Goal: Check status: Check status

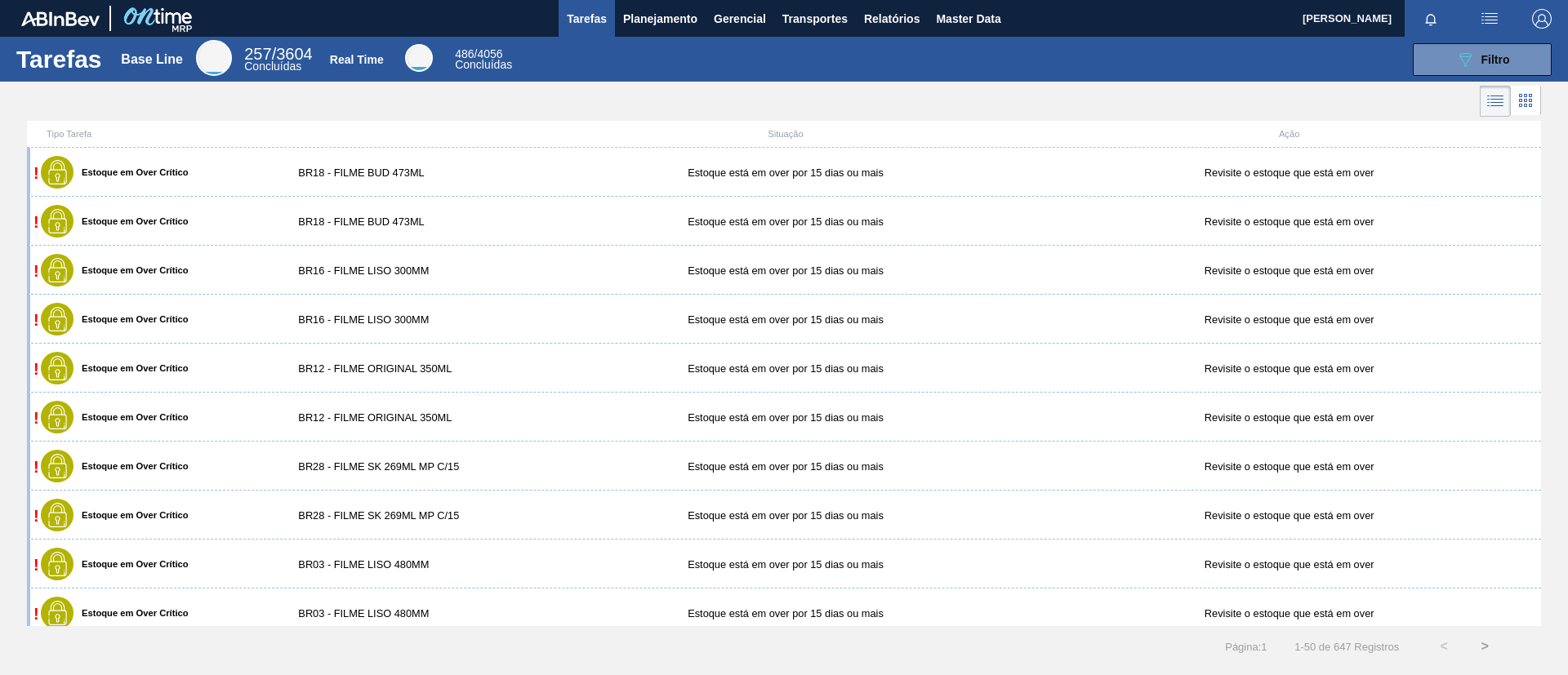
click at [603, 29] on button "Tarefas" at bounding box center [586, 18] width 56 height 36
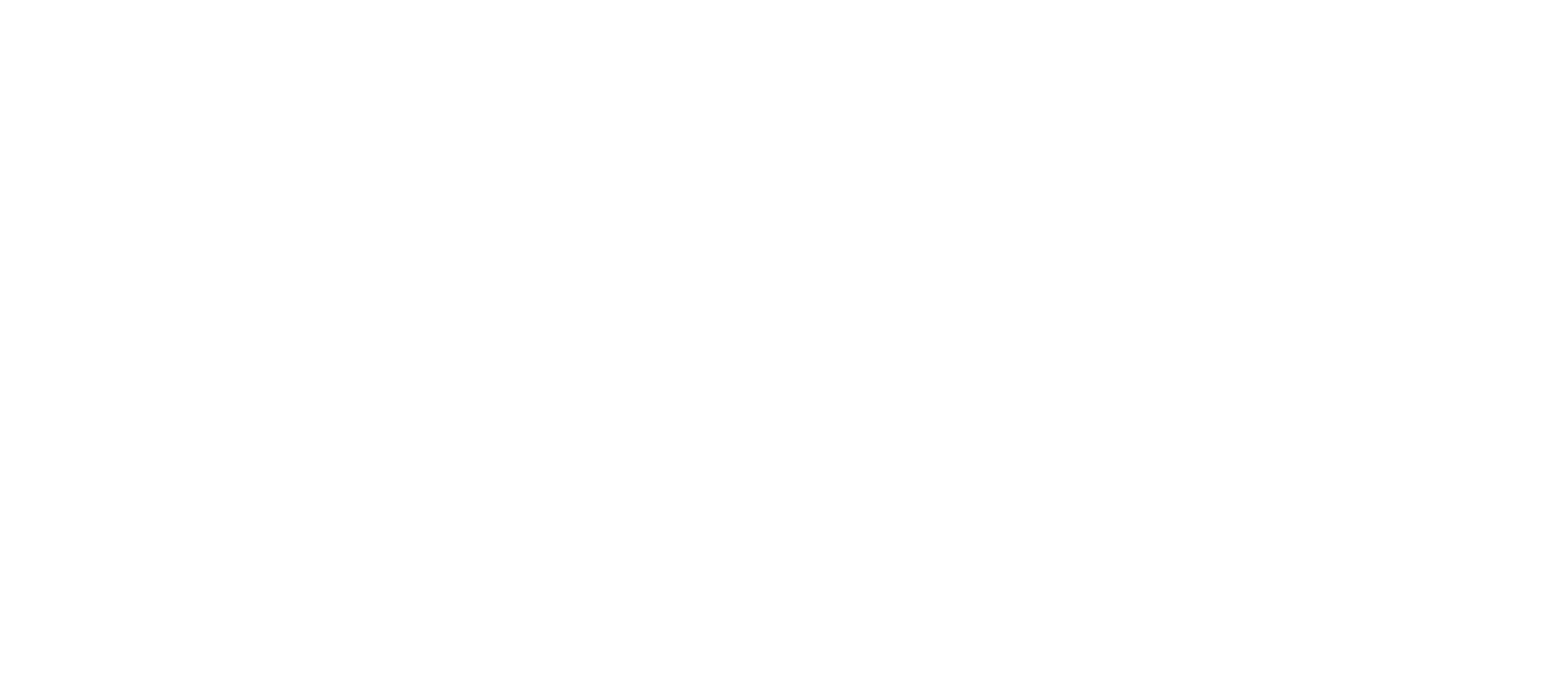
click at [665, 0] on html at bounding box center [784, 0] width 1568 height 0
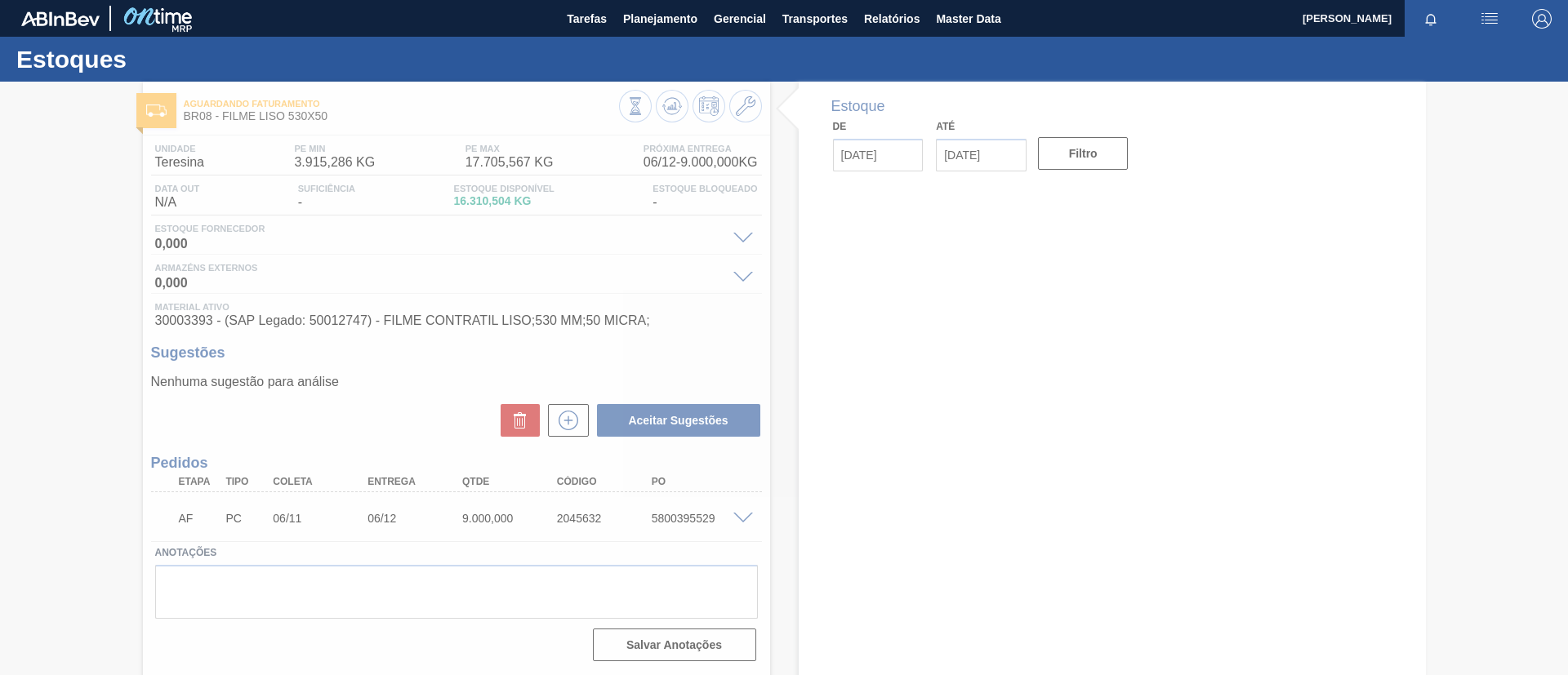
type input "[DATE]"
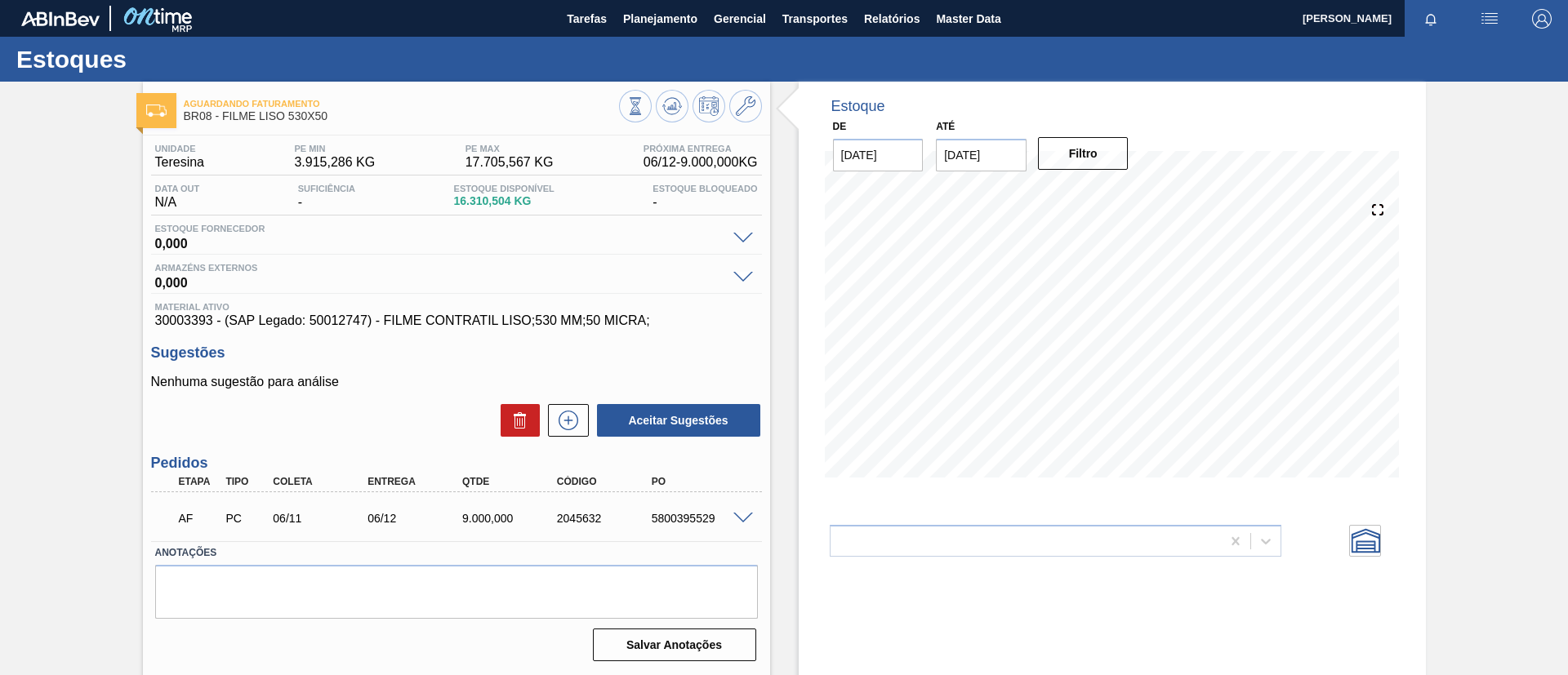
click at [0, 273] on div "Aguardando Faturamento BR08 - FILME LISO 530X50 Unidade Teresina PE MIN 3.915,2…" at bounding box center [784, 391] width 1568 height 620
click at [664, 107] on icon at bounding box center [672, 106] width 20 height 20
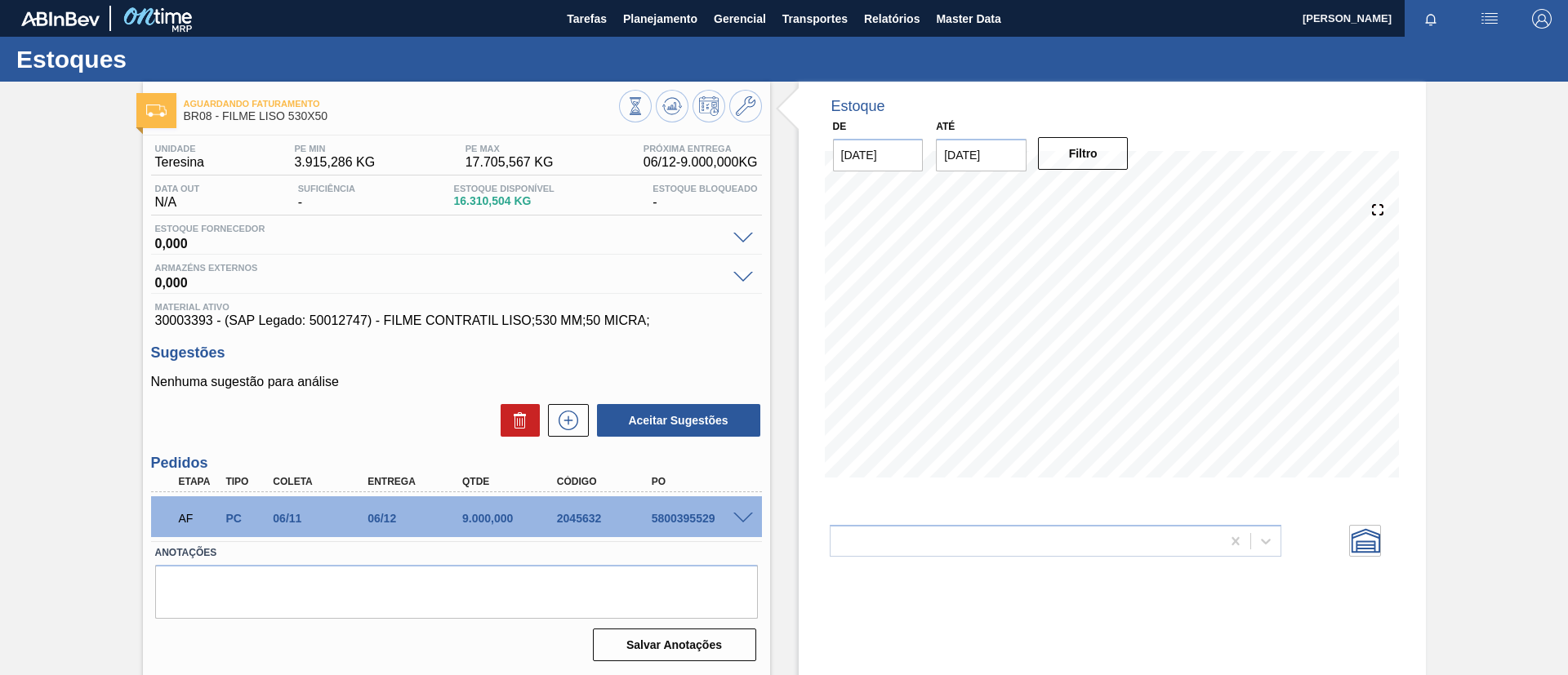
click at [742, 513] on span at bounding box center [743, 519] width 20 height 12
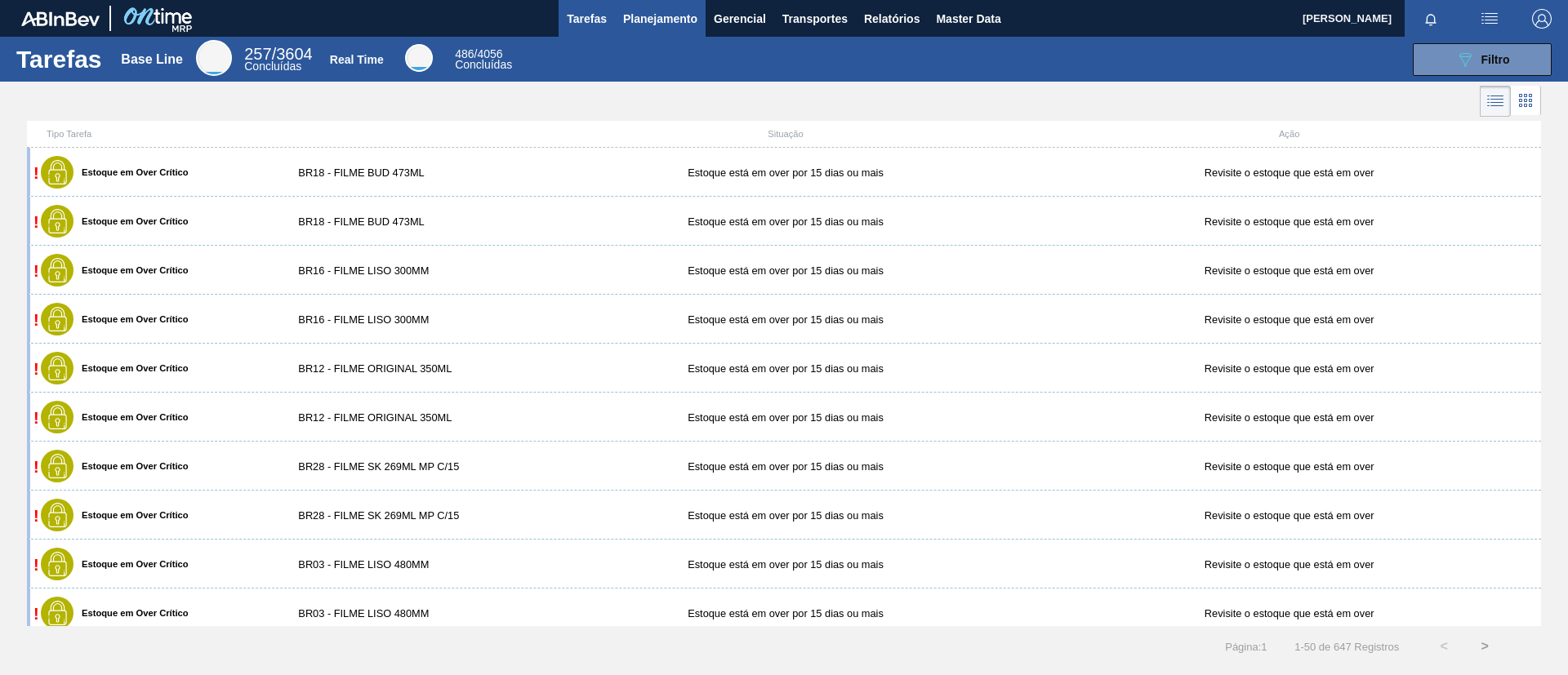
click at [689, 27] on button "Planejamento" at bounding box center [660, 18] width 91 height 36
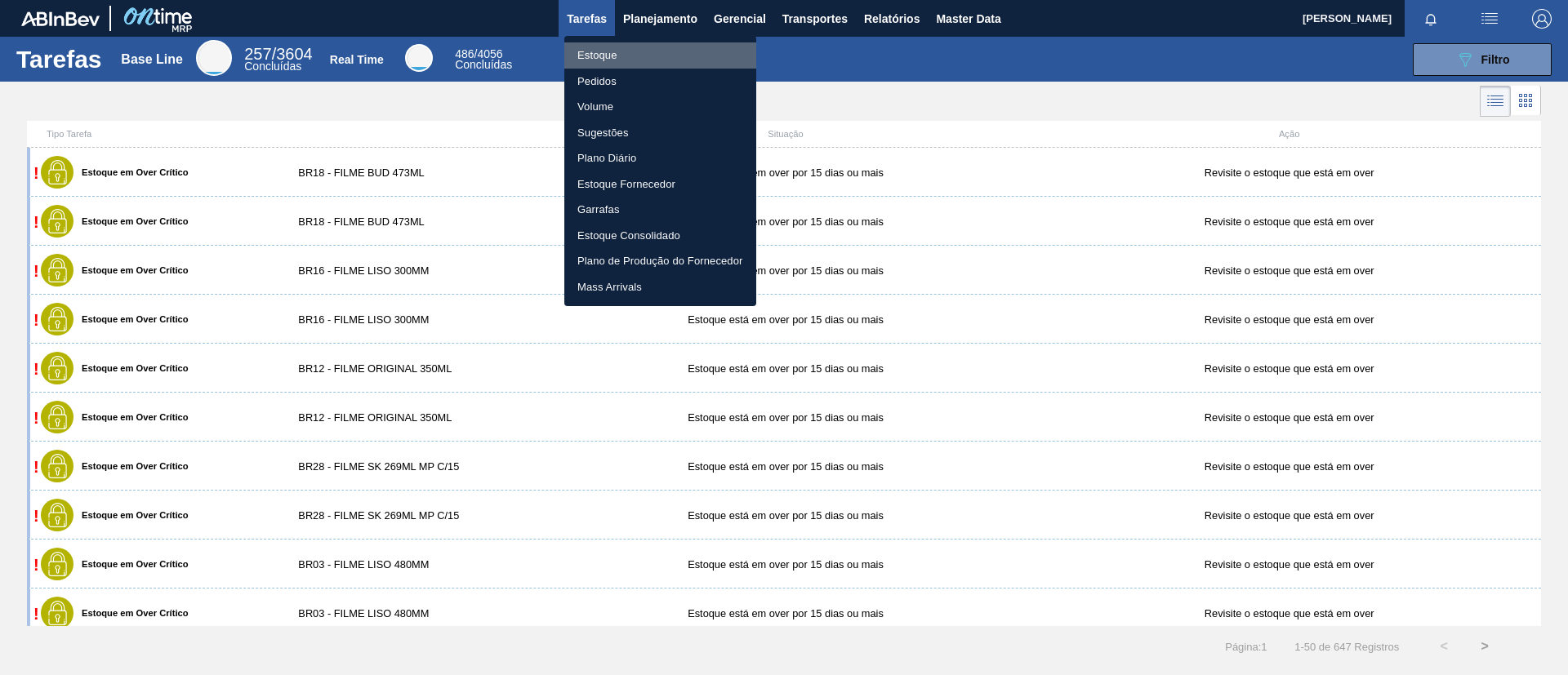
click at [669, 45] on li "Estoque" at bounding box center [660, 55] width 192 height 26
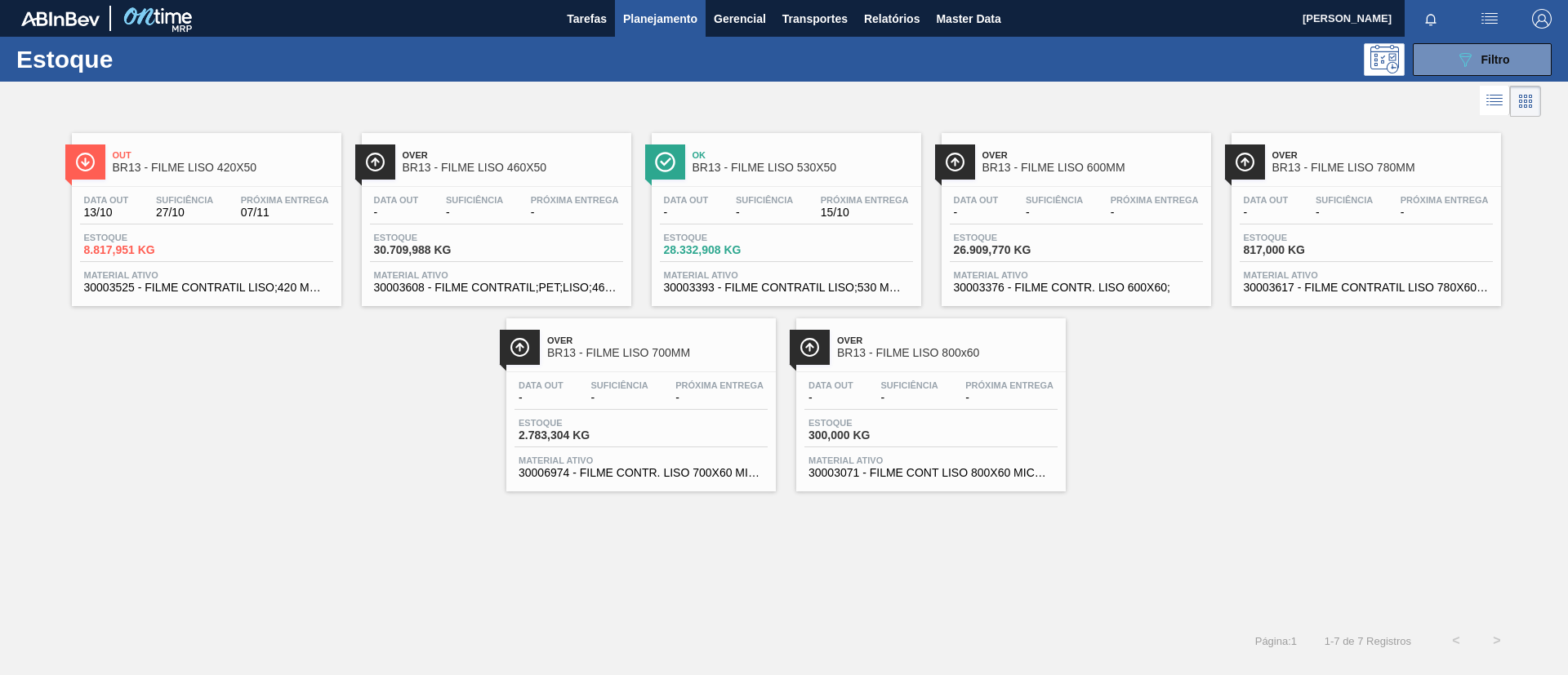
click at [252, 181] on div "Out BR13 - FILME LISO 420X50 Data out 13/10 Suficiência 27/10 Próxima Entrega 0…" at bounding box center [207, 219] width 270 height 173
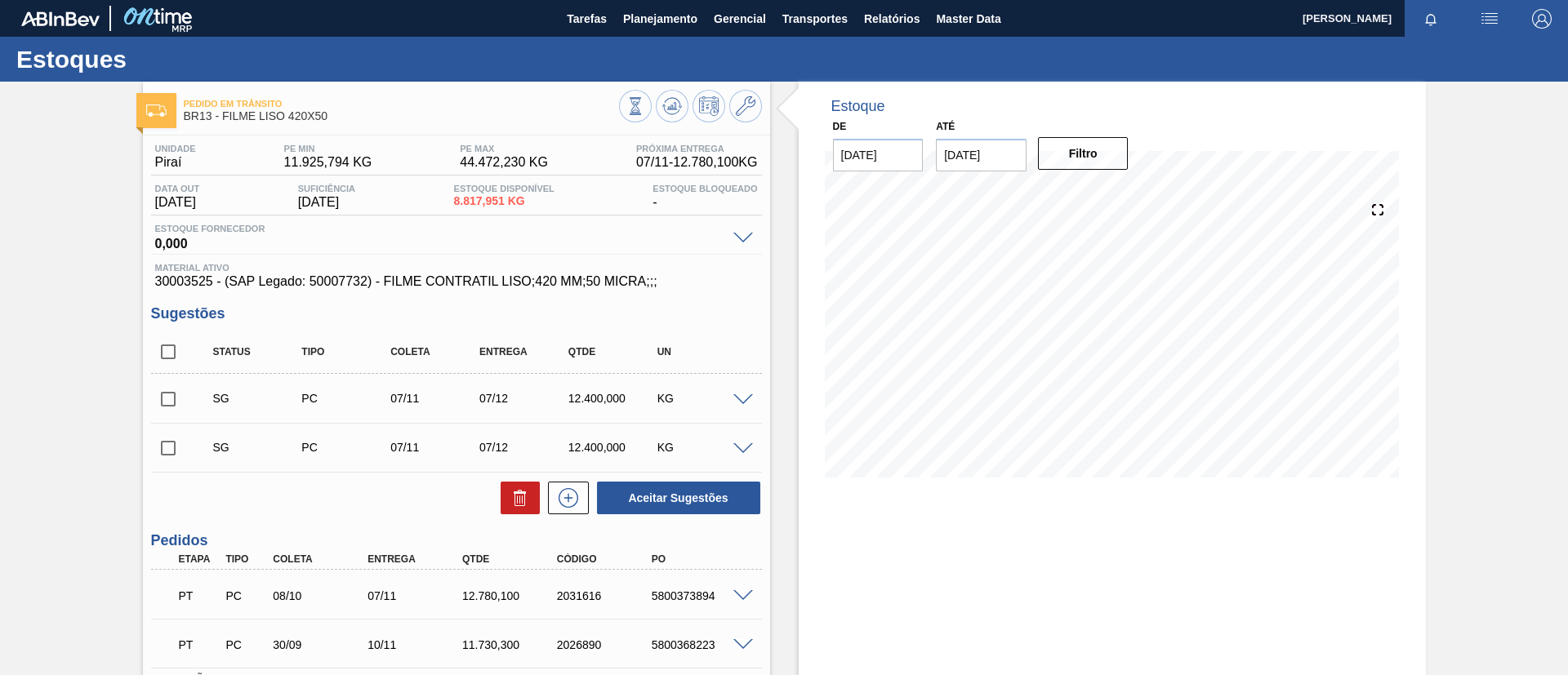
click at [169, 349] on input "checkbox" at bounding box center [168, 351] width 35 height 35
checkbox input "true"
click at [526, 491] on icon at bounding box center [520, 498] width 20 height 20
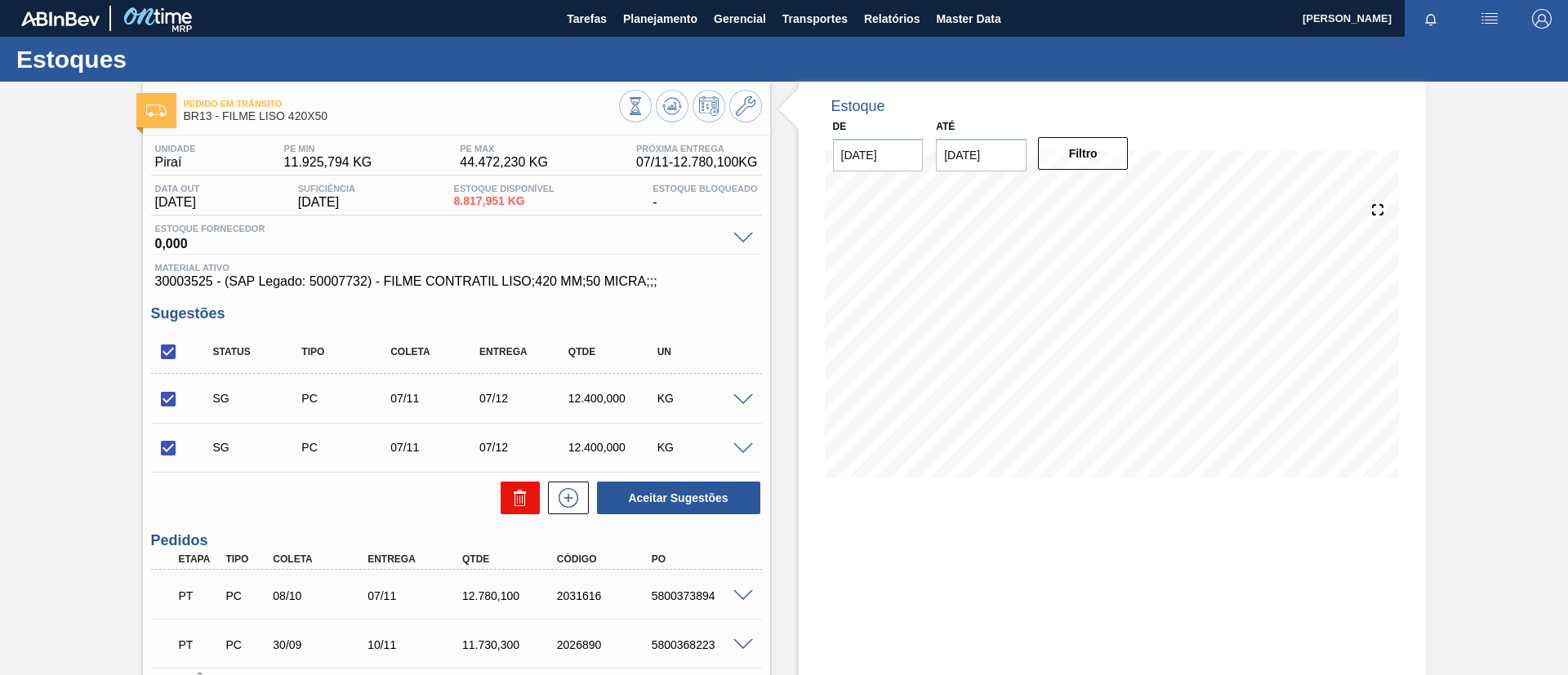
checkbox input "false"
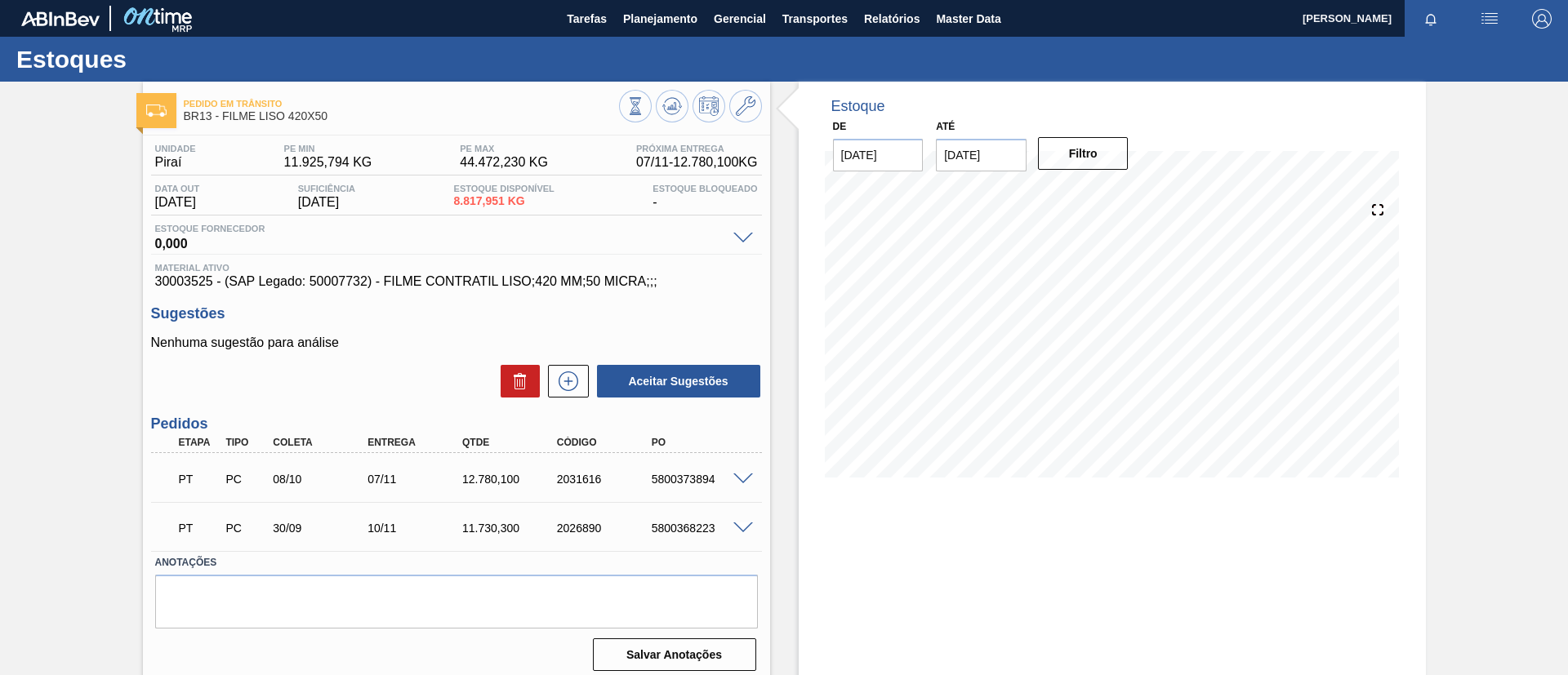
click at [737, 474] on span at bounding box center [743, 480] width 20 height 12
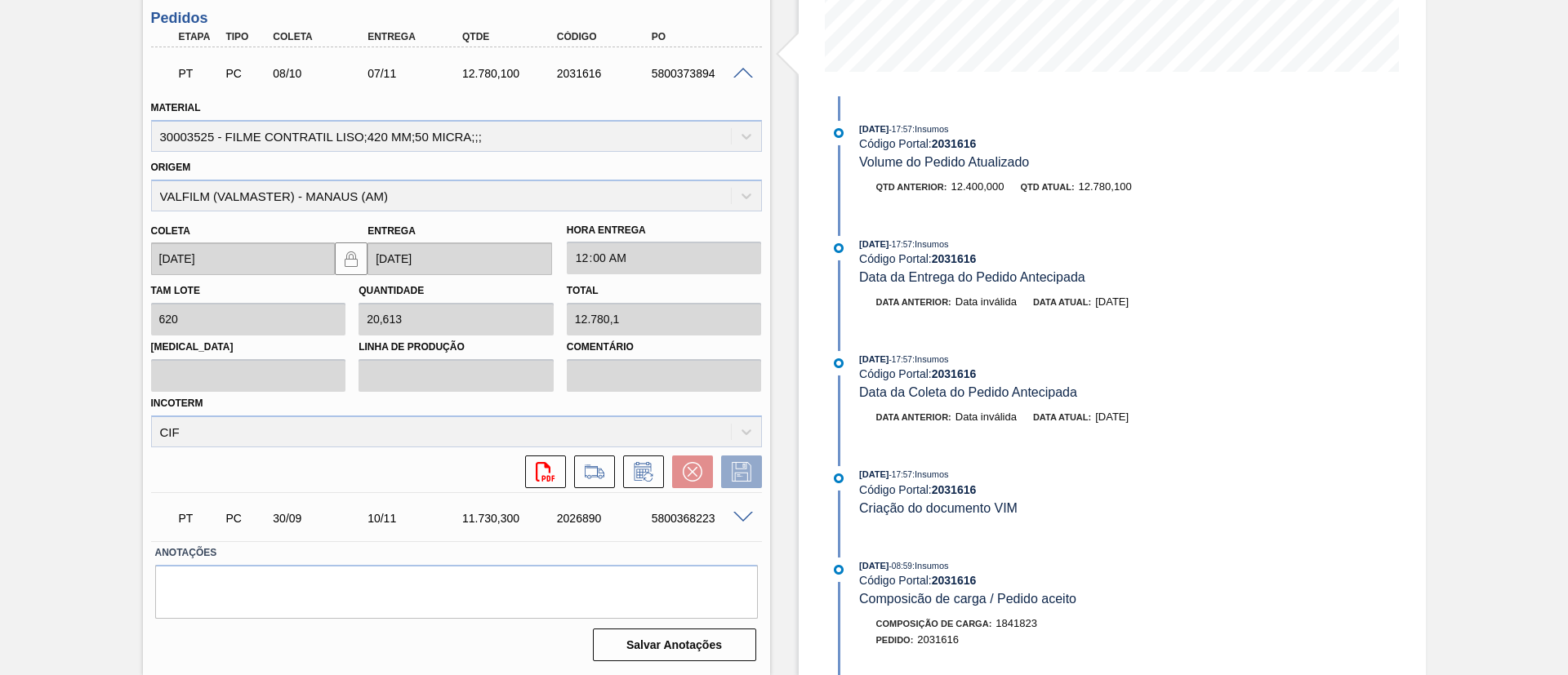
scroll to position [752, 0]
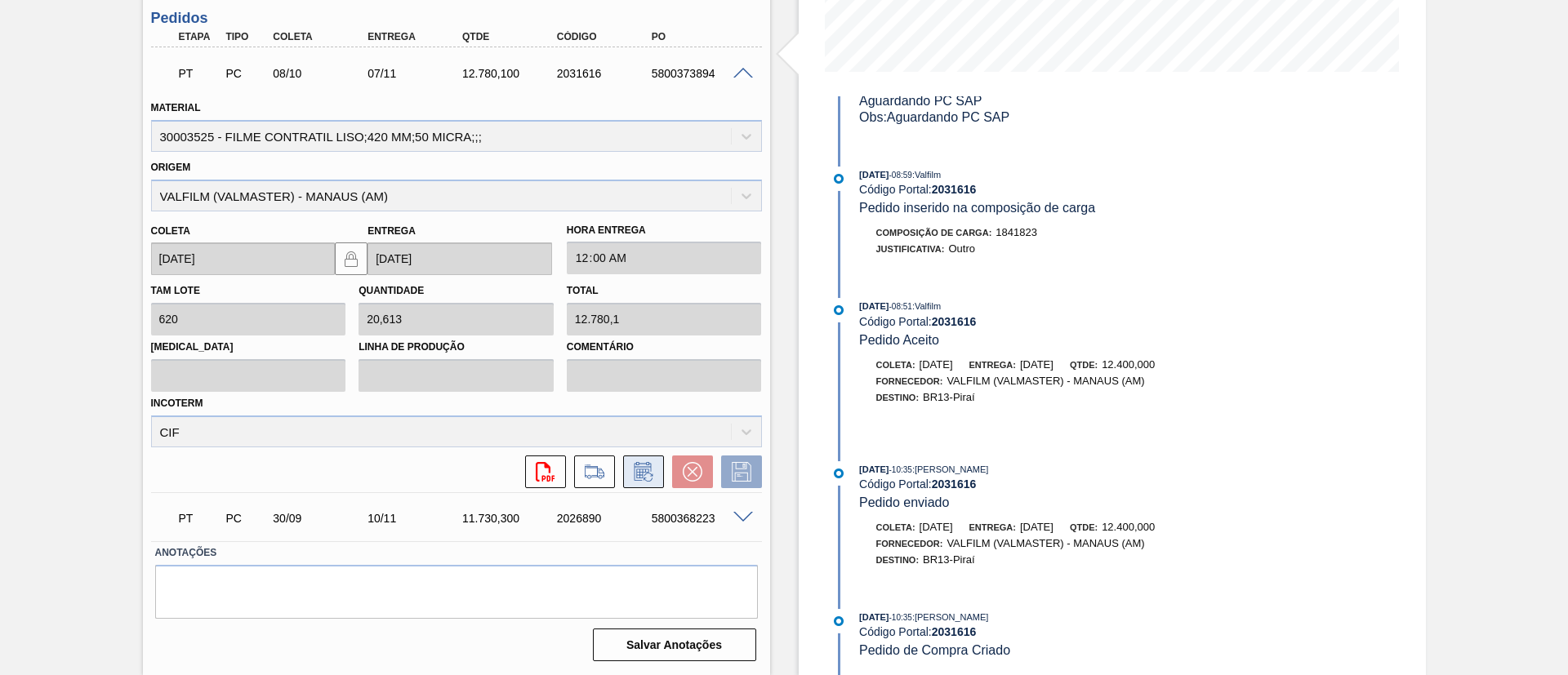
click at [642, 463] on icon at bounding box center [642, 471] width 17 height 19
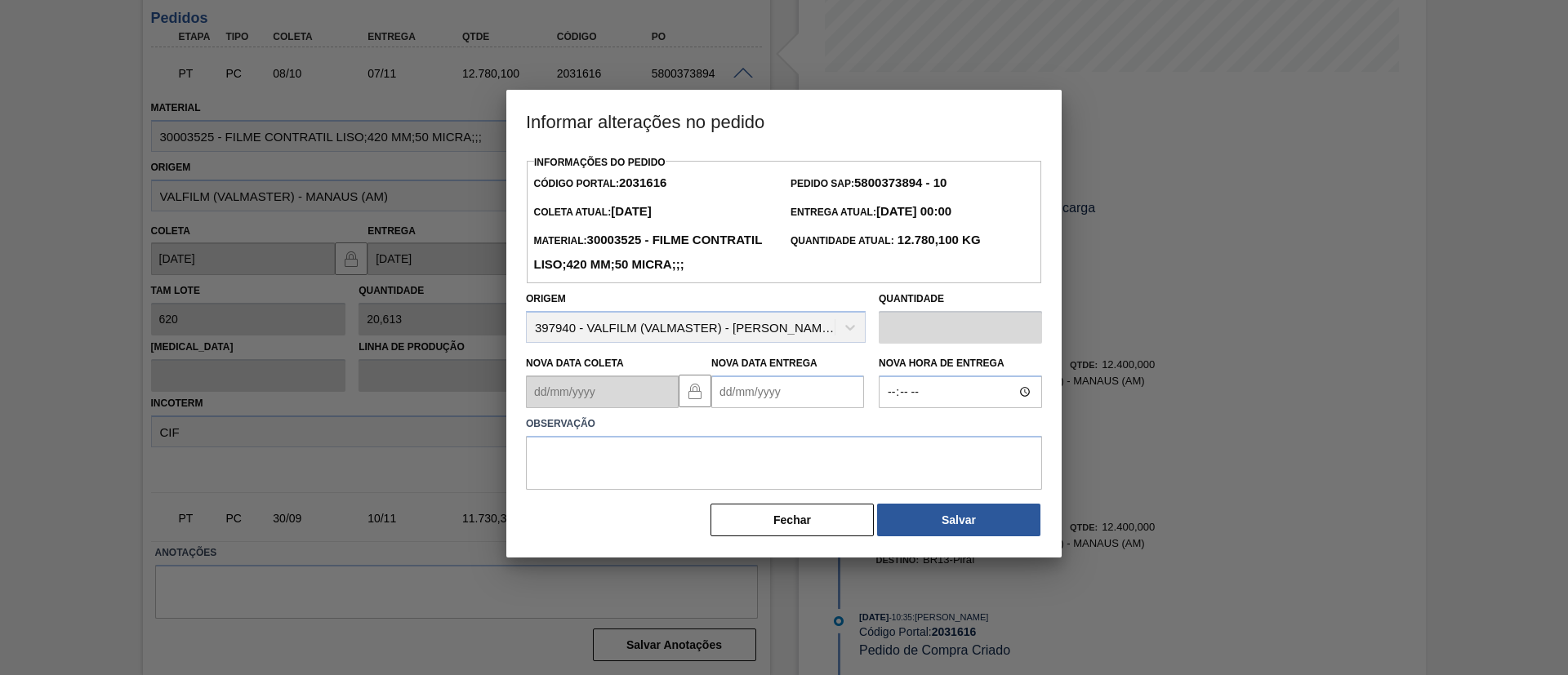
click at [781, 408] on Entrega2031616 "Nova Data Entrega" at bounding box center [787, 391] width 153 height 33
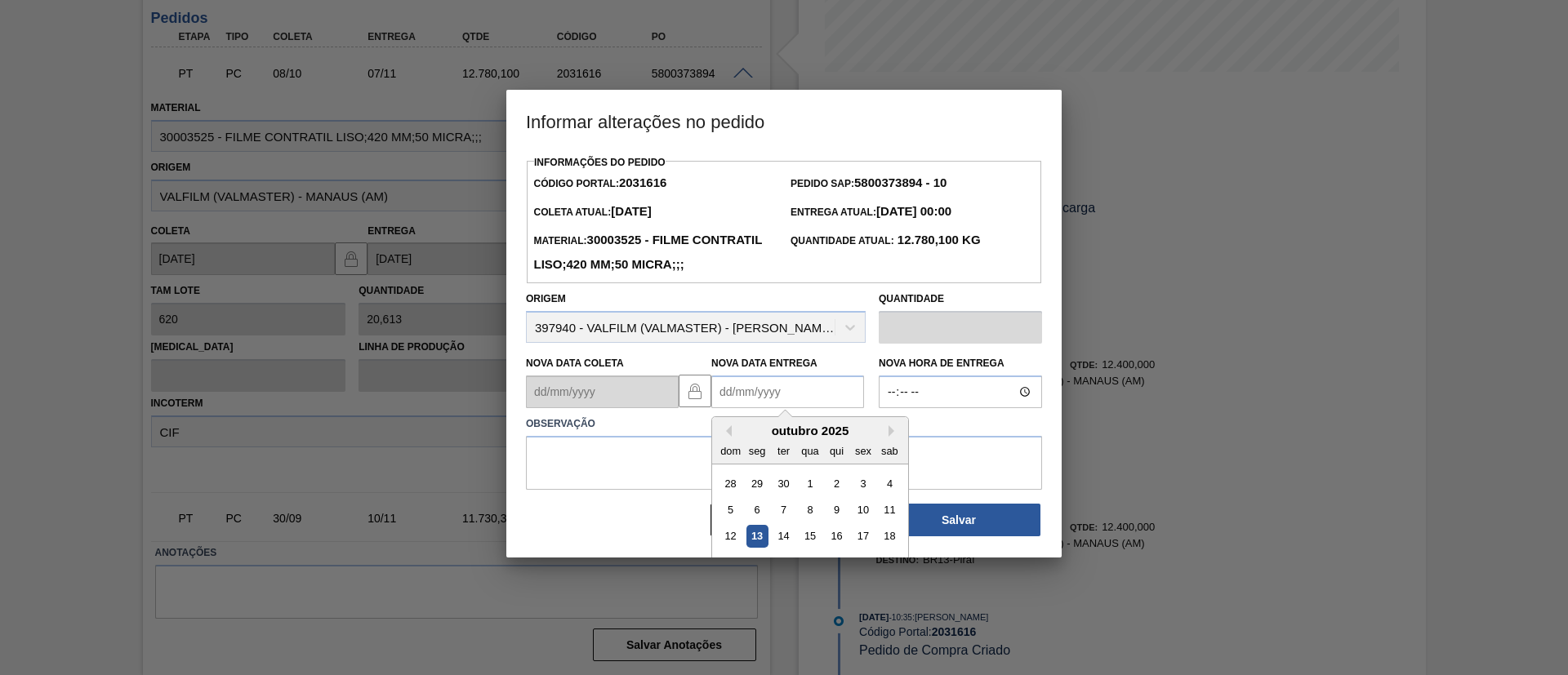
click at [895, 464] on div "dom seg ter qua qui sex sab" at bounding box center [809, 450] width 196 height 26
click at [891, 436] on button "Next Month" at bounding box center [894, 430] width 12 height 12
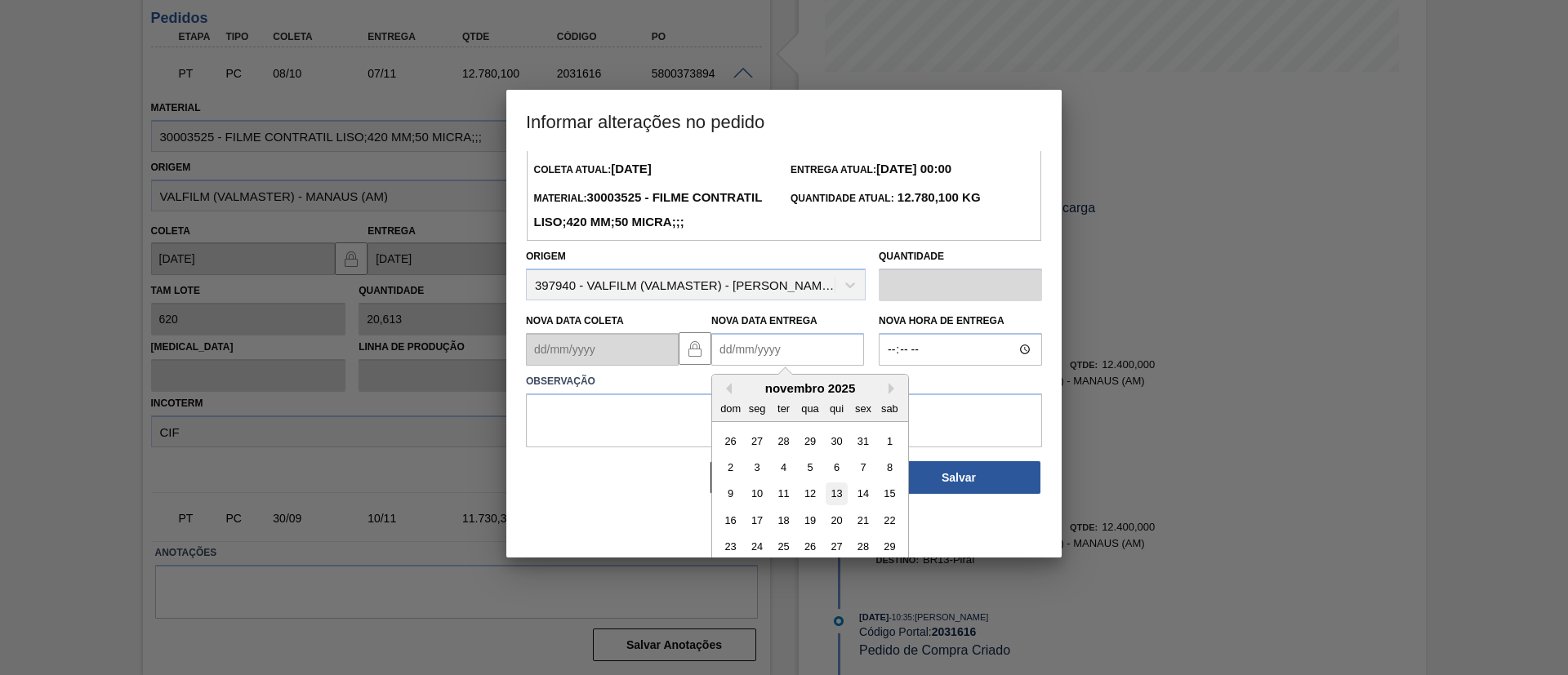
scroll to position [81, 0]
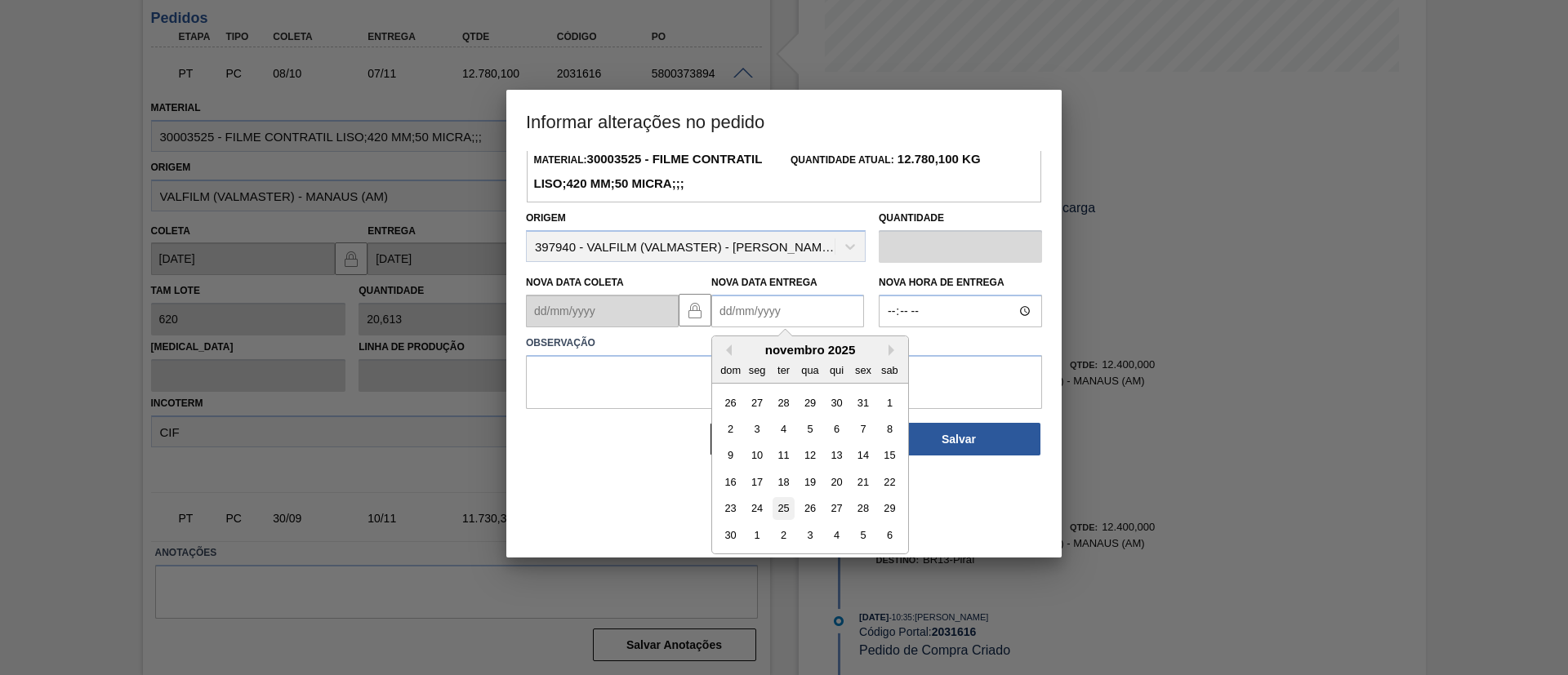
click at [780, 520] on div "25" at bounding box center [783, 508] width 22 height 22
type Entrega2031616 "25/11/2025"
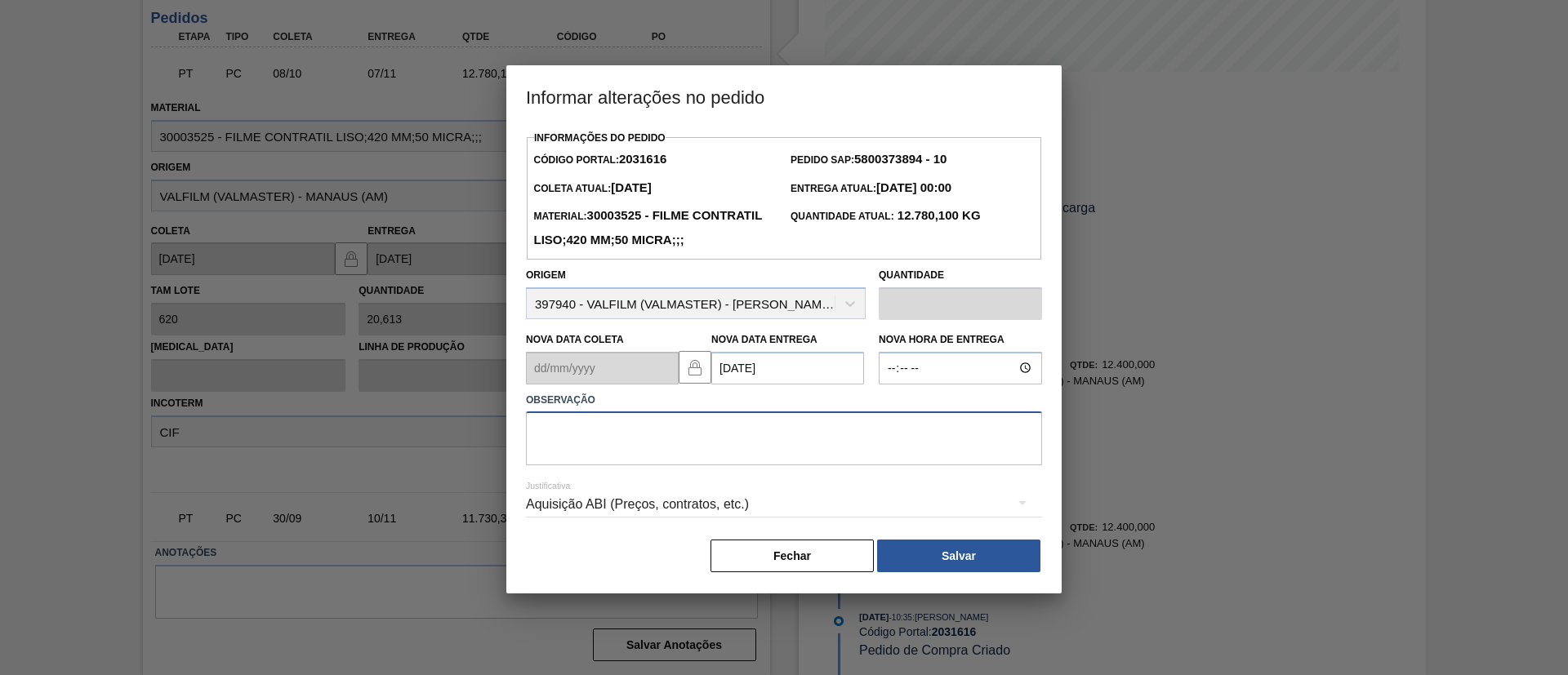
click at [697, 452] on textarea at bounding box center [784, 438] width 516 height 54
type textarea "d"
type textarea "Data Original"
click at [910, 572] on button "Salvar" at bounding box center [958, 555] width 163 height 33
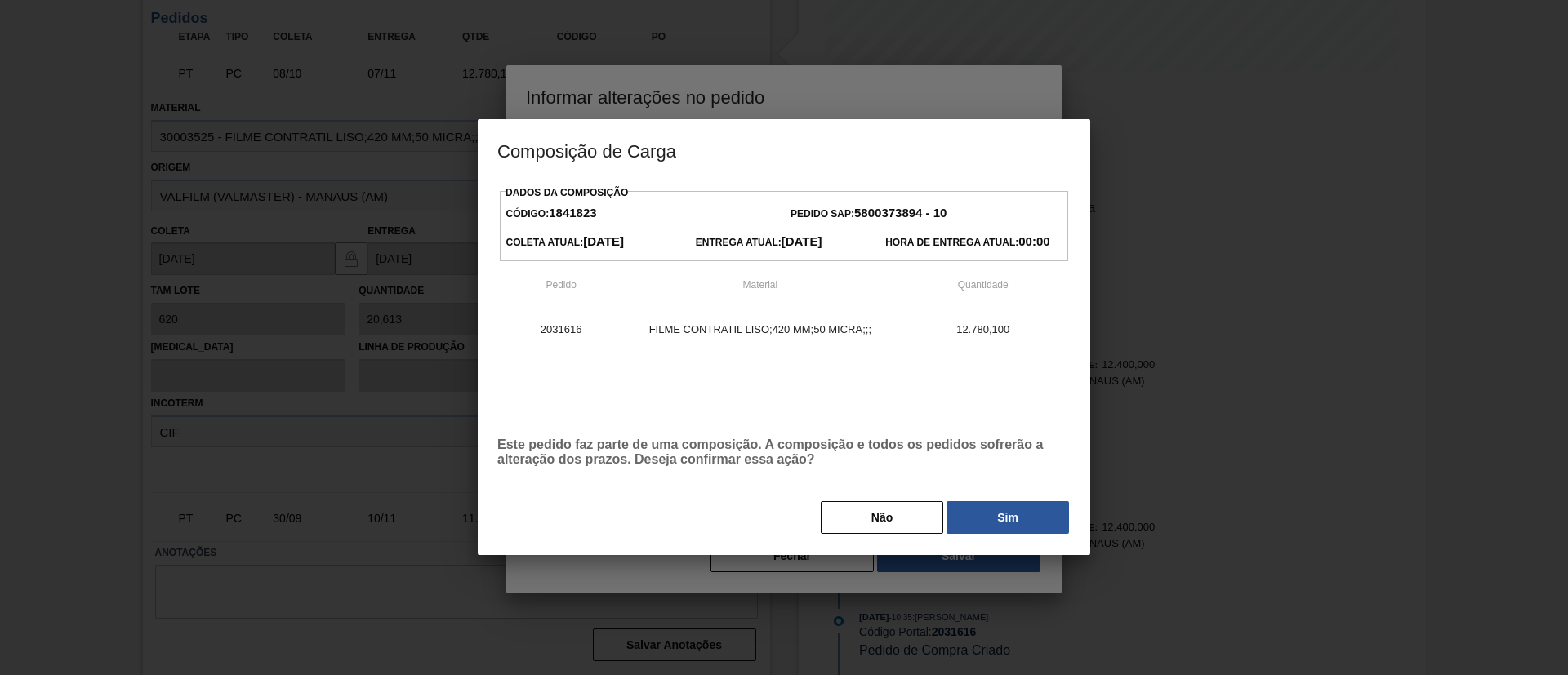
click at [1005, 513] on button "Sim" at bounding box center [1007, 517] width 122 height 33
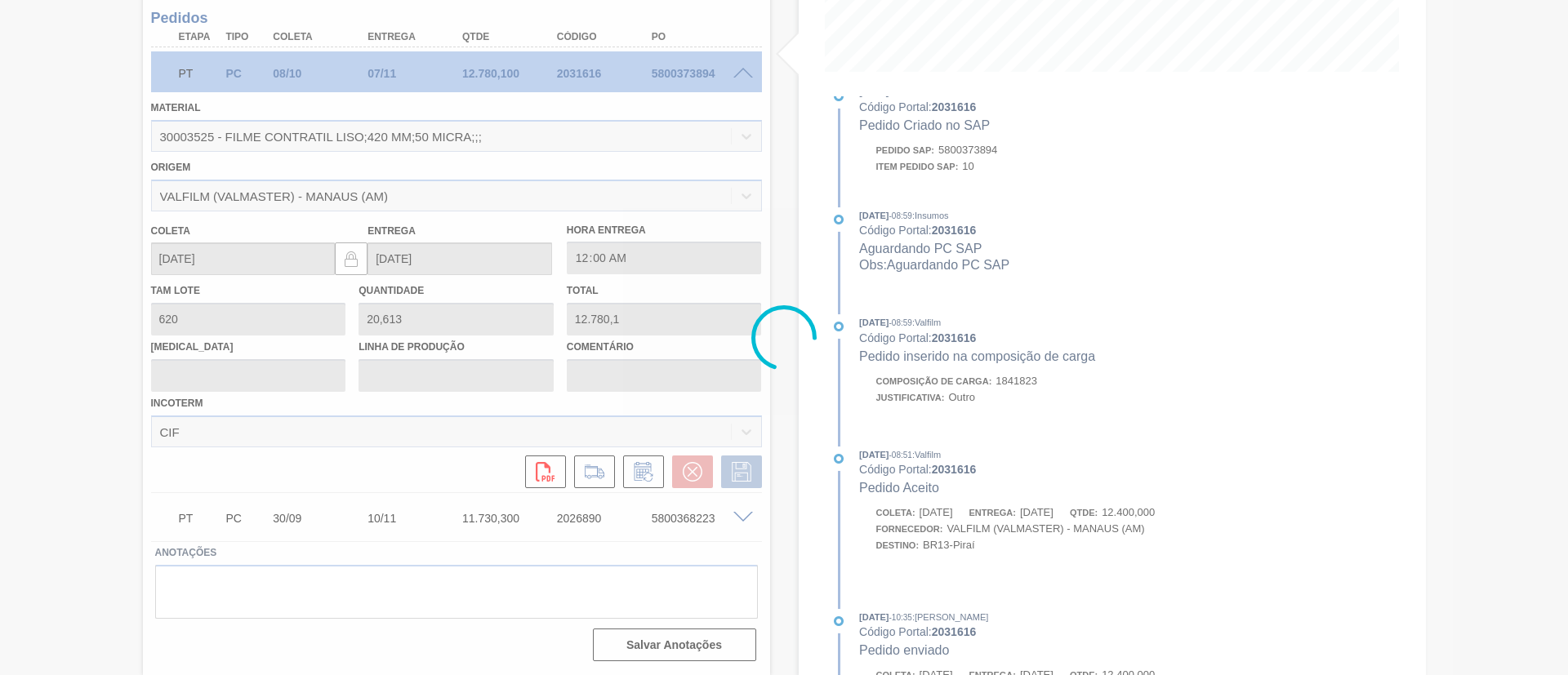
scroll to position [901, 0]
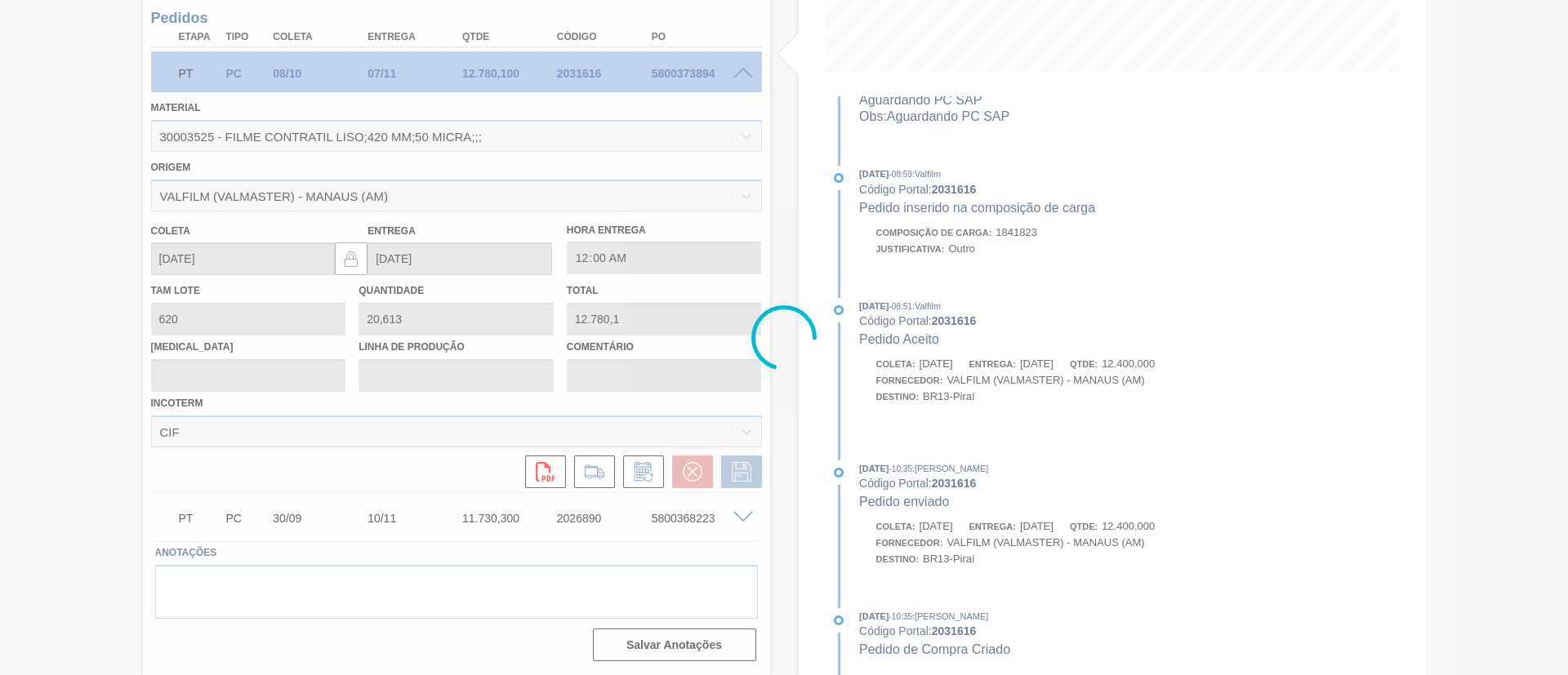
type input "Data Original"
type input "25/11/2025"
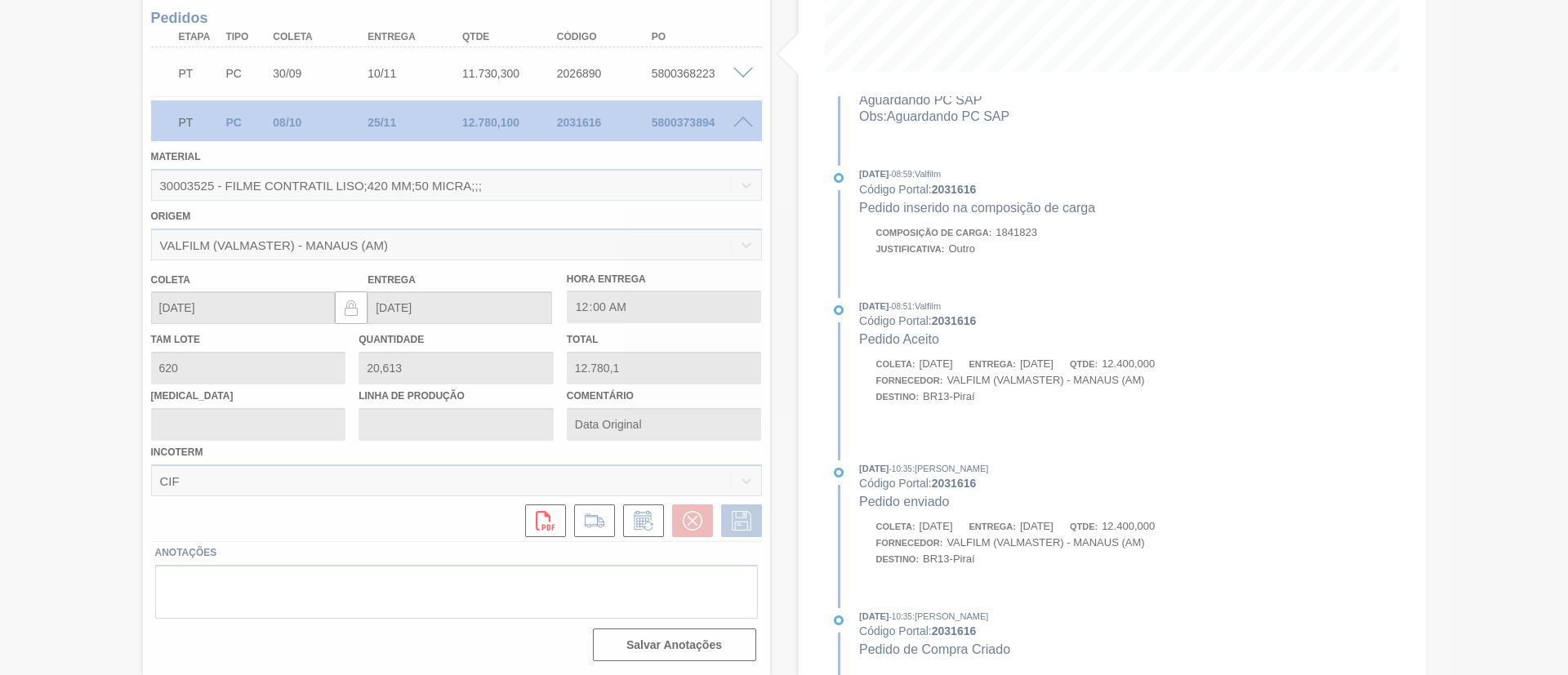
scroll to position [27, 0]
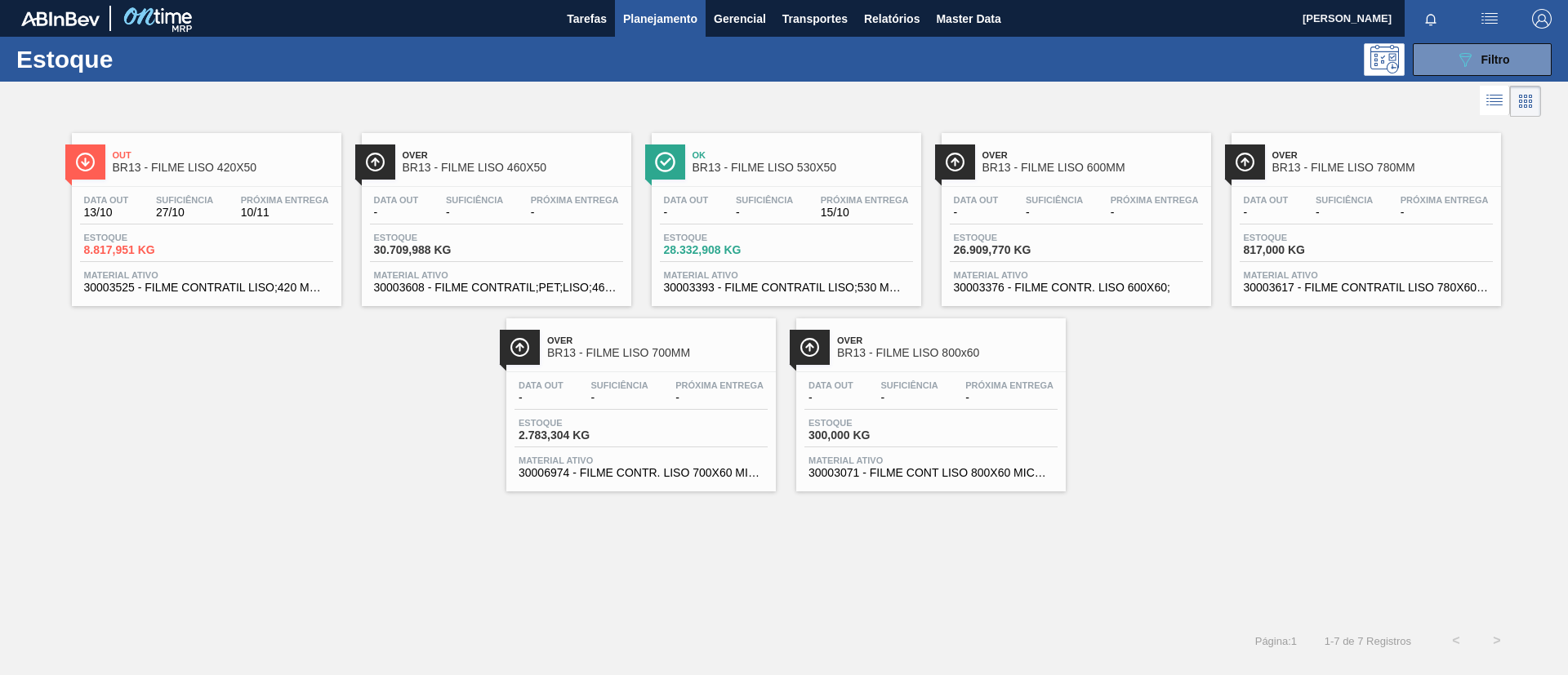
click at [171, 200] on span "Suficiência" at bounding box center [185, 200] width 57 height 10
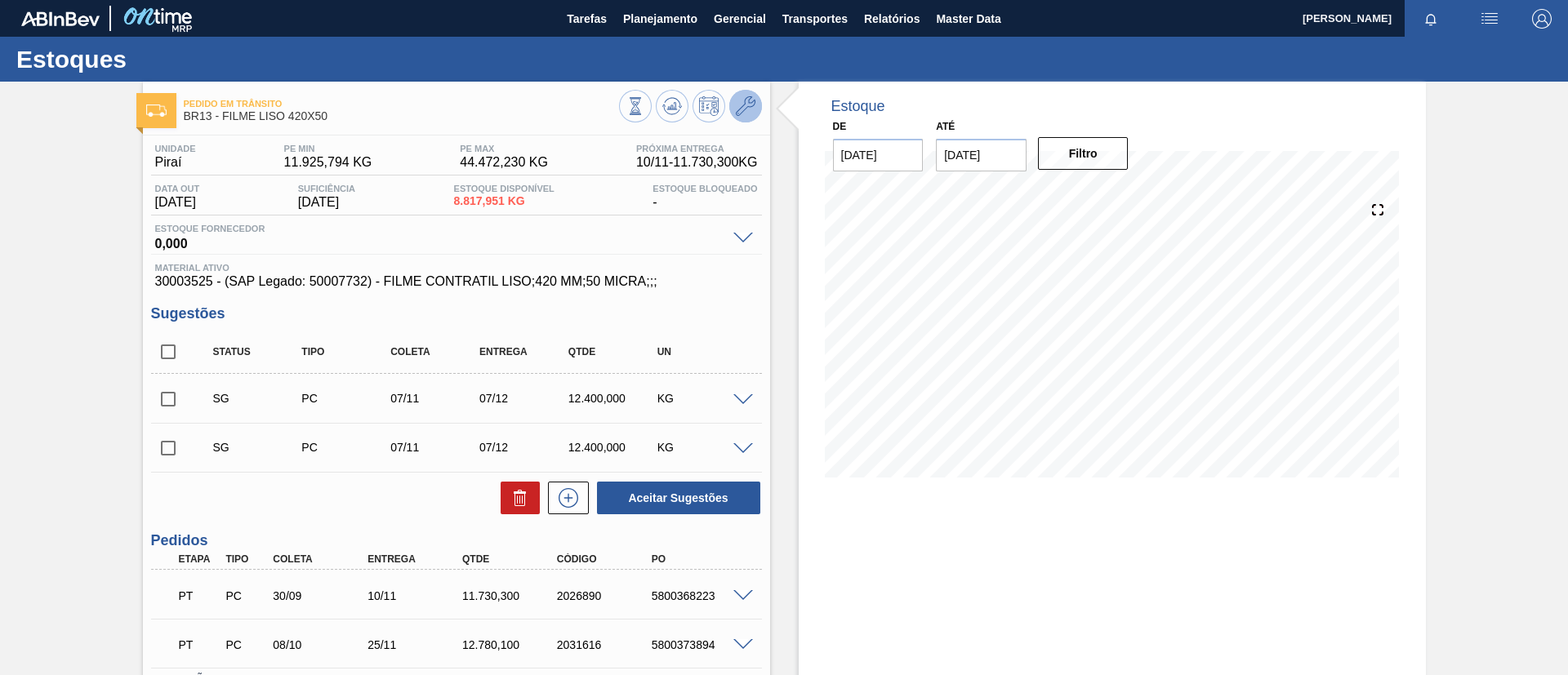
click at [750, 109] on icon at bounding box center [745, 106] width 20 height 20
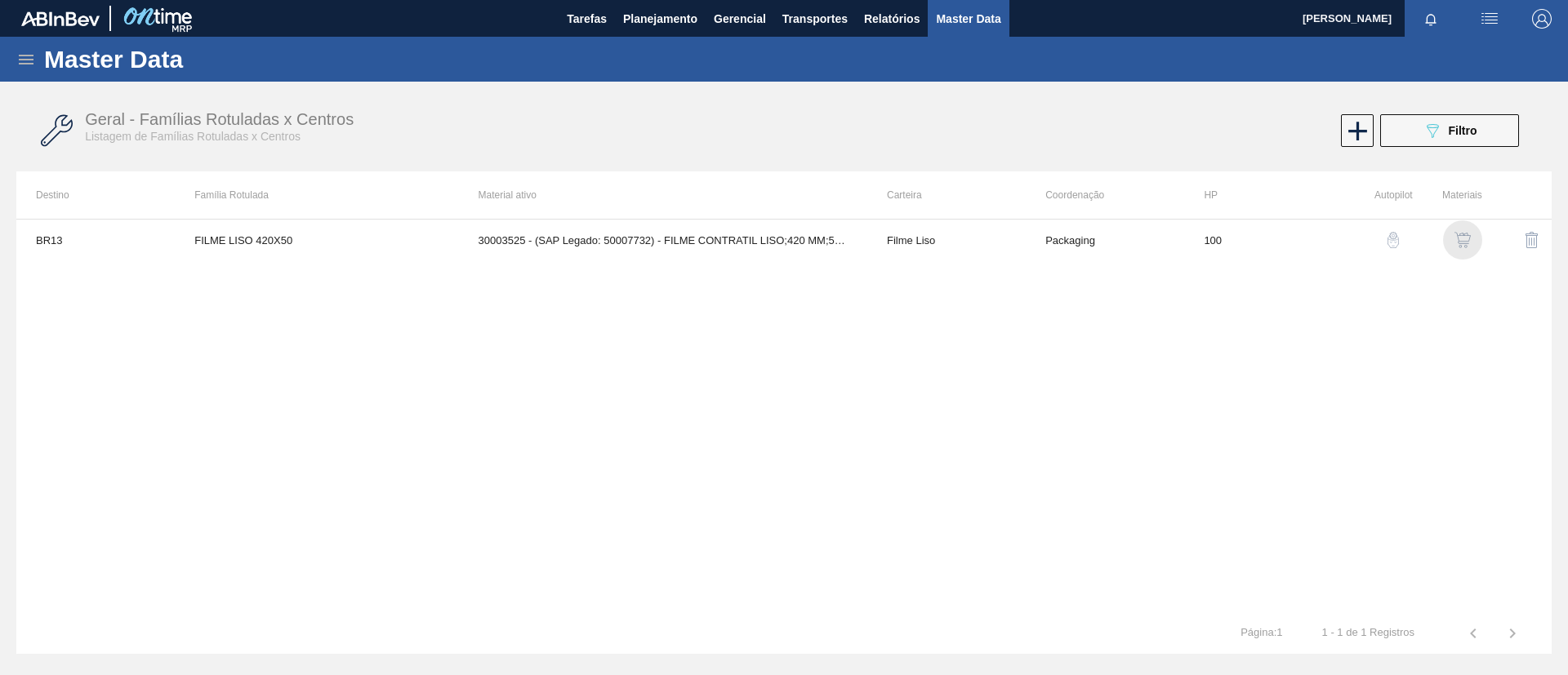
click at [1464, 245] on img "button" at bounding box center [1462, 239] width 16 height 16
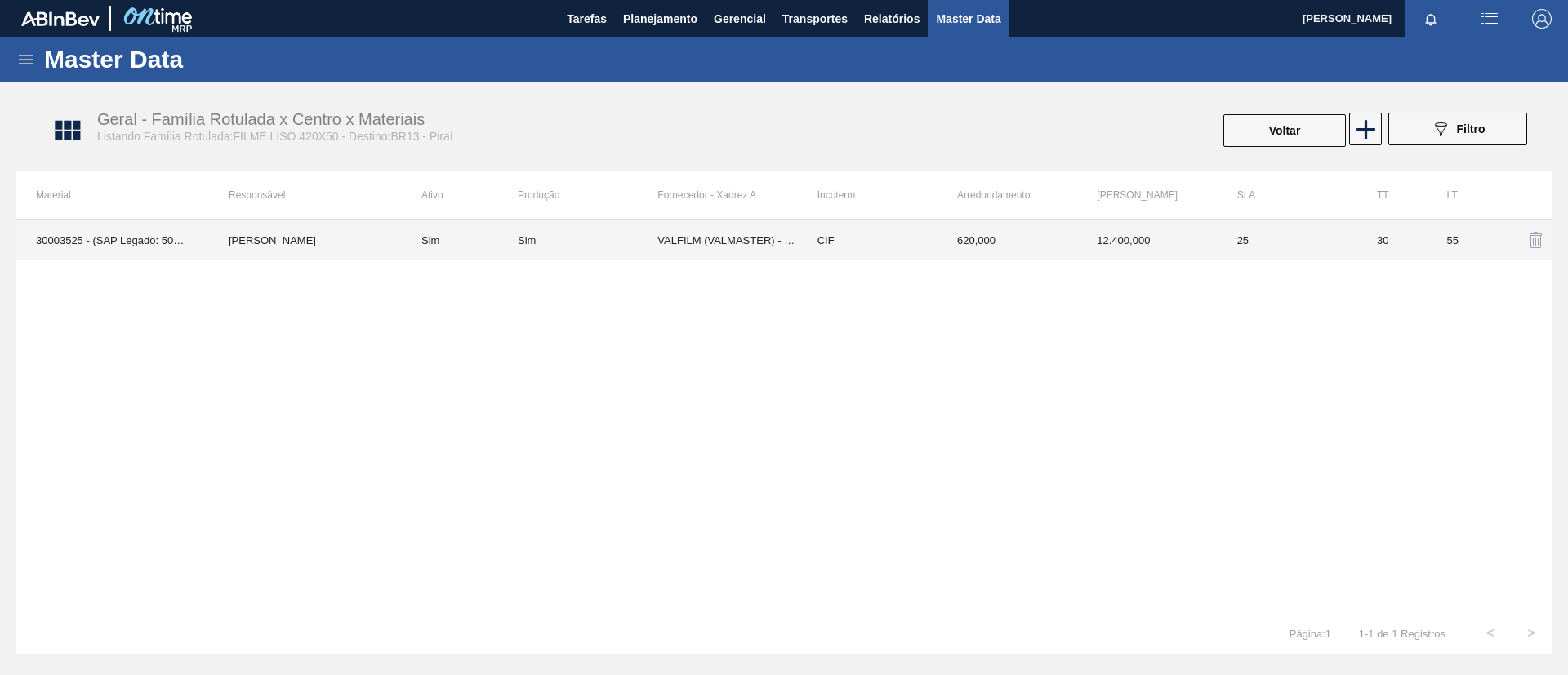
click at [849, 240] on td "CIF" at bounding box center [867, 240] width 139 height 41
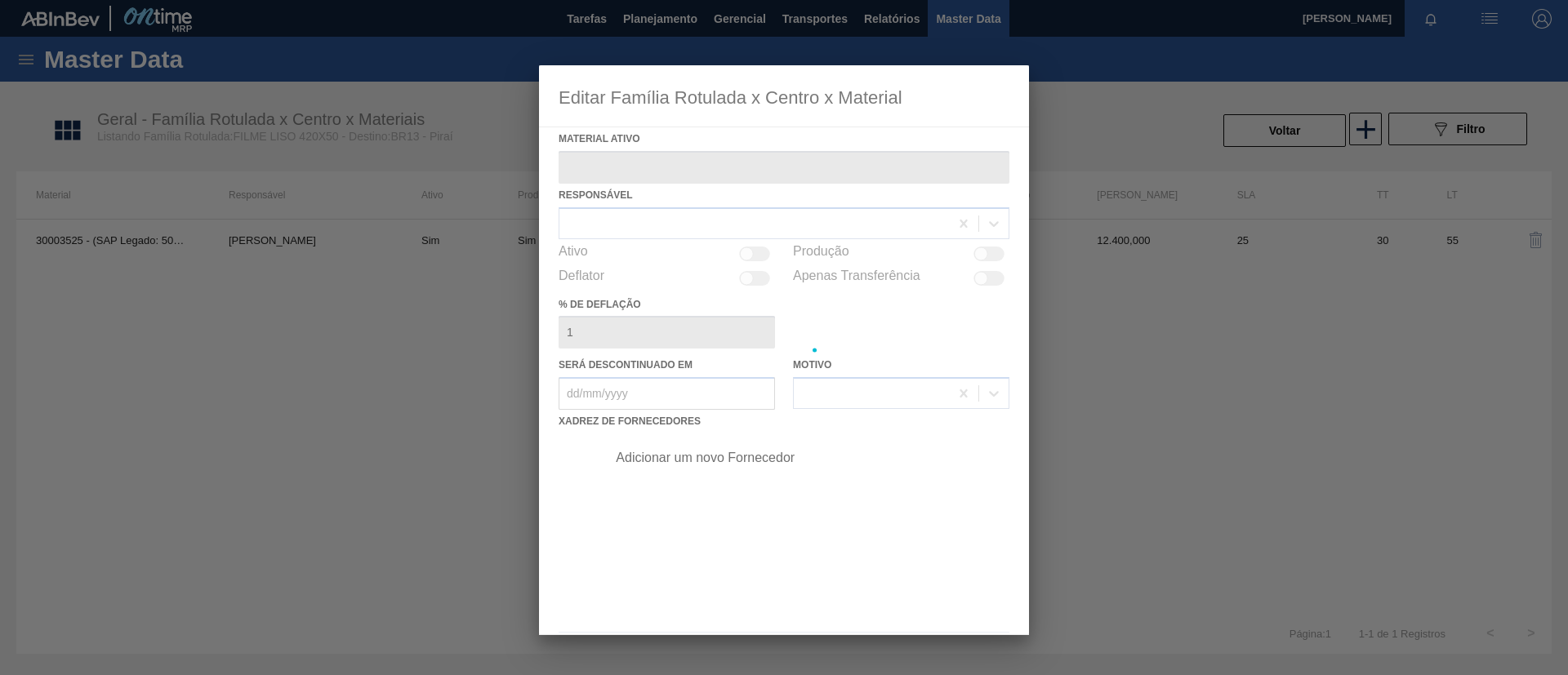
type ativo "30003525 - (SAP Legado: 50007732) - FILME CONTRATIL LISO;420 MM;50 MICRA;;;"
checkbox input "true"
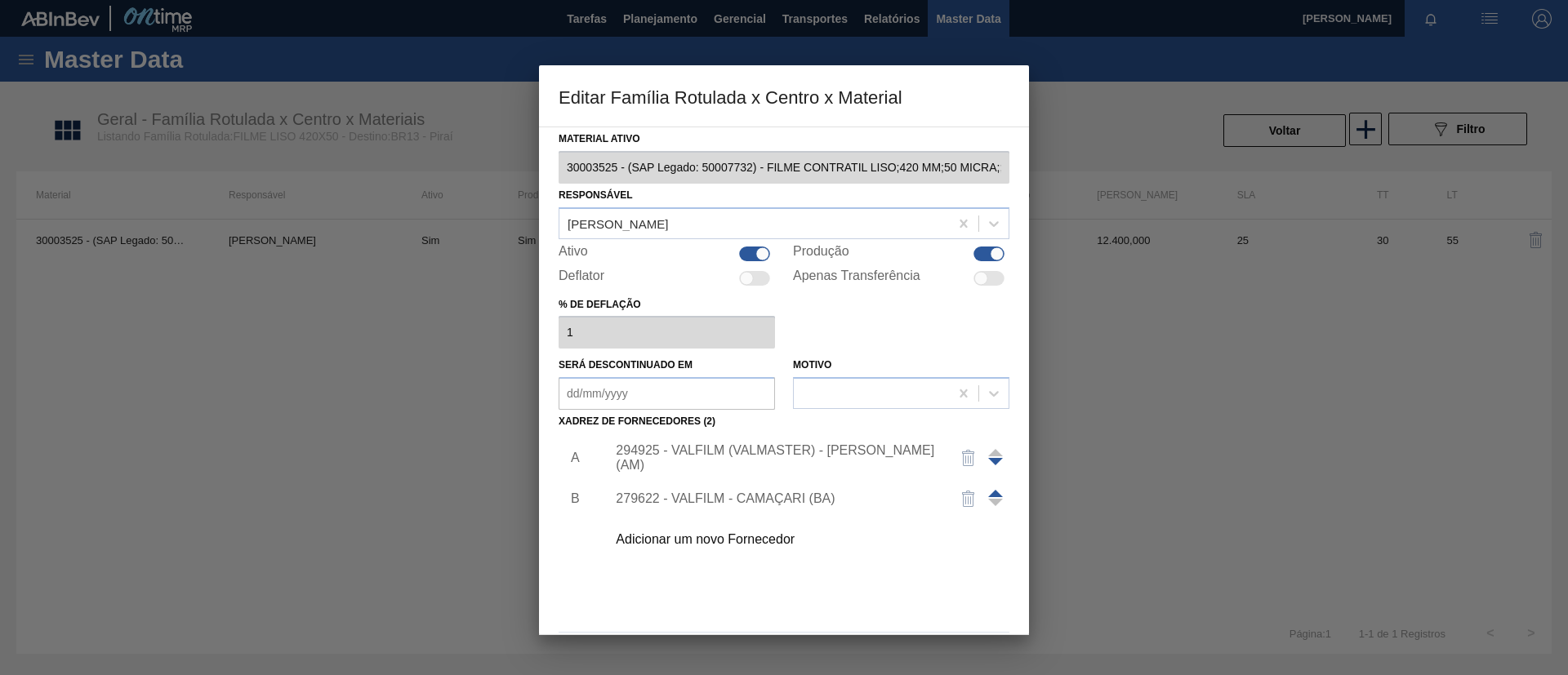
scroll to position [60, 0]
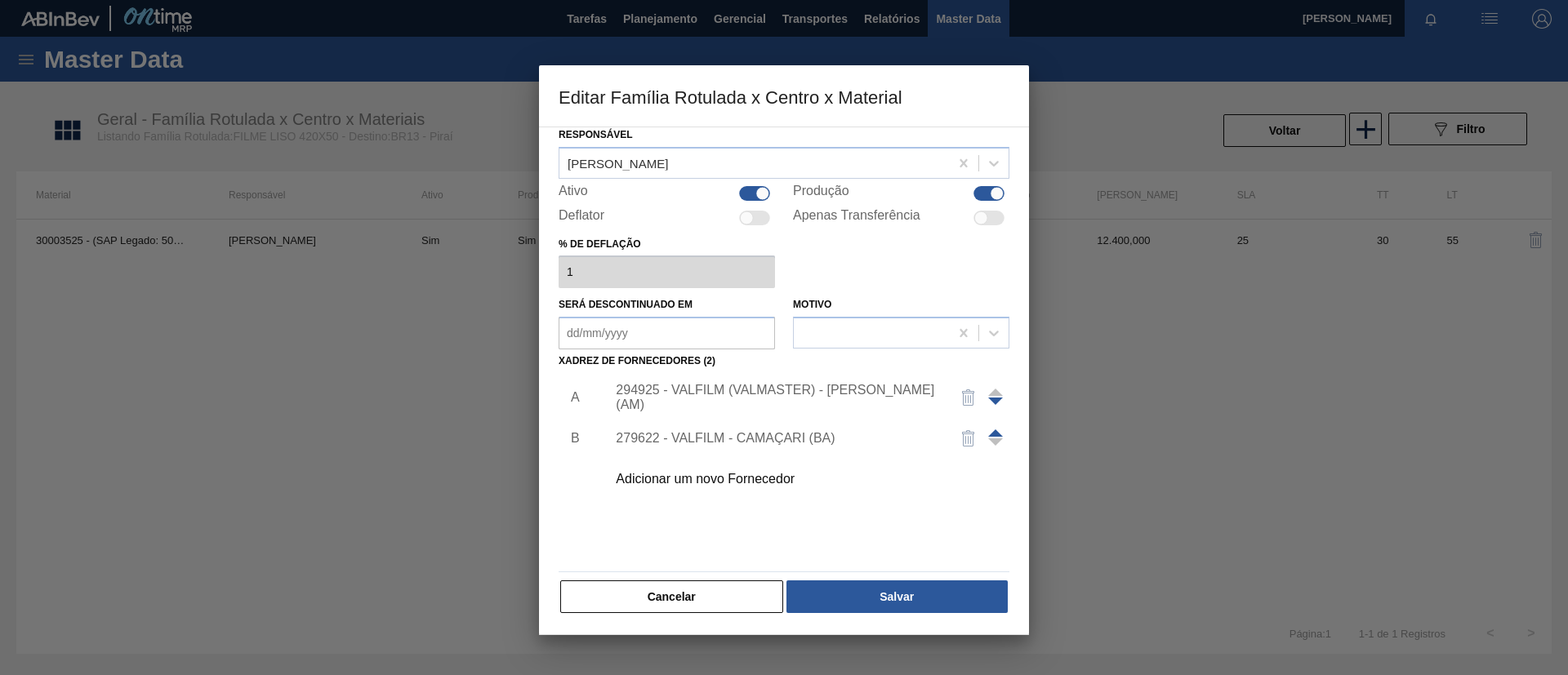
click at [828, 395] on div "294925 - VALFILM (VALMASTER) - MANAUS (AM)" at bounding box center [776, 397] width 320 height 29
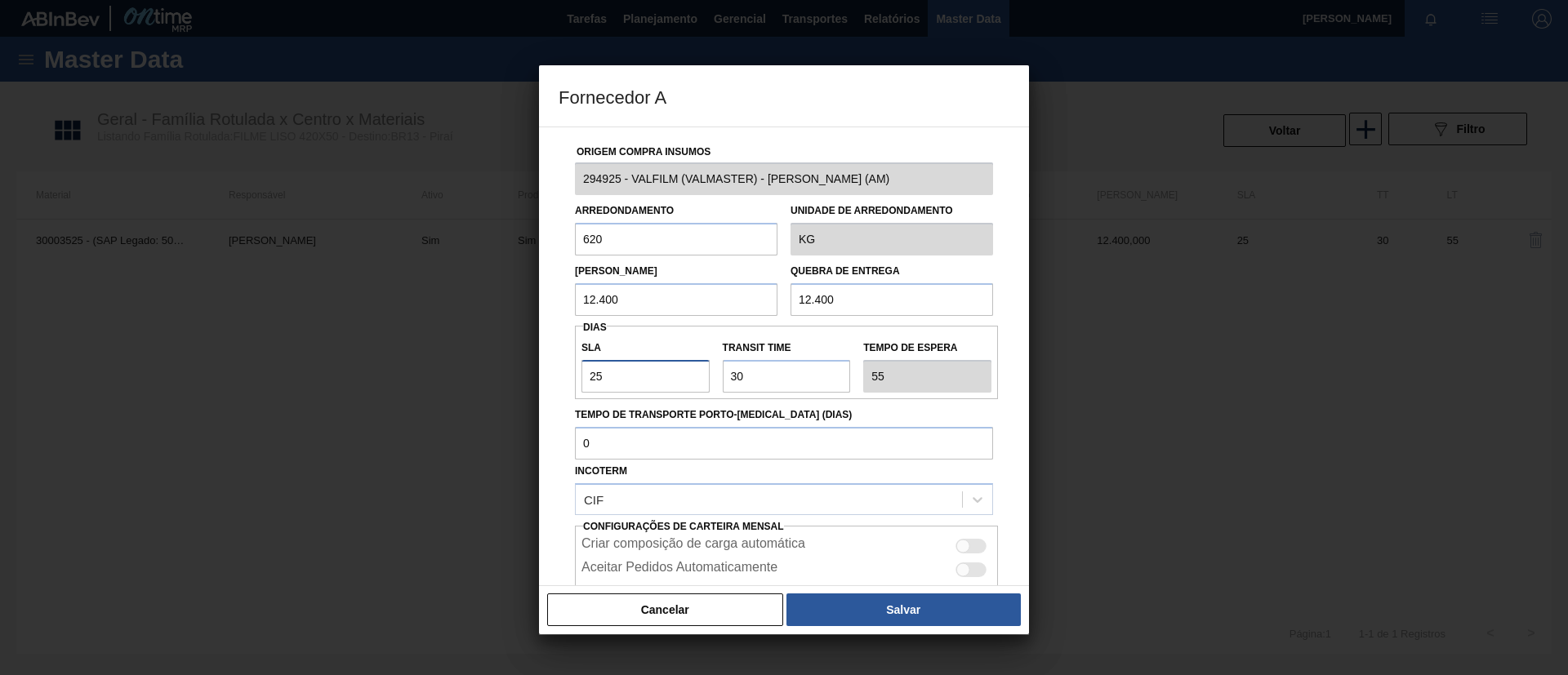
drag, startPoint x: 638, startPoint y: 389, endPoint x: 580, endPoint y: 388, distance: 58.0
click at [580, 386] on div "SLA 25" at bounding box center [645, 364] width 141 height 56
type input "3"
type input "33"
type input "30"
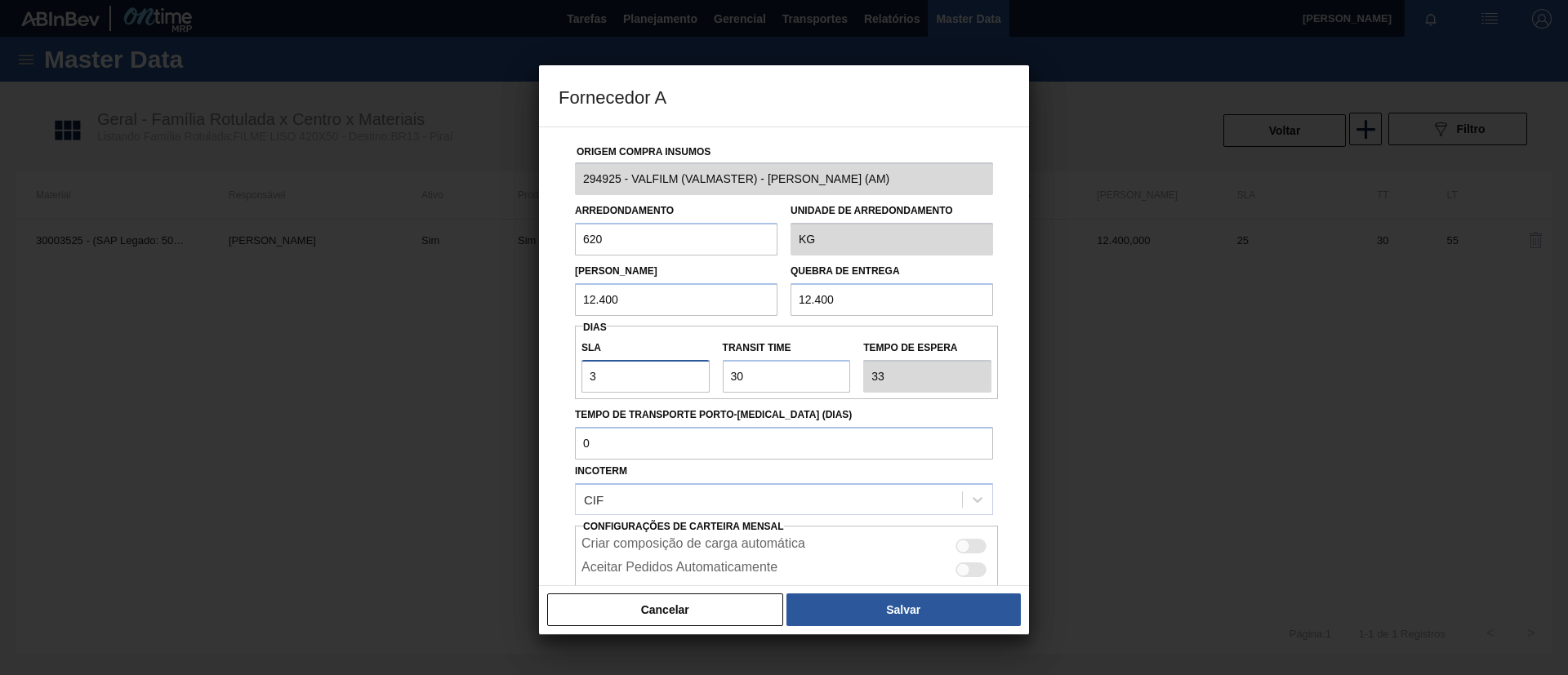
type input "60"
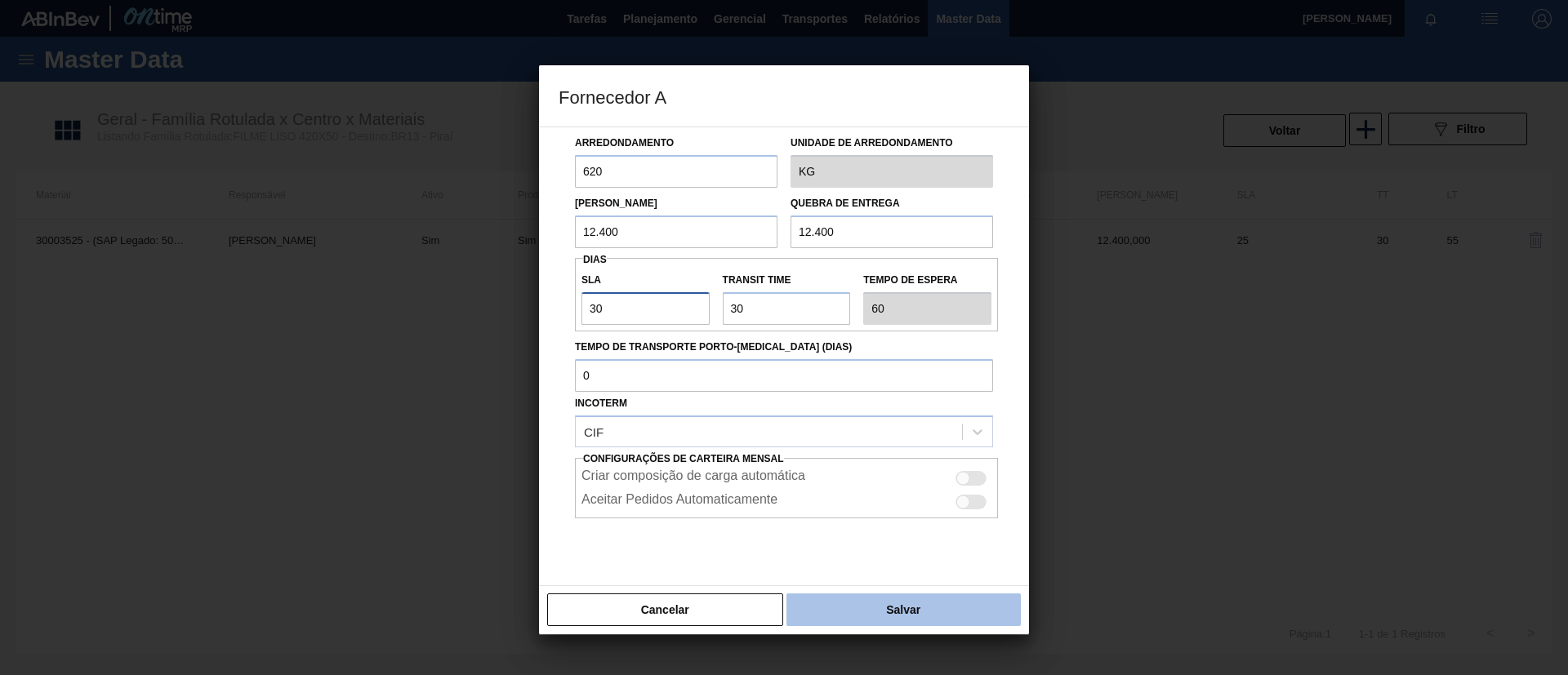
scroll to position [102, 0]
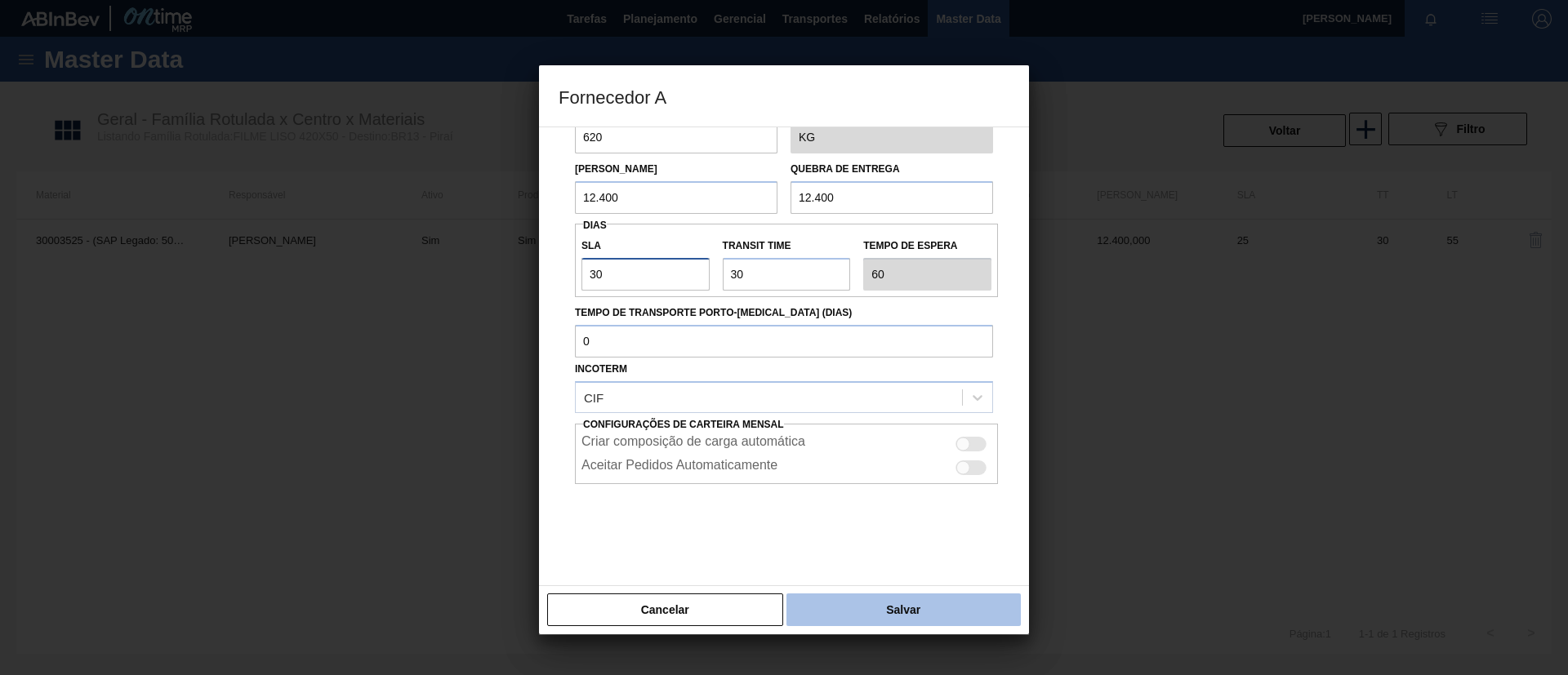
type input "30"
click at [895, 604] on button "Salvar" at bounding box center [903, 609] width 234 height 33
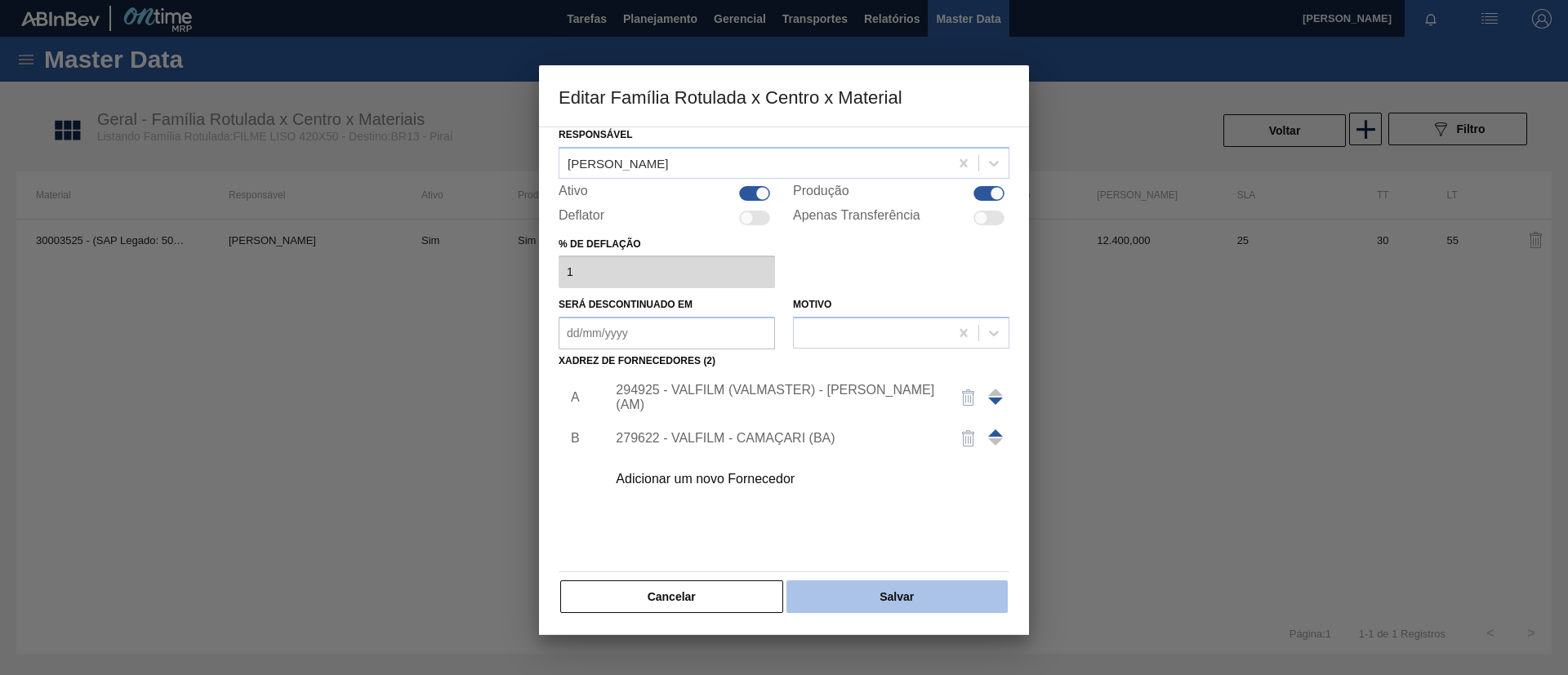
click at [907, 595] on button "Salvar" at bounding box center [896, 596] width 221 height 33
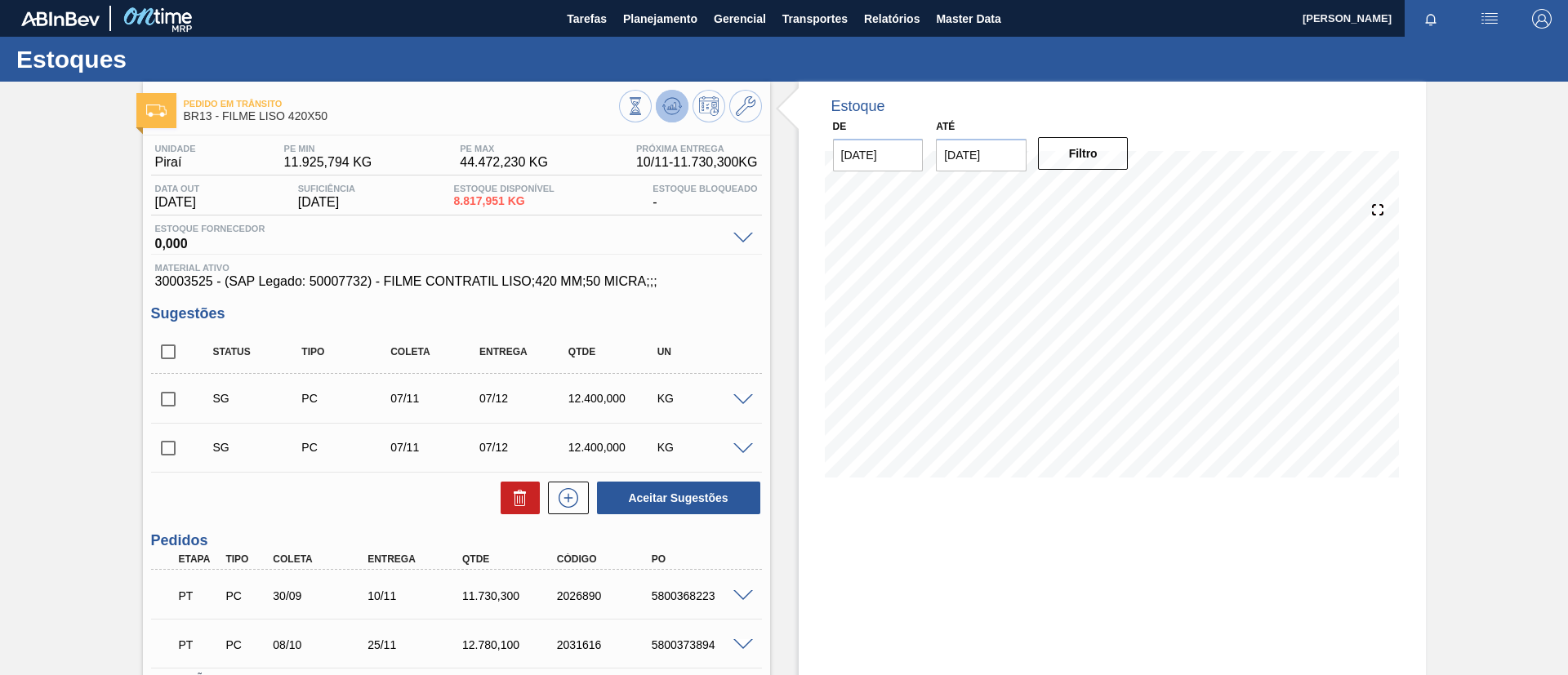
click at [671, 106] on icon at bounding box center [672, 106] width 11 height 7
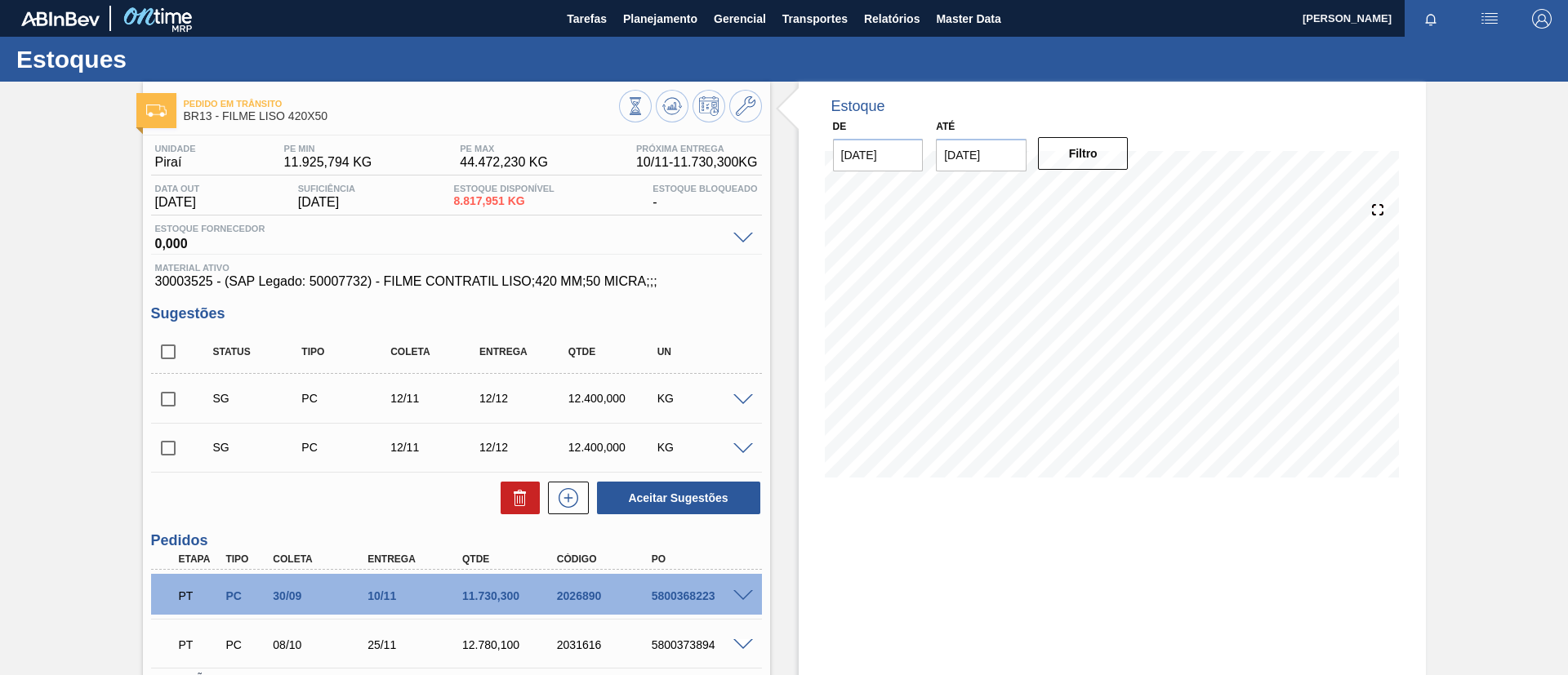
click at [177, 357] on input "checkbox" at bounding box center [168, 351] width 35 height 35
checkbox input "true"
click at [630, 496] on button "Aceitar Sugestões" at bounding box center [679, 498] width 163 height 33
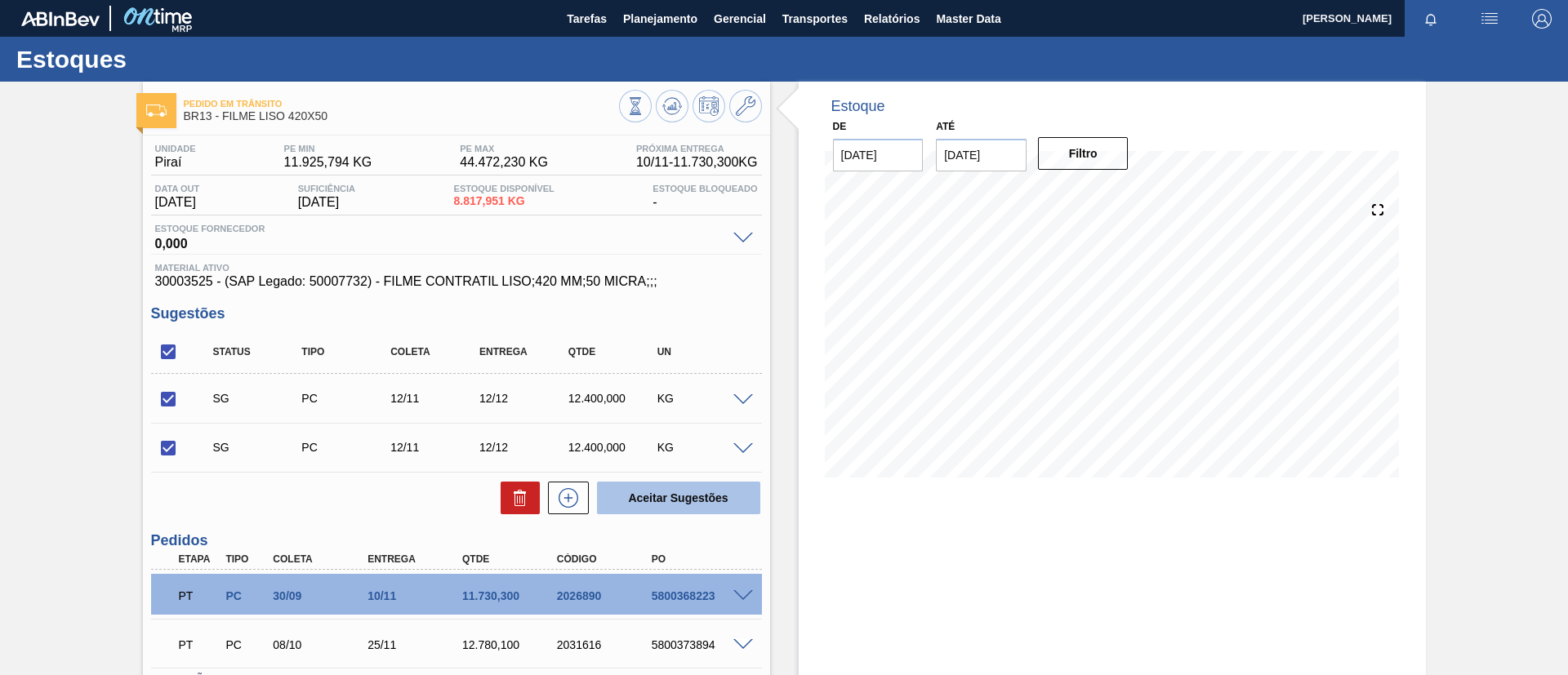
checkbox input "false"
click at [174, 337] on input "checkbox" at bounding box center [168, 351] width 35 height 35
click at [174, 345] on input "checkbox" at bounding box center [168, 351] width 35 height 35
checkbox input "true"
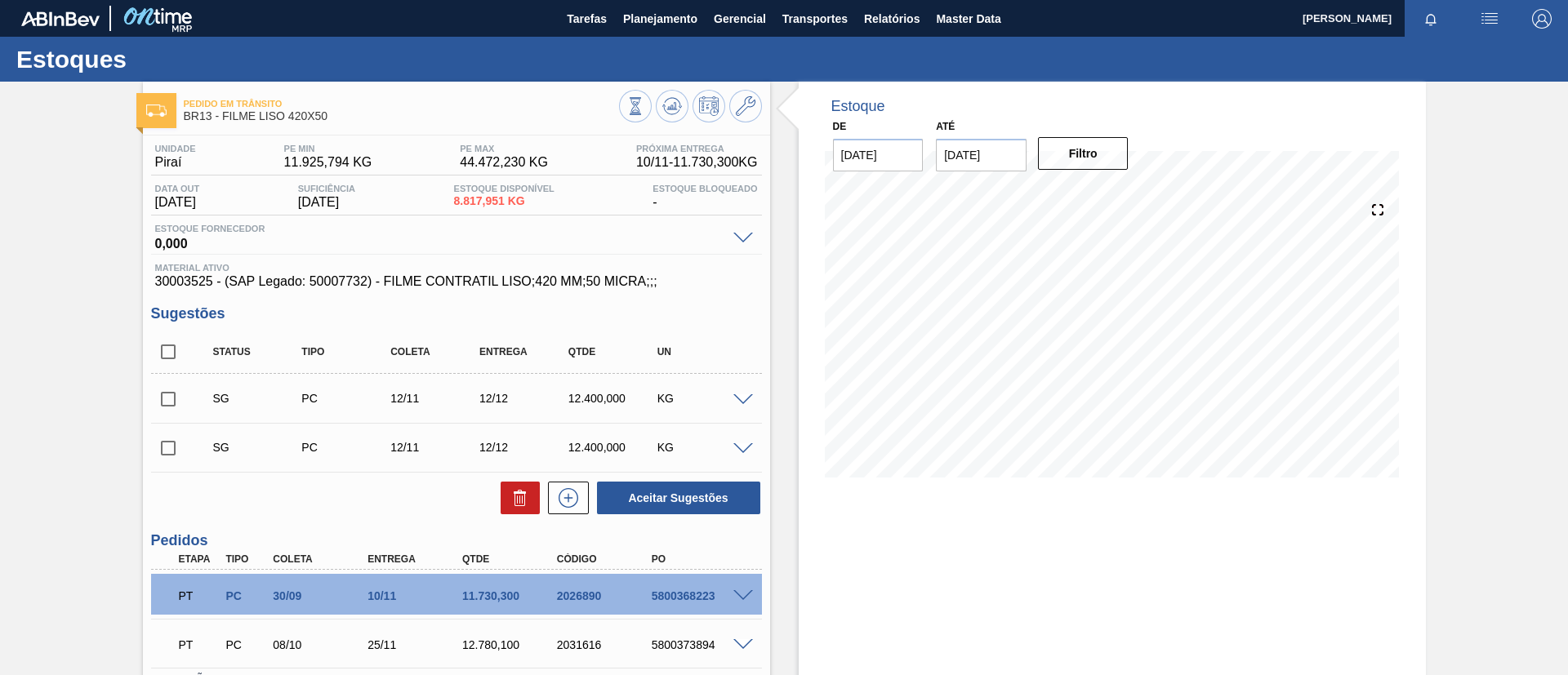
checkbox input "true"
click at [721, 526] on div "Unidade Piraí PE MIN 11.925,794 KG PE MAX 44.472,230 KG Próxima Entrega 10/11 -…" at bounding box center [456, 465] width 627 height 658
click at [708, 504] on button "Aceitar Sugestões" at bounding box center [679, 498] width 163 height 33
checkbox input "false"
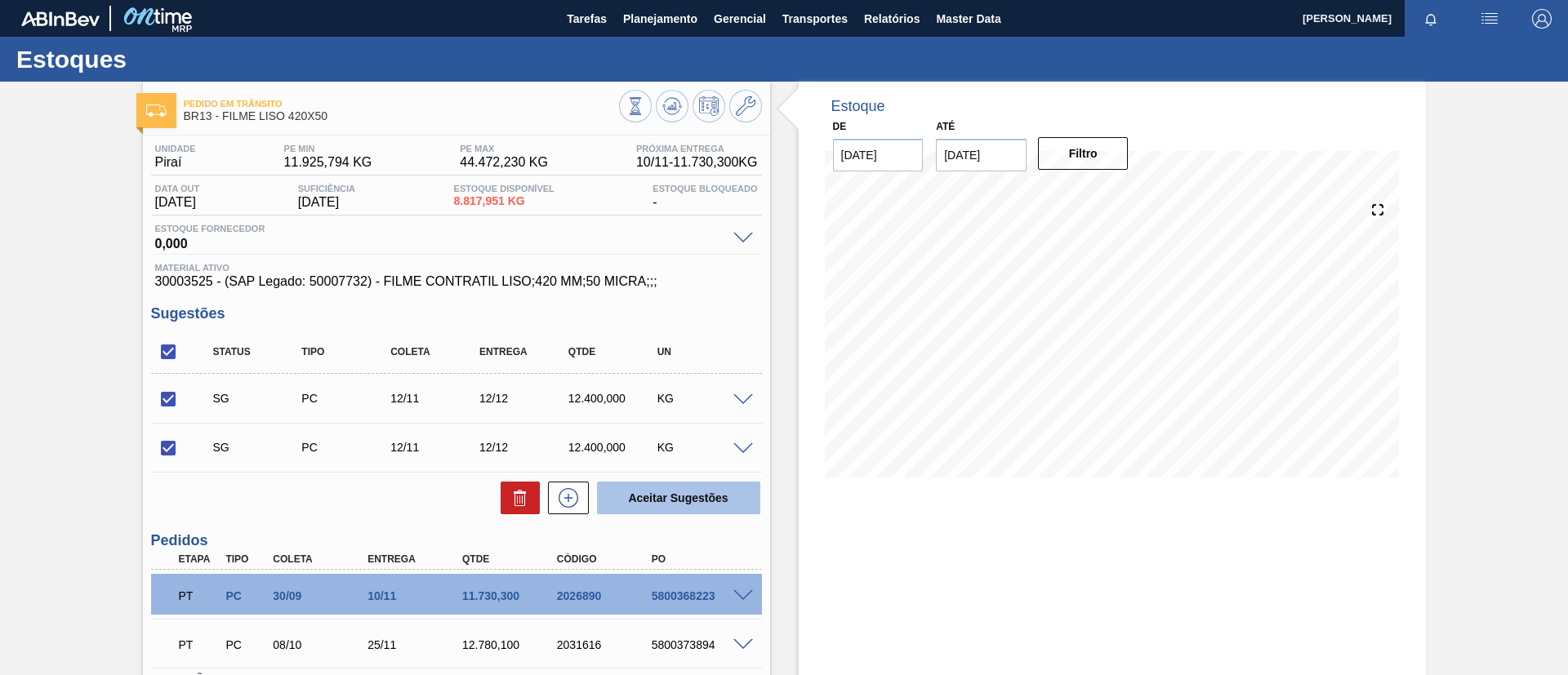
checkbox input "false"
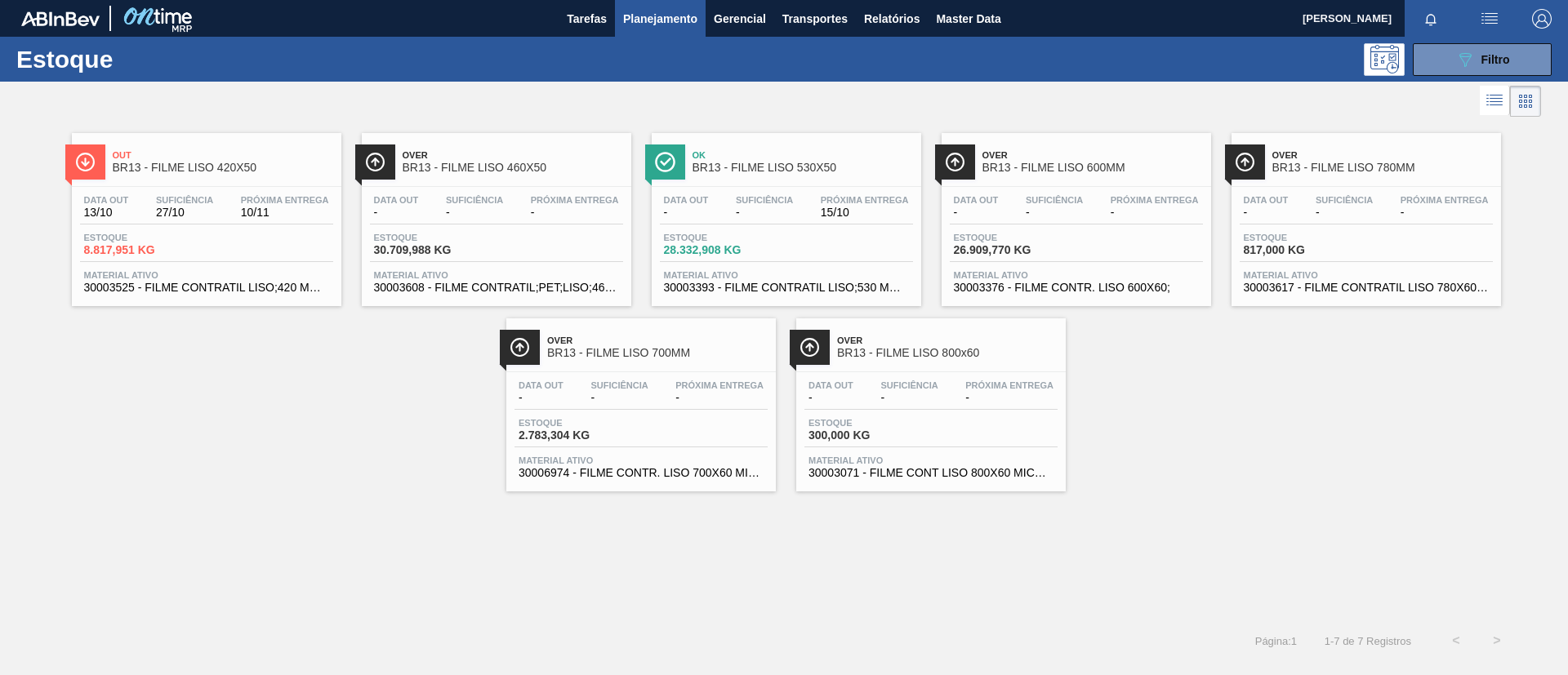
click at [556, 177] on div "Over BR13 - FILME LISO 460X50" at bounding box center [513, 161] width 220 height 36
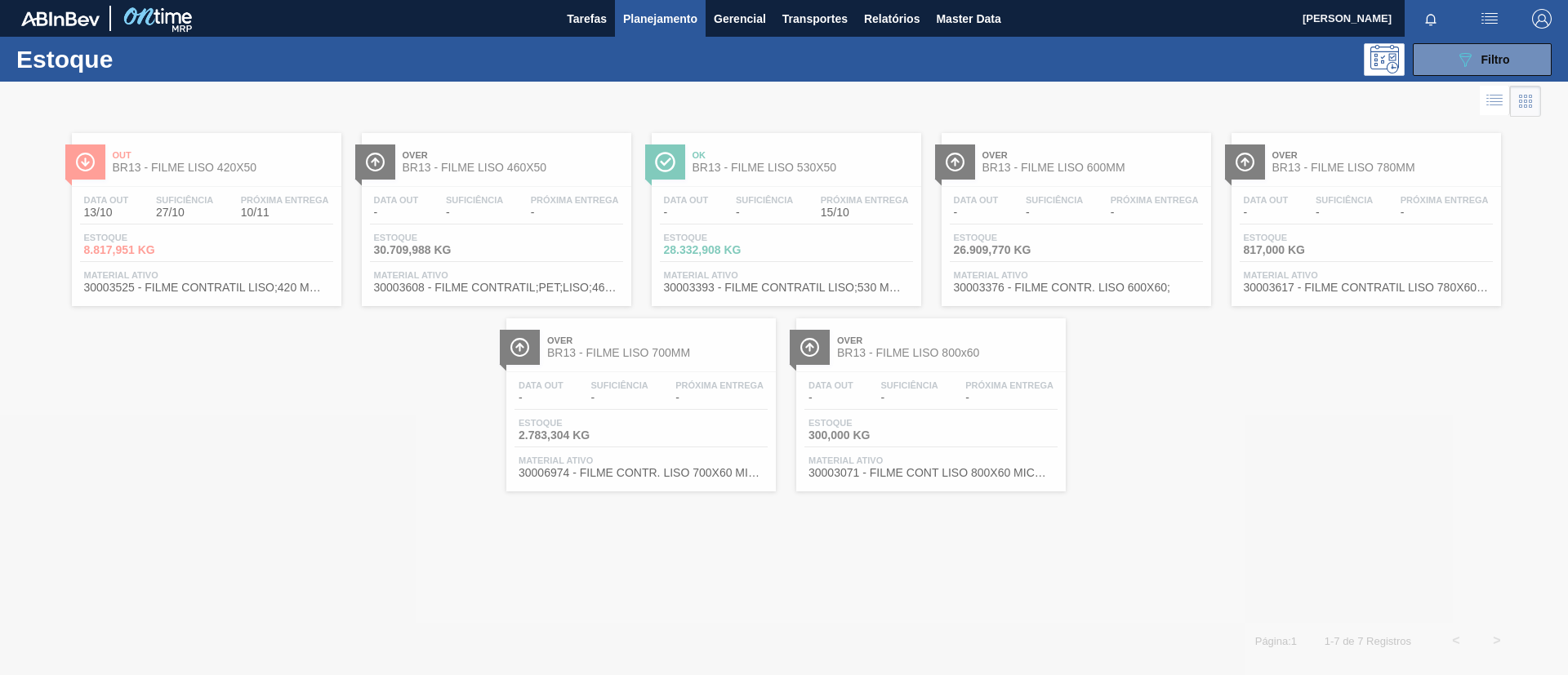
click at [233, 149] on div at bounding box center [784, 378] width 1568 height 593
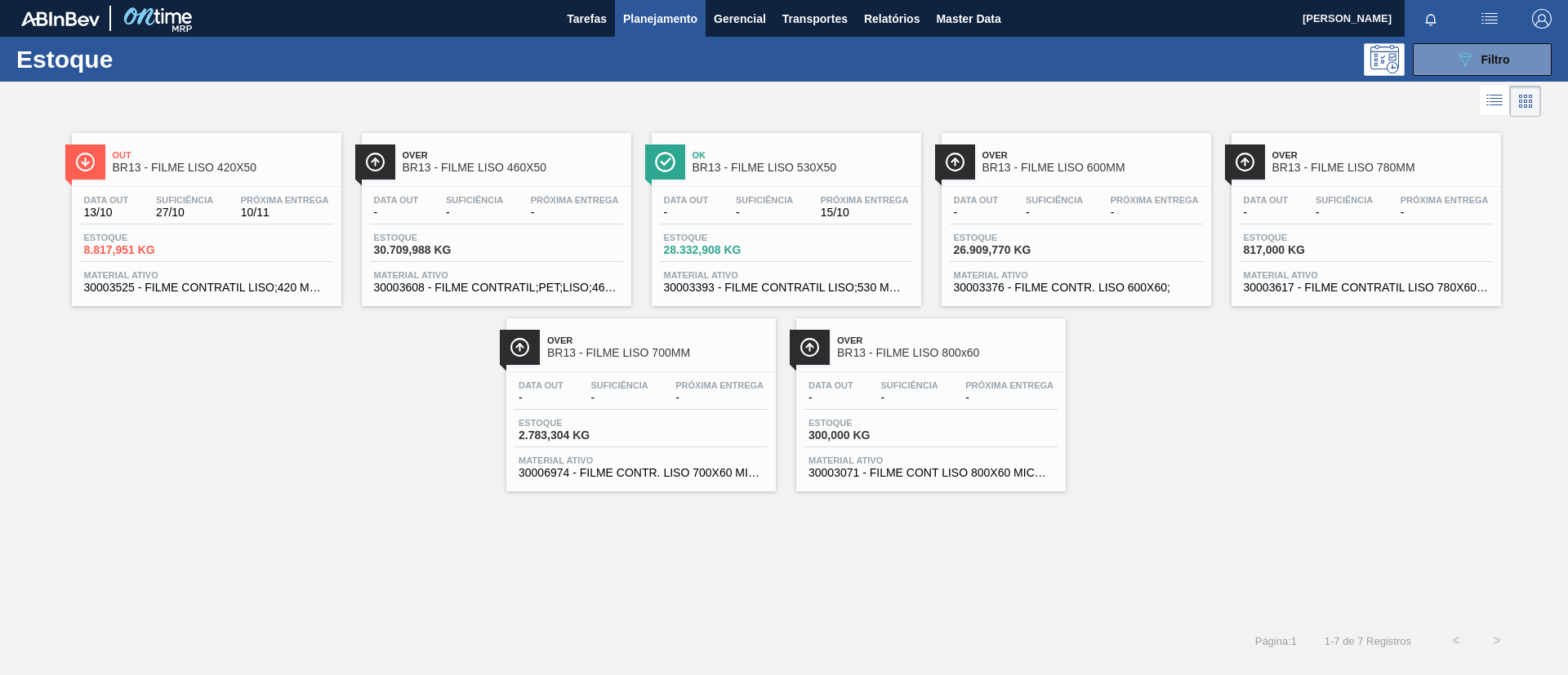
click at [240, 158] on span "Out" at bounding box center [223, 154] width 220 height 10
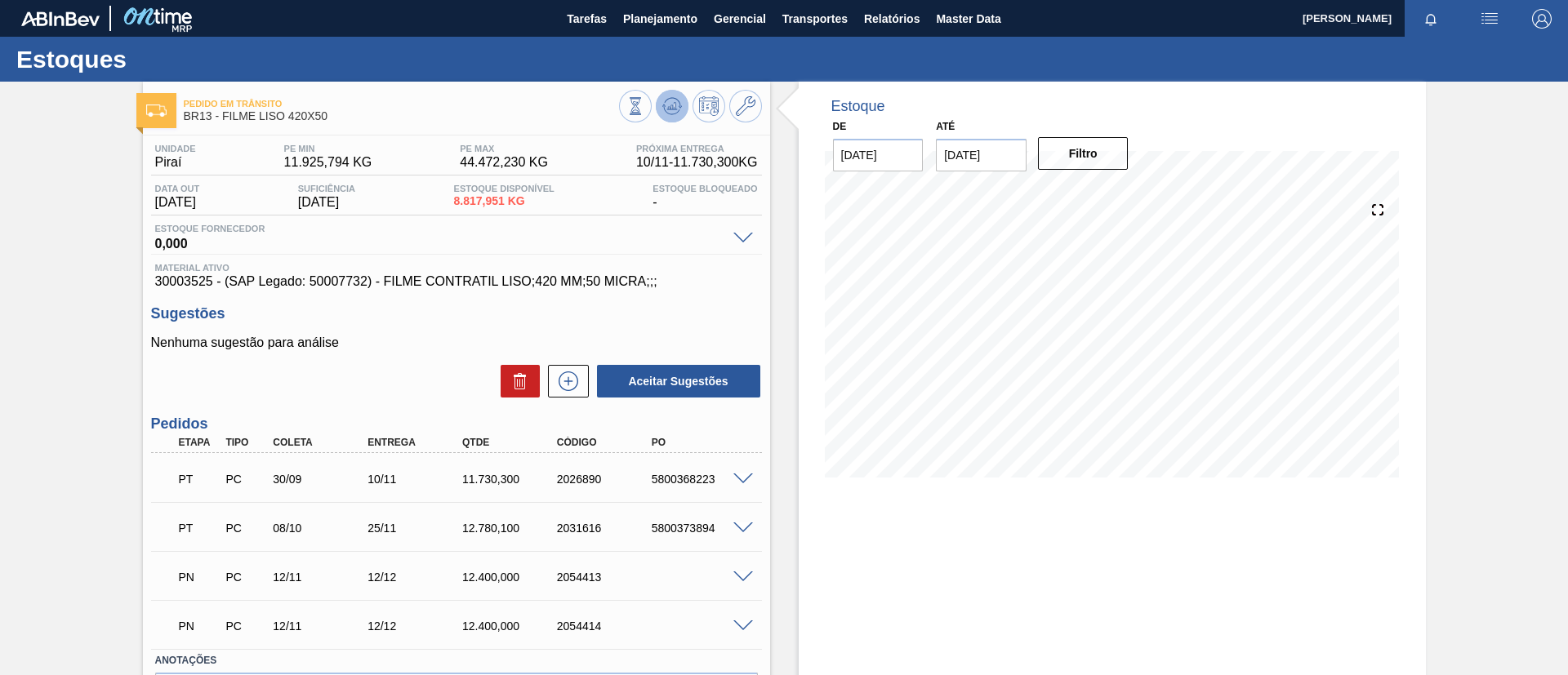
click at [667, 98] on icon at bounding box center [672, 102] width 16 height 9
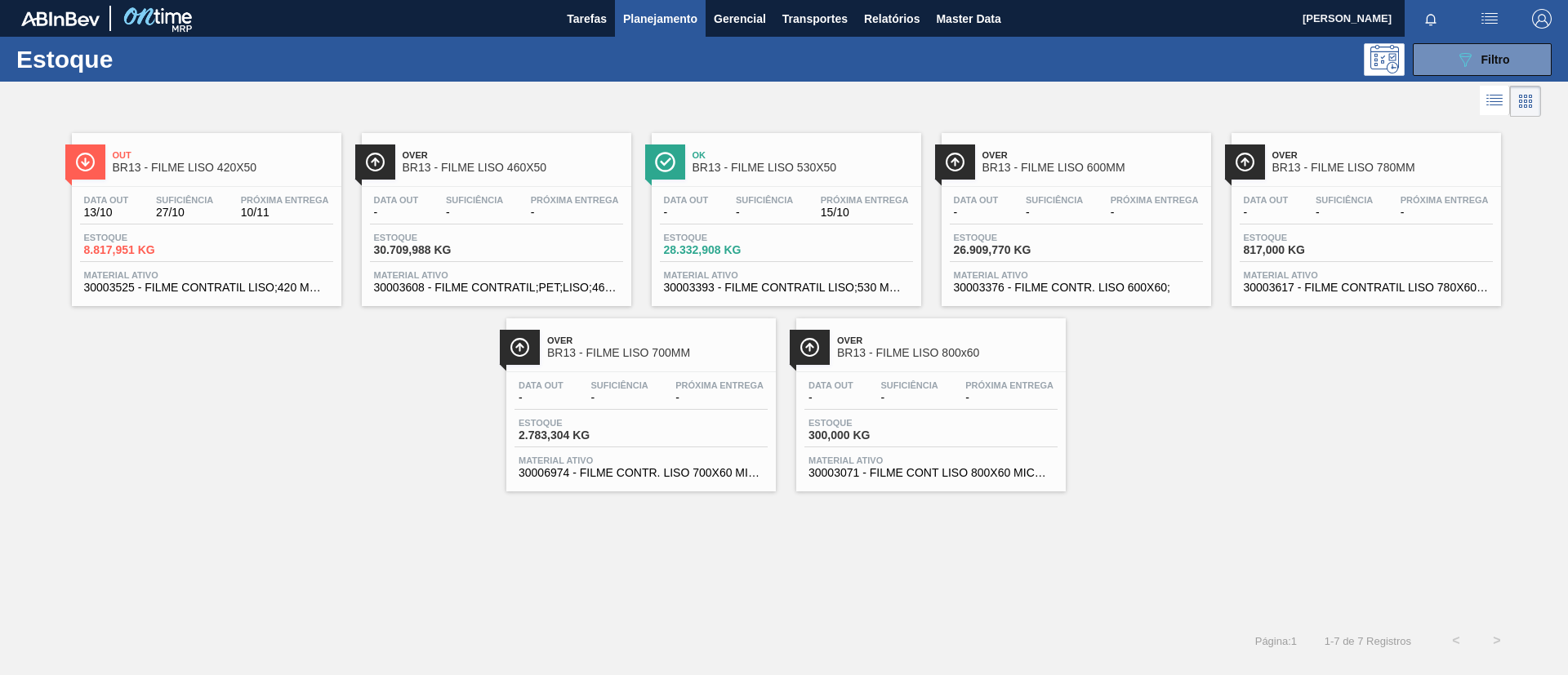
click at [777, 190] on div "Data out - Suficiência - Próxima Entrega 15/10 Estoque 28.332,908 KG Material a…" at bounding box center [786, 242] width 270 height 111
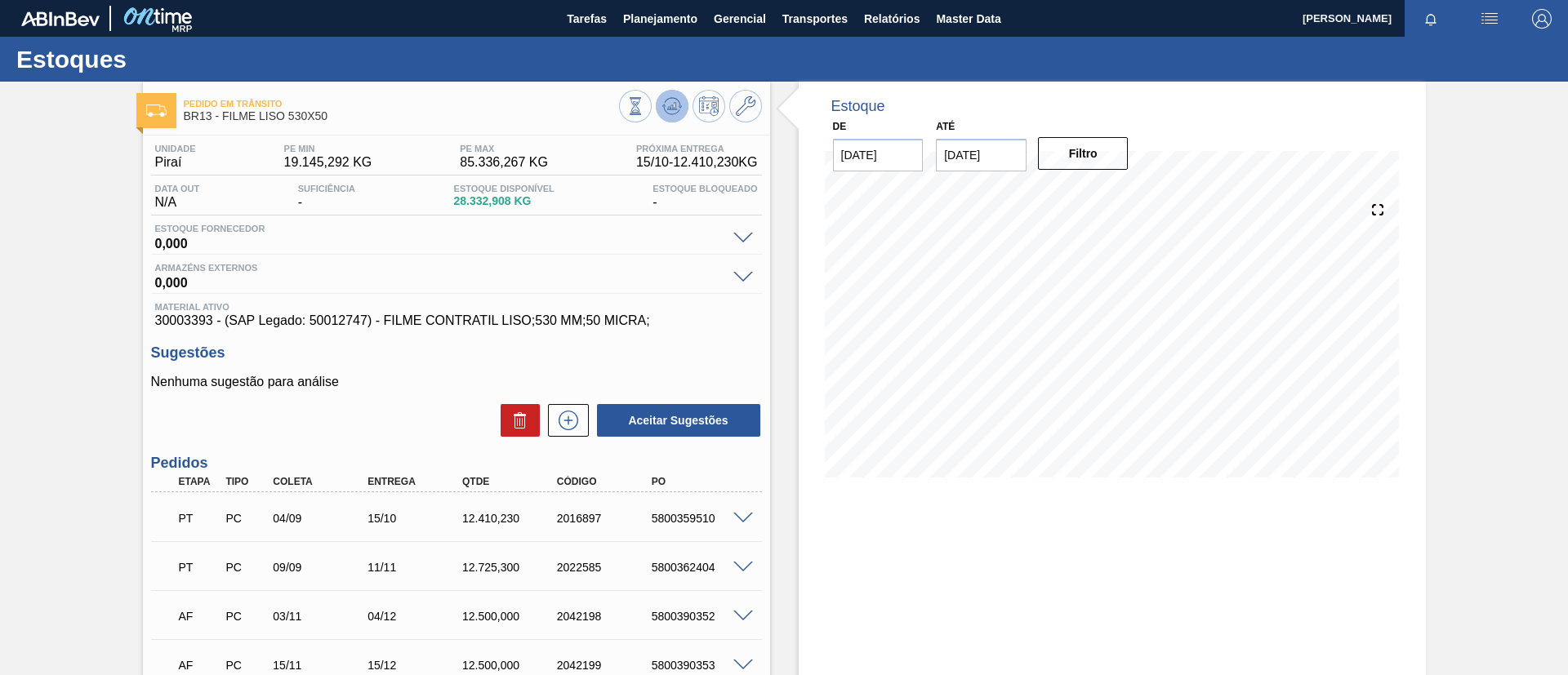
click at [674, 101] on icon at bounding box center [672, 106] width 20 height 20
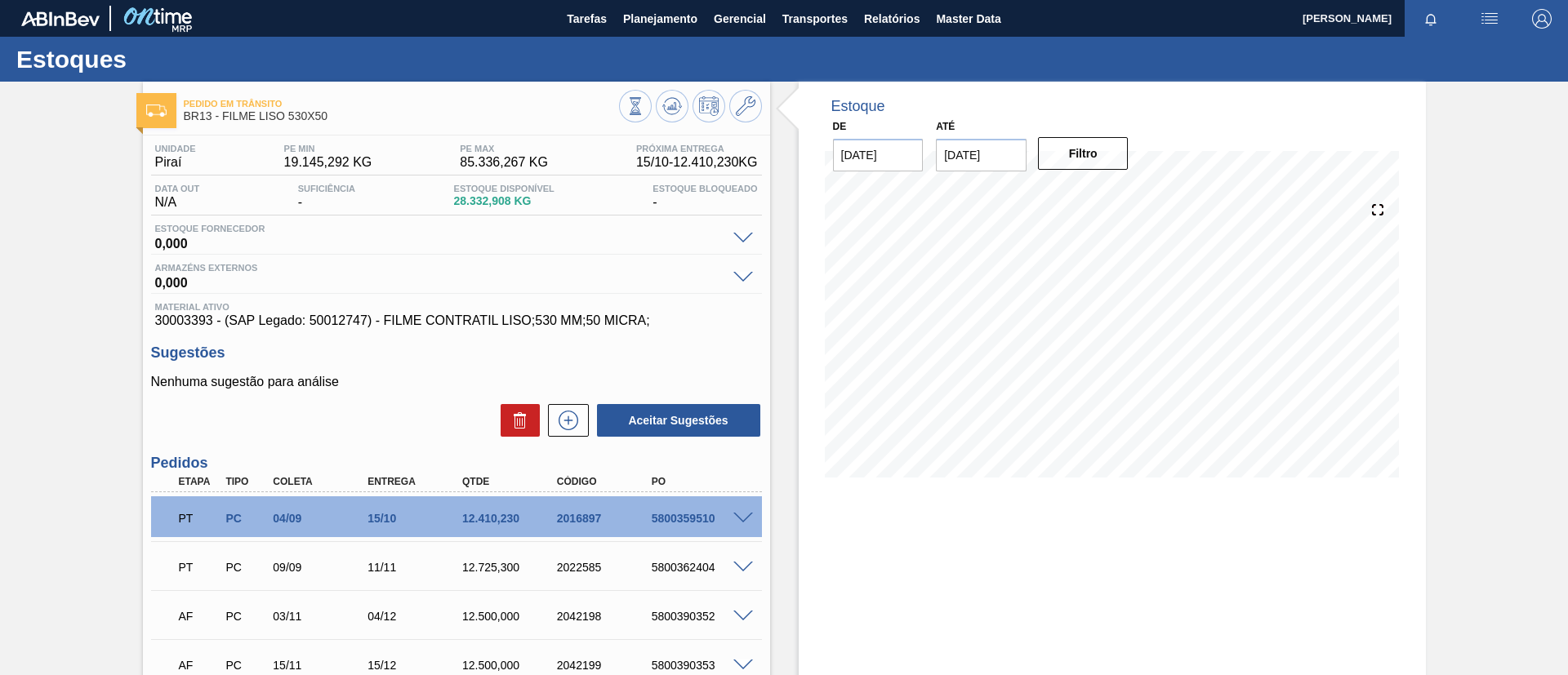
click at [0, 178] on div "Pedido em Trânsito BR13 - FILME LISO 530X50 Unidade Piraí PE MIN 19.145,292 KG …" at bounding box center [784, 451] width 1568 height 741
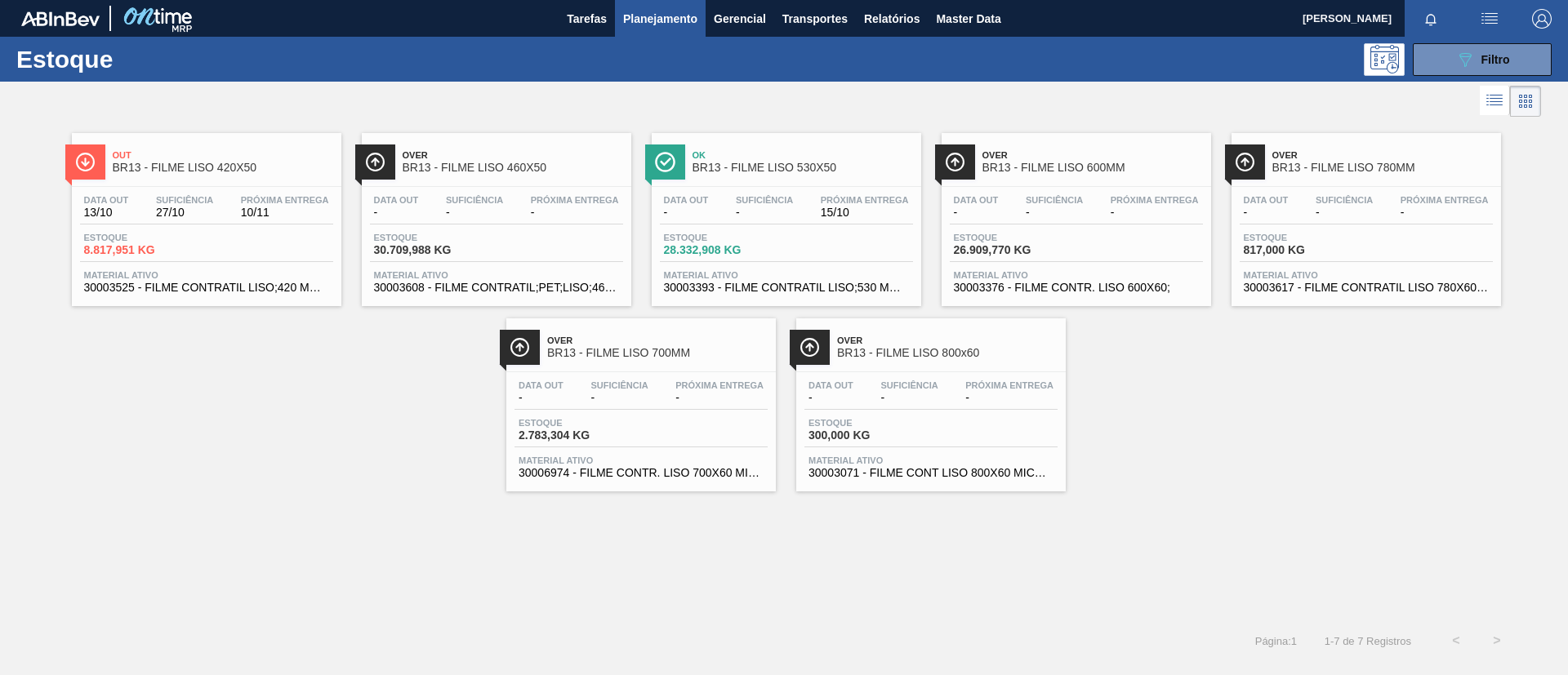
click at [1410, 177] on div "Over BR13 - FILME LISO 780MM" at bounding box center [1383, 161] width 220 height 36
click at [658, 372] on div at bounding box center [641, 372] width 242 height 1
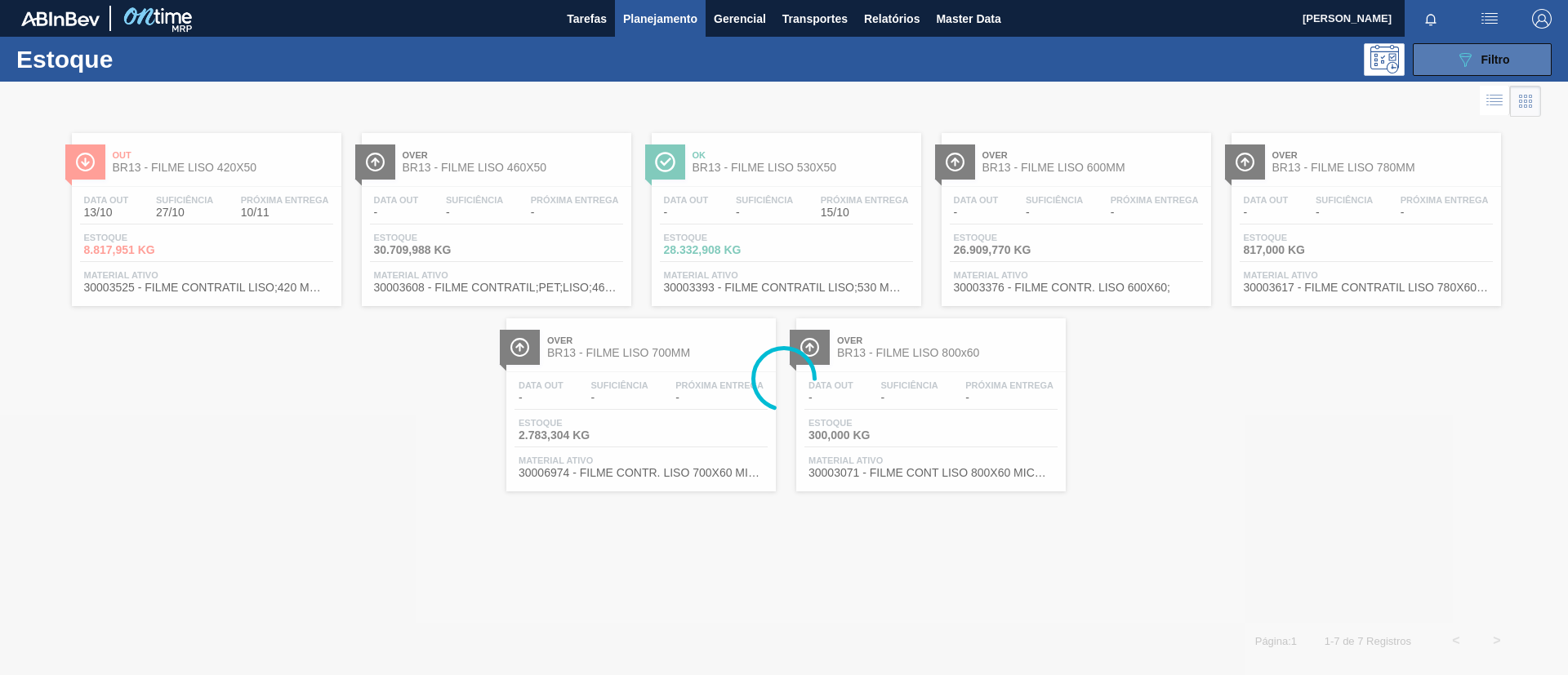
click at [1452, 57] on button "089F7B8B-B2A5-4AFE-B5C0-19BA573D28AC Filtro" at bounding box center [1482, 59] width 138 height 33
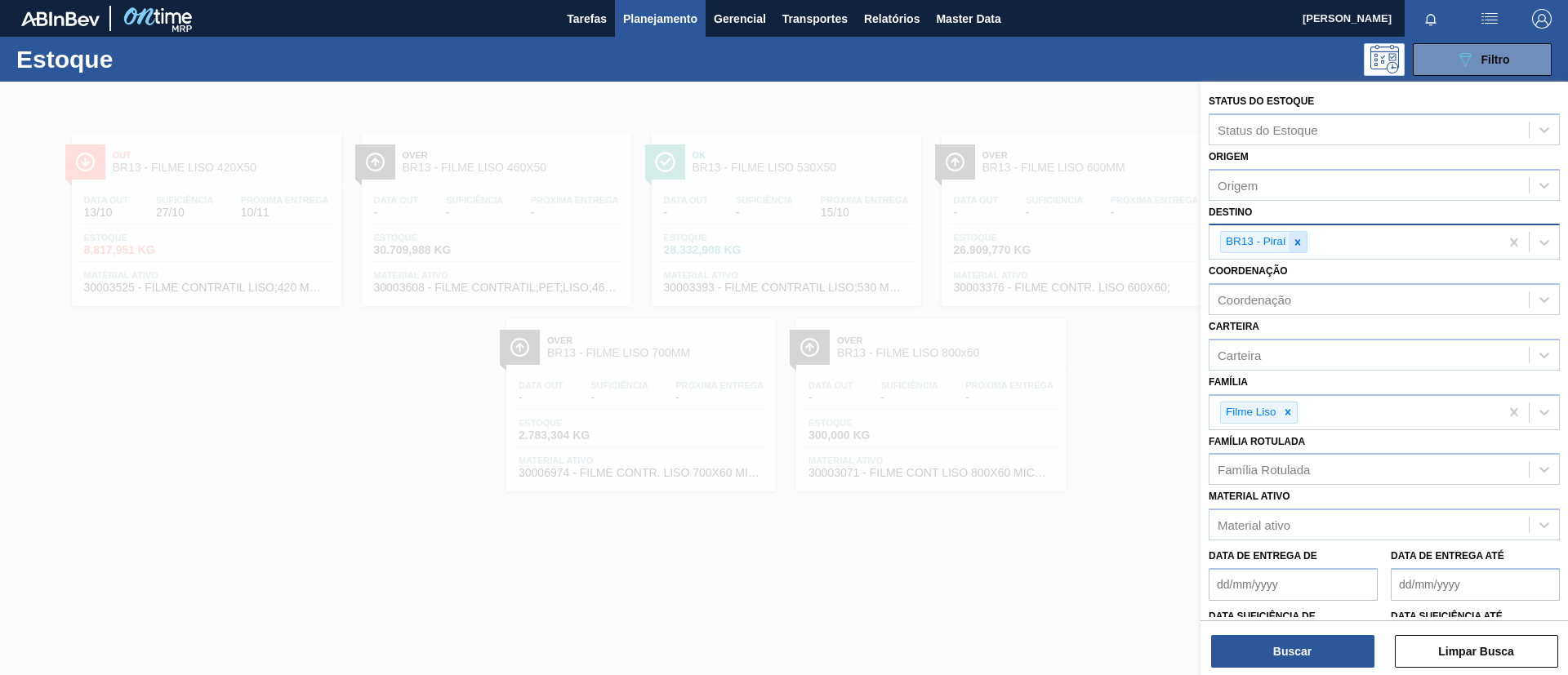
click at [1299, 241] on icon at bounding box center [1297, 242] width 12 height 12
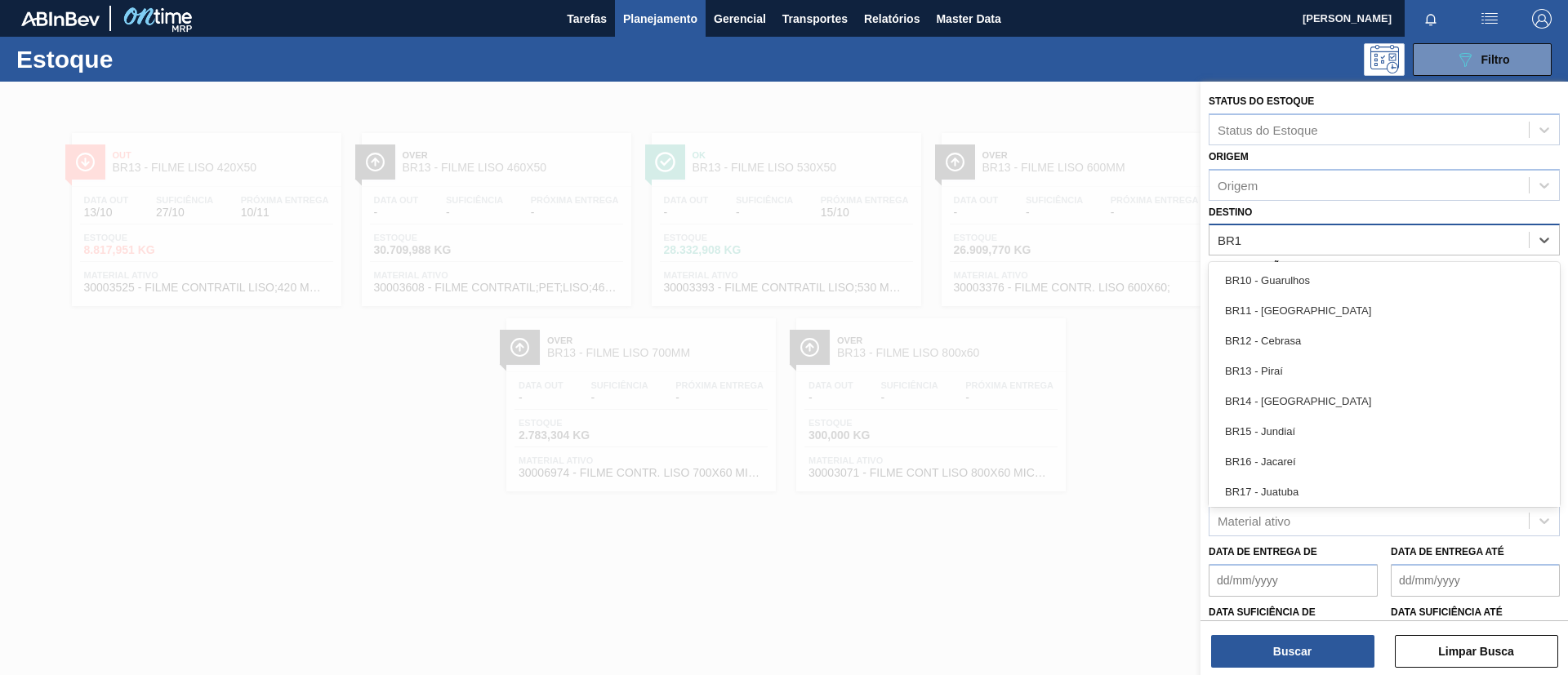
type input "BR14"
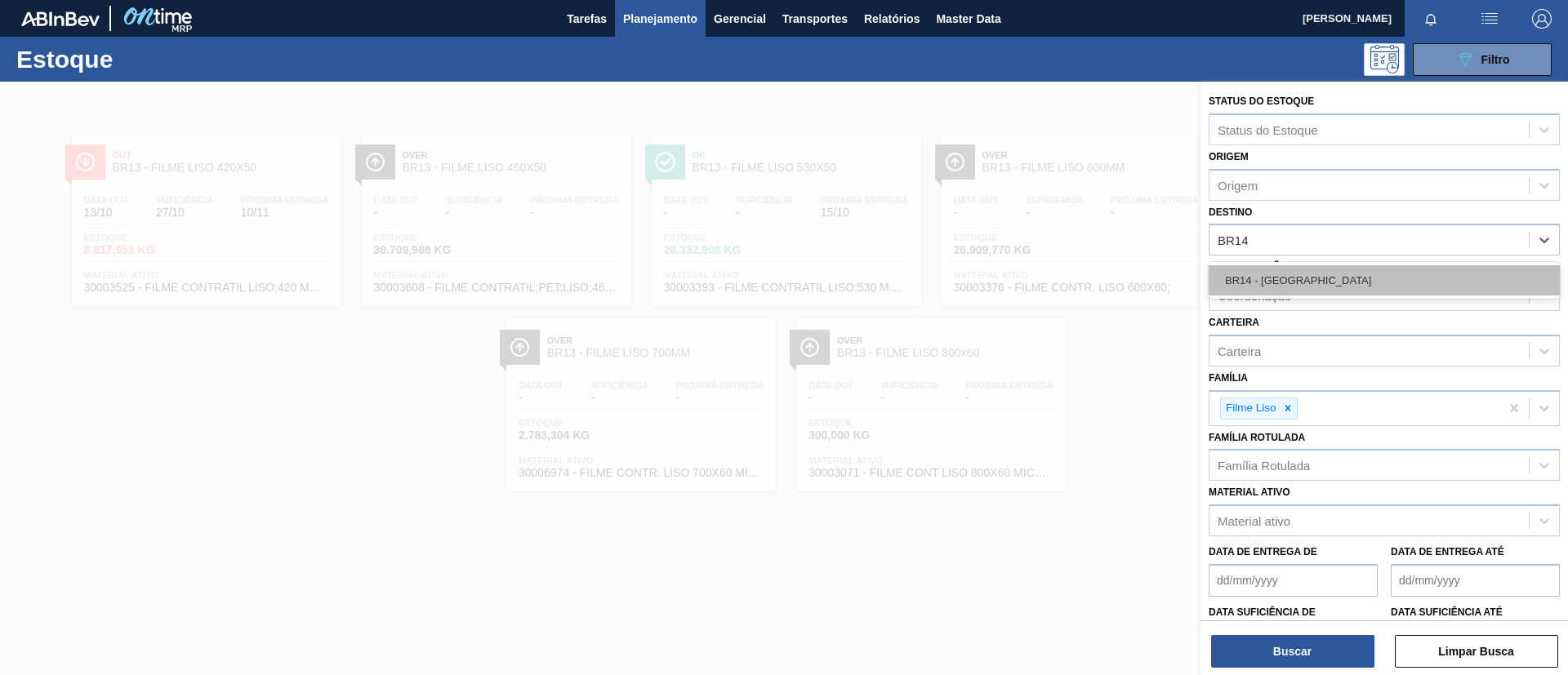
click at [1311, 273] on div "BR14 - Curitibana" at bounding box center [1384, 280] width 351 height 30
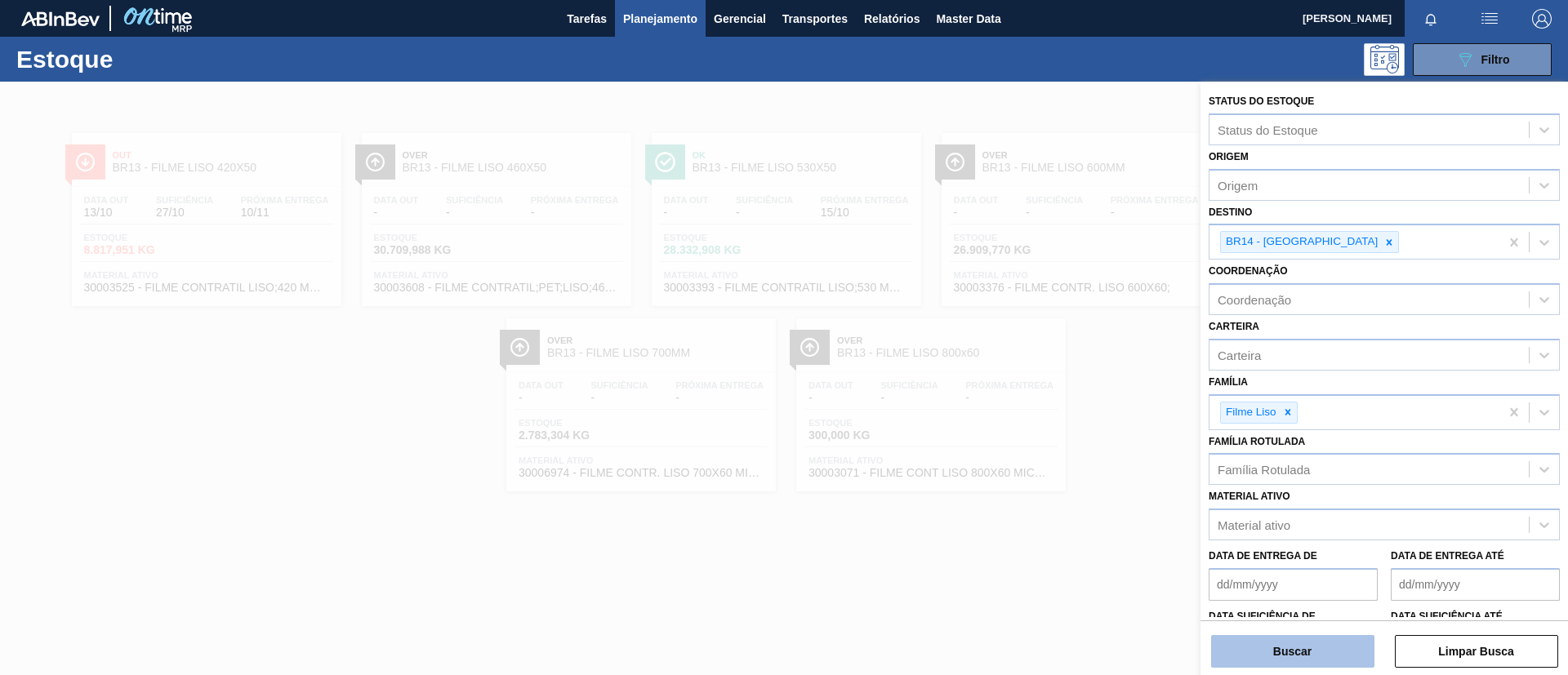
click at [1318, 658] on button "Buscar" at bounding box center [1293, 651] width 163 height 33
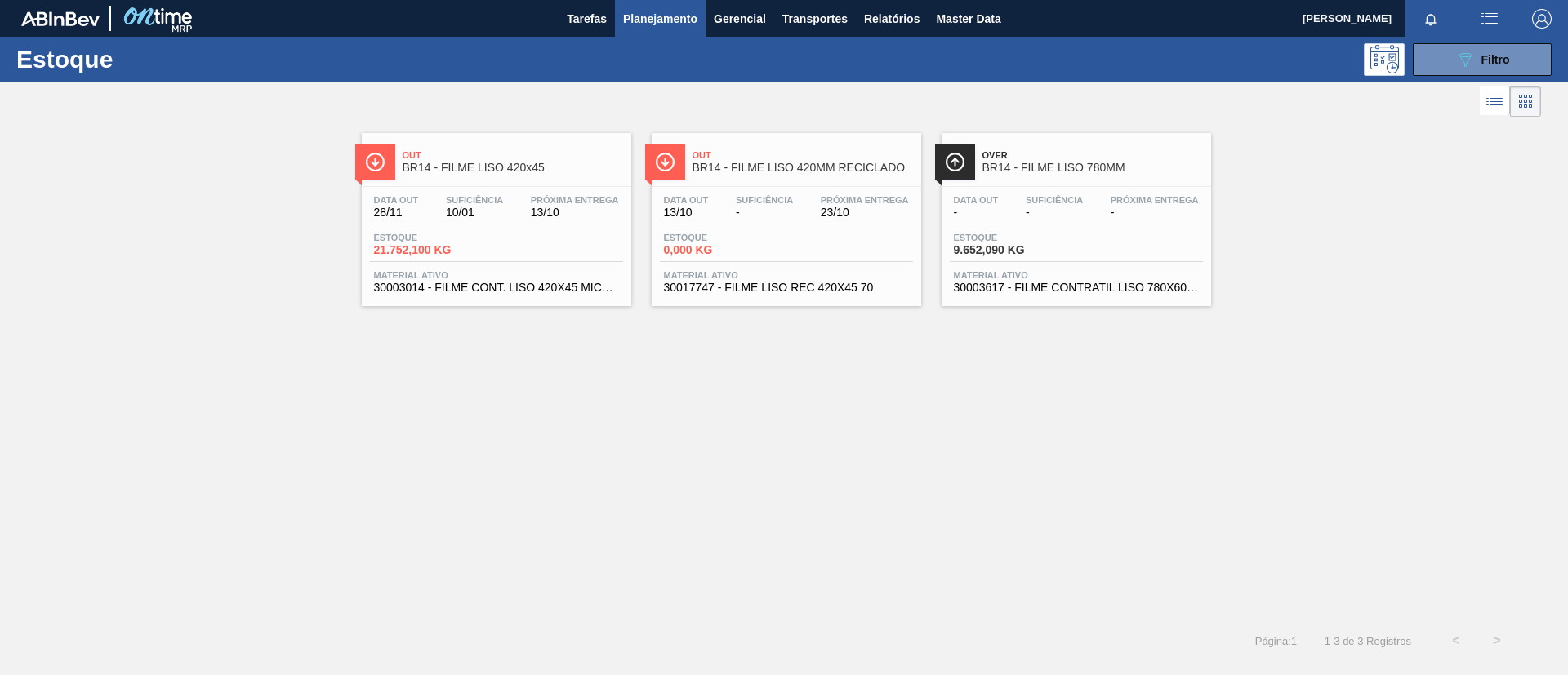
click at [510, 173] on span "BR14 - FILME LISO 420x45" at bounding box center [513, 168] width 220 height 12
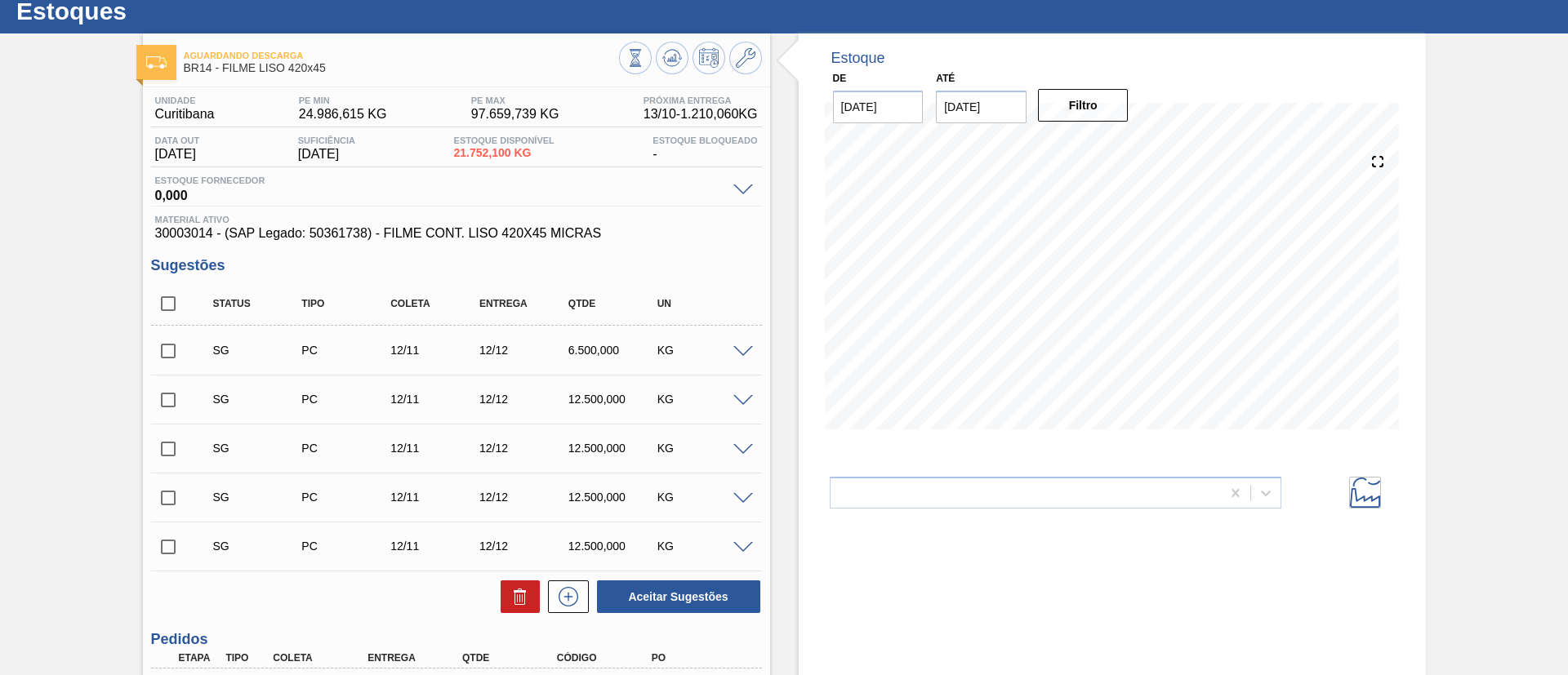
scroll to position [122, 0]
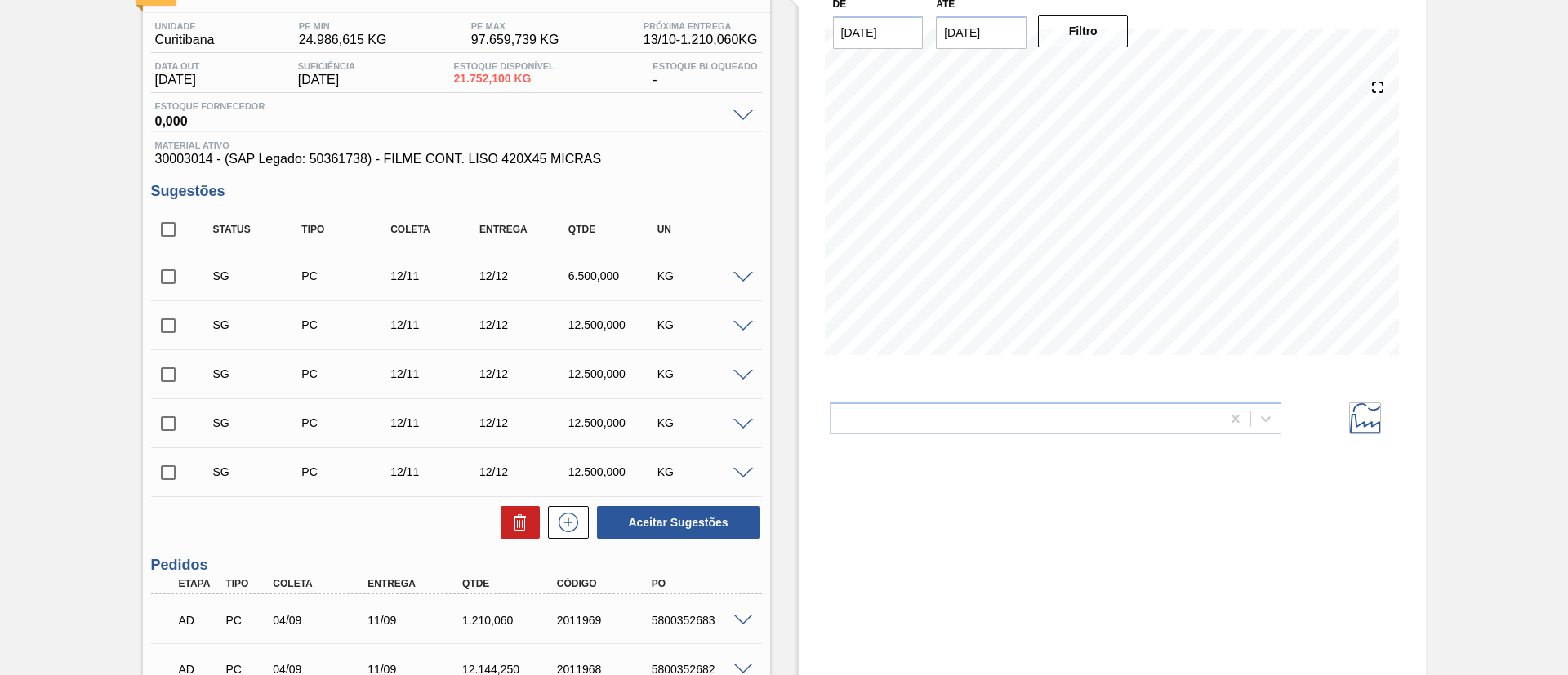
click at [179, 216] on input "checkbox" at bounding box center [168, 229] width 35 height 35
checkbox input "true"
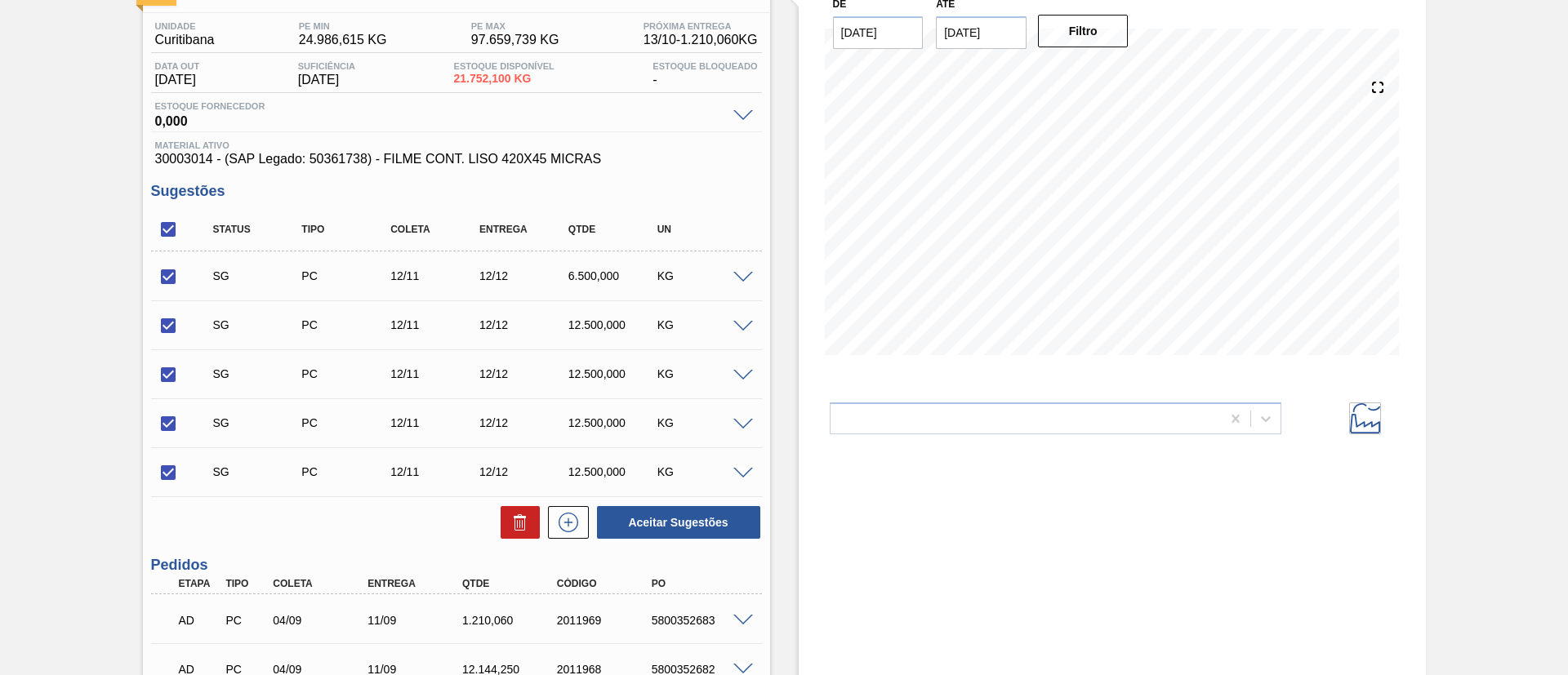
checkbox input "true"
click at [516, 523] on icon at bounding box center [520, 522] width 20 height 20
checkbox input "false"
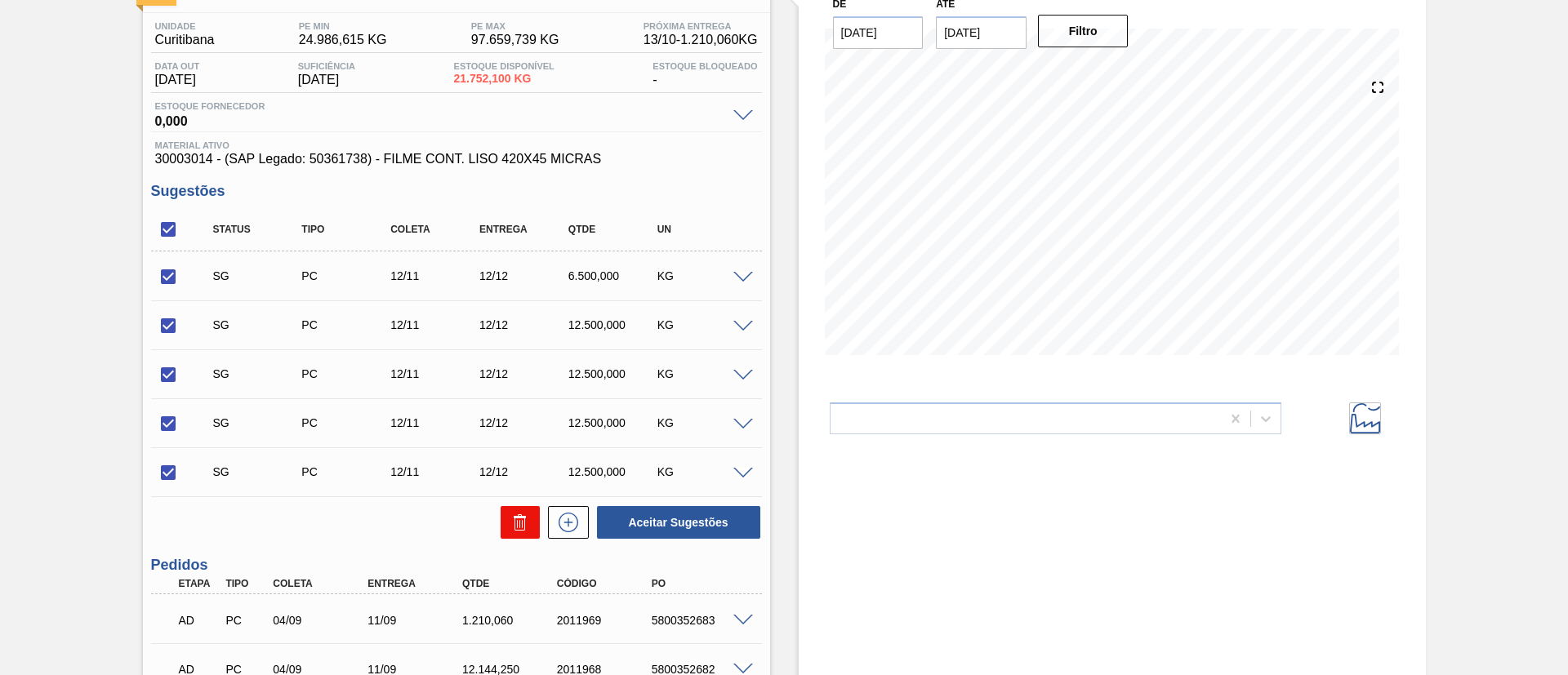
checkbox input "false"
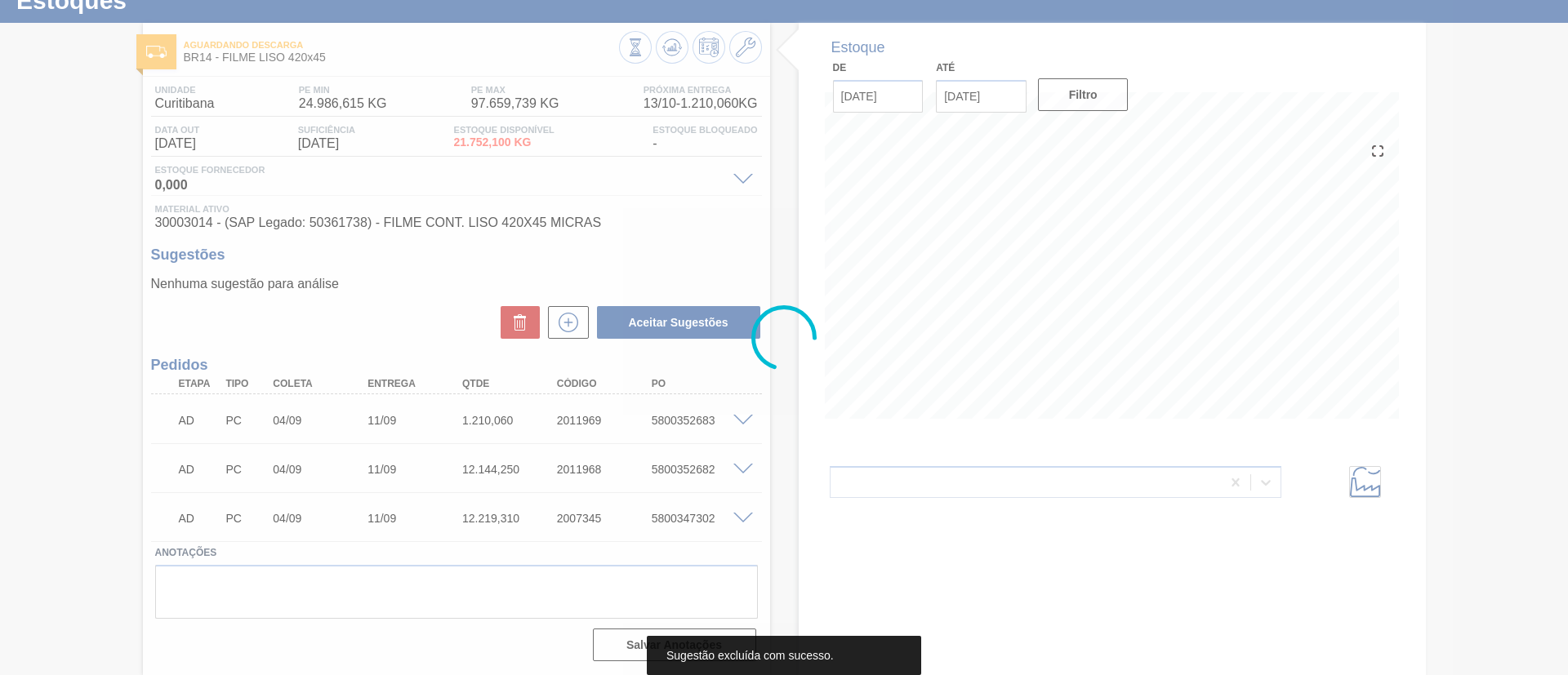
scroll to position [59, 0]
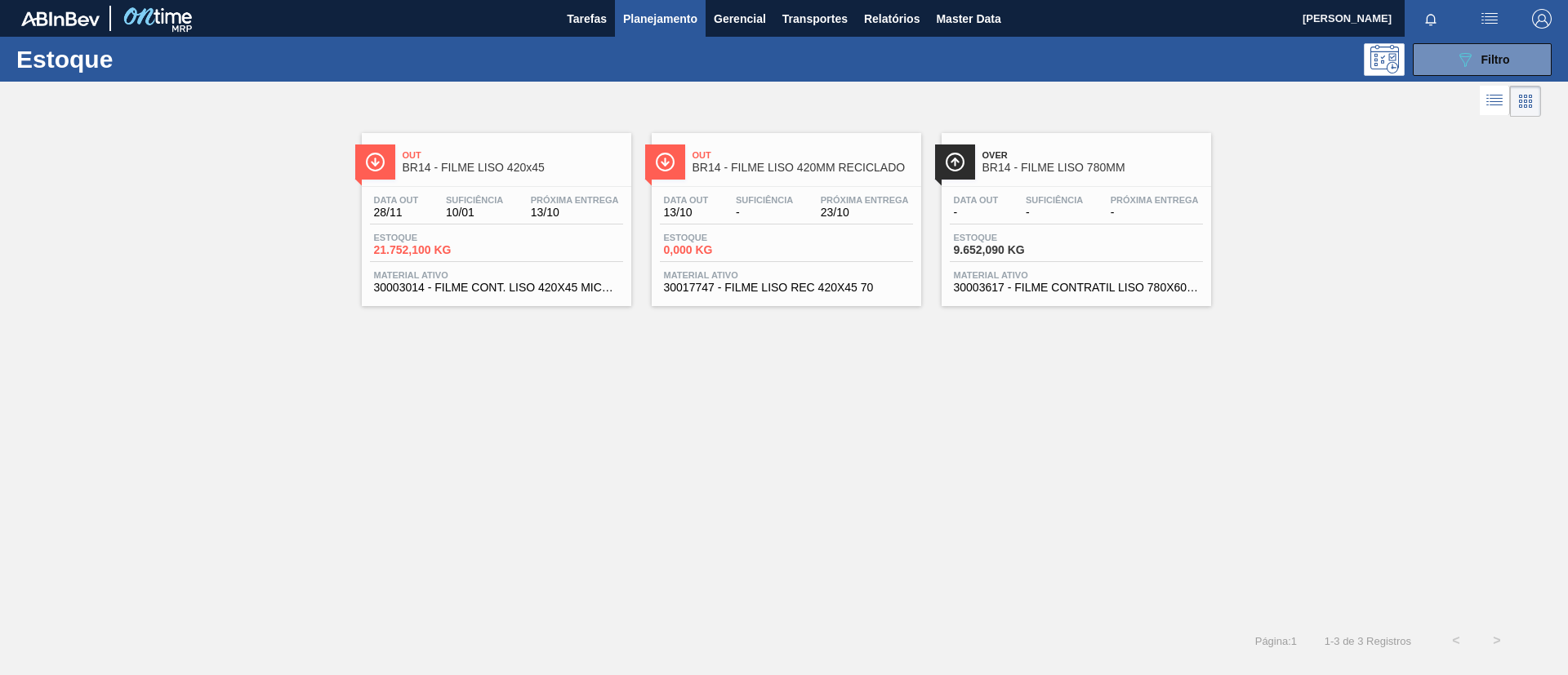
click at [864, 161] on span "BR14 - FILME LISO 420MM RECICLADO" at bounding box center [802, 168] width 220 height 12
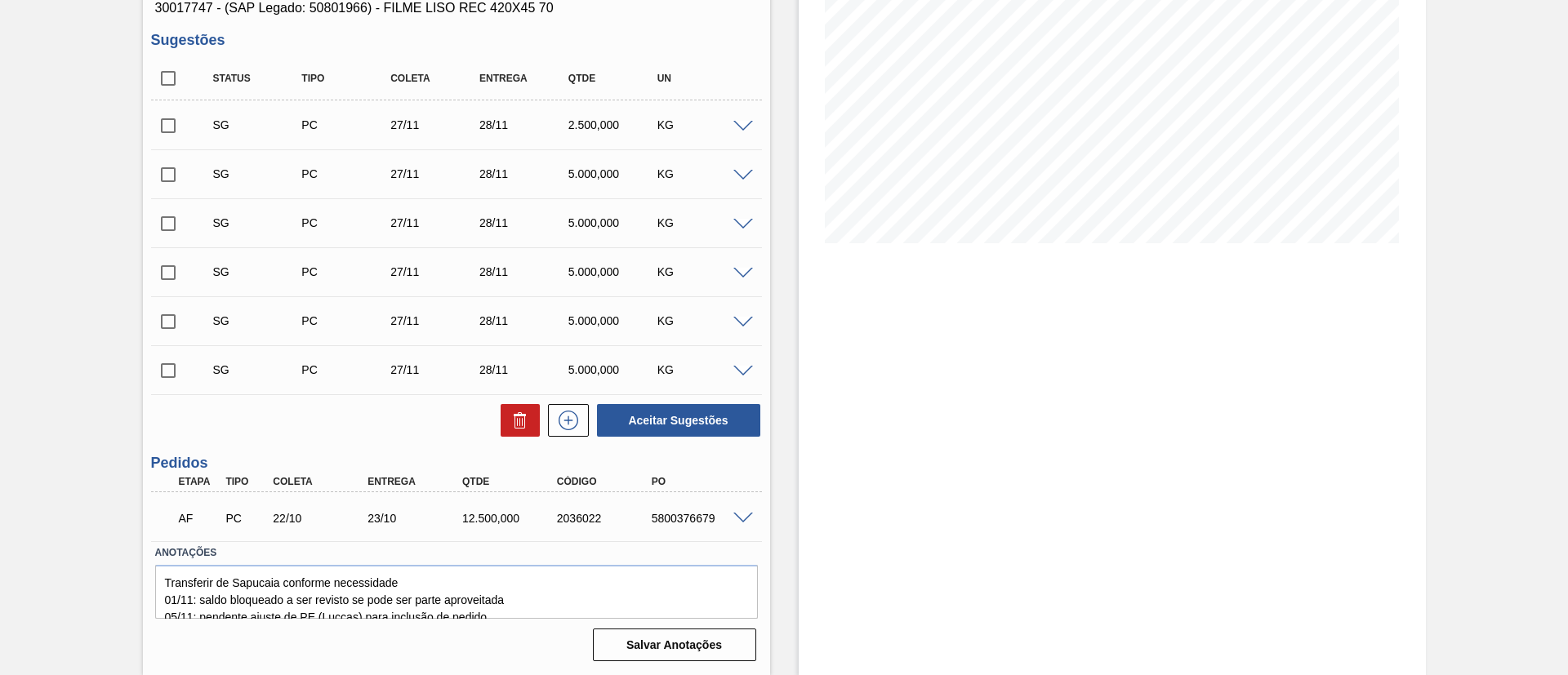
scroll to position [112, 0]
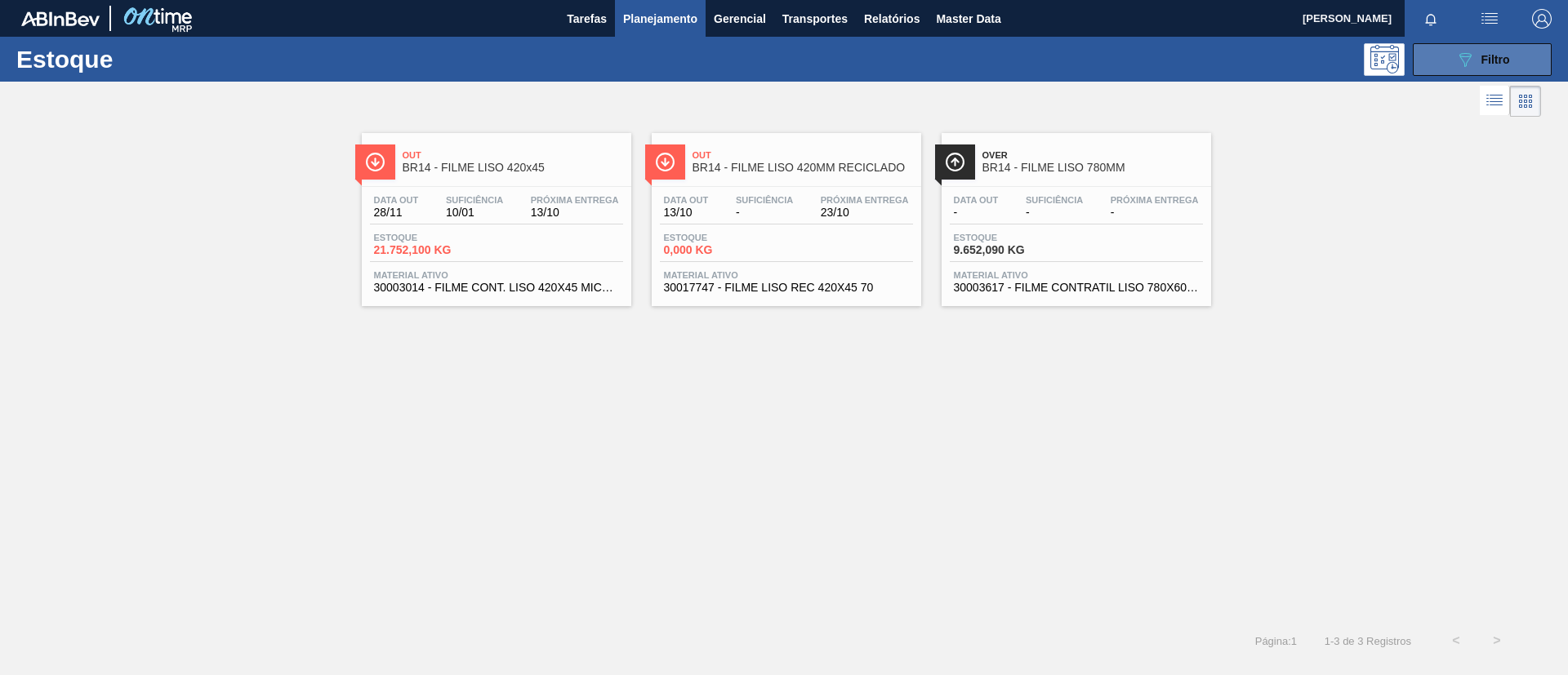
click at [1542, 59] on button "089F7B8B-B2A5-4AFE-B5C0-19BA573D28AC Filtro" at bounding box center [1482, 59] width 138 height 33
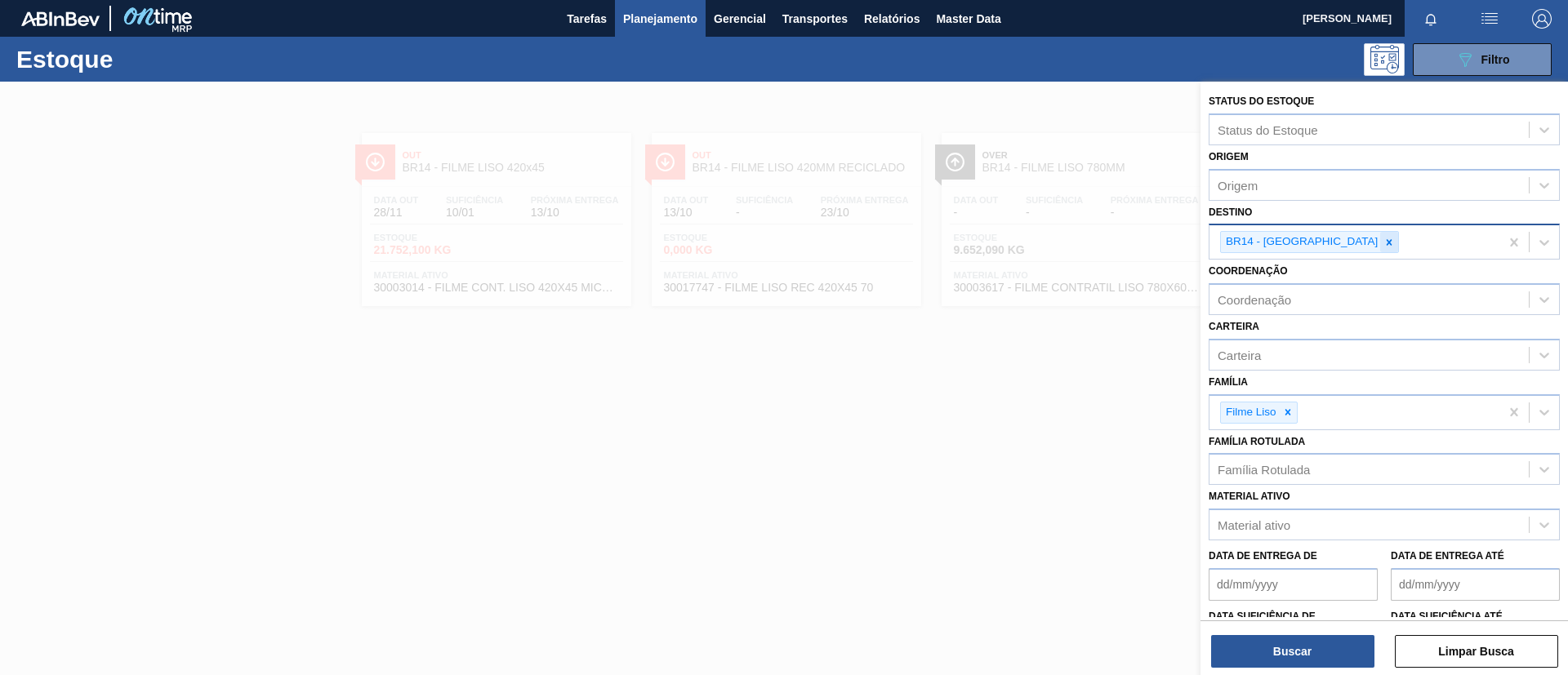
click at [1380, 232] on div at bounding box center [1389, 241] width 18 height 20
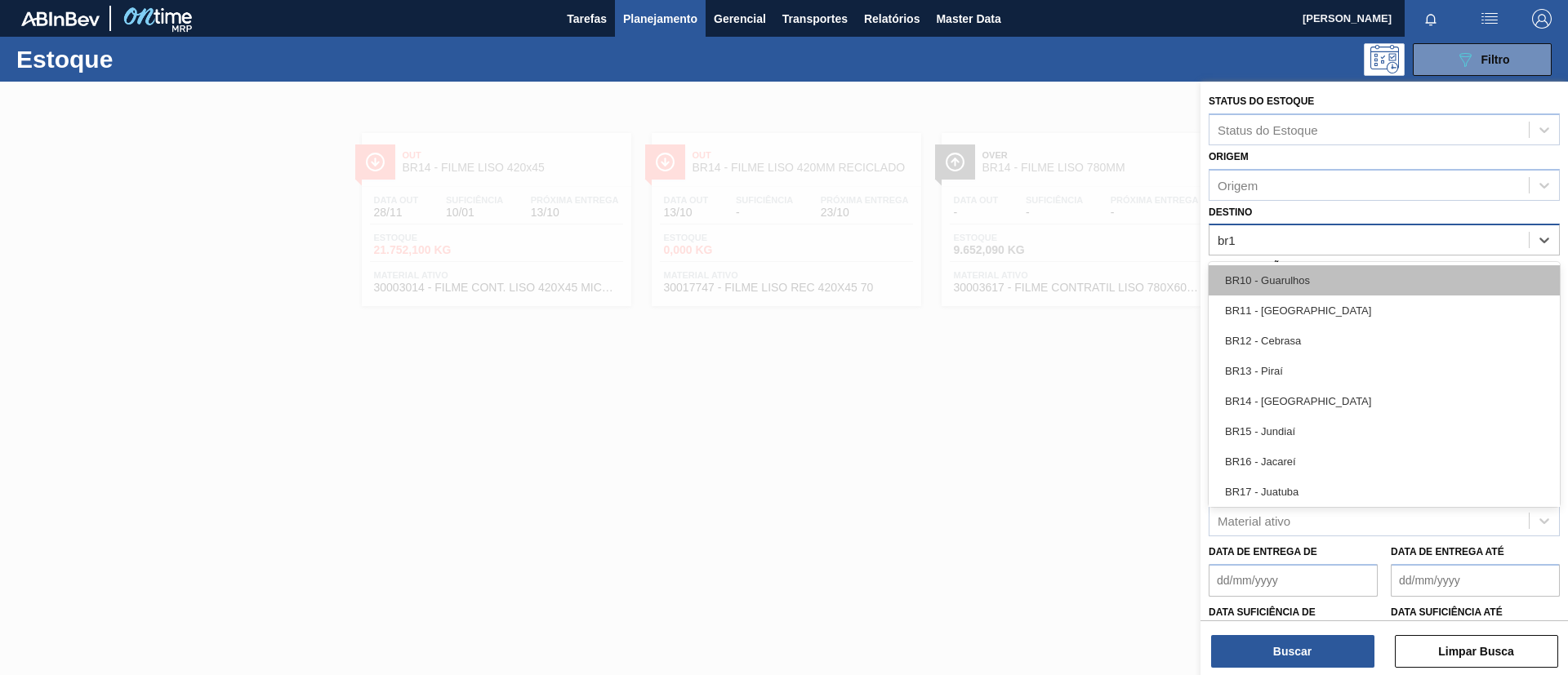
type input "br15"
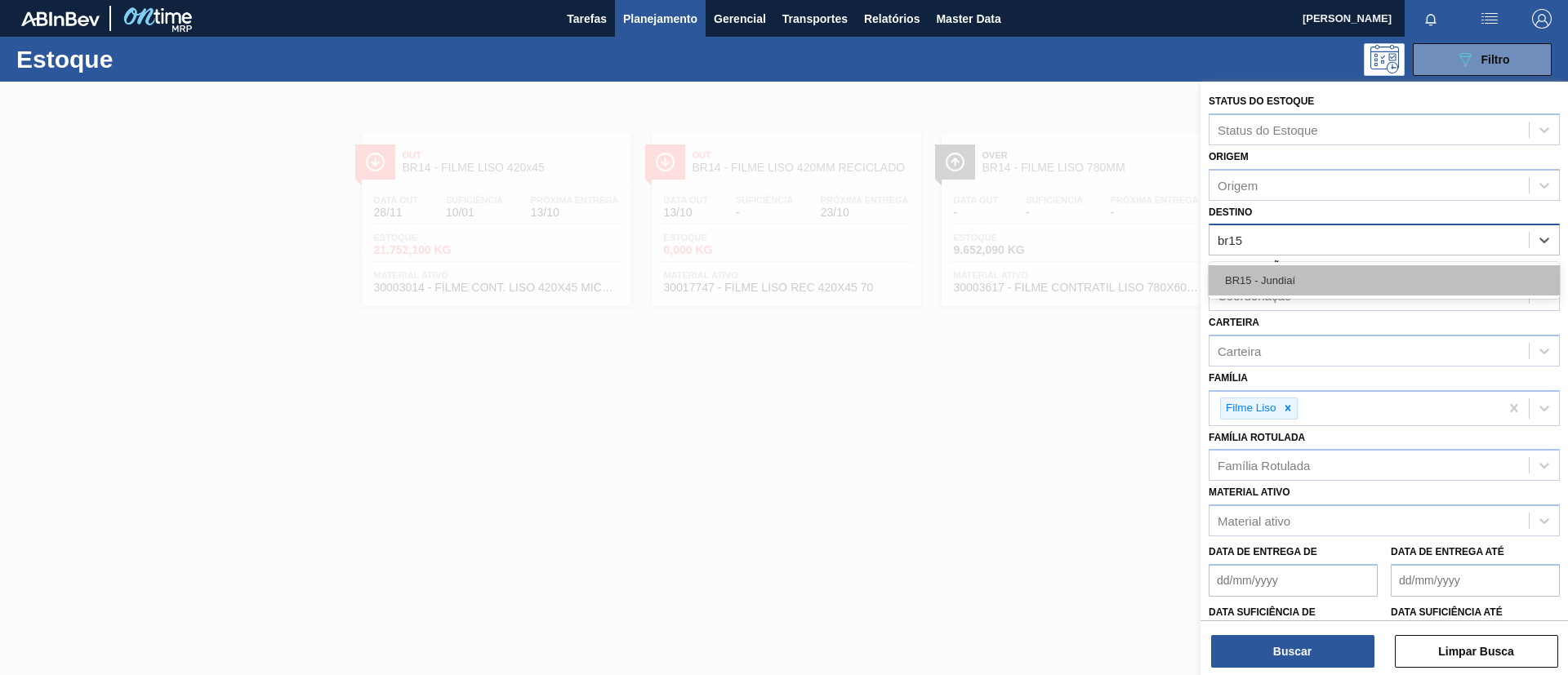
click at [1352, 281] on div "BR15 - Jundiaí" at bounding box center [1384, 280] width 351 height 30
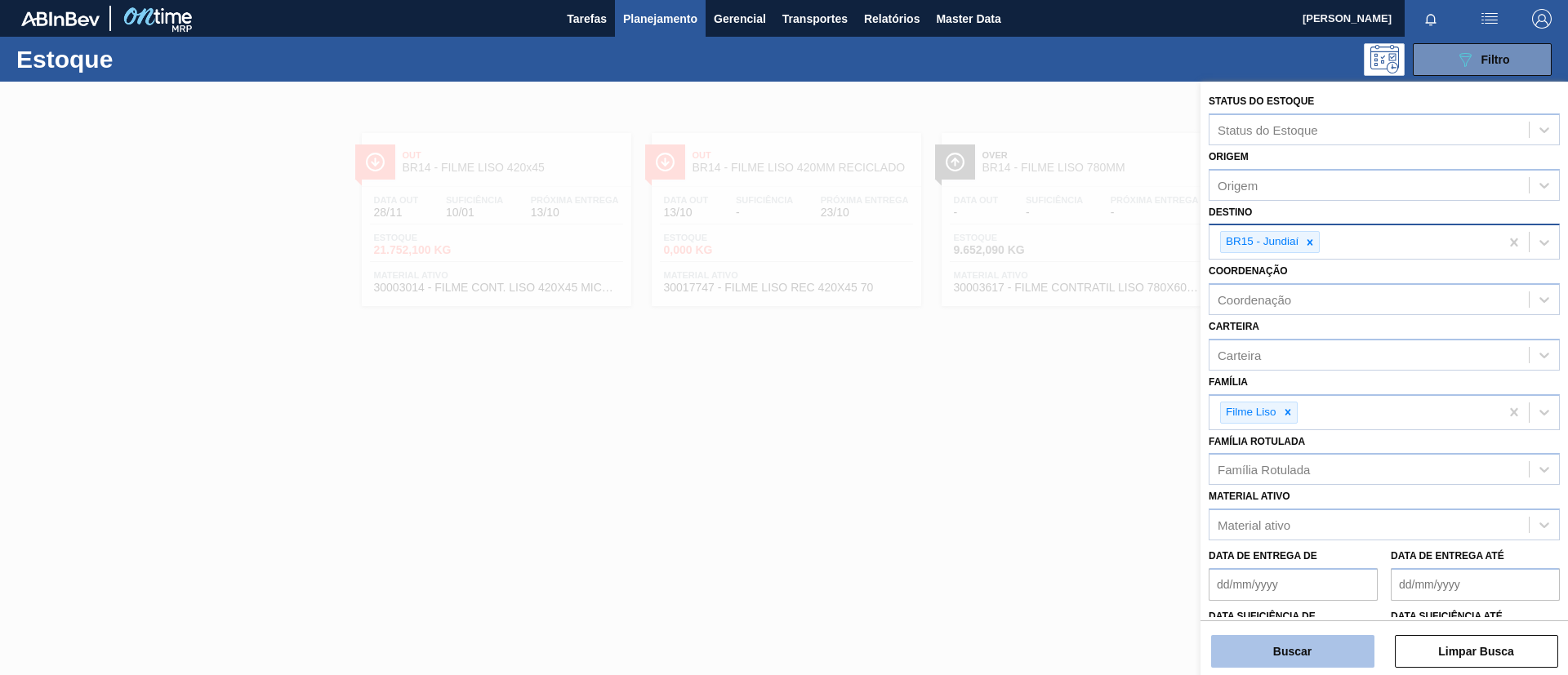
click at [1321, 640] on button "Buscar" at bounding box center [1293, 651] width 163 height 33
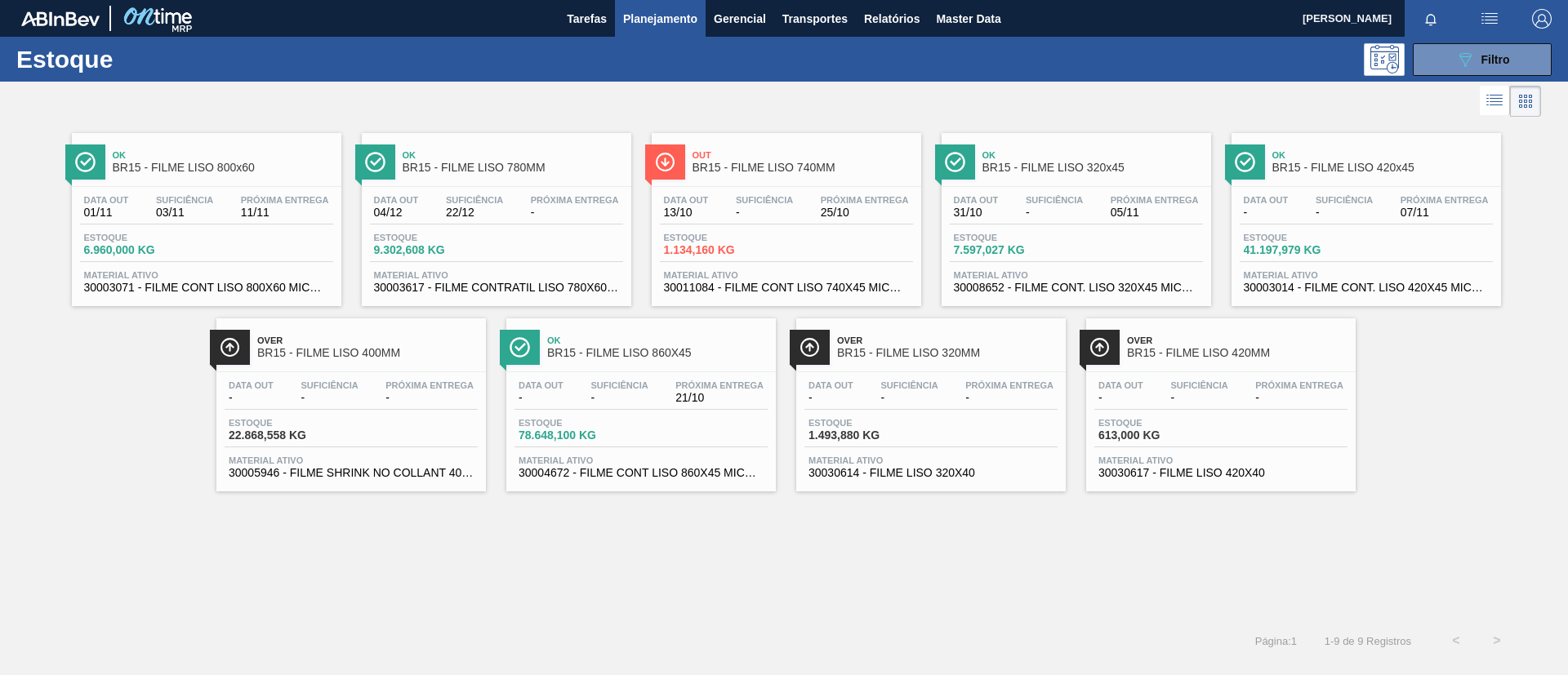
click at [257, 173] on span "BR15 - FILME LISO 800x60" at bounding box center [223, 168] width 220 height 12
click at [580, 187] on div "Data out 04/12 Suficiência 22/12 Próxima Entrega - Estoque 9.302,608 KG Materia…" at bounding box center [497, 242] width 270 height 111
click at [838, 155] on span "Out" at bounding box center [802, 154] width 220 height 10
click at [1178, 211] on span "05/11" at bounding box center [1154, 213] width 88 height 12
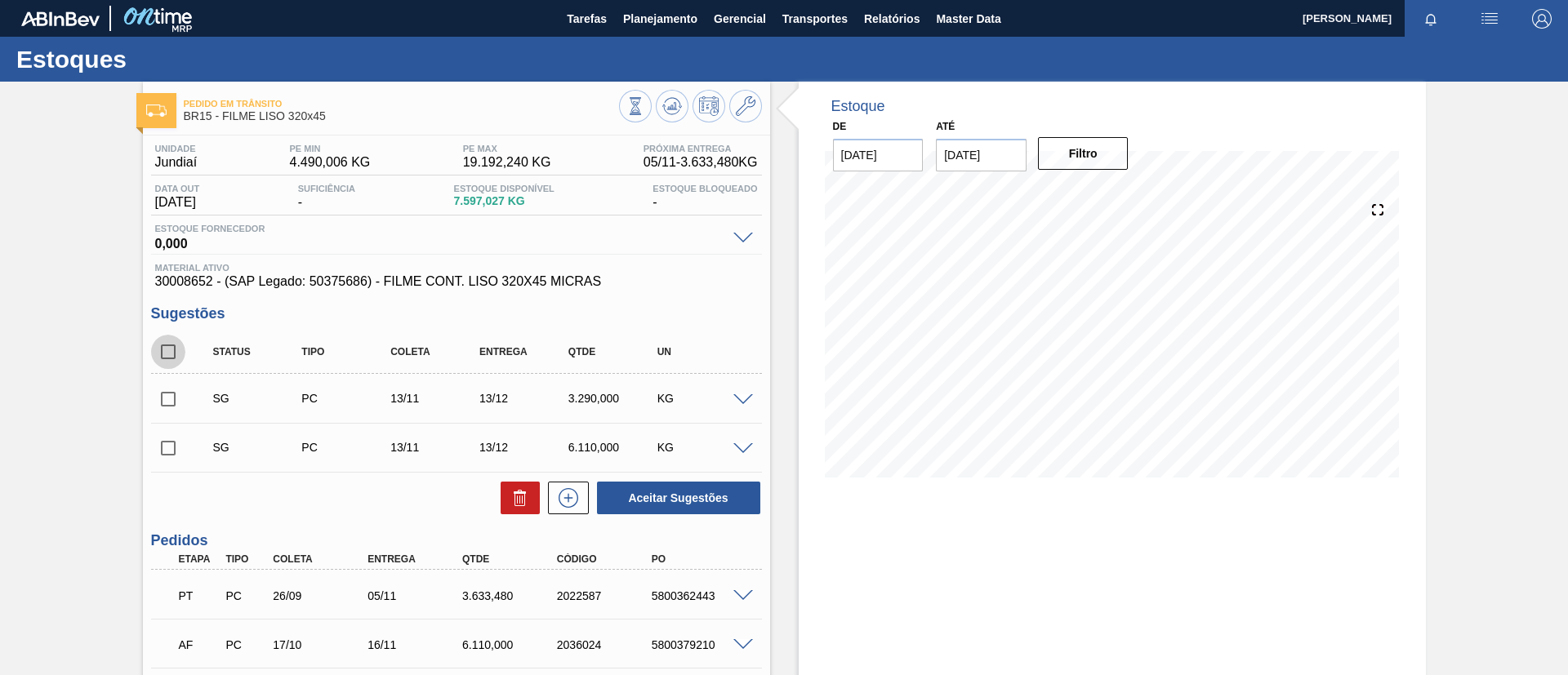
click at [167, 348] on input "checkbox" at bounding box center [168, 351] width 35 height 35
checkbox input "true"
click at [736, 397] on span at bounding box center [743, 400] width 20 height 12
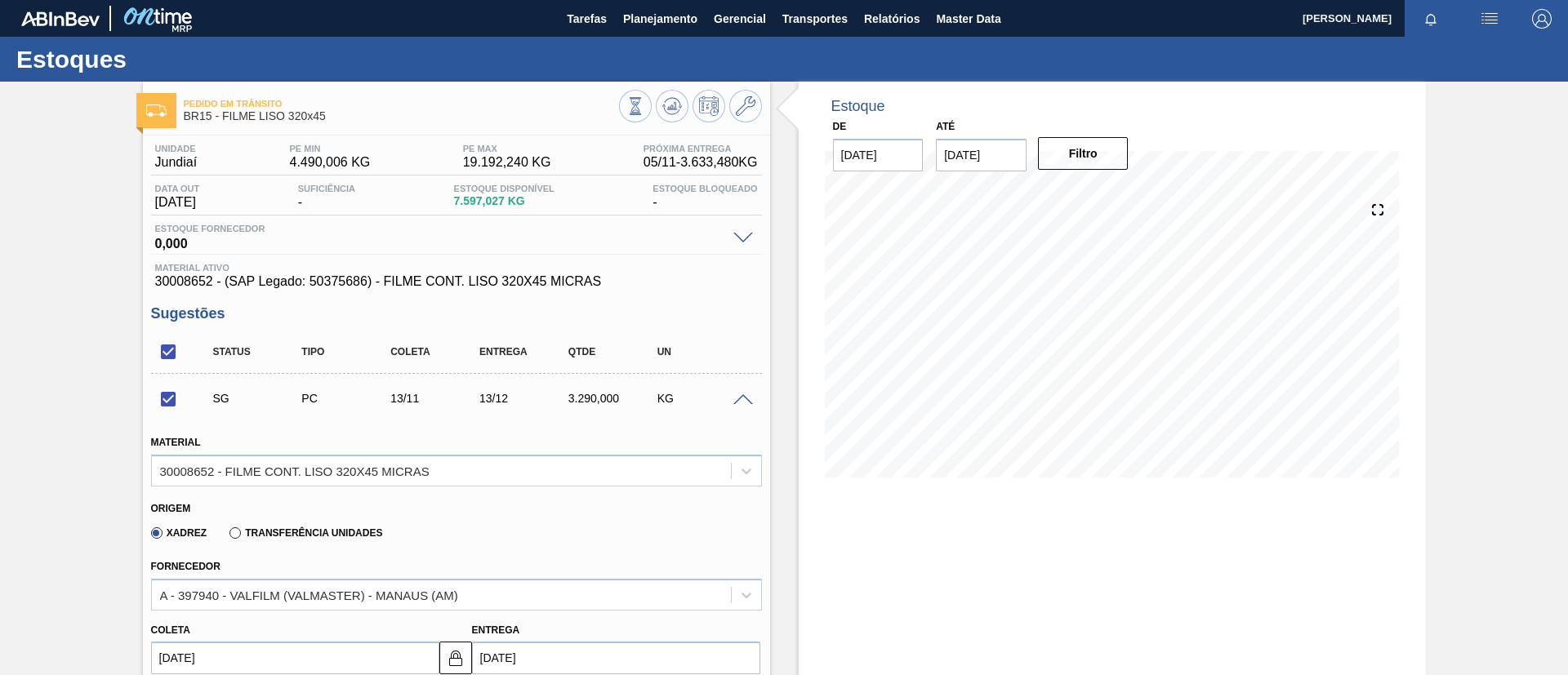
click at [736, 397] on span at bounding box center [743, 400] width 20 height 12
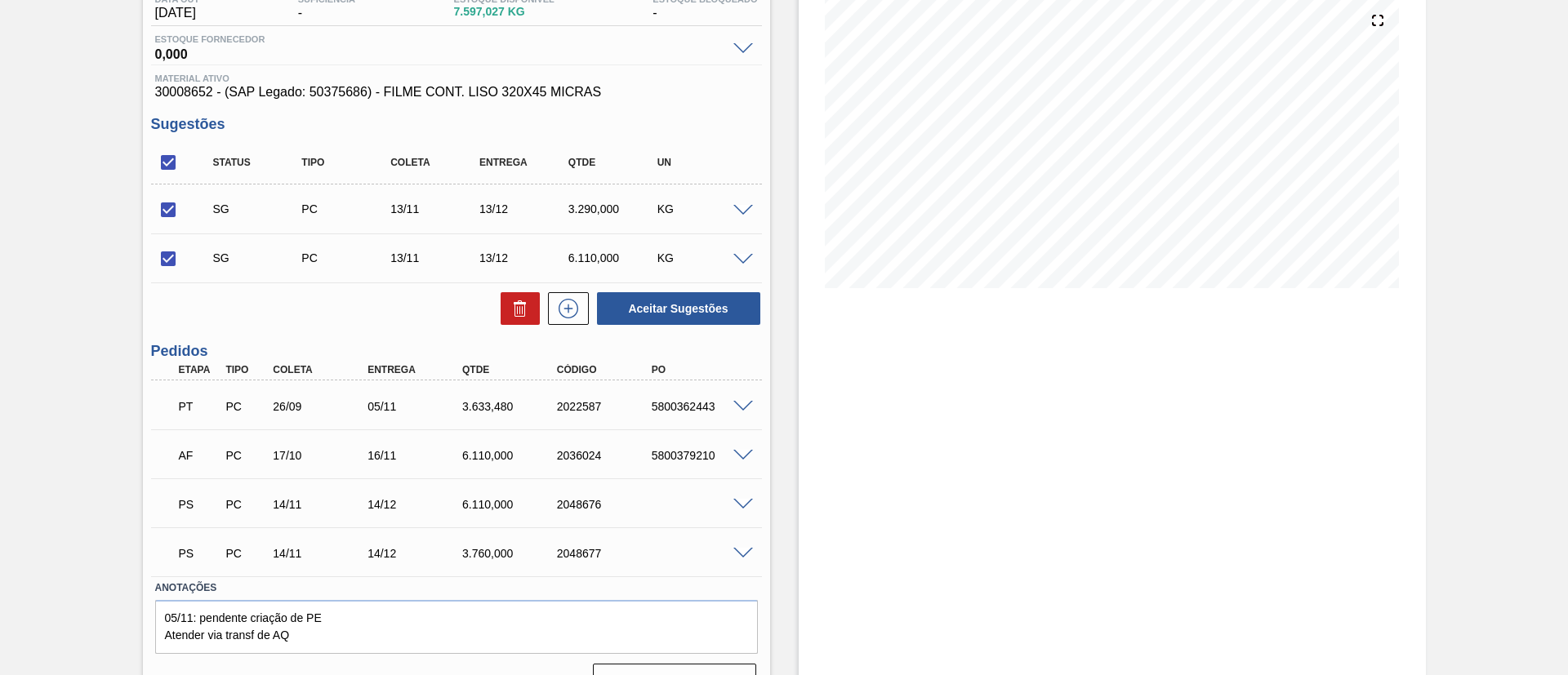
scroll to position [224, 0]
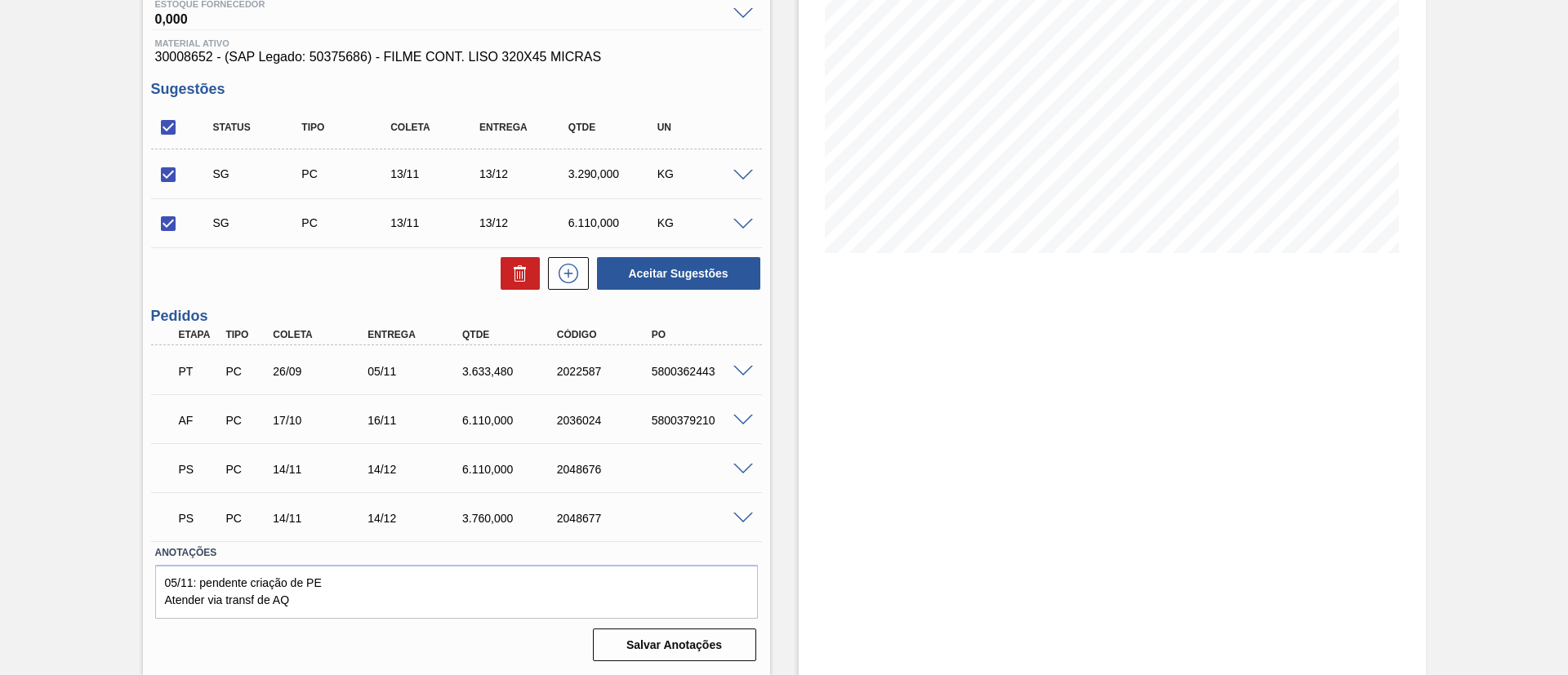
click at [733, 467] on span at bounding box center [743, 470] width 20 height 12
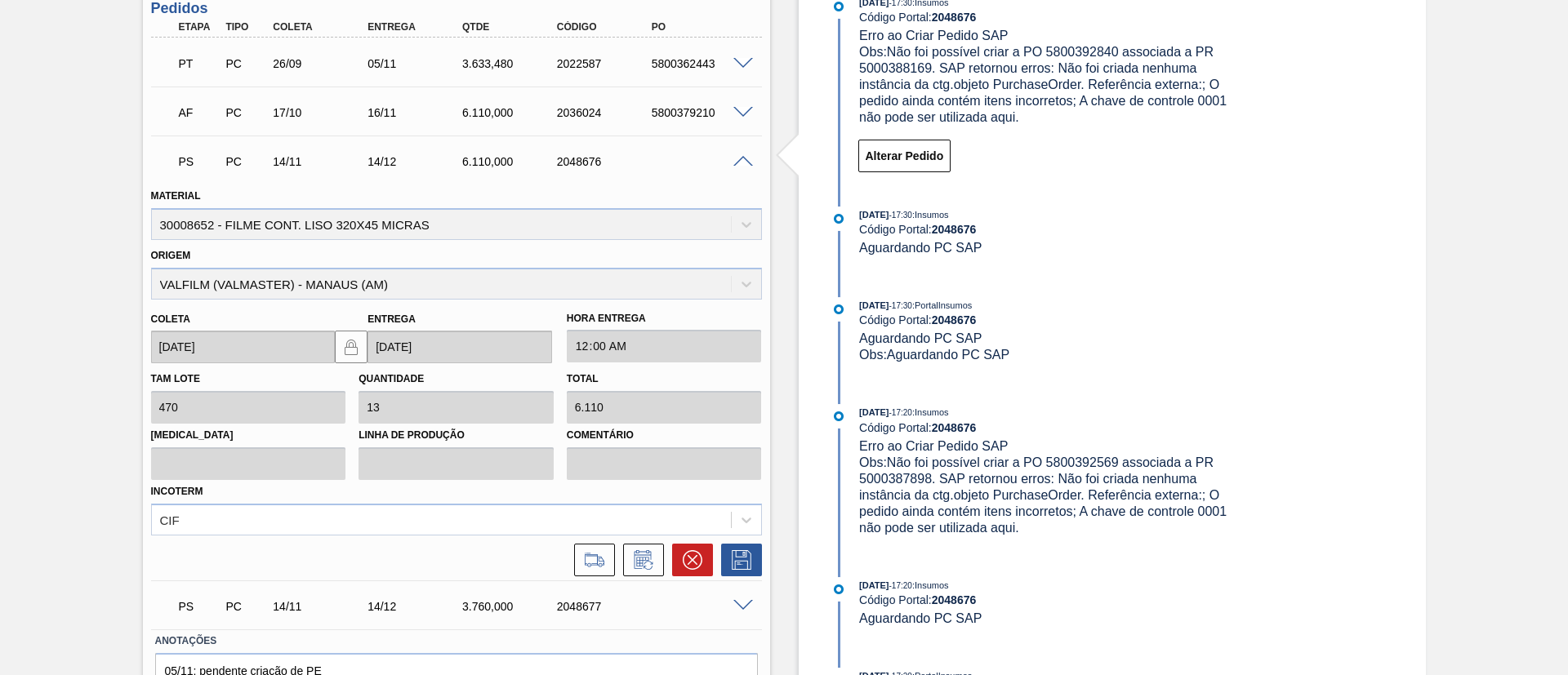
scroll to position [592, 0]
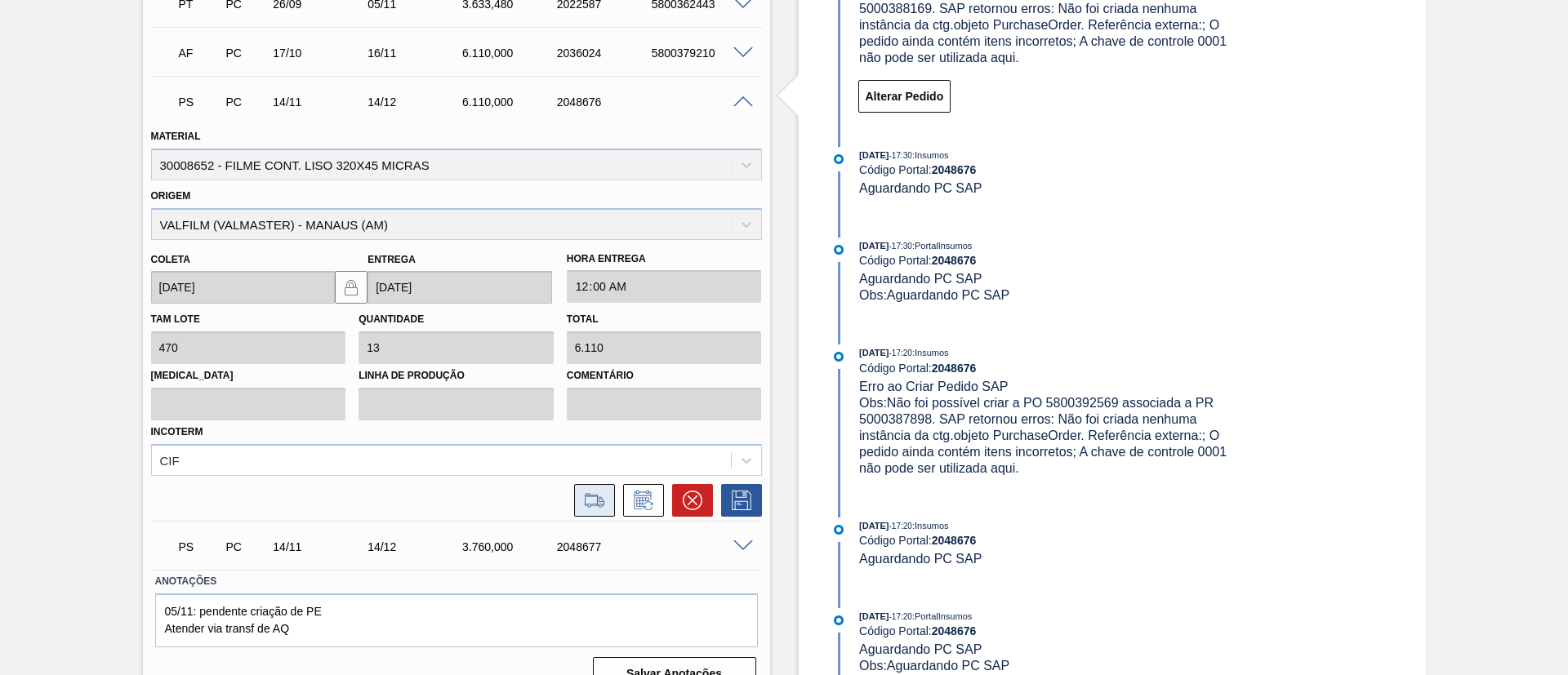
click at [590, 485] on button at bounding box center [595, 500] width 41 height 33
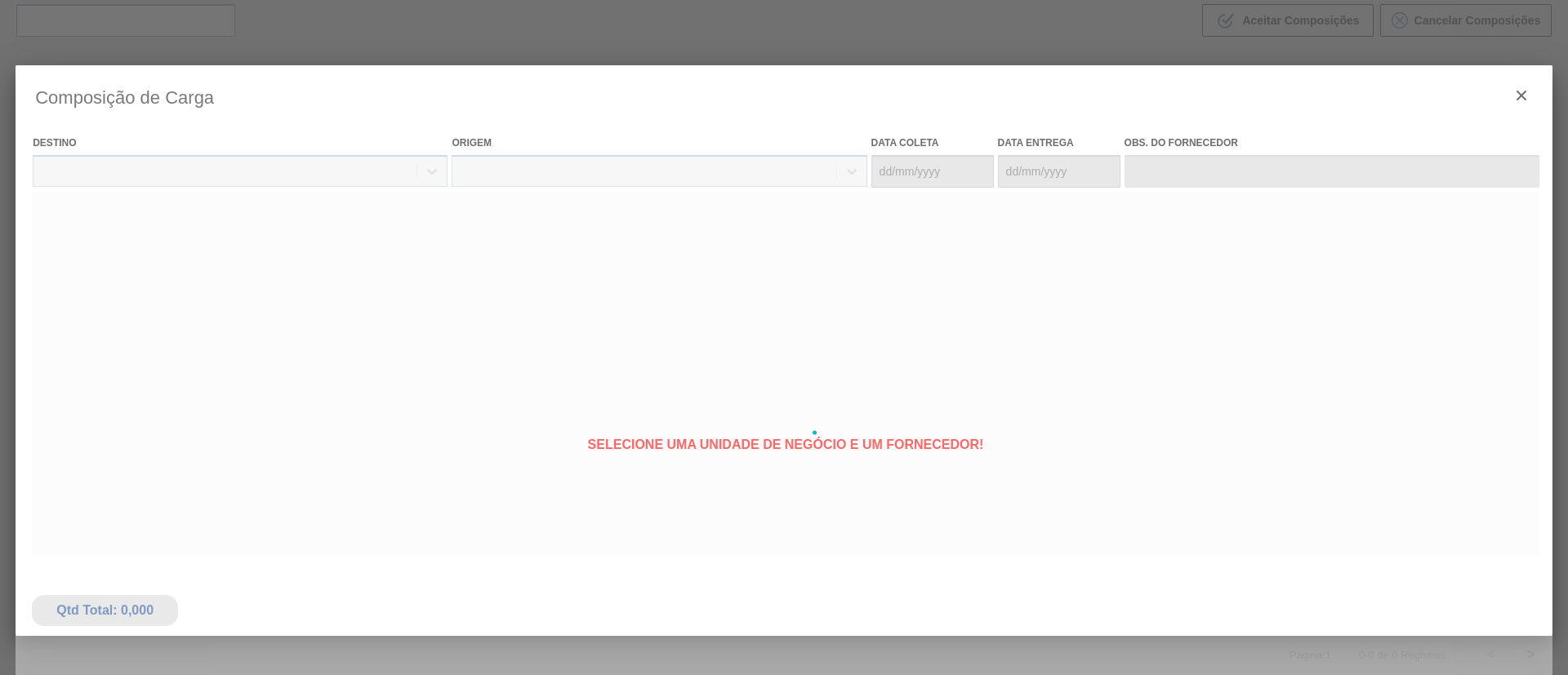
type coleta "14/11/2025"
type Entrega "14/12/2025"
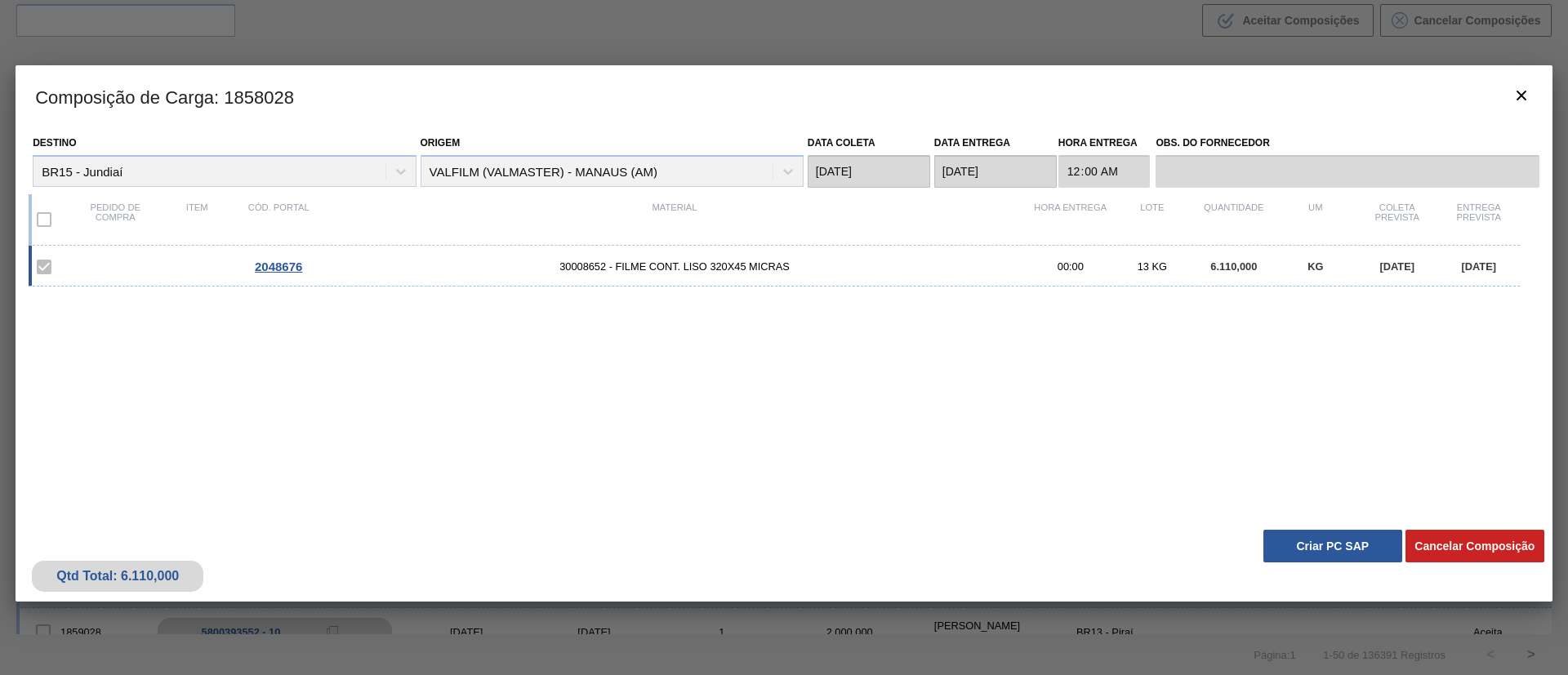
click at [1349, 548] on button "Criar PC SAP" at bounding box center [1332, 545] width 138 height 33
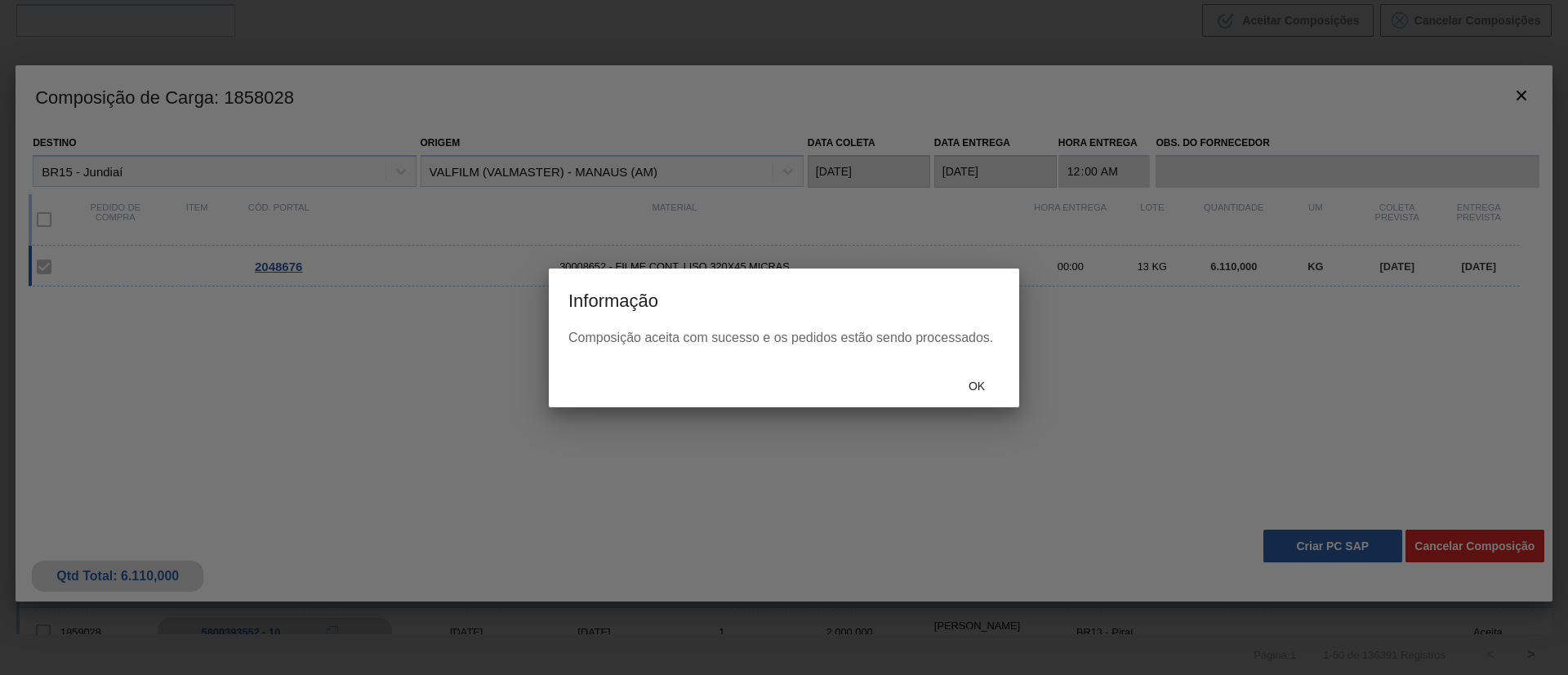
click at [997, 408] on div at bounding box center [784, 337] width 1568 height 675
click at [966, 387] on span "Ok" at bounding box center [977, 386] width 43 height 13
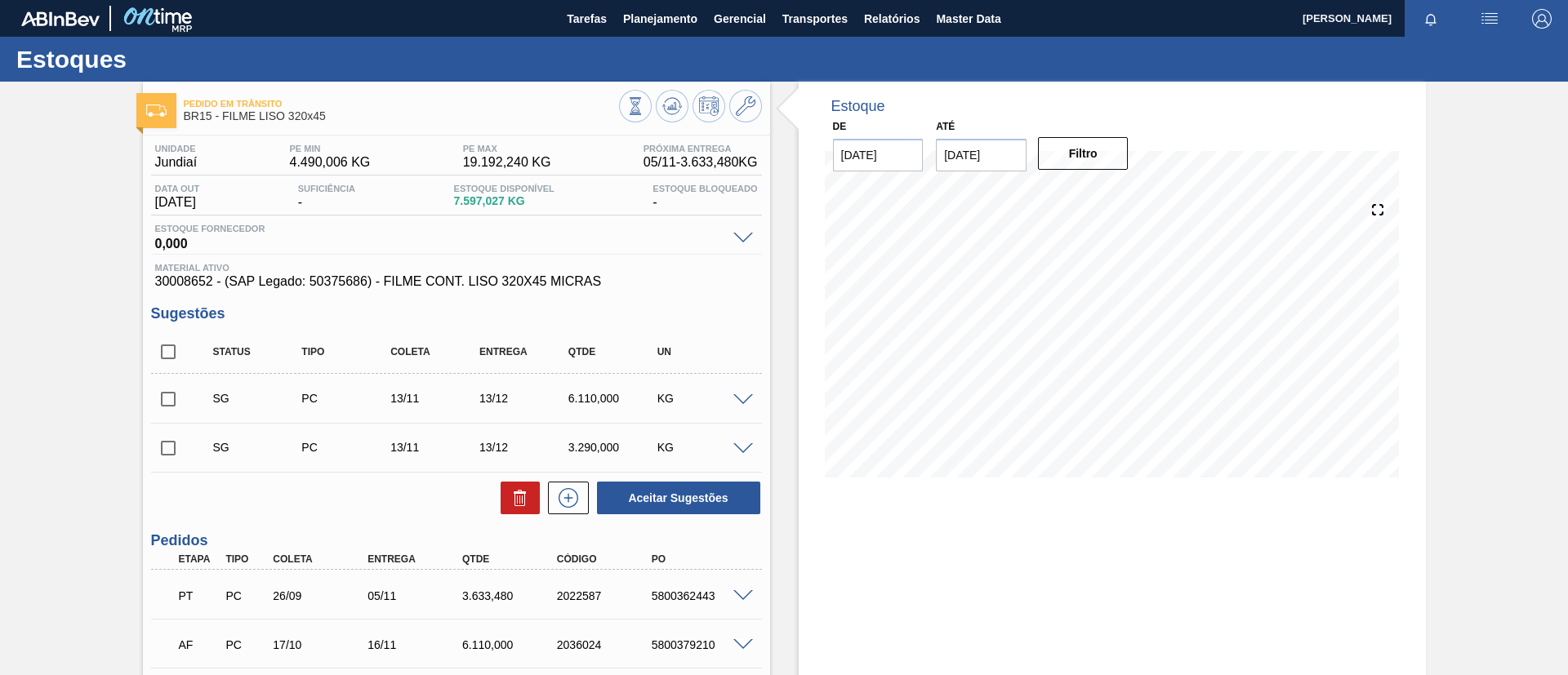
scroll to position [224, 0]
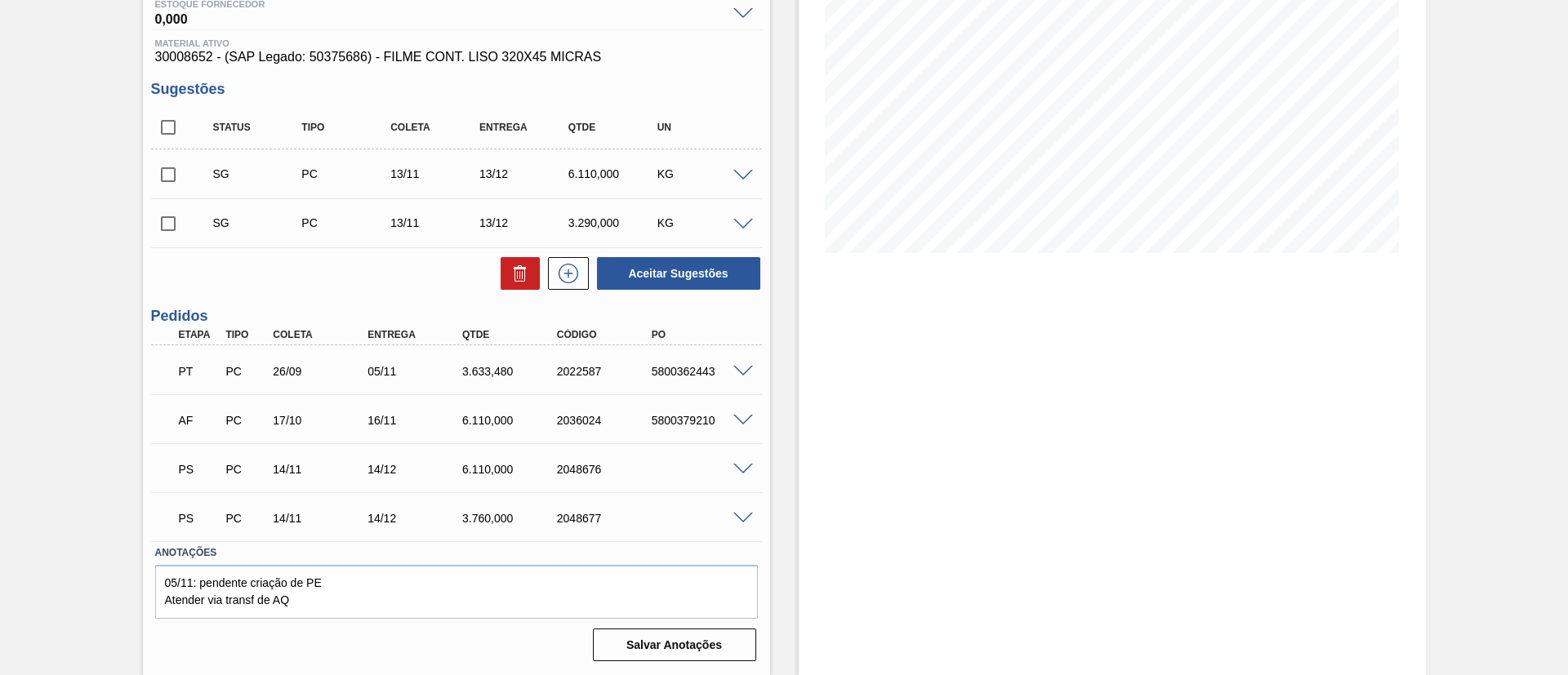
click at [733, 507] on div "PS PC 14/11 14/12 3.760,000 2048677" at bounding box center [453, 516] width 568 height 33
click at [737, 511] on div at bounding box center [745, 517] width 33 height 12
click at [743, 515] on span at bounding box center [743, 519] width 20 height 12
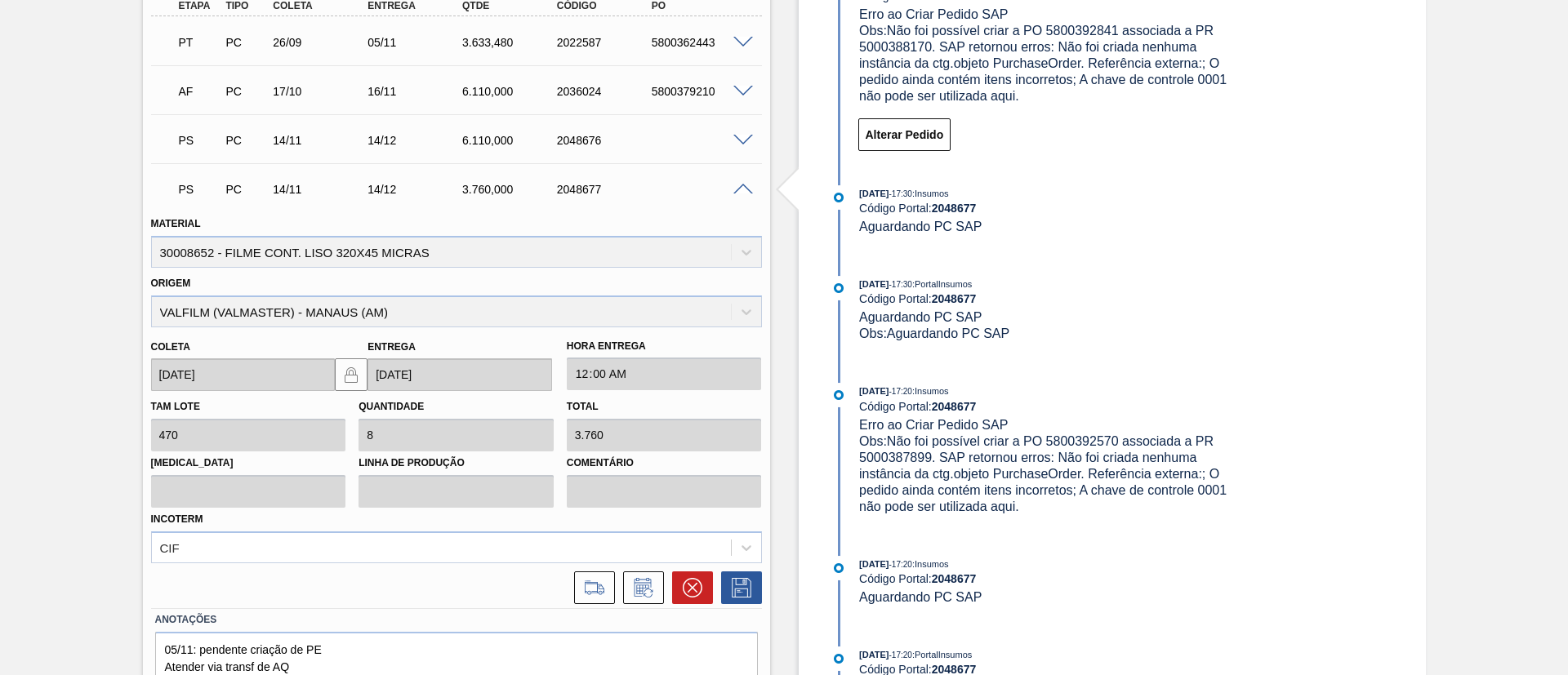
scroll to position [592, 0]
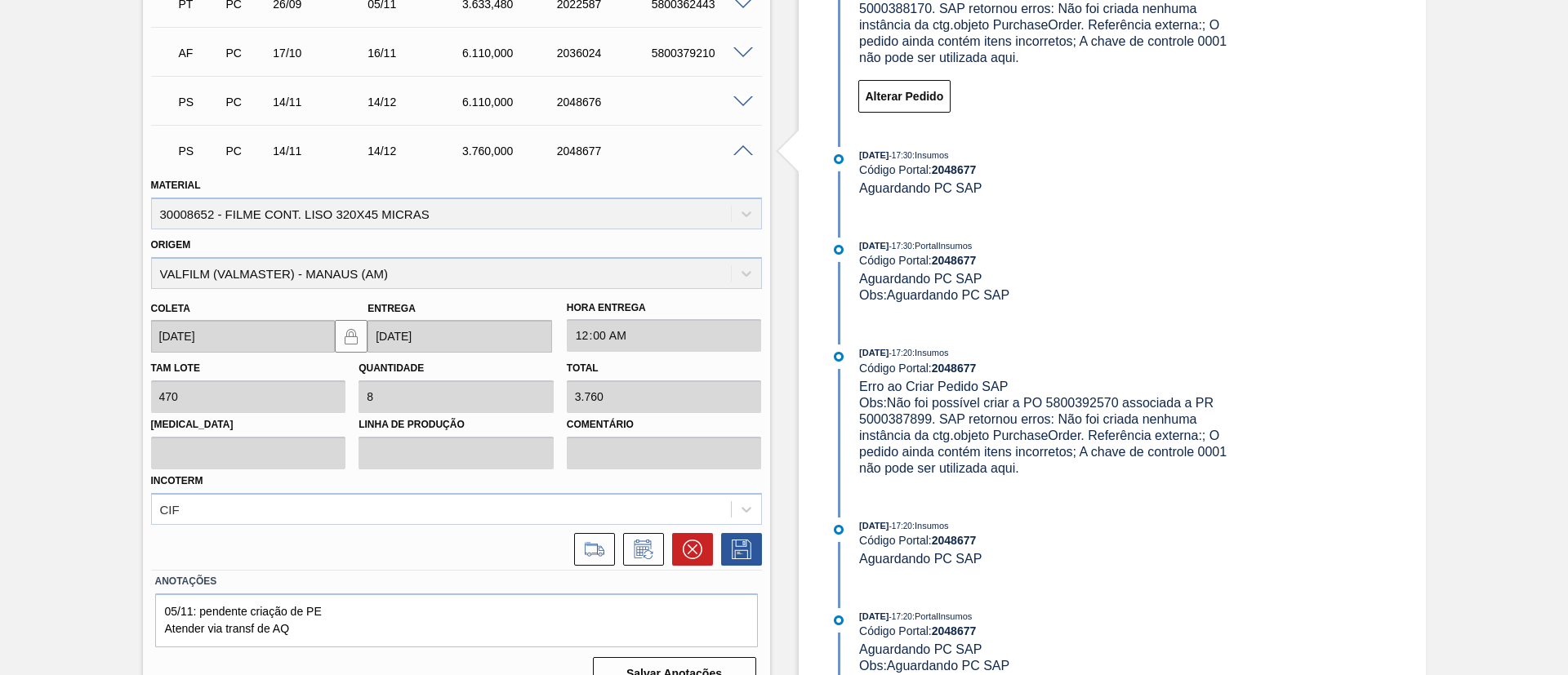
click at [743, 102] on span at bounding box center [743, 103] width 20 height 12
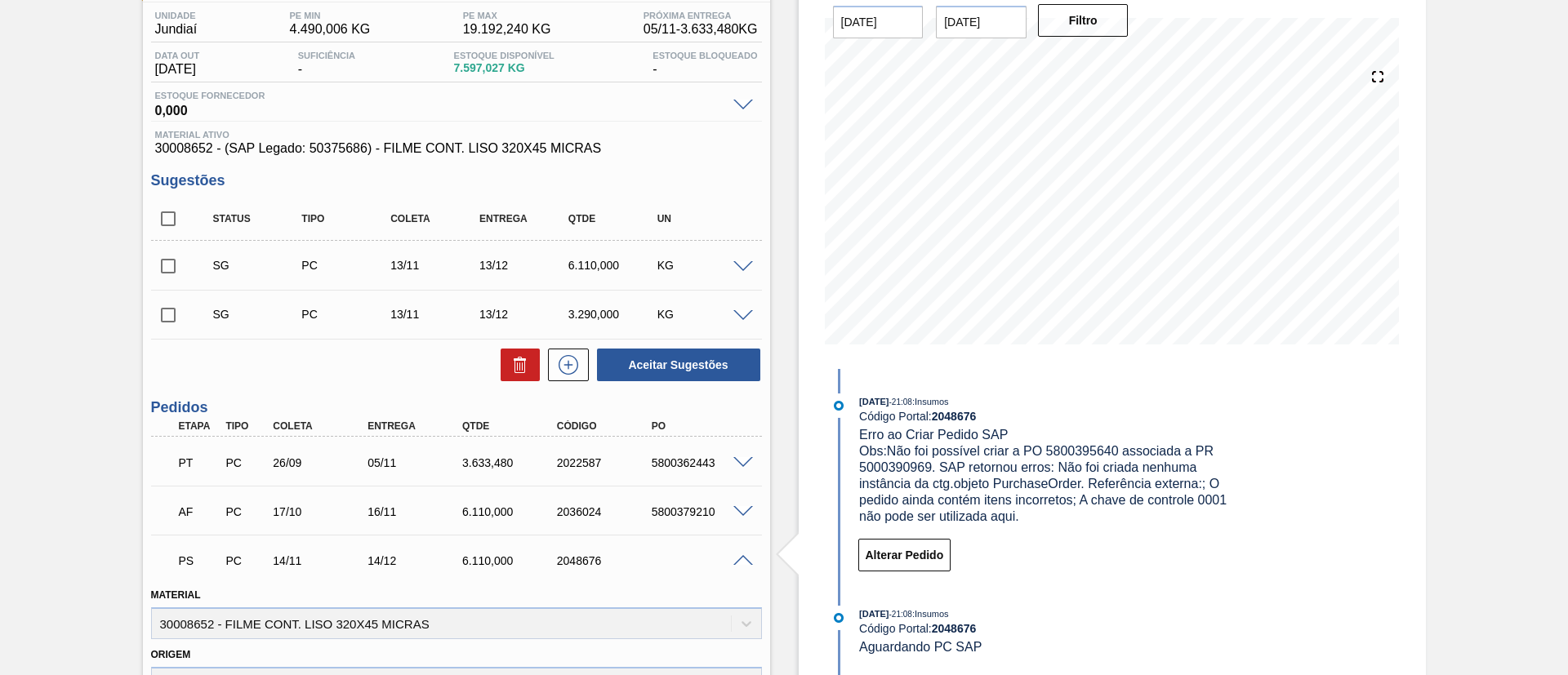
scroll to position [0, 0]
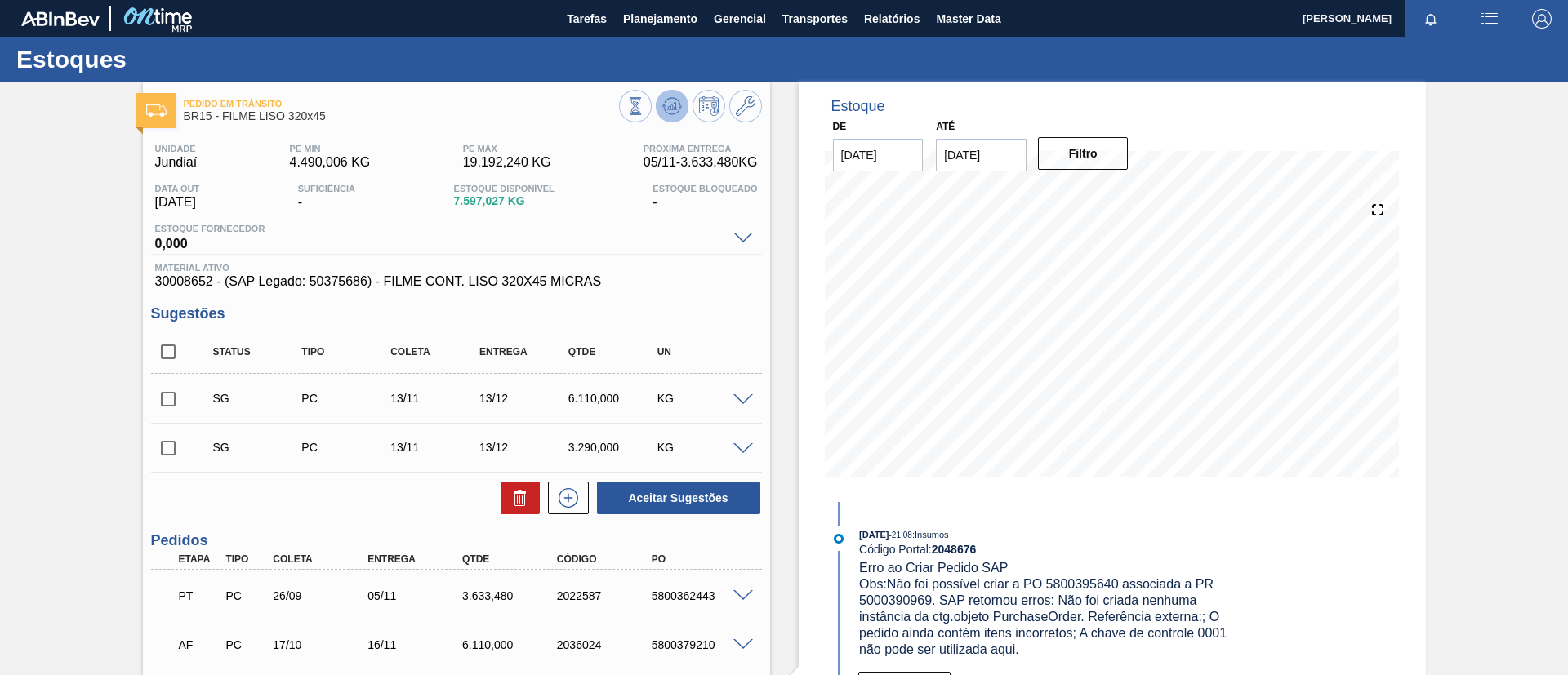
click at [667, 97] on icon at bounding box center [672, 106] width 20 height 20
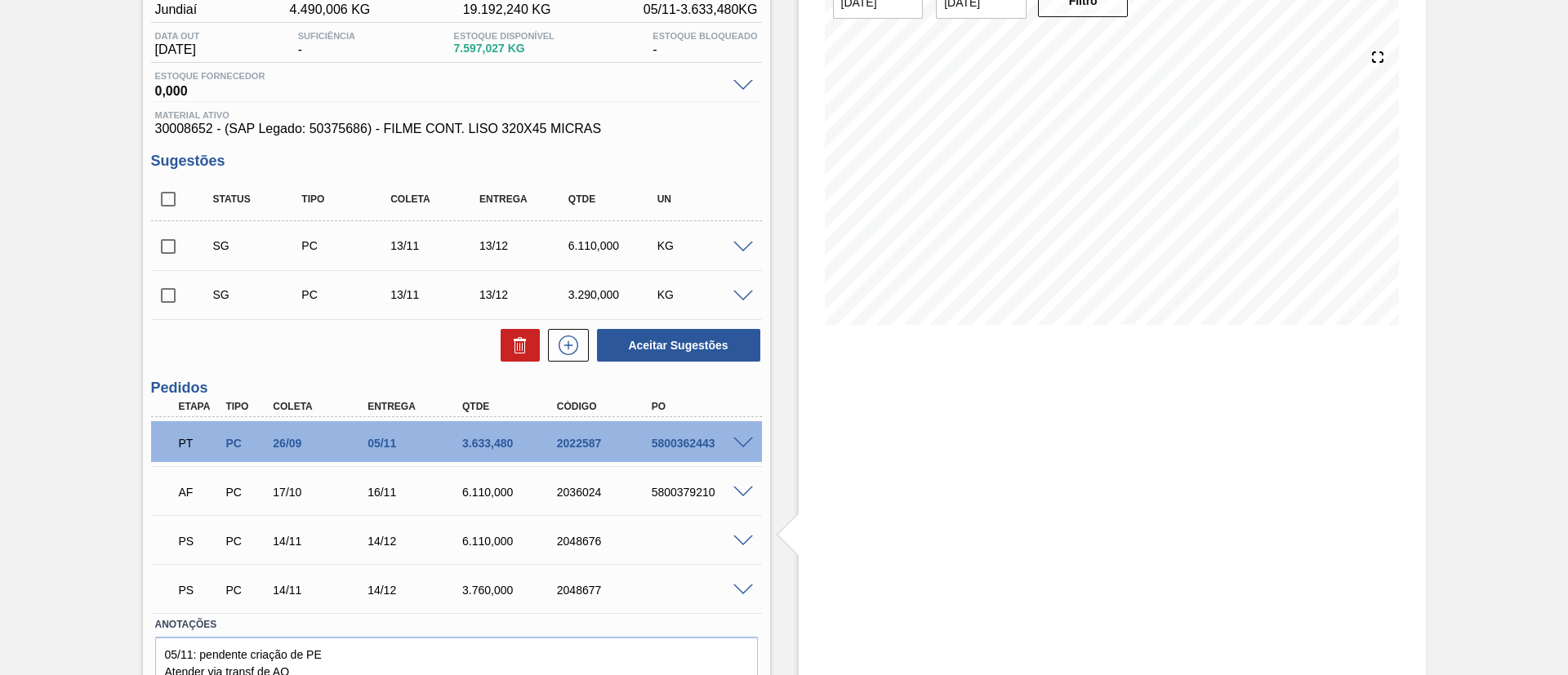
scroll to position [224, 0]
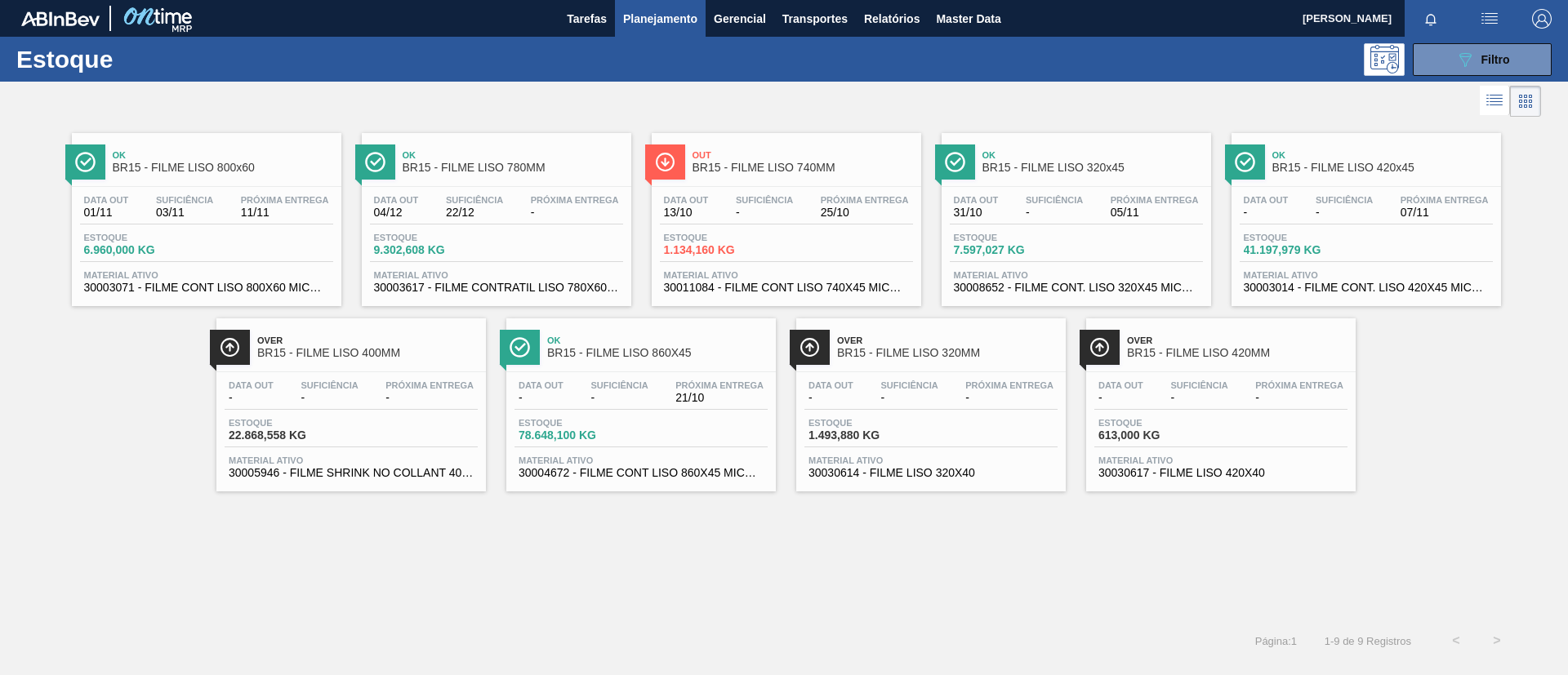
click at [1396, 190] on div "Data out - Suficiência - Próxima Entrega 07/11 Estoque 41.197,979 KG Material a…" at bounding box center [1367, 242] width 270 height 111
click at [383, 345] on div "Over BR15 - FILME LISO 400MM" at bounding box center [367, 347] width 220 height 36
click at [702, 372] on div at bounding box center [641, 372] width 242 height 1
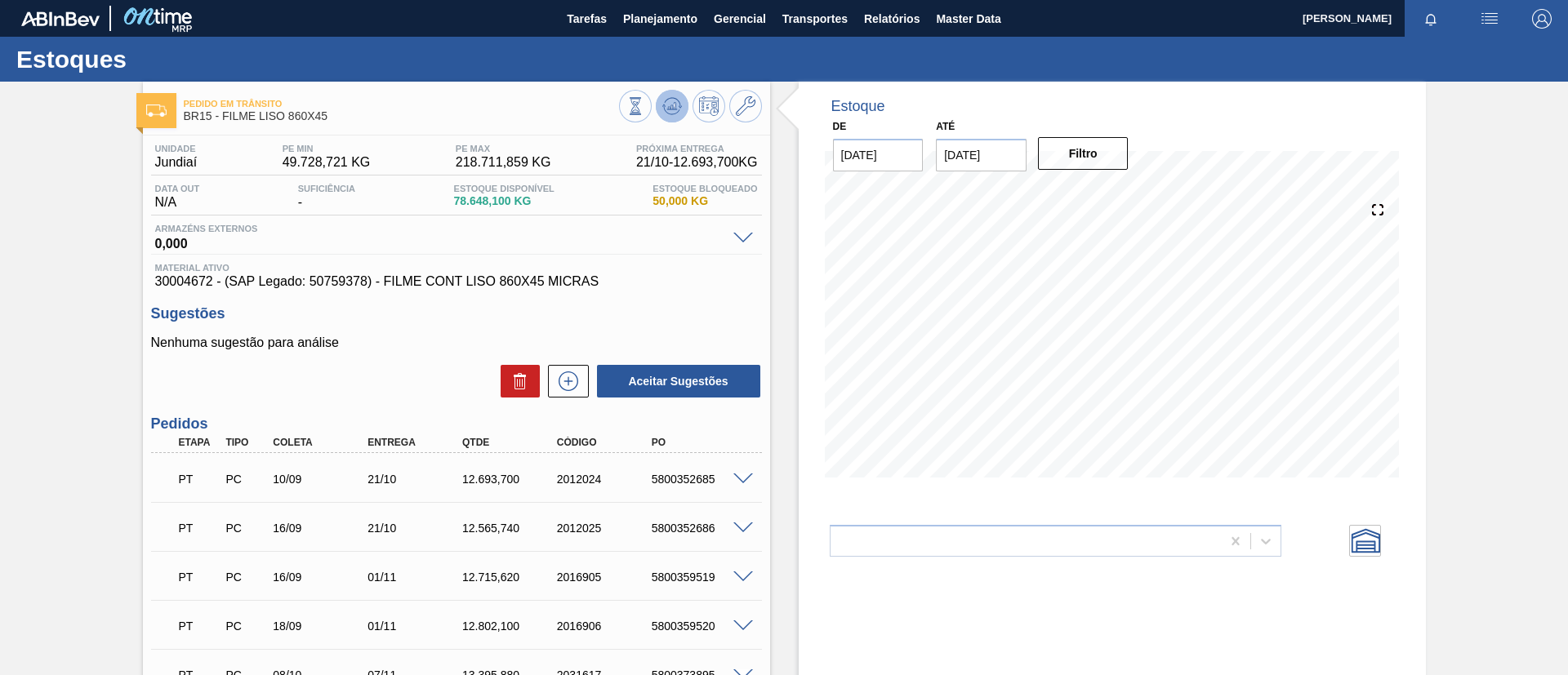
click at [684, 103] on button at bounding box center [672, 106] width 33 height 33
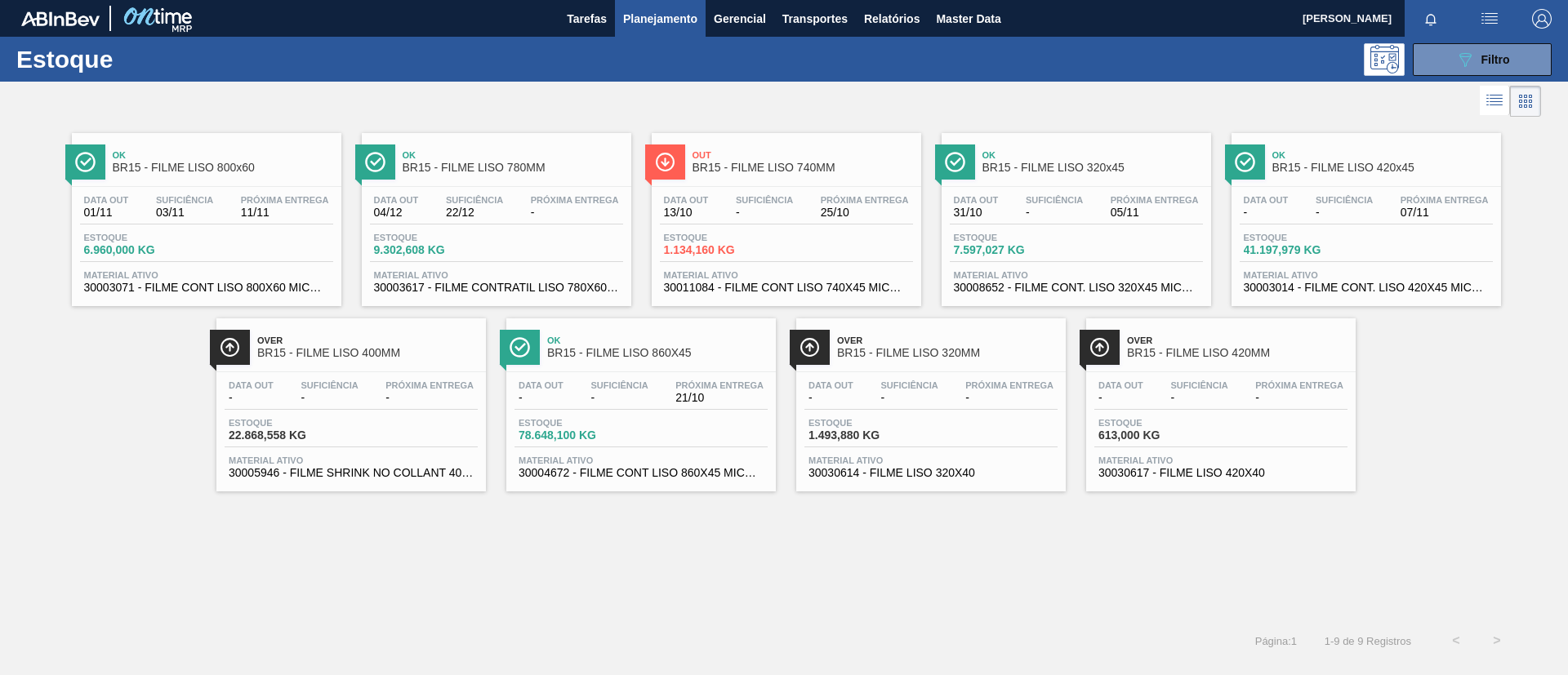
click at [982, 569] on div "Ok BR15 - FILME LISO 800x60 Data out 01/11 Suficiência 03/11 Próxima Entrega 11…" at bounding box center [784, 370] width 1568 height 499
click at [1477, 59] on div "089F7B8B-B2A5-4AFE-B5C0-19BA573D28AC Filtro" at bounding box center [1483, 59] width 55 height 20
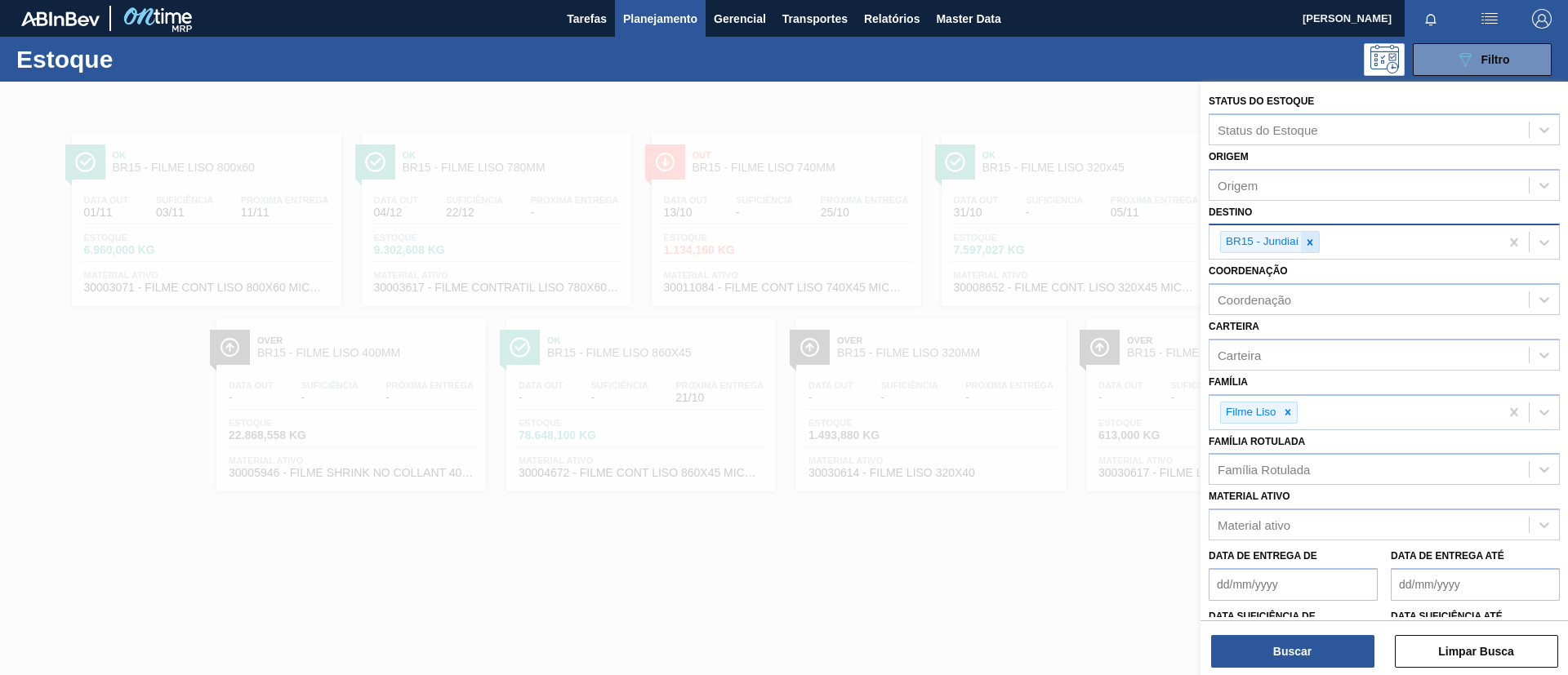
click at [1319, 247] on div at bounding box center [1310, 241] width 18 height 20
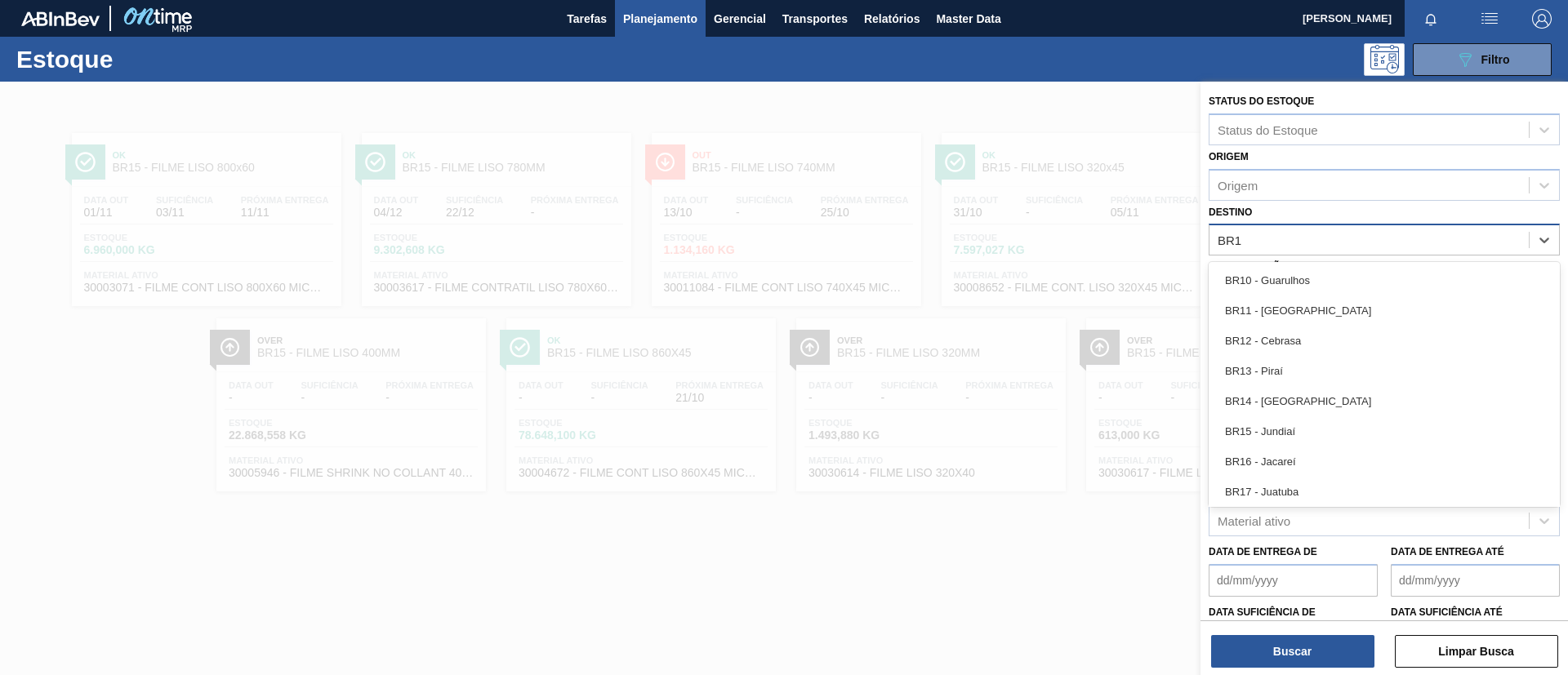
type input "BR16"
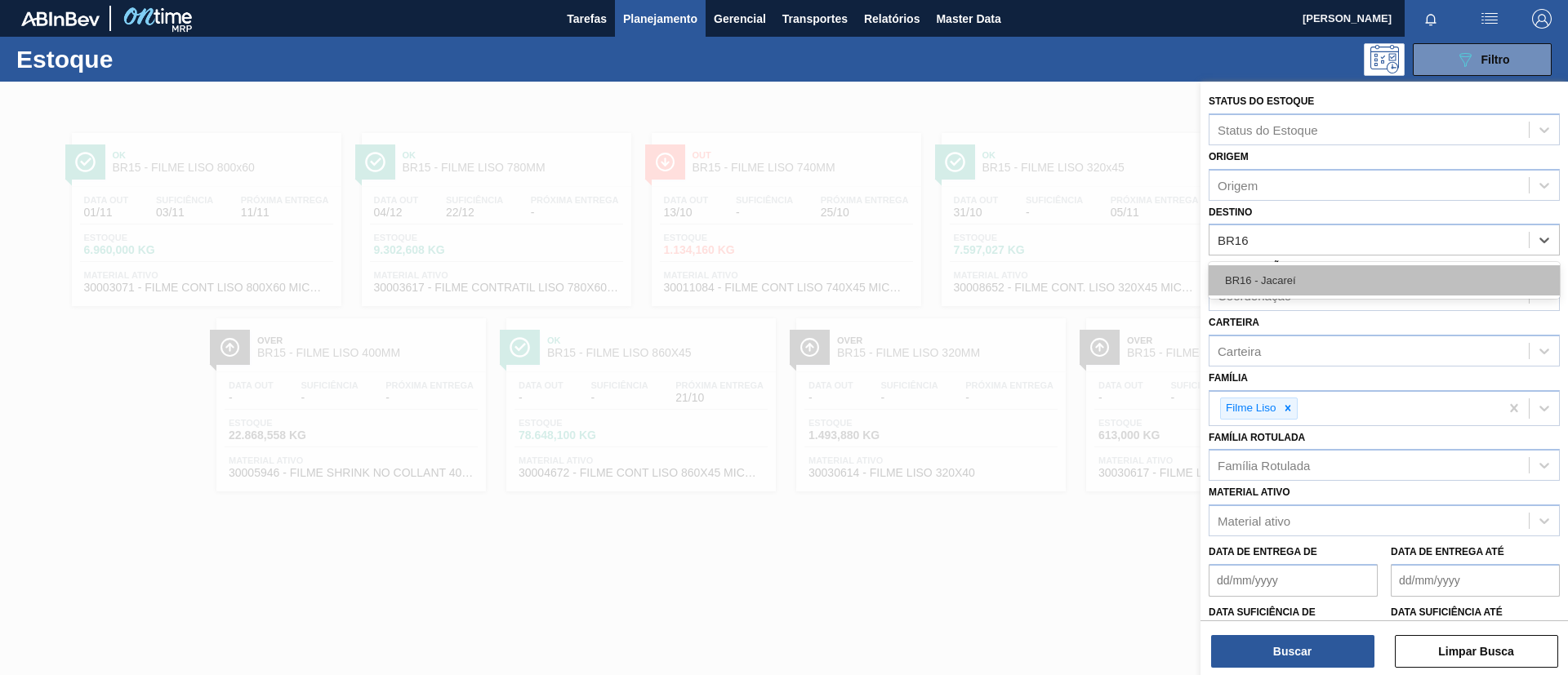
click at [1345, 291] on div "BR16 - Jacareí" at bounding box center [1384, 280] width 351 height 30
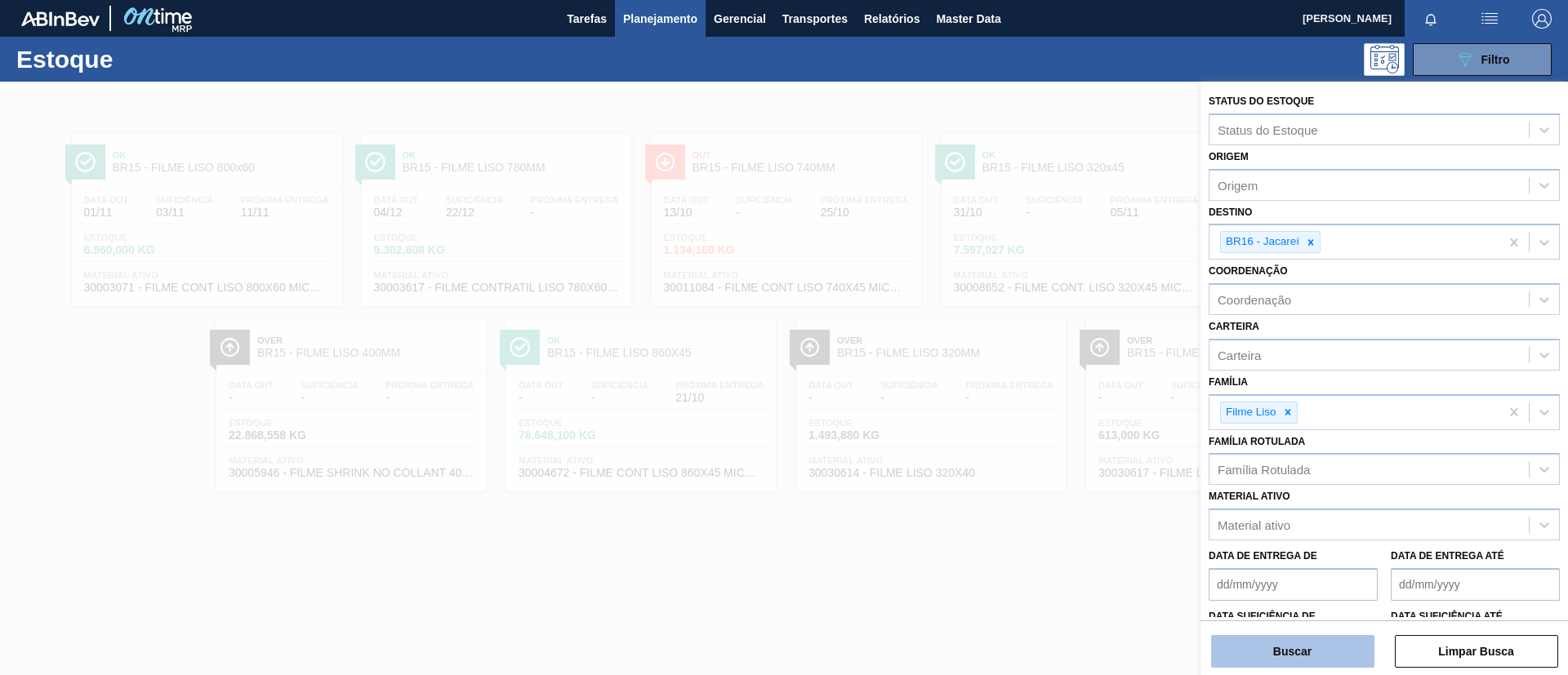
click at [1315, 642] on button "Buscar" at bounding box center [1293, 651] width 163 height 33
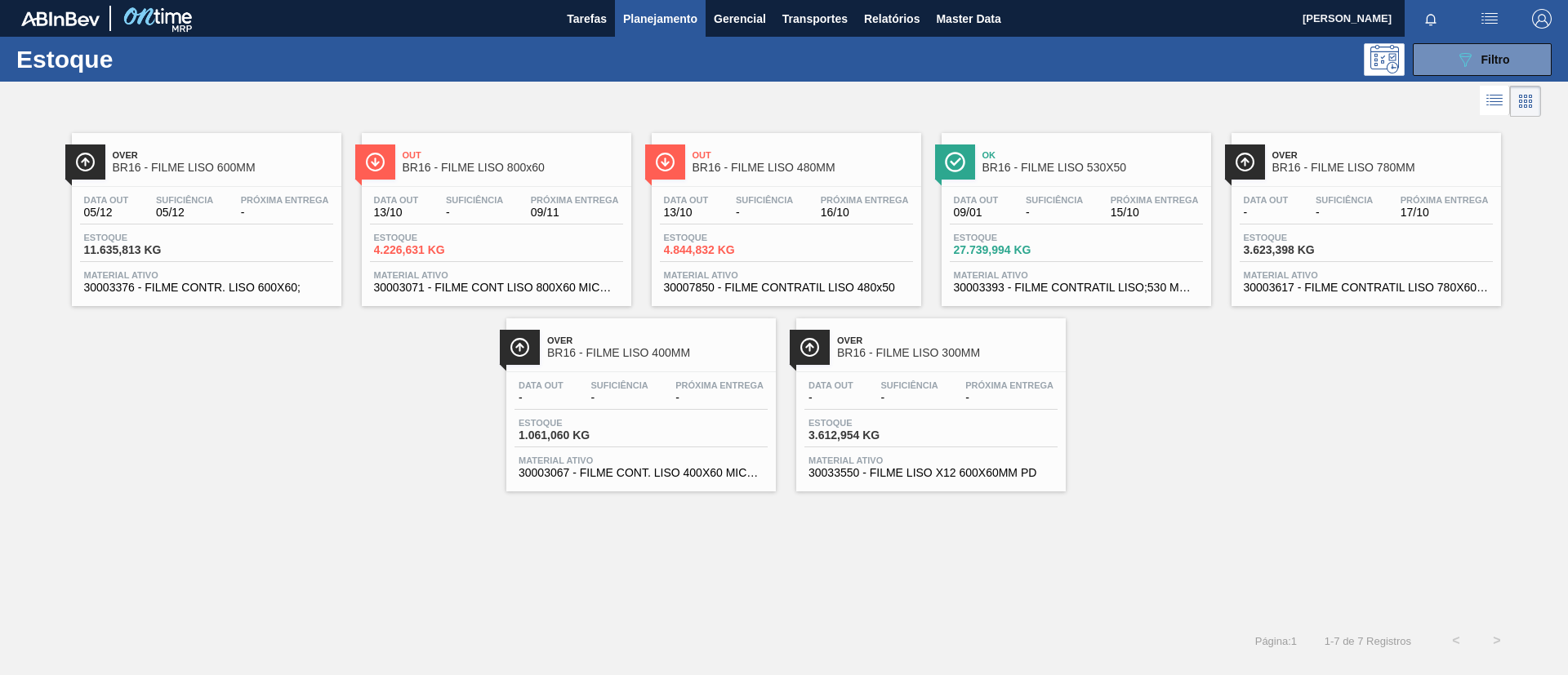
click at [492, 178] on div "Out BR16 - FILME LISO 800x60" at bounding box center [513, 161] width 220 height 36
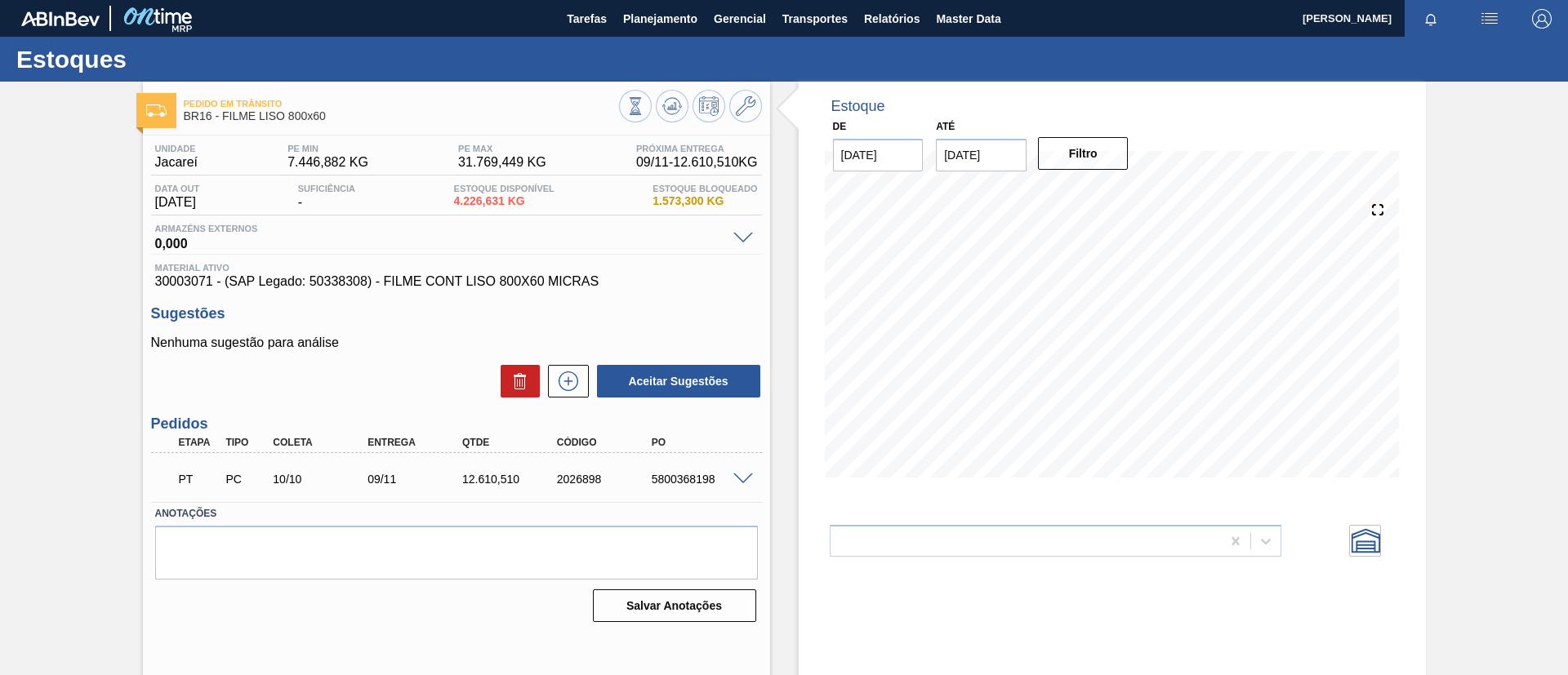
click at [737, 475] on span at bounding box center [743, 480] width 20 height 12
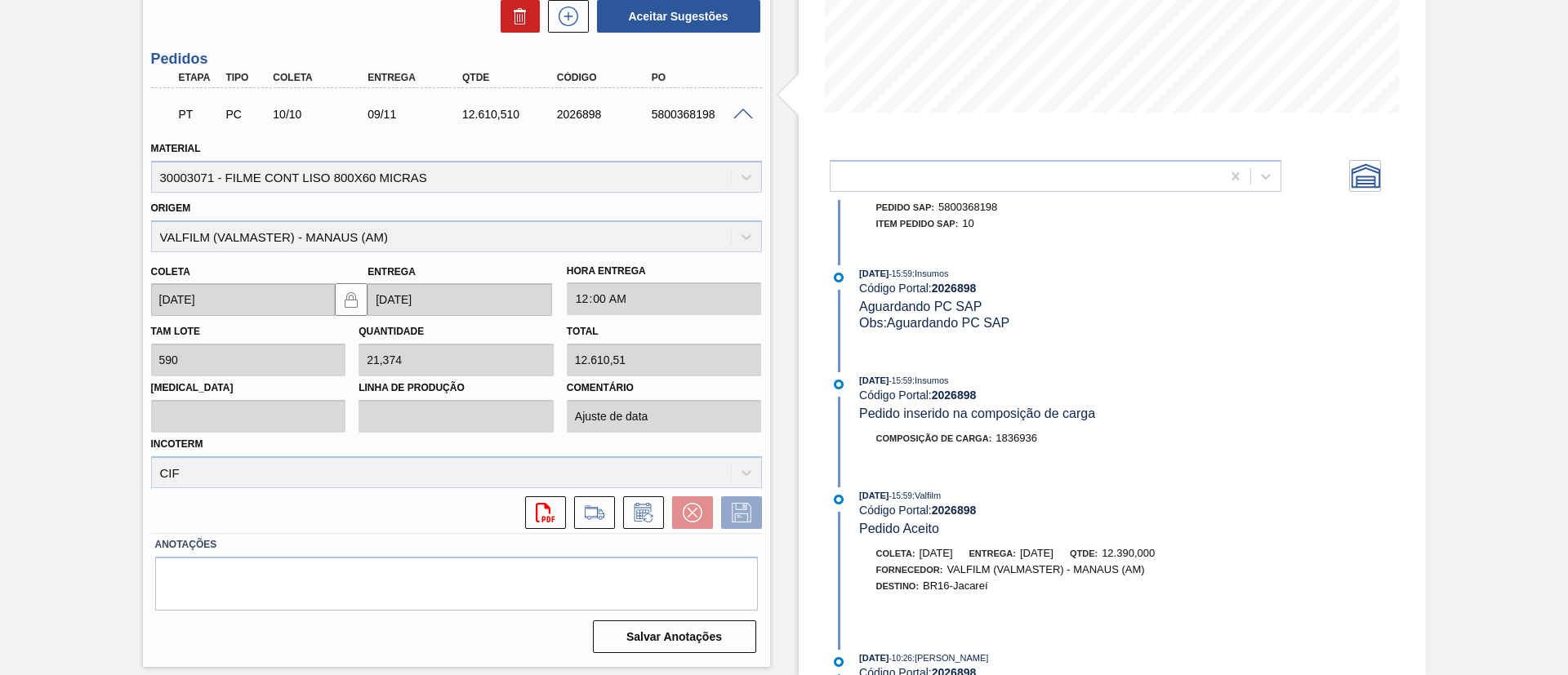
scroll to position [1169, 0]
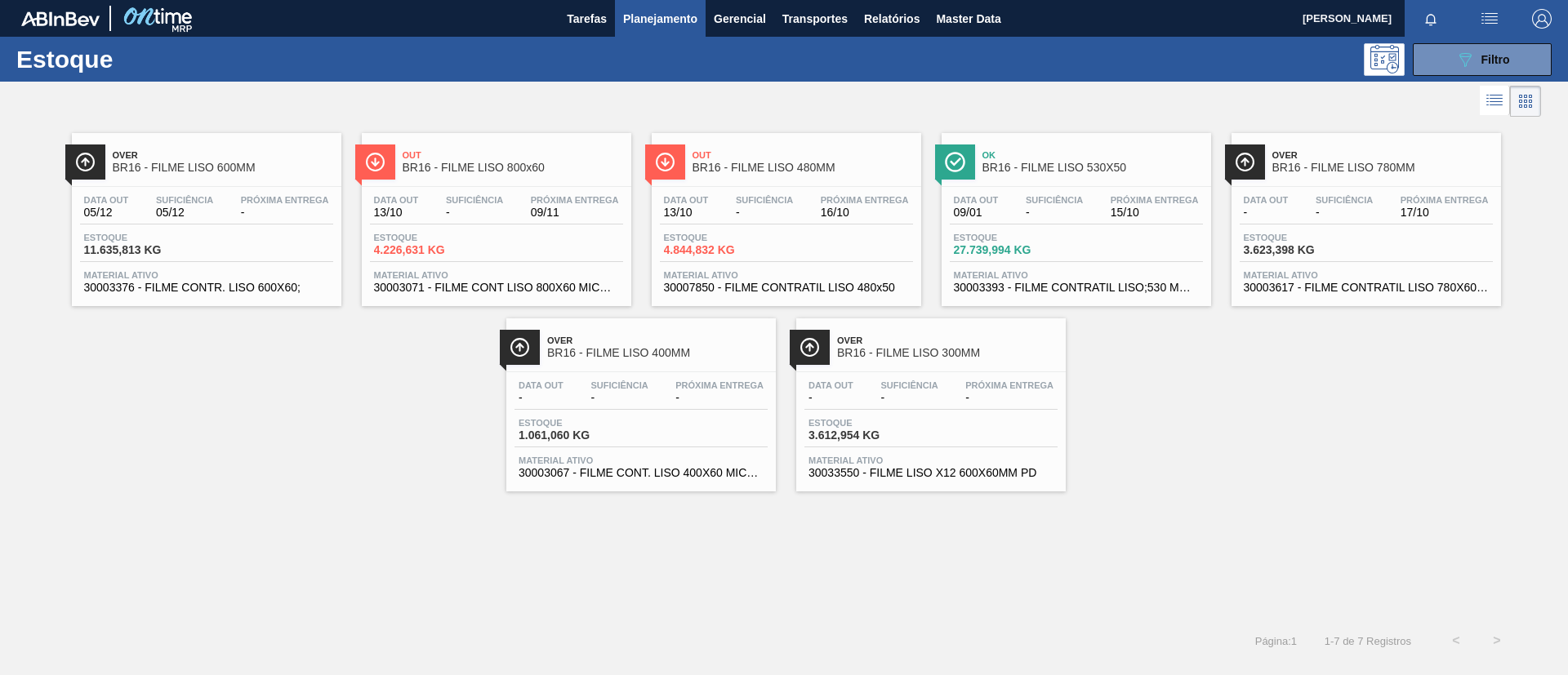
click at [844, 161] on span "BR16 - FILME LISO 480MM" at bounding box center [802, 168] width 220 height 12
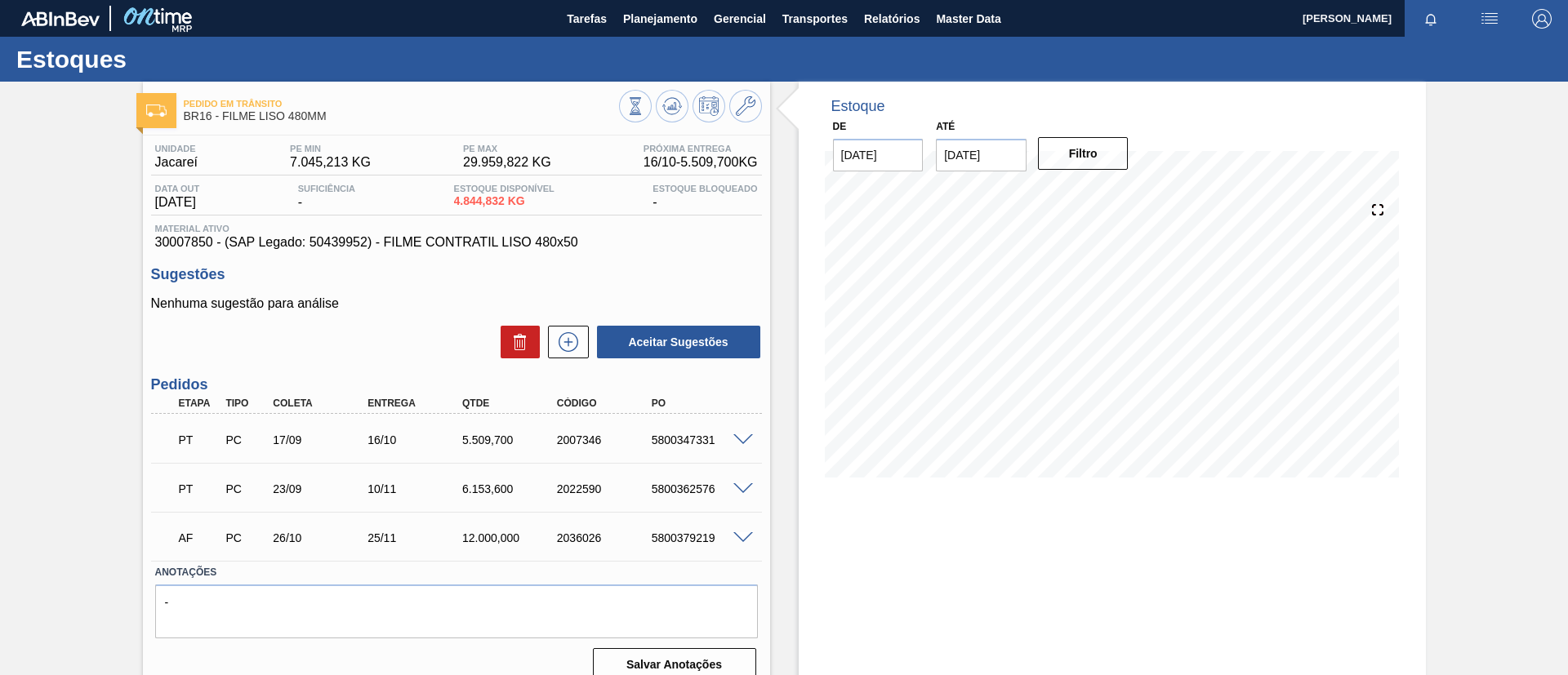
click at [741, 443] on span at bounding box center [743, 441] width 20 height 12
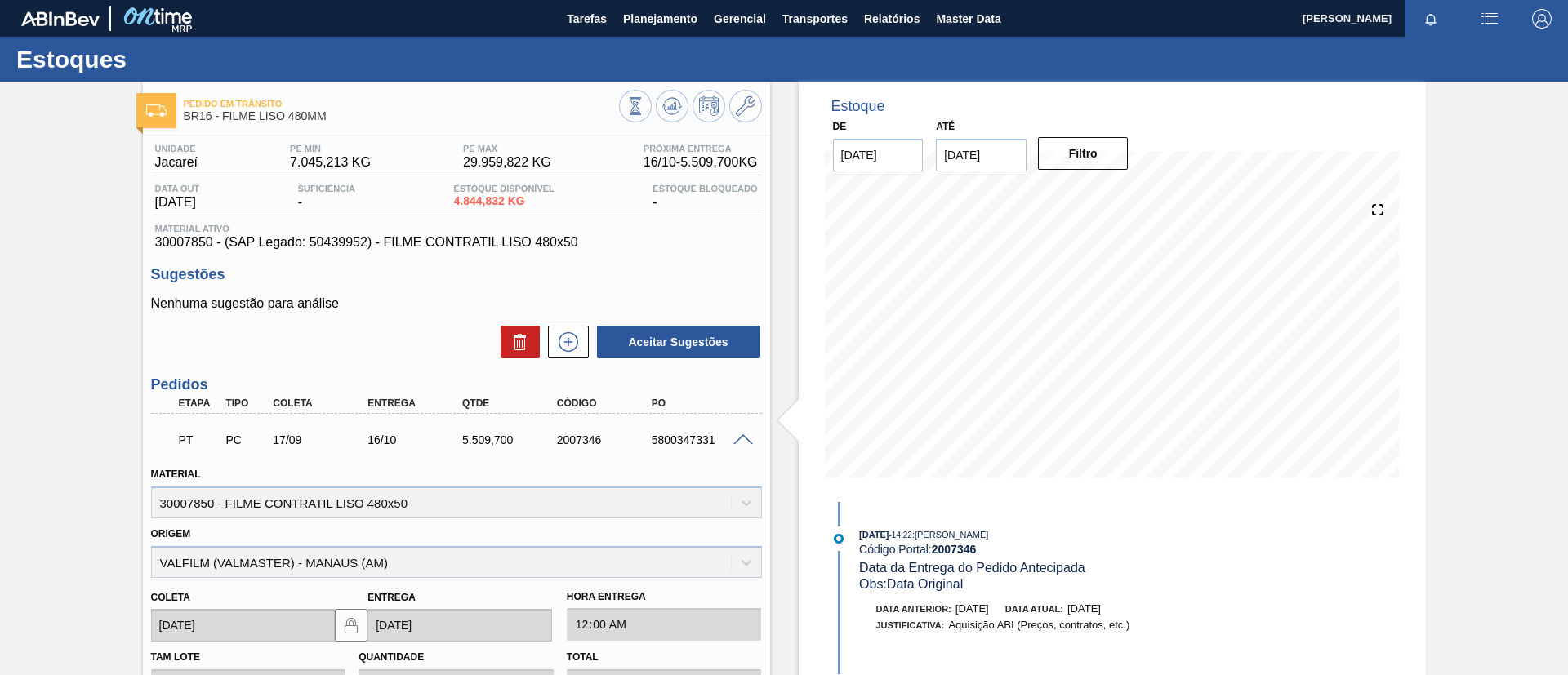
click at [744, 444] on div "5800347331" at bounding box center [701, 440] width 106 height 13
click at [741, 441] on span at bounding box center [743, 441] width 20 height 12
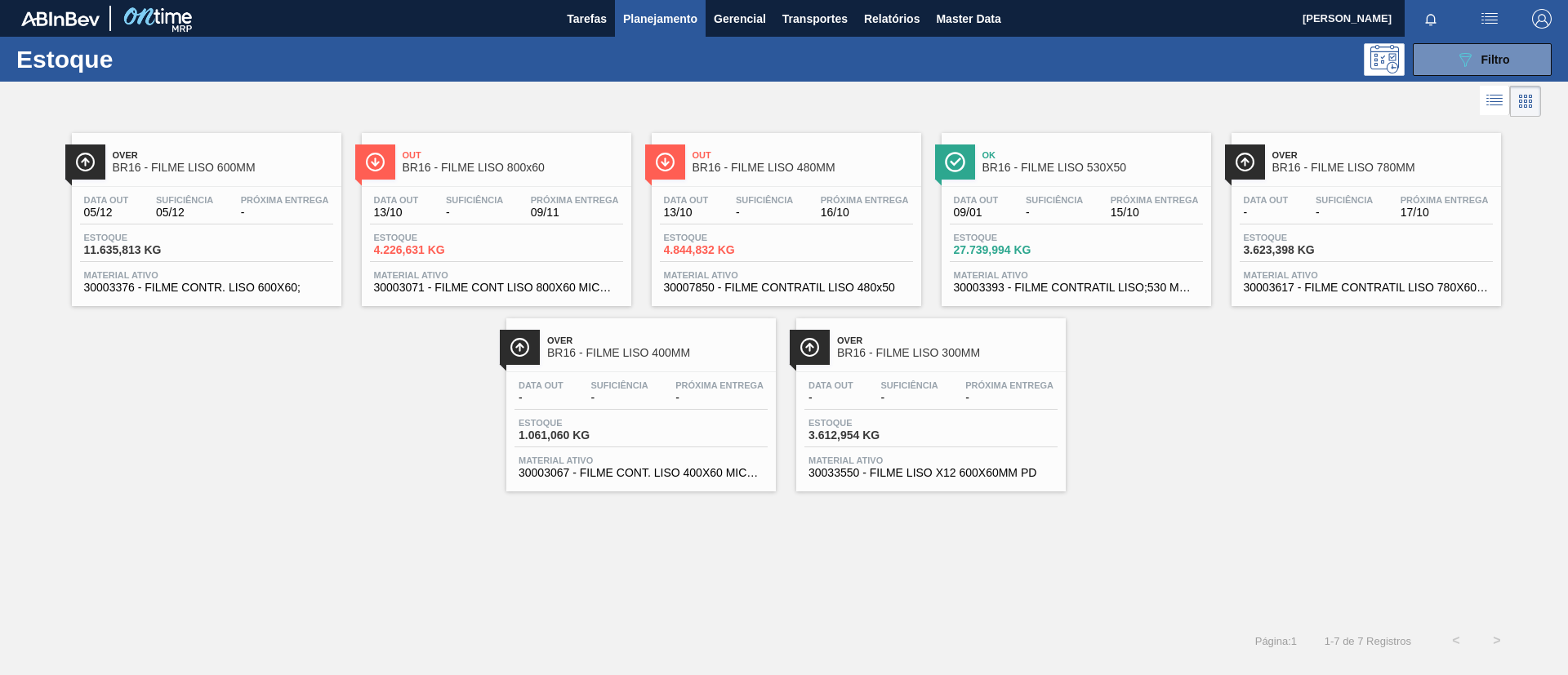
click at [1090, 178] on div "Ok BR16 - FILME LISO 530X50" at bounding box center [1092, 161] width 220 height 36
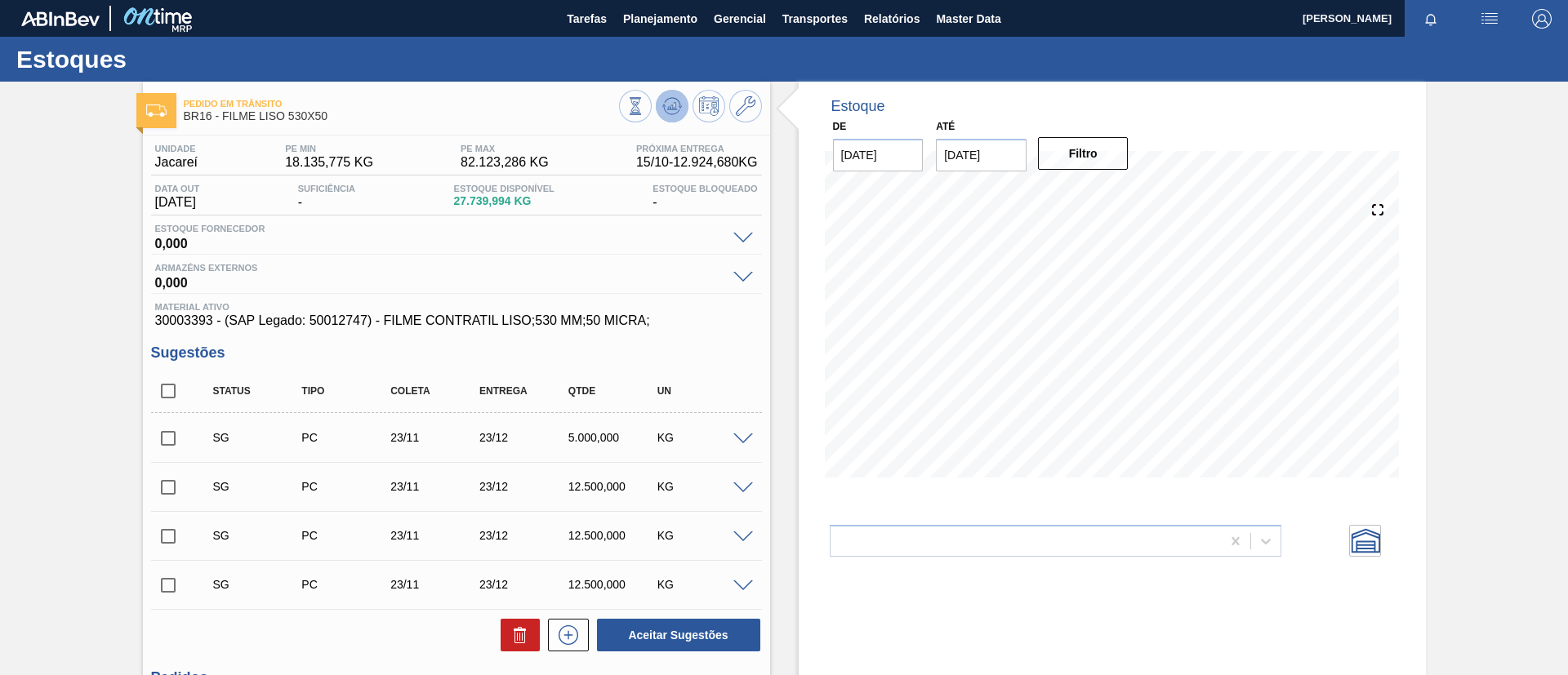
click at [670, 118] on button at bounding box center [672, 106] width 33 height 33
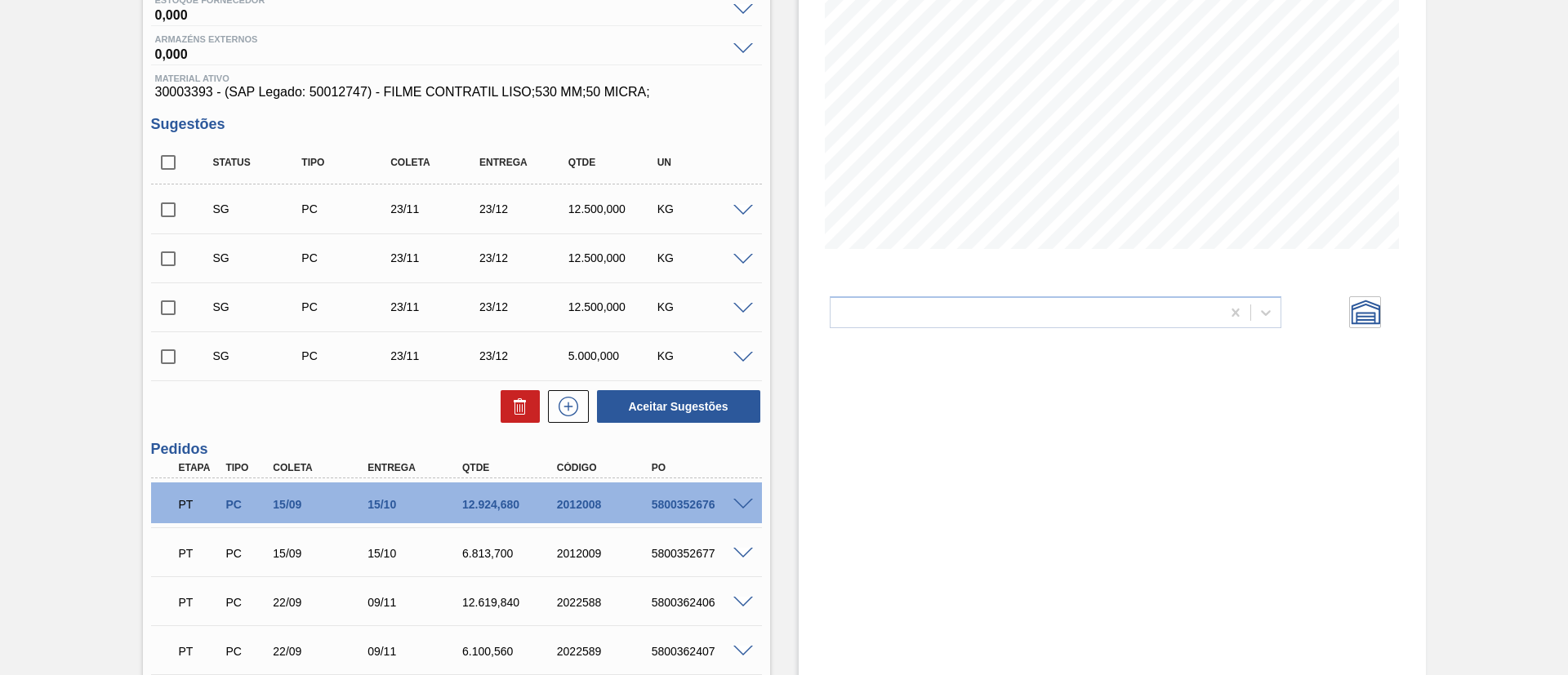
scroll to position [245, 0]
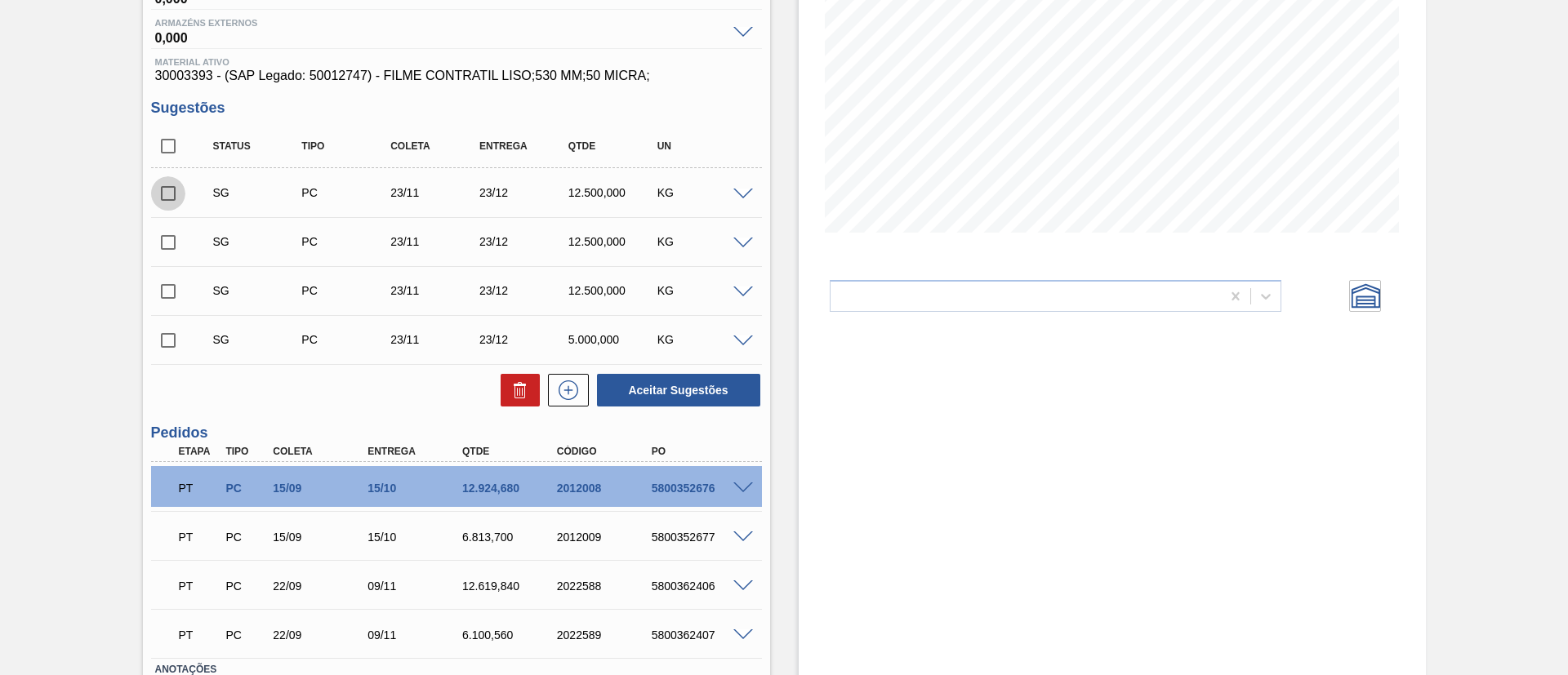
click at [177, 186] on input "checkbox" at bounding box center [168, 193] width 35 height 35
checkbox input "true"
click at [169, 221] on div "SG PC 23/11 23/12 12.500,000 KG" at bounding box center [456, 241] width 611 height 41
click at [164, 246] on input "checkbox" at bounding box center [168, 242] width 35 height 35
click at [164, 259] on input "checkbox" at bounding box center [168, 242] width 35 height 35
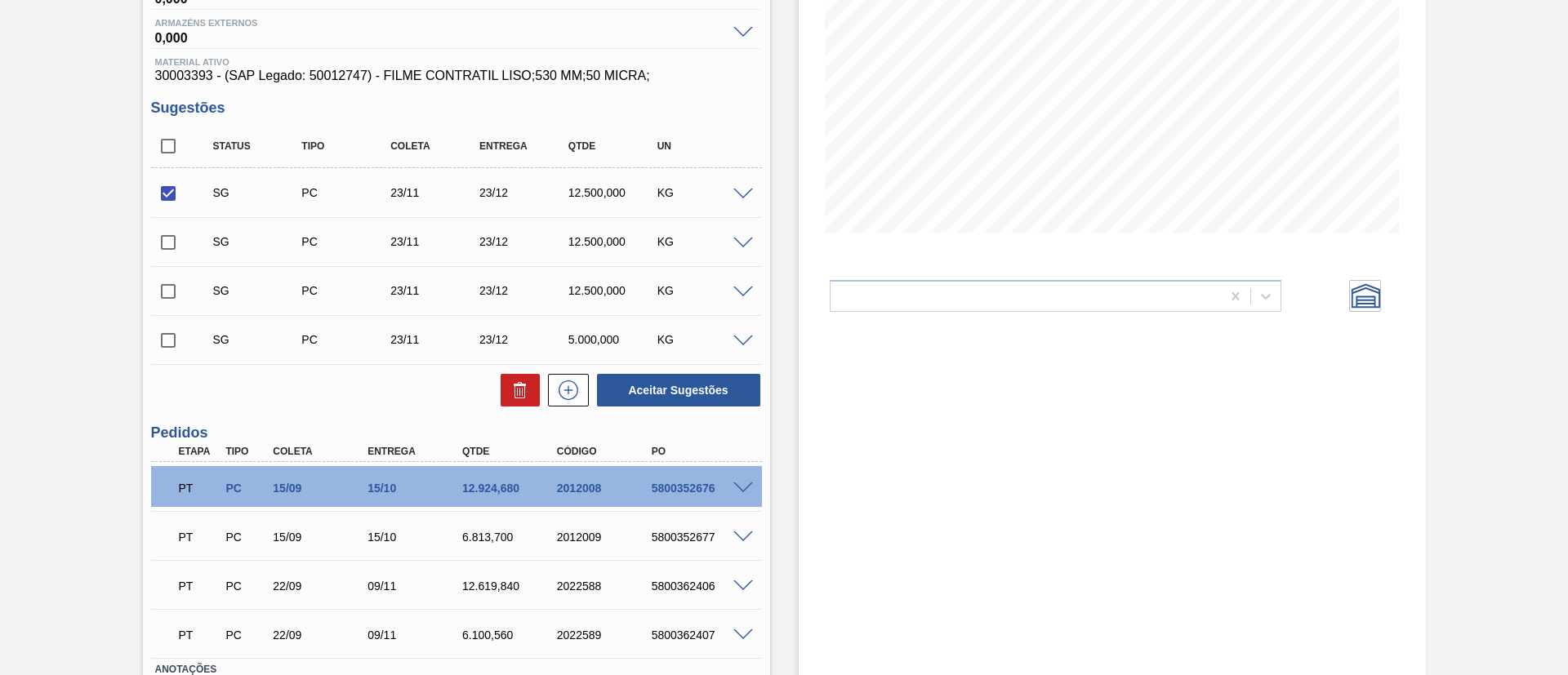
click at [168, 272] on div "SG PC 23/11 23/12 12.500,000 KG" at bounding box center [456, 291] width 611 height 41
click at [172, 246] on input "checkbox" at bounding box center [168, 242] width 35 height 35
checkbox input "true"
click at [166, 308] on input "checkbox" at bounding box center [168, 291] width 35 height 35
checkbox input "true"
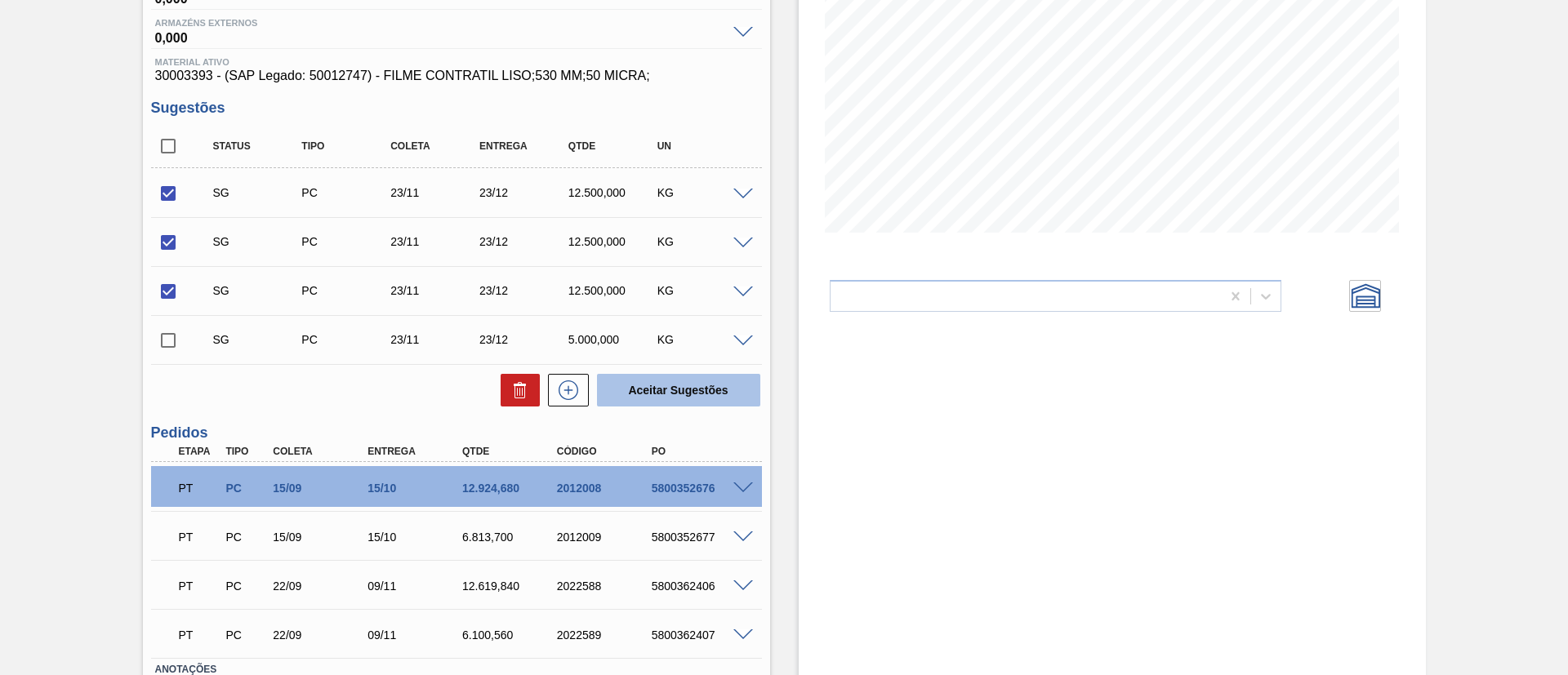
click at [683, 381] on button "Aceitar Sugestões" at bounding box center [679, 389] width 163 height 33
checkbox input "false"
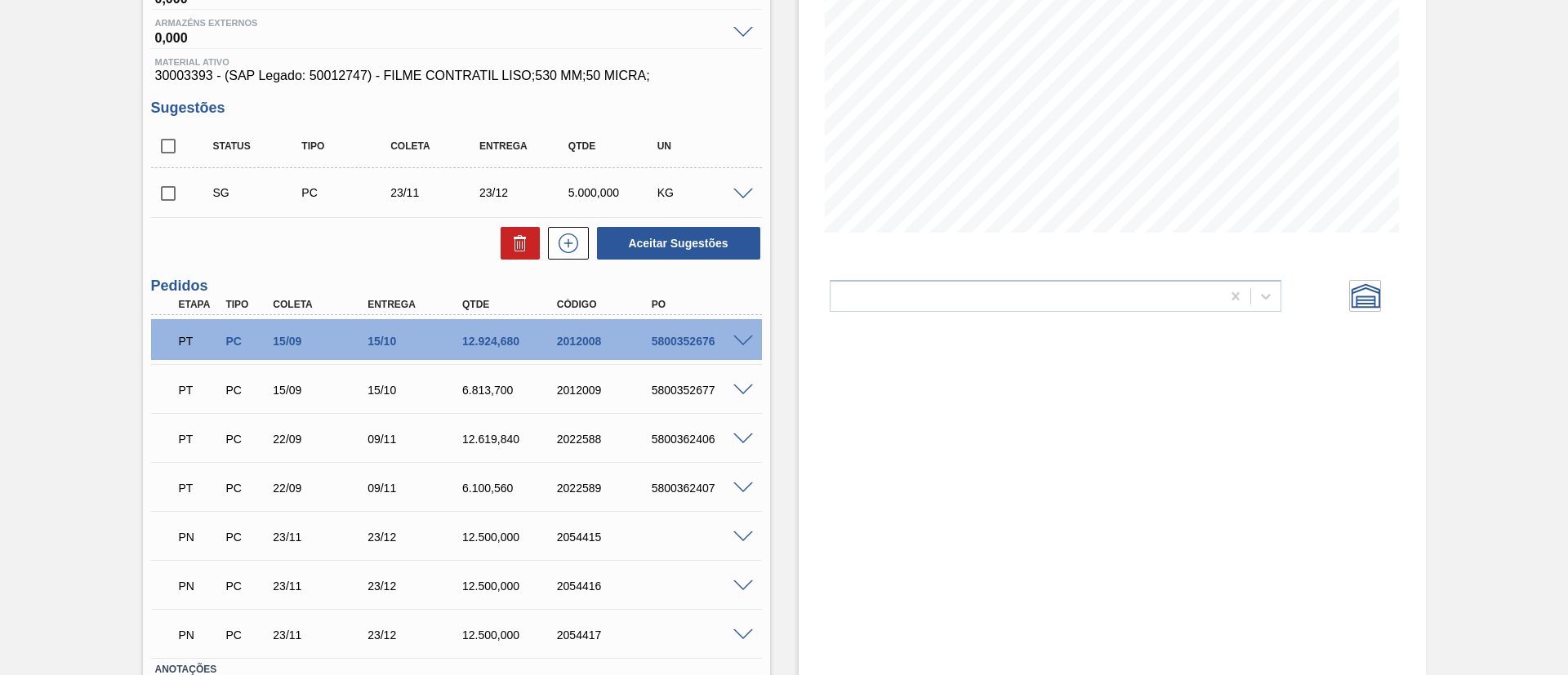
scroll to position [0, 0]
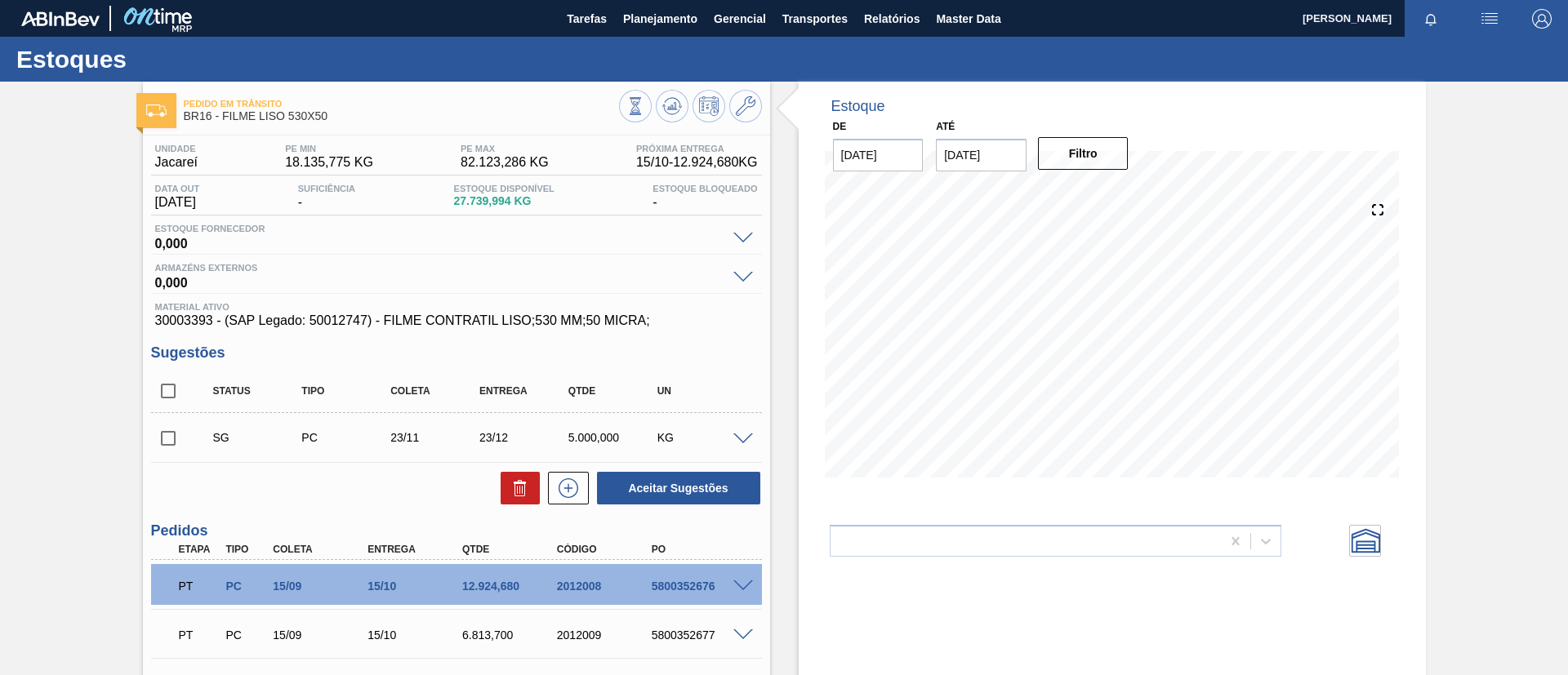
click at [687, 104] on div at bounding box center [689, 107] width 143 height 36
click at [675, 105] on icon at bounding box center [672, 106] width 20 height 20
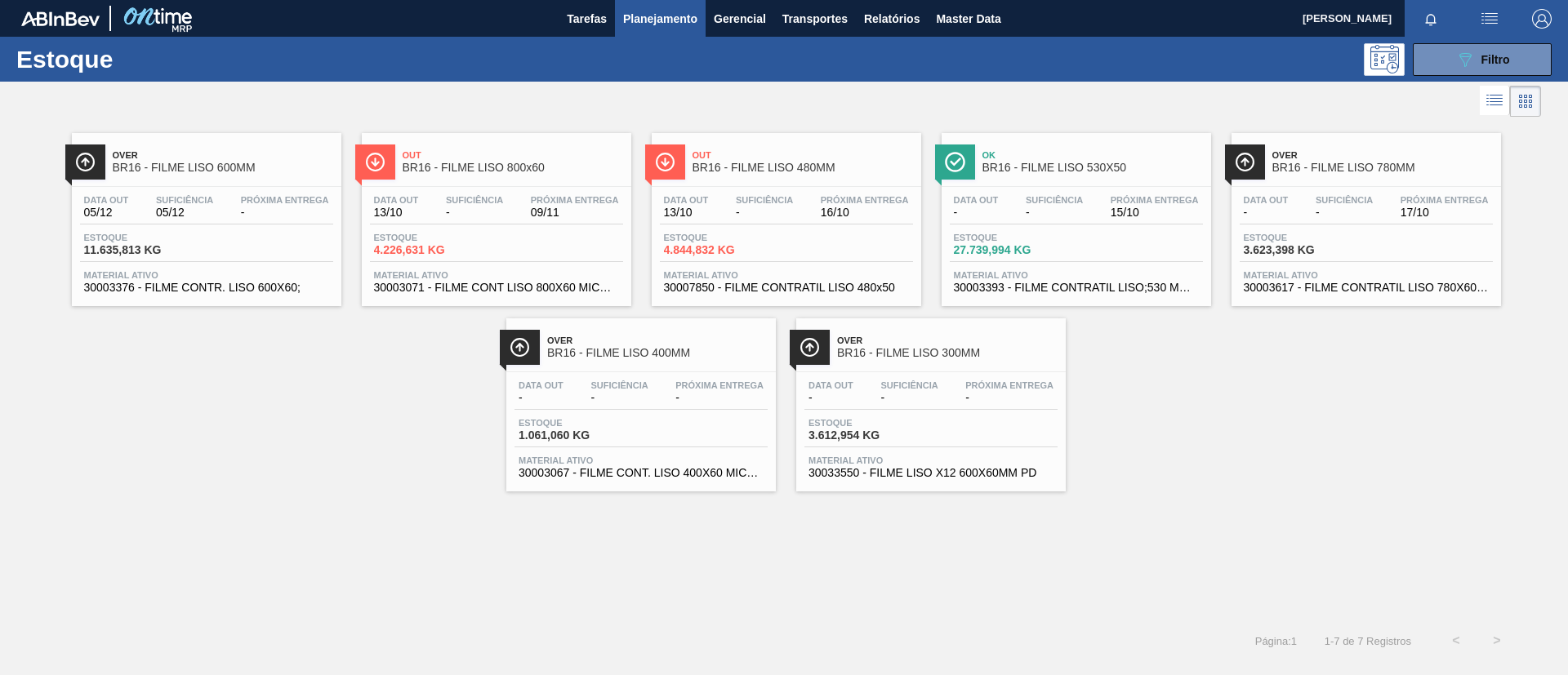
click at [1294, 166] on span "BR16 - FILME LISO 780MM" at bounding box center [1383, 168] width 220 height 12
click at [684, 358] on span "BR16 - FILME LISO 400MM" at bounding box center [658, 353] width 220 height 12
click at [981, 386] on span "Próxima Entrega" at bounding box center [1009, 385] width 88 height 10
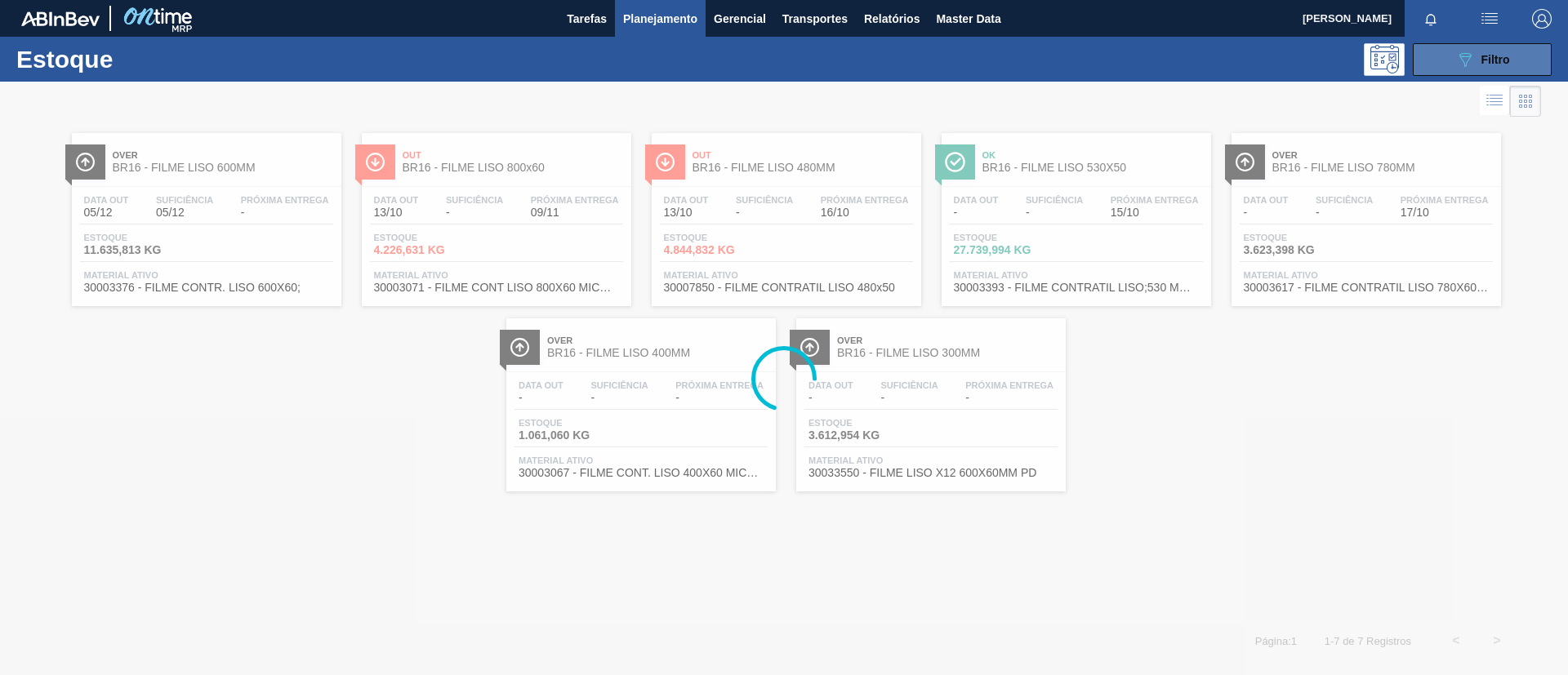
click at [1498, 64] on span "Filtro" at bounding box center [1495, 59] width 28 height 13
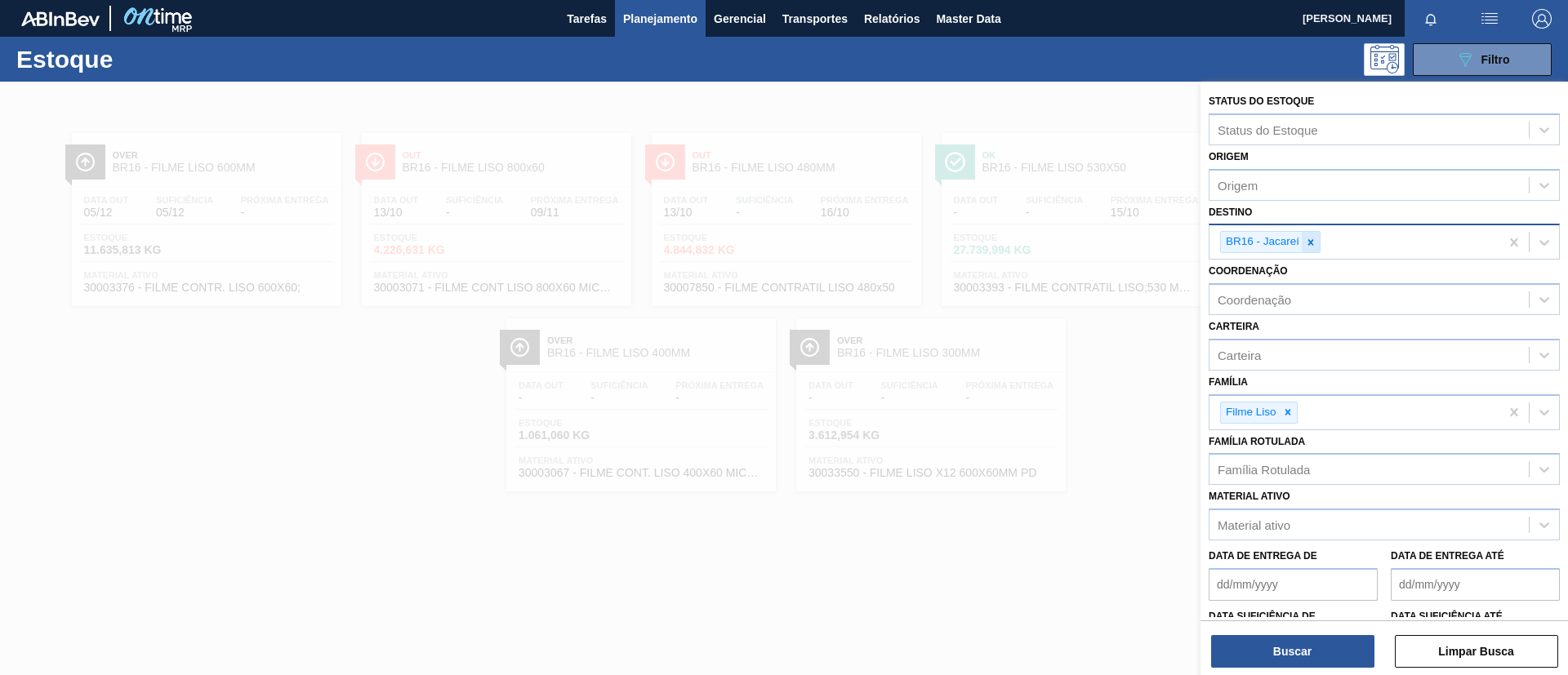
click at [1309, 251] on div at bounding box center [1311, 241] width 18 height 20
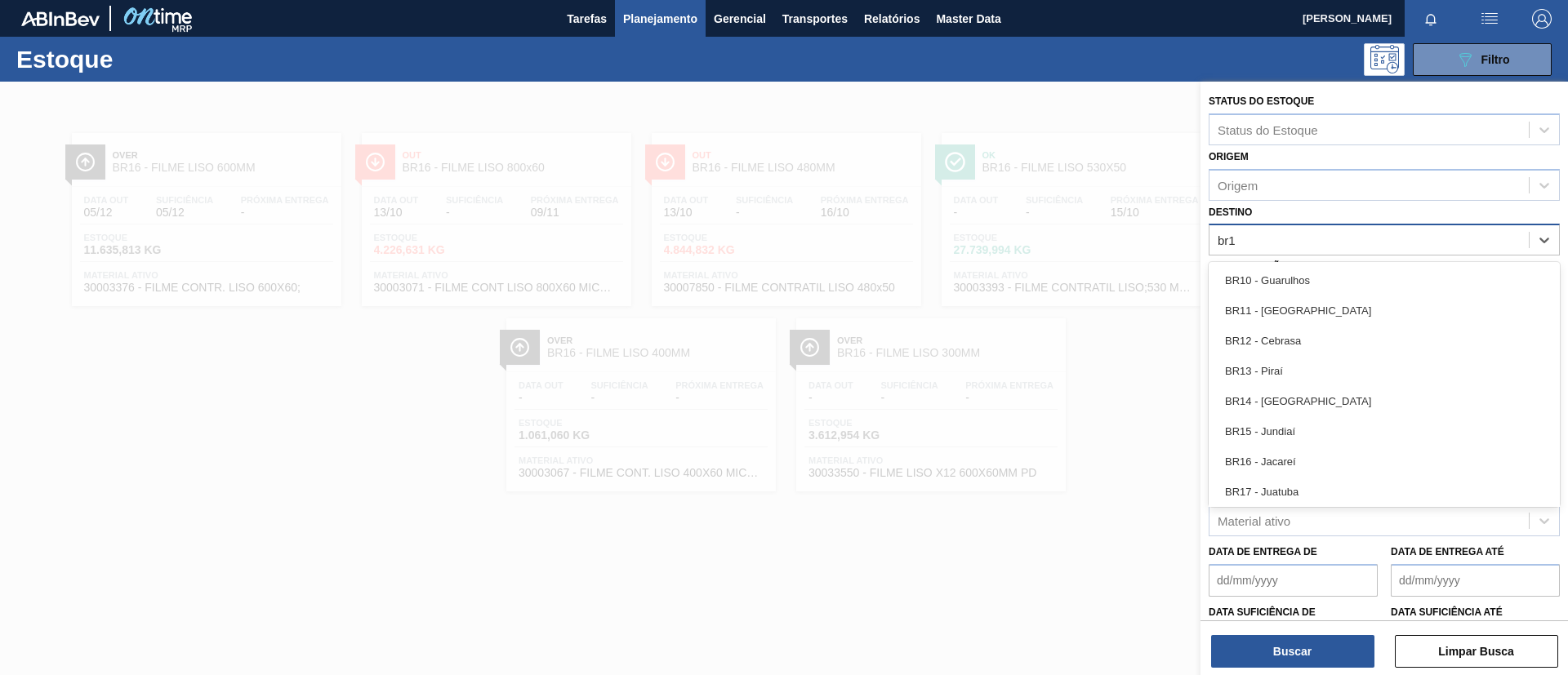
type input "br17"
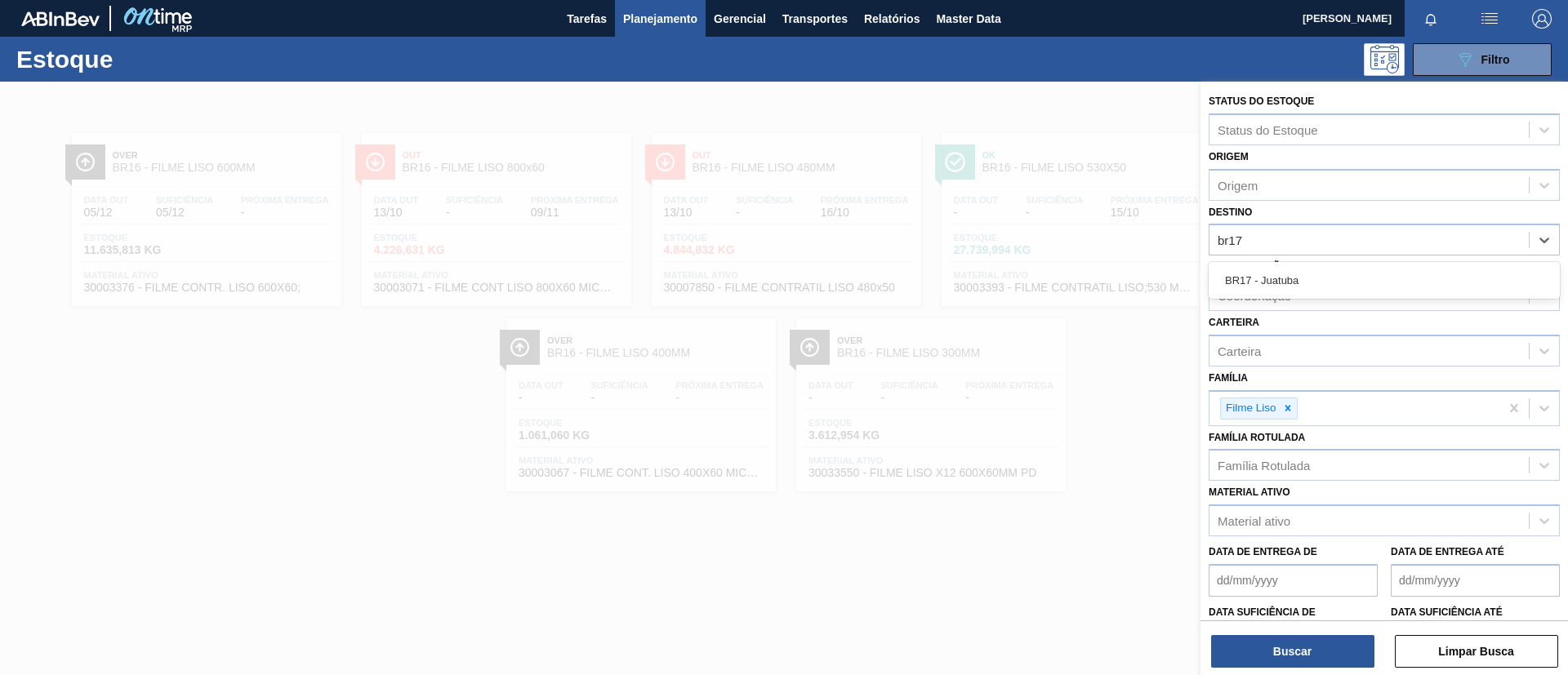
click at [1332, 277] on div "BR17 - Juatuba" at bounding box center [1384, 280] width 351 height 30
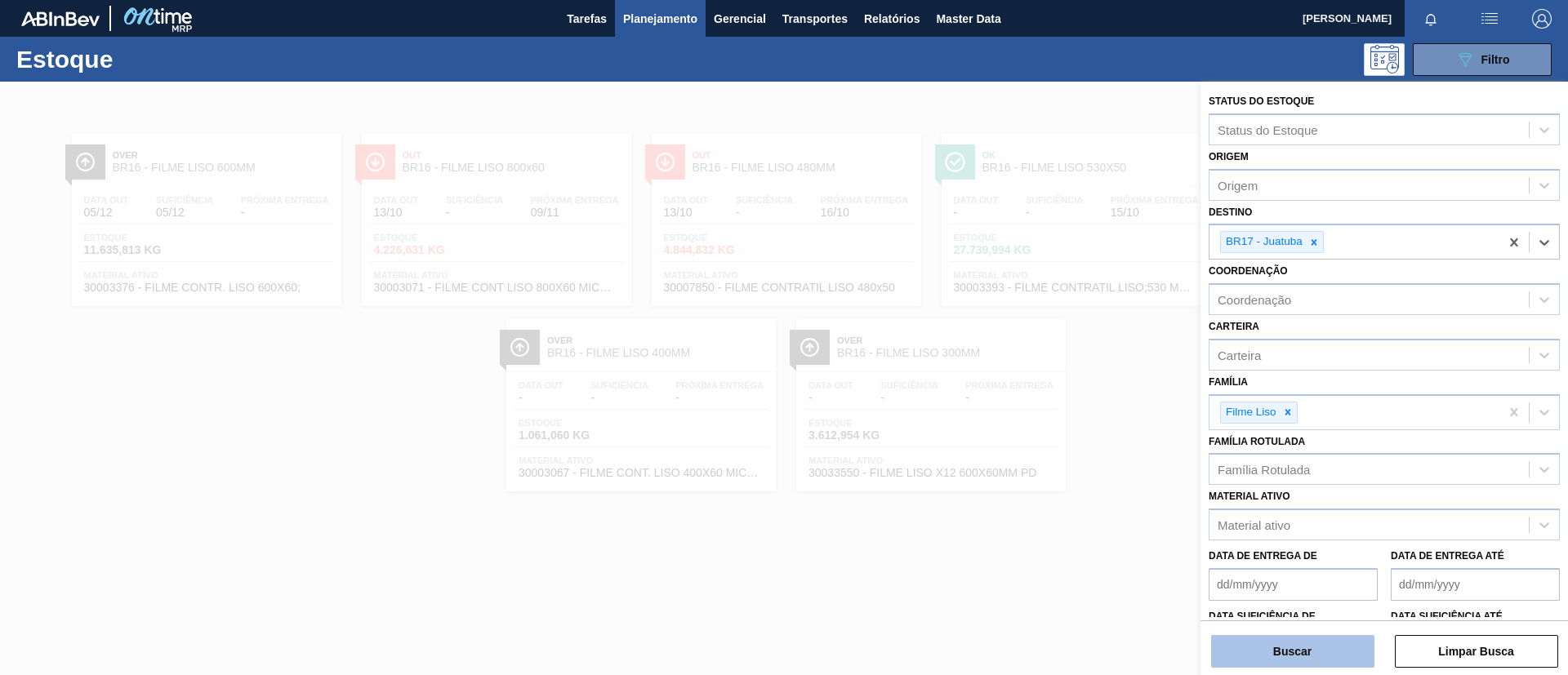
click at [1293, 657] on button "Buscar" at bounding box center [1293, 651] width 163 height 33
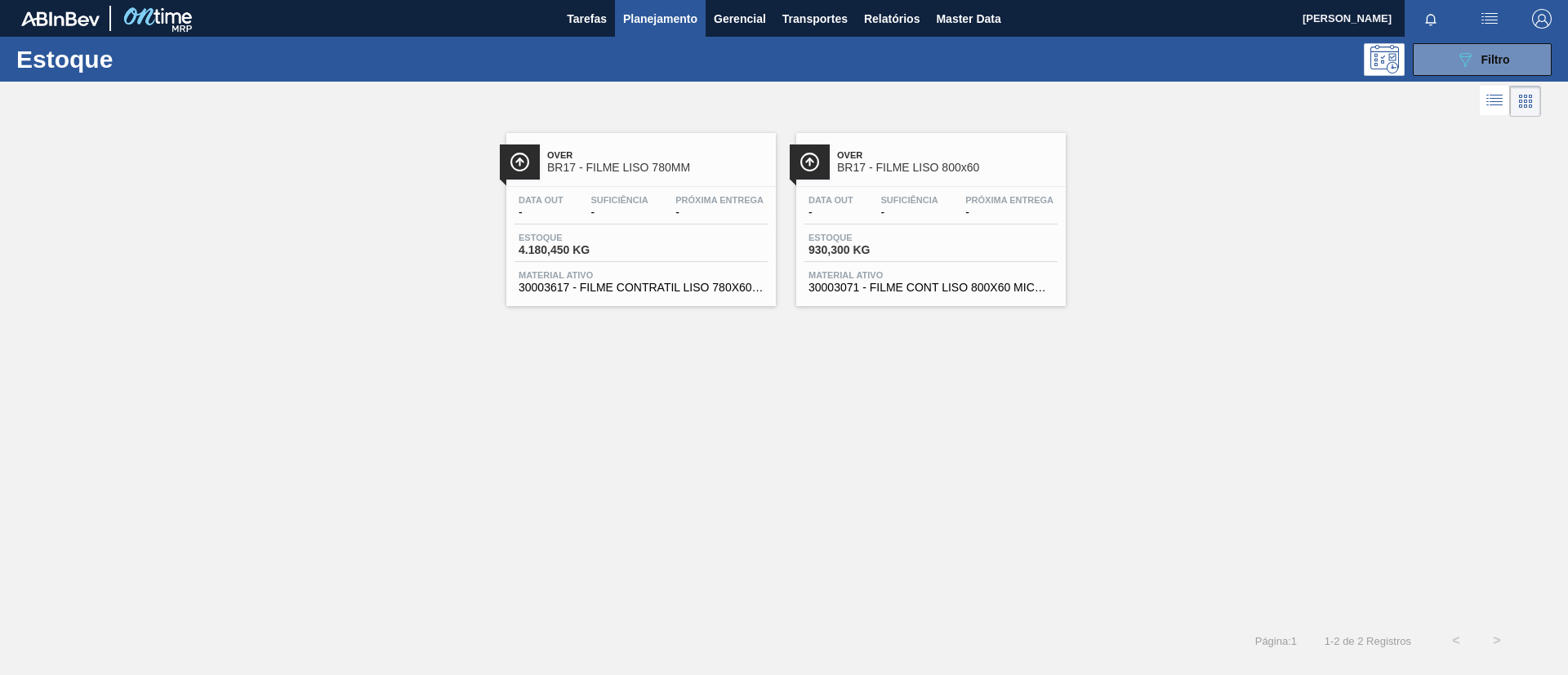
click at [639, 172] on span "BR17 - FILME LISO 780MM" at bounding box center [658, 168] width 220 height 12
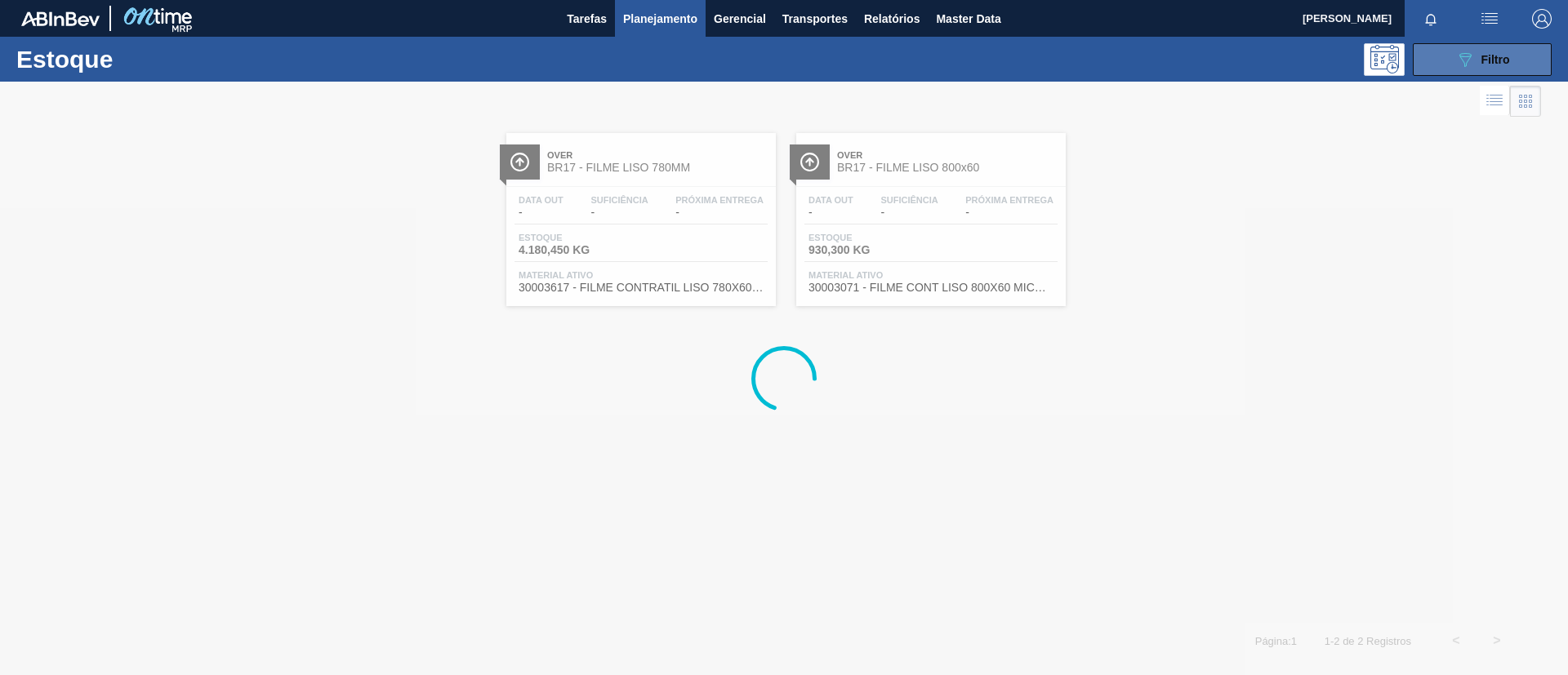
click at [1469, 51] on icon "089F7B8B-B2A5-4AFE-B5C0-19BA573D28AC" at bounding box center [1465, 59] width 20 height 20
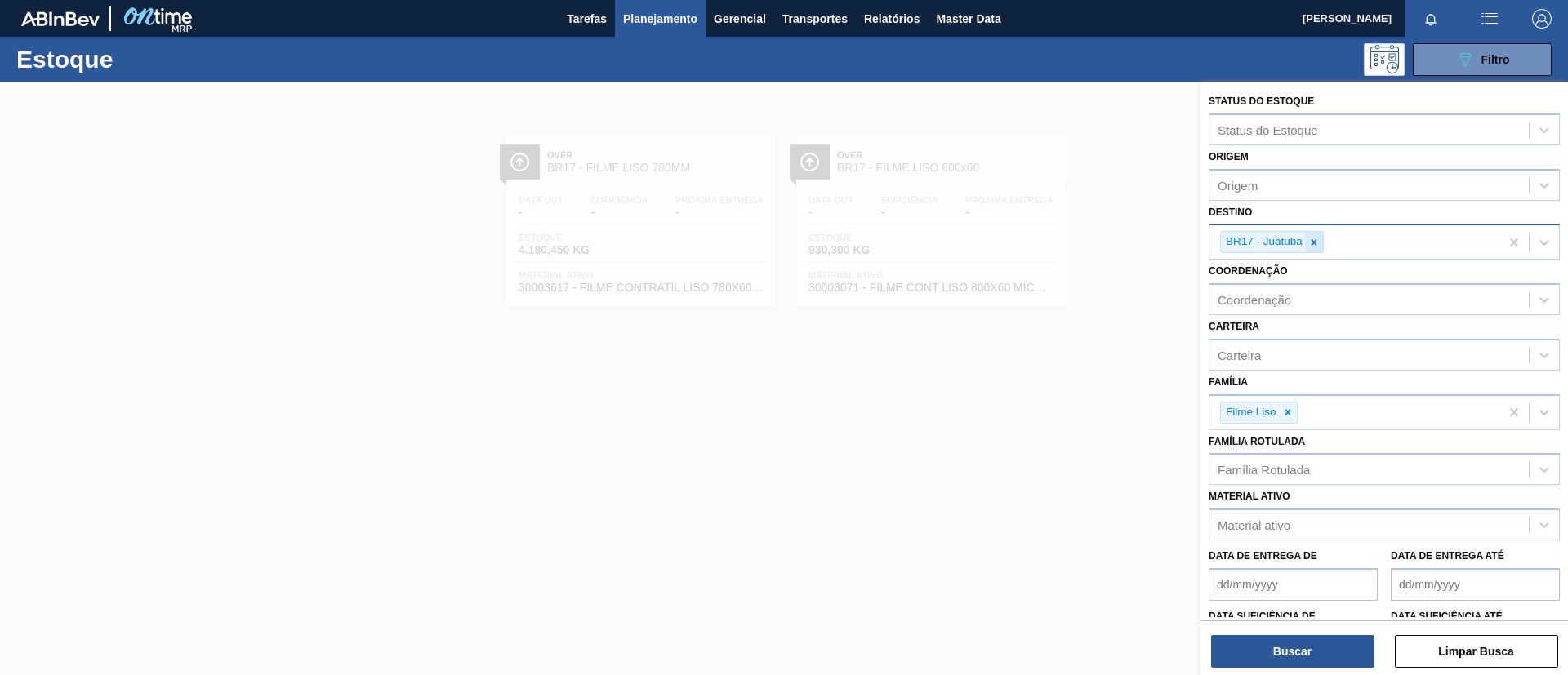
click at [1320, 235] on div at bounding box center [1313, 241] width 18 height 20
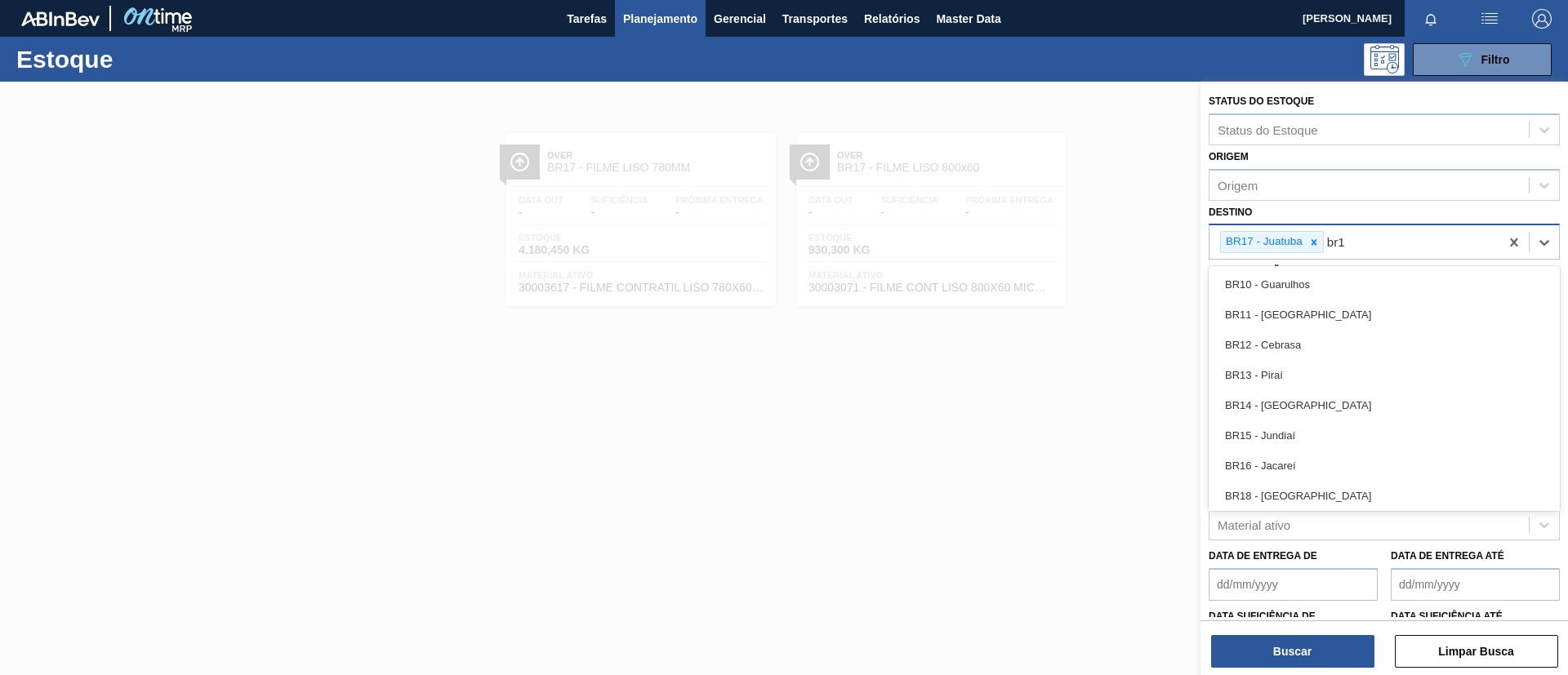
type input "br18"
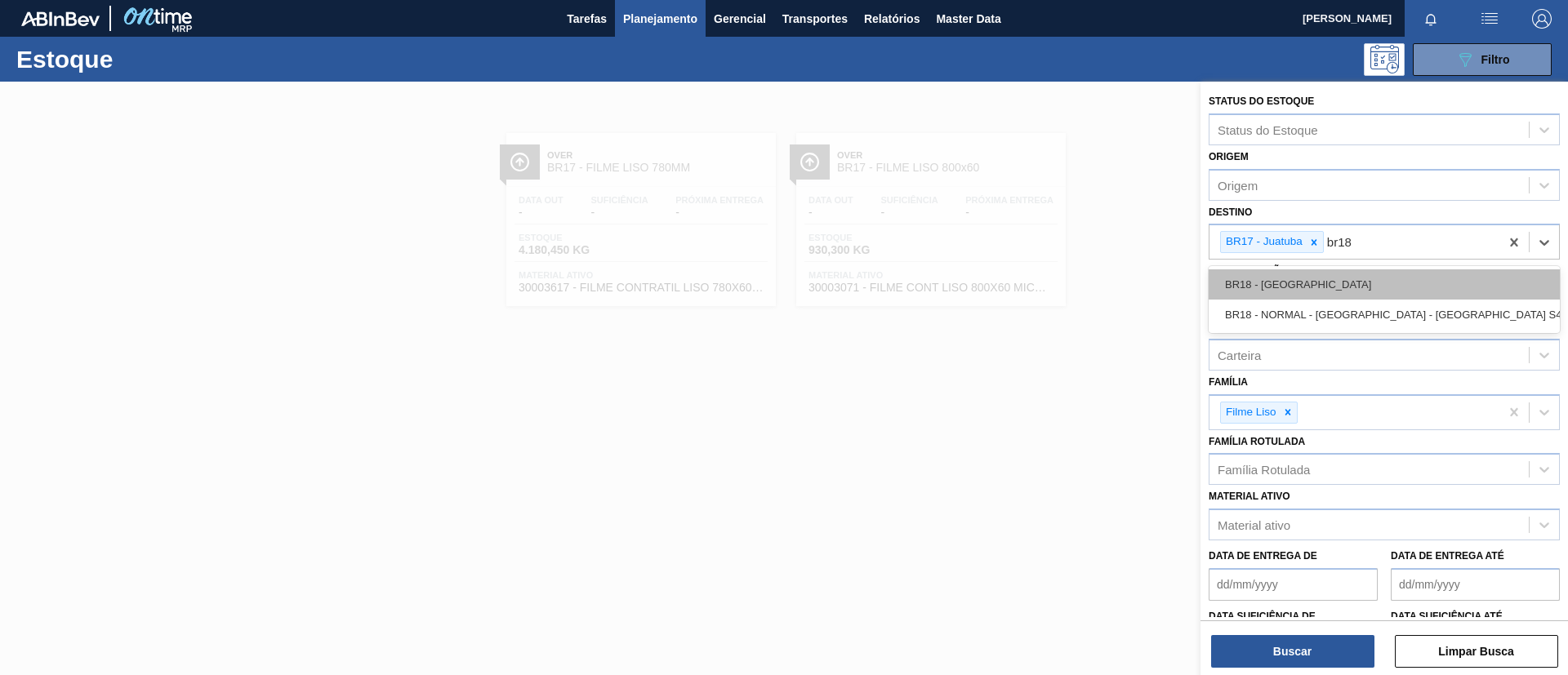
click at [1351, 278] on div "BR18 - Pernambuco" at bounding box center [1384, 285] width 351 height 30
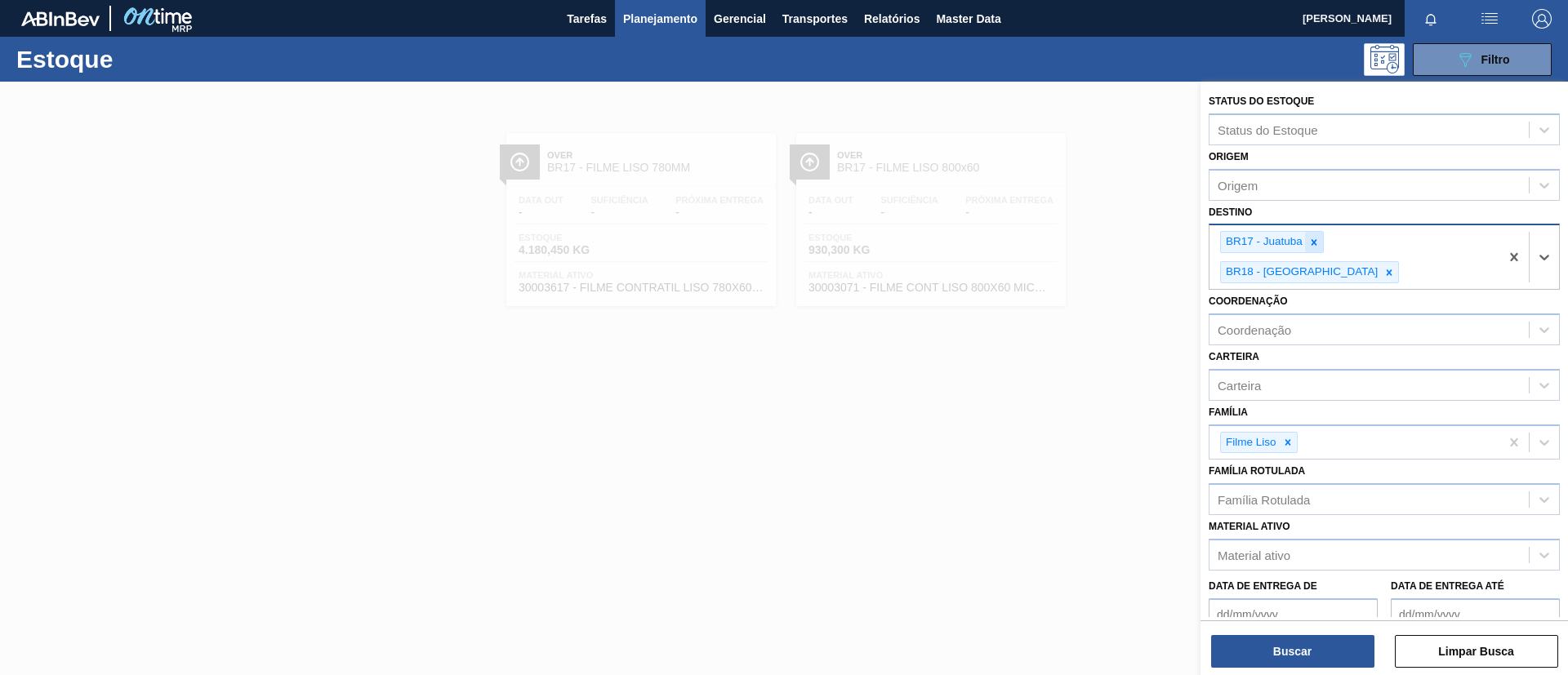
click at [1312, 246] on icon at bounding box center [1313, 242] width 12 height 12
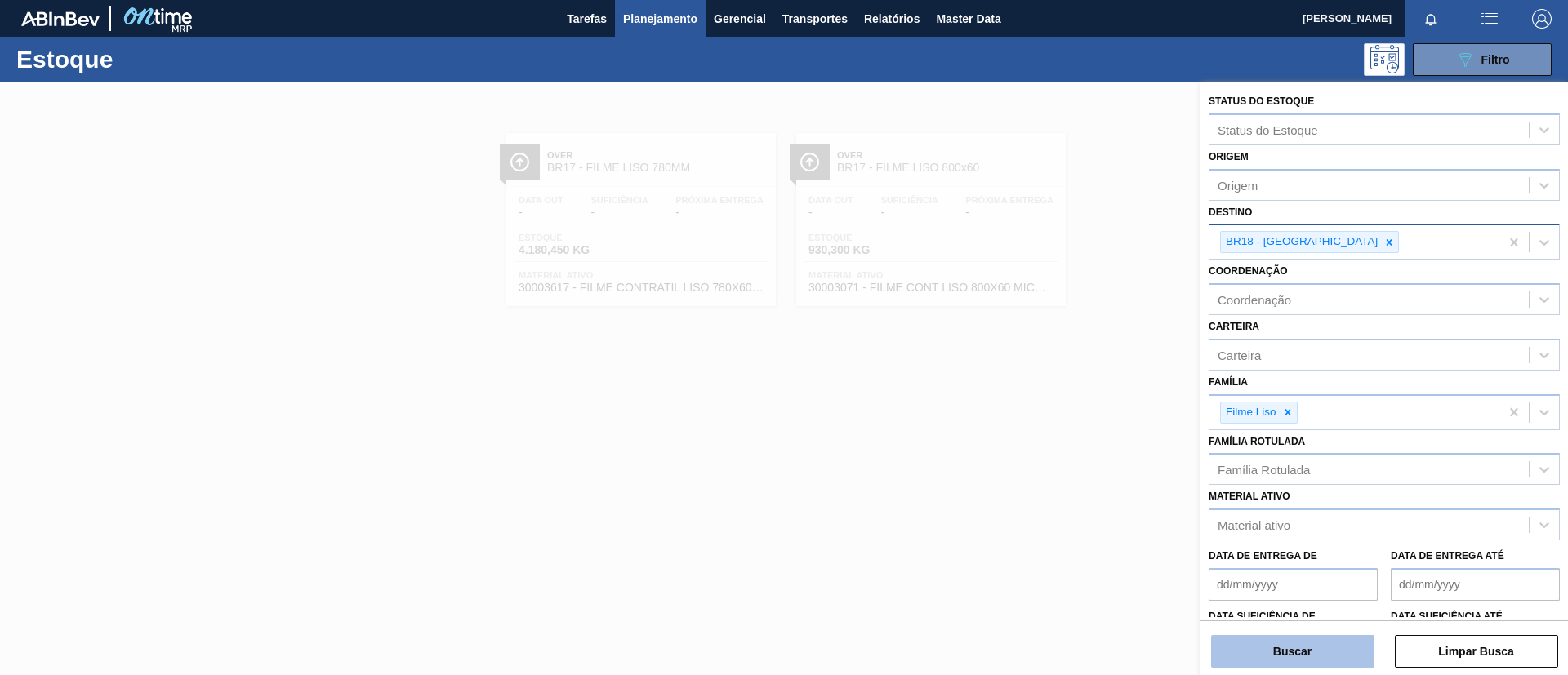
click at [1295, 646] on button "Buscar" at bounding box center [1293, 651] width 163 height 33
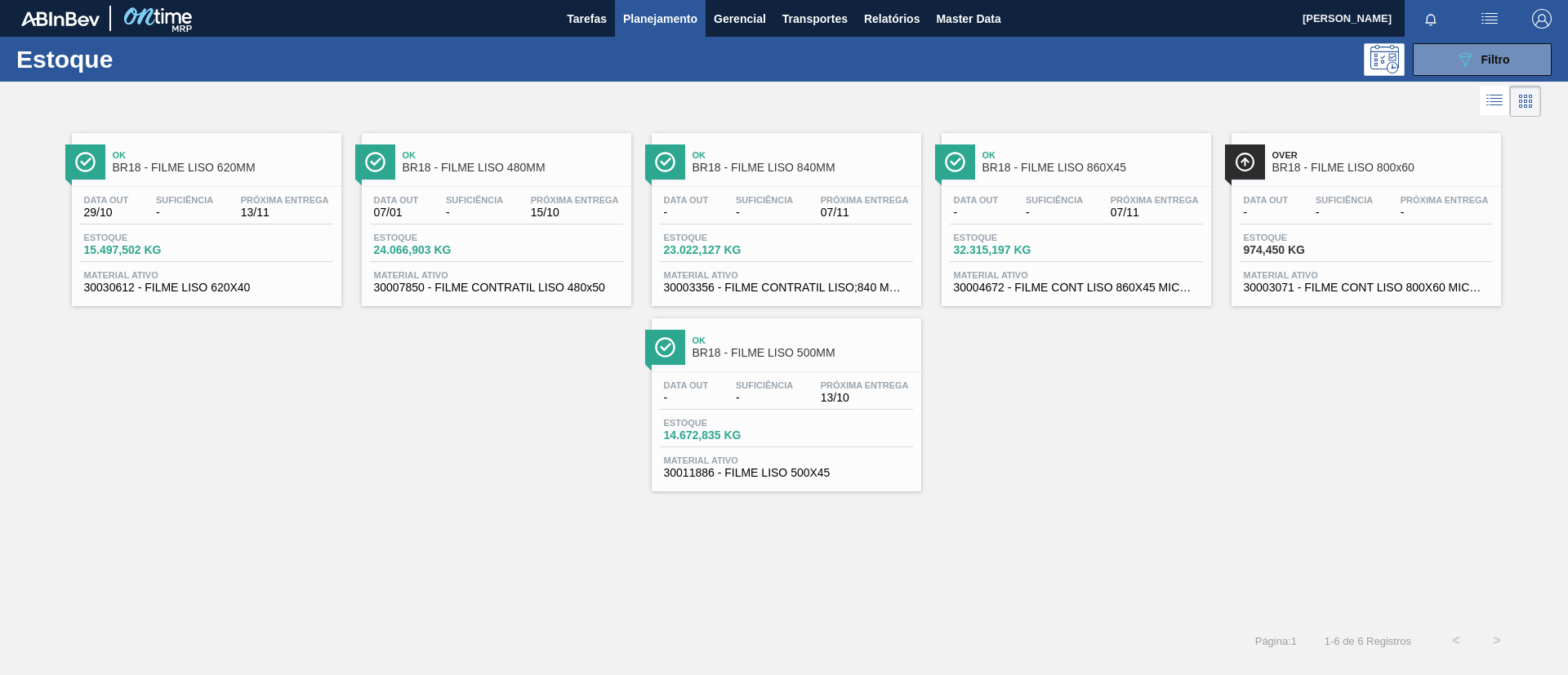
click at [255, 169] on span "BR18 - FILME LISO 620MM" at bounding box center [223, 168] width 220 height 12
click at [460, 173] on span "BR18 - FILME LISO 480MM" at bounding box center [513, 168] width 220 height 12
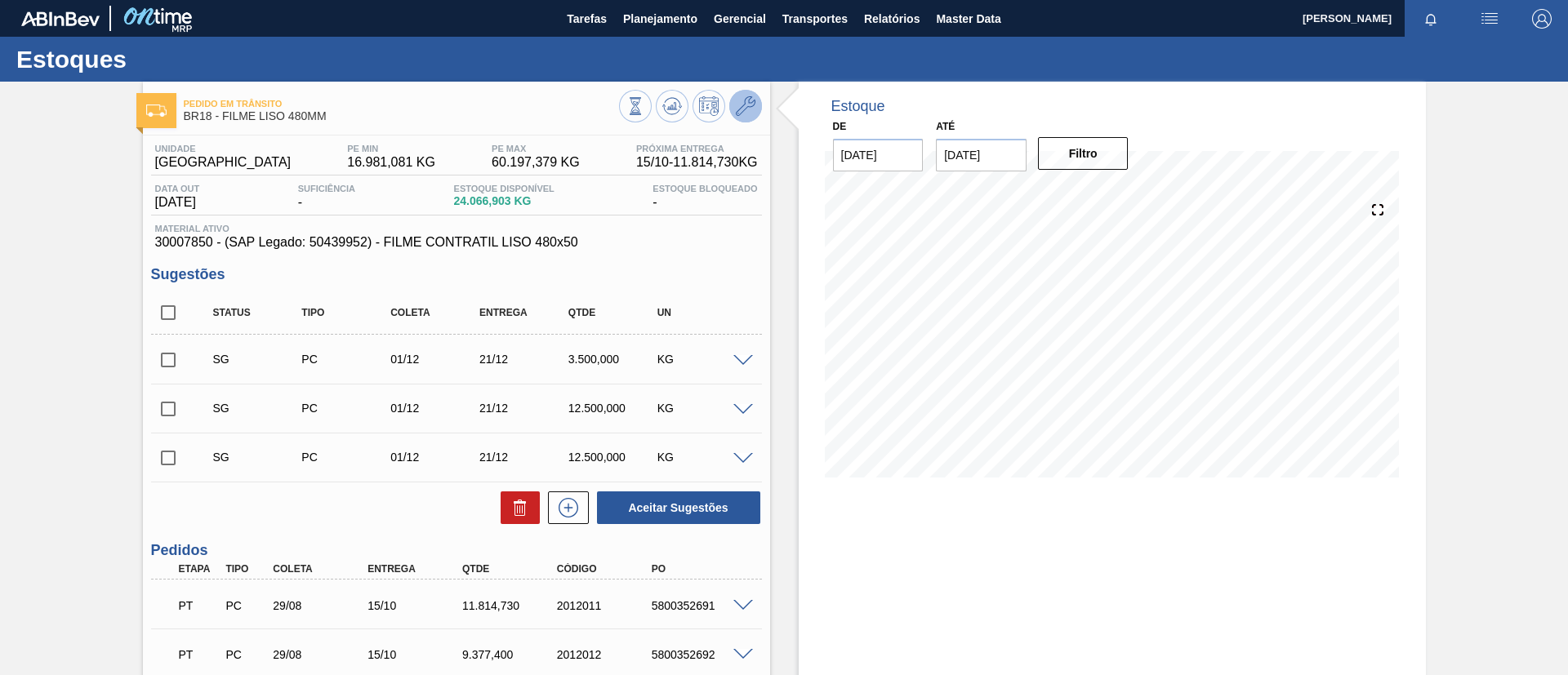
click at [746, 106] on icon at bounding box center [745, 106] width 20 height 20
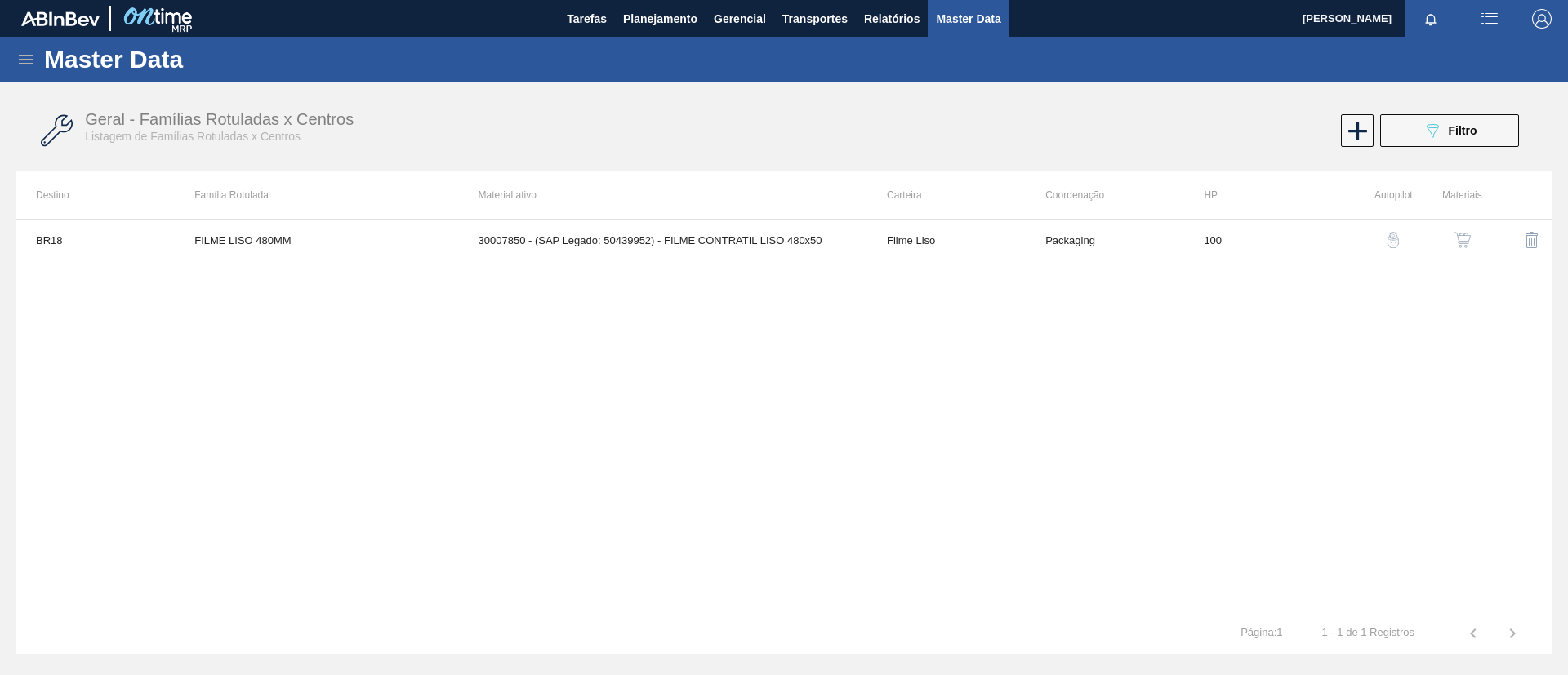
click at [1463, 238] on img "button" at bounding box center [1462, 239] width 16 height 16
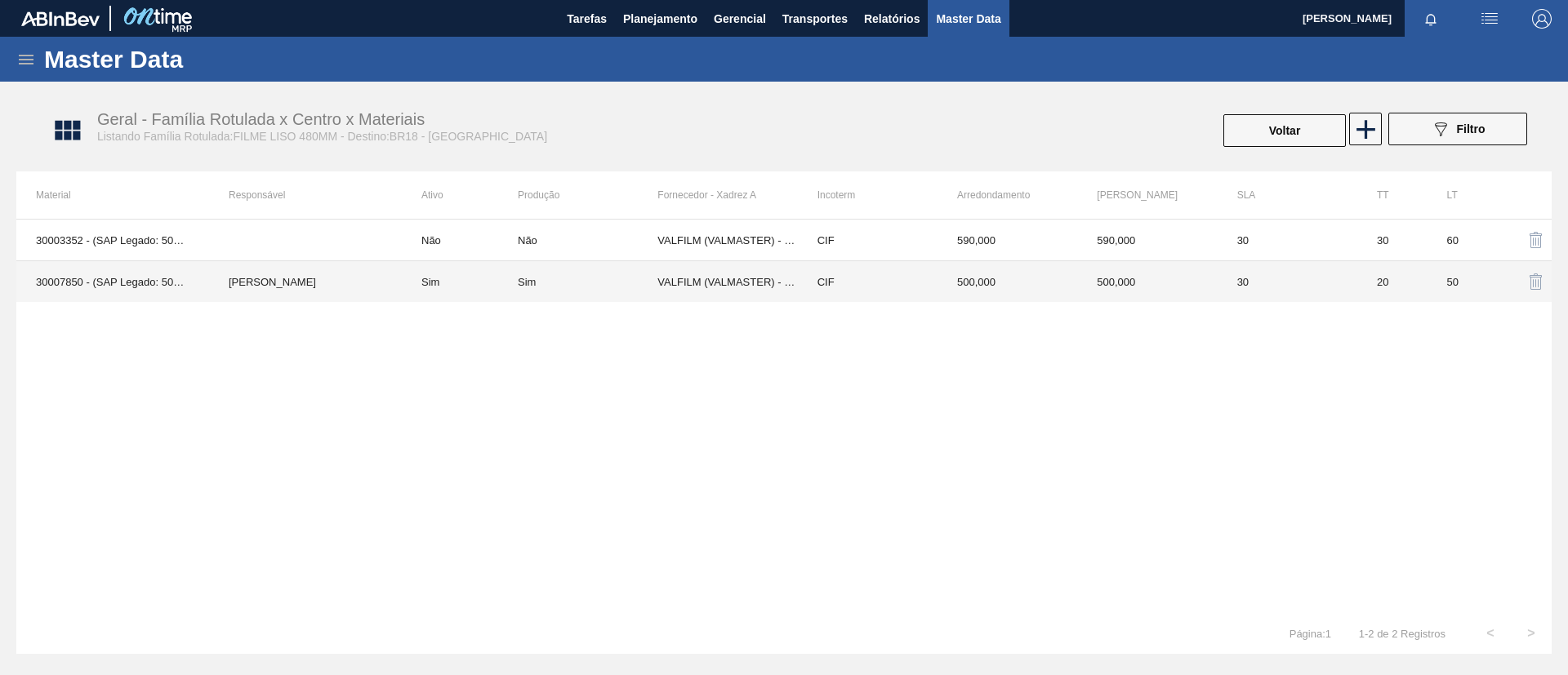
click at [392, 279] on td "[PERSON_NAME]" at bounding box center [305, 281] width 193 height 42
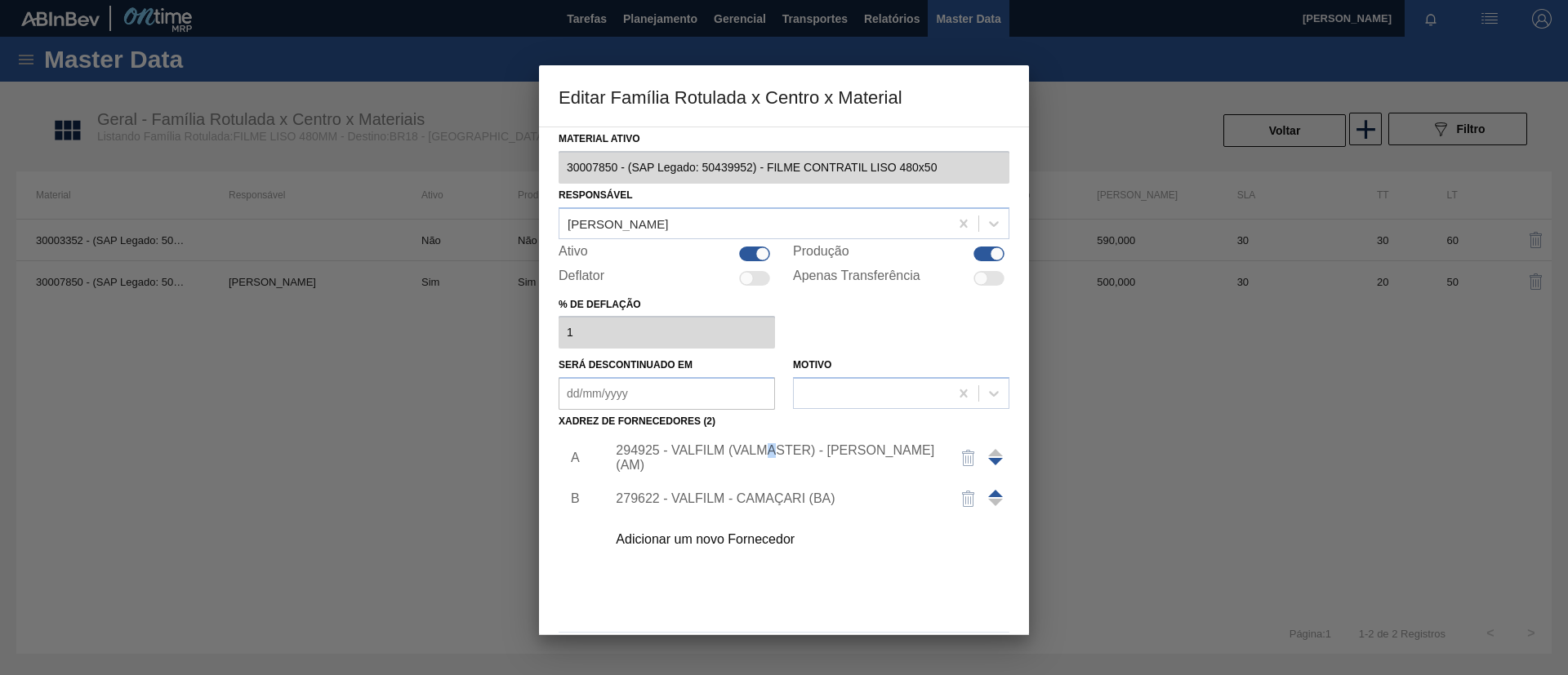
click at [772, 448] on div "294925 - VALFILM (VALMASTER) - MANAUS (AM)" at bounding box center [803, 458] width 413 height 41
click at [760, 454] on div "294925 - VALFILM (VALMASTER) - MANAUS (AM)" at bounding box center [776, 458] width 320 height 29
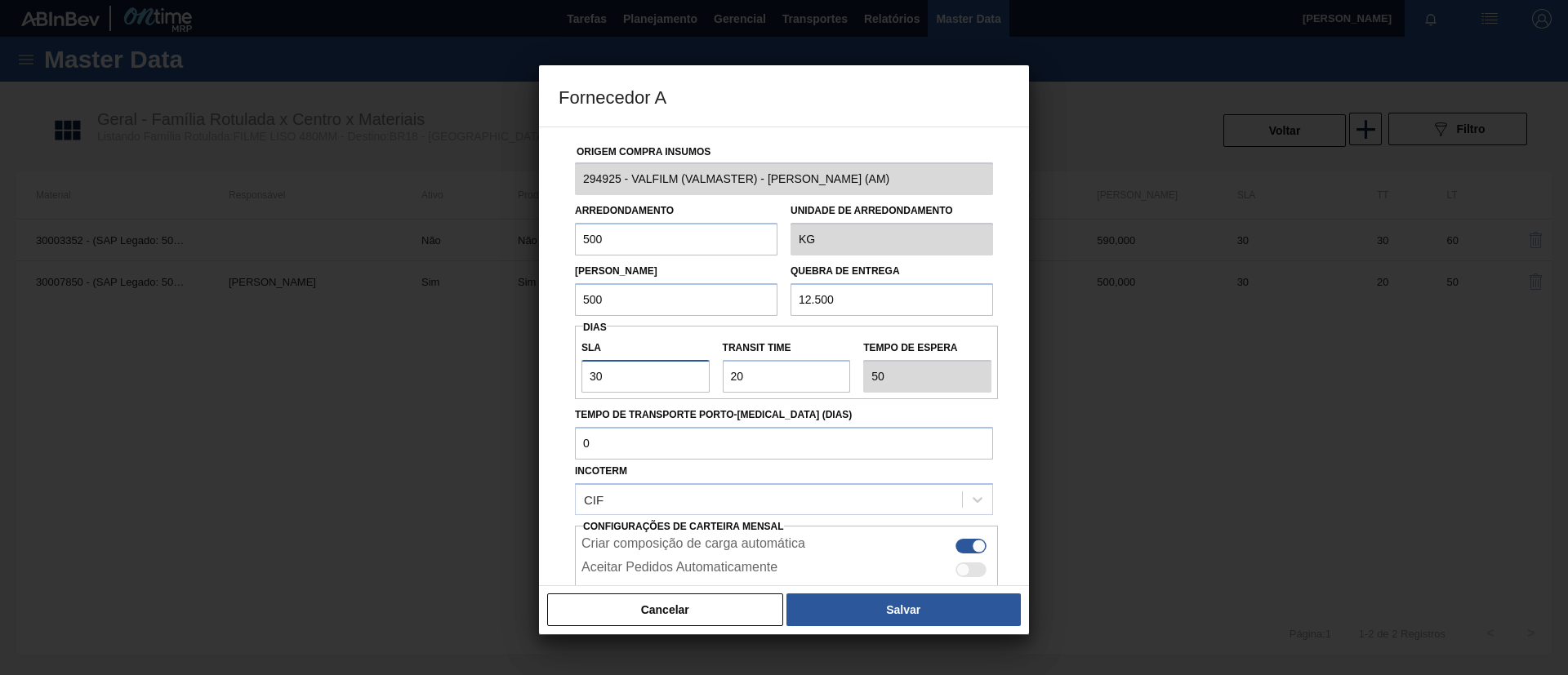
click at [672, 374] on input "30" at bounding box center [645, 376] width 128 height 33
drag, startPoint x: 776, startPoint y: 381, endPoint x: 677, endPoint y: 364, distance: 100.4
click at [677, 364] on div "SLA 30 Transit Time Tempo de espera 50" at bounding box center [786, 363] width 423 height 60
type input "3"
type input "33"
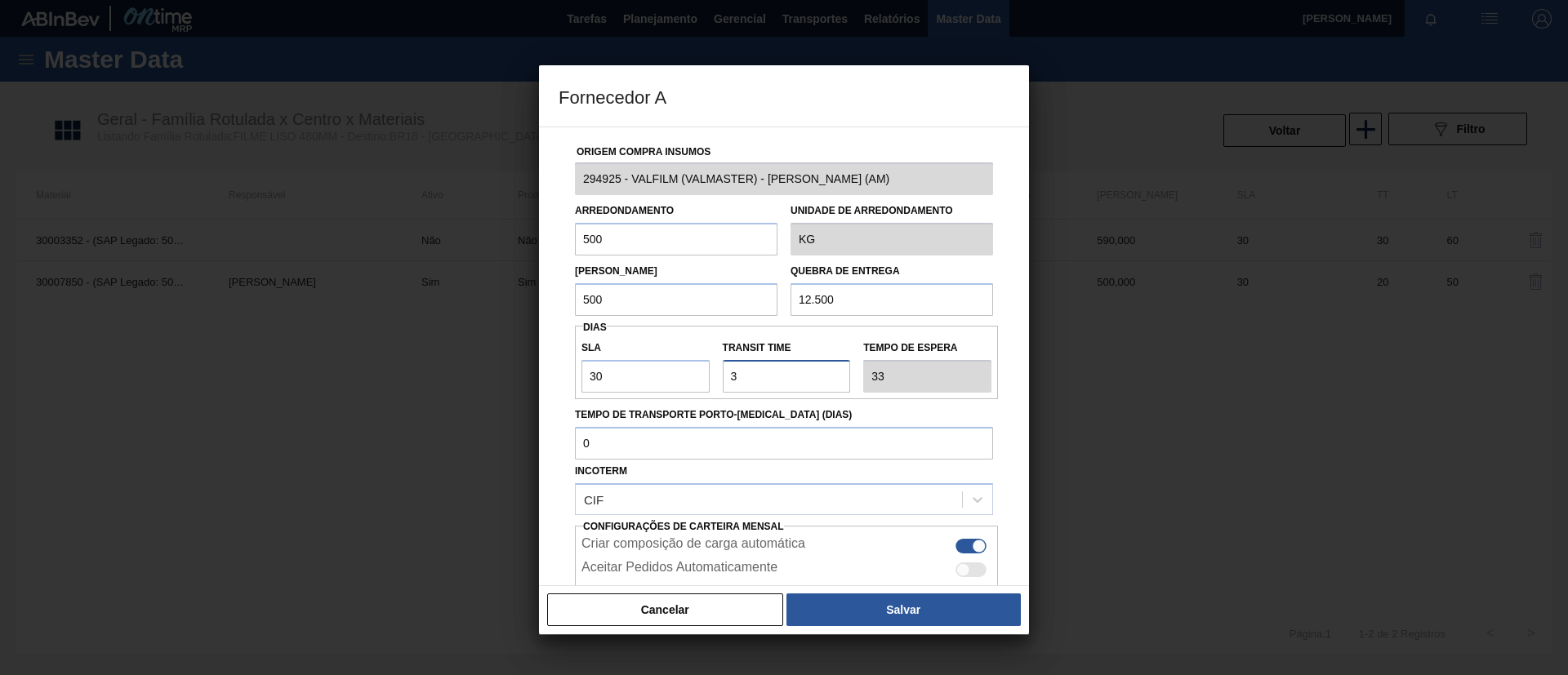
type input "30"
type input "60"
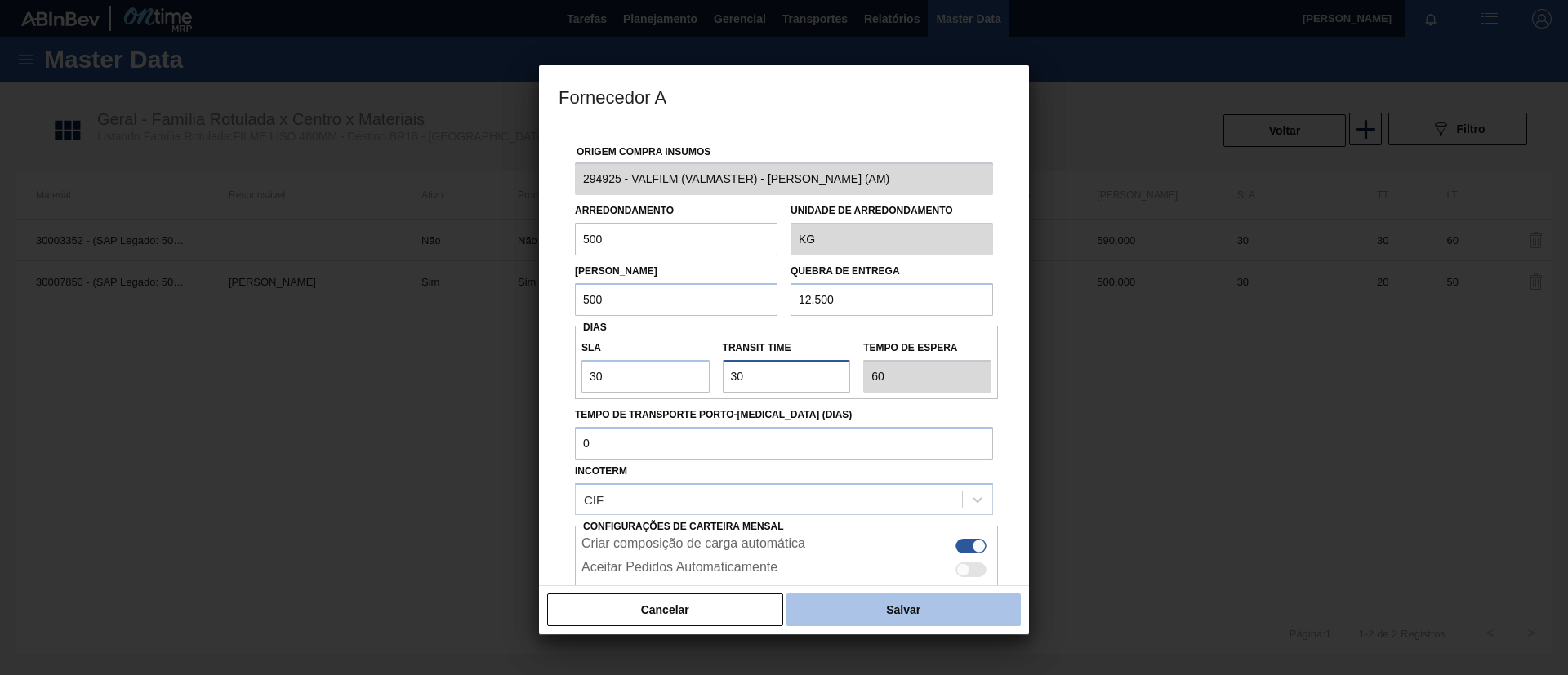
type input "30"
click at [844, 607] on button "Salvar" at bounding box center [903, 609] width 234 height 33
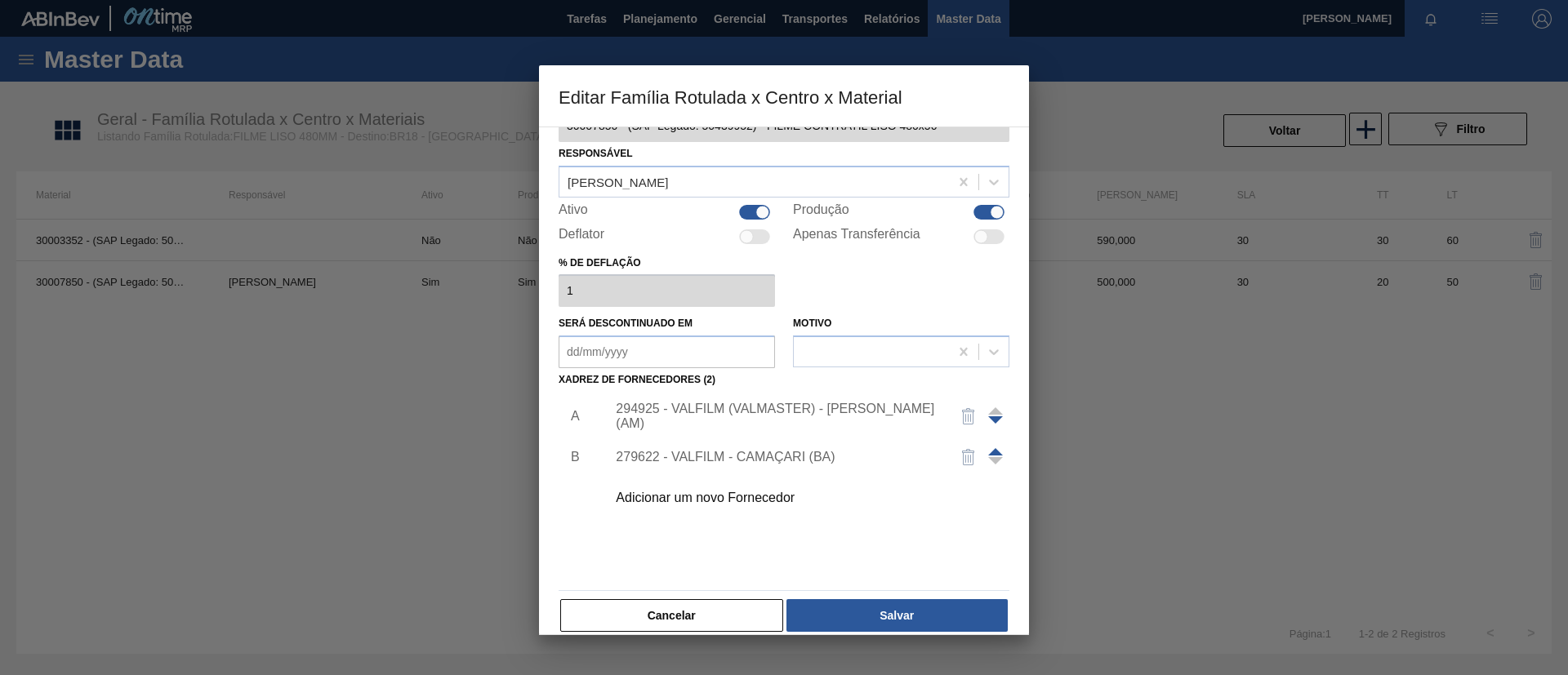
scroll to position [60, 0]
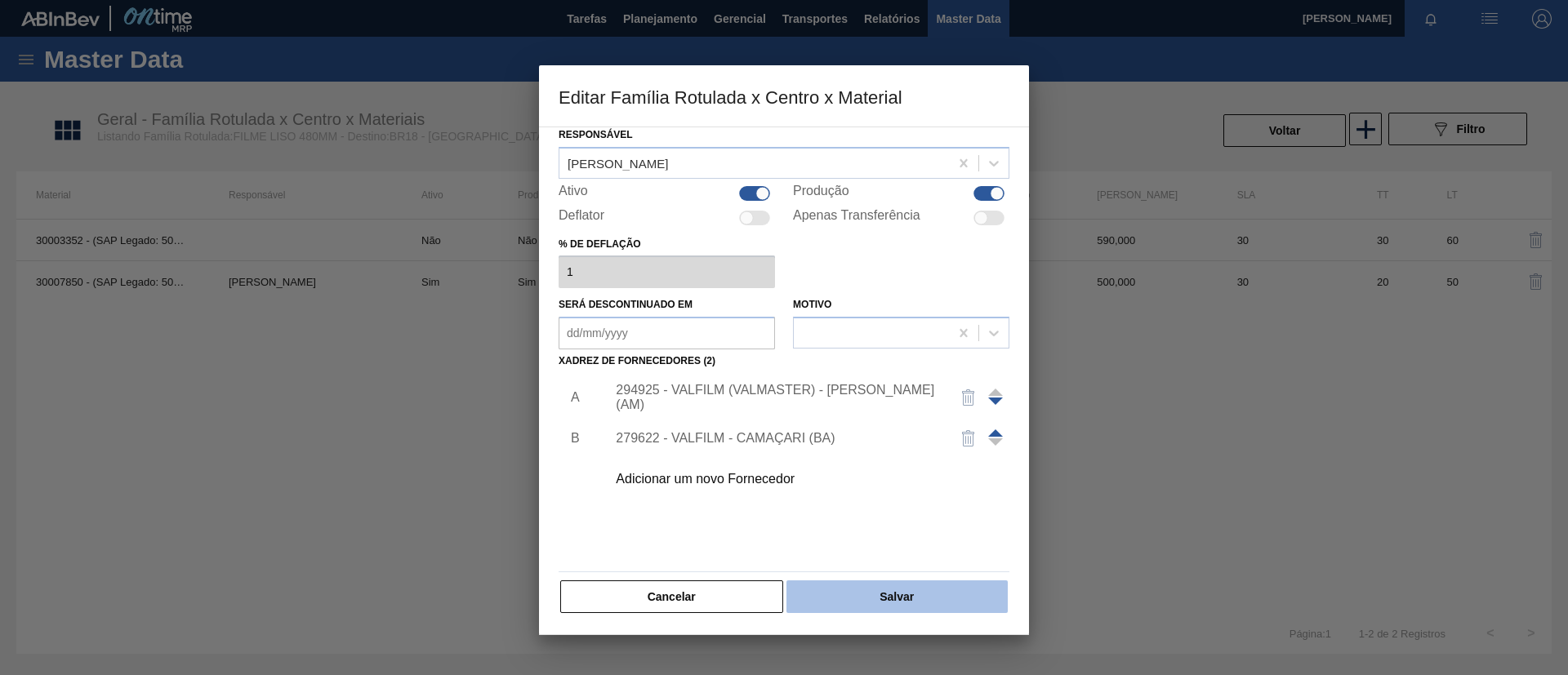
click at [883, 596] on button "Salvar" at bounding box center [896, 596] width 221 height 33
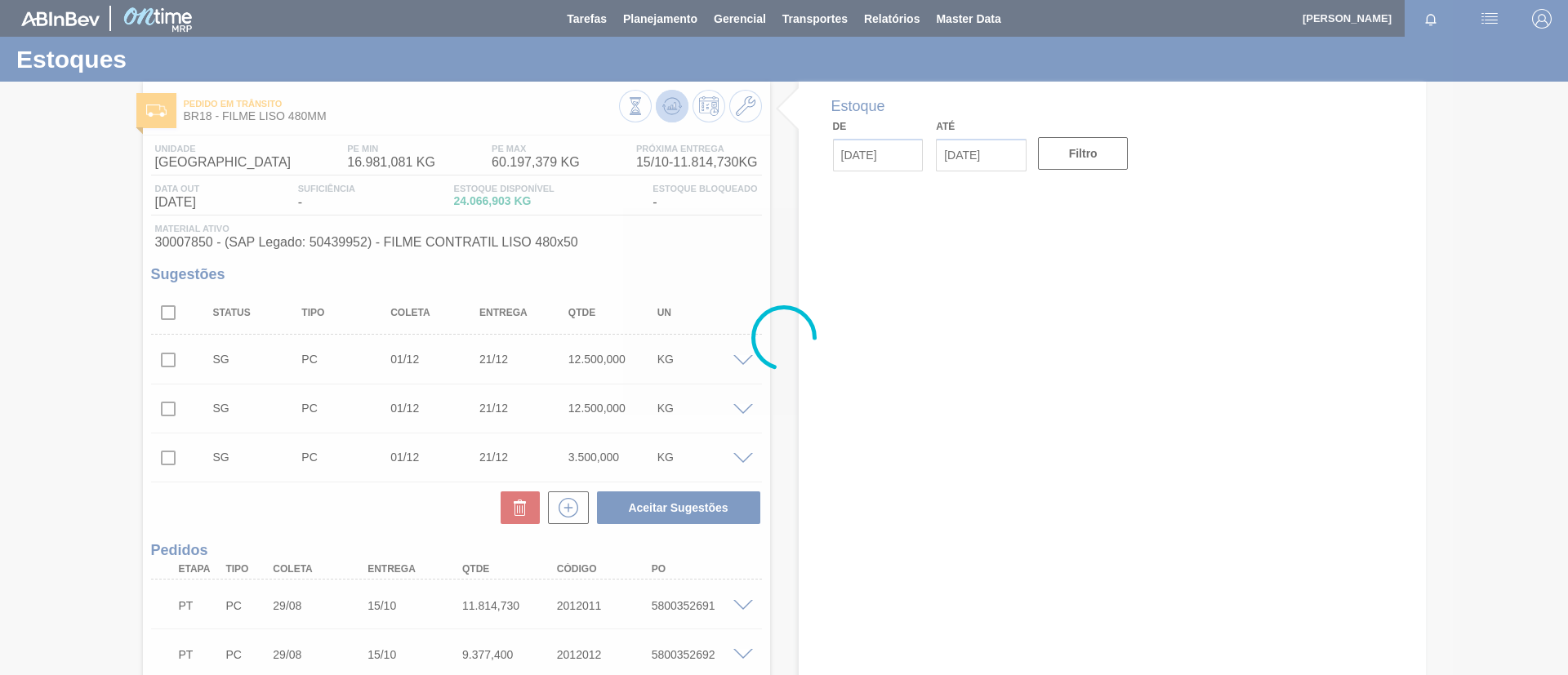
click at [673, 106] on polygon at bounding box center [673, 106] width 1 height 6
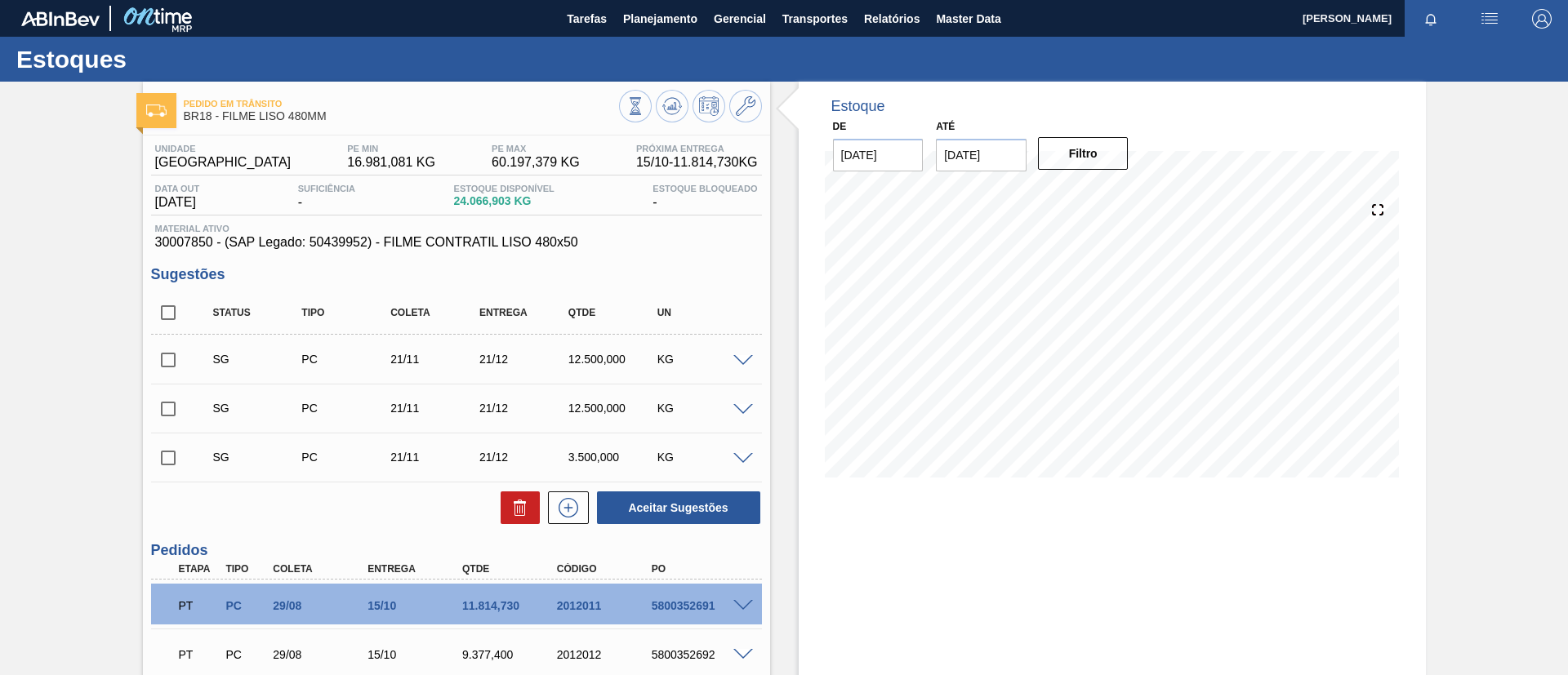
click at [178, 351] on input "checkbox" at bounding box center [168, 359] width 35 height 35
checkbox input "true"
click at [169, 409] on input "checkbox" at bounding box center [168, 409] width 35 height 35
checkbox input "true"
click at [751, 521] on button "Aceitar Sugestões" at bounding box center [679, 507] width 163 height 33
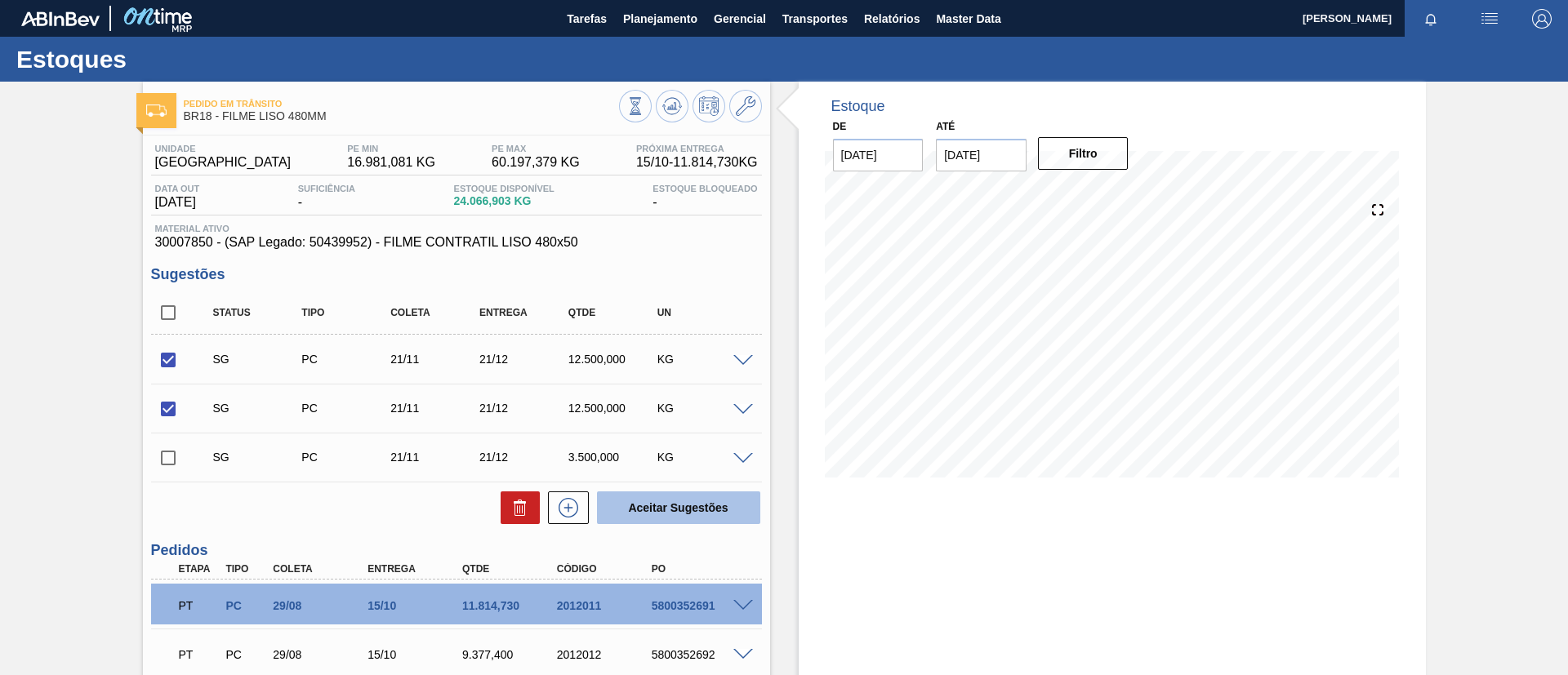
checkbox input "false"
click at [169, 364] on input "checkbox" at bounding box center [168, 359] width 35 height 35
checkbox input "true"
click at [169, 394] on input "checkbox" at bounding box center [168, 409] width 35 height 35
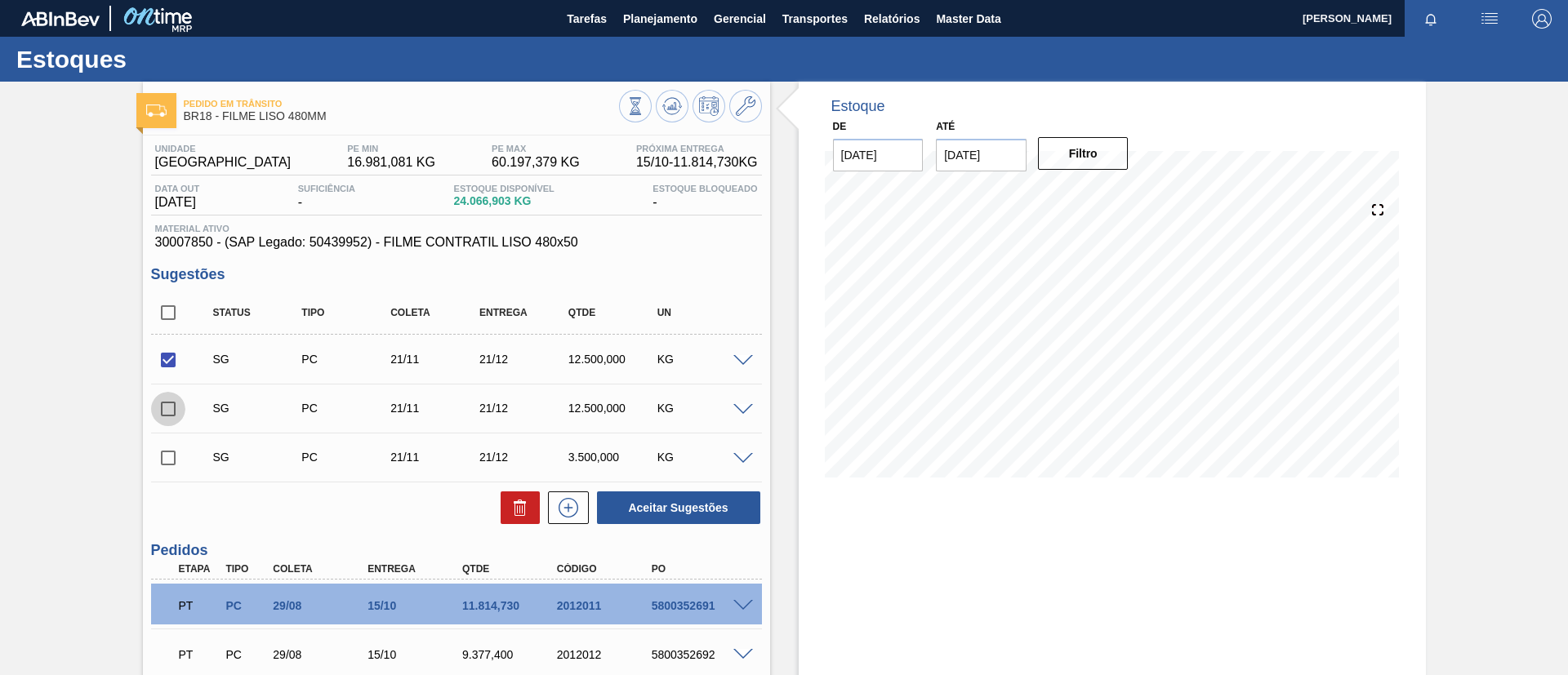
checkbox input "true"
click at [649, 510] on button "Aceitar Sugestões" at bounding box center [679, 507] width 163 height 33
checkbox input "false"
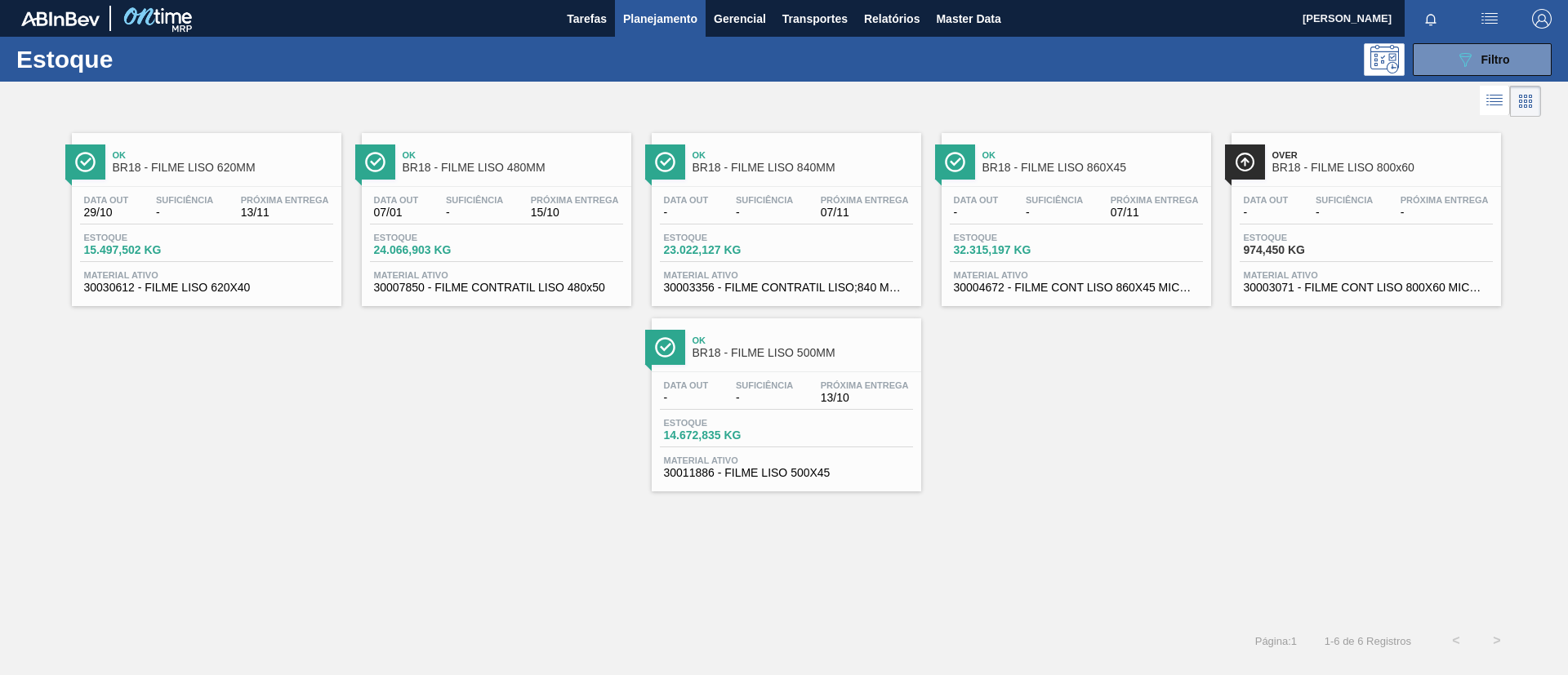
click at [812, 183] on div "Ok BR18 - FILME LISO 840MM Data out - Suficiência - Próxima Entrega 07/11 Estoq…" at bounding box center [786, 219] width 270 height 173
click at [1179, 164] on span "BR18 - FILME LISO 860X45" at bounding box center [1092, 168] width 220 height 12
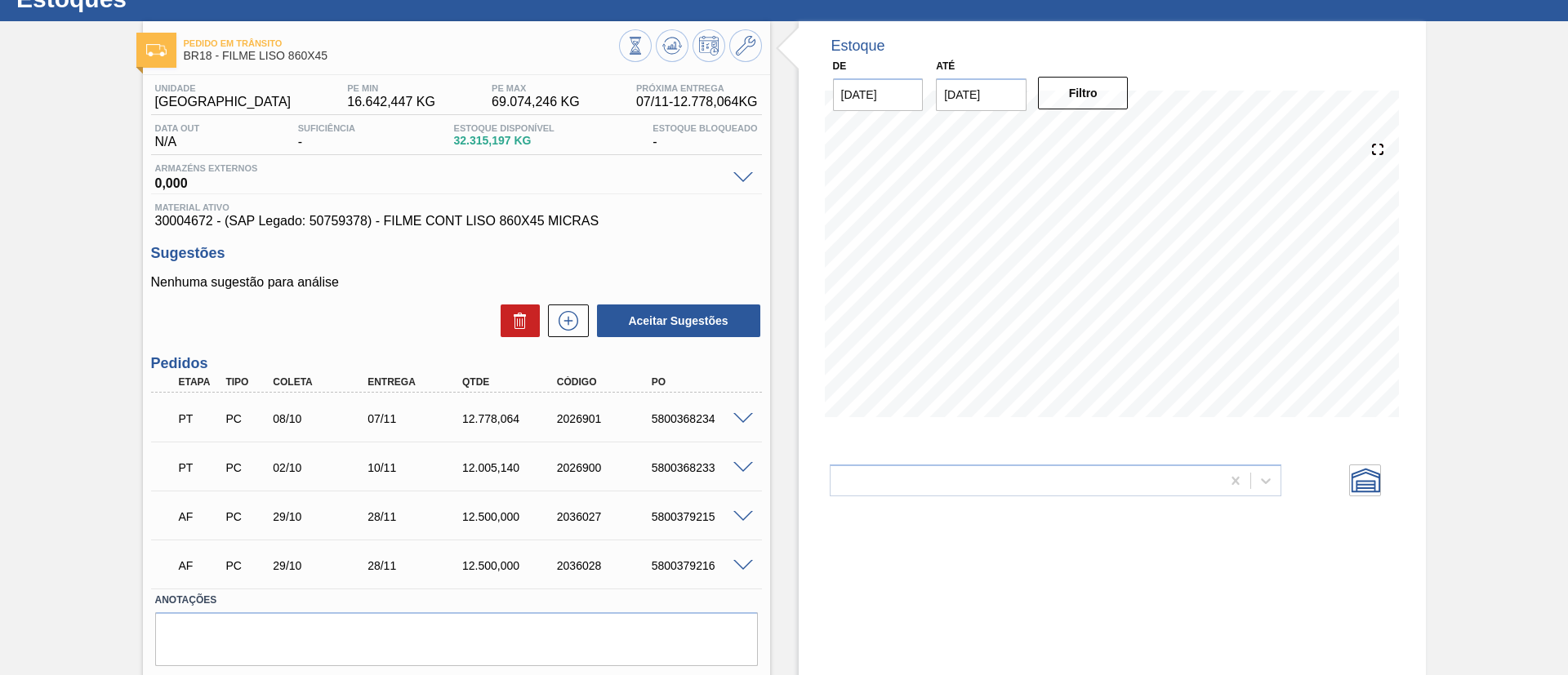
scroll to position [107, 0]
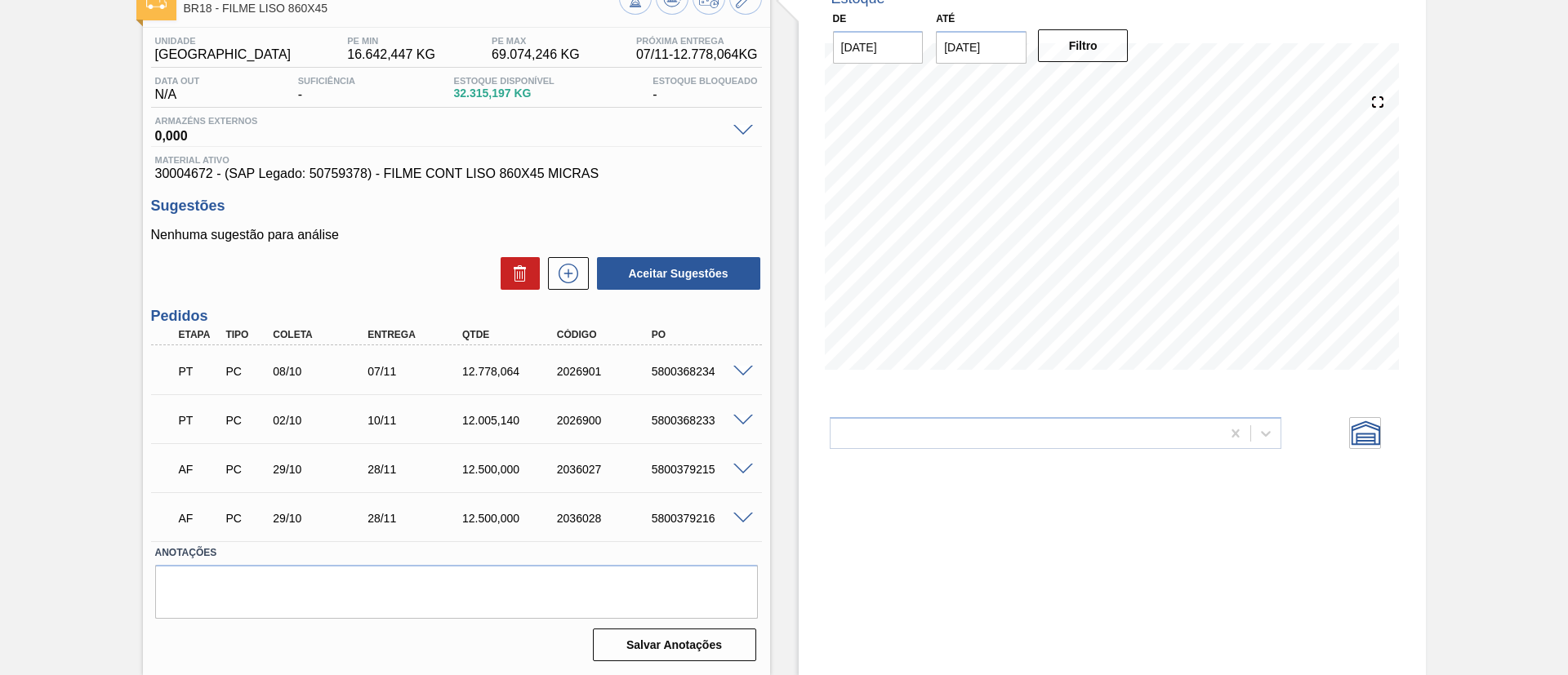
click at [741, 375] on div "5800368234" at bounding box center [701, 371] width 106 height 13
click at [741, 372] on span at bounding box center [743, 372] width 20 height 12
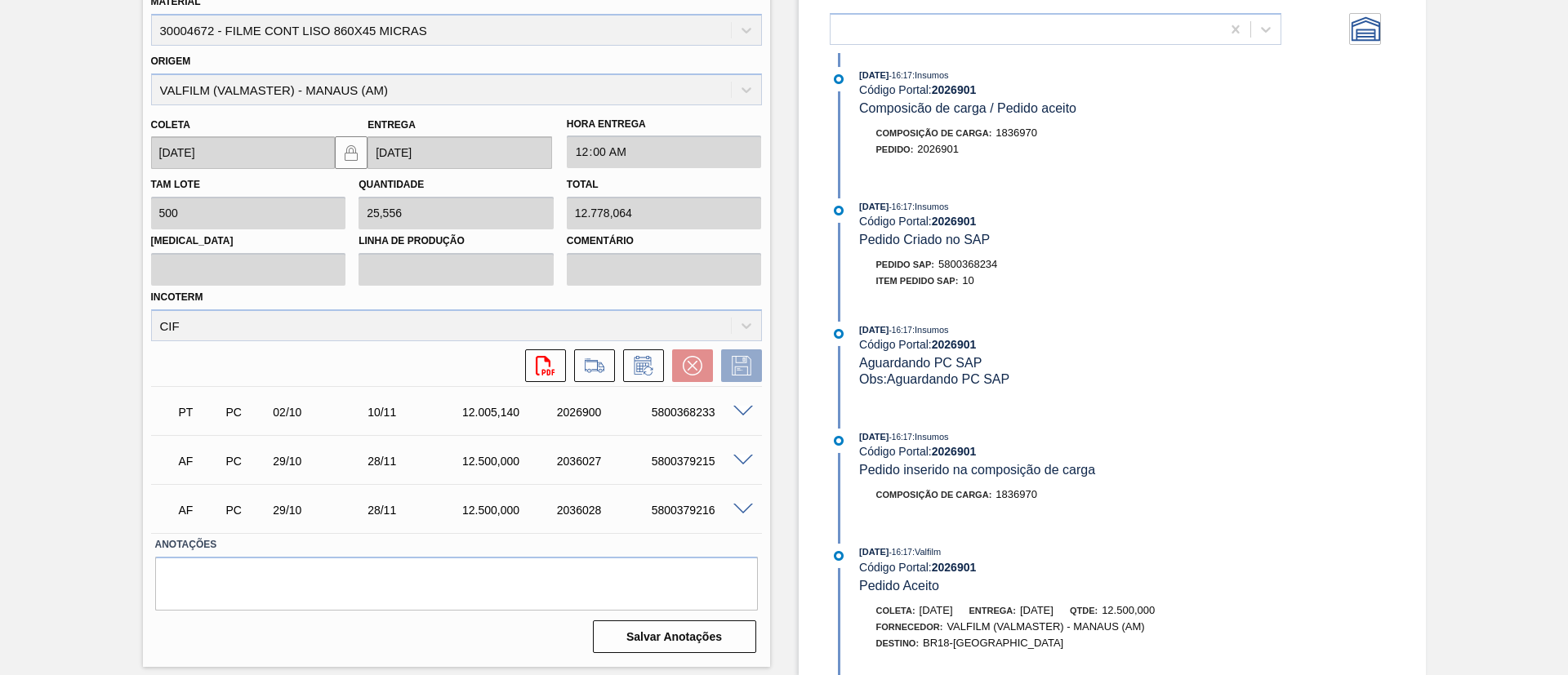
scroll to position [693, 0]
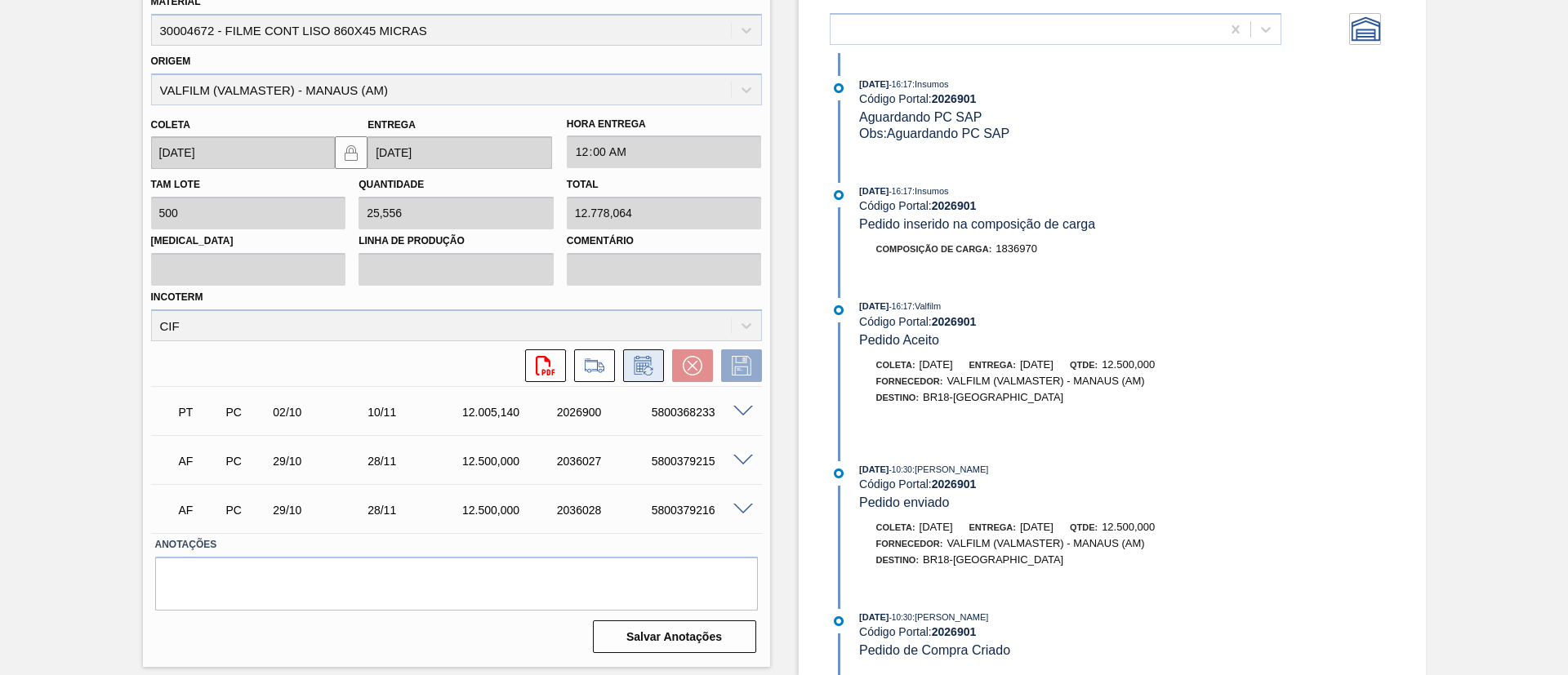
click at [630, 378] on button at bounding box center [643, 365] width 41 height 33
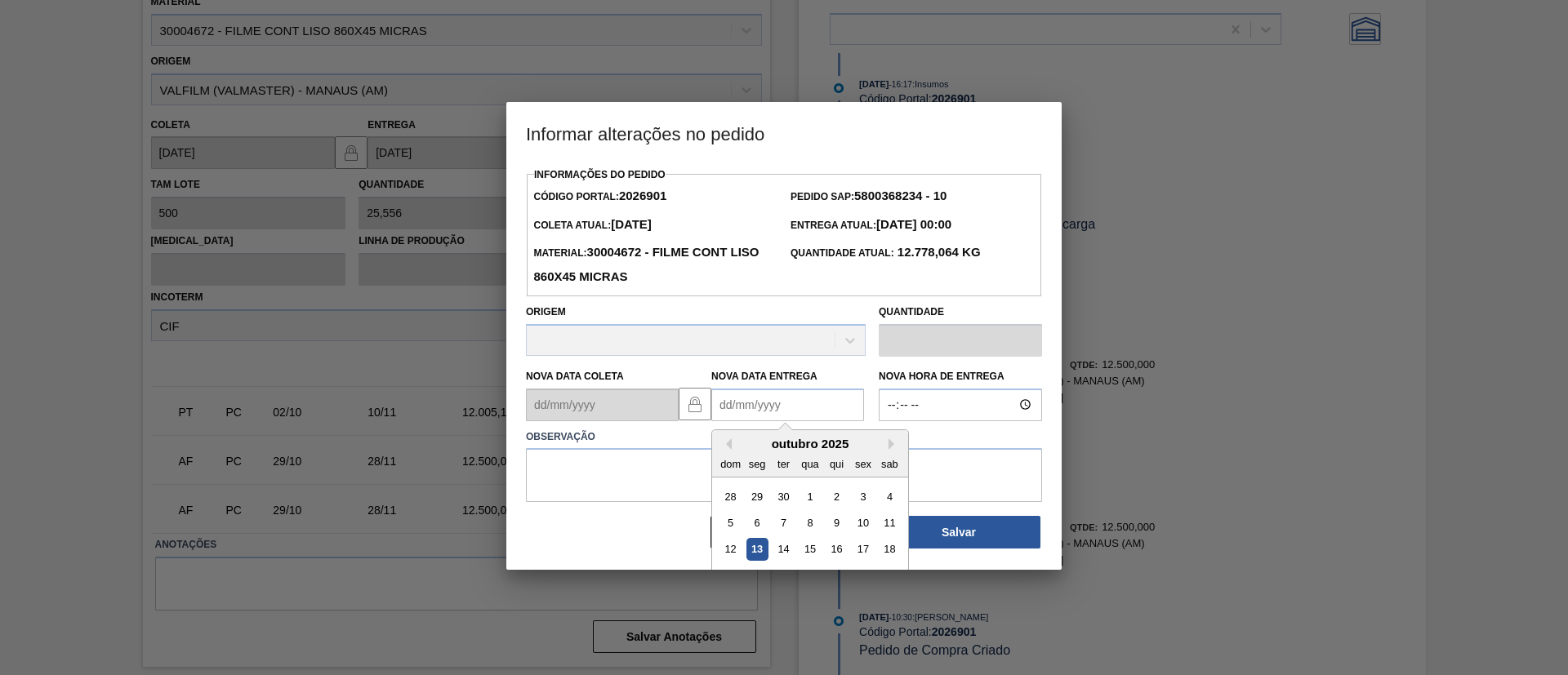
click at [757, 394] on Entrega2026901 "Nova Data Entrega" at bounding box center [787, 404] width 153 height 33
click at [889, 450] on button "Next Month" at bounding box center [894, 443] width 12 height 12
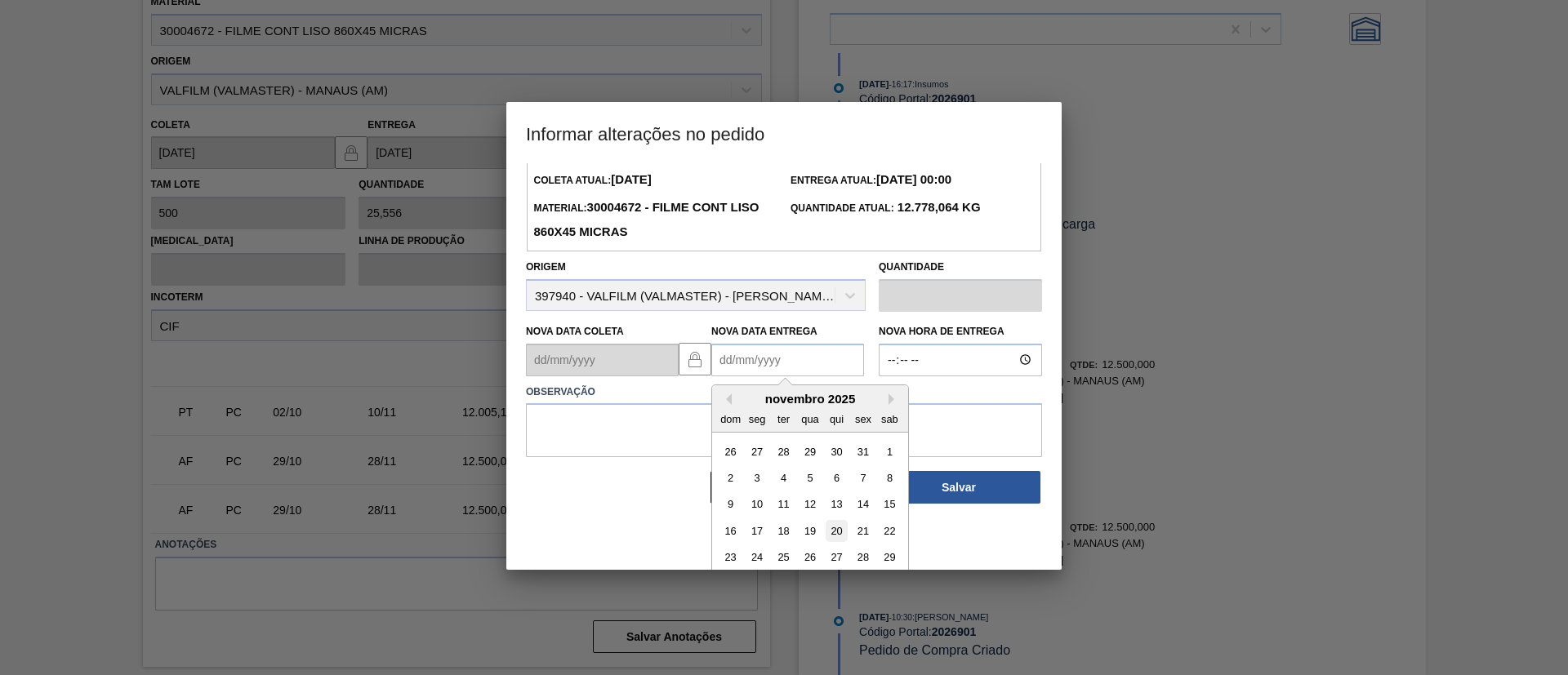
scroll to position [82, 0]
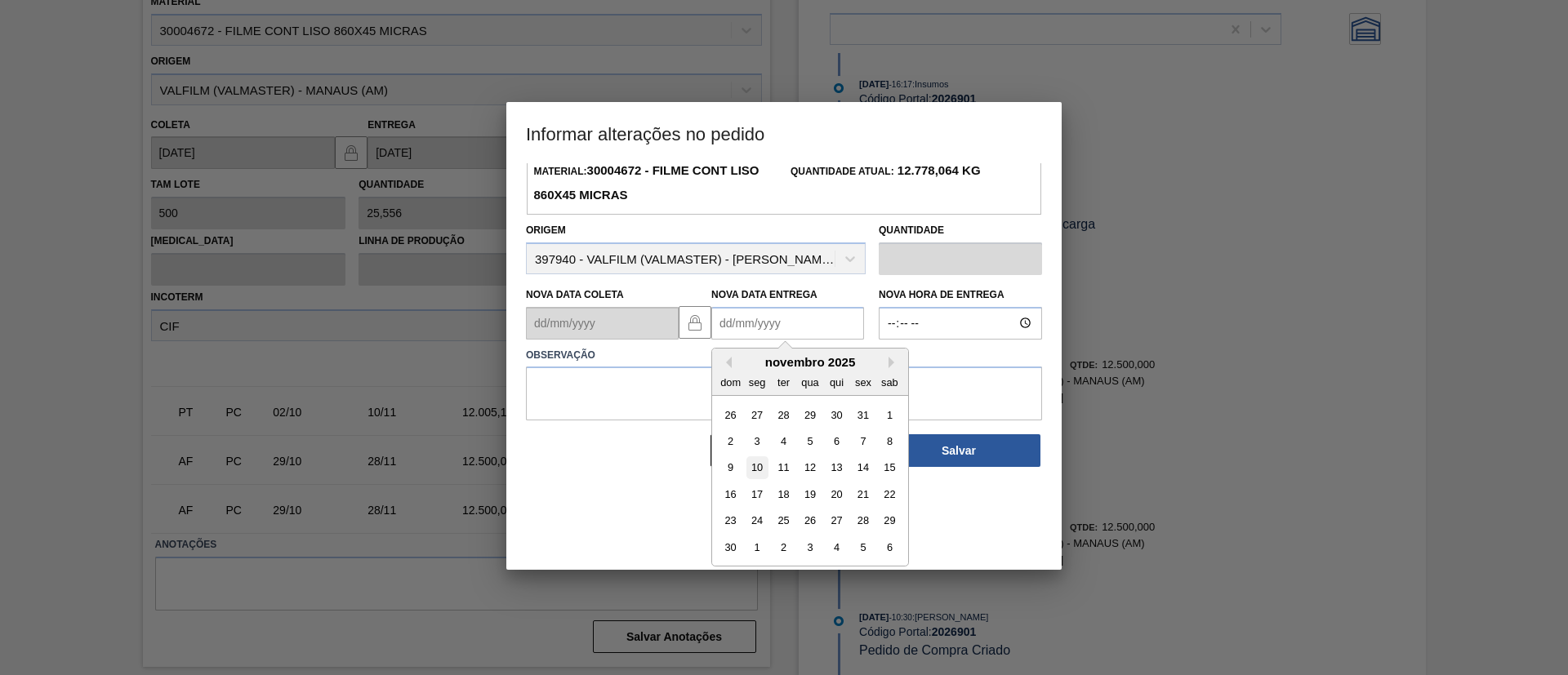
click at [759, 467] on div "10" at bounding box center [757, 467] width 22 height 22
type Entrega2026901 "[DATE]"
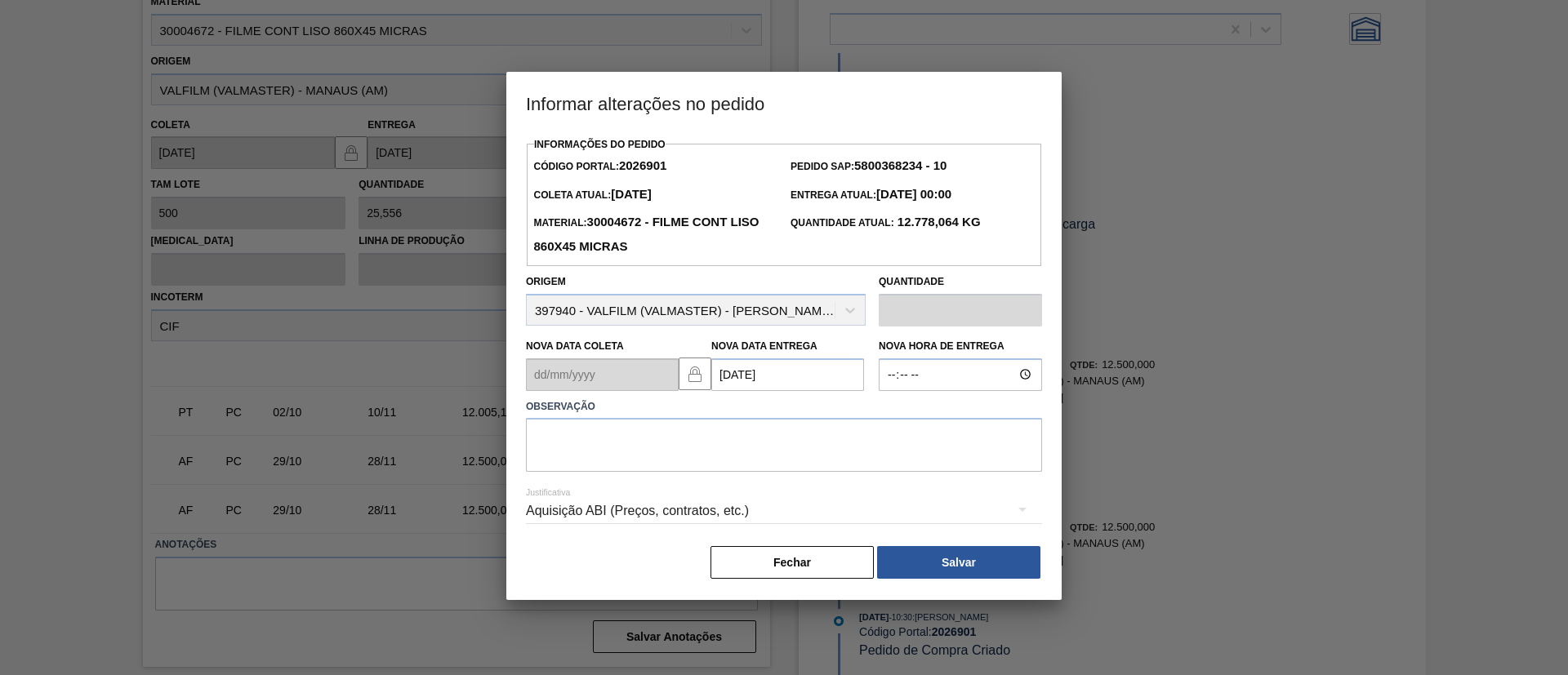
scroll to position [0, 0]
click at [758, 450] on textarea at bounding box center [784, 444] width 516 height 54
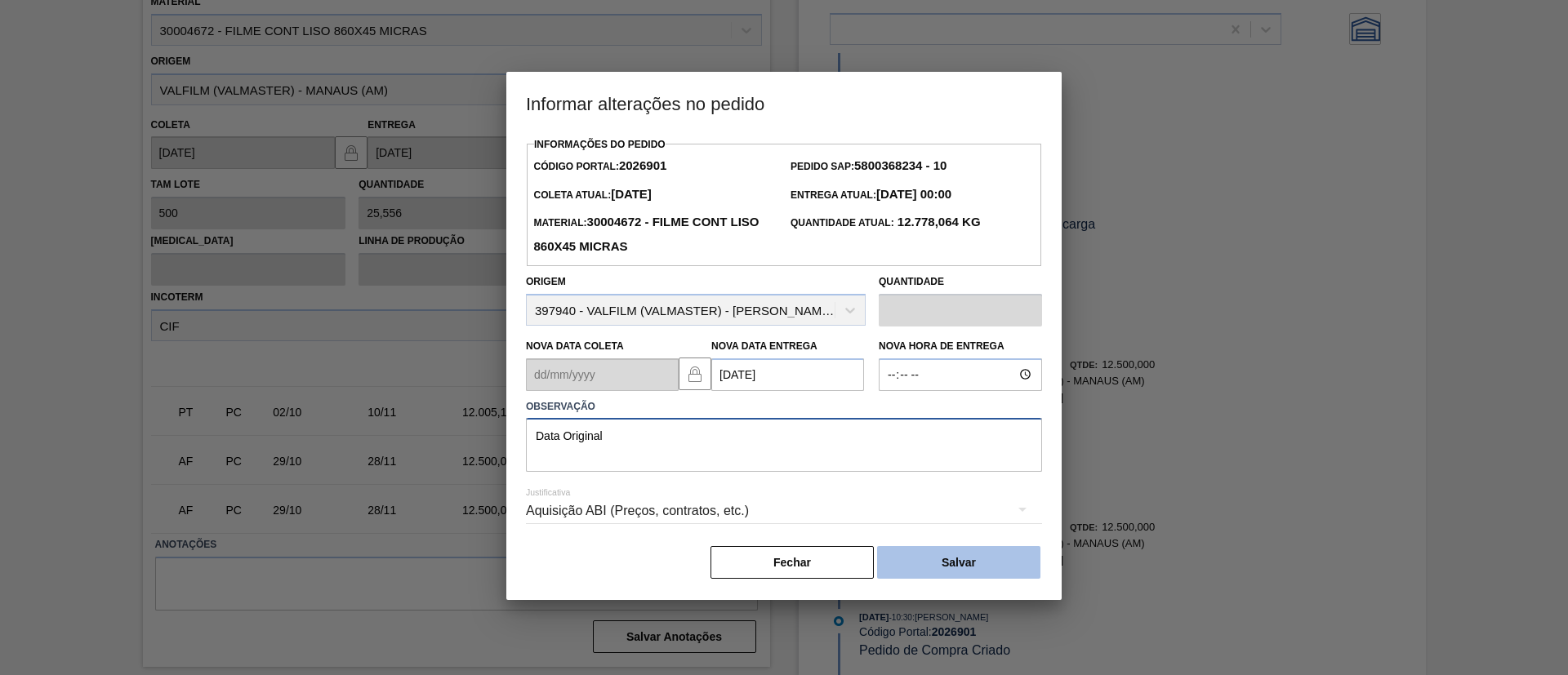
type textarea "Data Original"
click at [921, 569] on button "Salvar" at bounding box center [958, 562] width 163 height 33
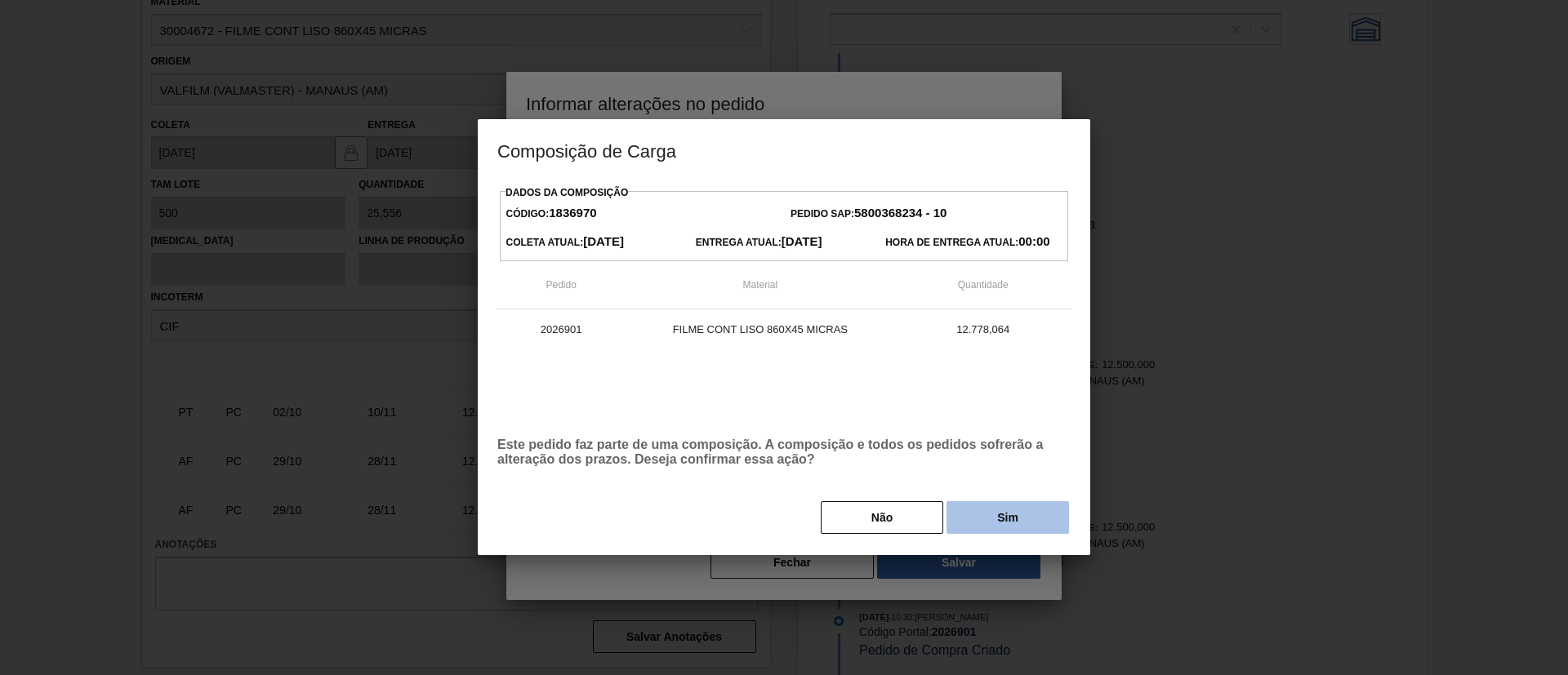
click at [975, 519] on button "Sim" at bounding box center [1007, 517] width 122 height 33
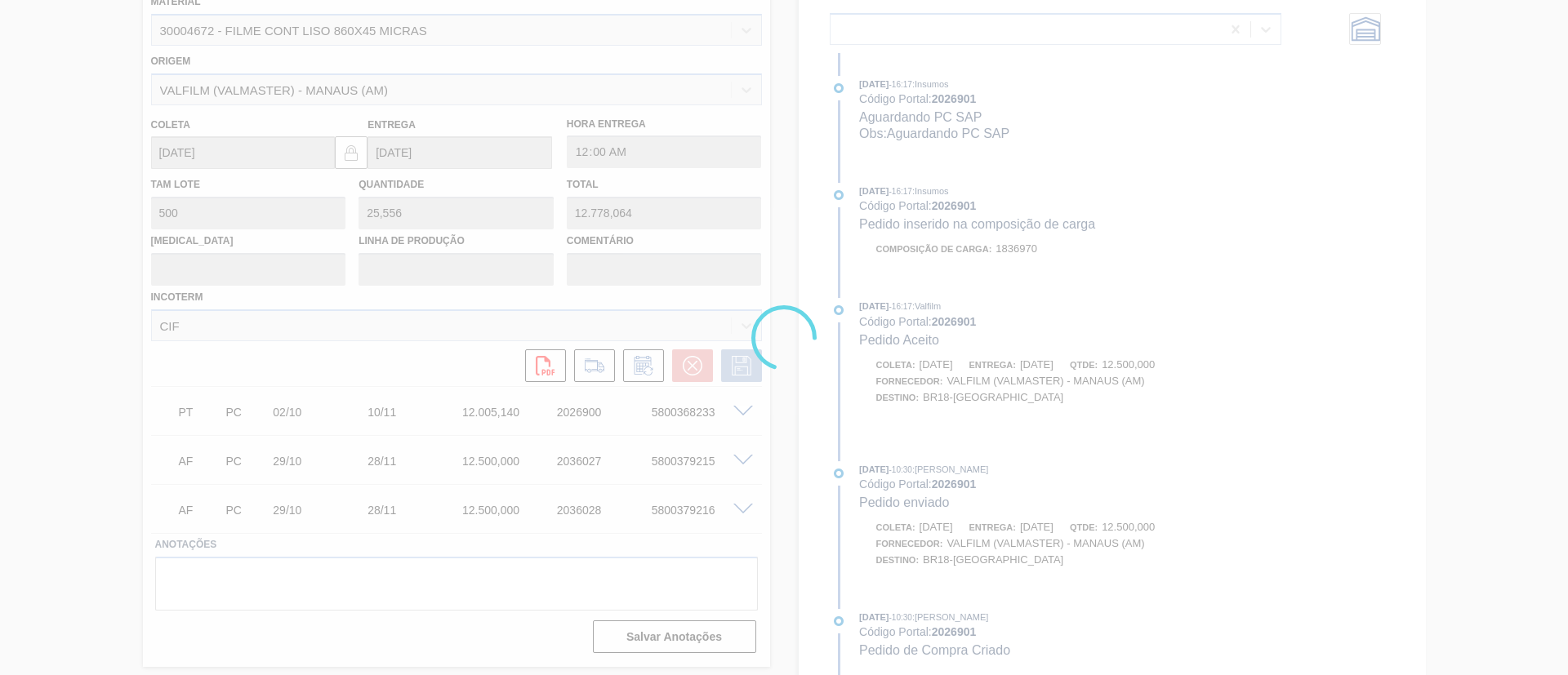
scroll to position [841, 0]
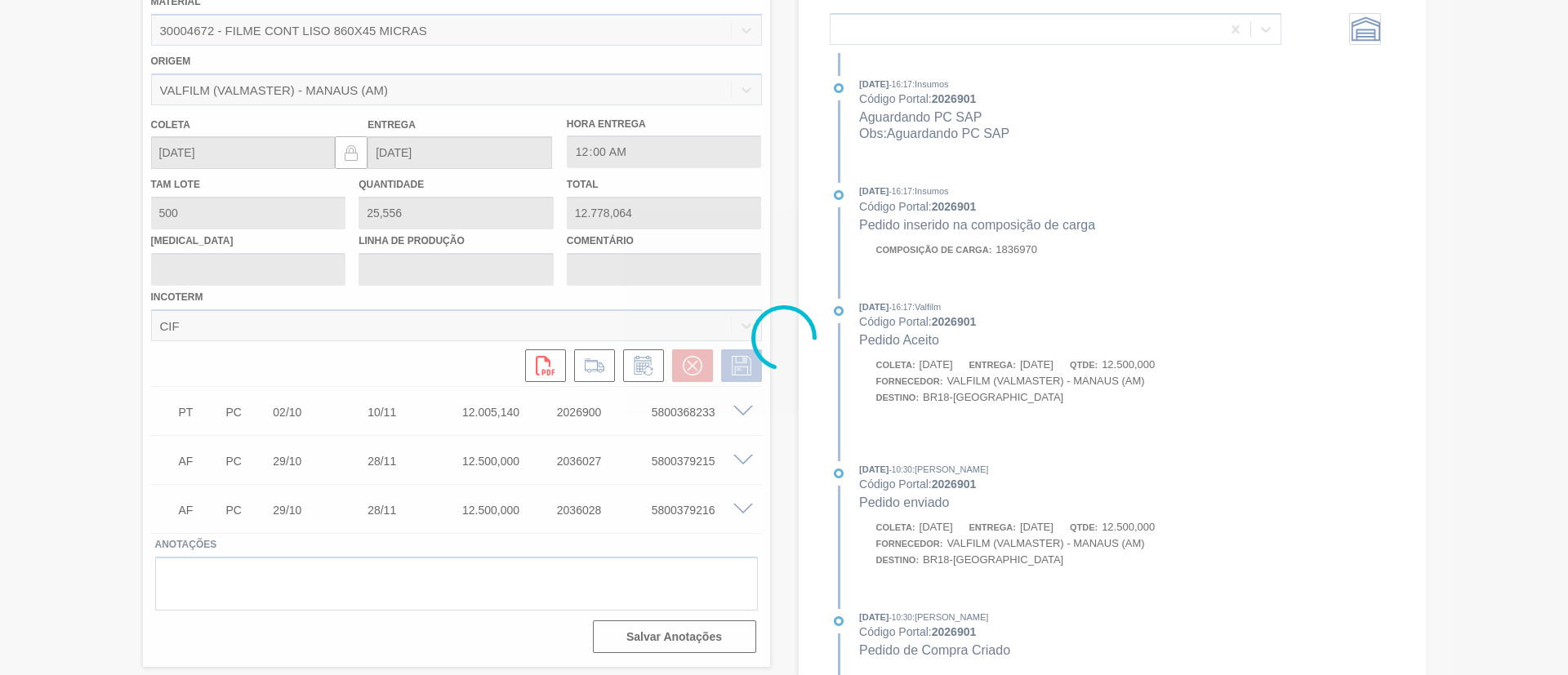
type input "Data Original"
type input "[DATE]"
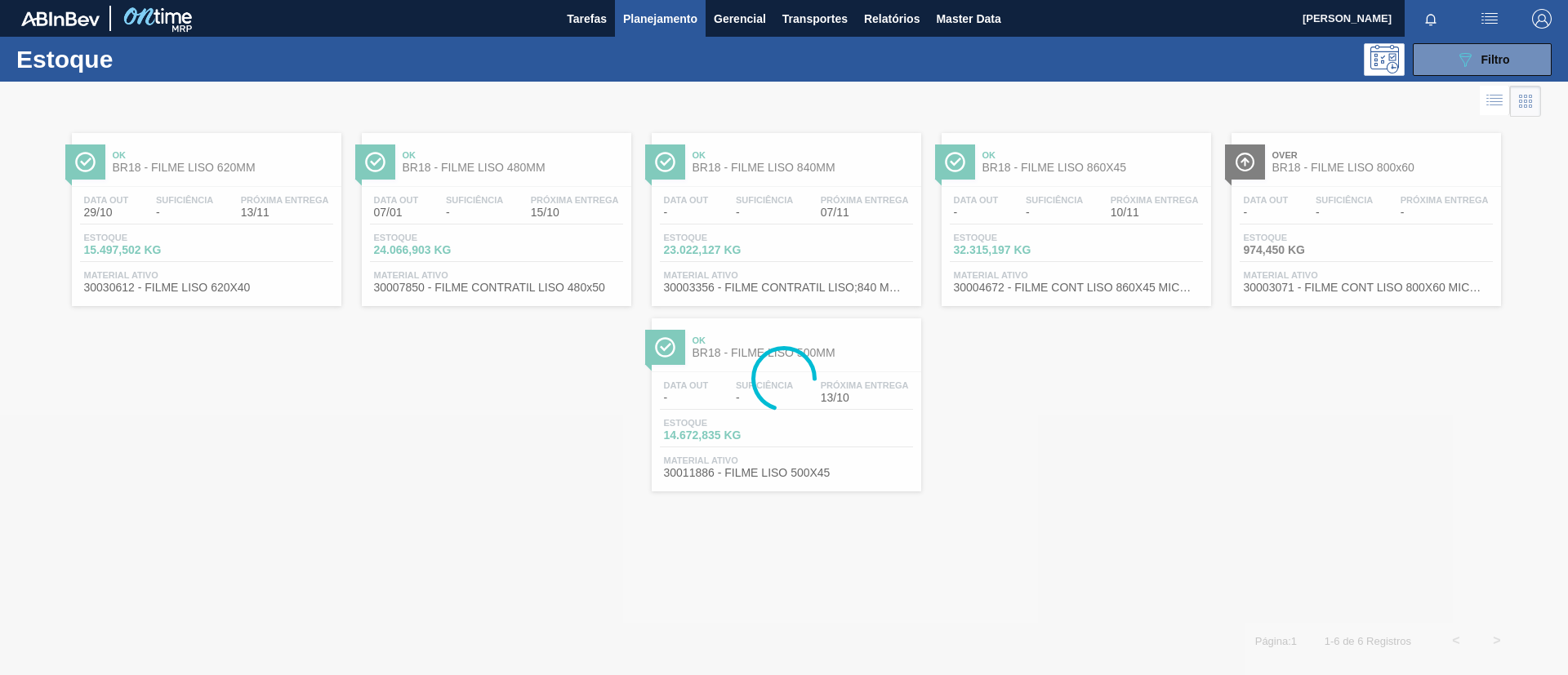
click at [802, 346] on icon at bounding box center [784, 379] width 66 height 66
click at [810, 358] on icon at bounding box center [784, 379] width 66 height 66
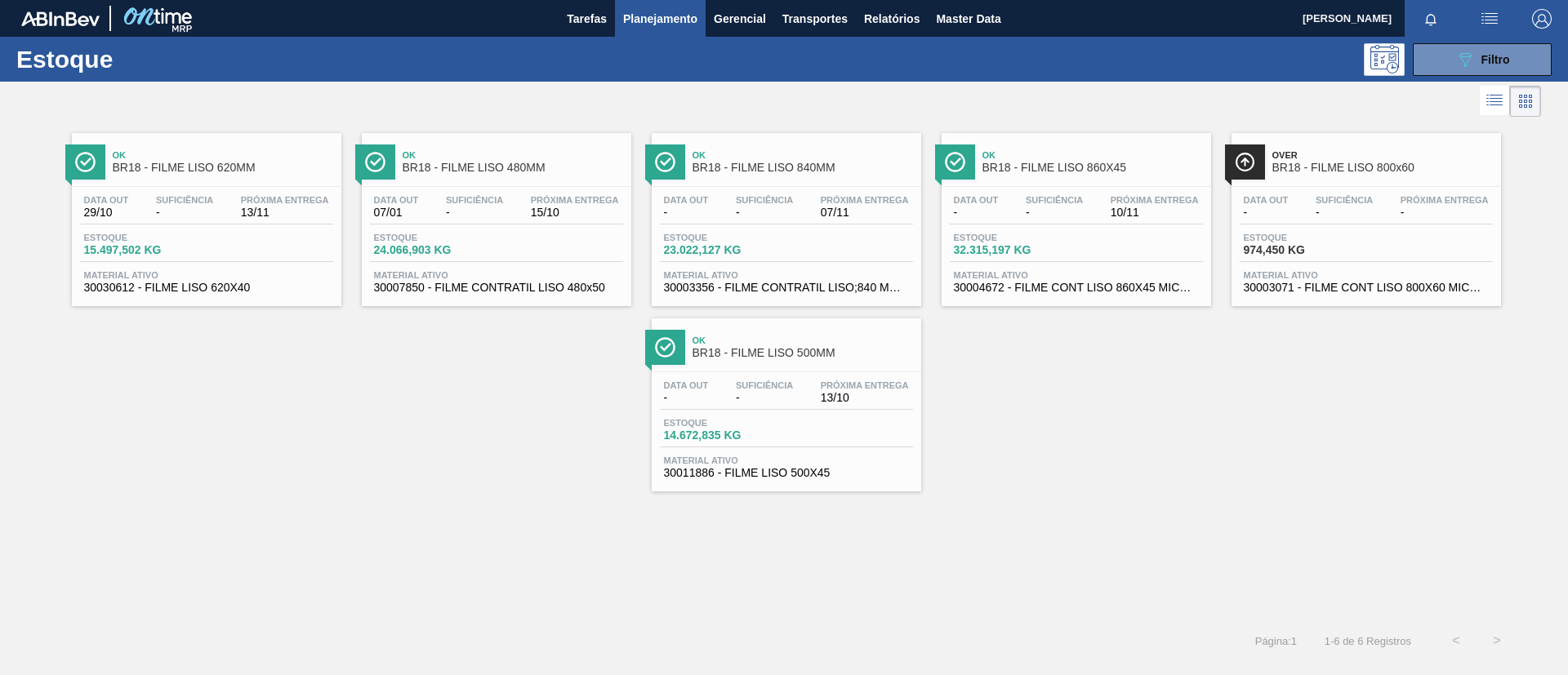
click at [809, 352] on span "BR18 - FILME LISO 500MM" at bounding box center [802, 353] width 220 height 12
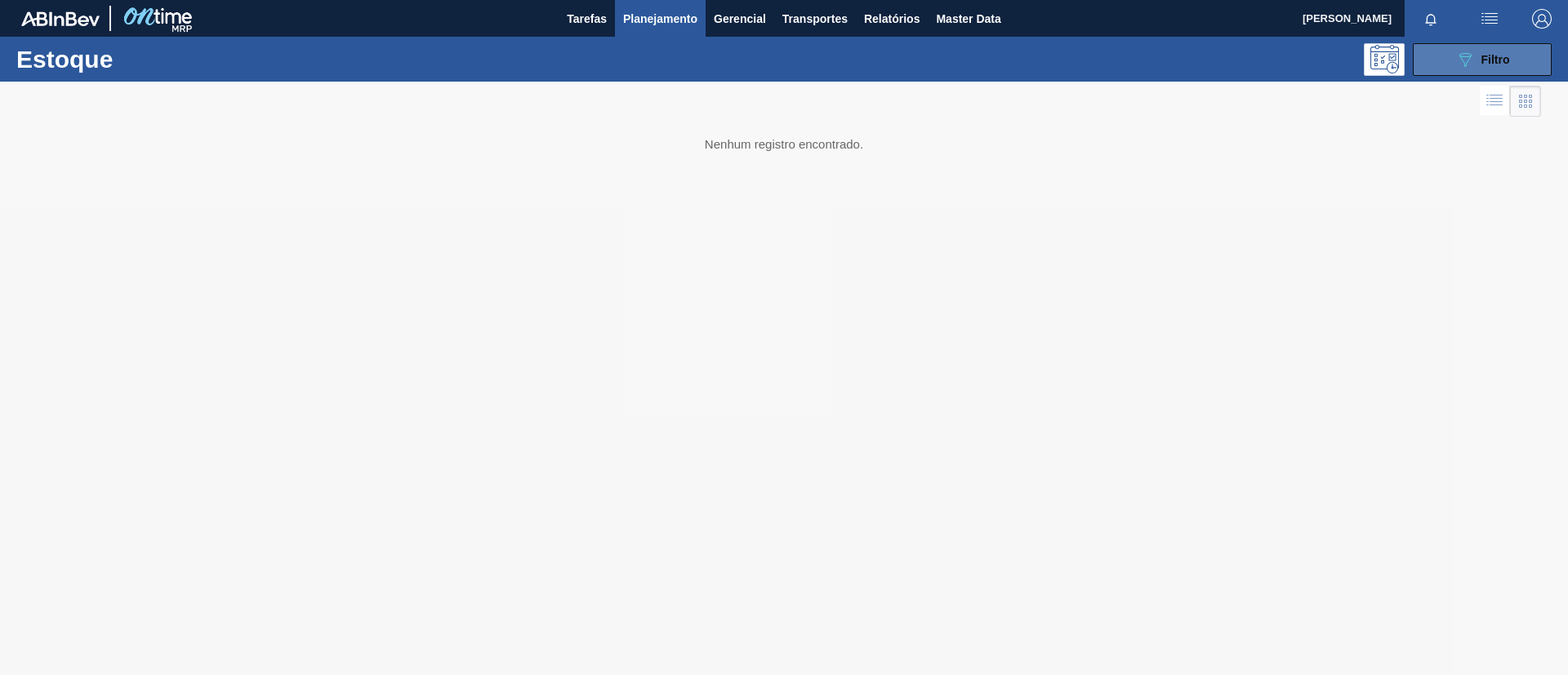
click at [1477, 52] on div "089F7B8B-B2A5-4AFE-B5C0-19BA573D28AC Filtro" at bounding box center [1483, 59] width 55 height 20
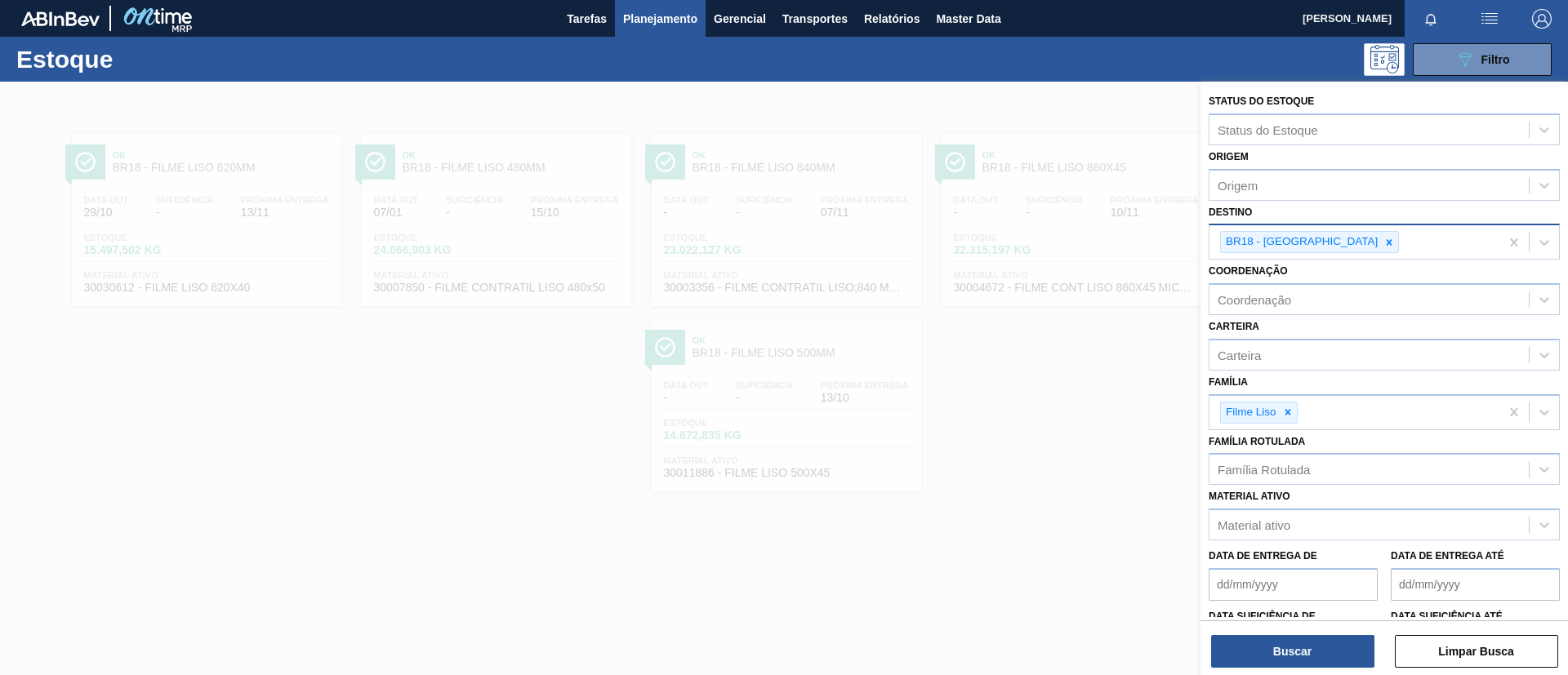
click at [1383, 240] on icon at bounding box center [1389, 242] width 12 height 12
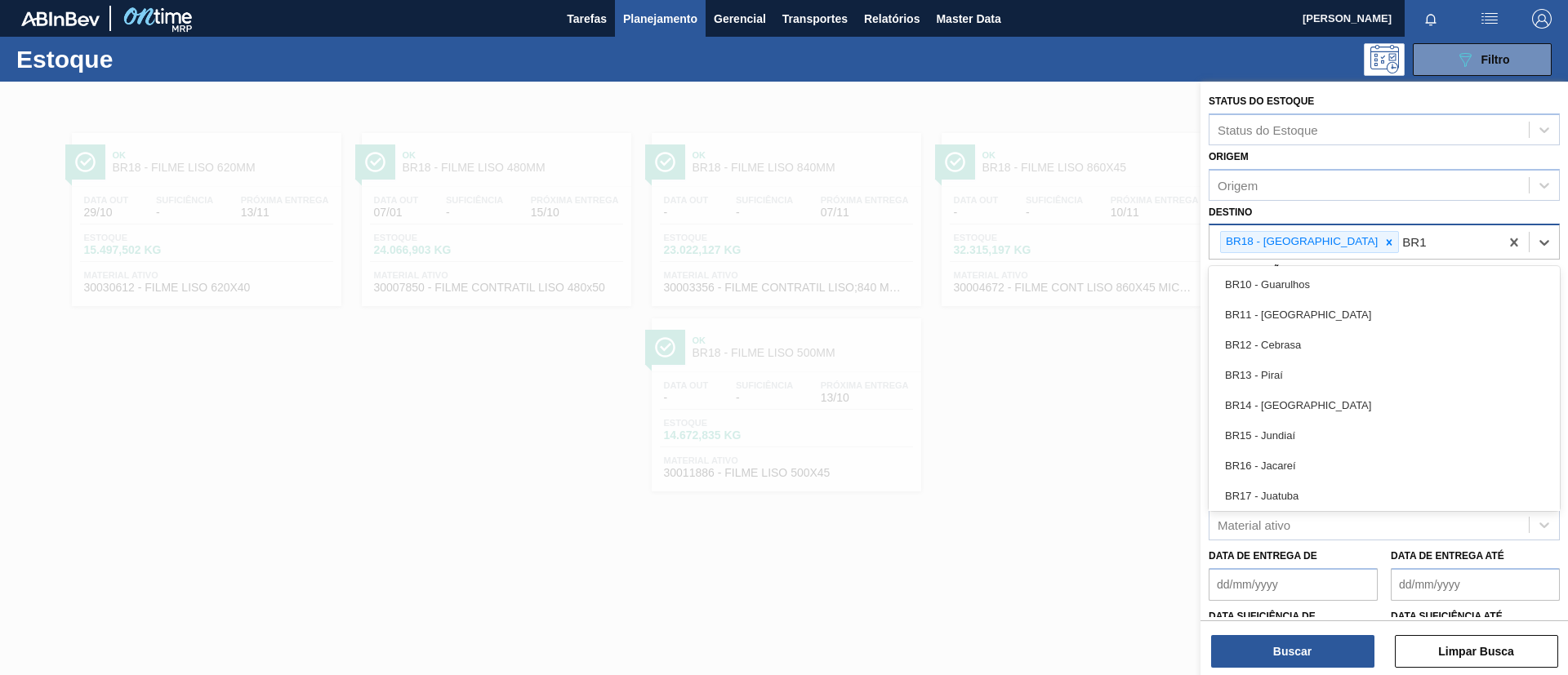
type input "BR19"
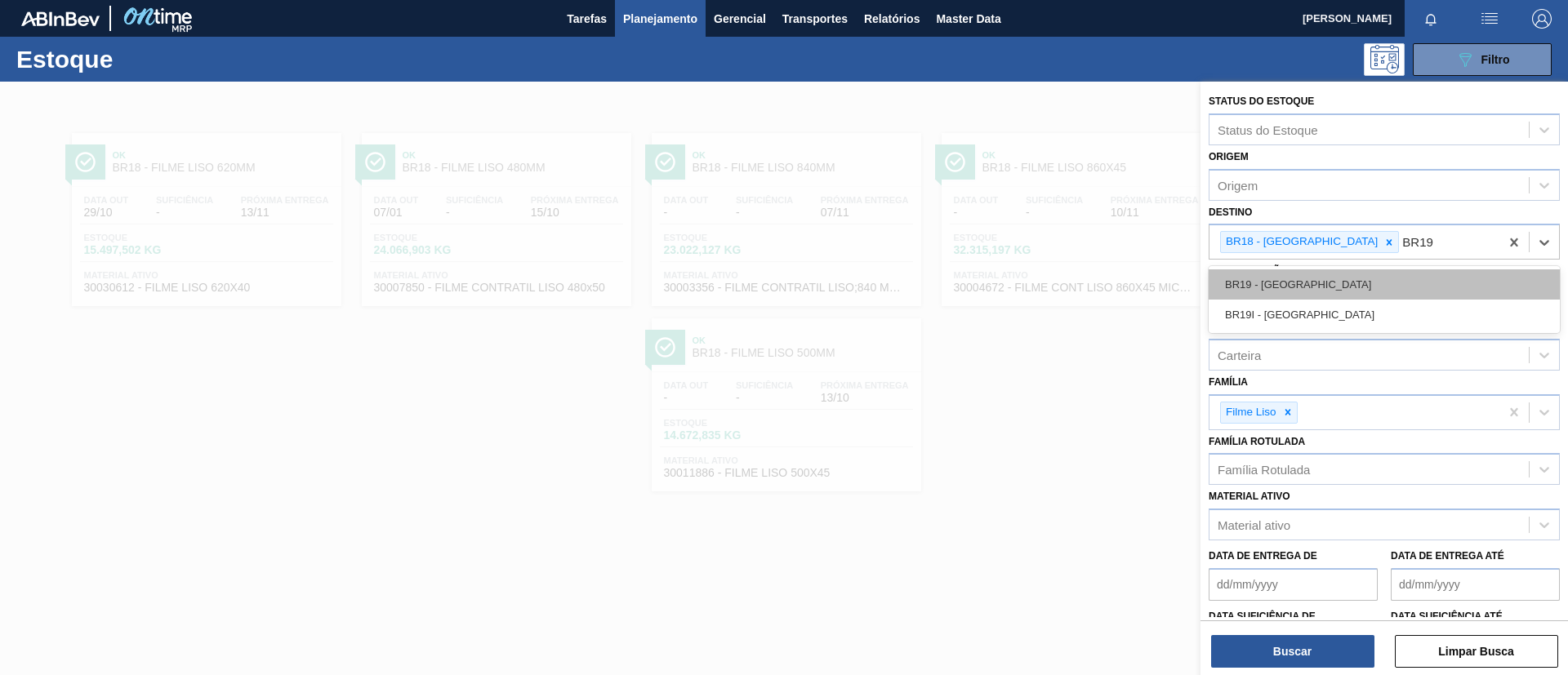
click at [1344, 273] on div "BR19 - Nova Rio" at bounding box center [1384, 285] width 351 height 30
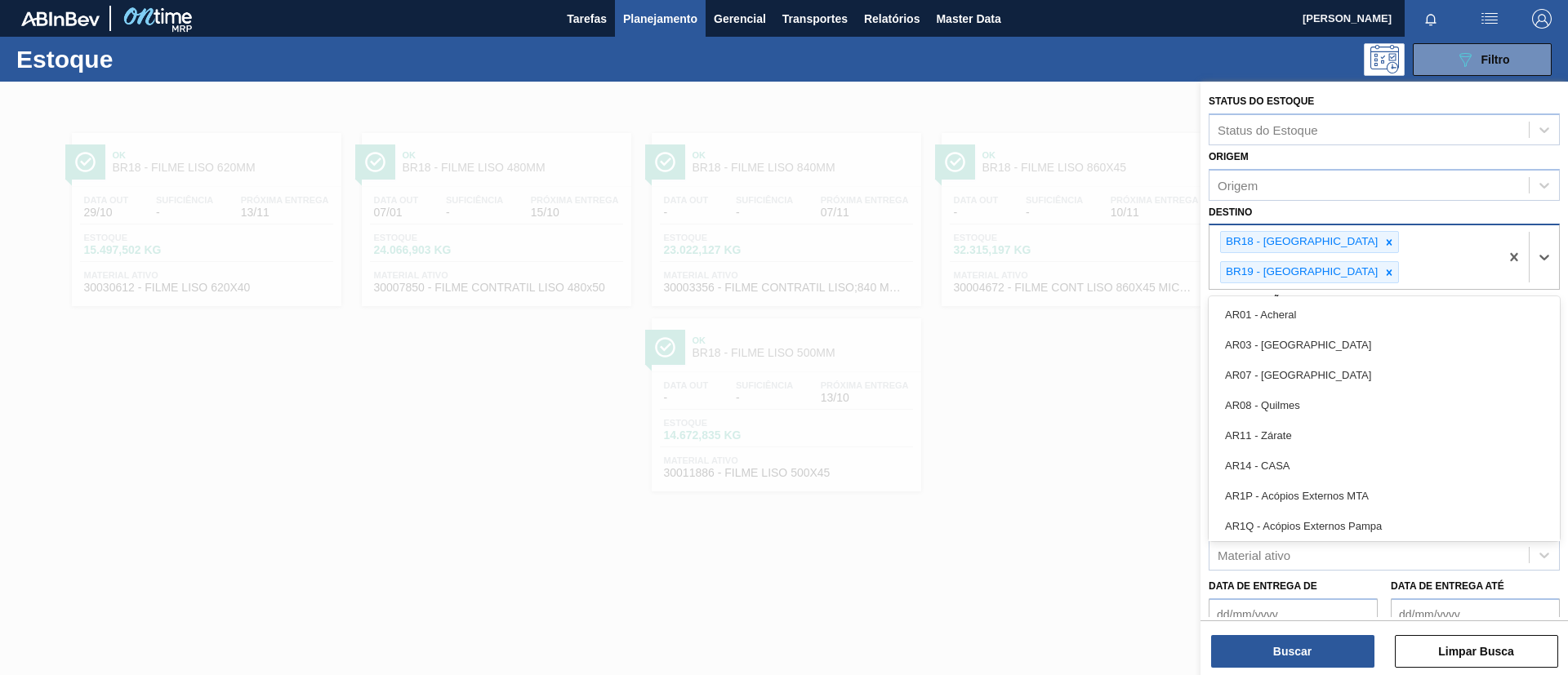
click at [1330, 254] on div "BR18 - Pernambuco BR19 - Nova Rio" at bounding box center [1354, 257] width 290 height 64
click at [1383, 240] on icon at bounding box center [1389, 242] width 12 height 12
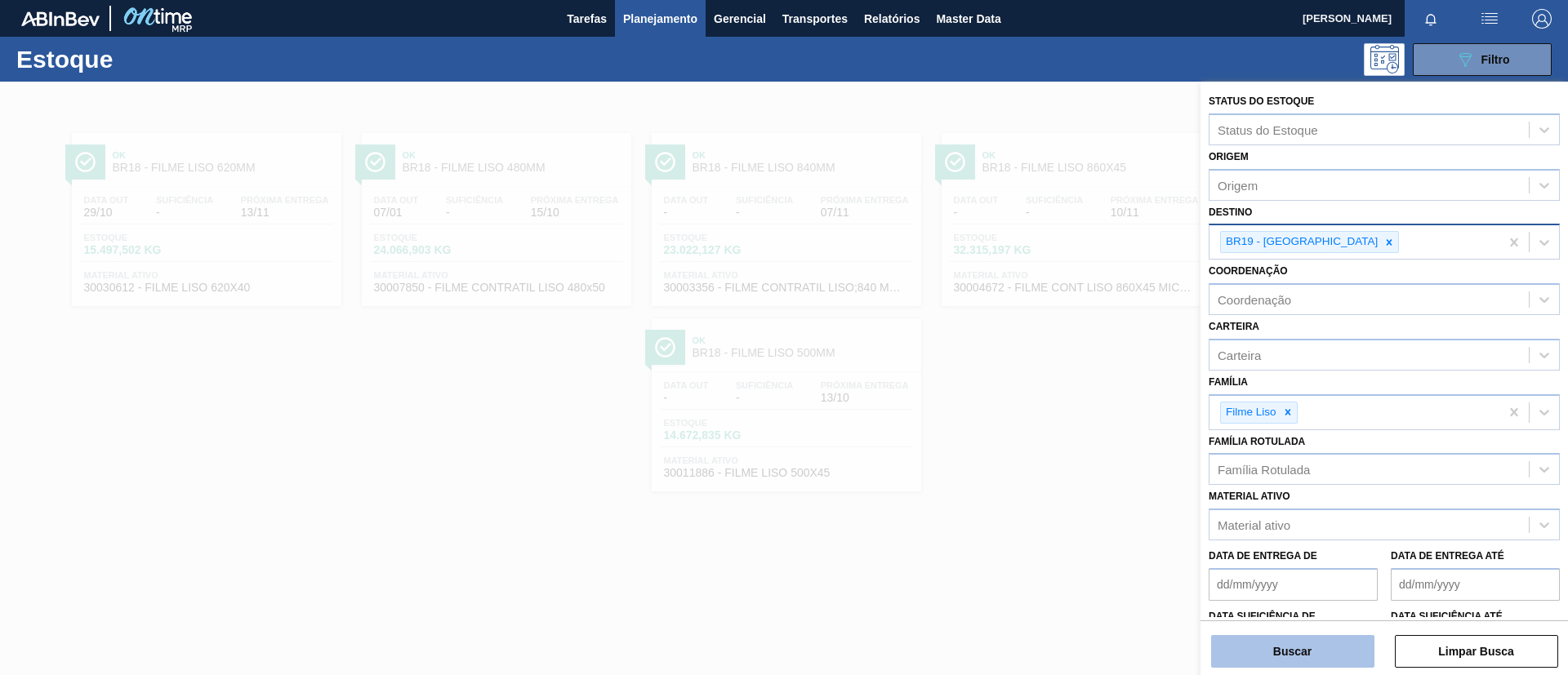
click at [1299, 645] on button "Buscar" at bounding box center [1293, 651] width 163 height 33
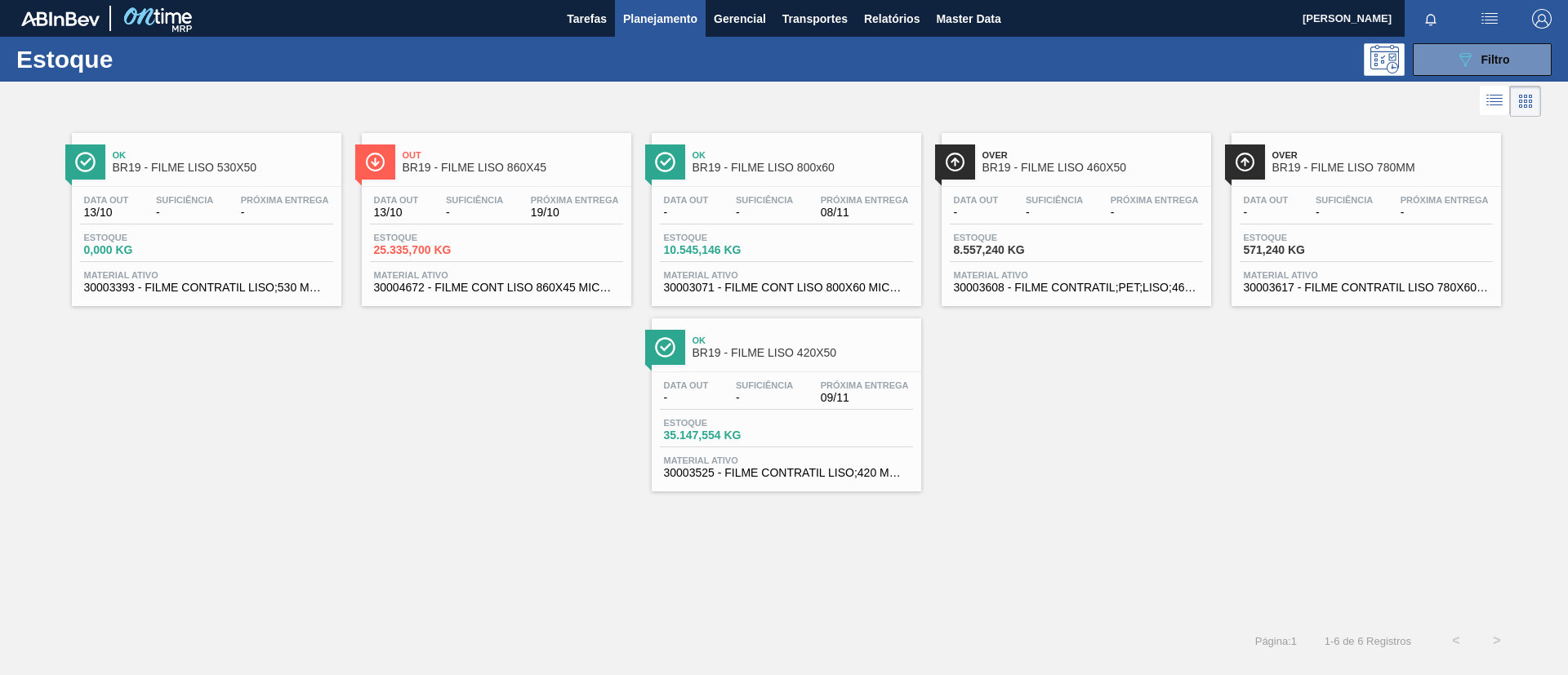
click at [288, 178] on div "Ok BR19 - FILME LISO 530X50" at bounding box center [223, 161] width 220 height 36
click at [467, 161] on span "BR19 - FILME LISO 860X45" at bounding box center [513, 168] width 220 height 12
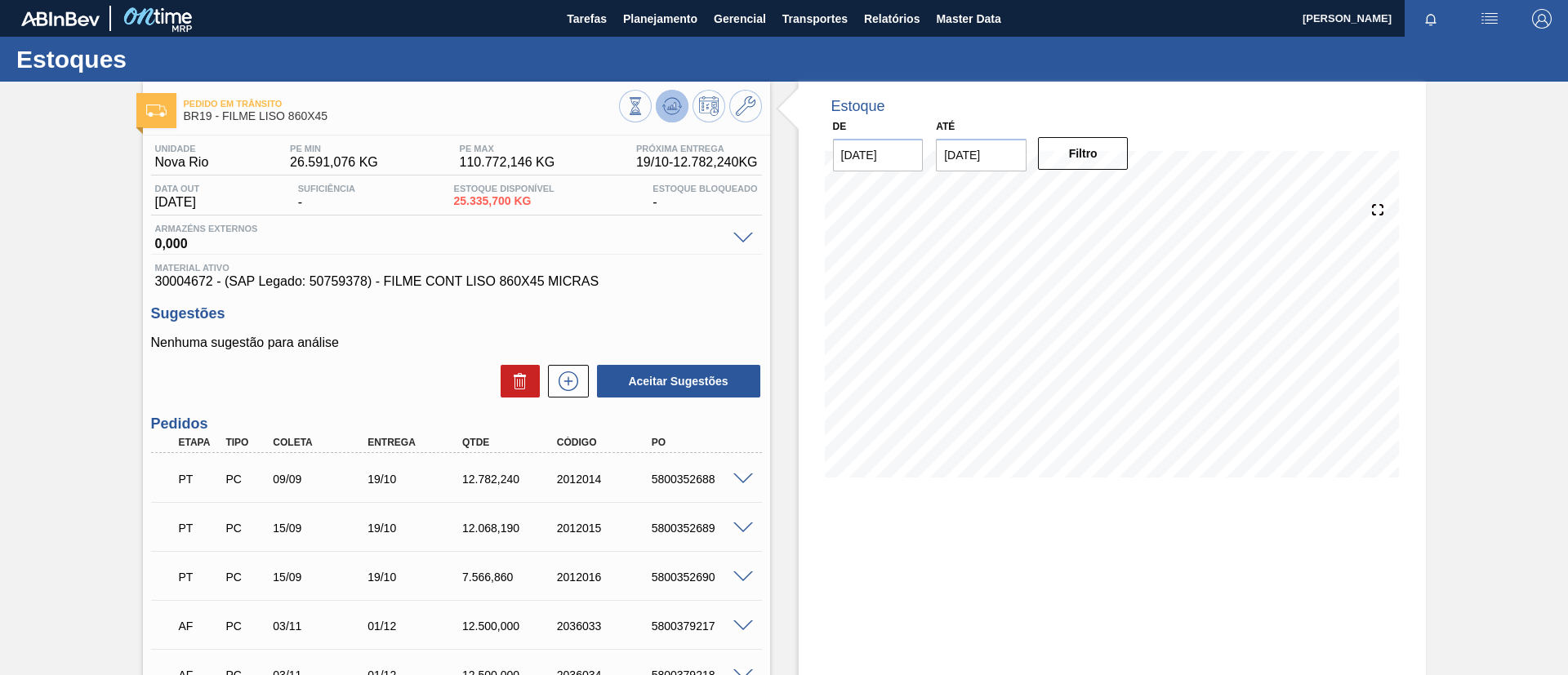
click at [676, 98] on button at bounding box center [672, 106] width 33 height 33
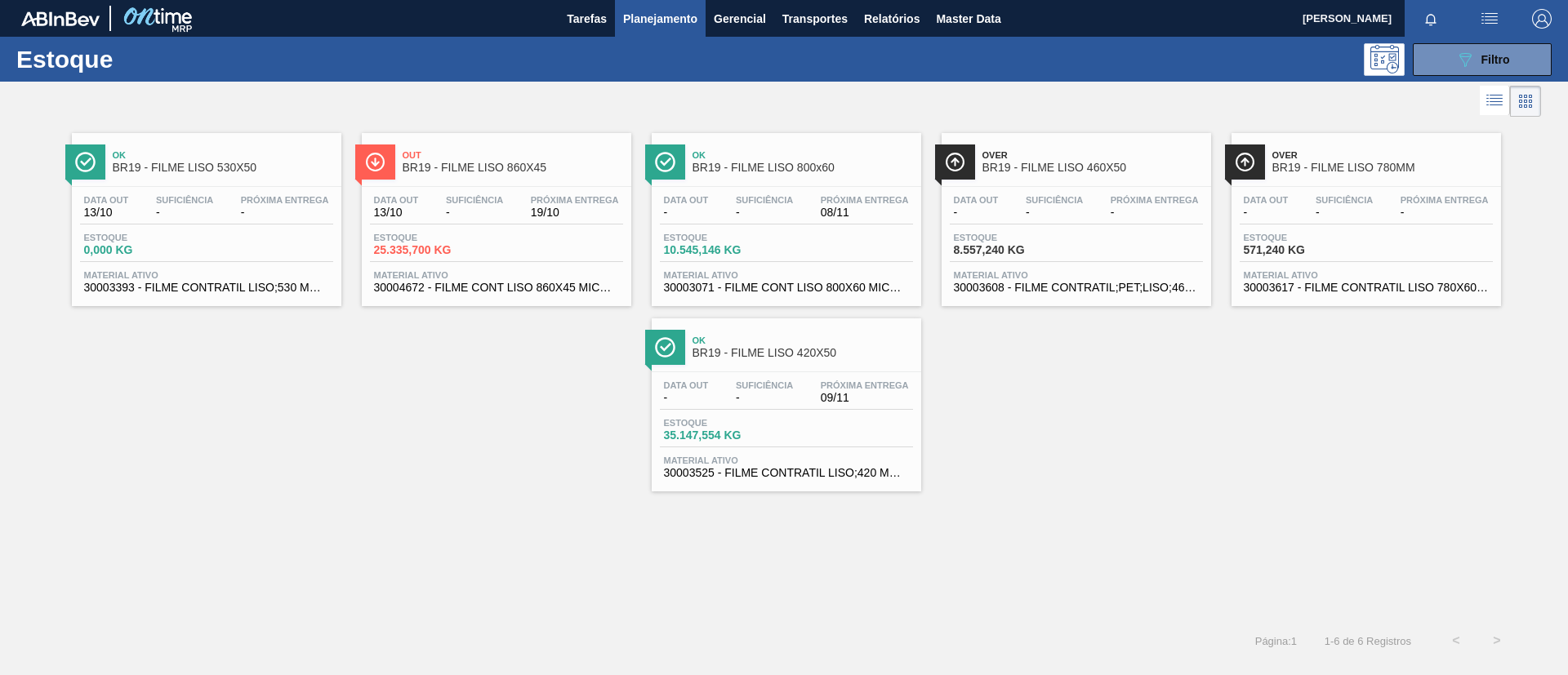
click at [787, 172] on span "BR19 - FILME LISO 800x60" at bounding box center [802, 168] width 220 height 12
click at [1088, 178] on div "Over BR19 - FILME LISO 460X50" at bounding box center [1092, 161] width 220 height 36
click at [842, 353] on span "BR19 - FILME LISO 420X50" at bounding box center [802, 353] width 220 height 12
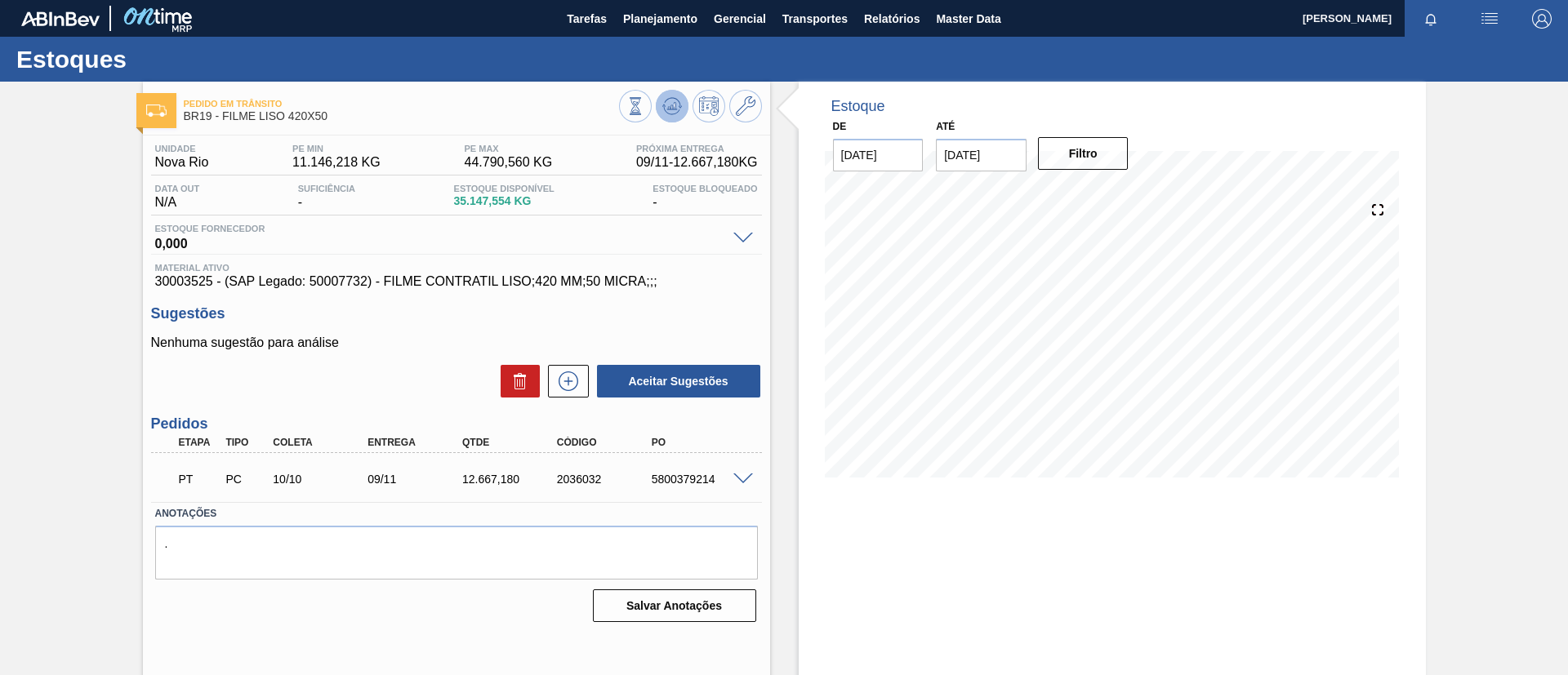
click at [664, 92] on button at bounding box center [672, 106] width 33 height 33
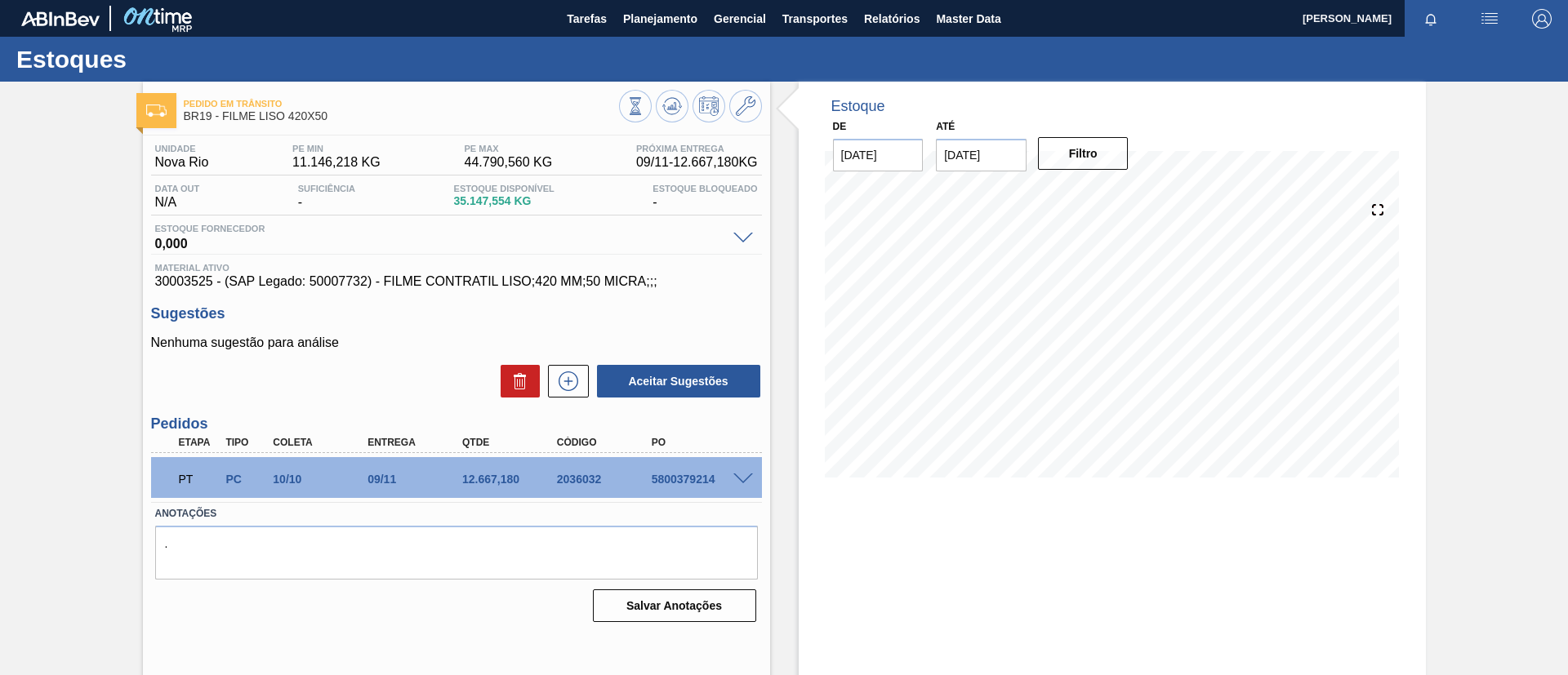
click at [0, 180] on div "Pedido em Trânsito BR19 - FILME LISO 420X50 Unidade Nova Rio PE MIN 11.146,218 …" at bounding box center [784, 391] width 1568 height 620
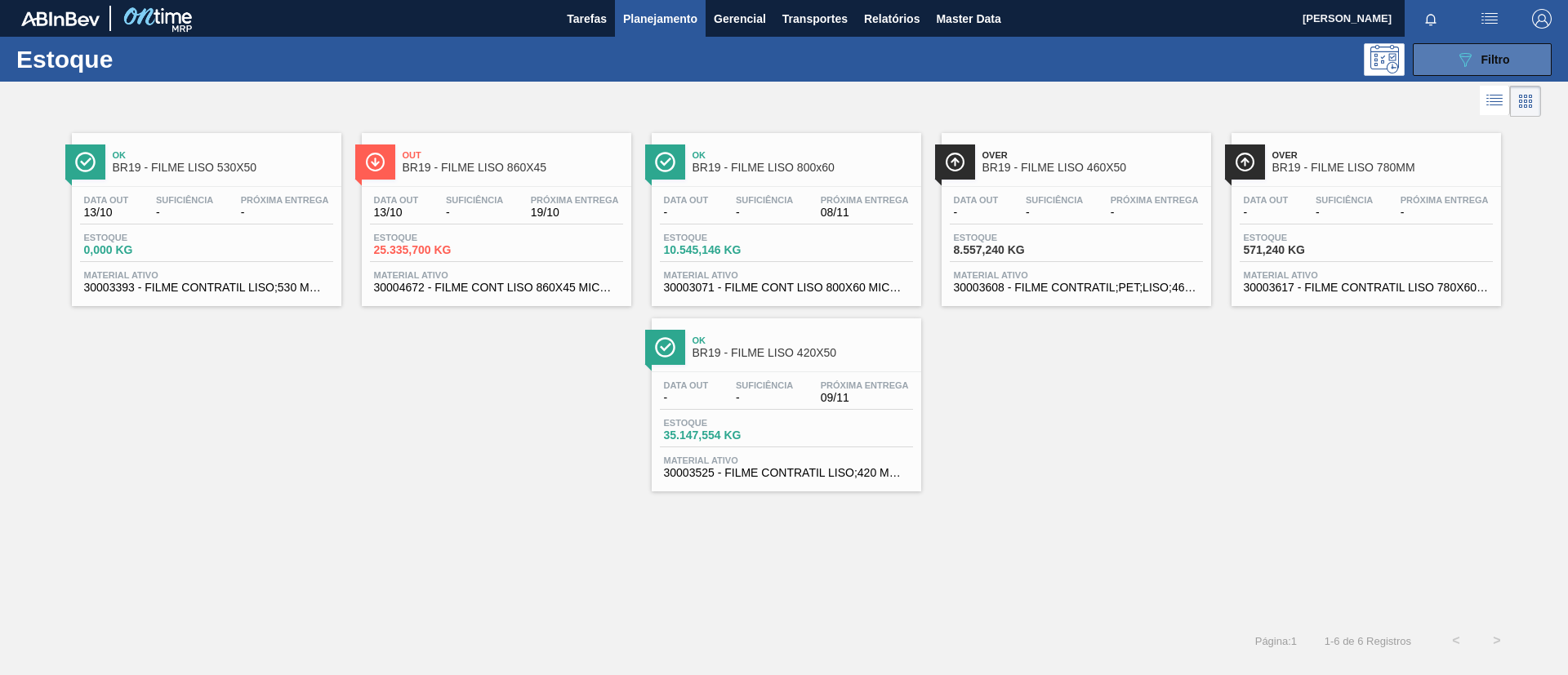
click at [1467, 67] on icon "089F7B8B-B2A5-4AFE-B5C0-19BA573D28AC" at bounding box center [1465, 59] width 20 height 20
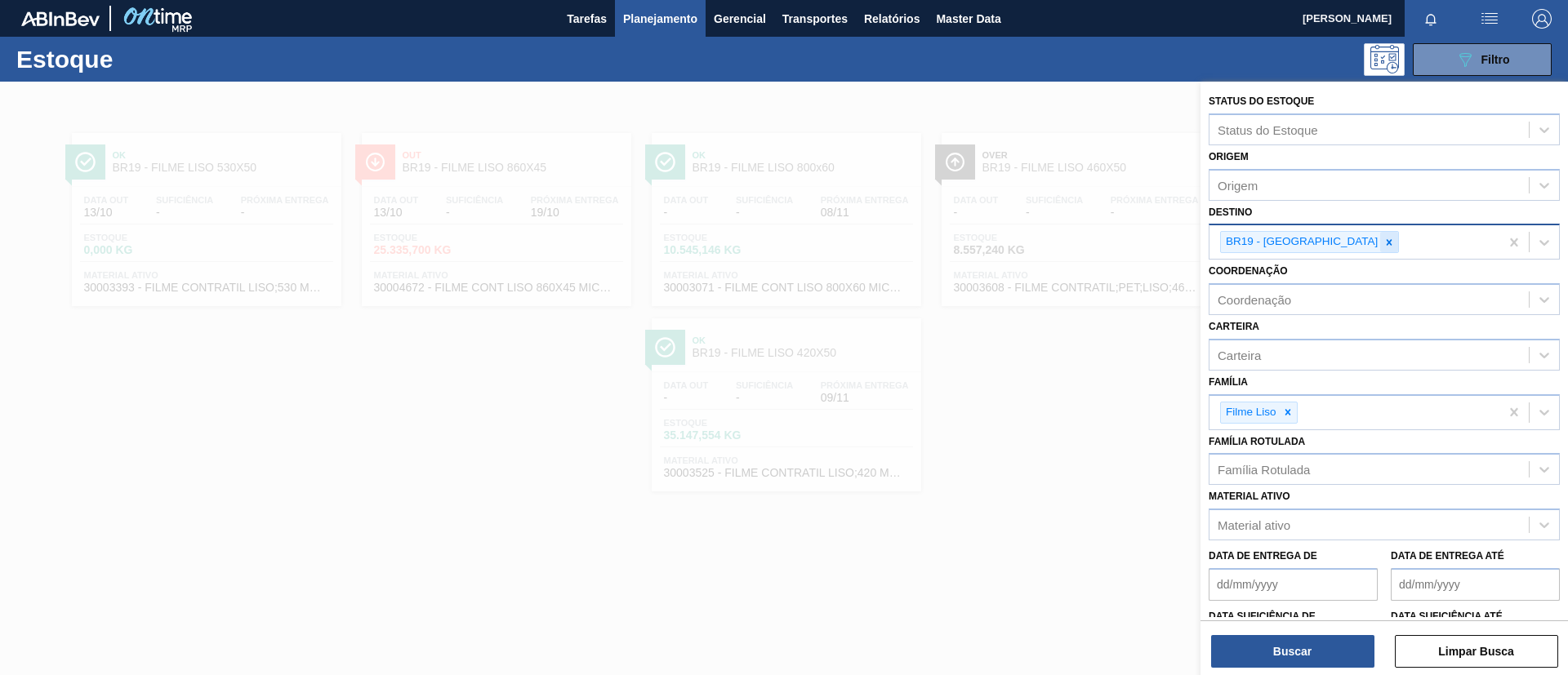
click at [1383, 239] on icon at bounding box center [1389, 242] width 12 height 12
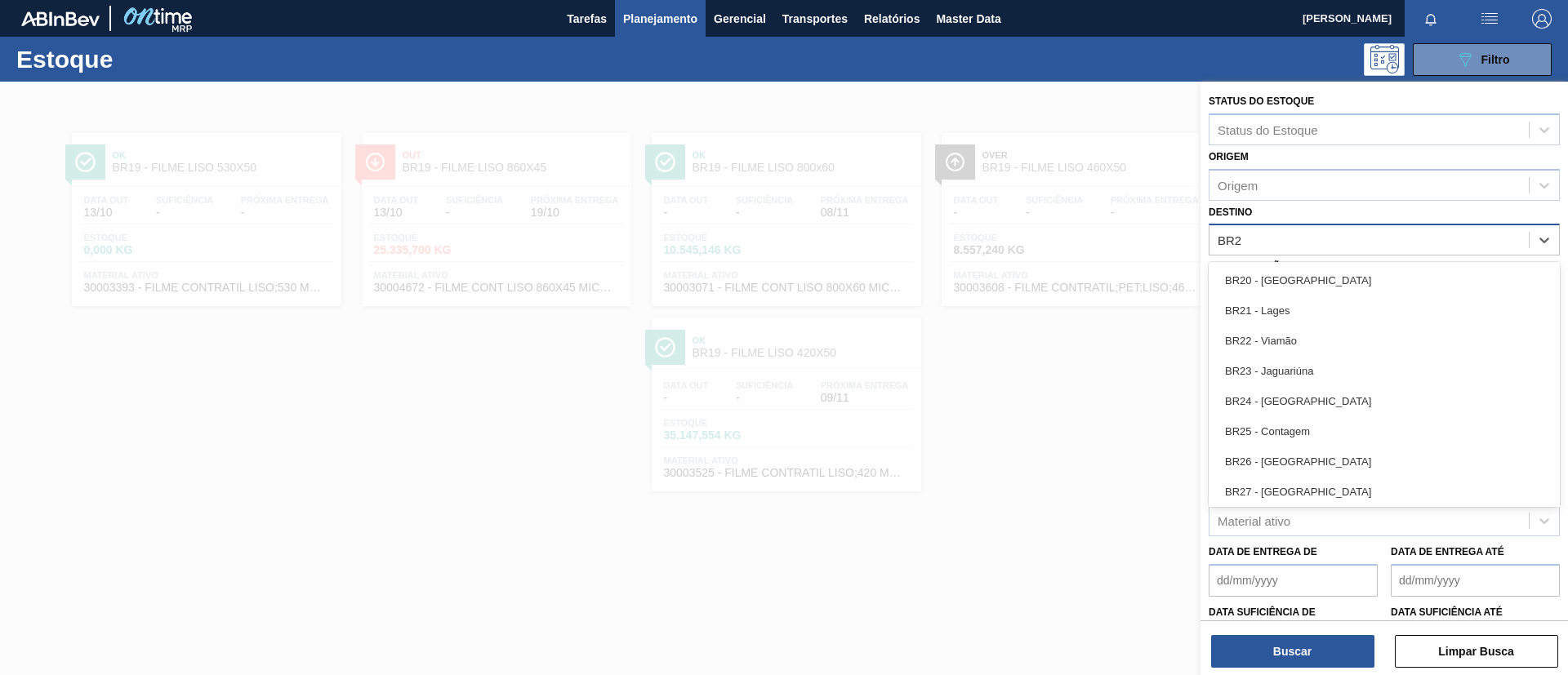
type input "BR20"
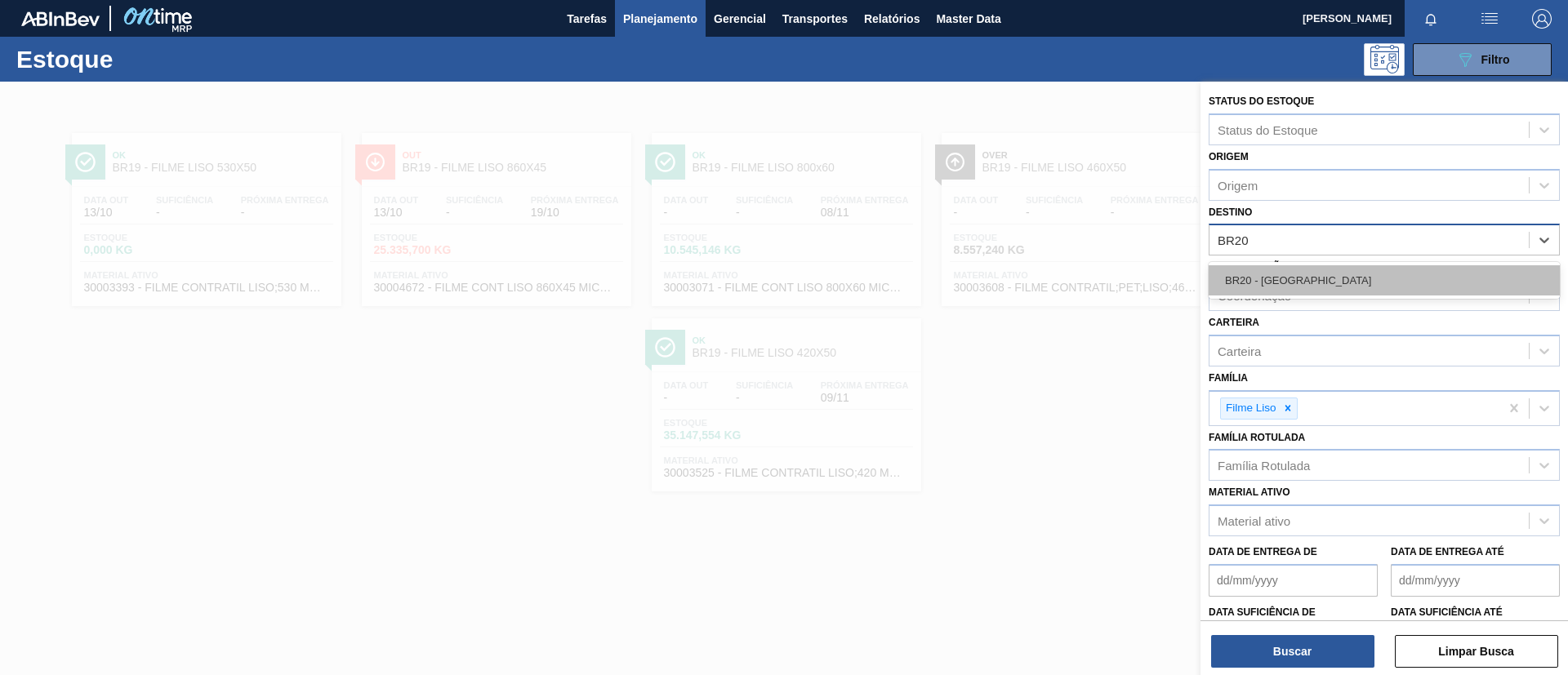
click at [1337, 269] on div "BR20 - Sapucaia" at bounding box center [1384, 280] width 351 height 30
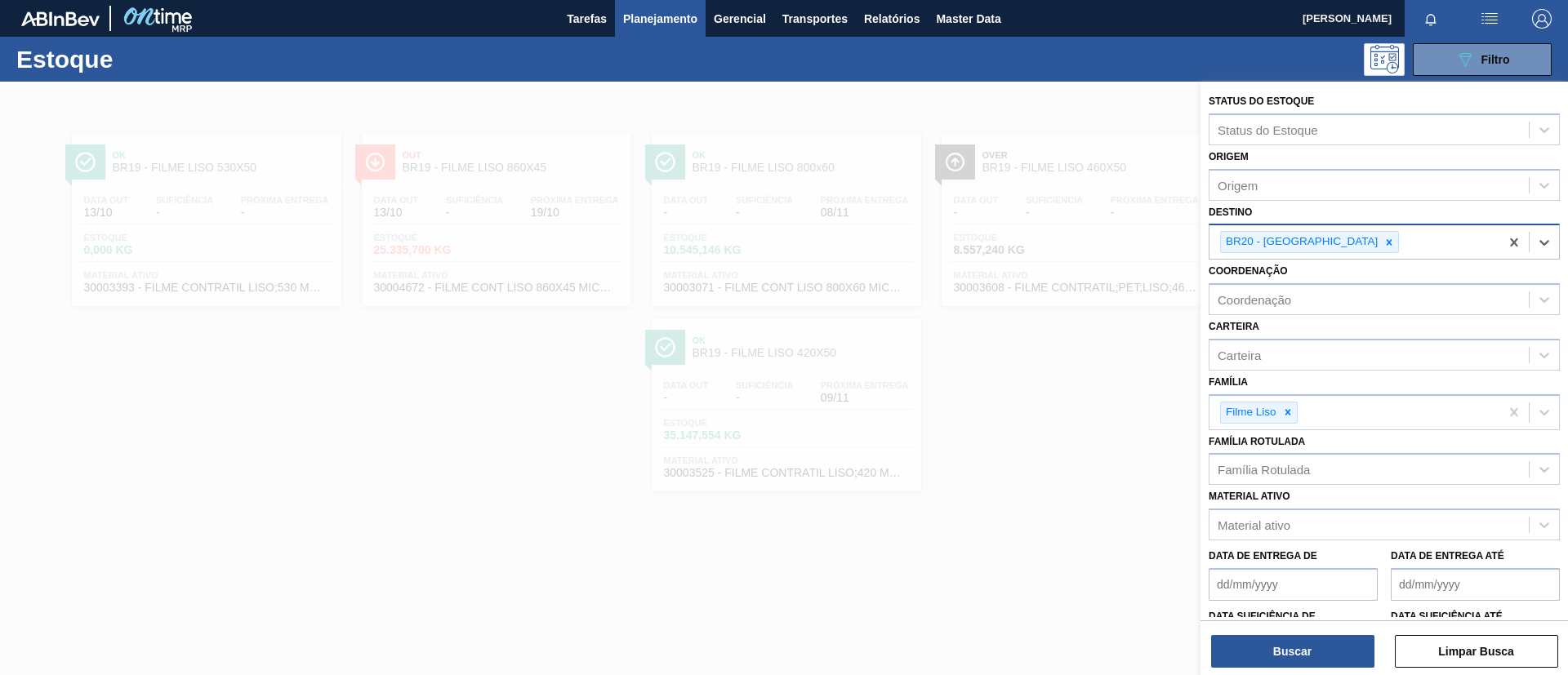
click at [1305, 632] on div "Buscar Limpar Busca" at bounding box center [1384, 643] width 367 height 46
click at [1309, 639] on button "Buscar" at bounding box center [1293, 651] width 163 height 33
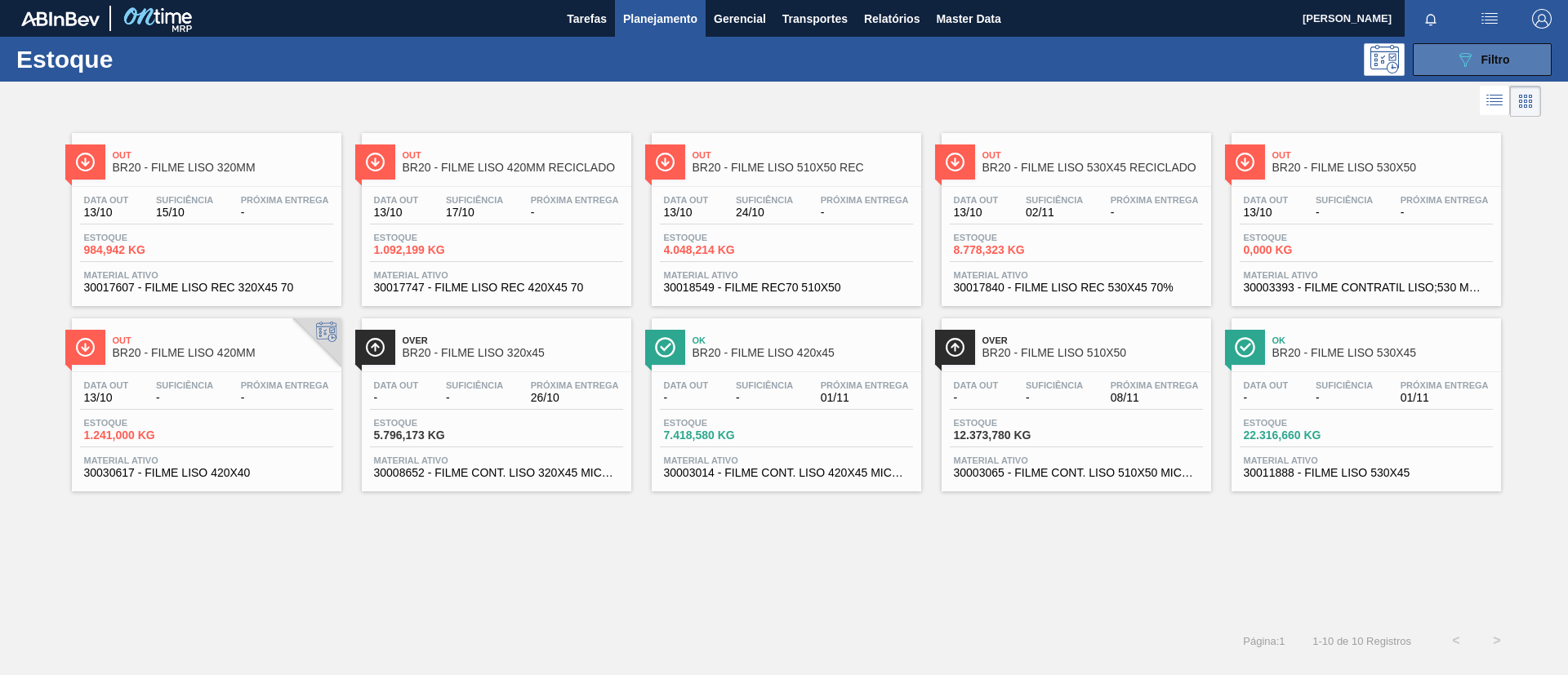
click at [1438, 59] on button "089F7B8B-B2A5-4AFE-B5C0-19BA573D28AC Filtro" at bounding box center [1482, 59] width 138 height 33
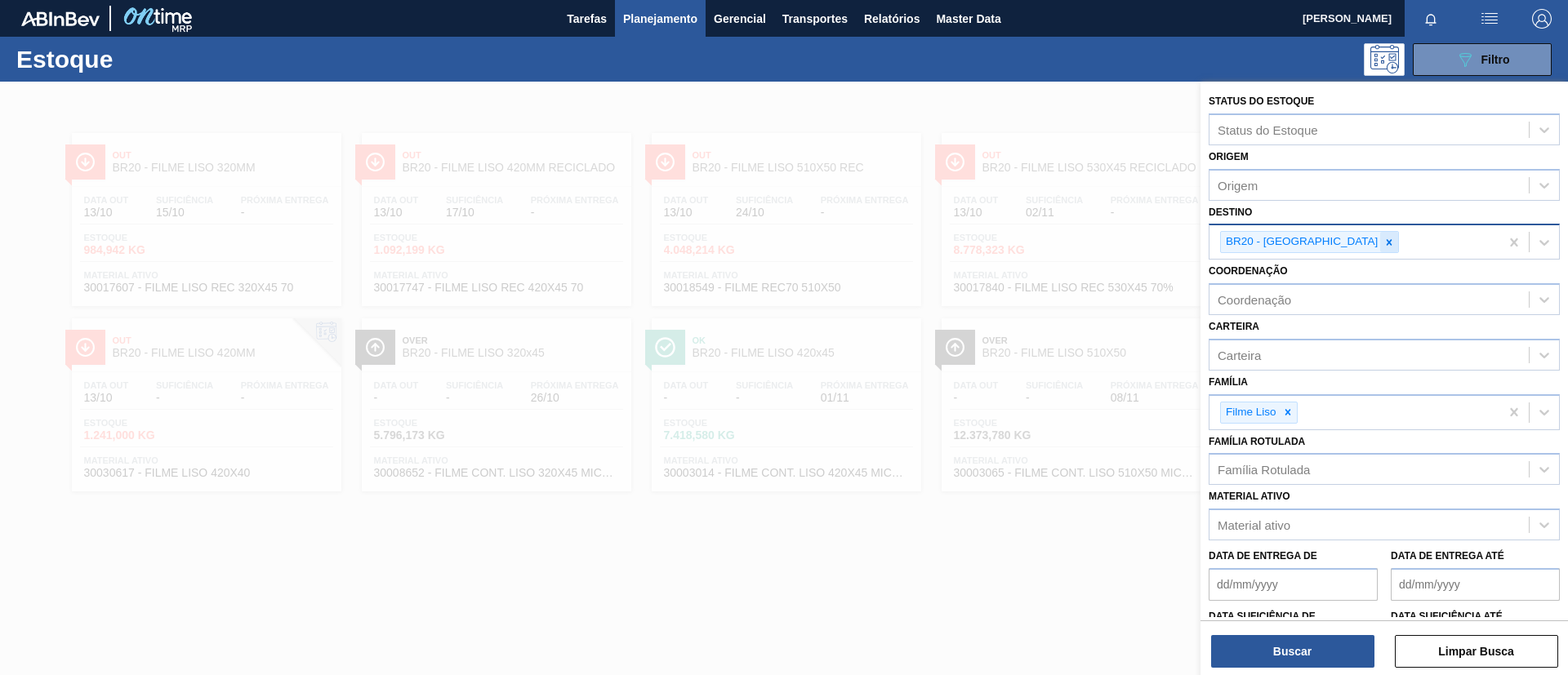
click at [1380, 234] on div at bounding box center [1389, 241] width 18 height 20
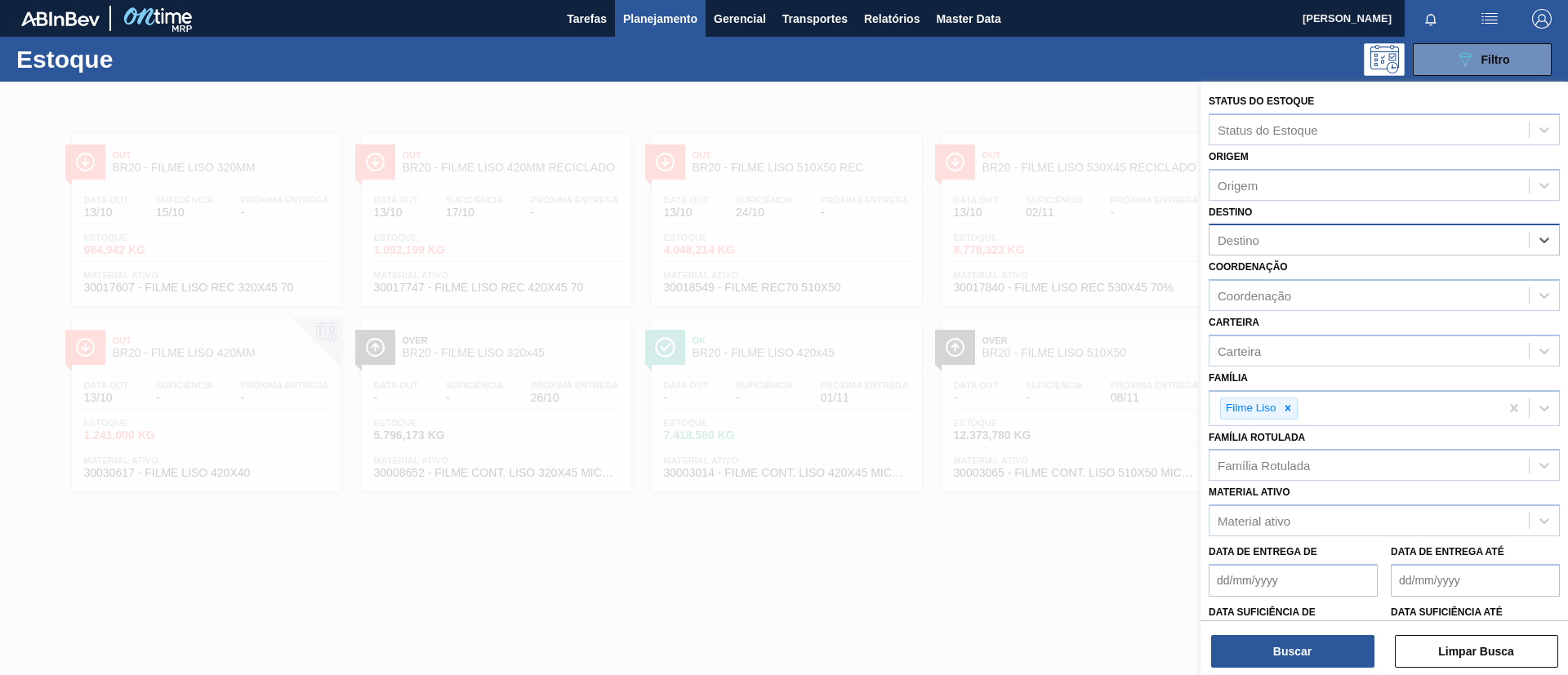
click at [1332, 236] on div "Destino" at bounding box center [1369, 240] width 319 height 24
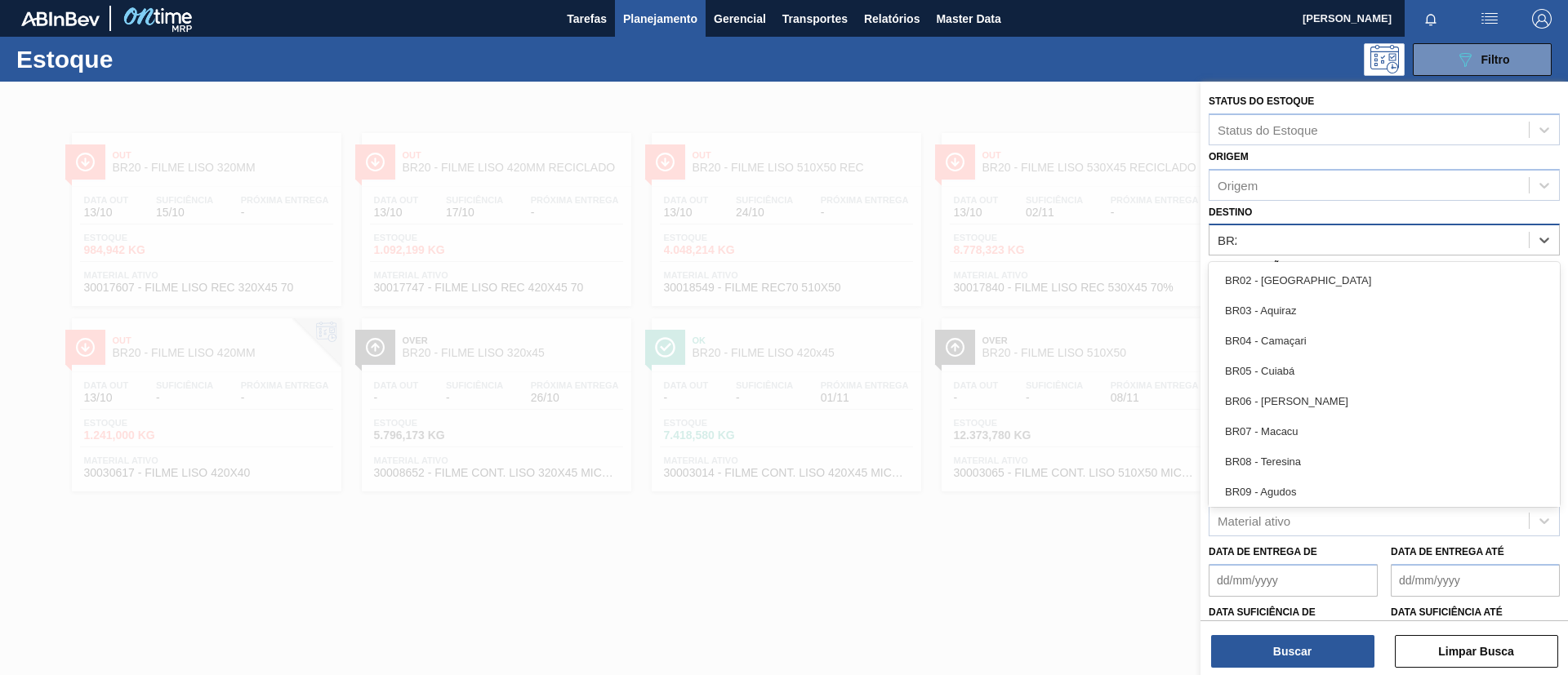
type input "BR21"
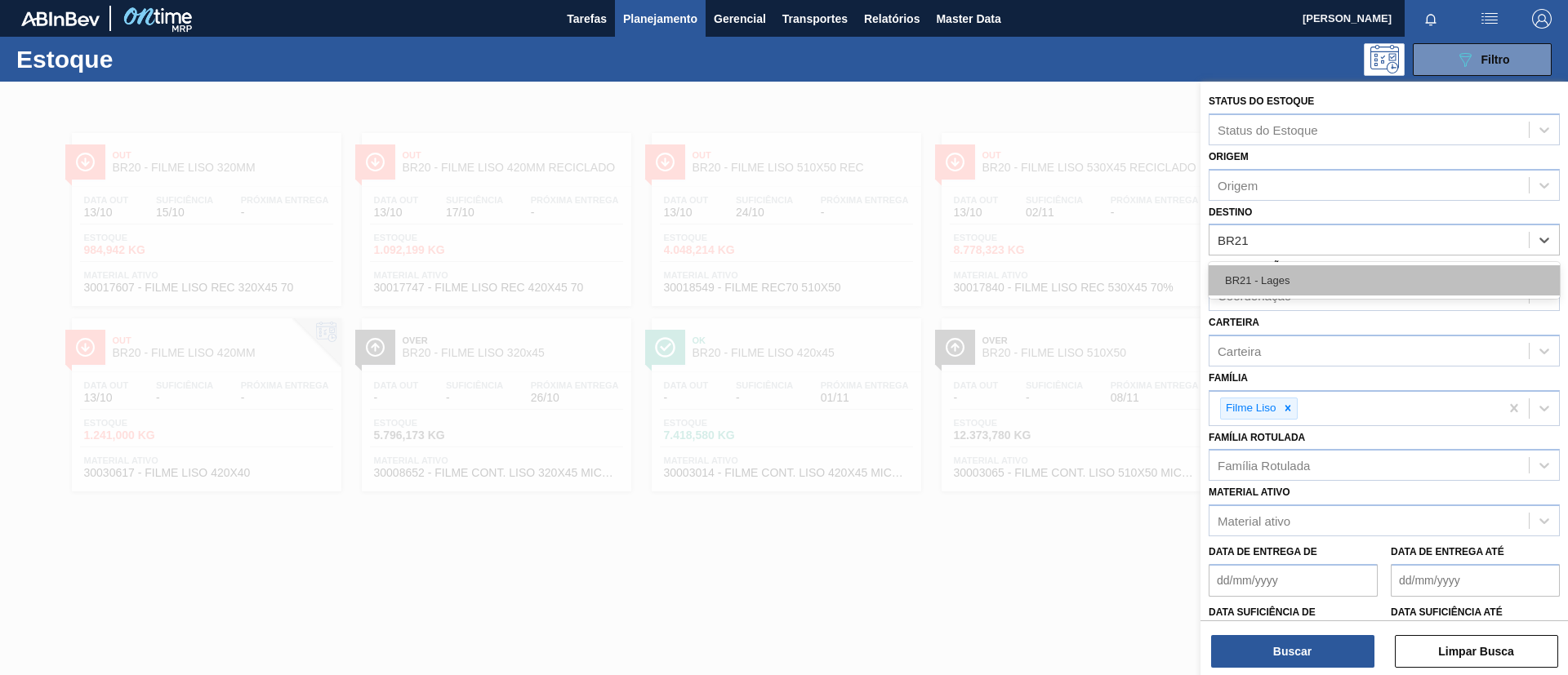
click at [1326, 265] on div "BR21 - Lages" at bounding box center [1384, 280] width 351 height 30
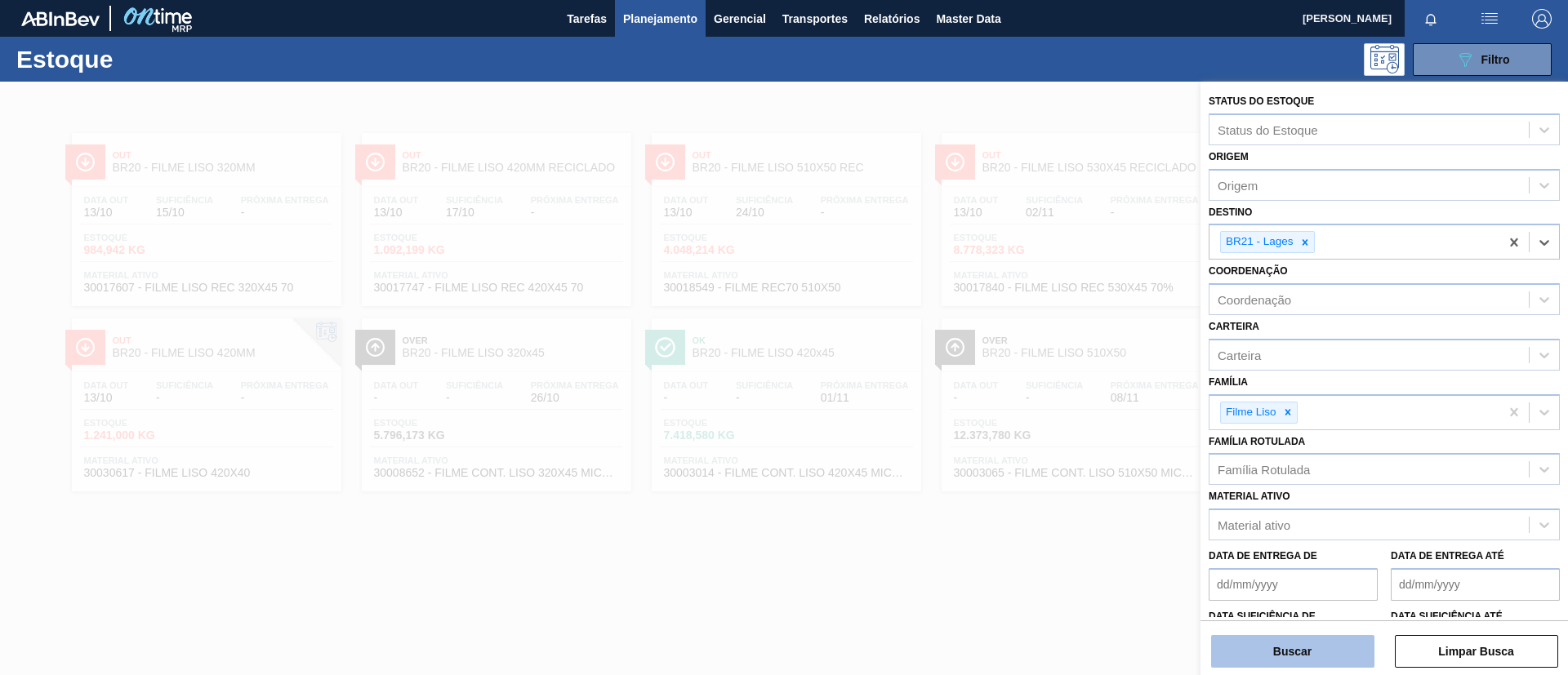
click at [1275, 661] on button "Buscar" at bounding box center [1293, 651] width 163 height 33
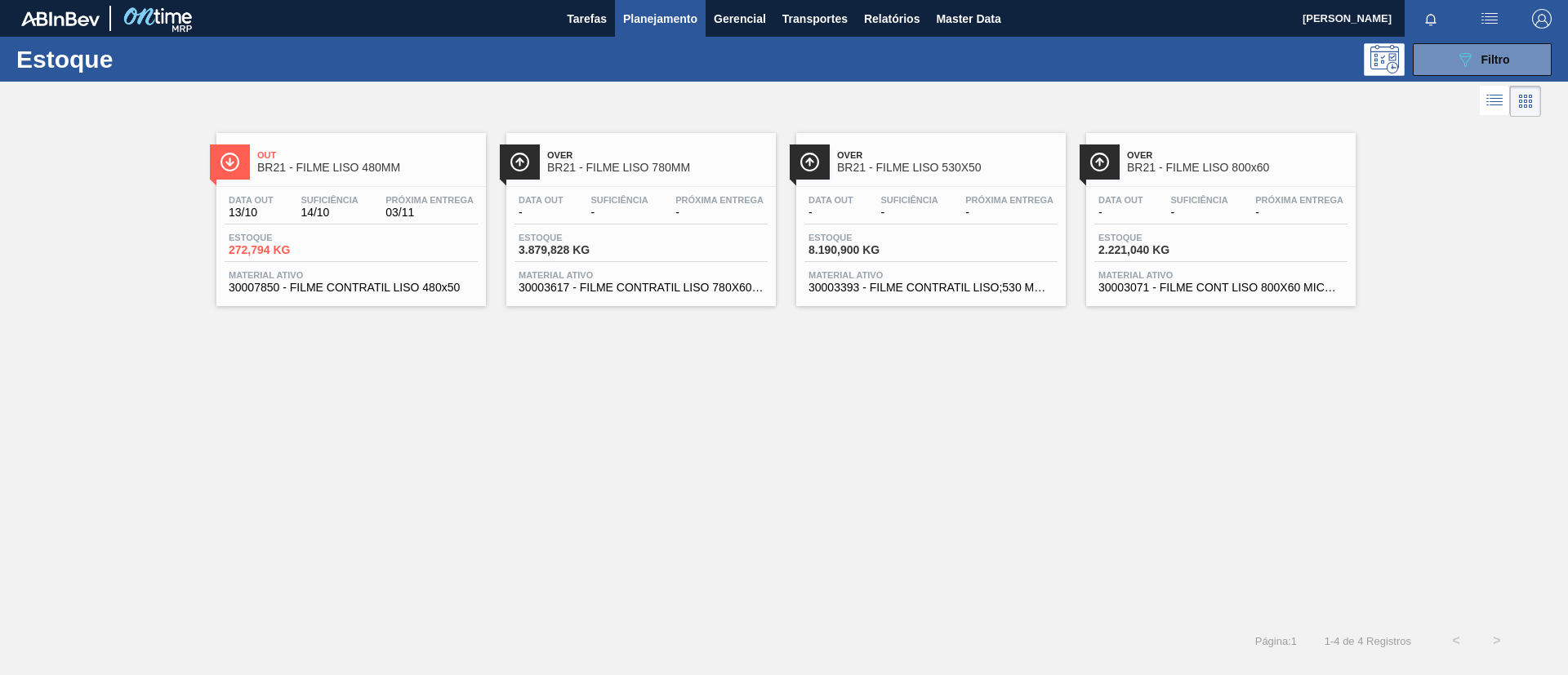
click at [374, 192] on div "Data out 13/10 Suficiência 14/10 Próxima Entrega 03/11 Estoque 272,794 KG Mater…" at bounding box center [351, 242] width 270 height 111
click at [354, 199] on span "Suficiência" at bounding box center [329, 200] width 57 height 10
click at [658, 183] on div "Over BR21 - FILME LISO 780MM Data out - Suficiência - Próxima Entrega - Estoque…" at bounding box center [641, 219] width 270 height 173
click at [1416, 90] on div at bounding box center [770, 101] width 1540 height 39
click at [710, 161] on span "BR21 - FILME LISO 780MM" at bounding box center [658, 168] width 220 height 12
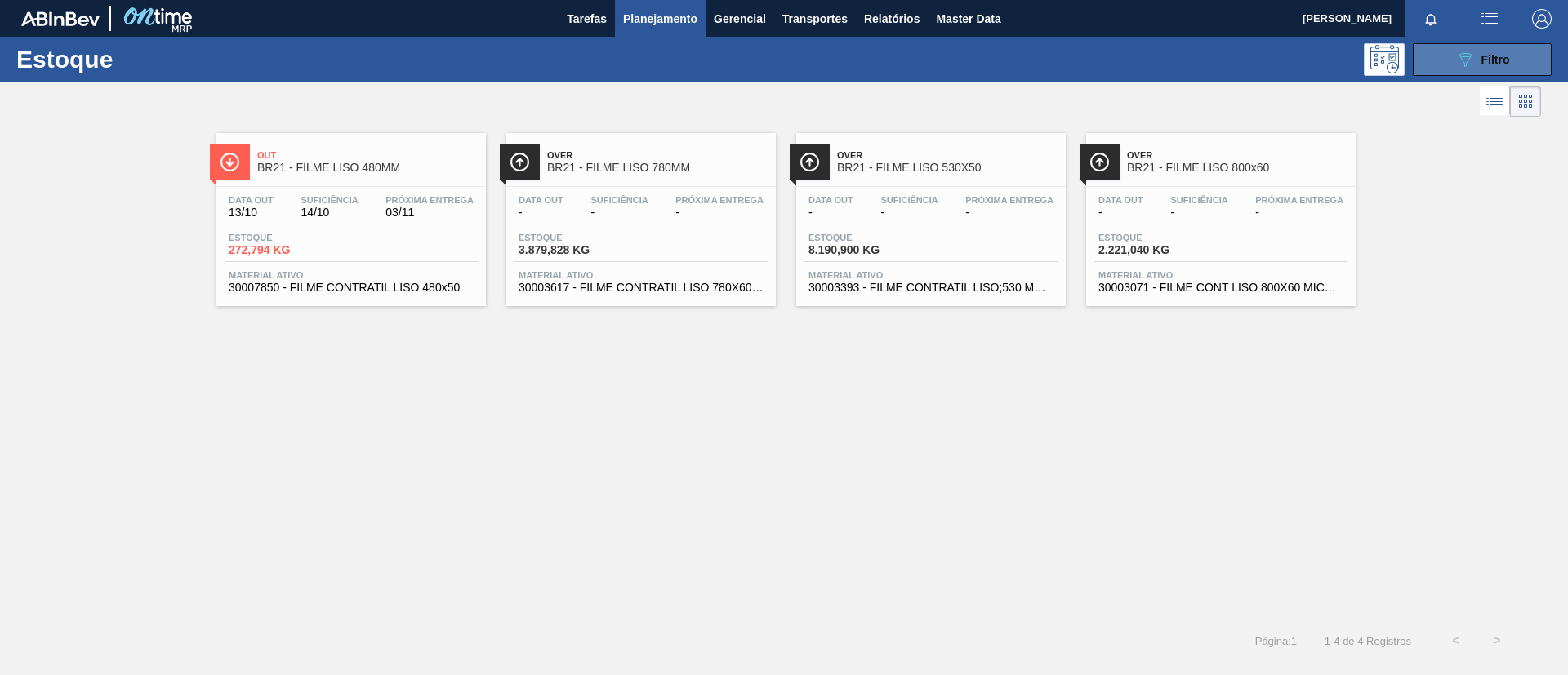
click at [1468, 59] on icon "089F7B8B-B2A5-4AFE-B5C0-19BA573D28AC" at bounding box center [1465, 59] width 20 height 20
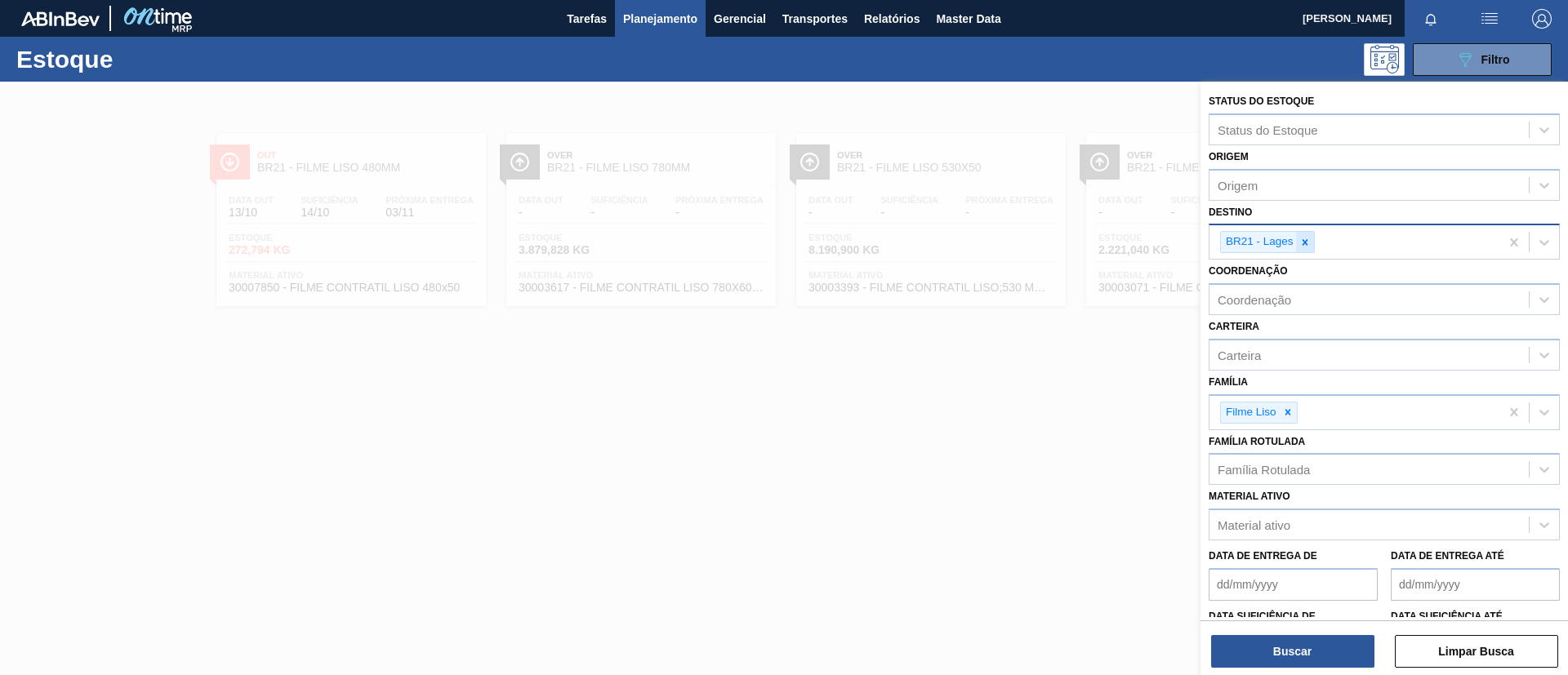
click at [1310, 238] on icon at bounding box center [1304, 242] width 12 height 12
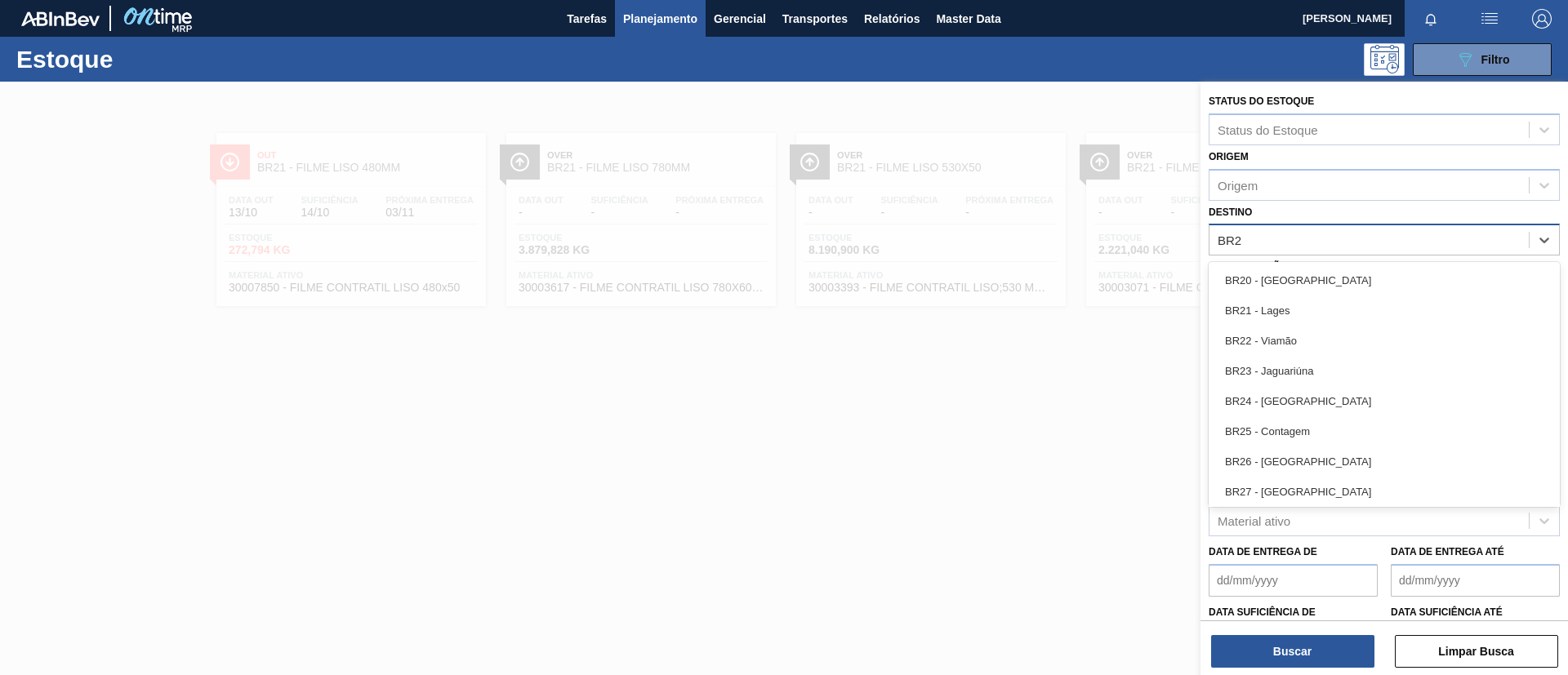
type input "BR22"
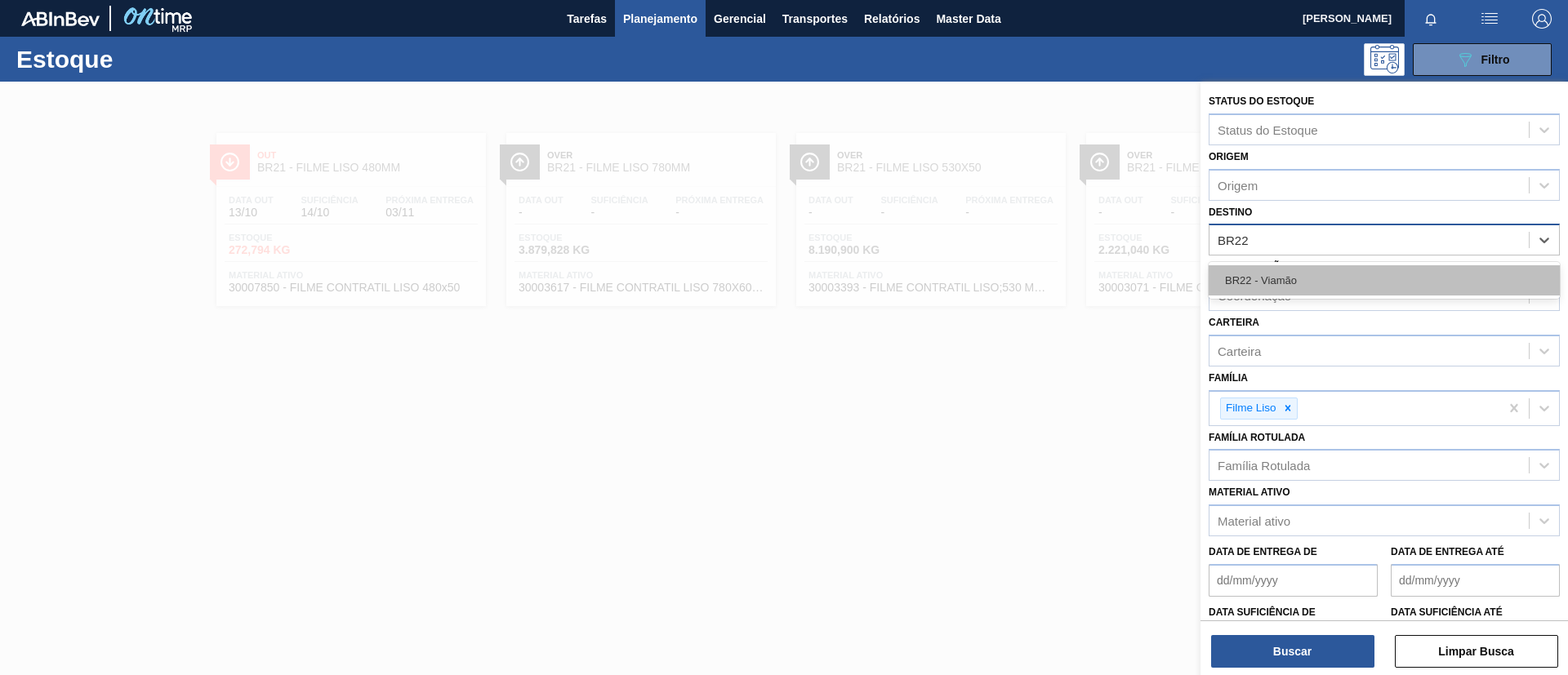
click at [1339, 271] on div "BR22 - Viamão" at bounding box center [1384, 280] width 351 height 30
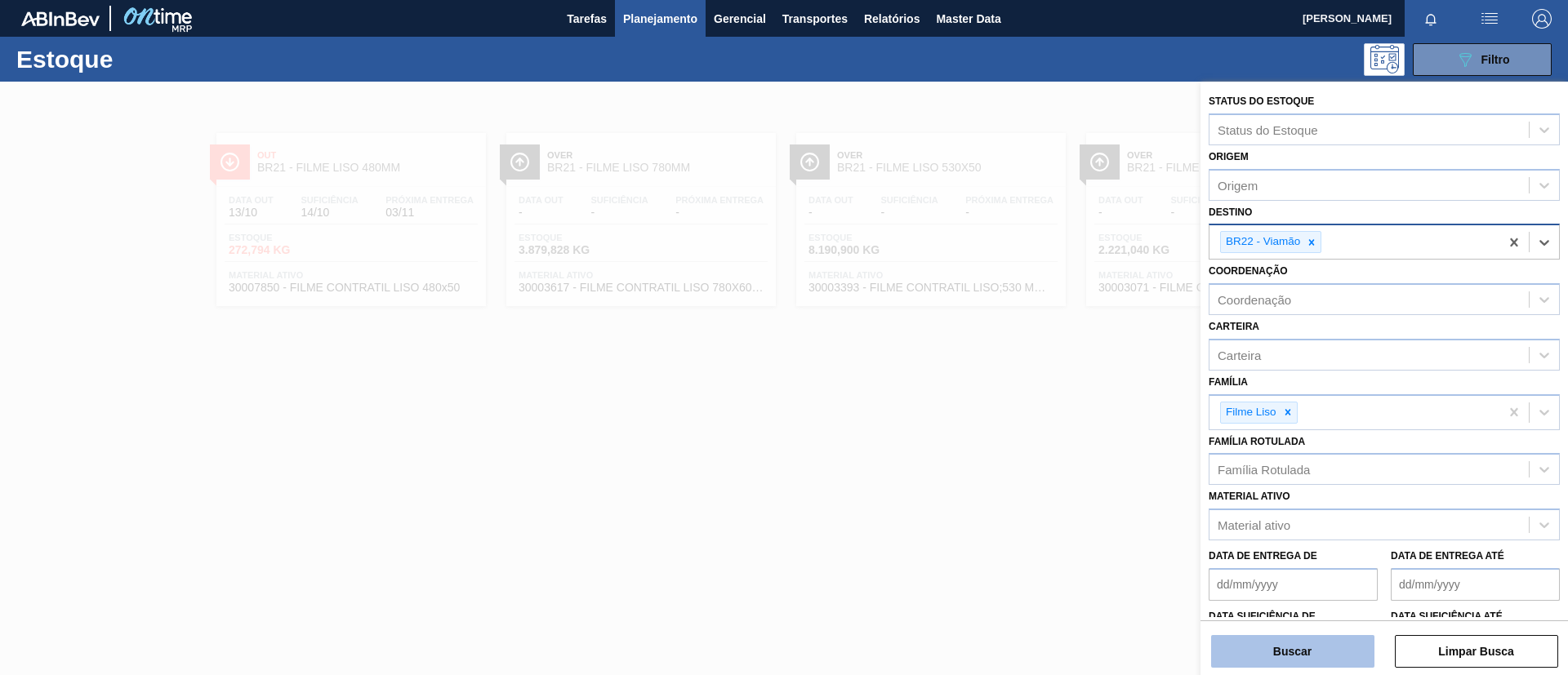
click at [1312, 654] on button "Buscar" at bounding box center [1293, 651] width 163 height 33
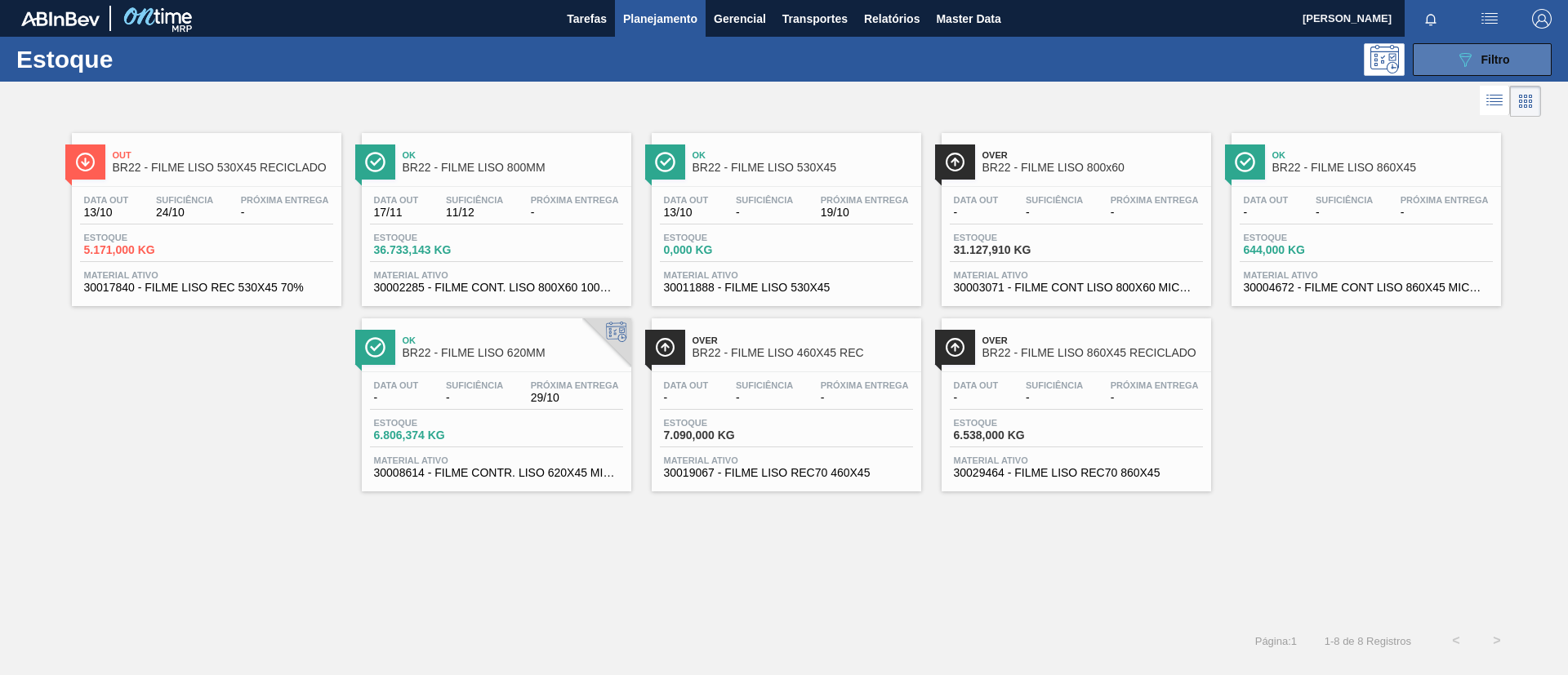
click at [1519, 52] on button "089F7B8B-B2A5-4AFE-B5C0-19BA573D28AC Filtro" at bounding box center [1482, 59] width 138 height 33
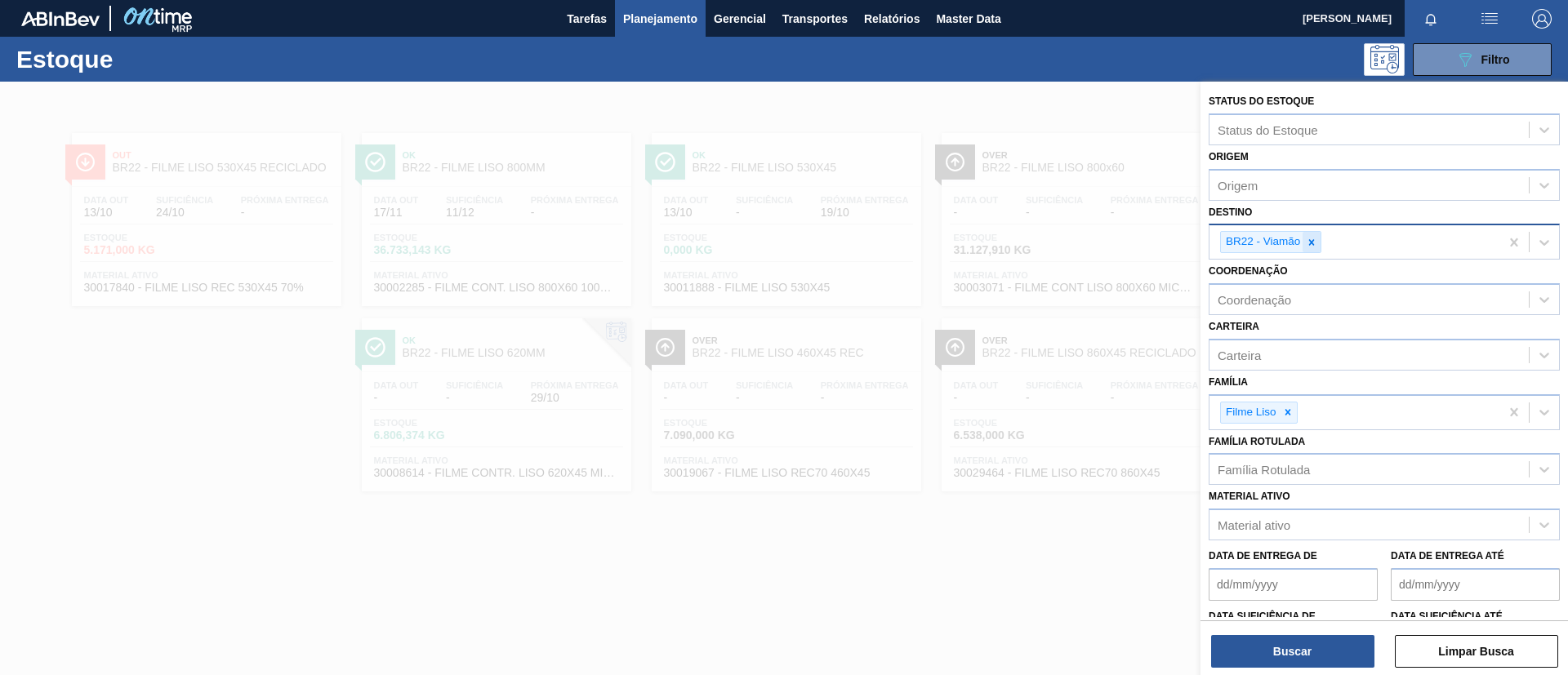
click at [1312, 239] on icon at bounding box center [1311, 242] width 12 height 12
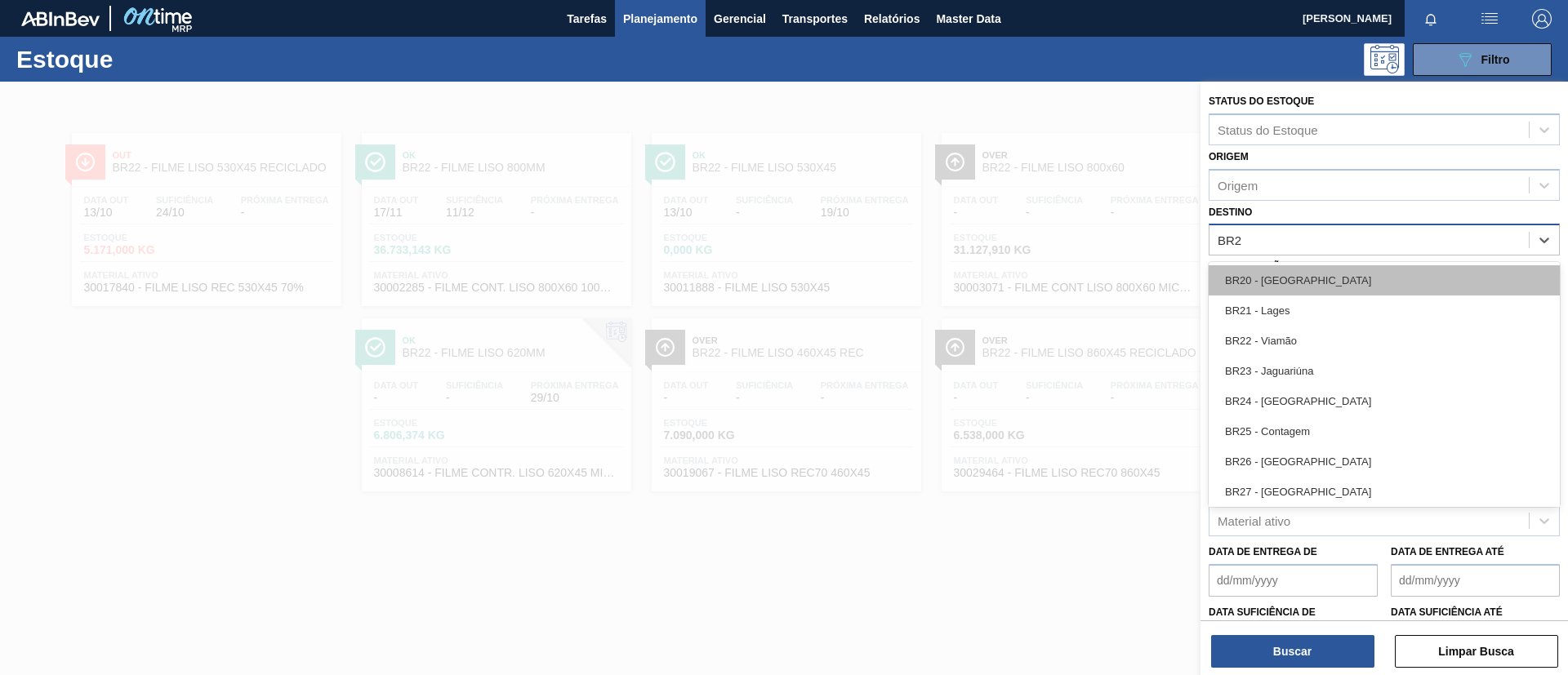
type input "BR23"
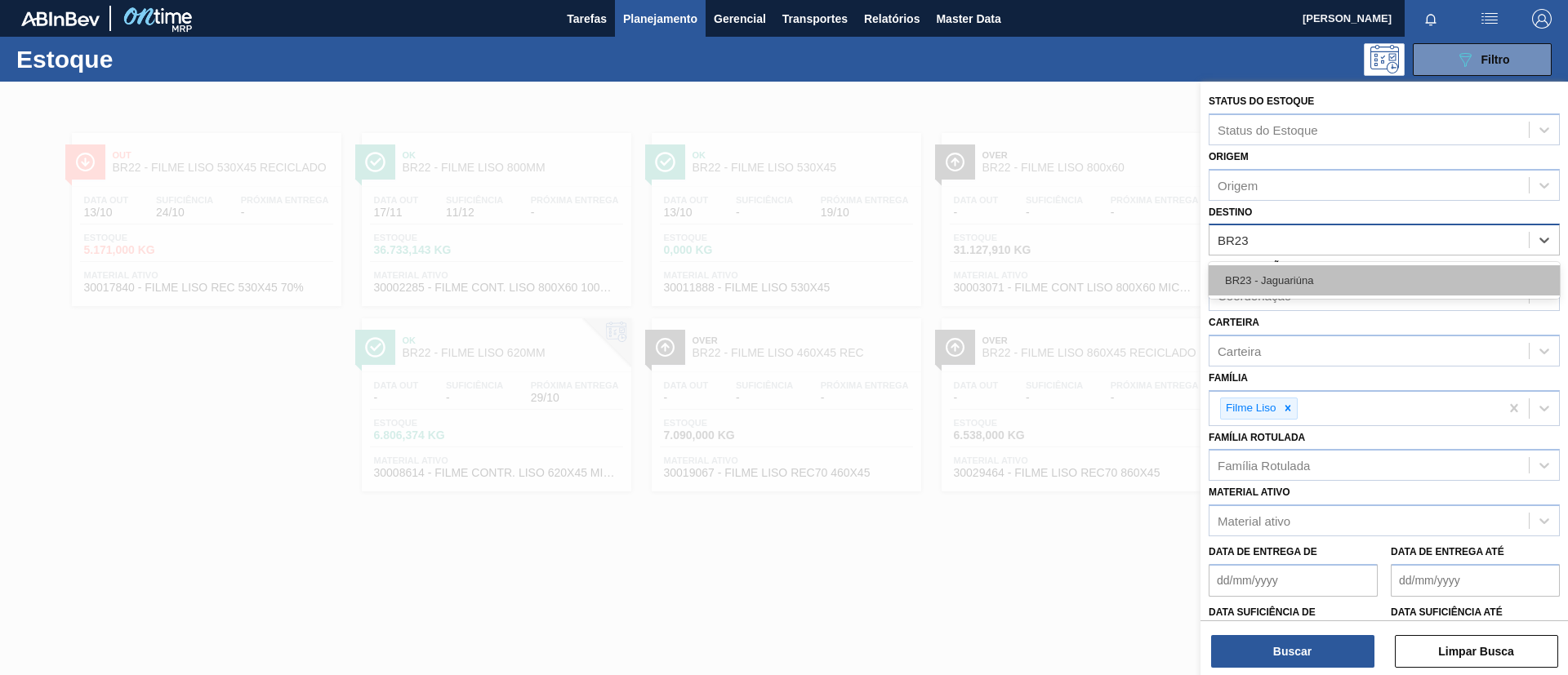
click at [1320, 273] on div "BR23 - Jaguariúna" at bounding box center [1384, 280] width 351 height 30
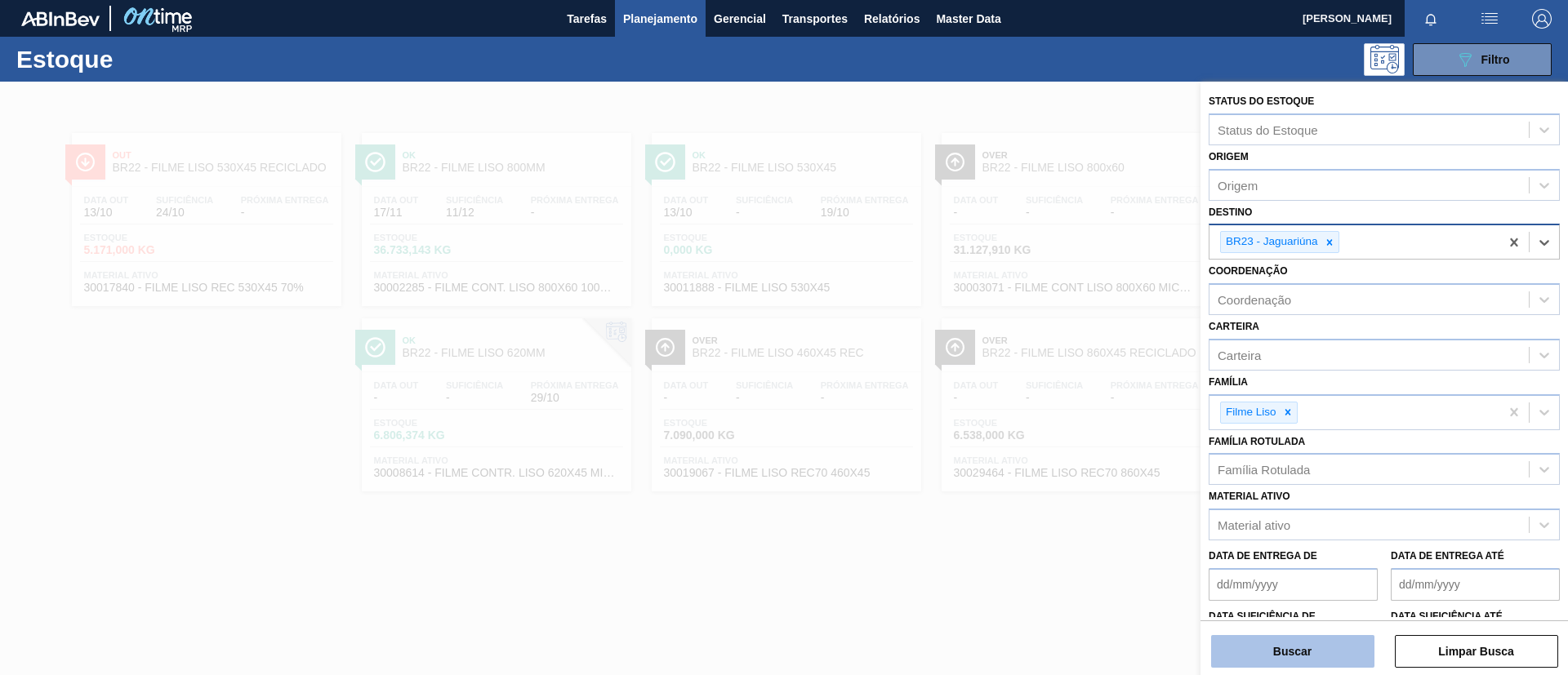
click at [1318, 663] on button "Buscar" at bounding box center [1293, 651] width 163 height 33
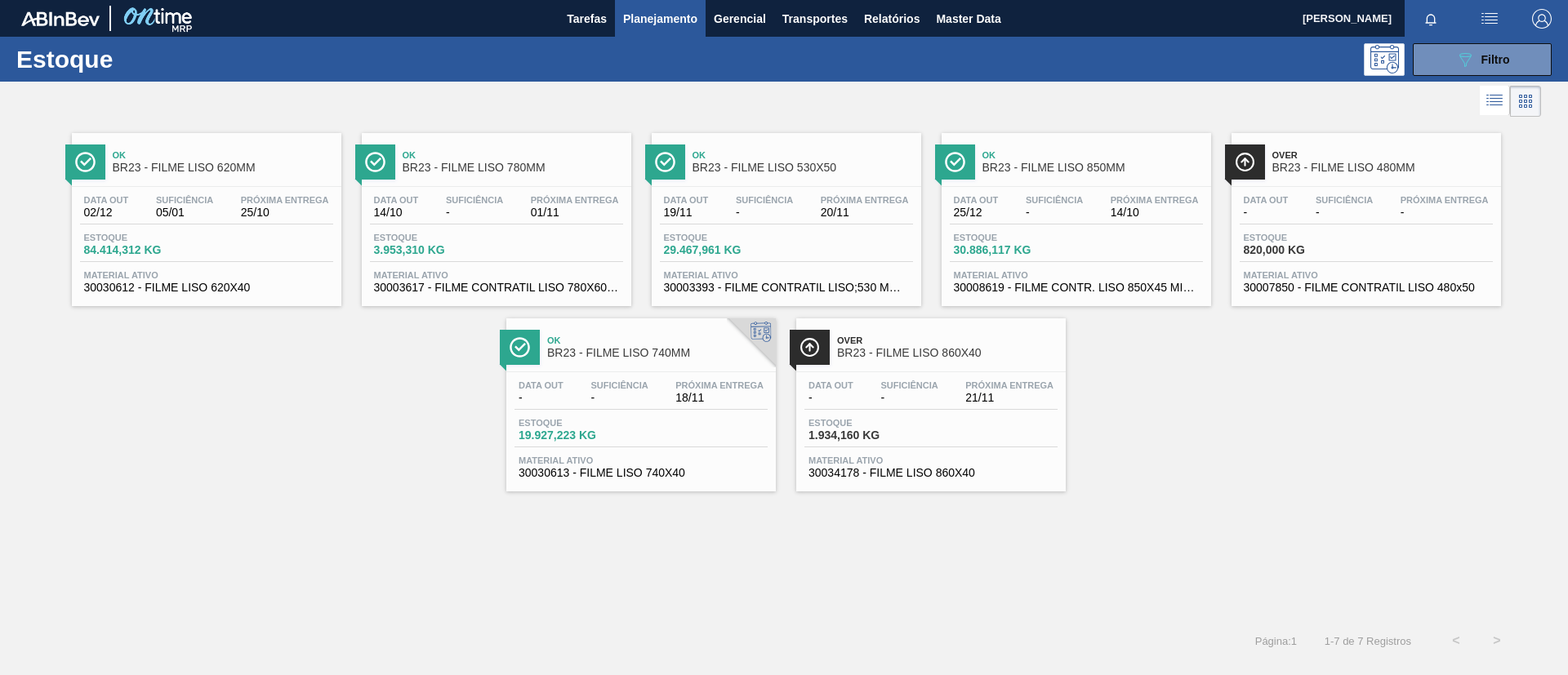
click at [253, 169] on span "BR23 - FILME LISO 620MM" at bounding box center [223, 168] width 220 height 12
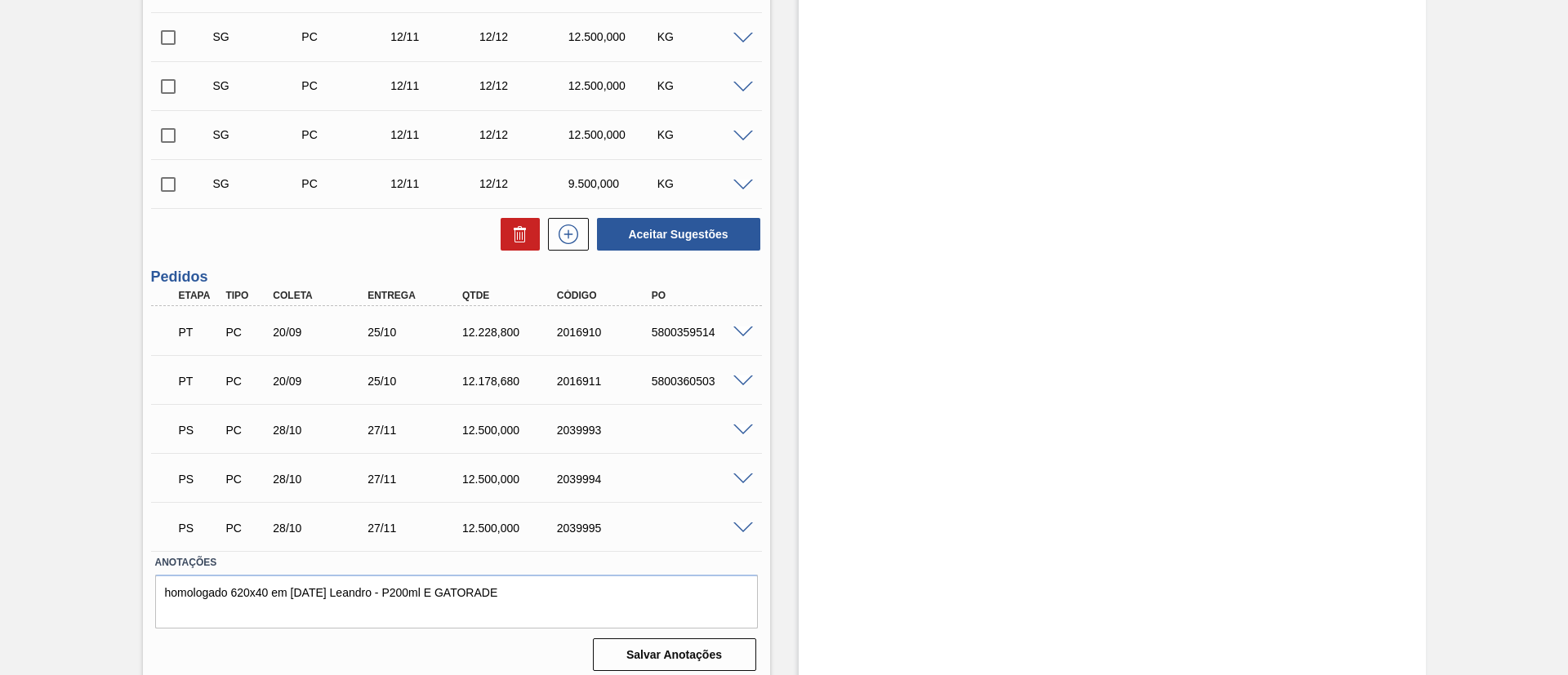
scroll to position [640, 0]
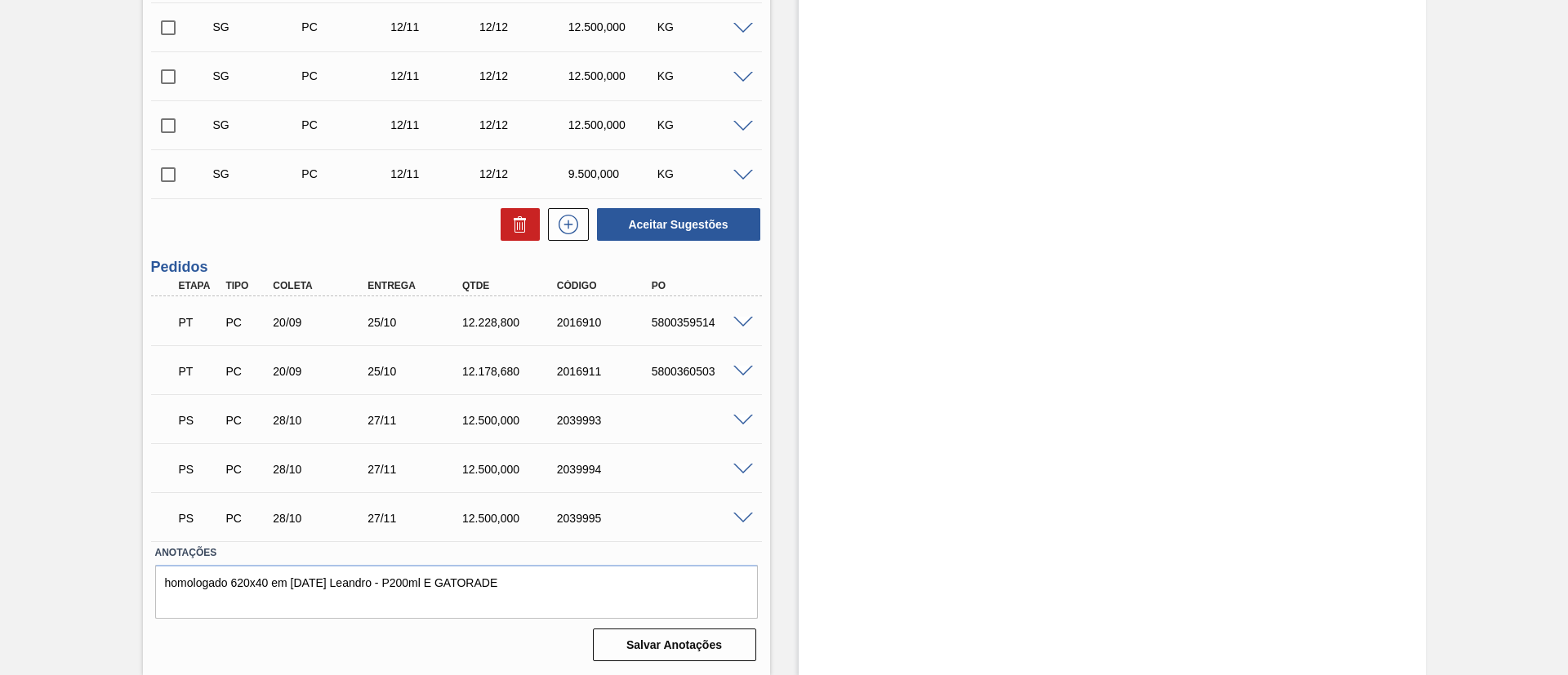
click at [737, 417] on span at bounding box center [743, 420] width 20 height 12
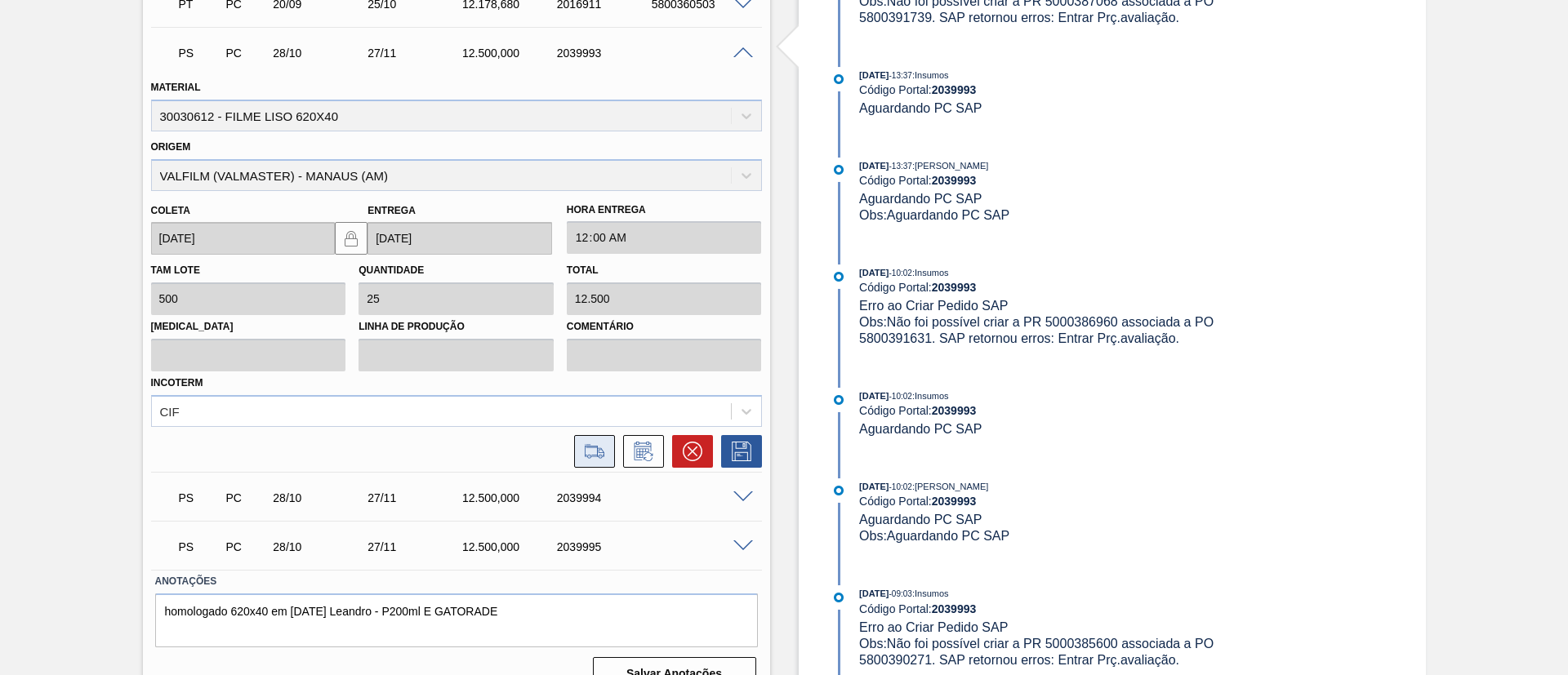
click at [609, 445] on button at bounding box center [595, 451] width 41 height 33
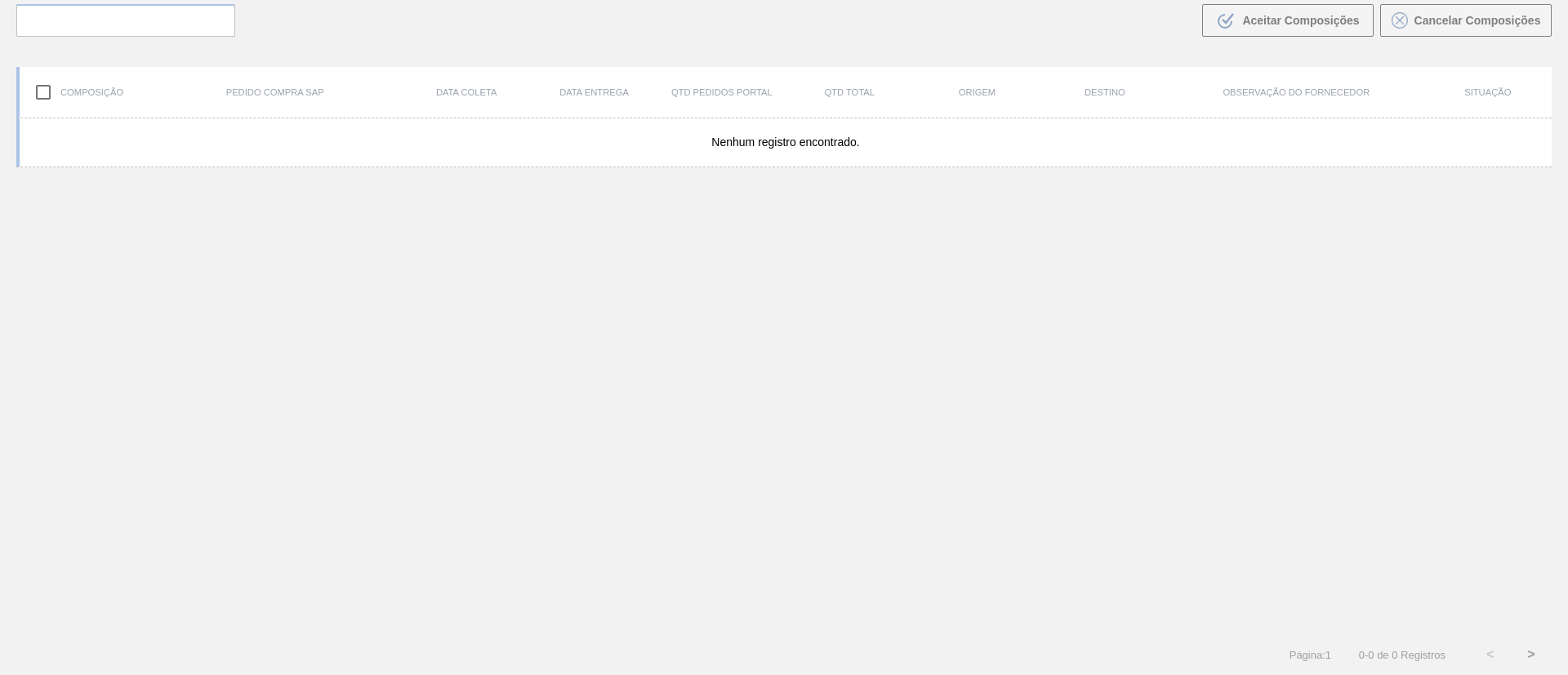
scroll to position [118, 0]
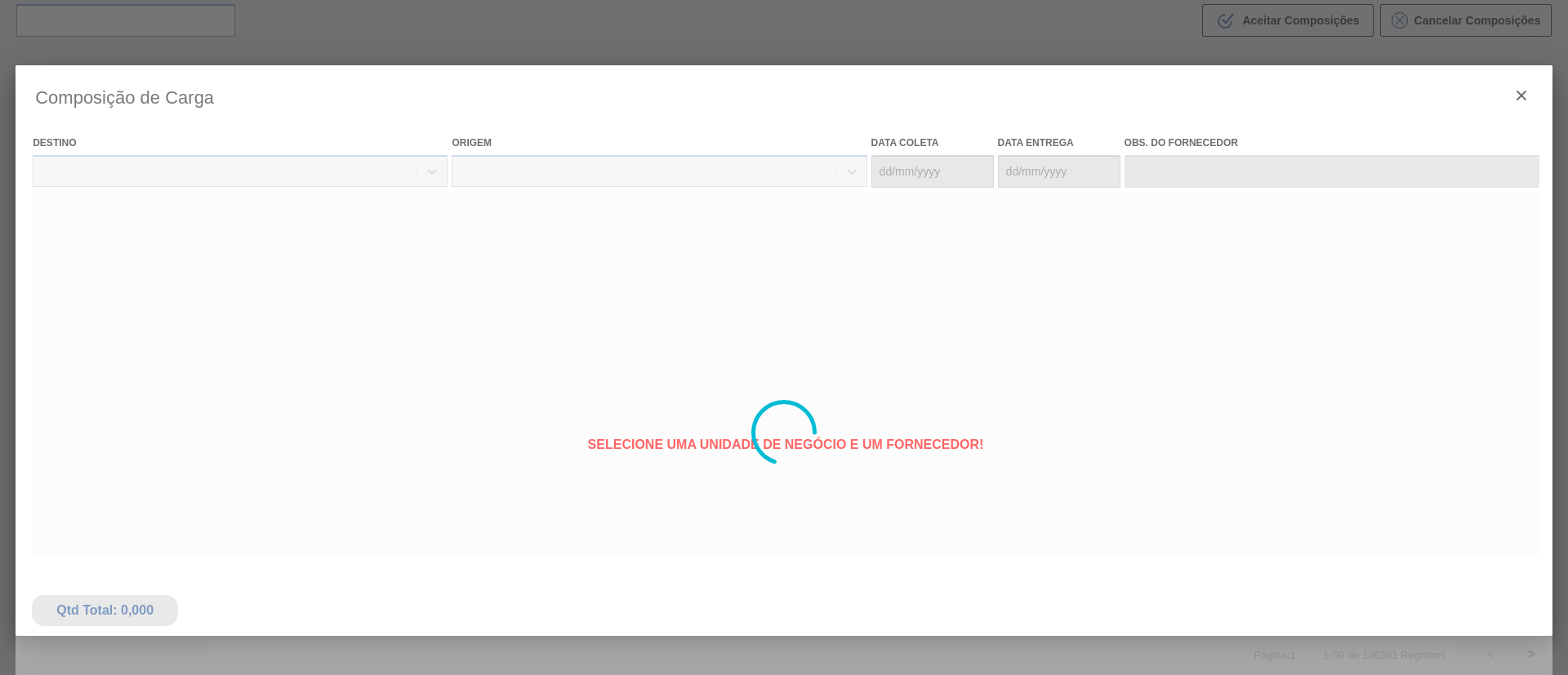
type coleta "28/10/2025"
type Entrega "27/11/2025"
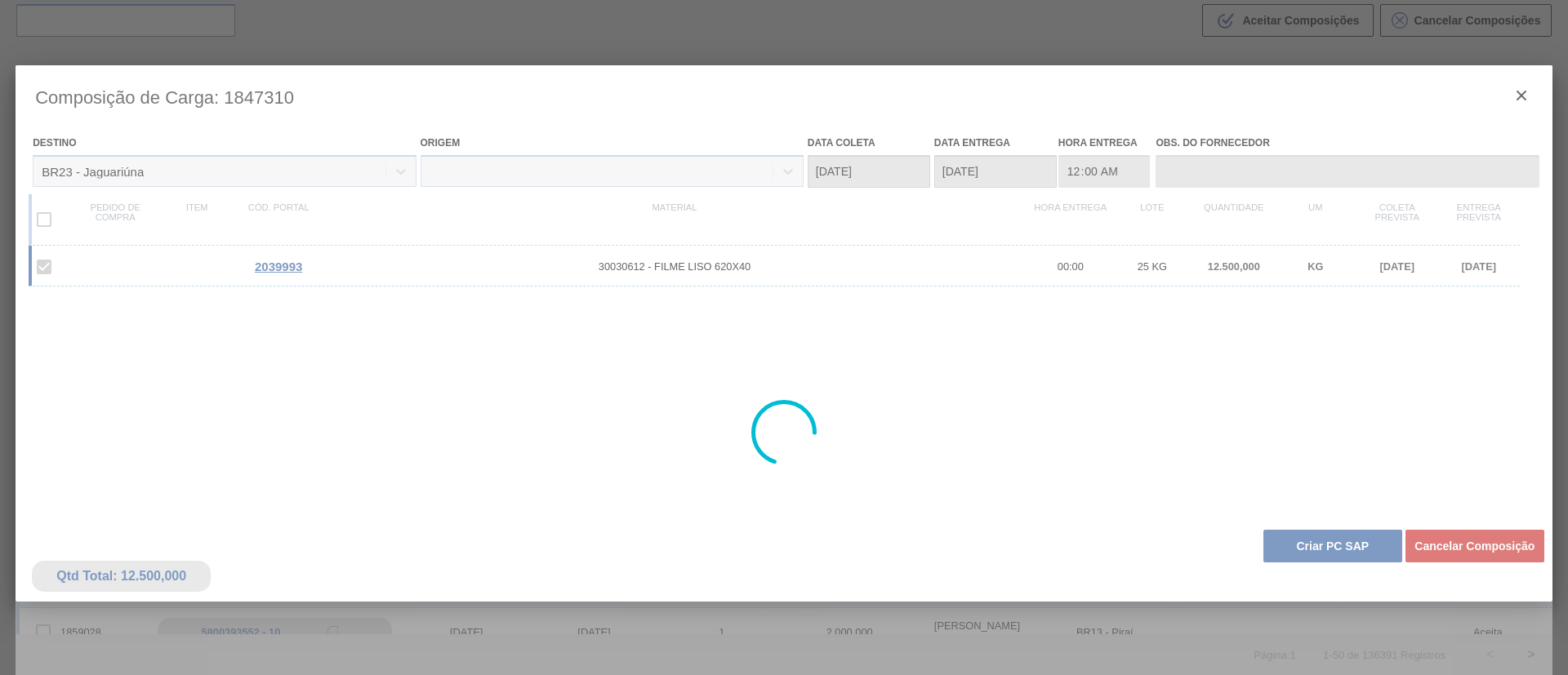
click at [1329, 577] on div at bounding box center [784, 433] width 1537 height 734
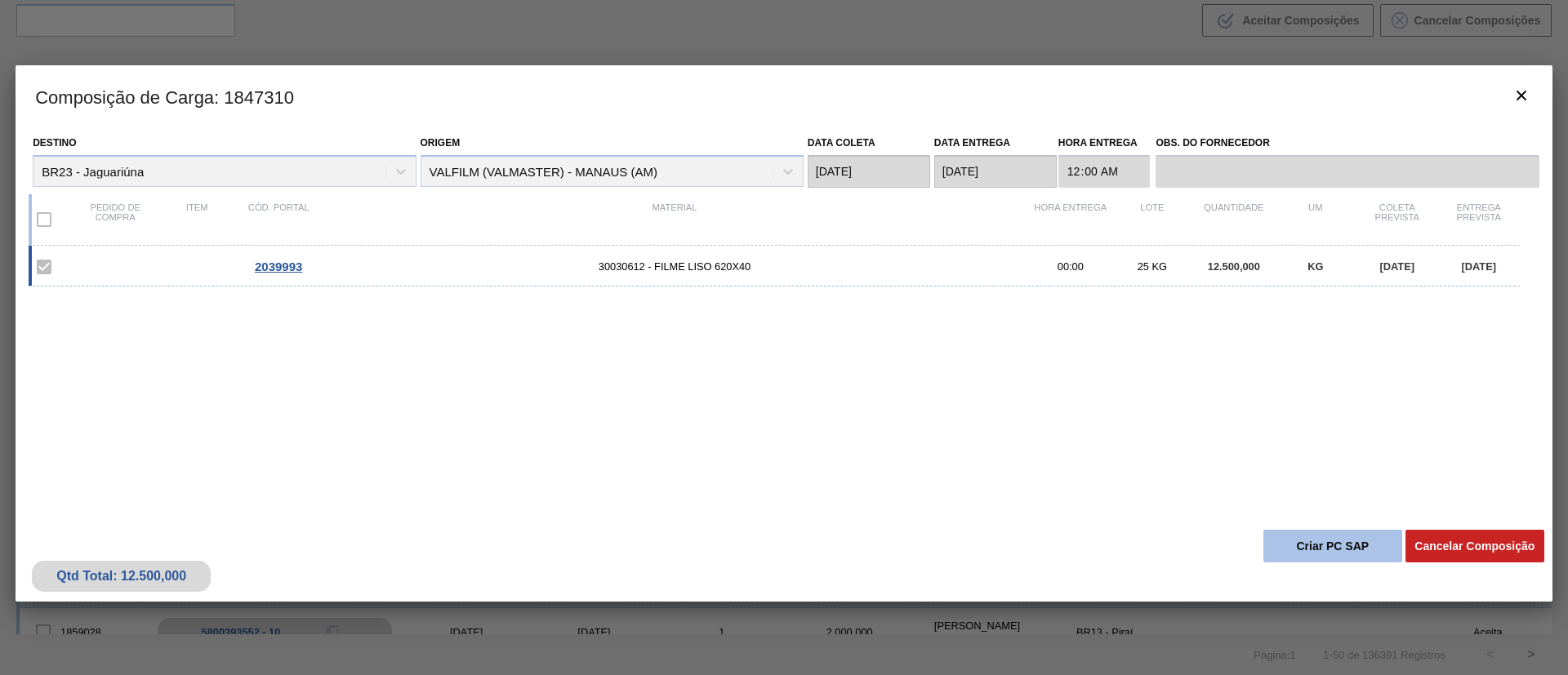
click at [1333, 553] on button "Criar PC SAP" at bounding box center [1332, 545] width 138 height 33
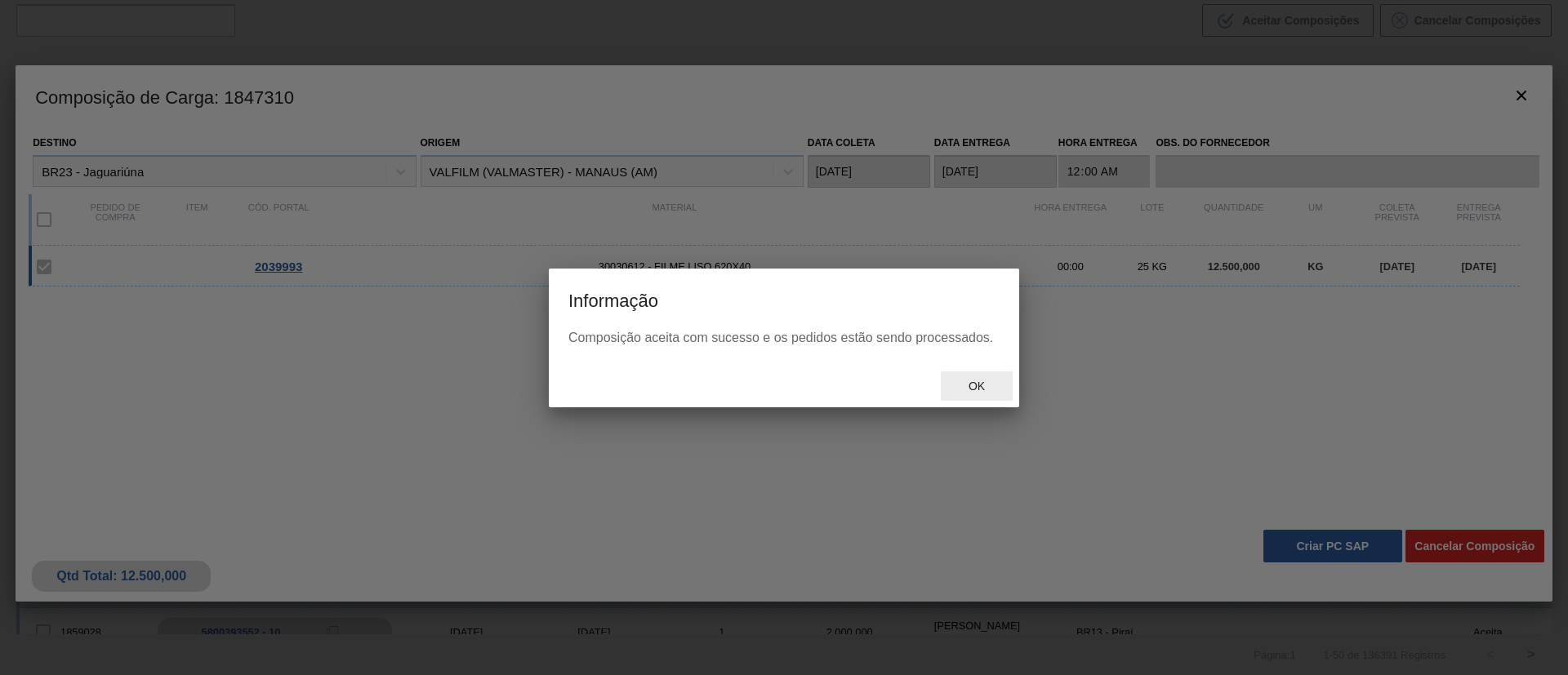
click at [993, 392] on span "Ok" at bounding box center [977, 386] width 43 height 13
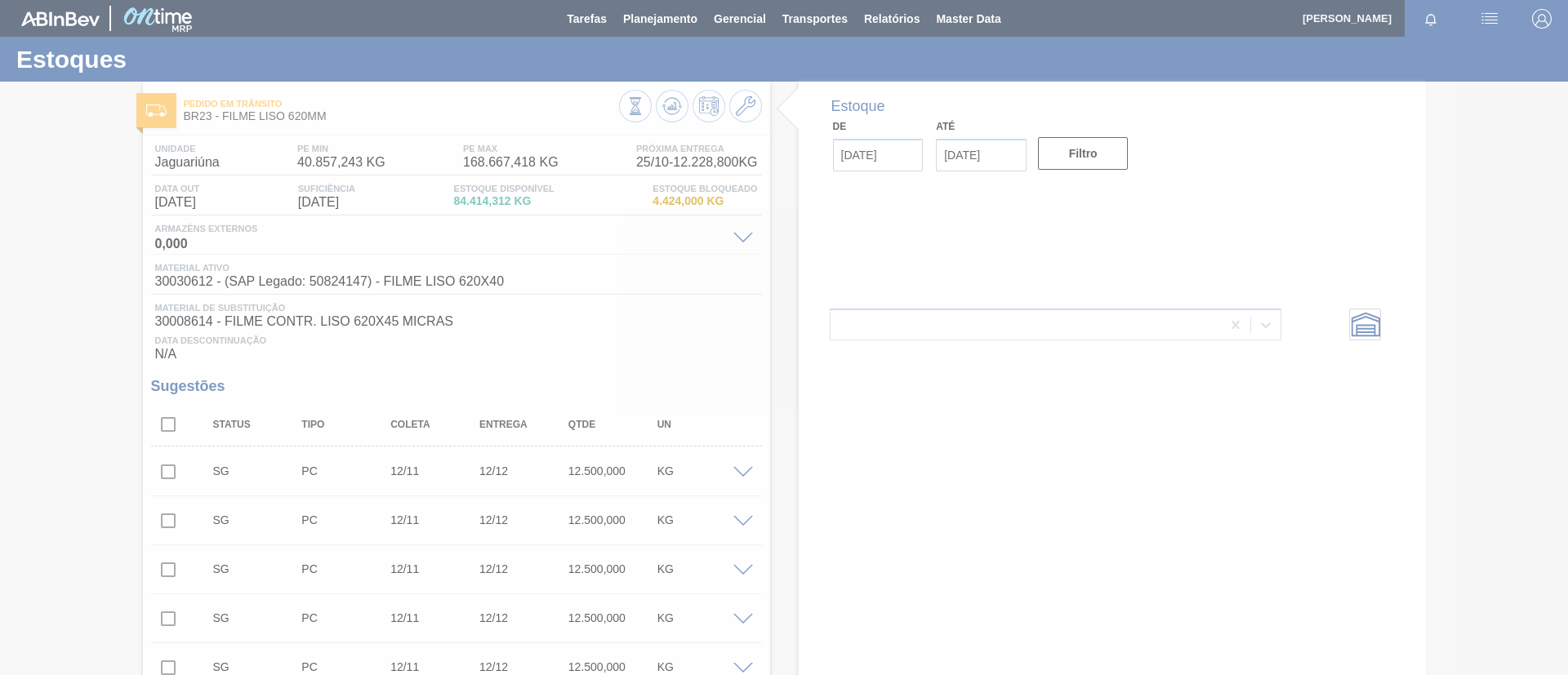
click at [662, 111] on div at bounding box center [784, 337] width 1568 height 675
click at [666, 110] on div at bounding box center [784, 337] width 1568 height 675
click at [667, 109] on div at bounding box center [784, 337] width 1568 height 675
click at [669, 106] on div at bounding box center [784, 337] width 1568 height 675
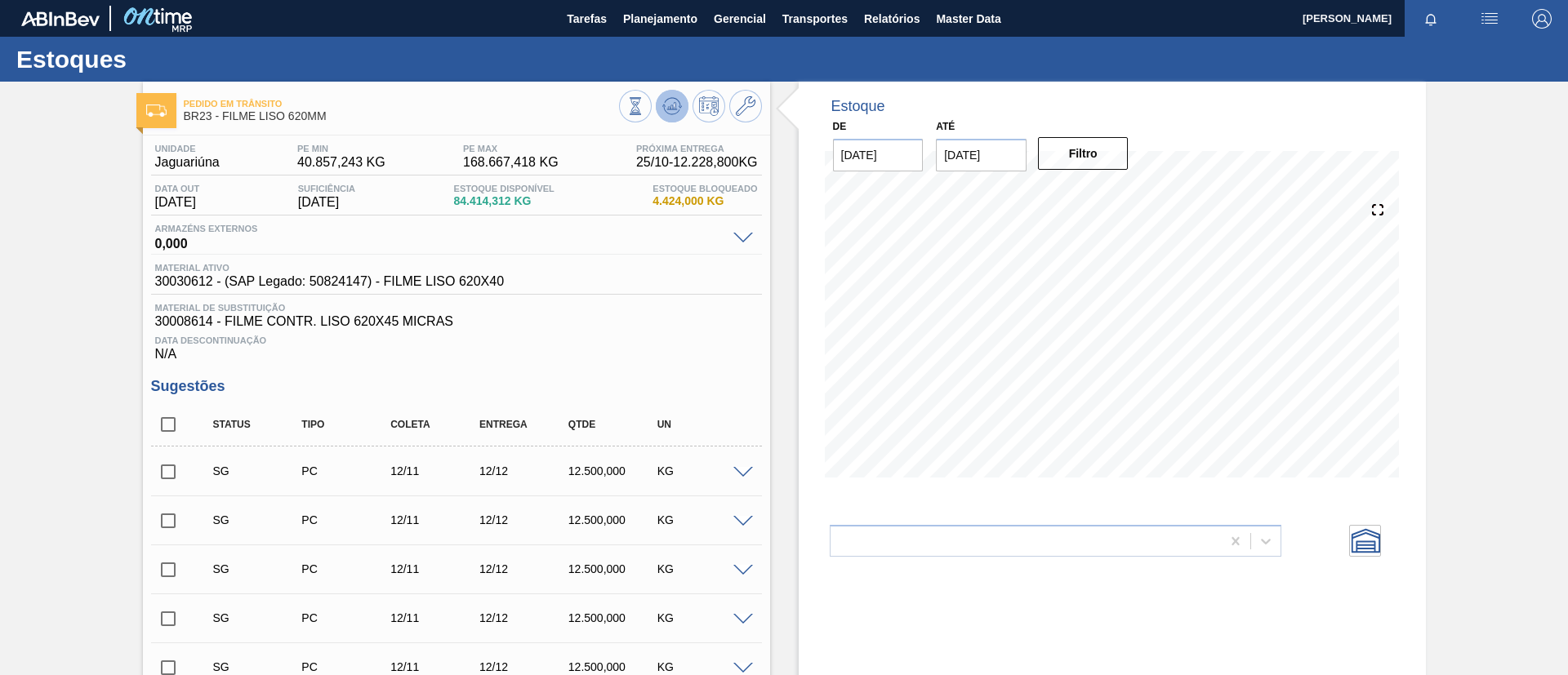
click at [669, 107] on icon at bounding box center [672, 106] width 20 height 20
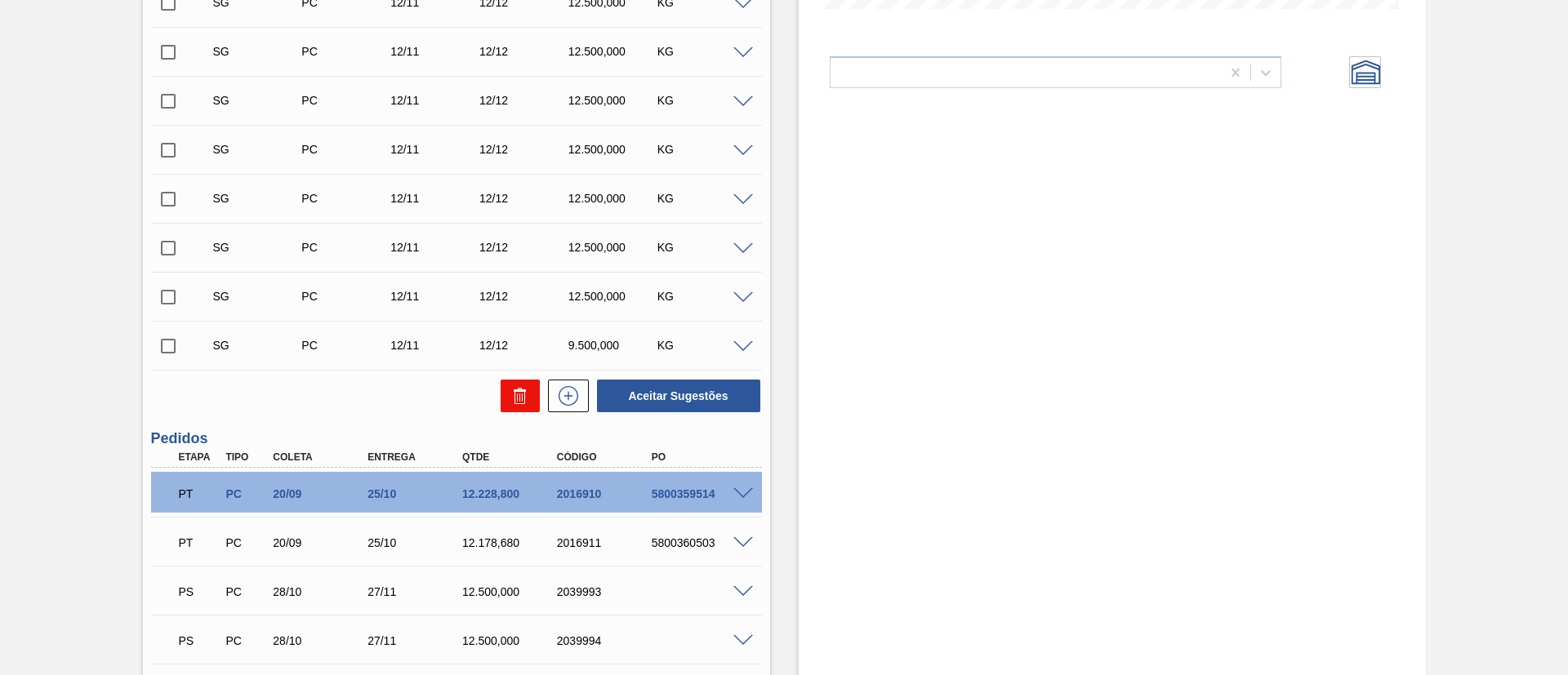
scroll to position [640, 0]
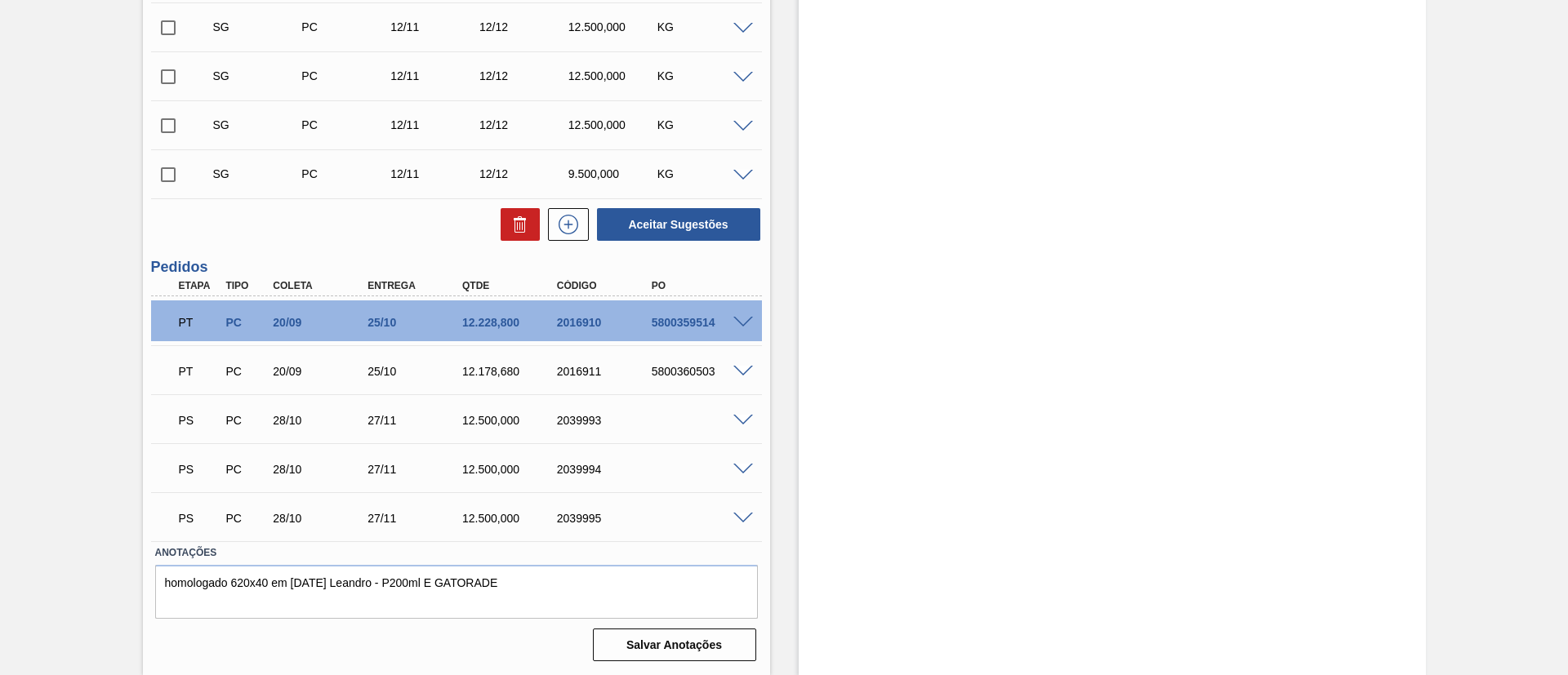
drag, startPoint x: 0, startPoint y: 261, endPoint x: 583, endPoint y: 506, distance: 632.4
click at [1, 261] on div "Pedido em Trânsito BR23 - FILME LISO 620MM Unidade Jaguariúna PE MIN 40.857,243…" at bounding box center [784, 59] width 1568 height 1233
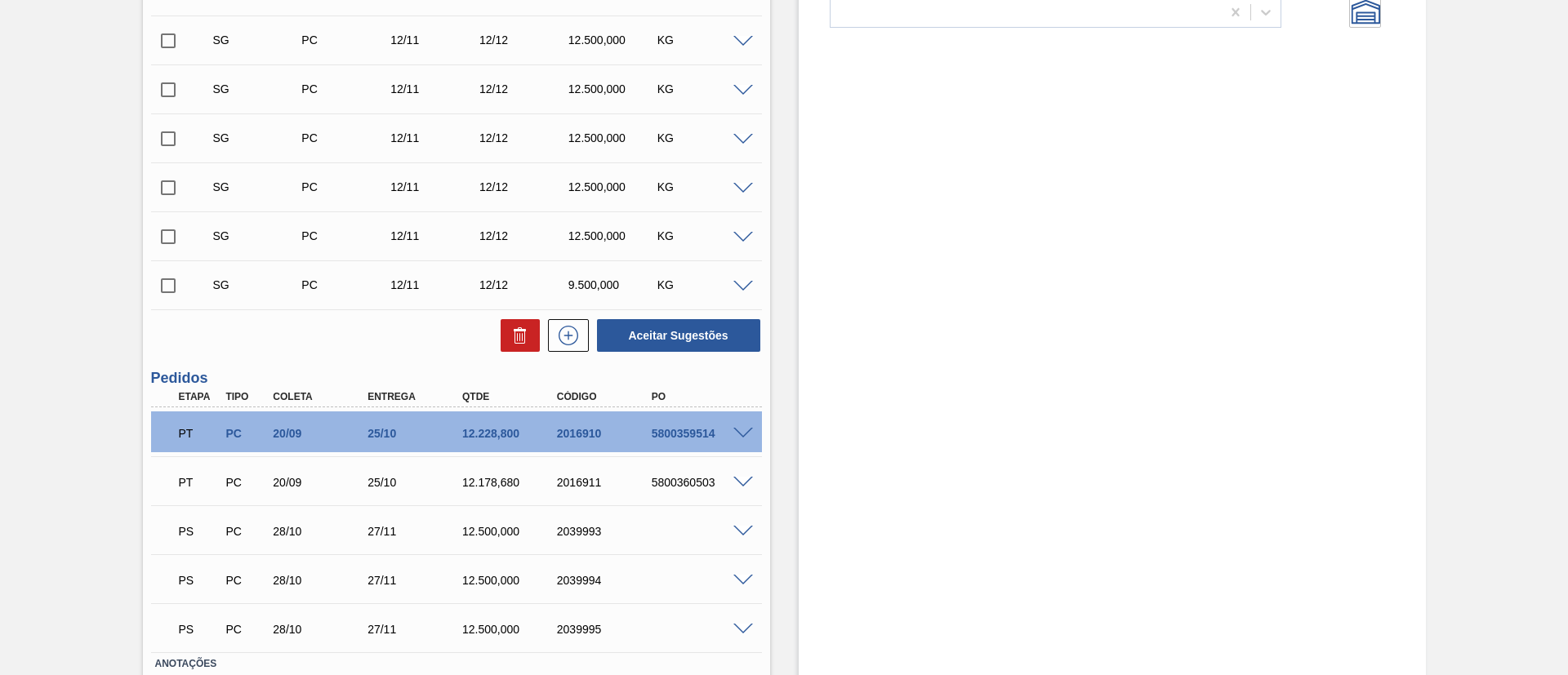
scroll to position [272, 0]
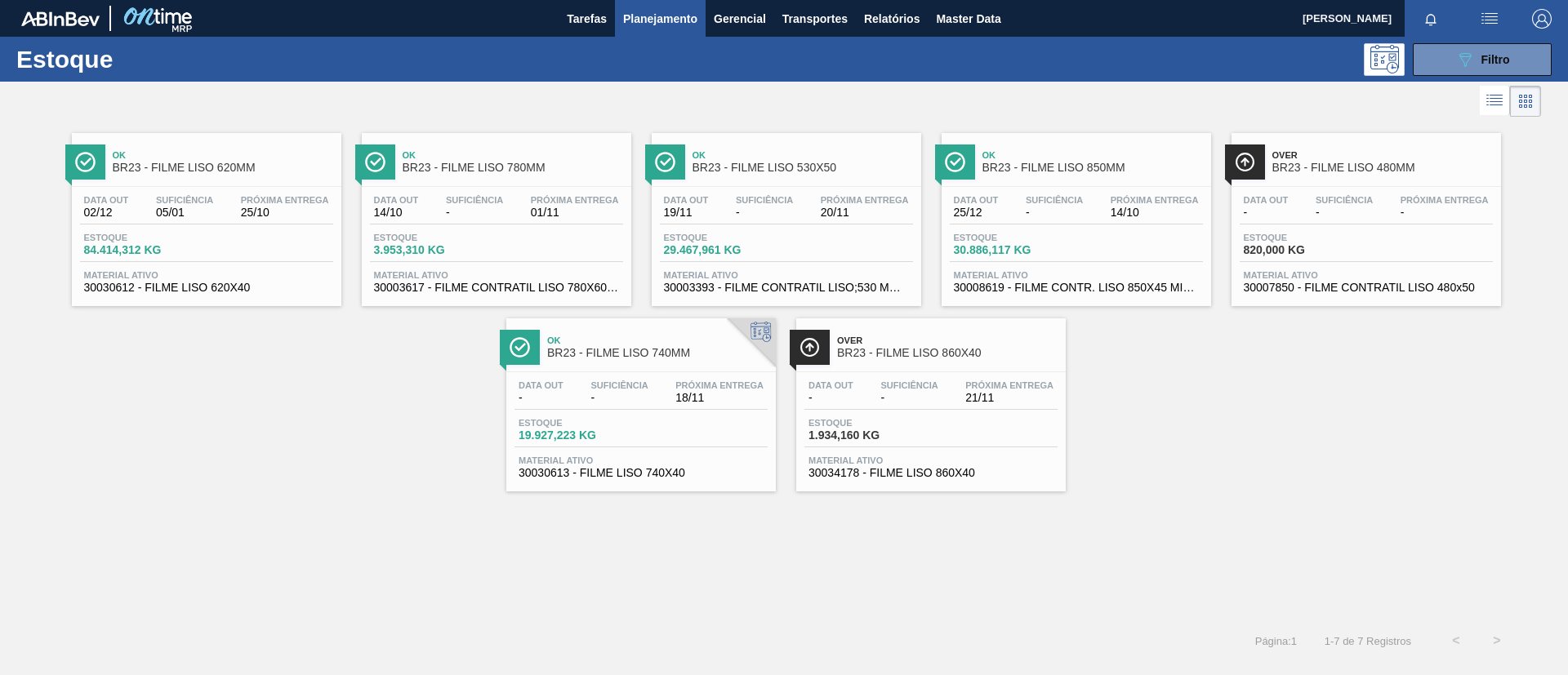
click at [542, 166] on span "BR23 - FILME LISO 780MM" at bounding box center [513, 168] width 220 height 12
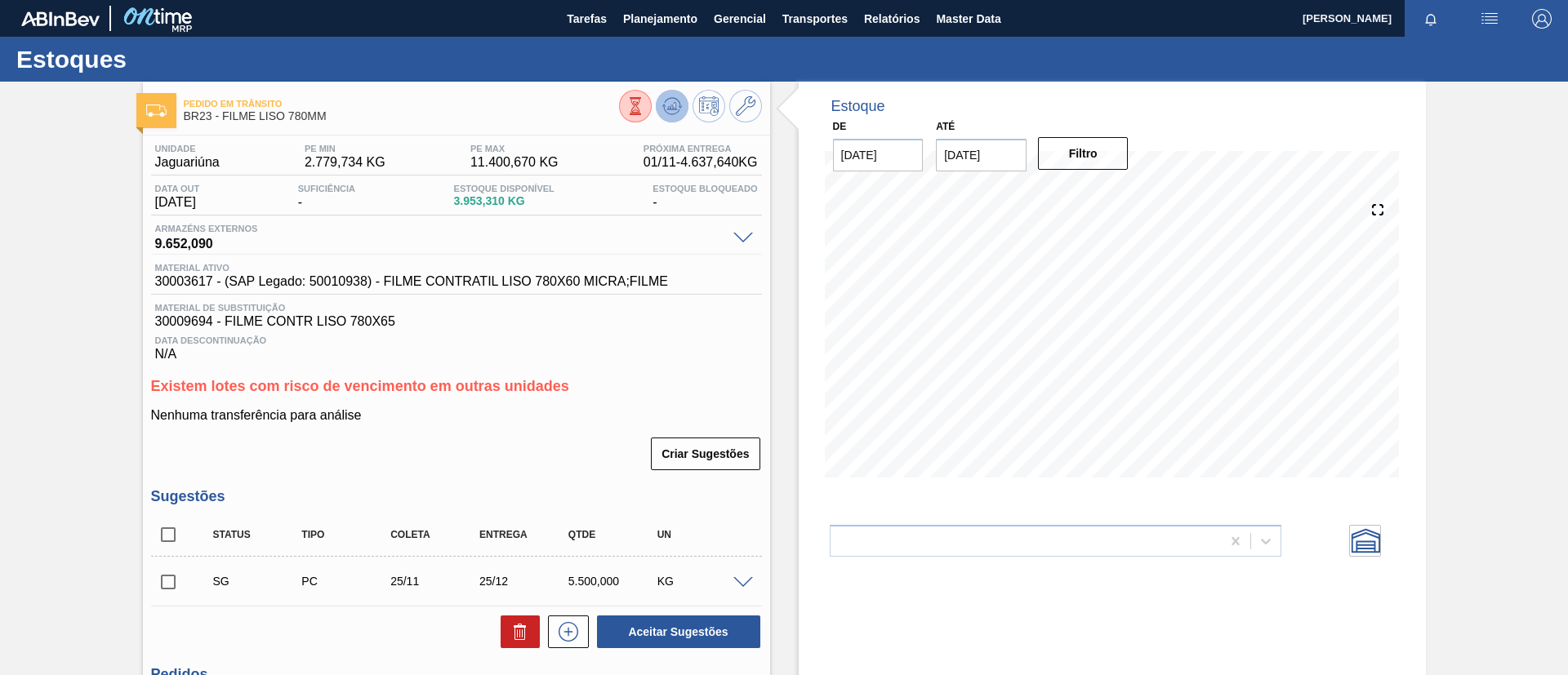
click at [667, 114] on icon at bounding box center [672, 106] width 20 height 20
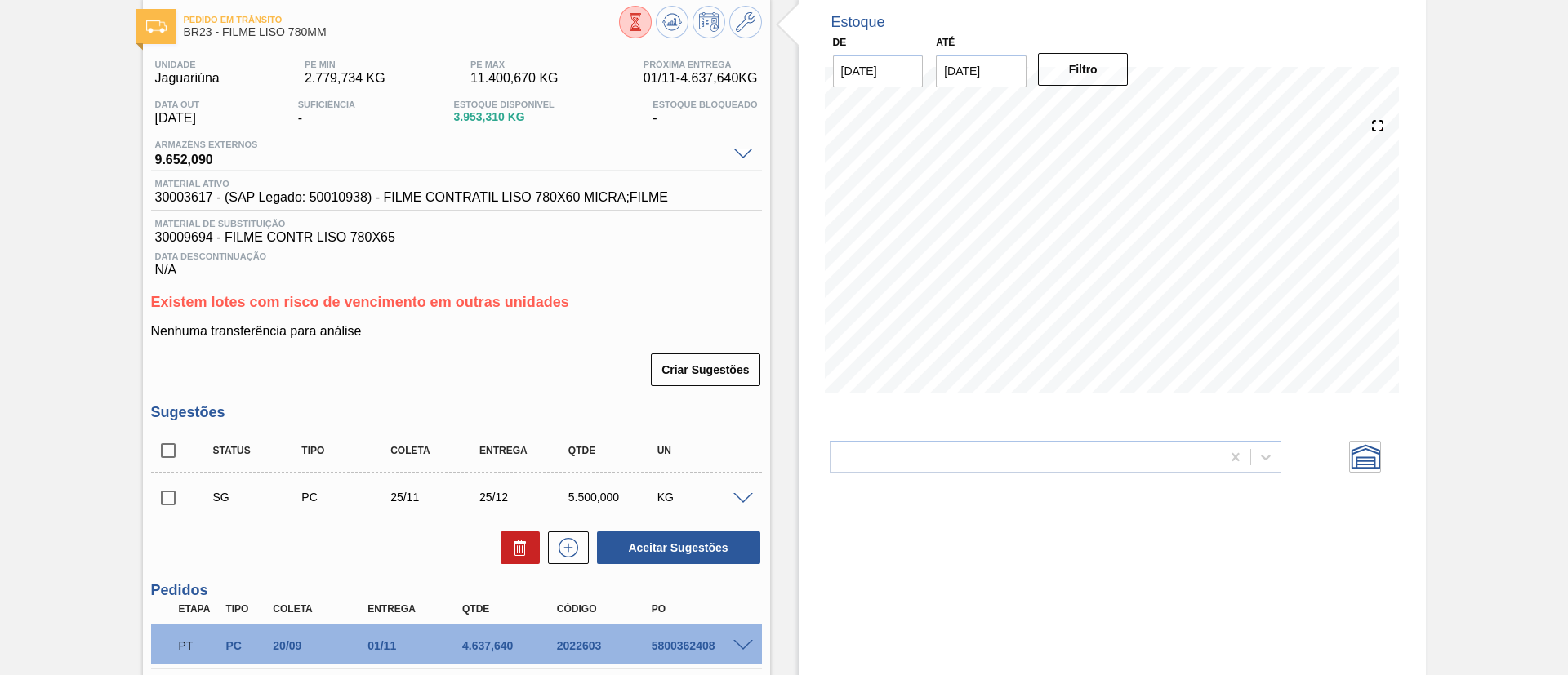
scroll to position [122, 0]
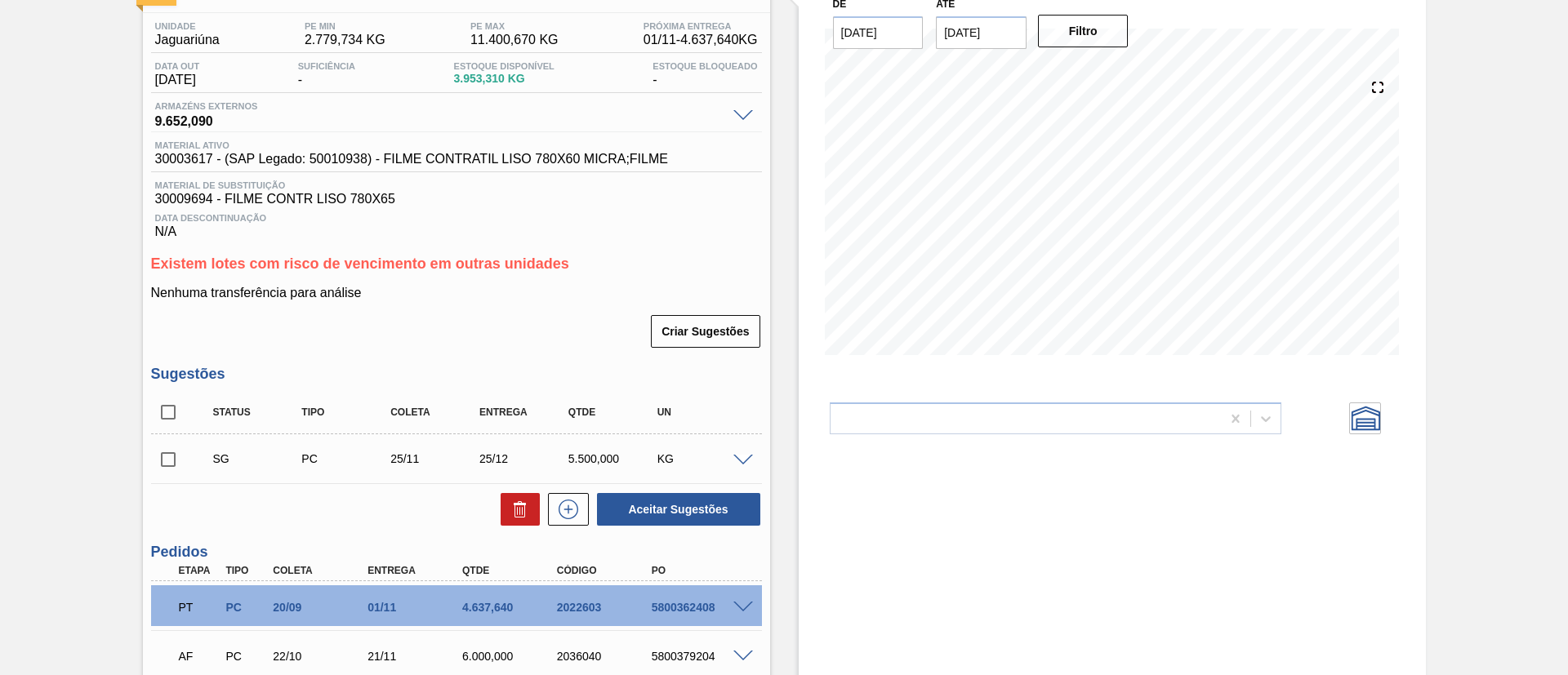
click at [159, 452] on input "checkbox" at bounding box center [168, 459] width 35 height 35
click at [748, 457] on span at bounding box center [743, 461] width 20 height 12
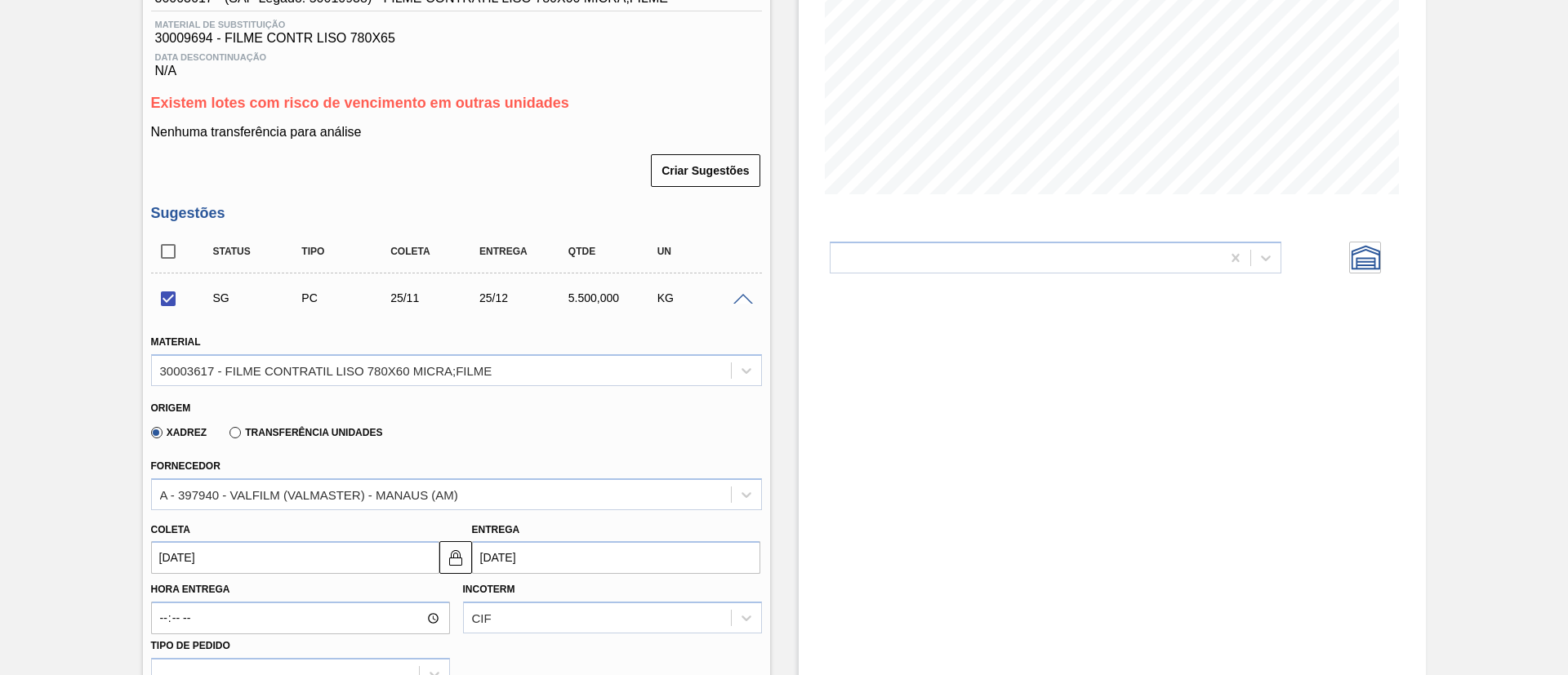
scroll to position [490, 0]
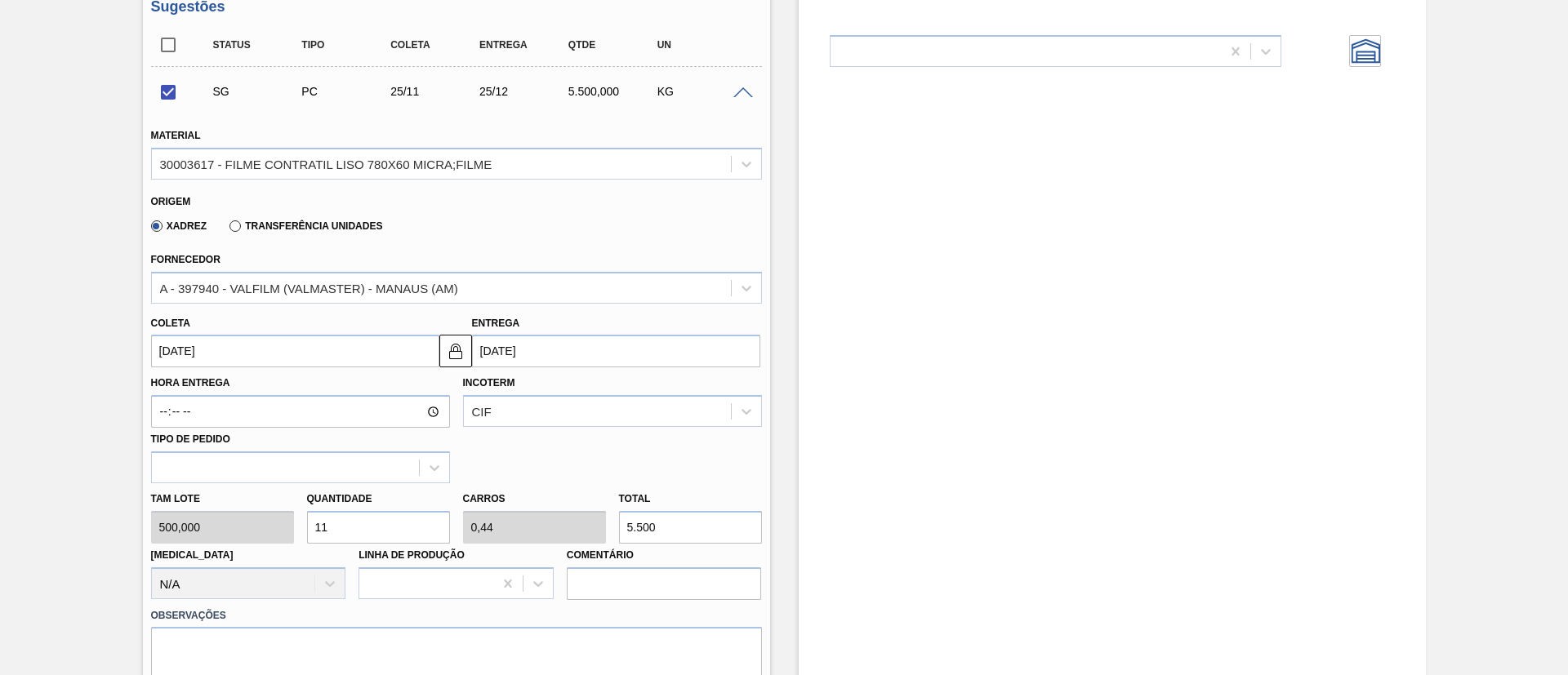
click at [739, 94] on span at bounding box center [743, 93] width 20 height 12
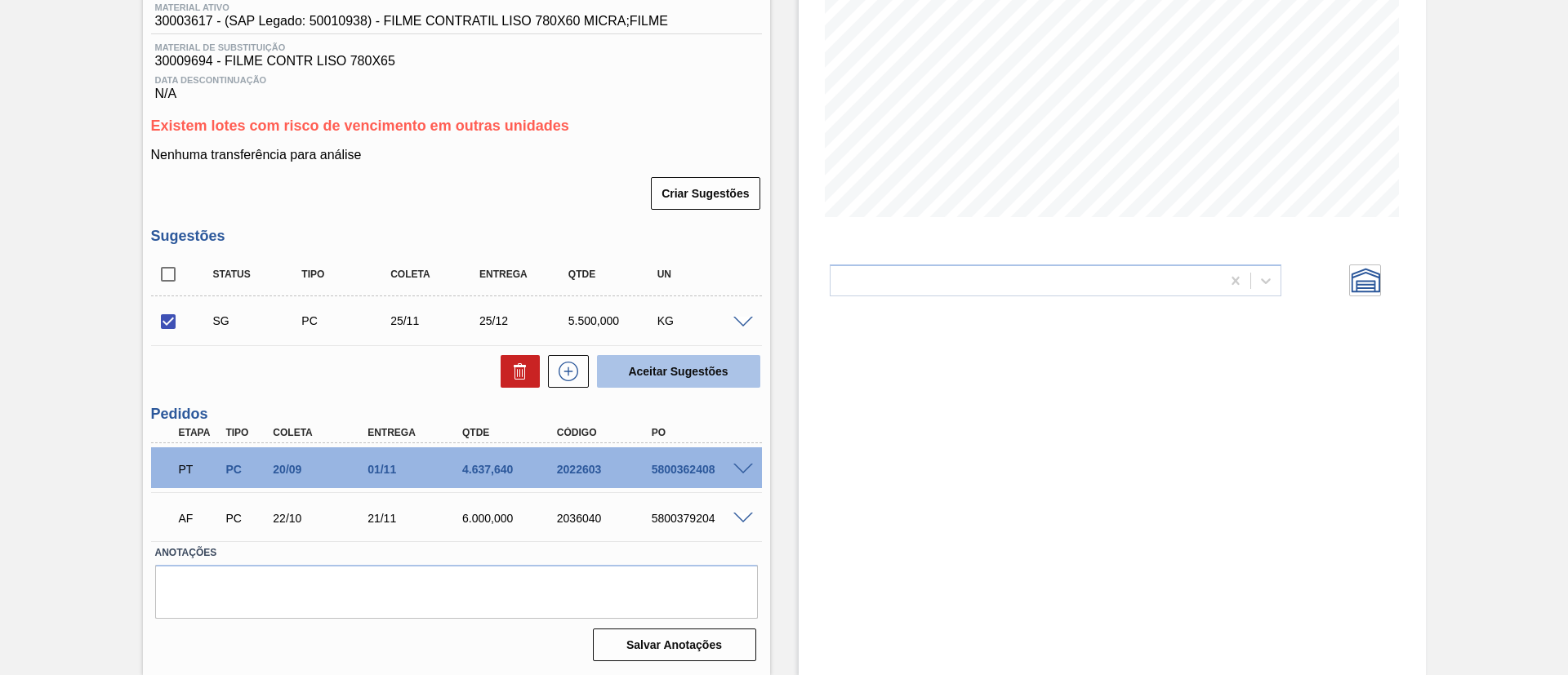
click at [689, 365] on button "Aceitar Sugestões" at bounding box center [679, 371] width 163 height 33
checkbox input "false"
click at [164, 329] on input "checkbox" at bounding box center [168, 321] width 35 height 35
click at [642, 371] on button "Aceitar Sugestões" at bounding box center [679, 371] width 163 height 33
checkbox input "false"
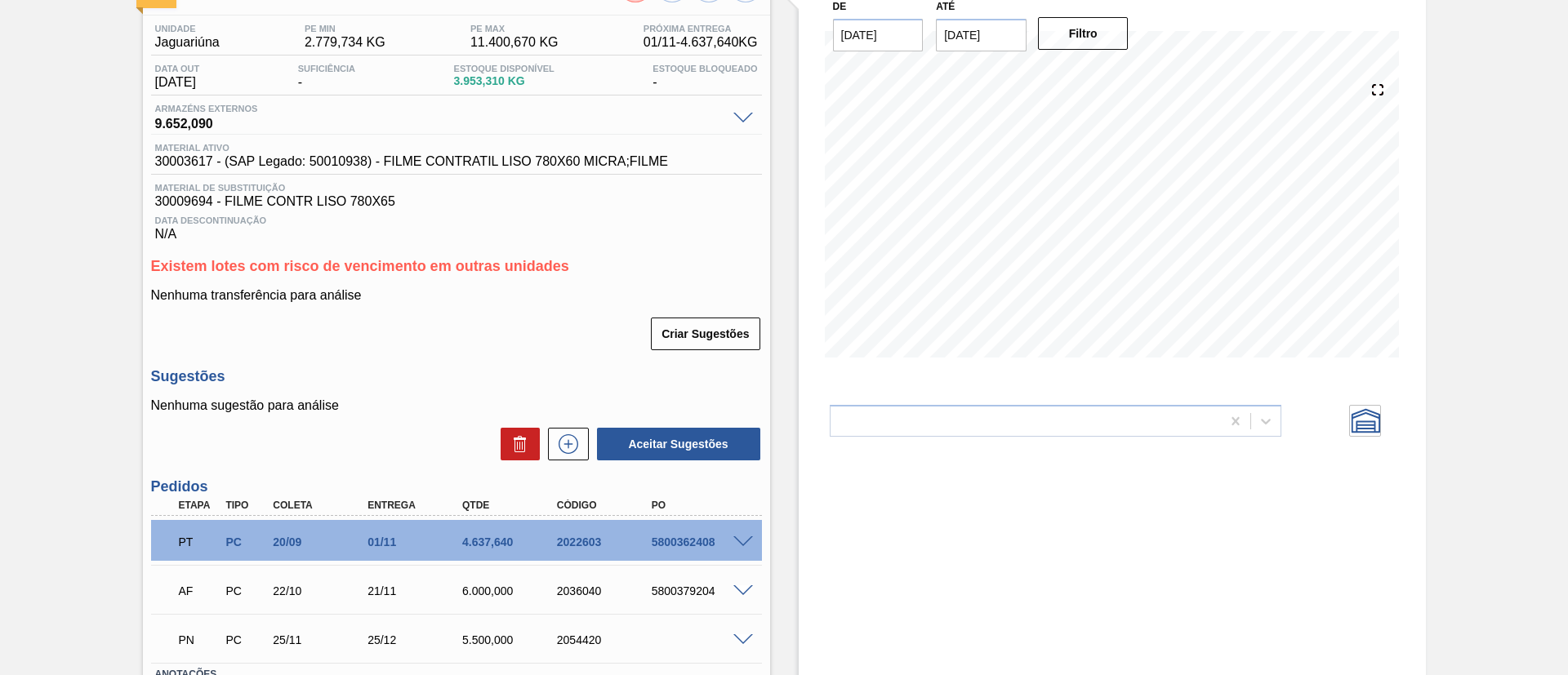
scroll to position [0, 0]
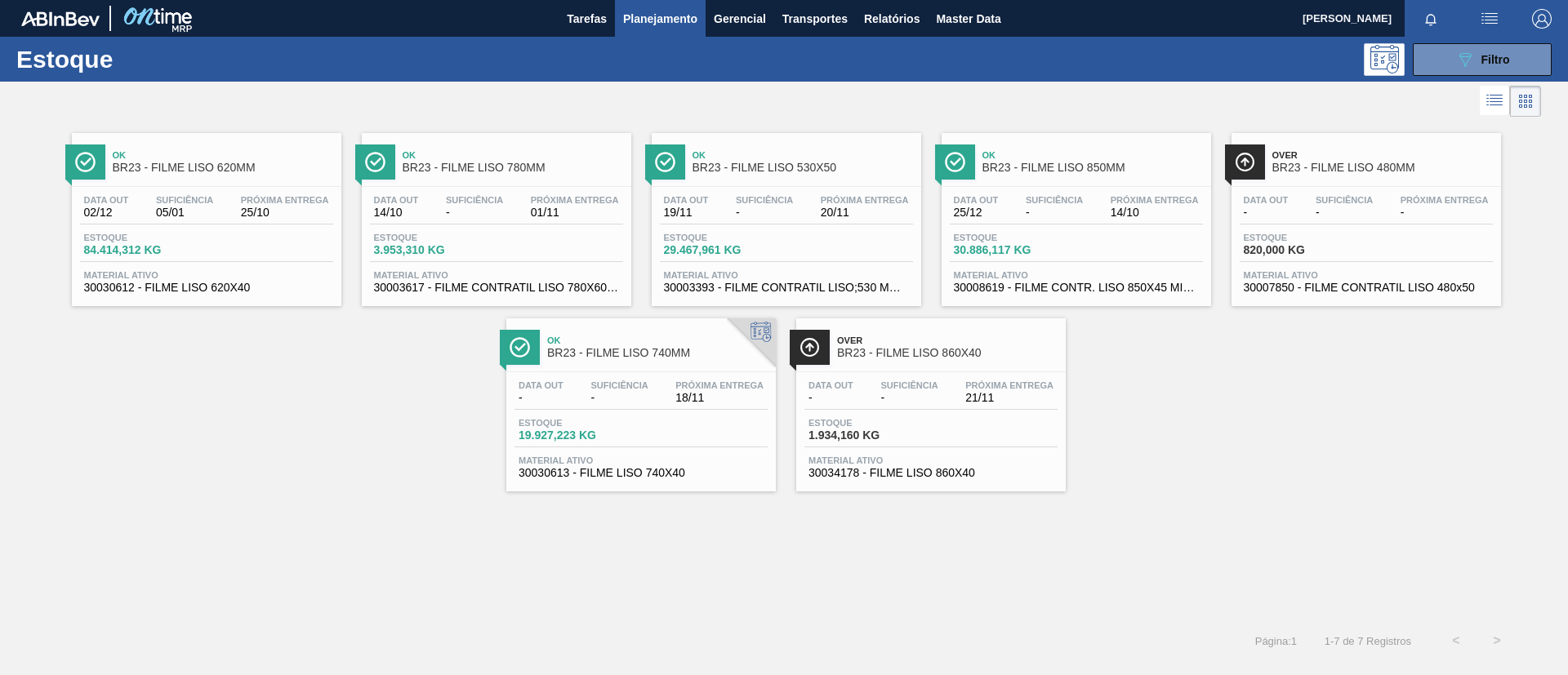
click at [884, 171] on span "BR23 - FILME LISO 530X50" at bounding box center [802, 168] width 220 height 12
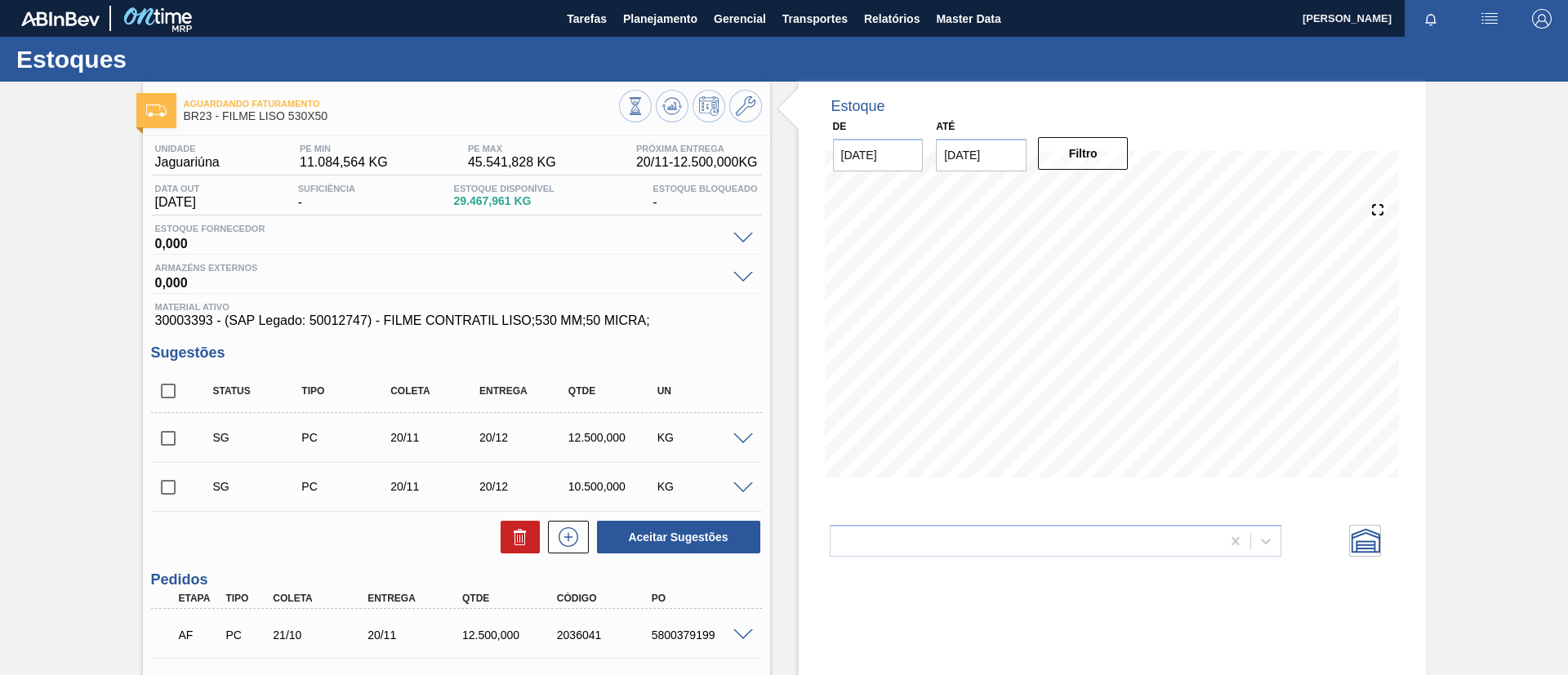
click at [170, 387] on input "checkbox" at bounding box center [168, 390] width 35 height 35
checkbox input "true"
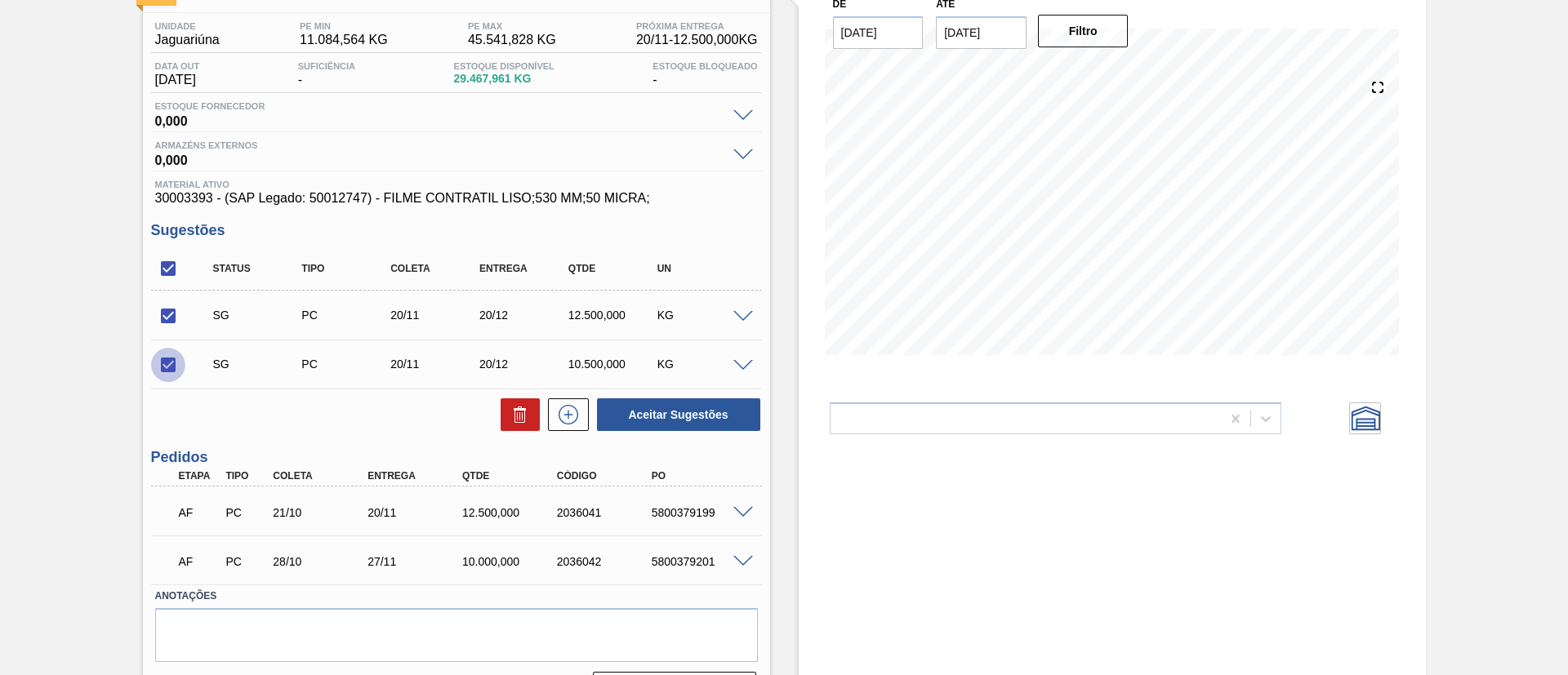
click at [174, 348] on input "checkbox" at bounding box center [168, 365] width 35 height 35
checkbox input "false"
click at [712, 404] on button "Aceitar Sugestões" at bounding box center [679, 414] width 163 height 33
checkbox input "false"
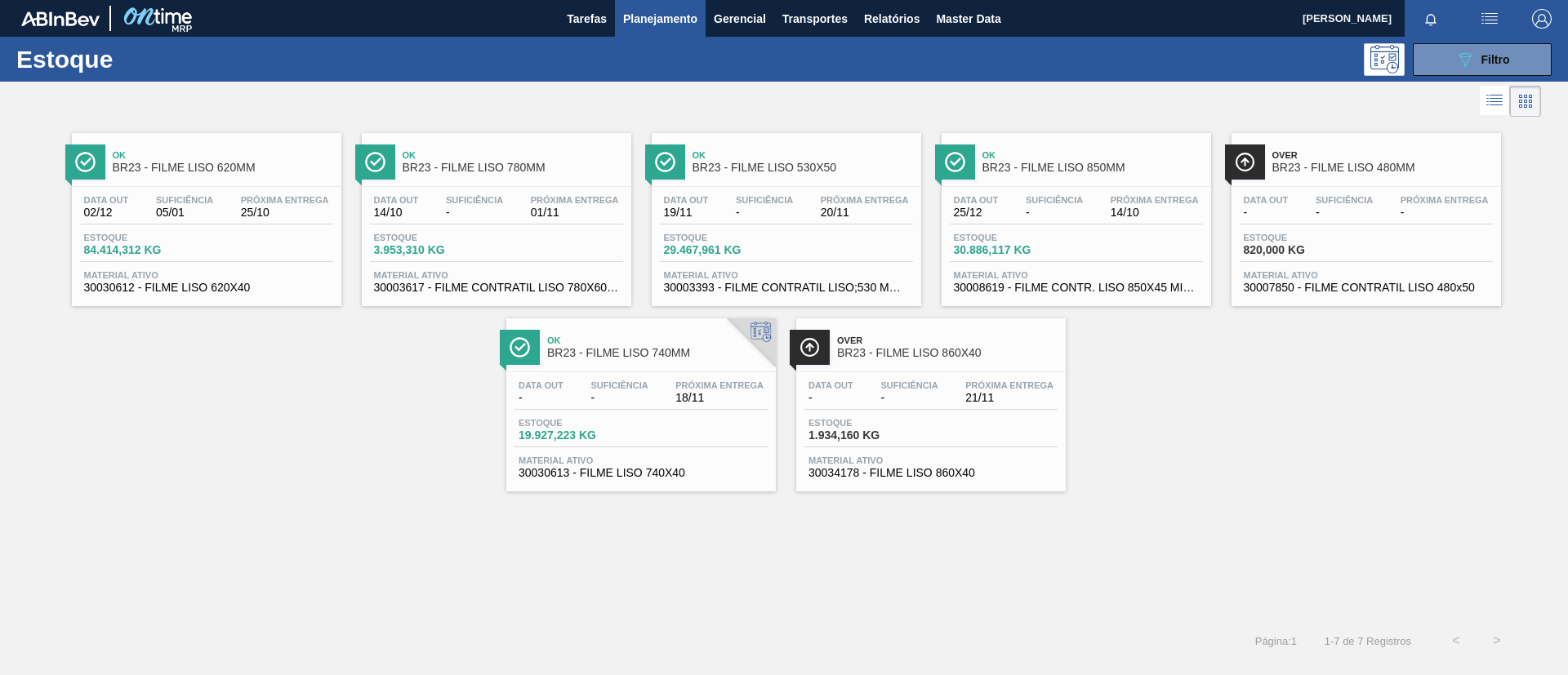
click at [1088, 223] on div "Data out 25/12 Suficiência - Próxima Entrega 14/10" at bounding box center [1076, 209] width 253 height 29
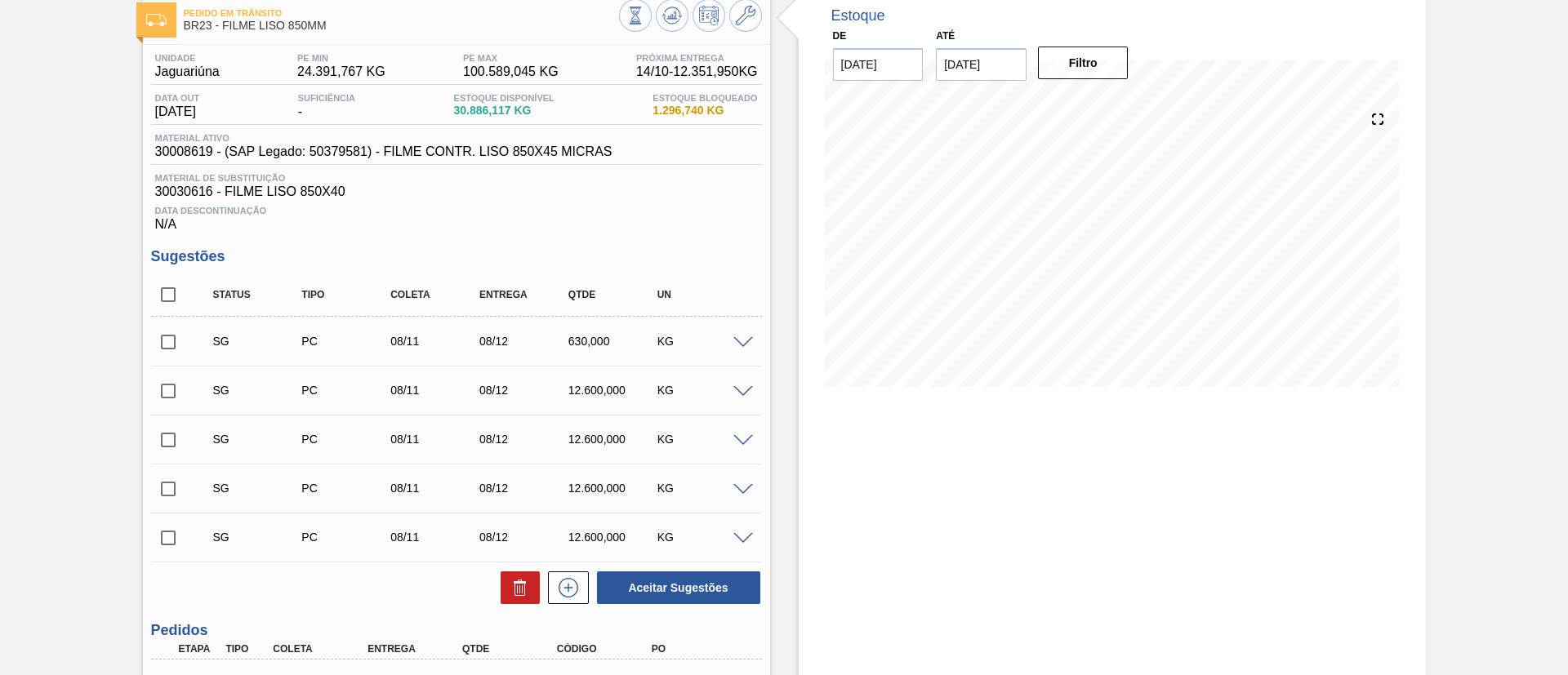
scroll to position [122, 0]
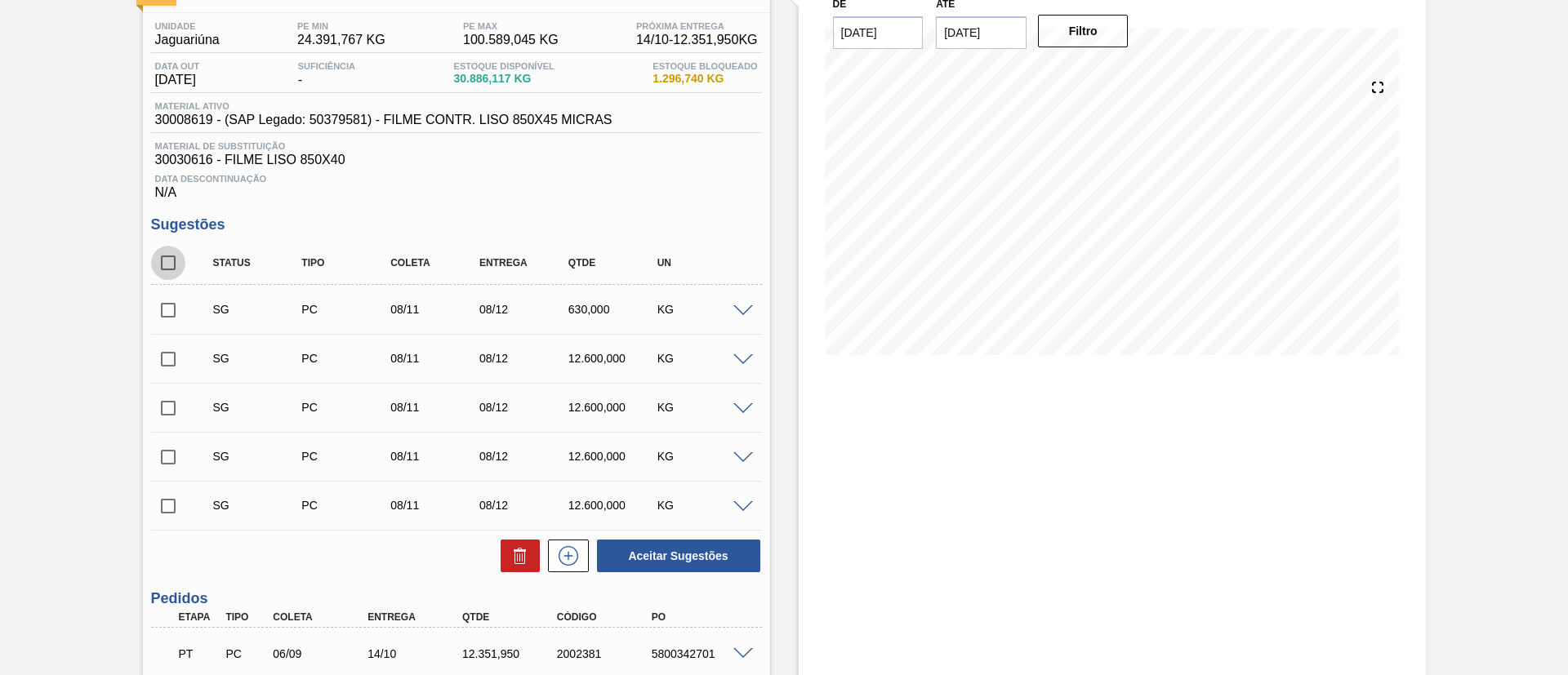
click at [168, 247] on input "checkbox" at bounding box center [168, 263] width 35 height 35
checkbox input "true"
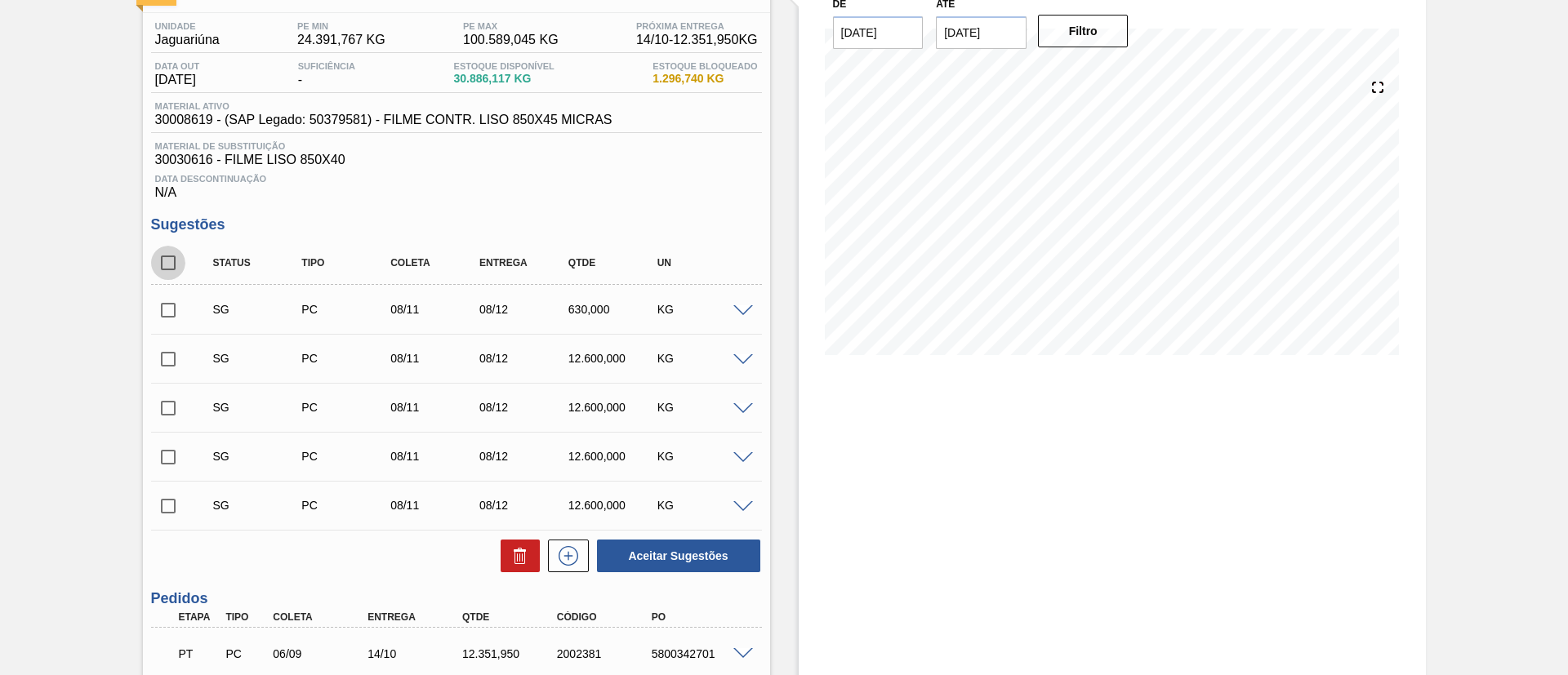
checkbox input "true"
click at [492, 552] on div at bounding box center [516, 555] width 47 height 33
click at [516, 552] on icon at bounding box center [520, 556] width 20 height 20
checkbox input "false"
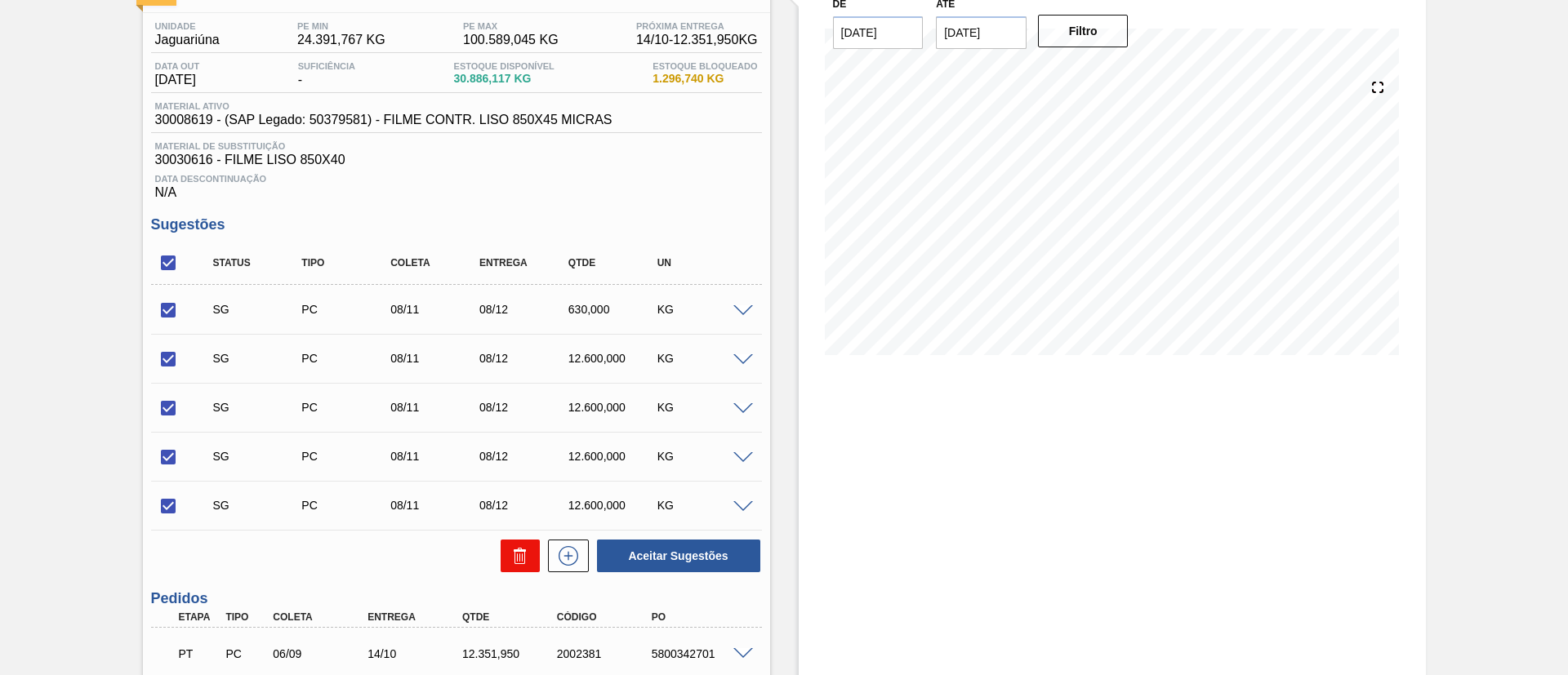
checkbox input "false"
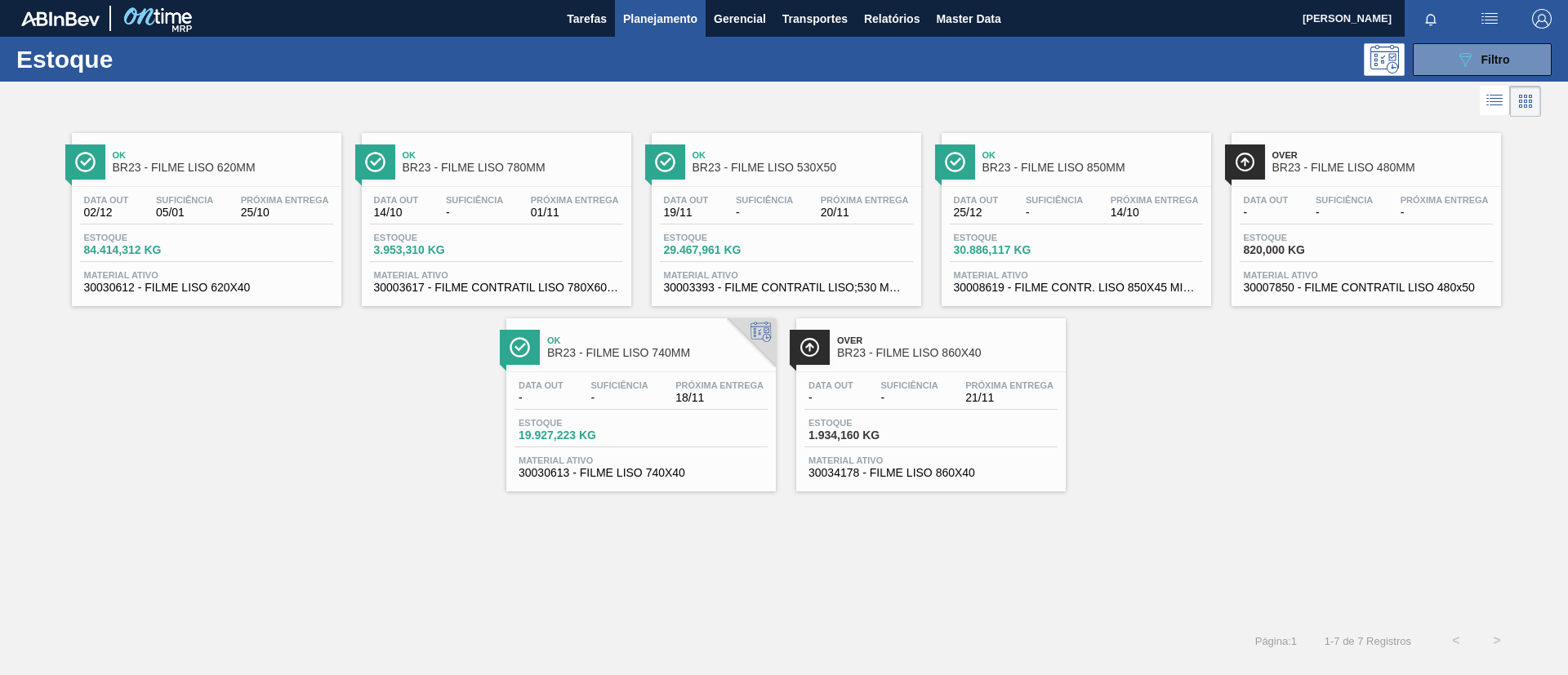
click at [991, 377] on div "Data out - Suficiência - Próxima Entrega 21/11 Estoque 1.934,160 KG Material at…" at bounding box center [931, 428] width 270 height 111
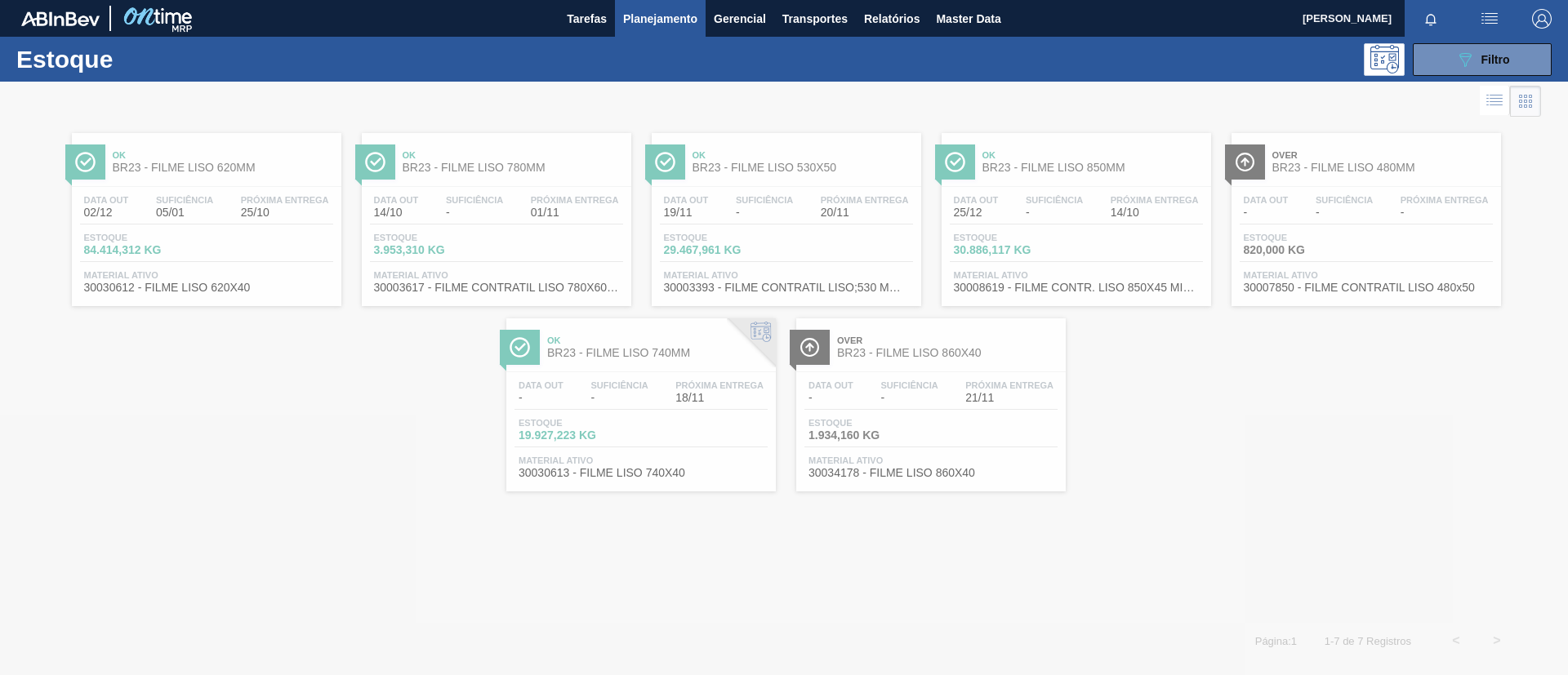
click at [639, 342] on div at bounding box center [784, 378] width 1568 height 593
click at [643, 343] on div at bounding box center [784, 378] width 1568 height 593
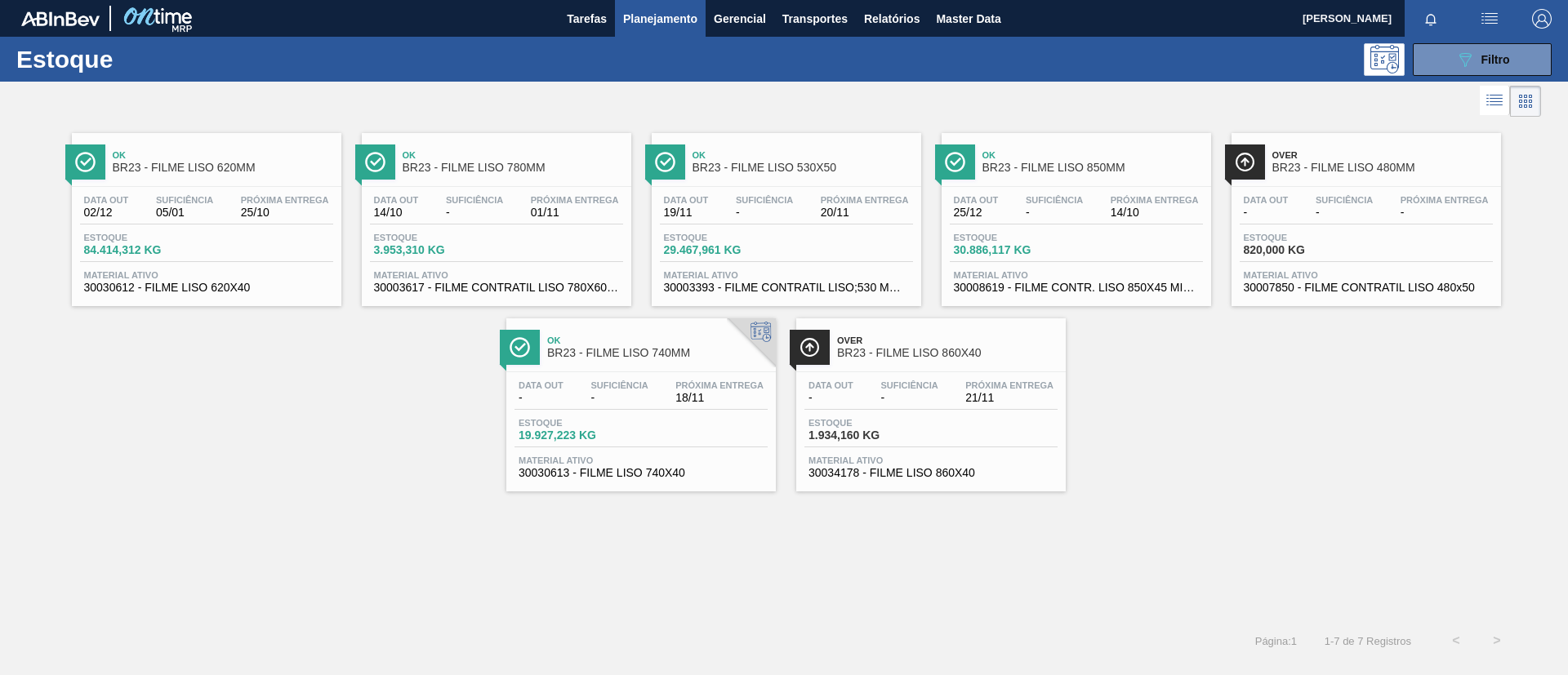
click at [651, 351] on span "BR23 - FILME LISO 740MM" at bounding box center [658, 353] width 220 height 12
drag, startPoint x: 1461, startPoint y: 63, endPoint x: 1462, endPoint y: 75, distance: 12.0
click at [1462, 62] on icon "089F7B8B-B2A5-4AFE-B5C0-19BA573D28AC" at bounding box center [1465, 59] width 20 height 20
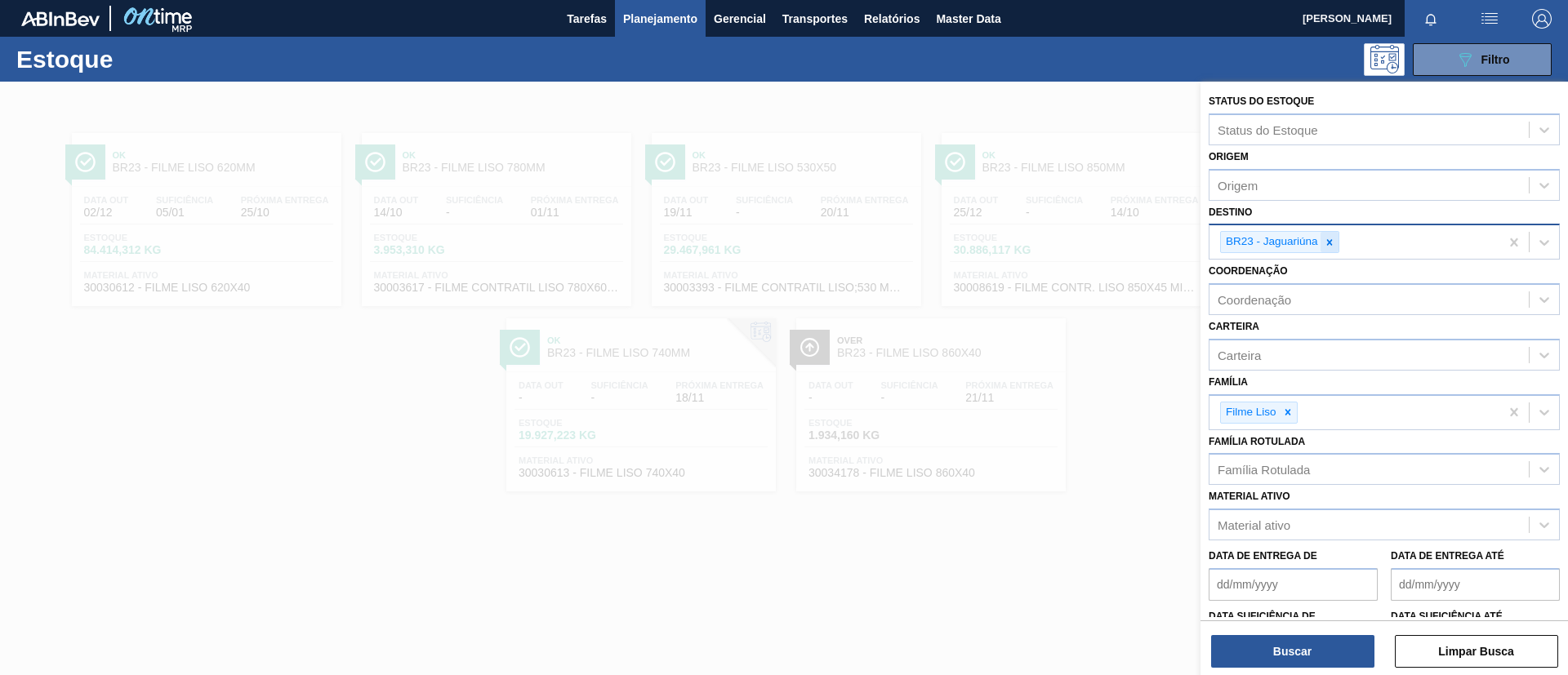
click at [1333, 242] on icon at bounding box center [1329, 242] width 12 height 12
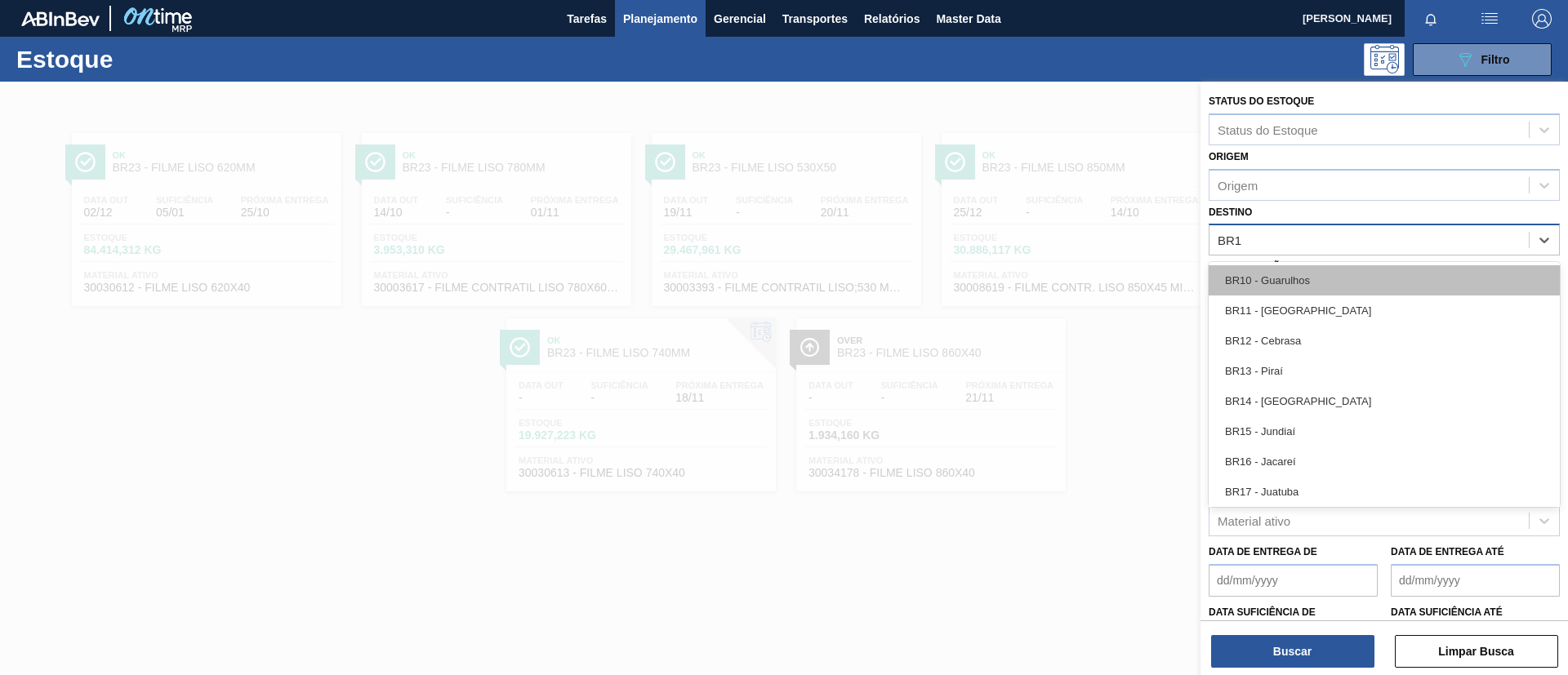
type input "BR18"
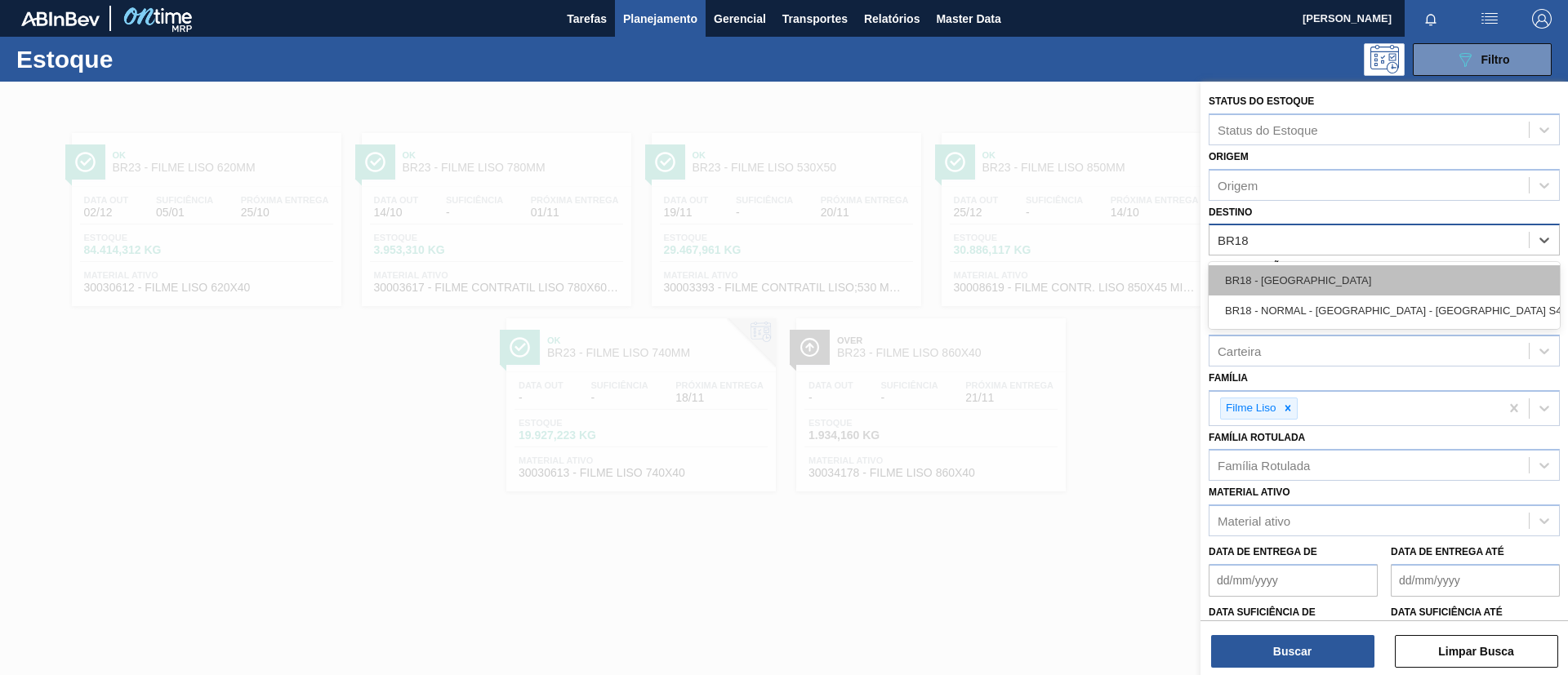
click at [1357, 287] on div "BR18 - Pernambuco" at bounding box center [1384, 280] width 351 height 30
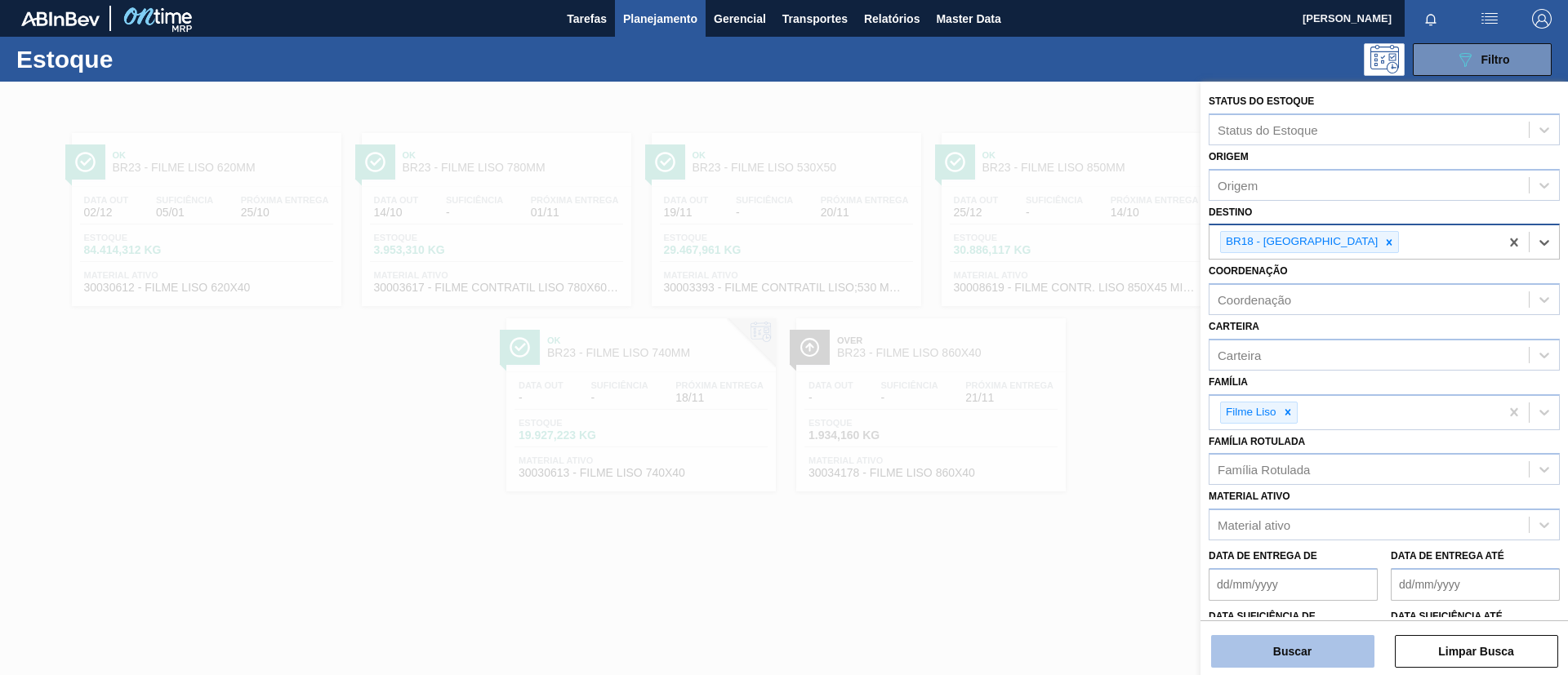
click at [1287, 659] on button "Buscar" at bounding box center [1293, 651] width 163 height 33
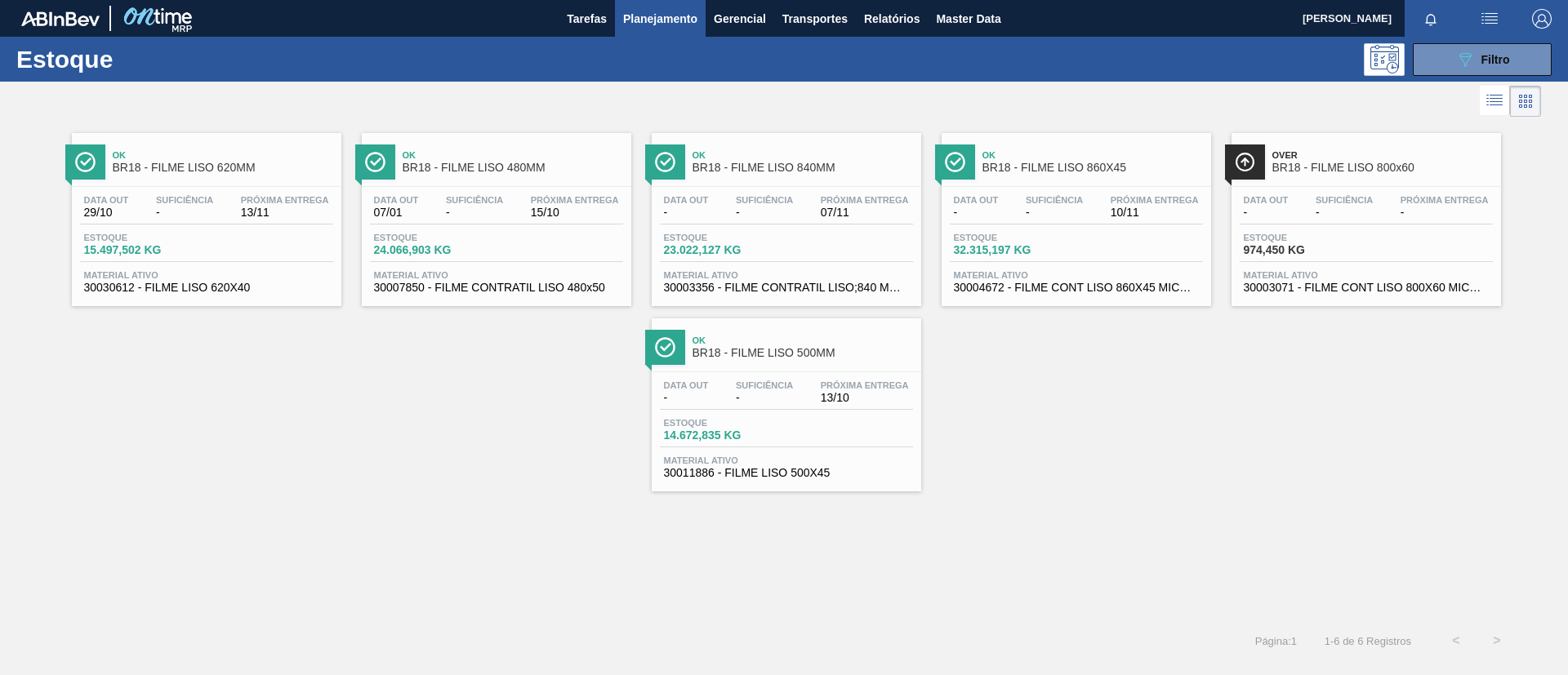
click at [210, 169] on span "BR18 - FILME LISO 620MM" at bounding box center [223, 168] width 220 height 12
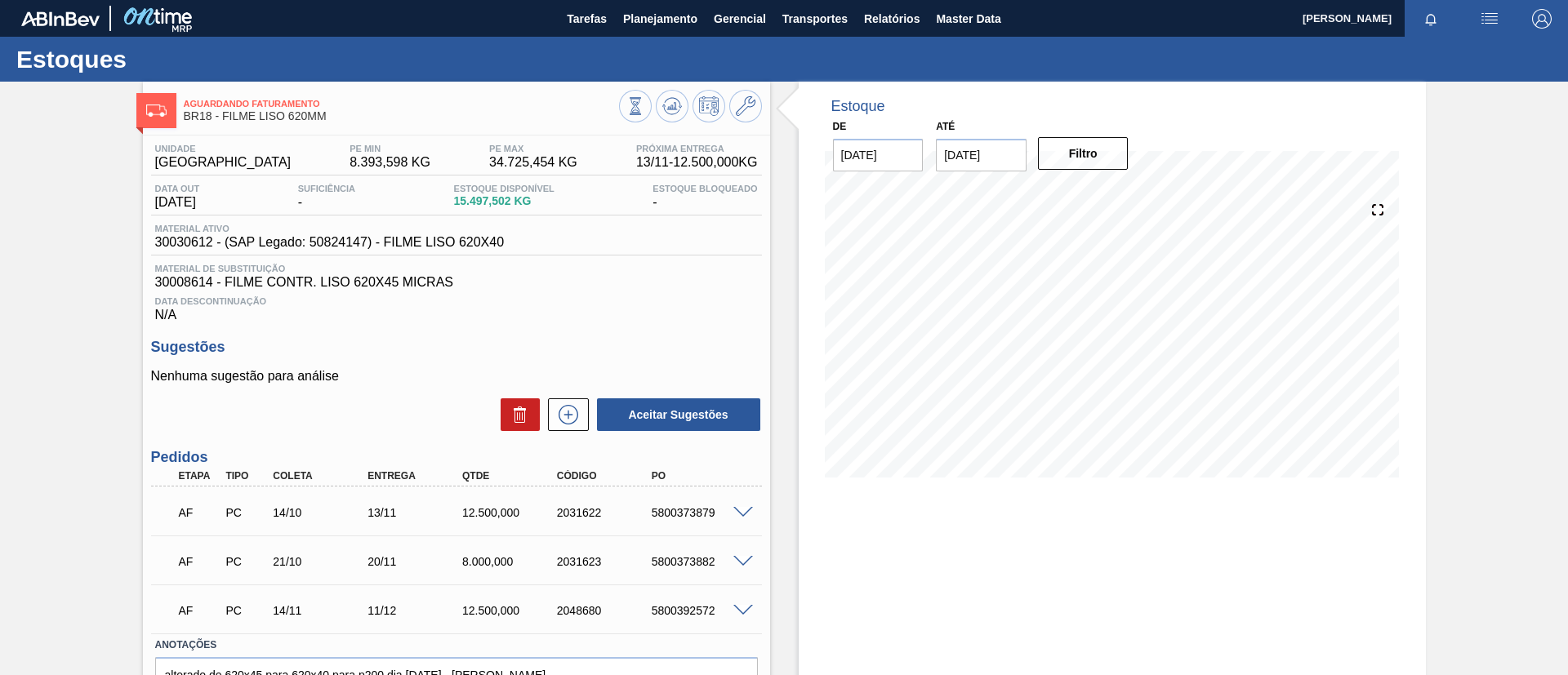
scroll to position [92, 0]
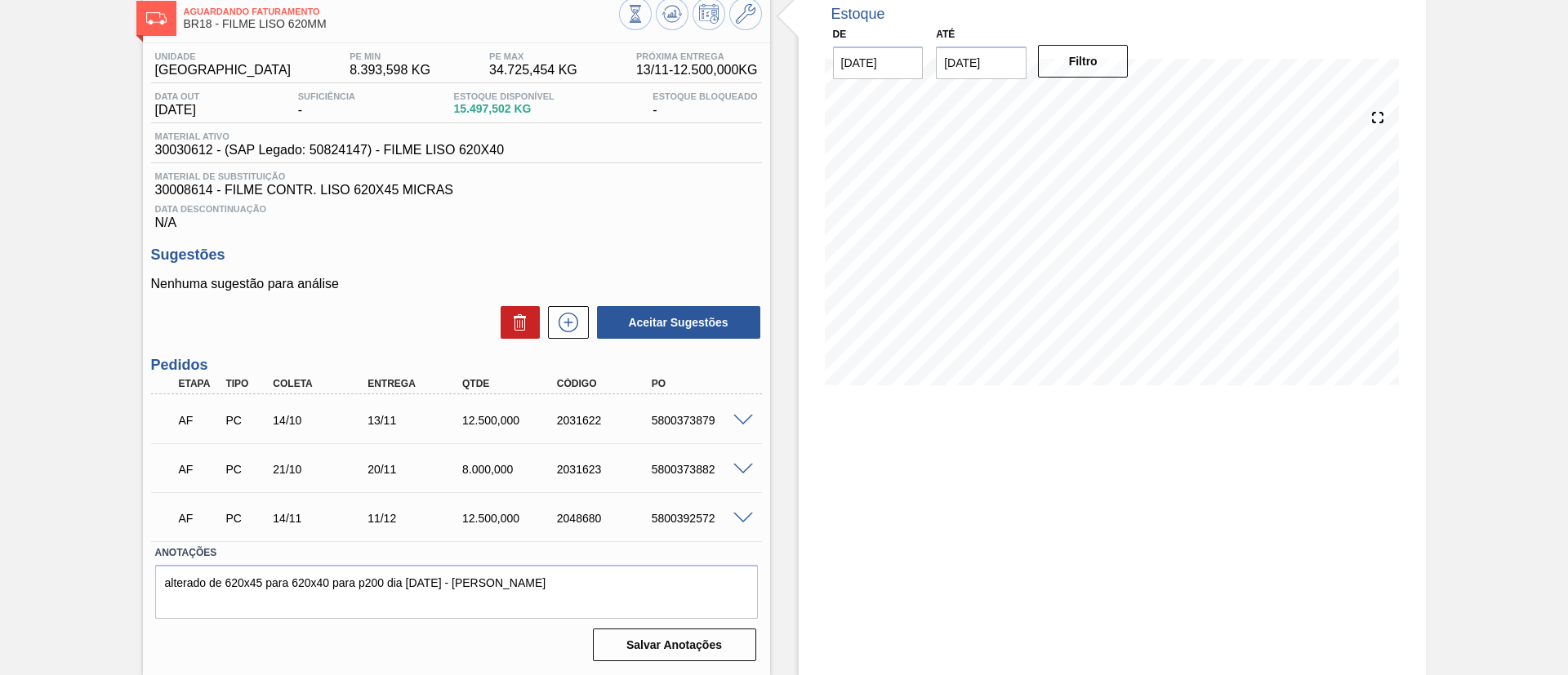
click at [735, 518] on span at bounding box center [743, 519] width 20 height 12
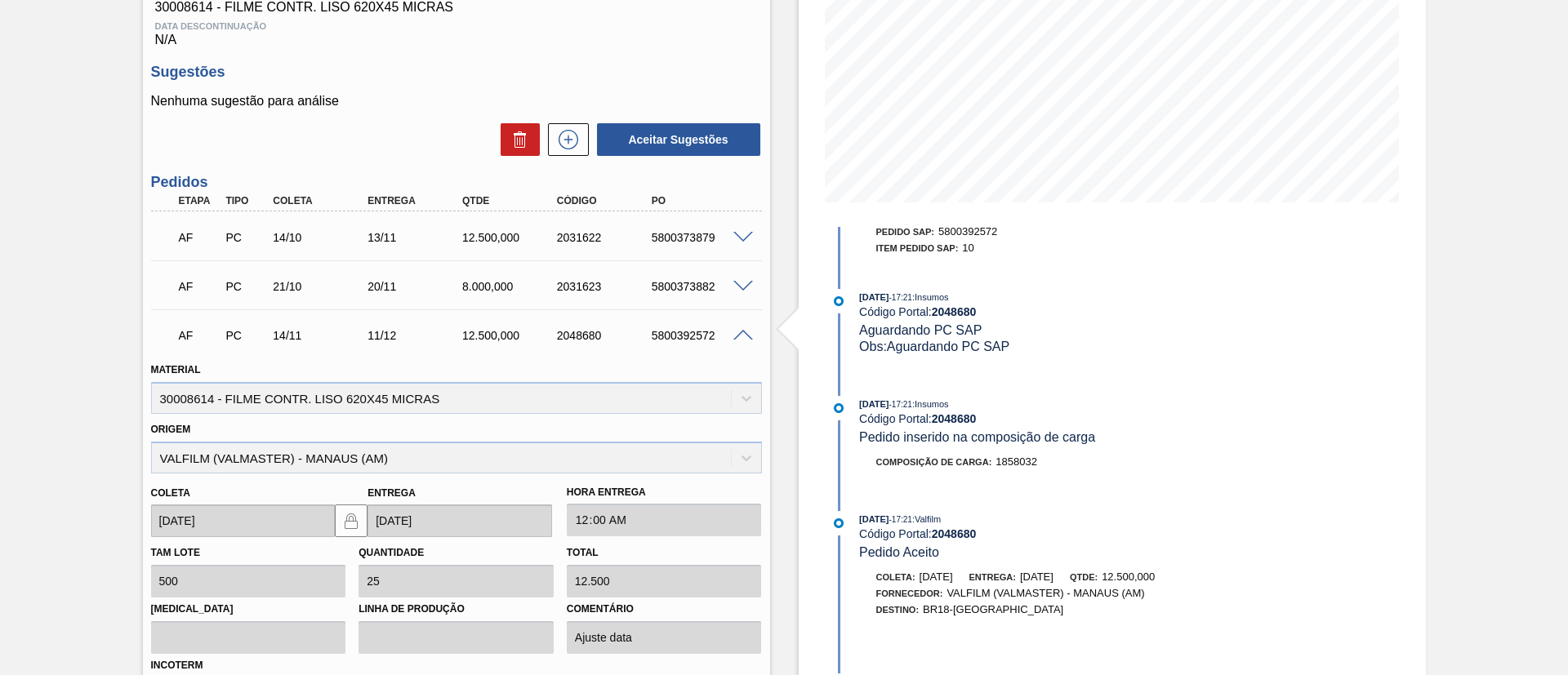
scroll to position [243, 0]
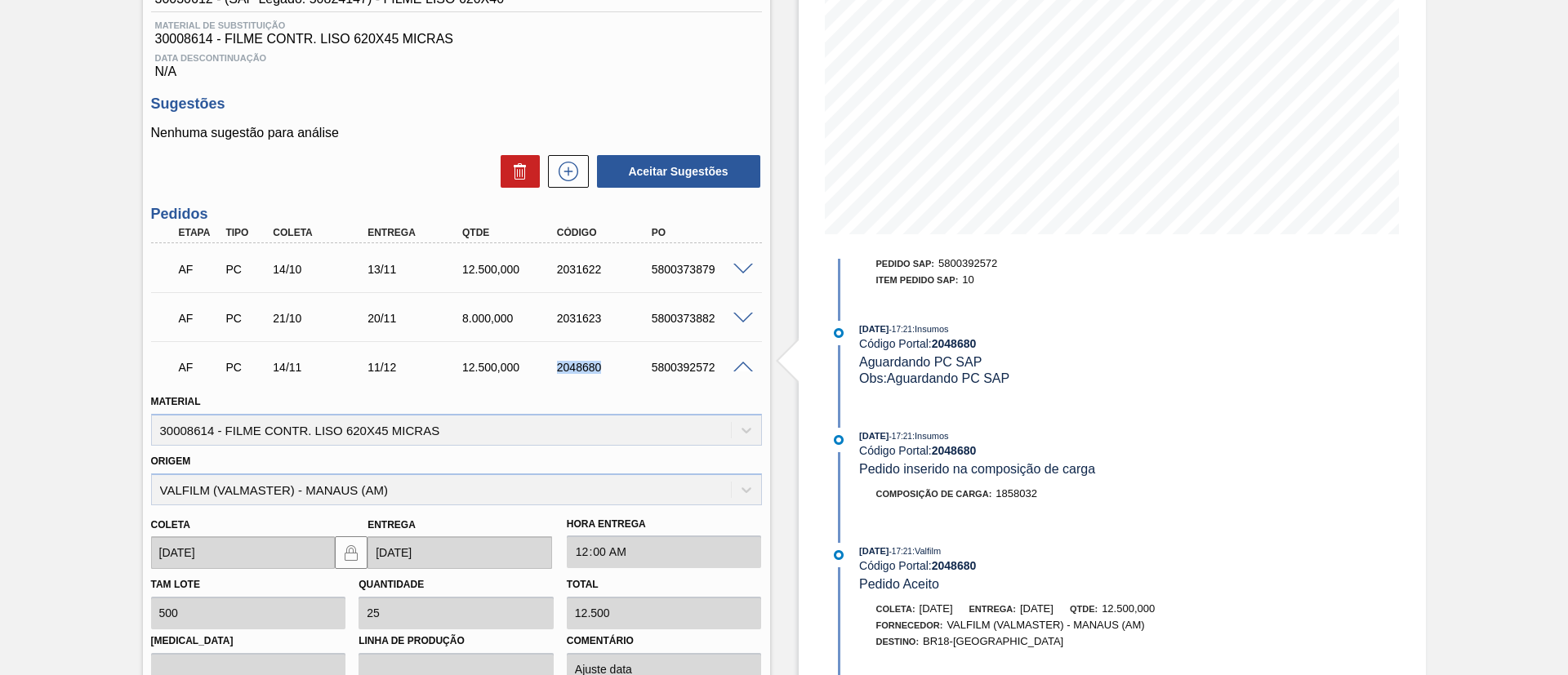
drag, startPoint x: 542, startPoint y: 372, endPoint x: 614, endPoint y: 381, distance: 72.6
click at [614, 381] on div "AF PC 14/11 11/12 12.500,000 2048680 5800392572" at bounding box center [453, 365] width 568 height 33
copy div "2048680"
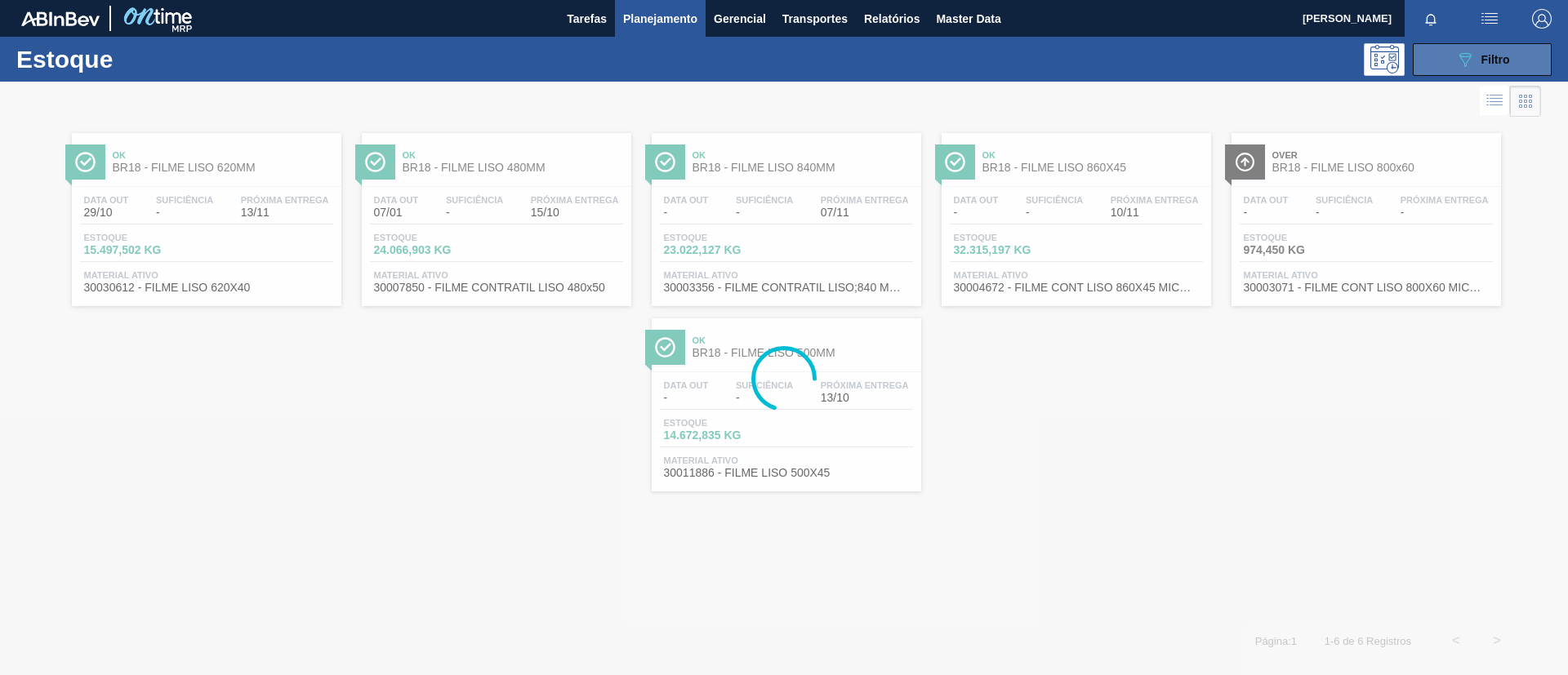
click at [1537, 62] on button "089F7B8B-B2A5-4AFE-B5C0-19BA573D28AC Filtro" at bounding box center [1482, 59] width 138 height 33
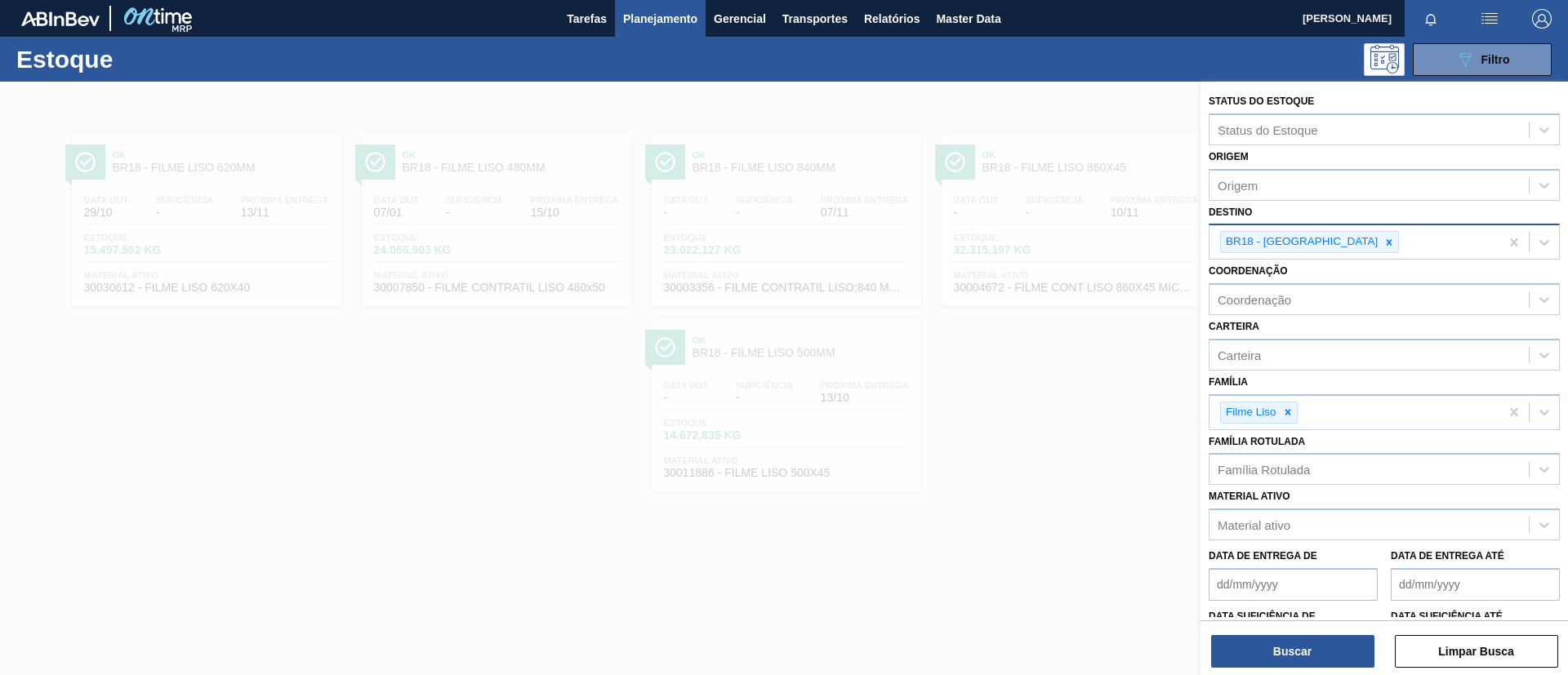
click at [1380, 233] on div at bounding box center [1389, 241] width 18 height 20
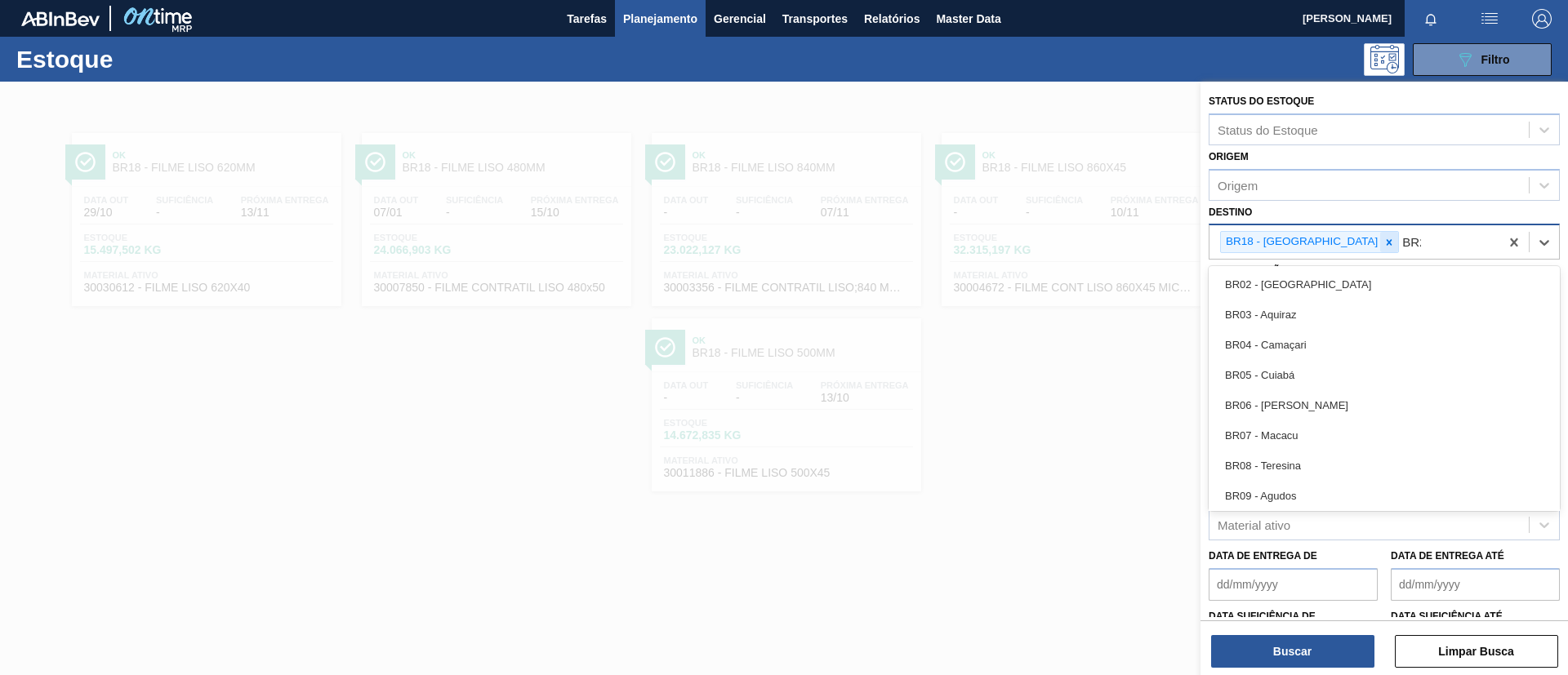
type input "BR24"
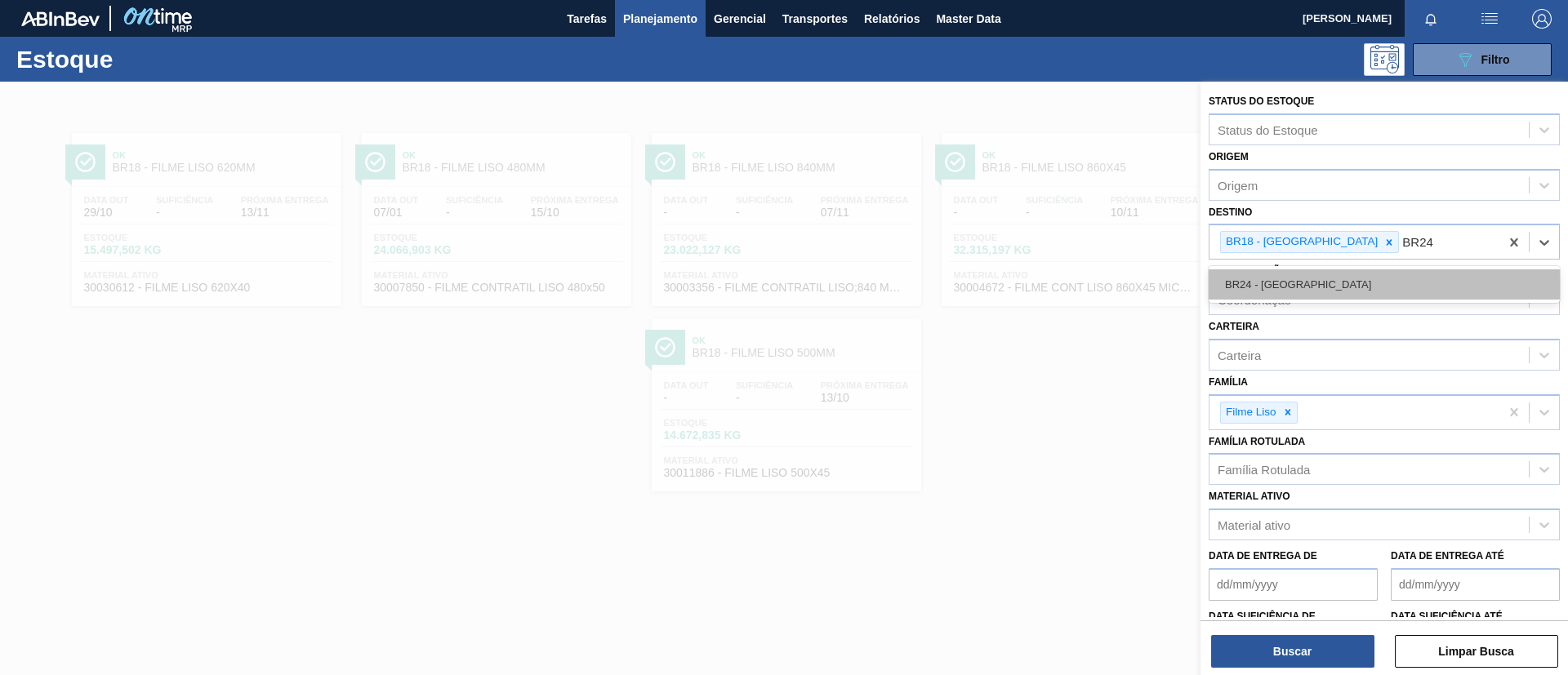
click at [1355, 279] on div "BR24 - Ponta Grossa" at bounding box center [1384, 285] width 351 height 30
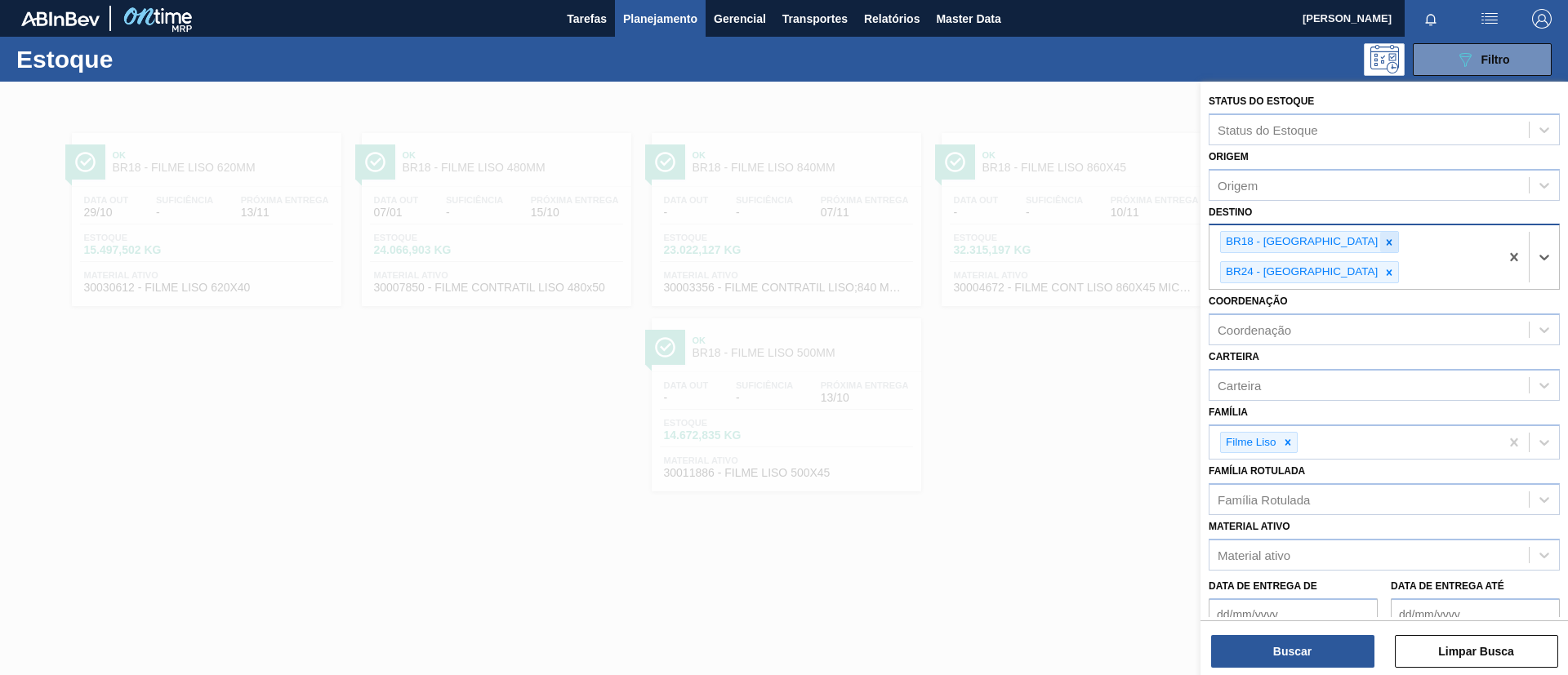
click at [1380, 250] on div at bounding box center [1389, 241] width 18 height 20
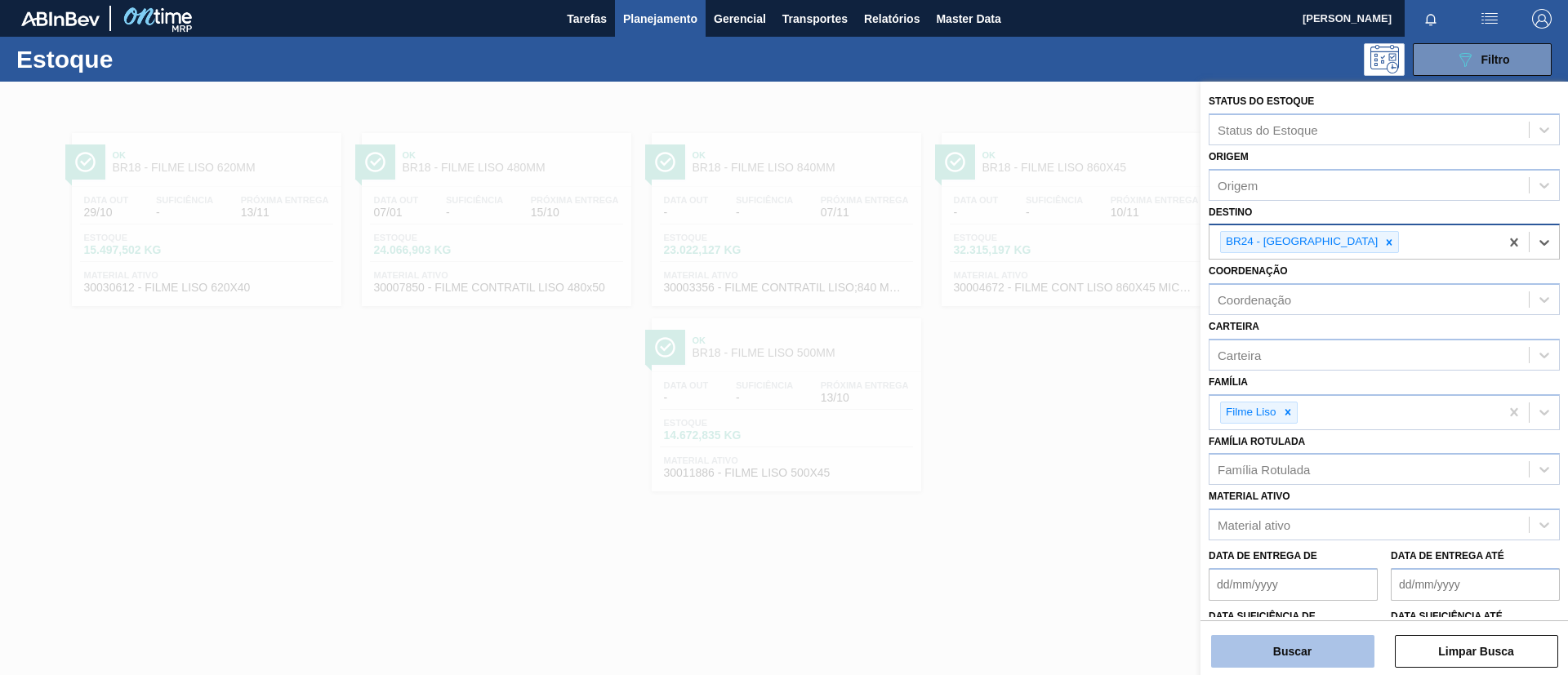
click at [1336, 656] on button "Buscar" at bounding box center [1293, 651] width 163 height 33
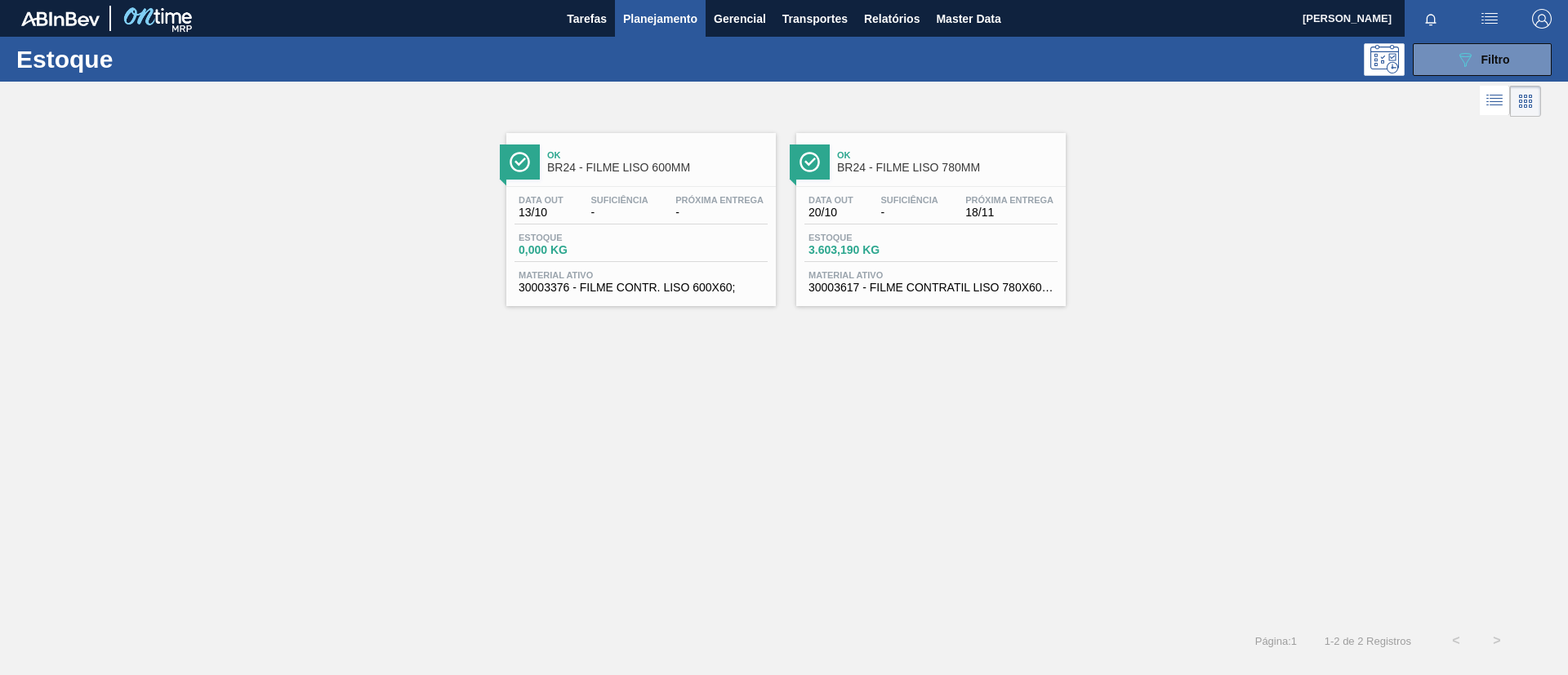
click at [691, 180] on div "Ok BR24 - FILME LISO 600MM Data out 13/10 Suficiência - Próxima Entrega - Estoq…" at bounding box center [641, 219] width 270 height 173
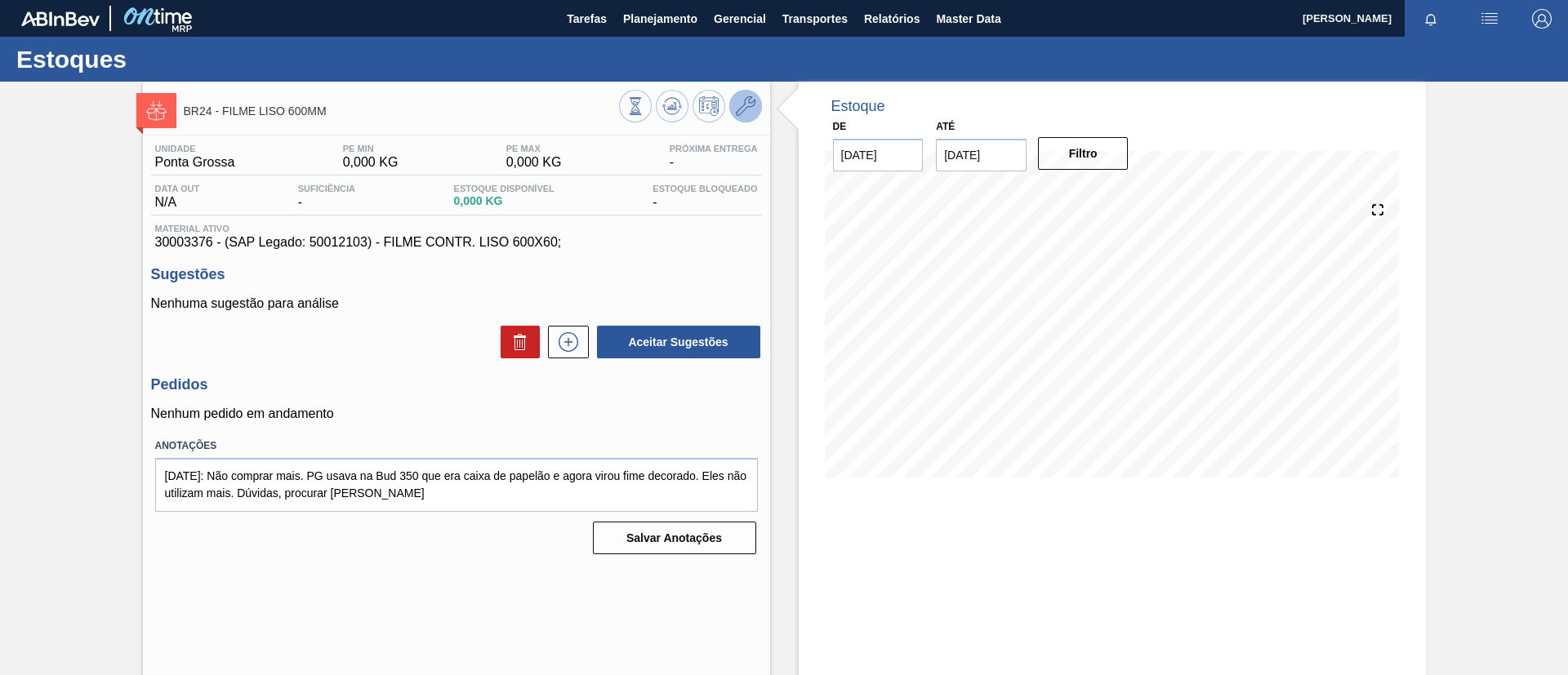
click at [751, 104] on icon at bounding box center [745, 106] width 20 height 20
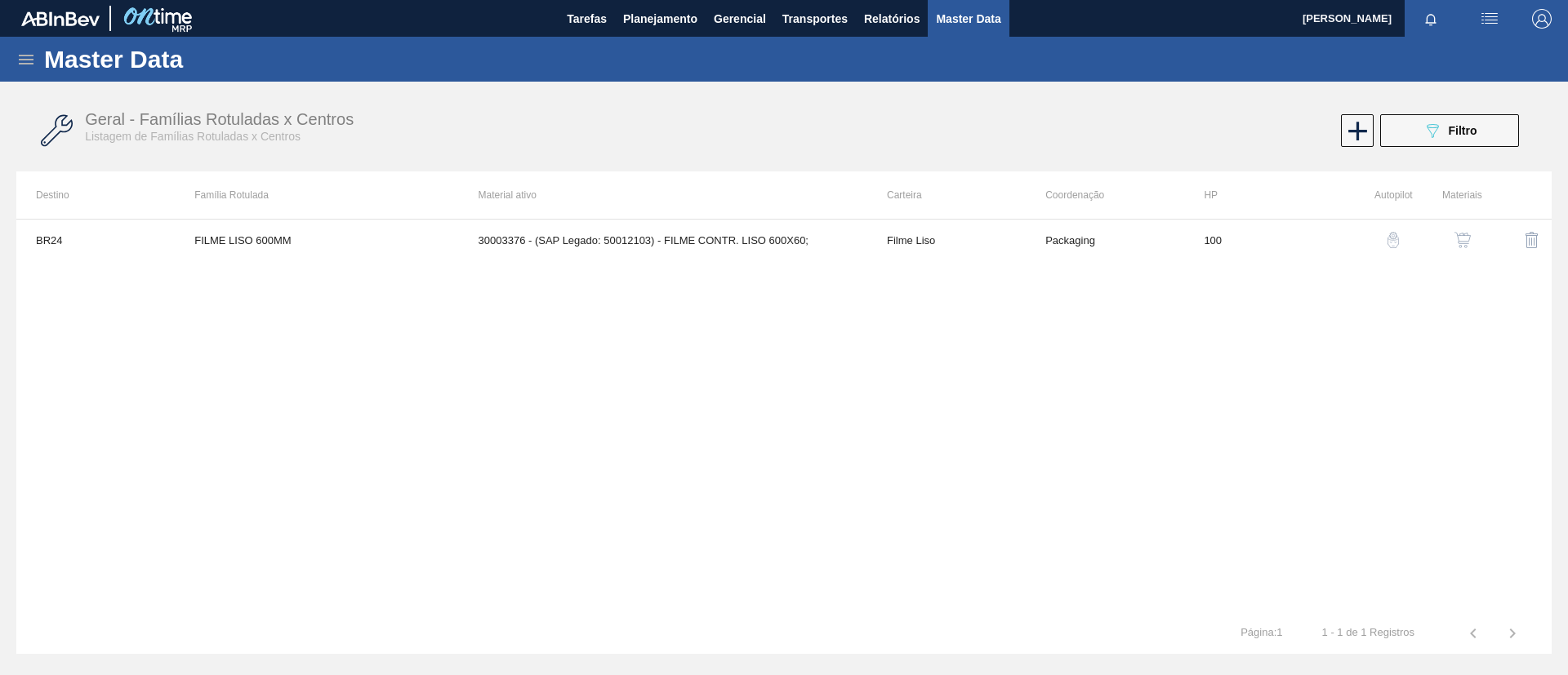
click at [1476, 244] on button "button" at bounding box center [1462, 239] width 39 height 39
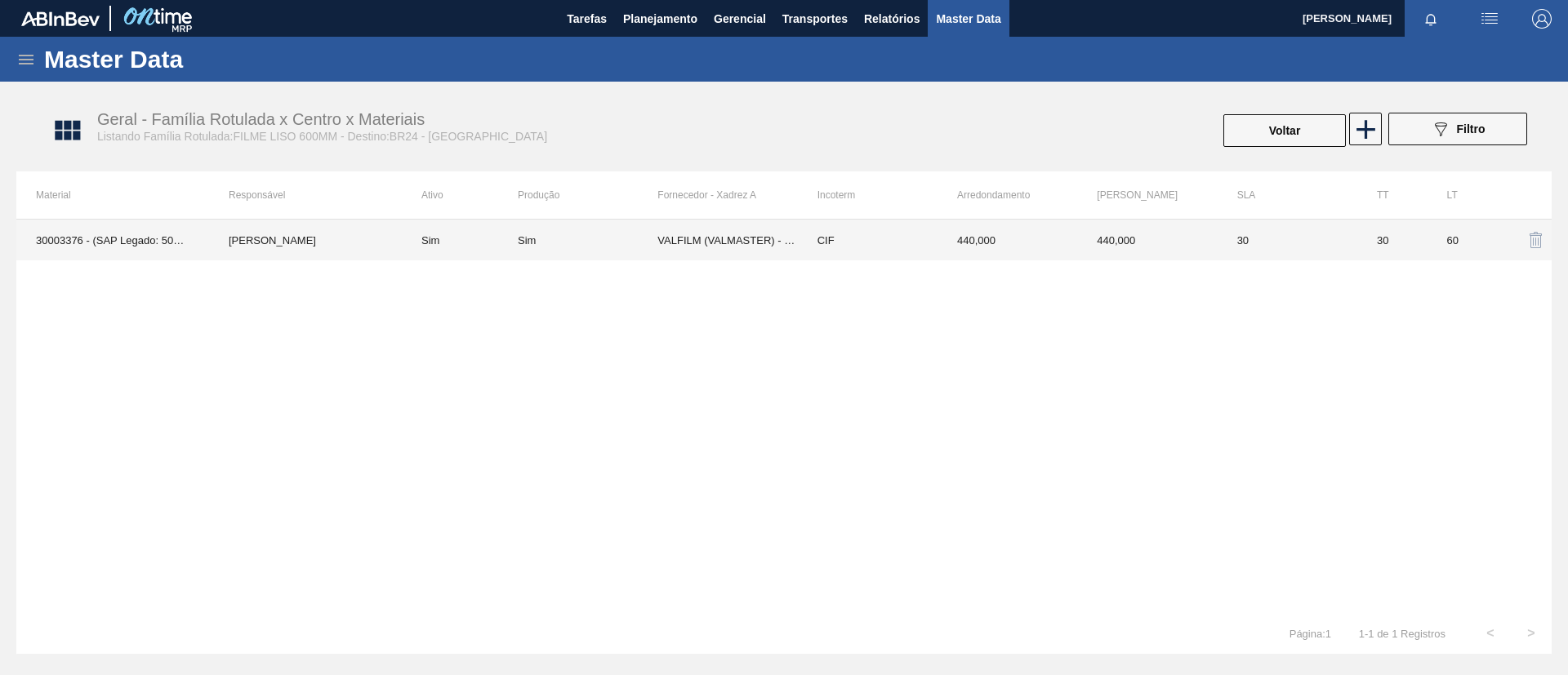
click at [1273, 233] on td "30" at bounding box center [1287, 240] width 139 height 41
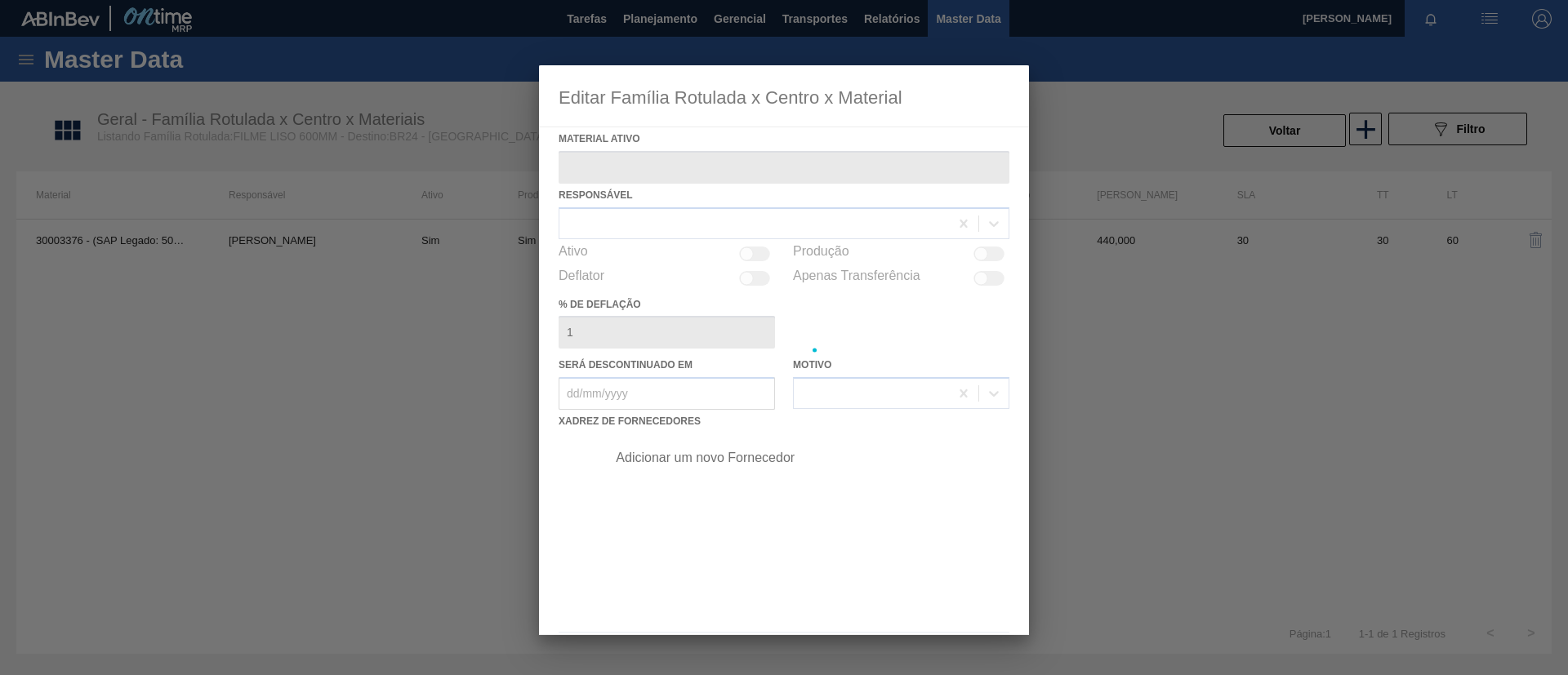
type ativo "30003376 - (SAP Legado: 50012103) - FILME CONTR. LISO 600X60;"
checkbox input "true"
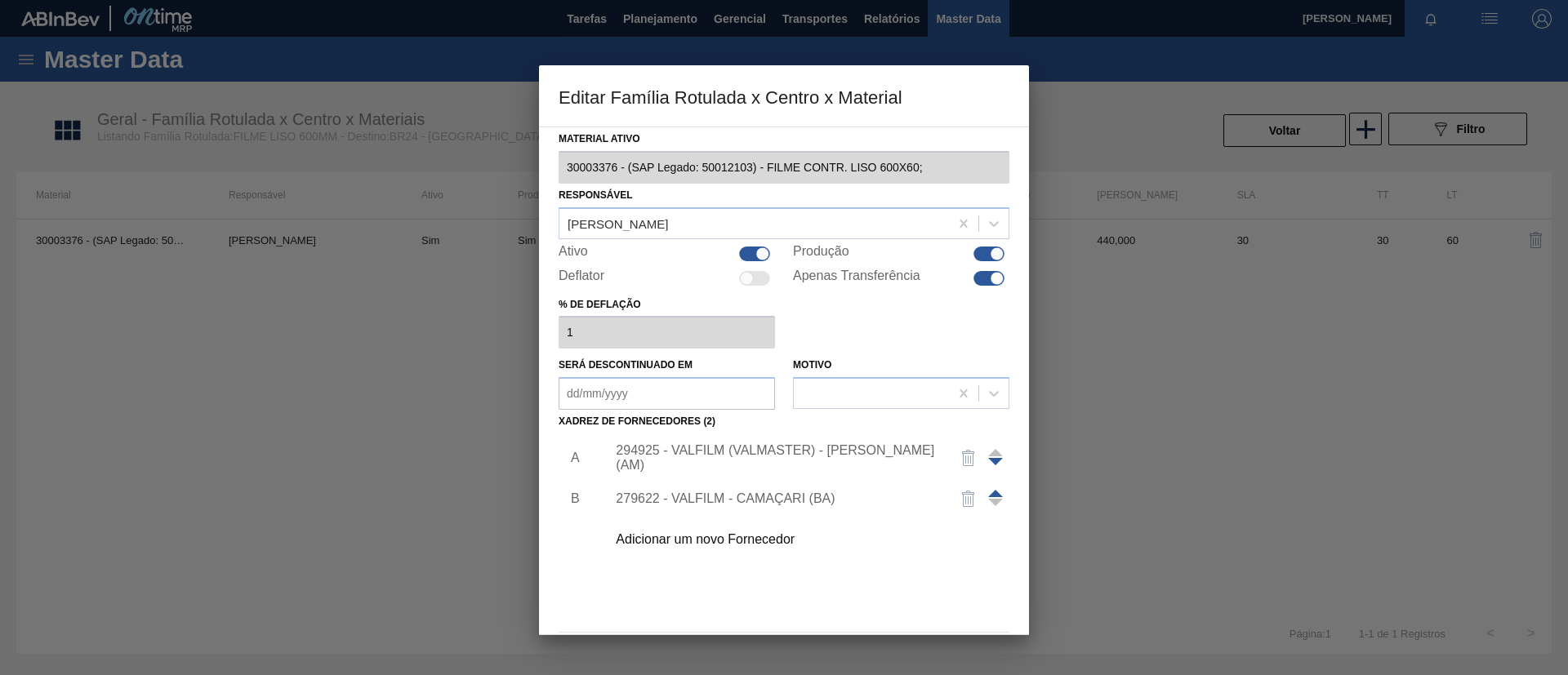
click at [769, 454] on div "294925 - VALFILM (VALMASTER) - MANAUS (AM)" at bounding box center [776, 458] width 320 height 29
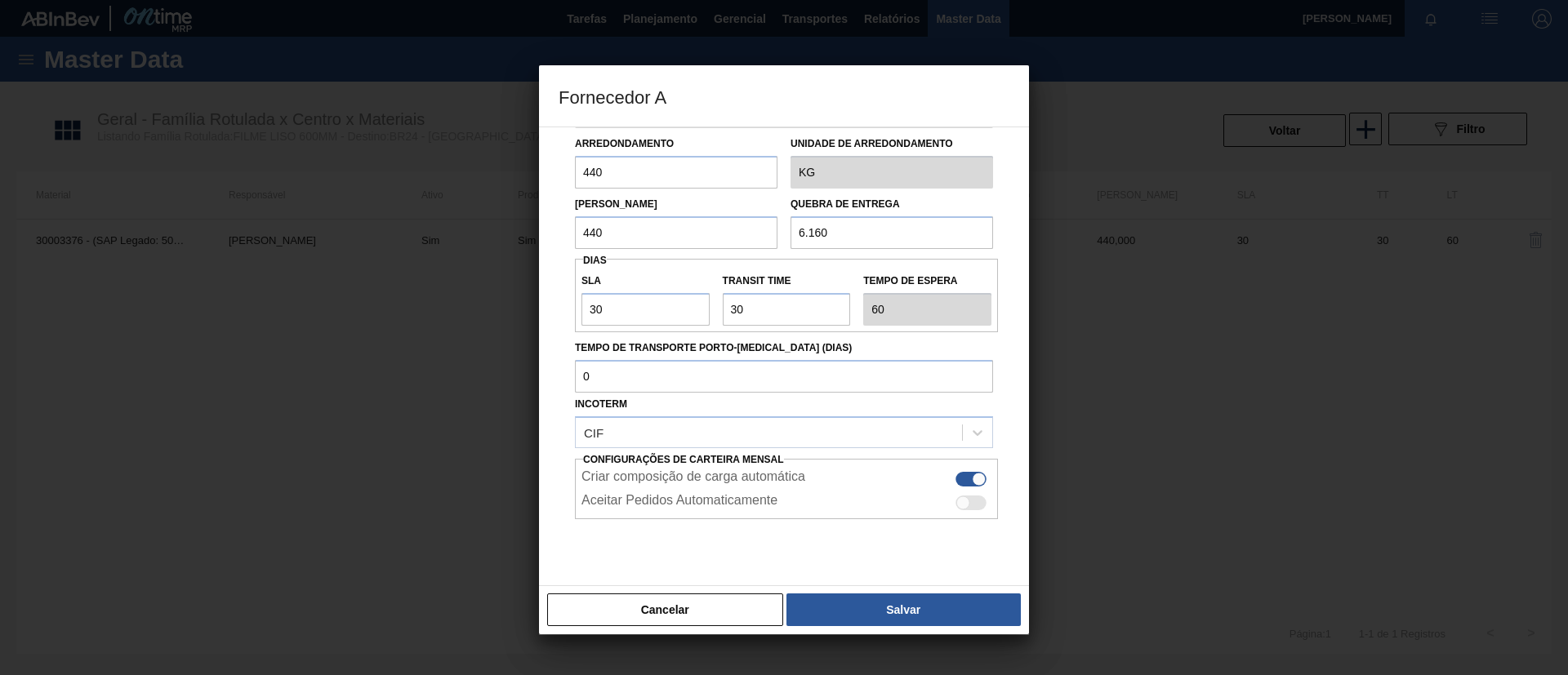
scroll to position [102, 0]
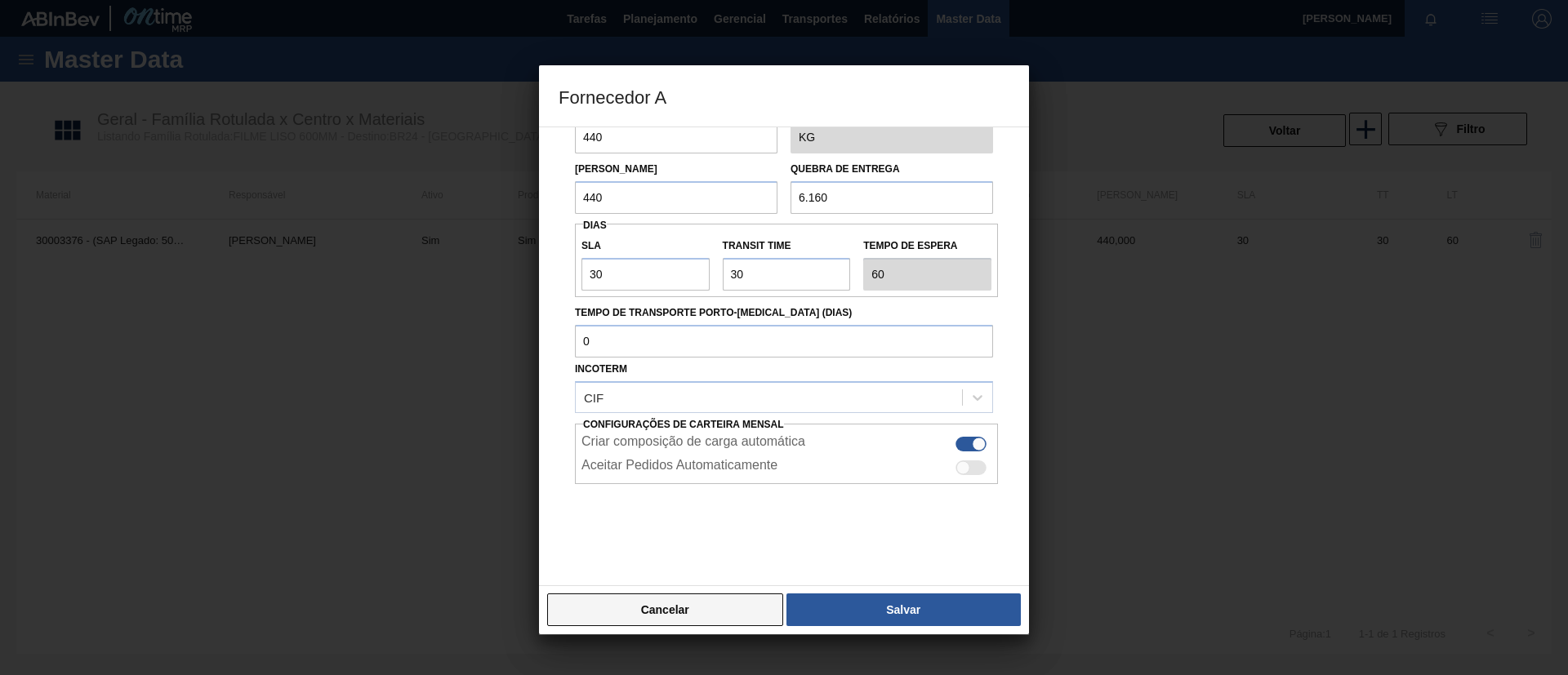
click at [752, 620] on button "Cancelar" at bounding box center [666, 609] width 236 height 33
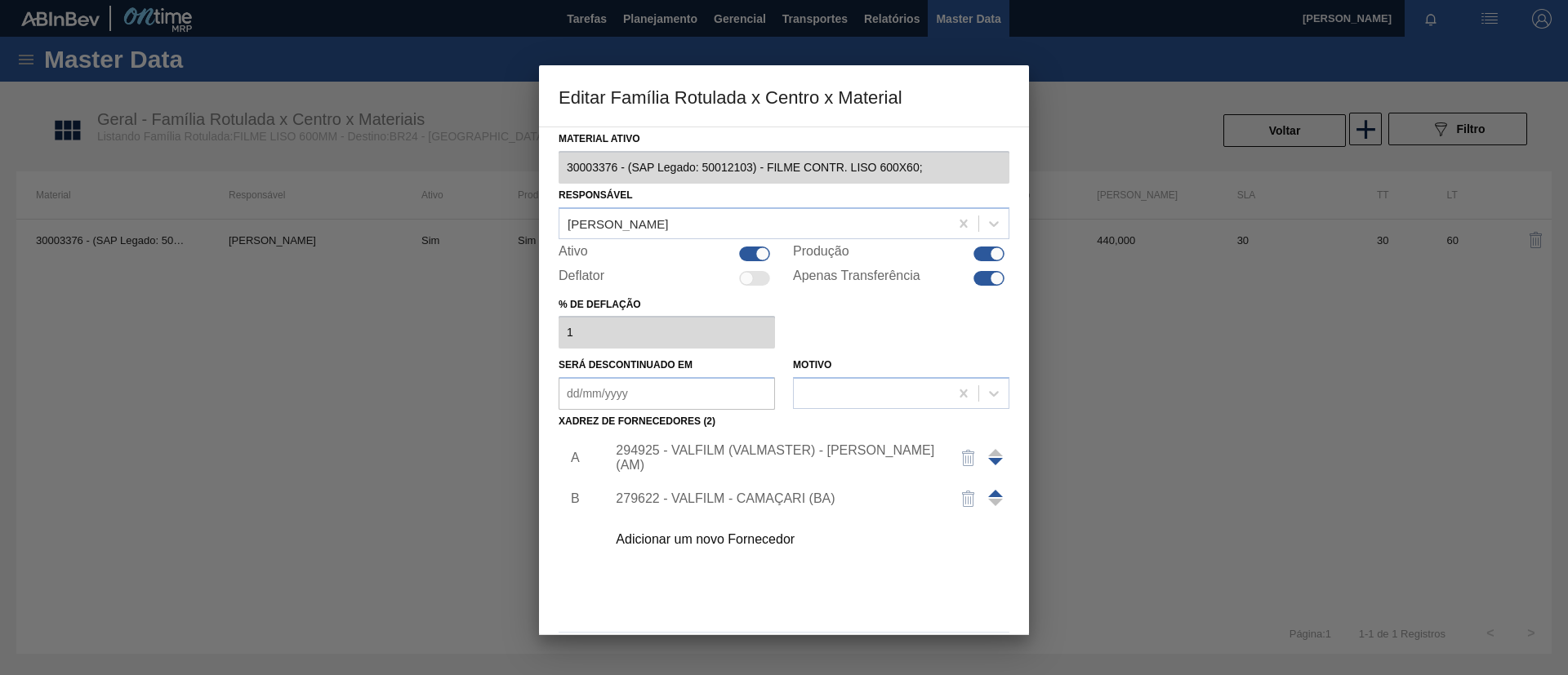
click at [974, 255] on div at bounding box center [989, 254] width 31 height 15
checkbox input "false"
click at [983, 282] on div at bounding box center [989, 278] width 31 height 15
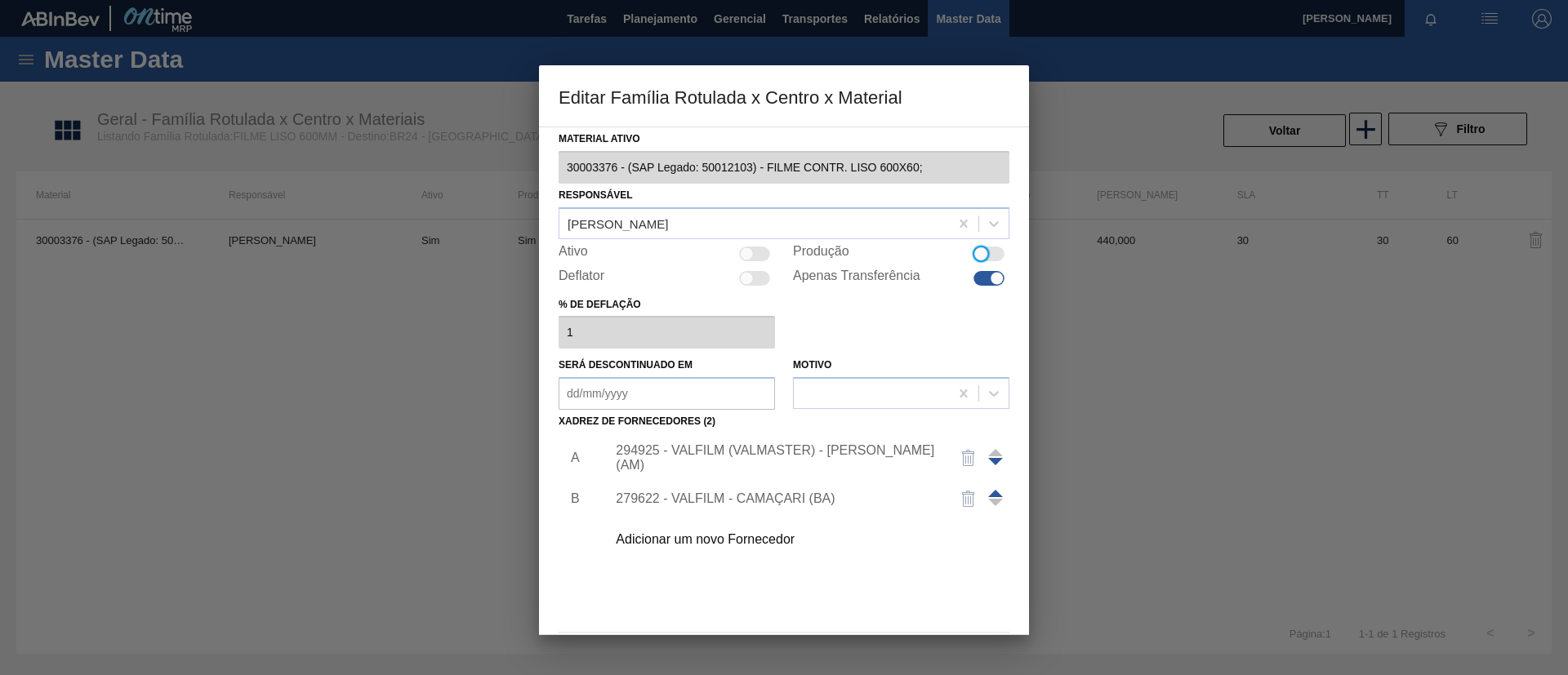
checkbox input "false"
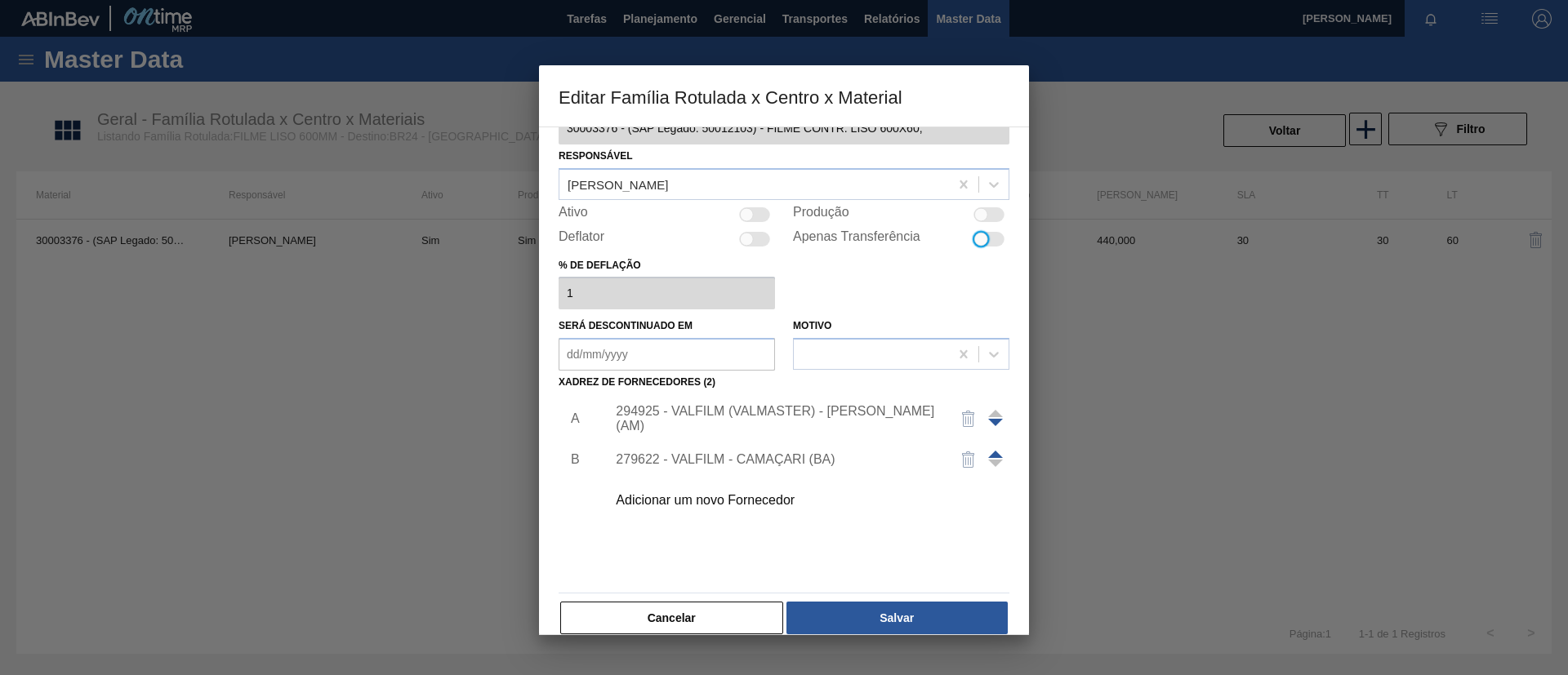
scroll to position [60, 0]
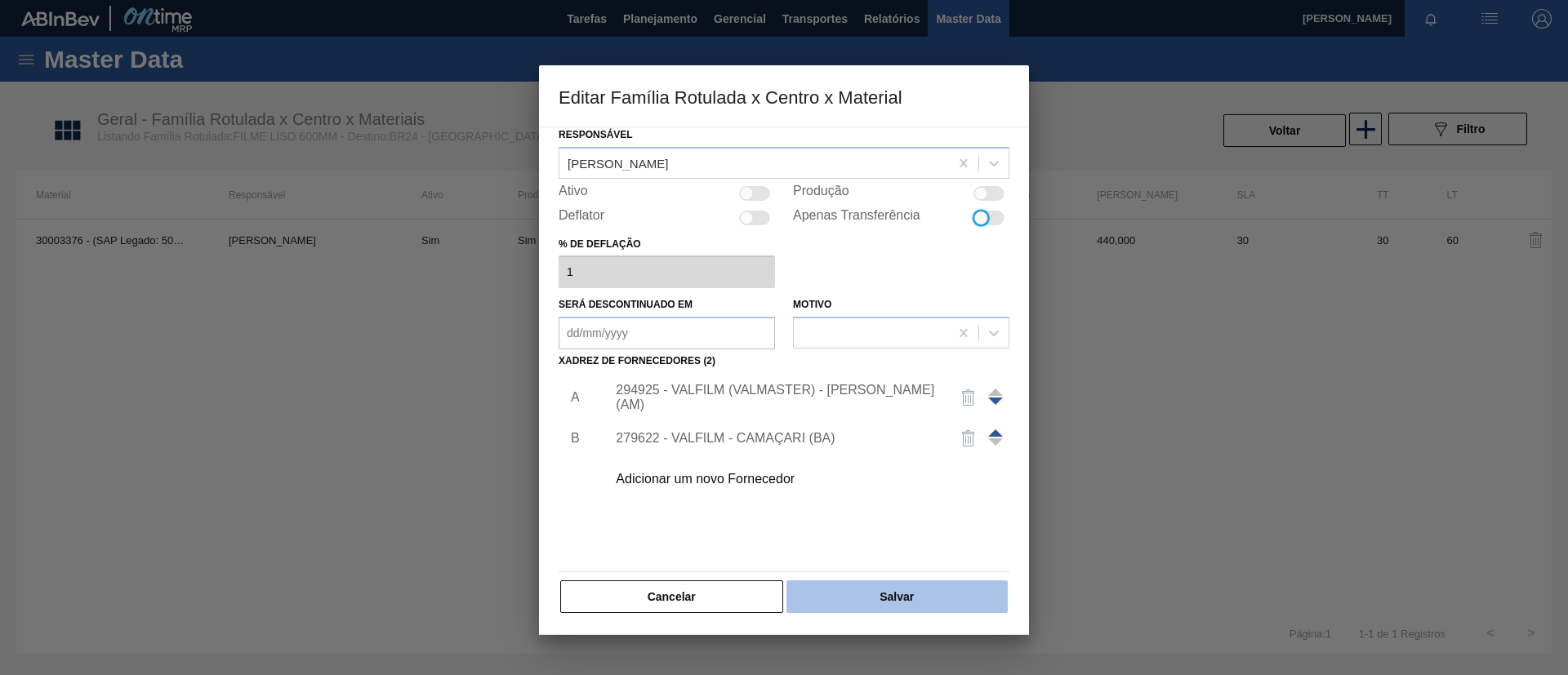
click at [941, 597] on button "Salvar" at bounding box center [896, 596] width 221 height 33
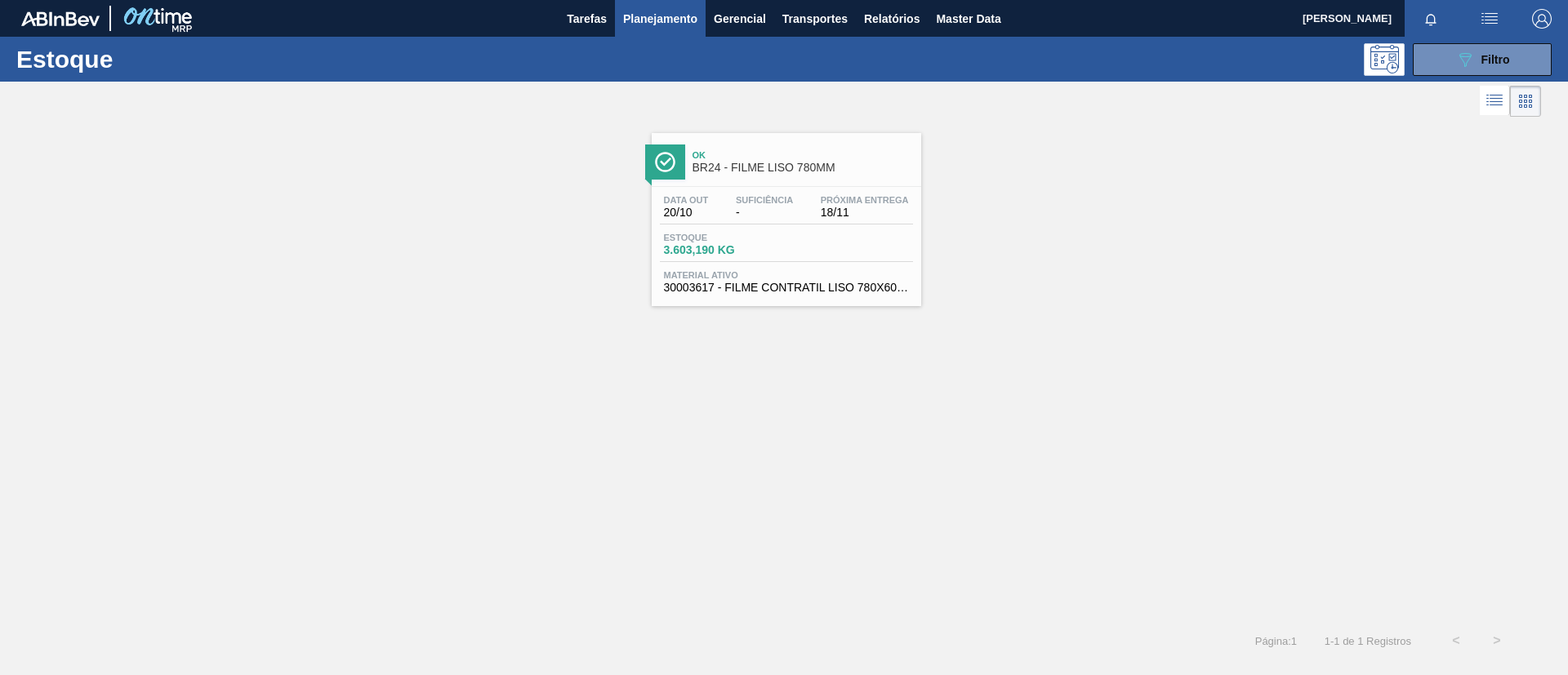
click at [748, 163] on span "BR24 - FILME LISO 780MM" at bounding box center [802, 168] width 220 height 12
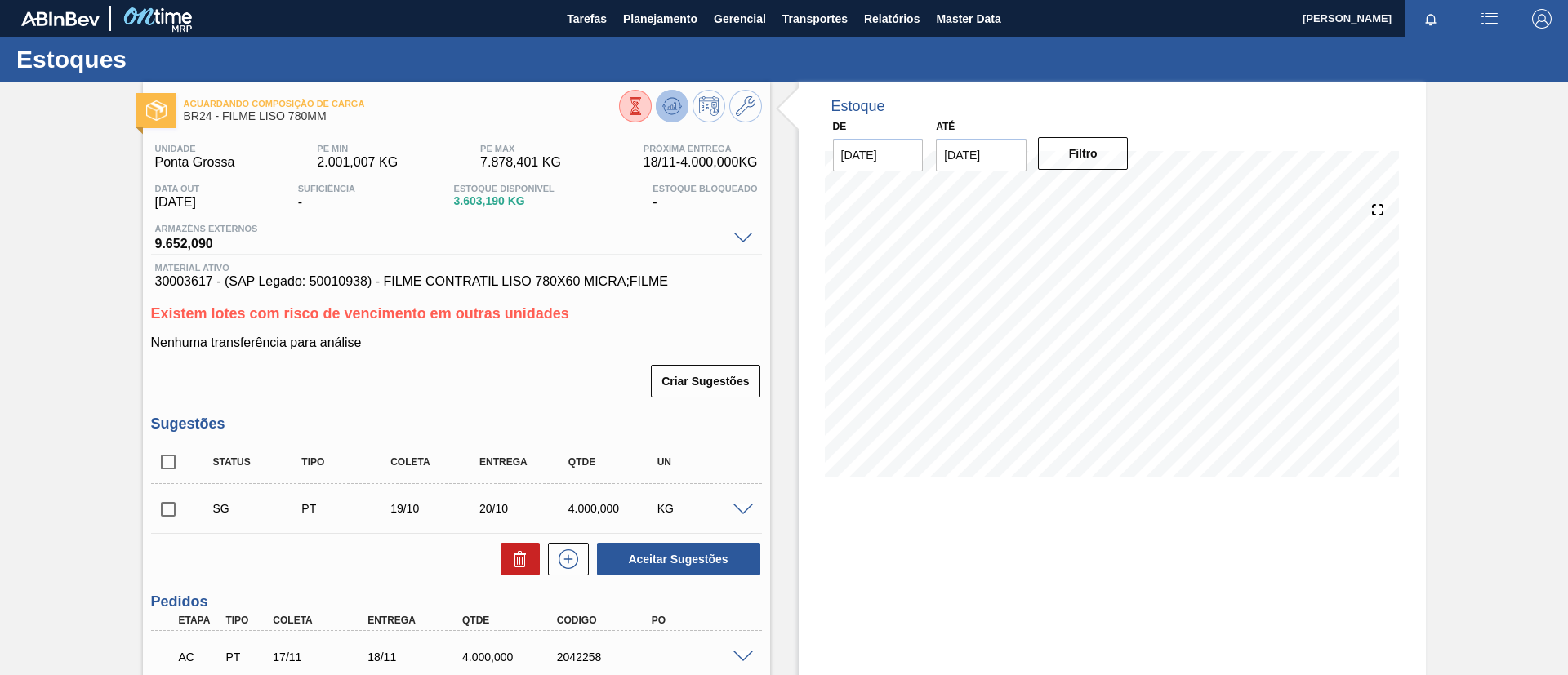
click at [670, 116] on button at bounding box center [672, 106] width 33 height 33
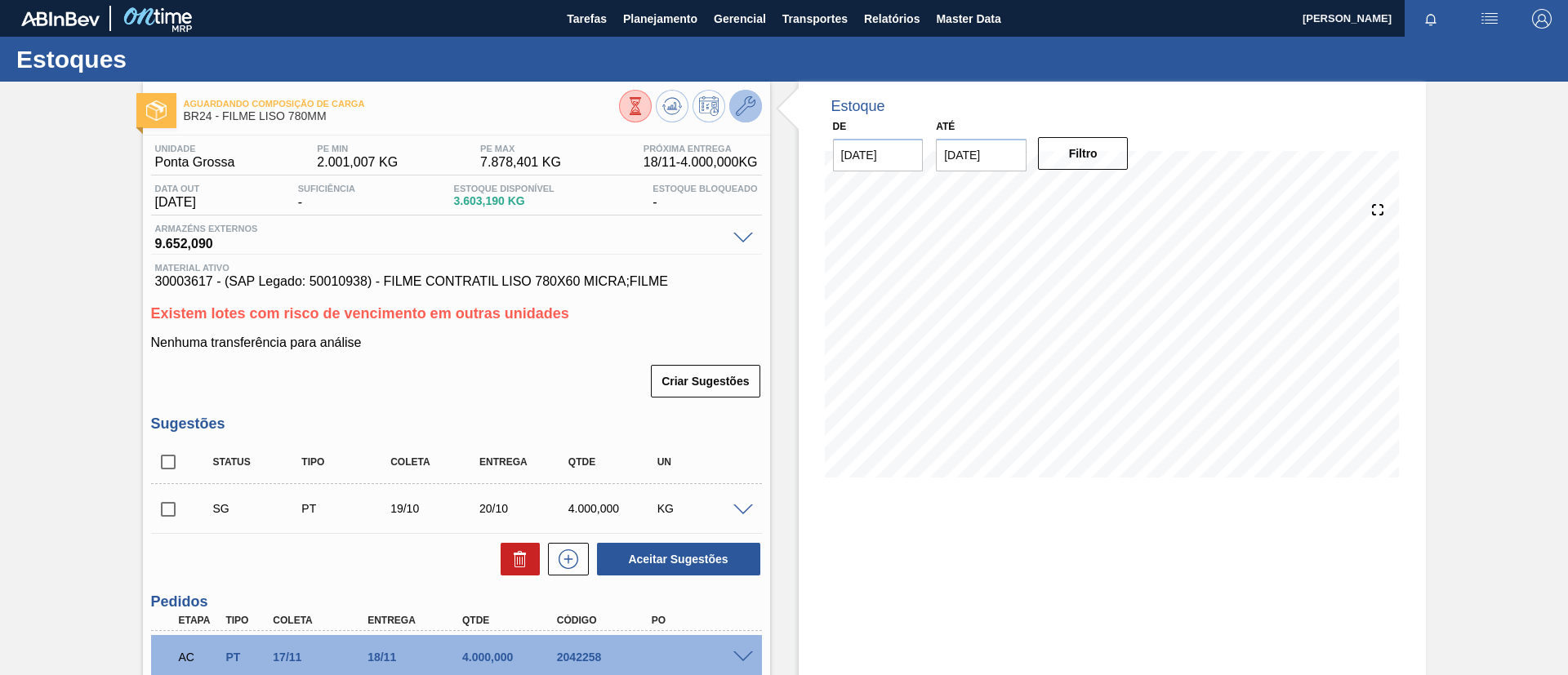
click at [752, 99] on icon at bounding box center [745, 106] width 20 height 20
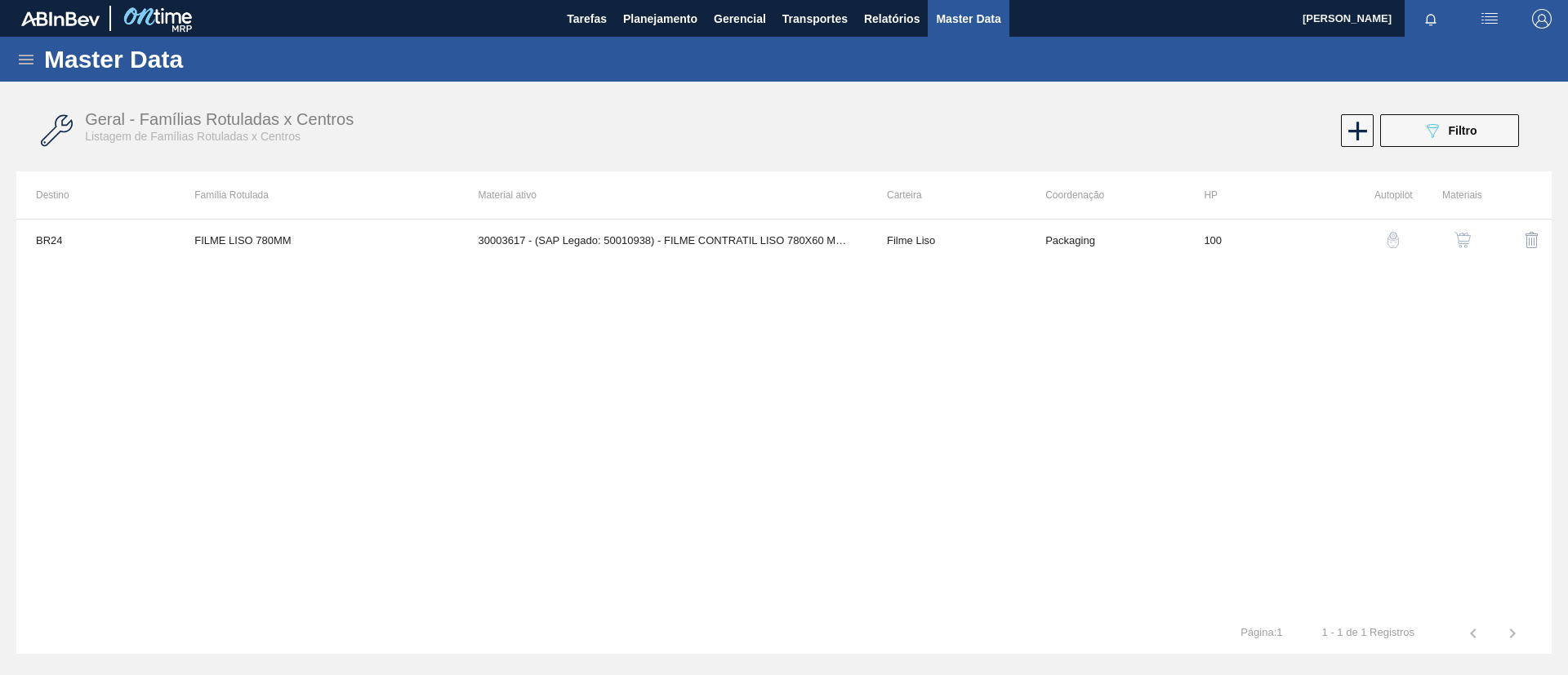
click at [1468, 220] on button "button" at bounding box center [1462, 239] width 39 height 39
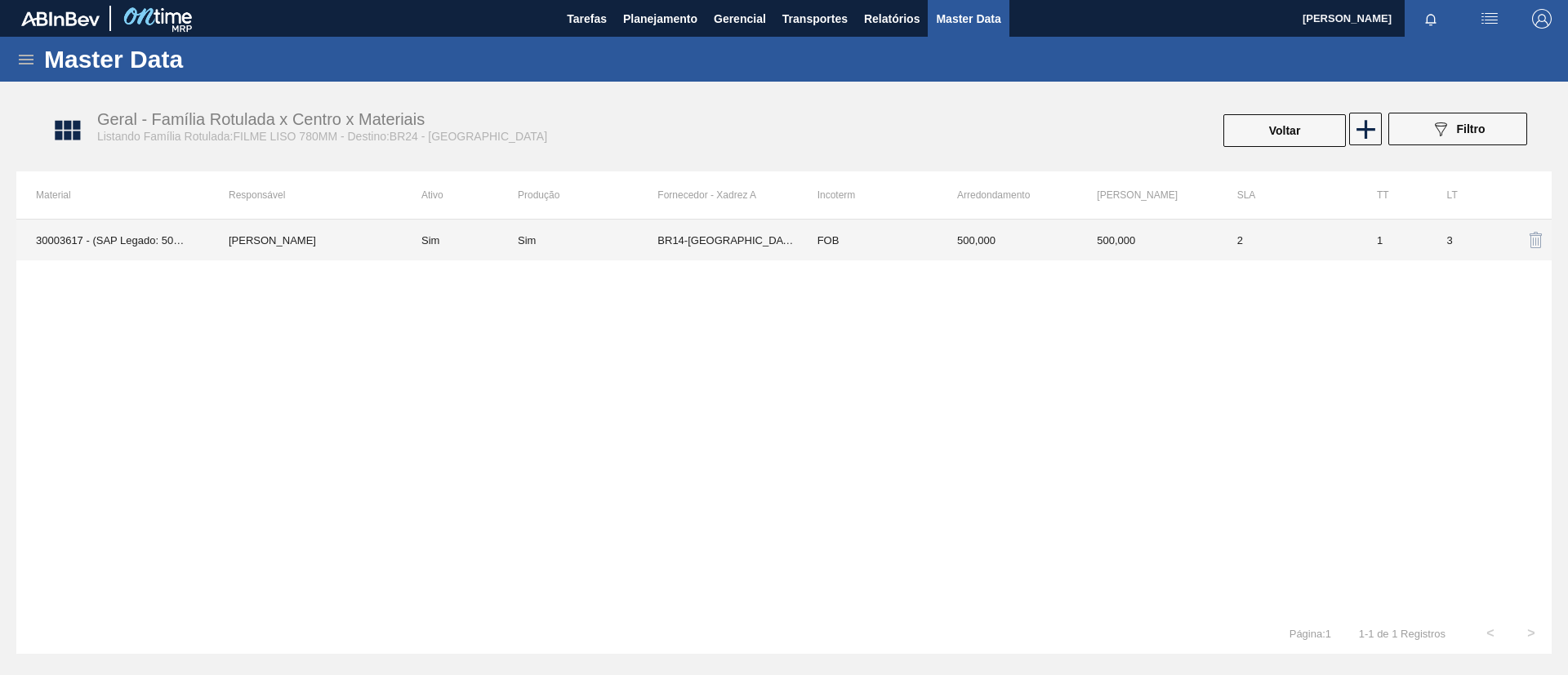
click at [625, 227] on td "Sim" at bounding box center [587, 240] width 139 height 41
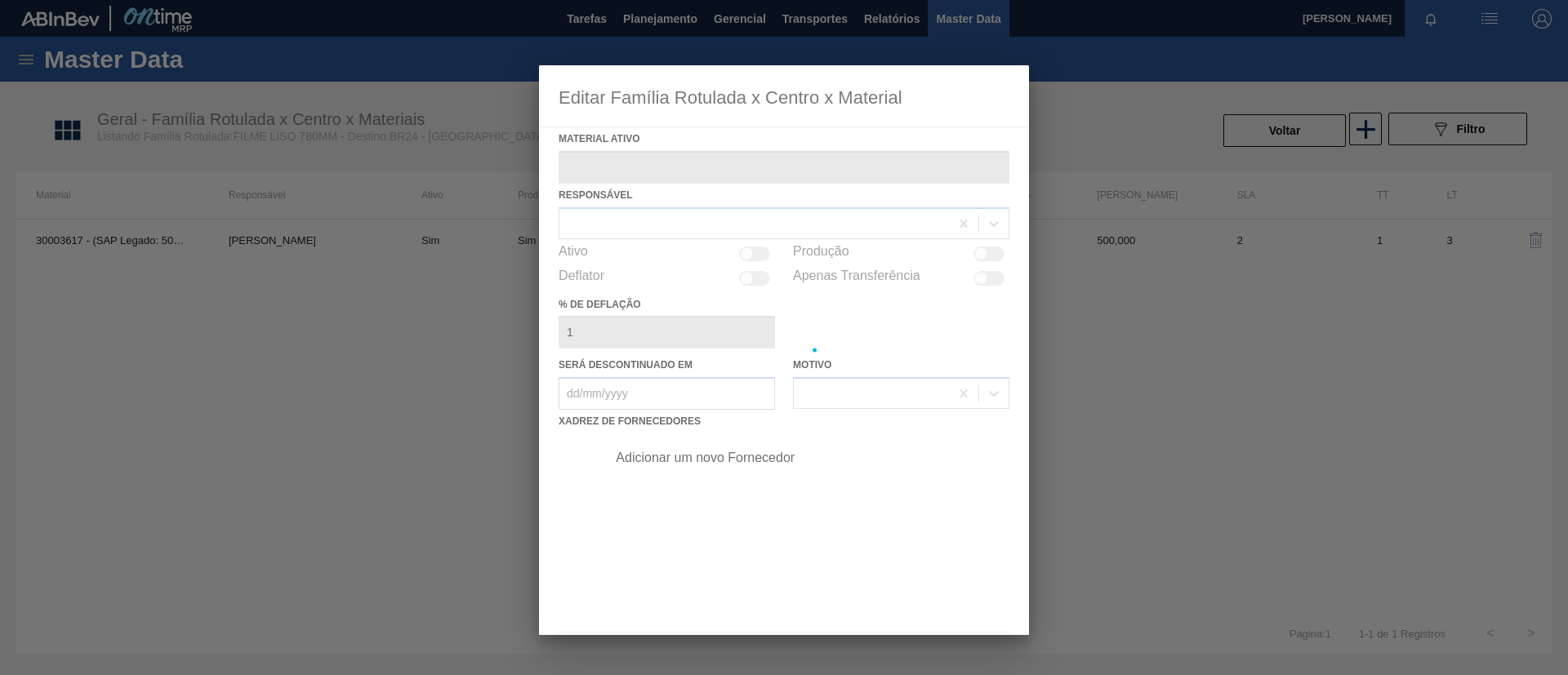
type ativo "30003617 - (SAP Legado: 50010938) - FILME CONTRATIL LISO 780X60 MICRA;FILME"
checkbox input "true"
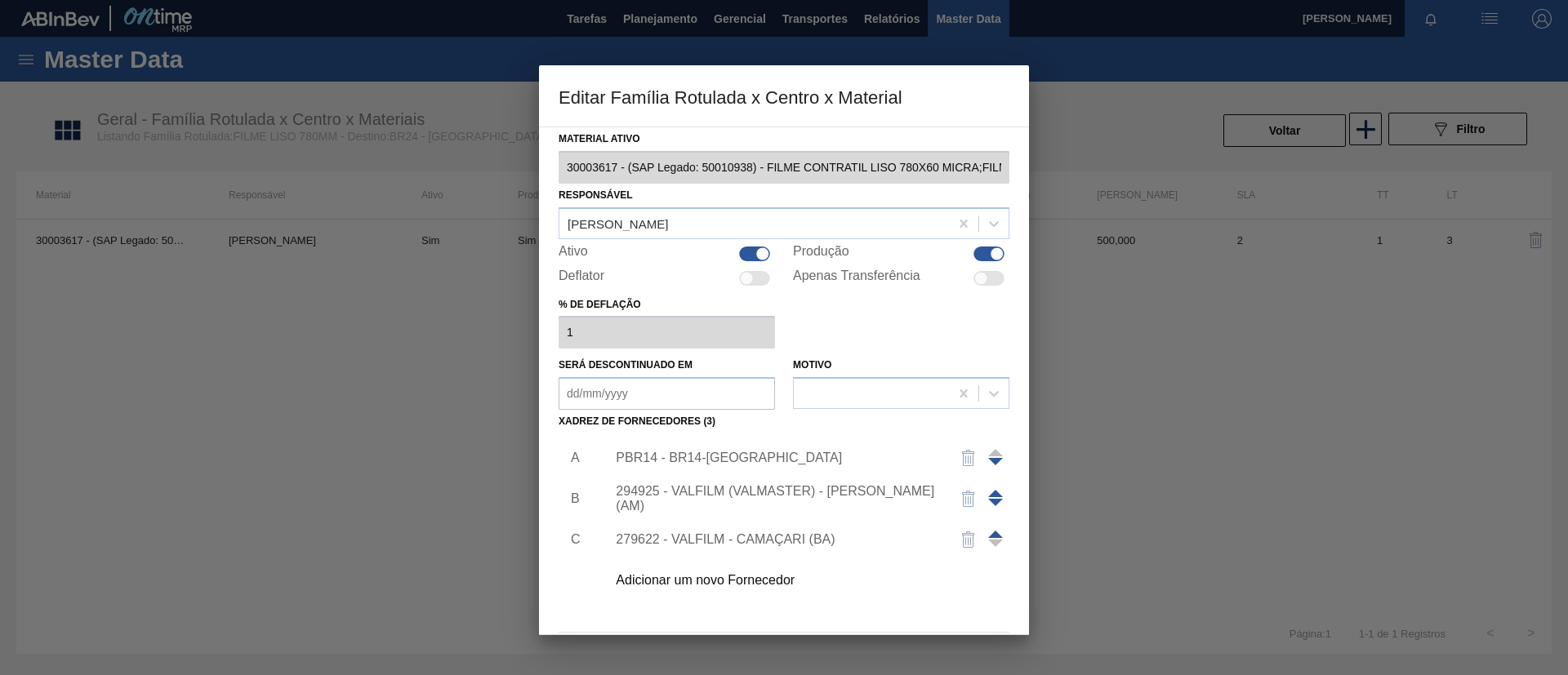
click at [996, 493] on span at bounding box center [995, 493] width 15 height 7
click at [741, 452] on div "294925 - VALFILM (VALMASTER) - MANAUS (AM)" at bounding box center [776, 458] width 320 height 29
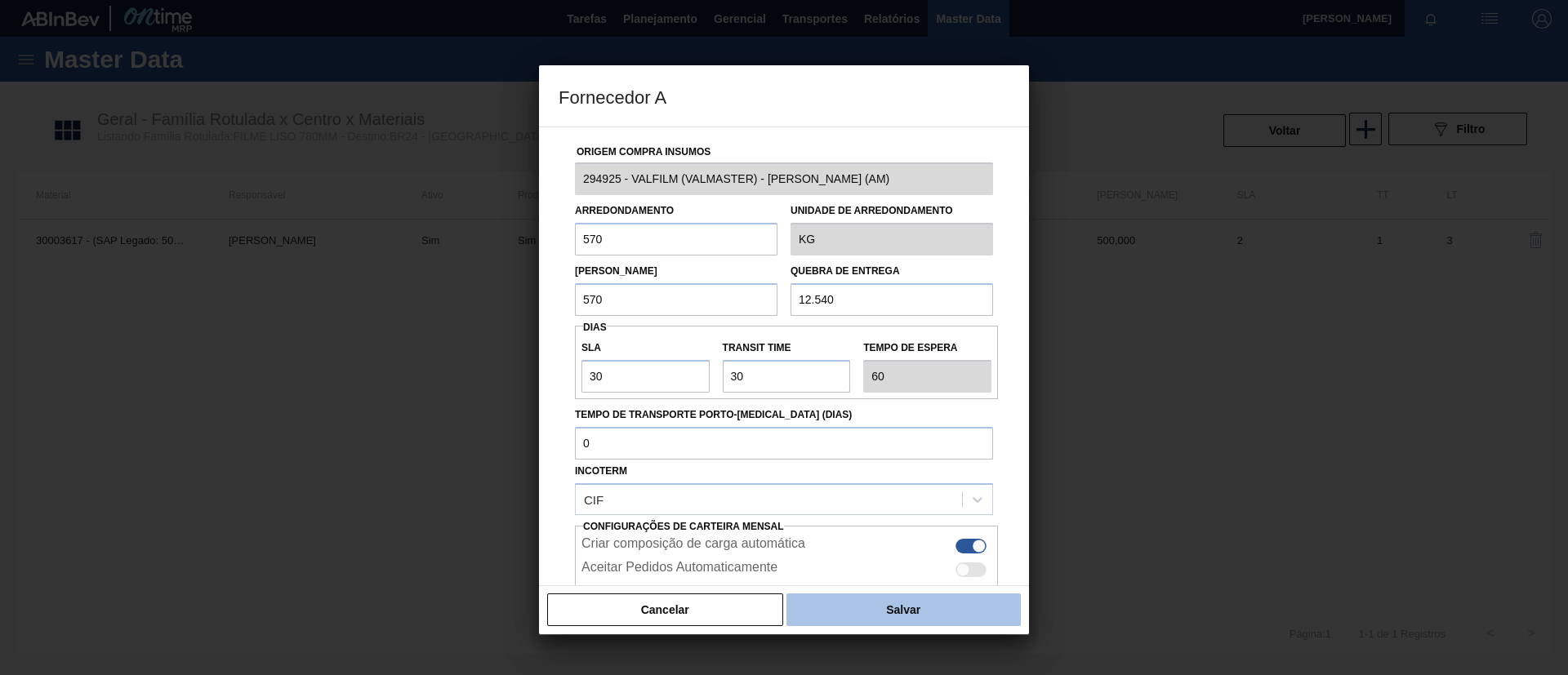
click at [812, 622] on button "Salvar" at bounding box center [903, 609] width 234 height 33
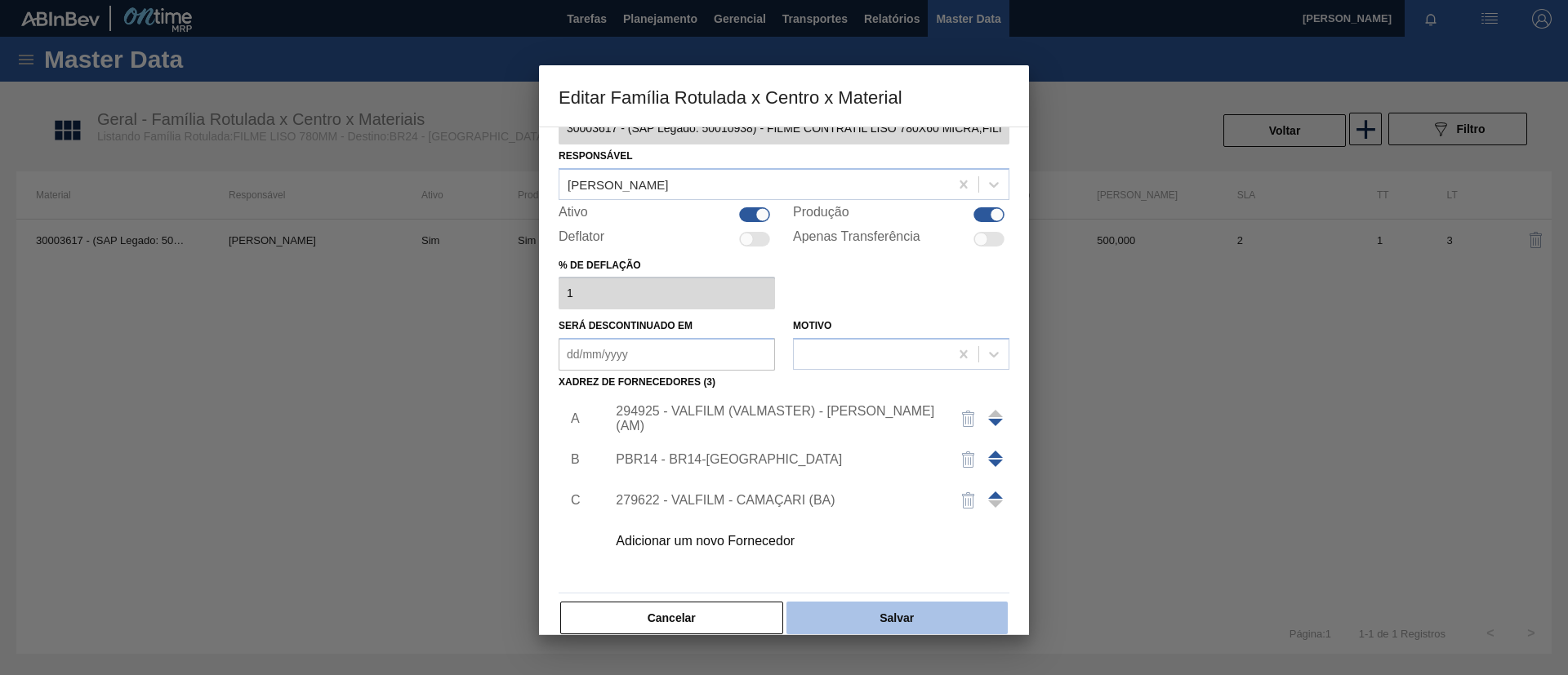
scroll to position [60, 0]
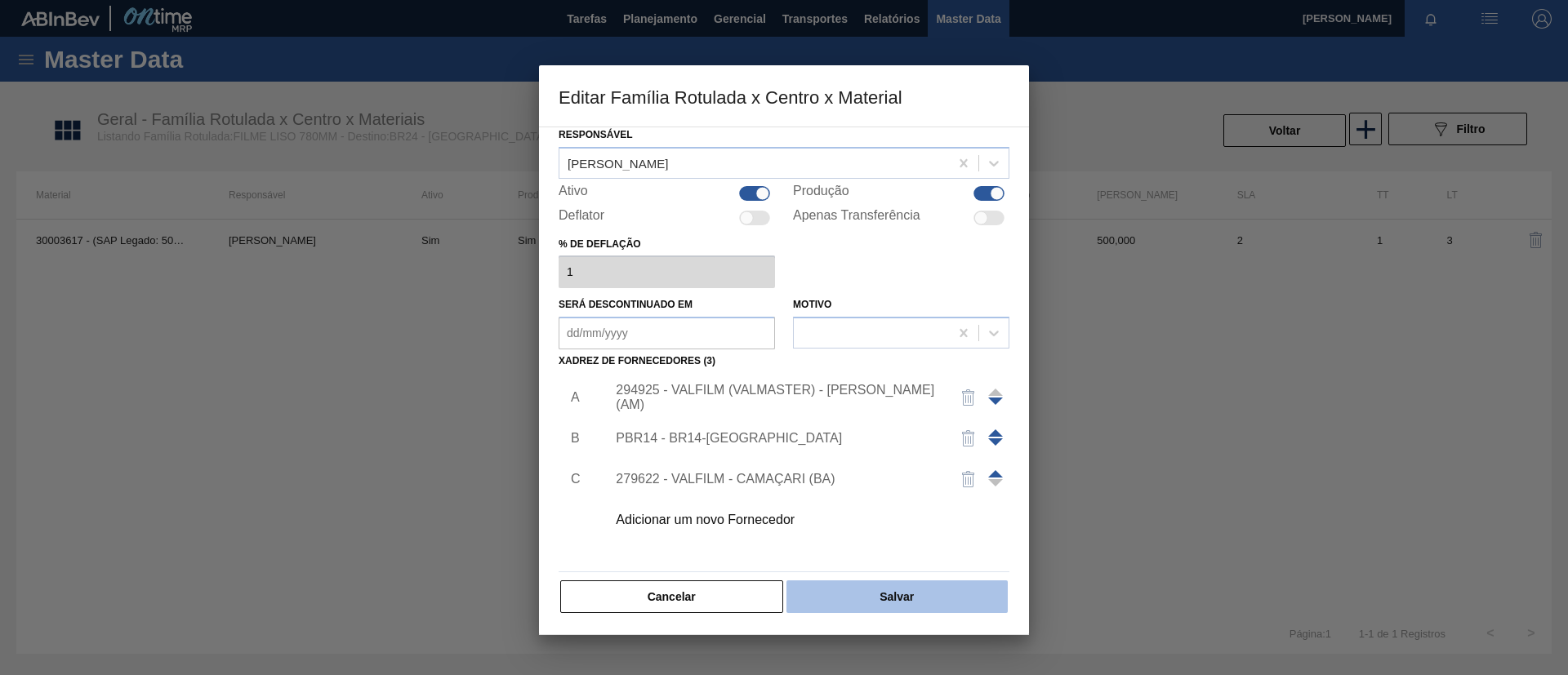
click at [868, 607] on button "Salvar" at bounding box center [896, 596] width 221 height 33
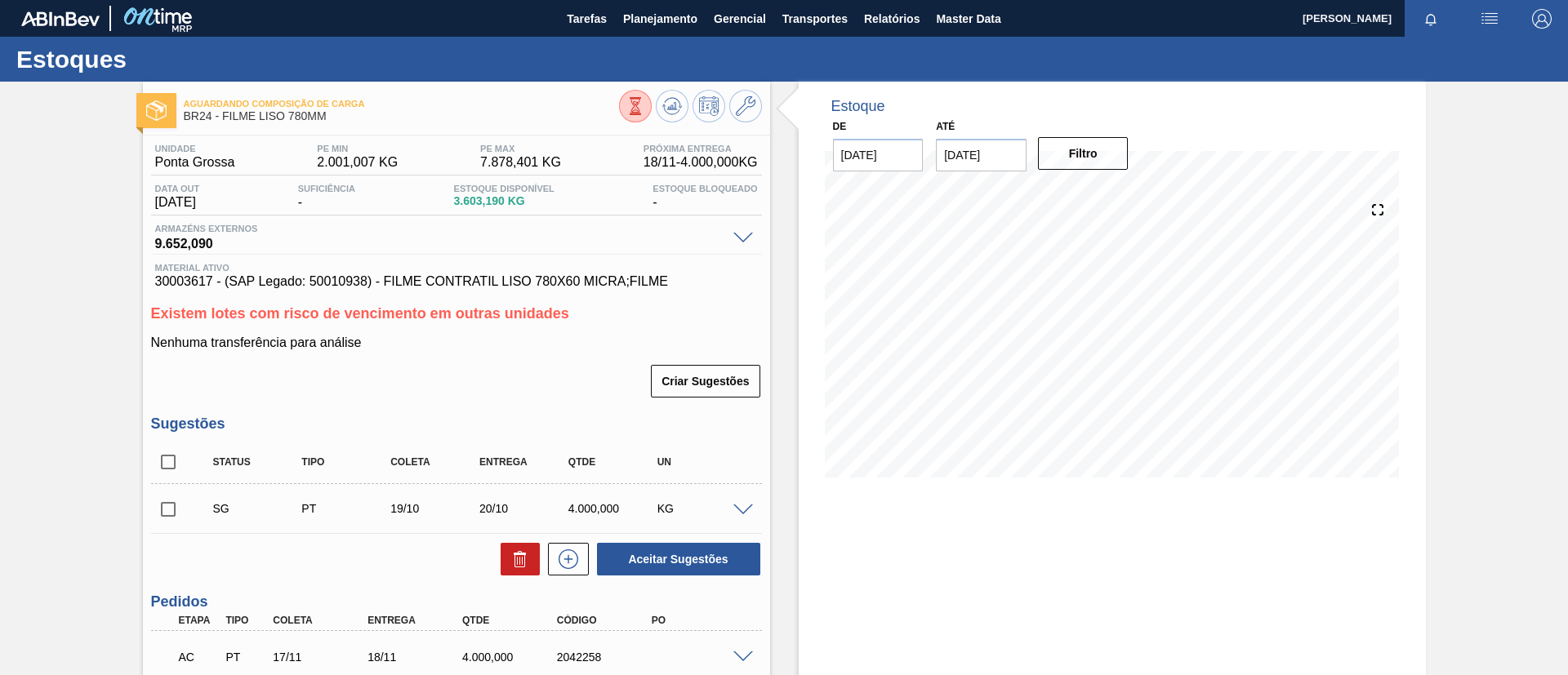
click at [746, 657] on span at bounding box center [743, 657] width 20 height 12
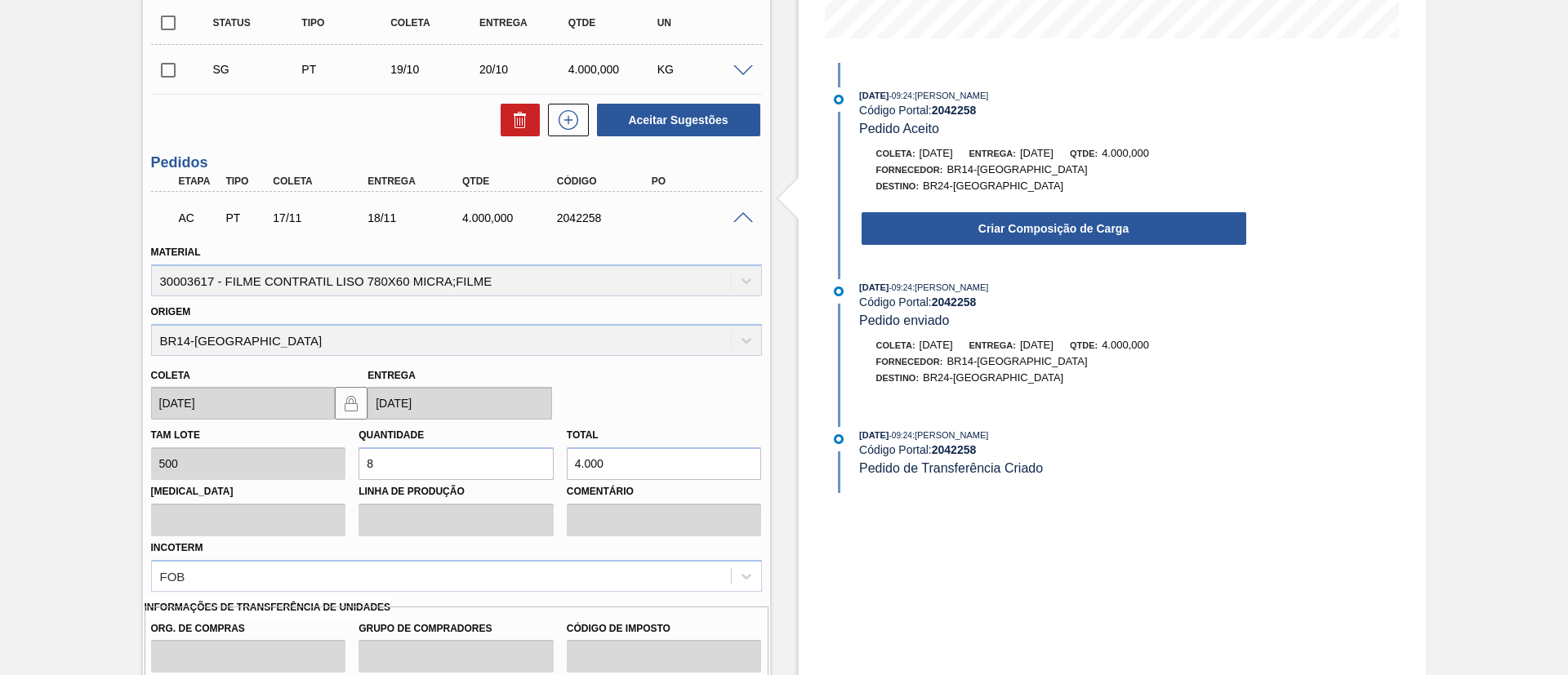
scroll to position [490, 0]
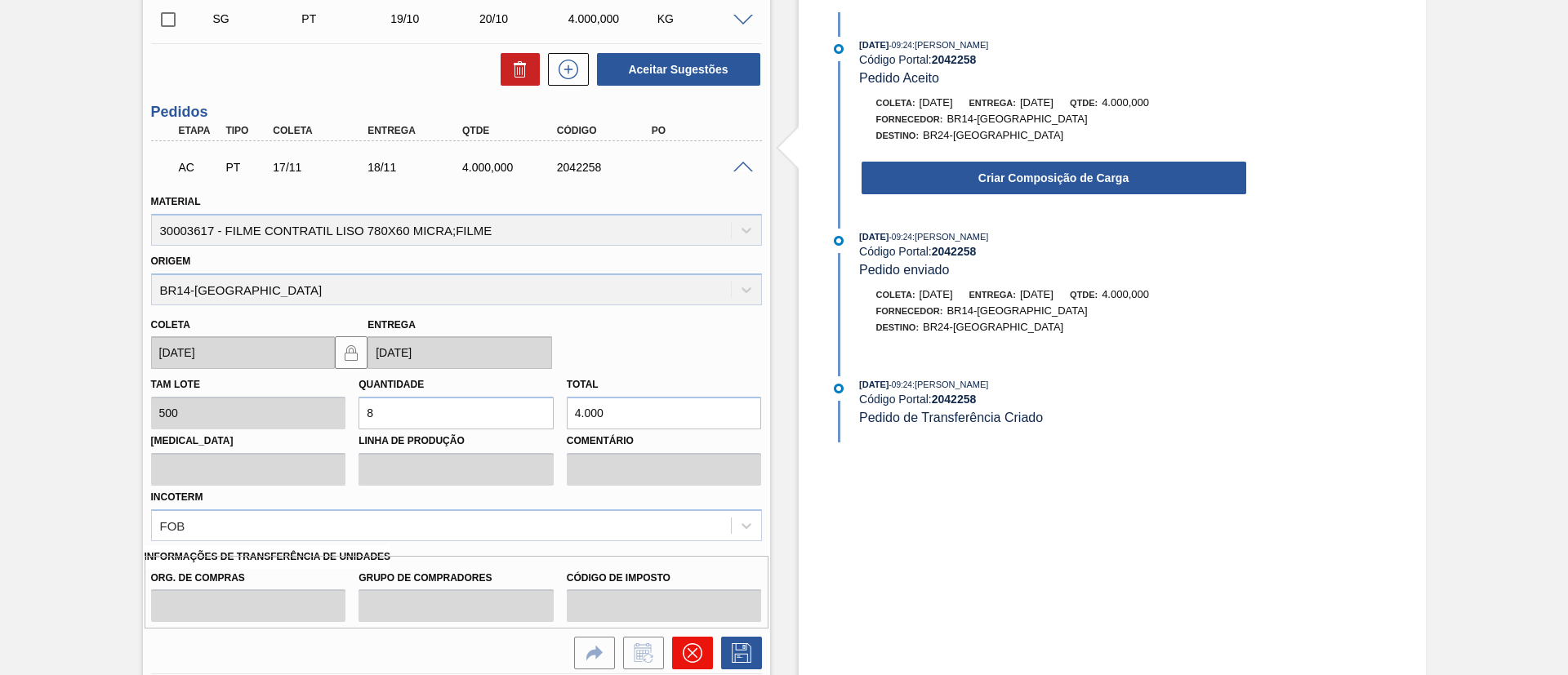
click at [697, 657] on icon at bounding box center [692, 653] width 20 height 20
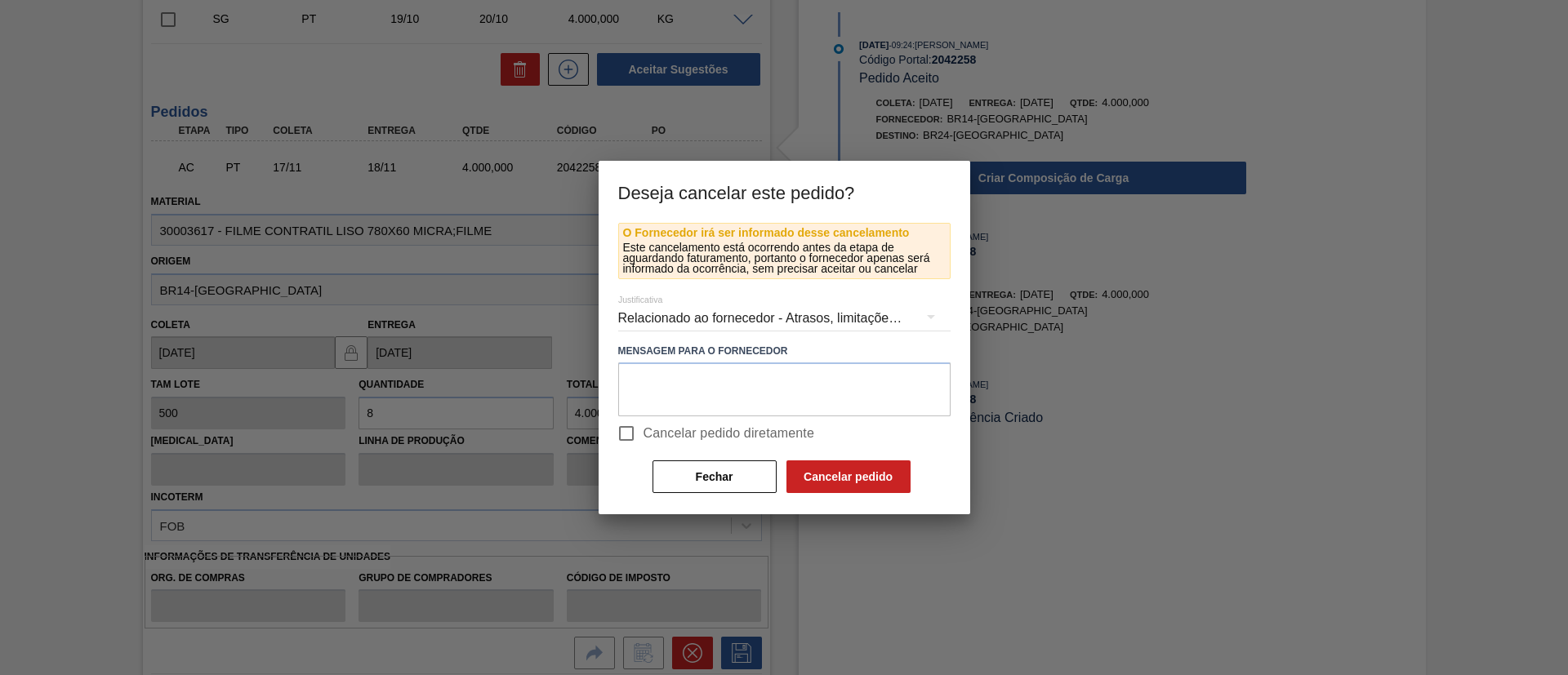
click at [759, 441] on span "Cancelar pedido diretamente" at bounding box center [729, 434] width 171 height 20
click at [643, 441] on input "Cancelar pedido diretamente" at bounding box center [626, 433] width 35 height 35
checkbox input "true"
click at [842, 481] on button "Cancelar pedido" at bounding box center [848, 476] width 124 height 33
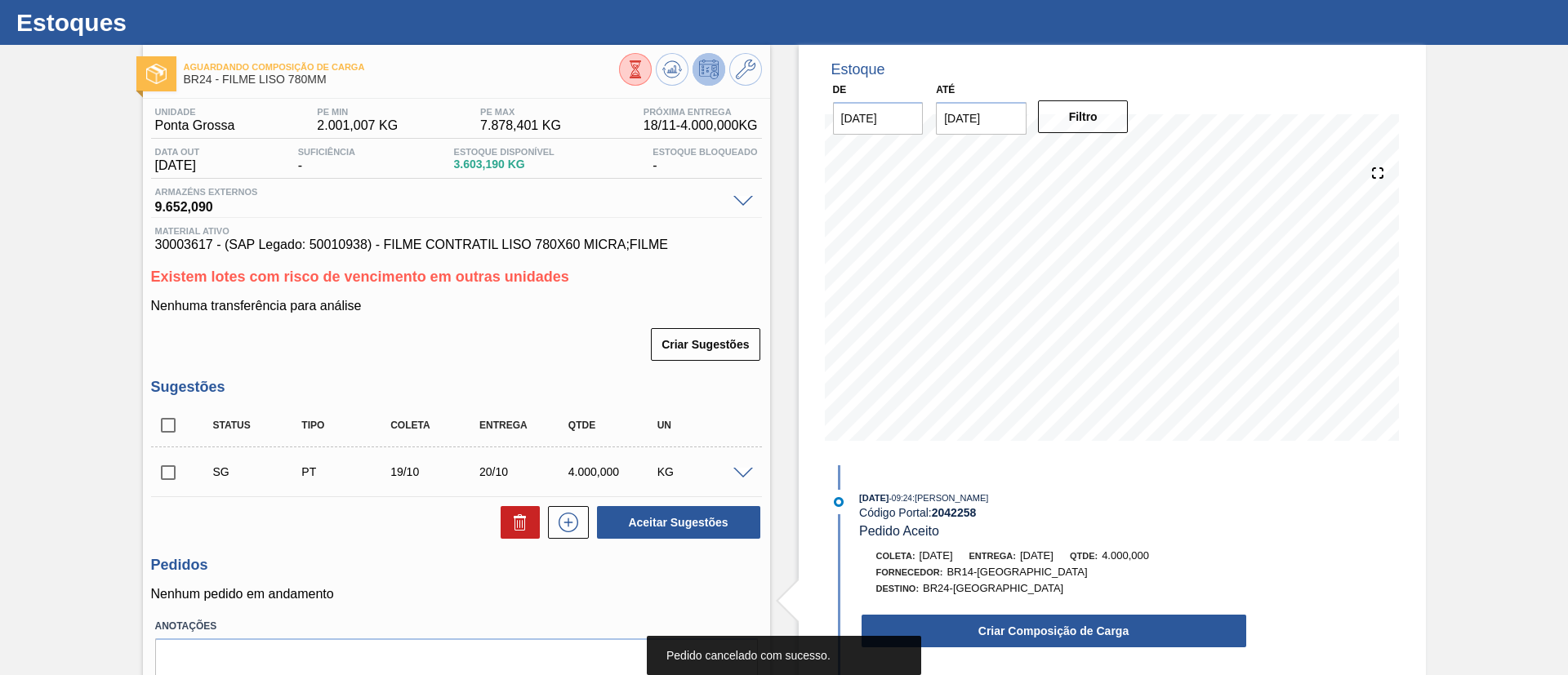
scroll to position [0, 0]
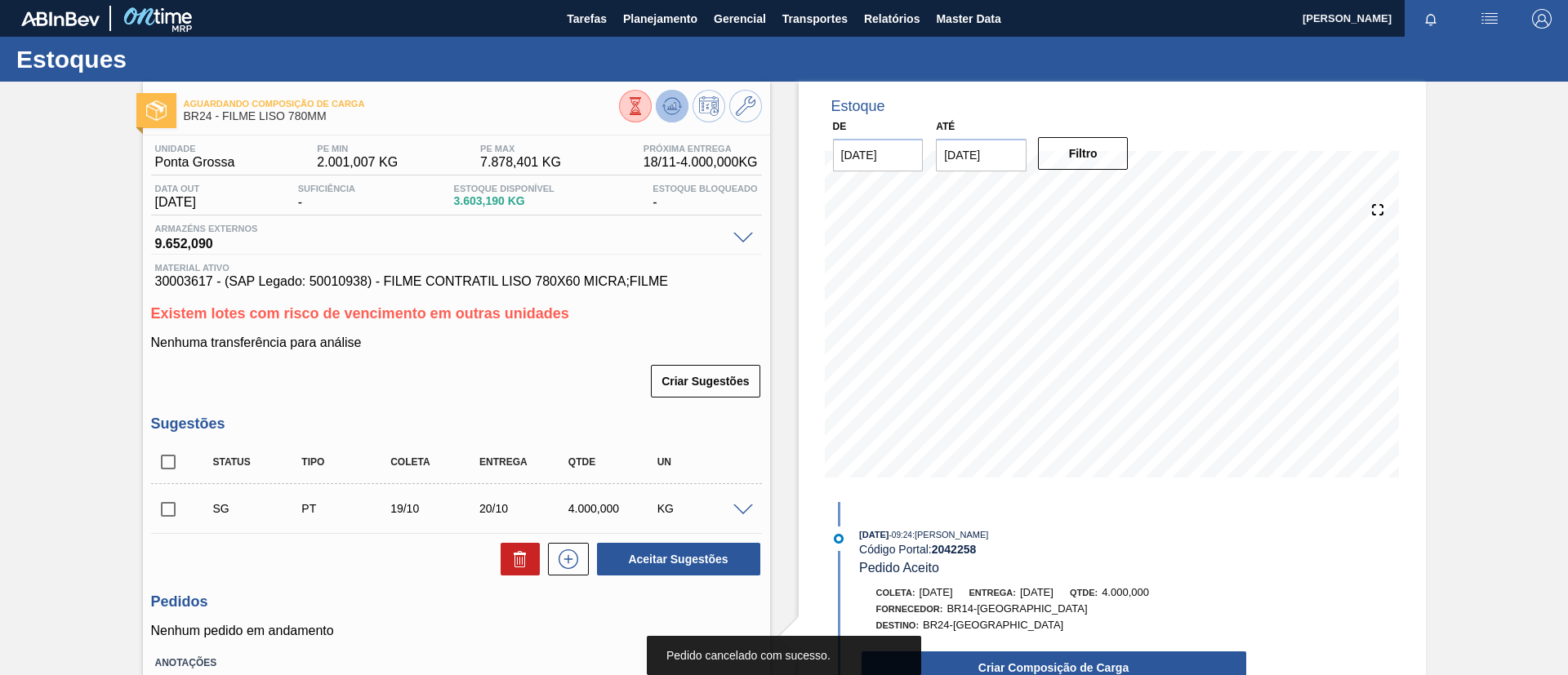
click at [680, 99] on icon at bounding box center [672, 106] width 20 height 20
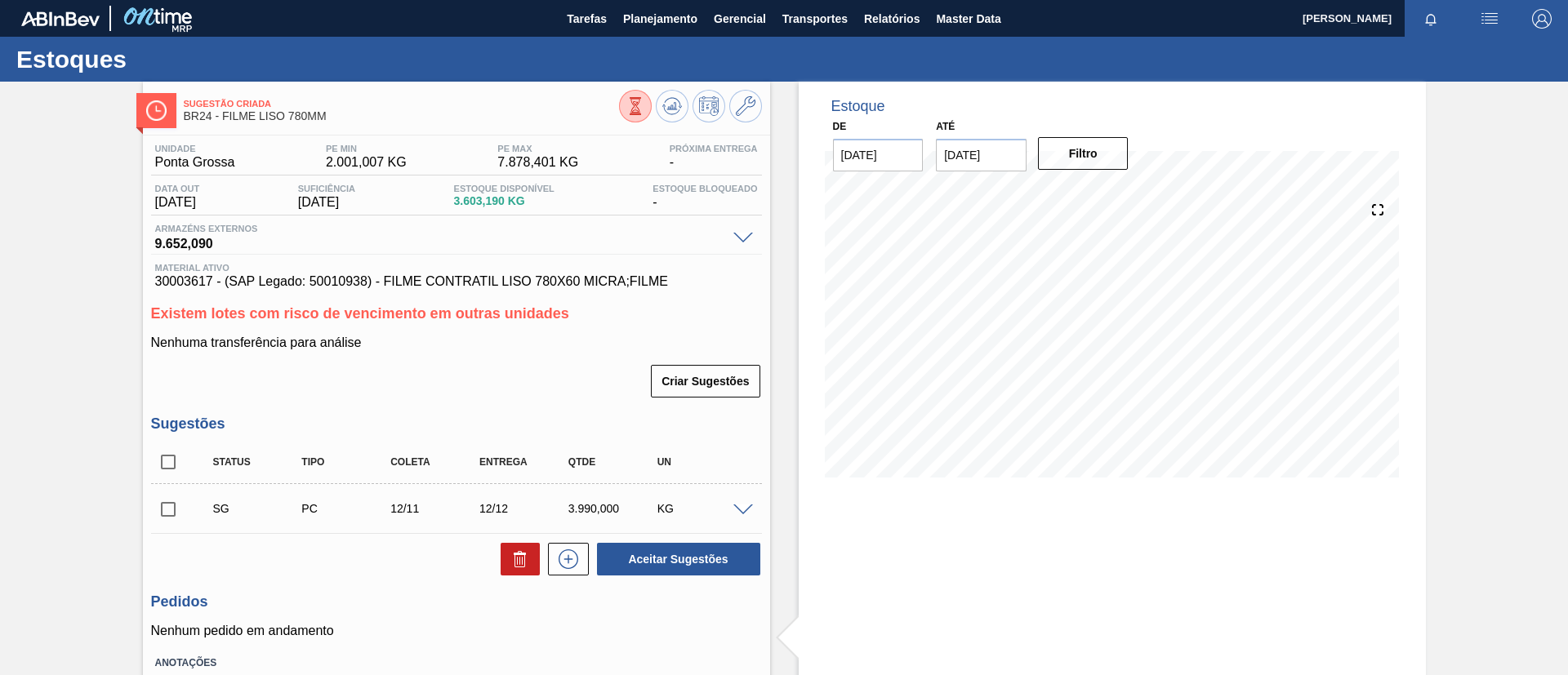
click at [161, 498] on input "checkbox" at bounding box center [168, 509] width 35 height 35
click at [731, 558] on button "Aceitar Sugestões" at bounding box center [679, 559] width 163 height 33
checkbox input "false"
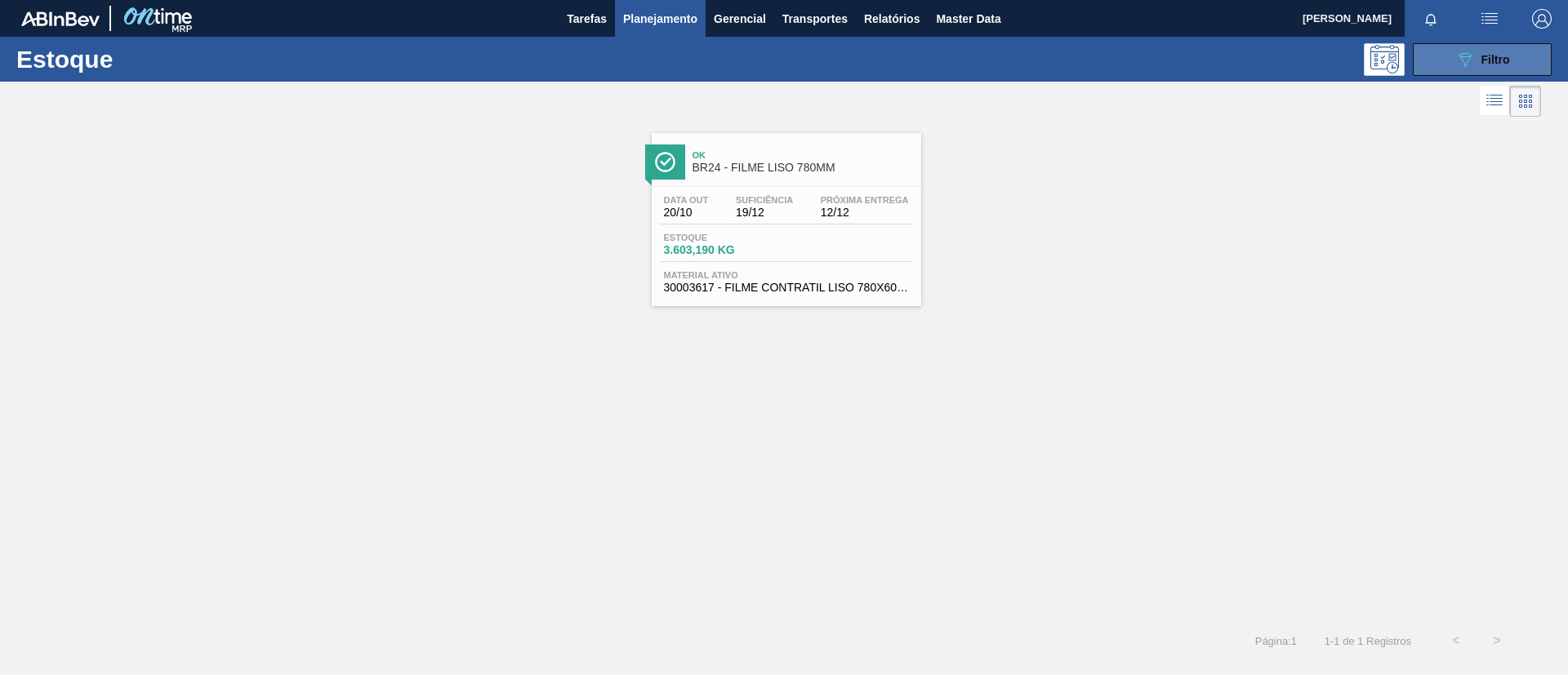
click at [1525, 56] on button "089F7B8B-B2A5-4AFE-B5C0-19BA573D28AC Filtro" at bounding box center [1482, 59] width 138 height 33
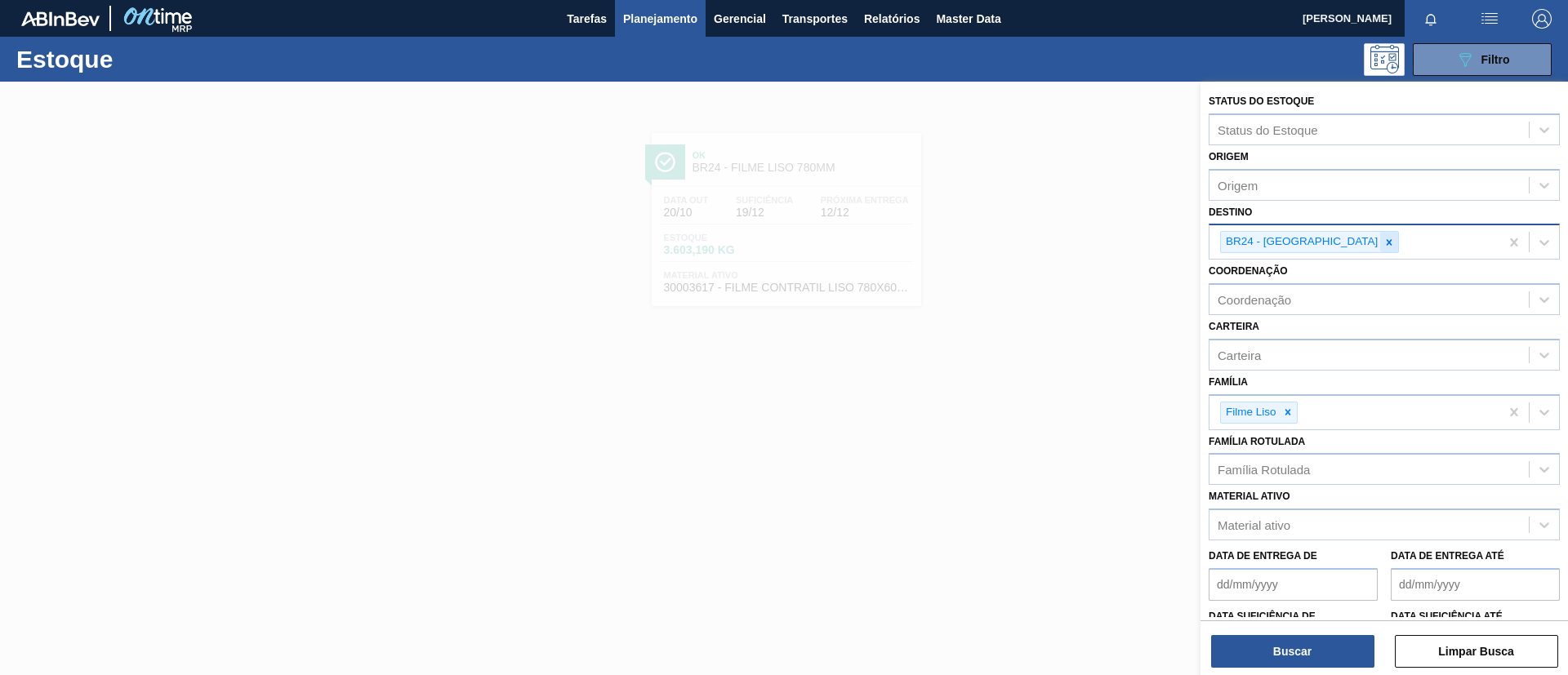
click at [1383, 245] on icon at bounding box center [1389, 242] width 12 height 12
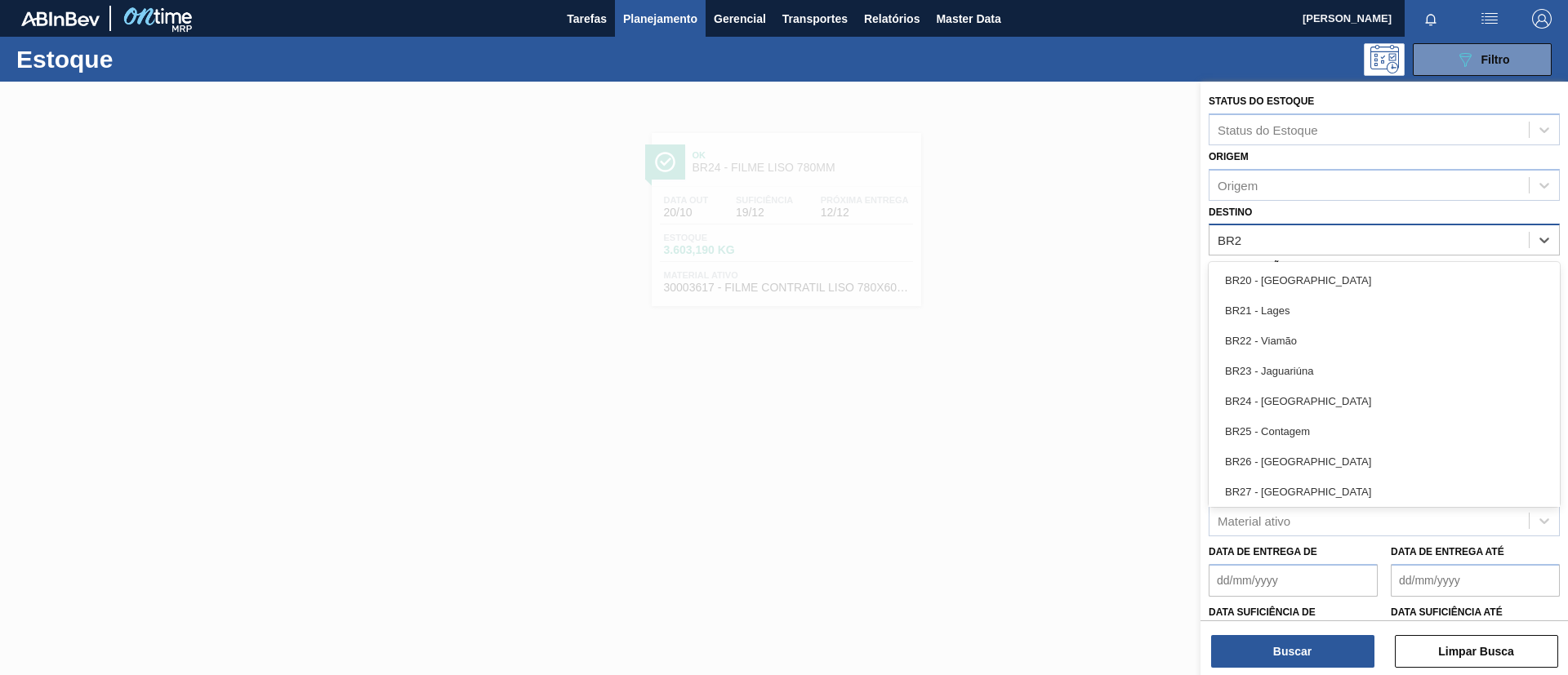
type input "BR26"
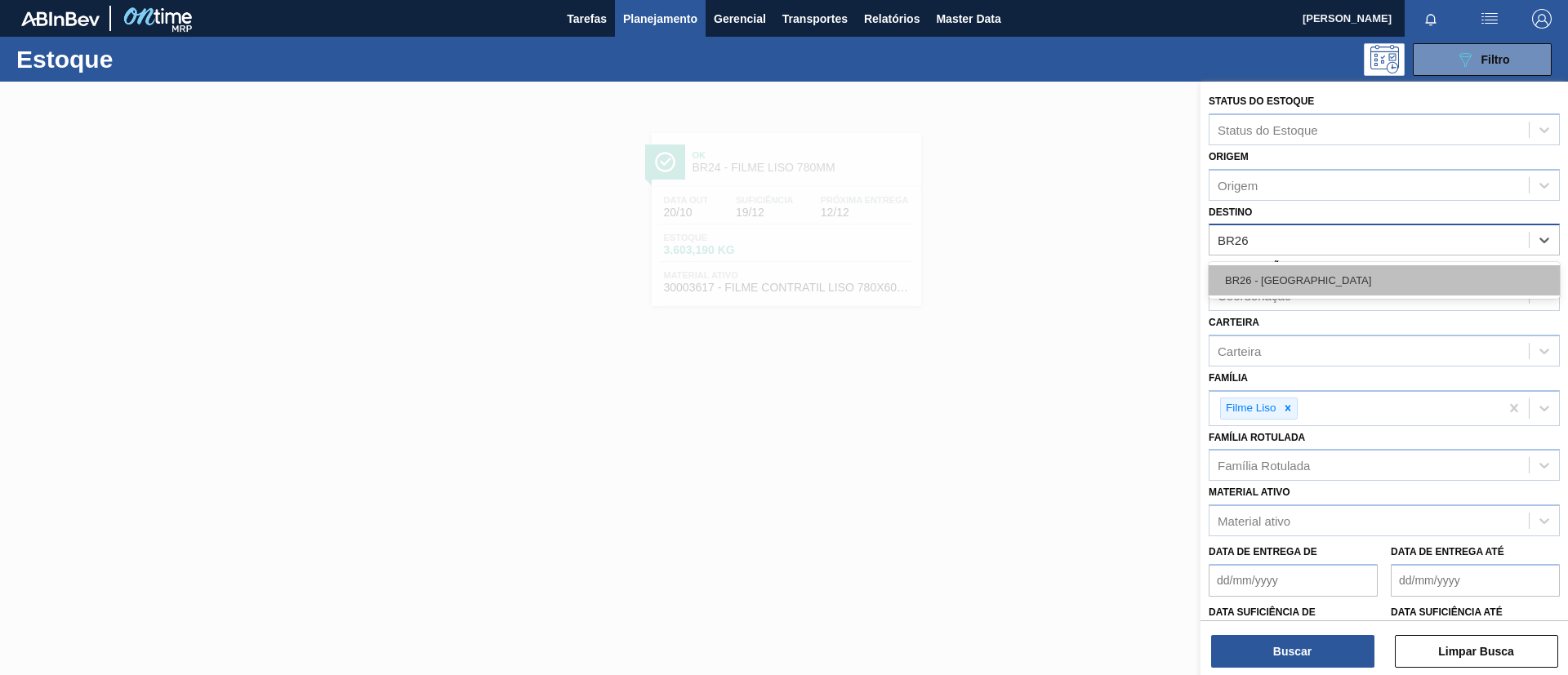
click at [1351, 265] on div "BR26 - Uberlândia" at bounding box center [1384, 280] width 351 height 30
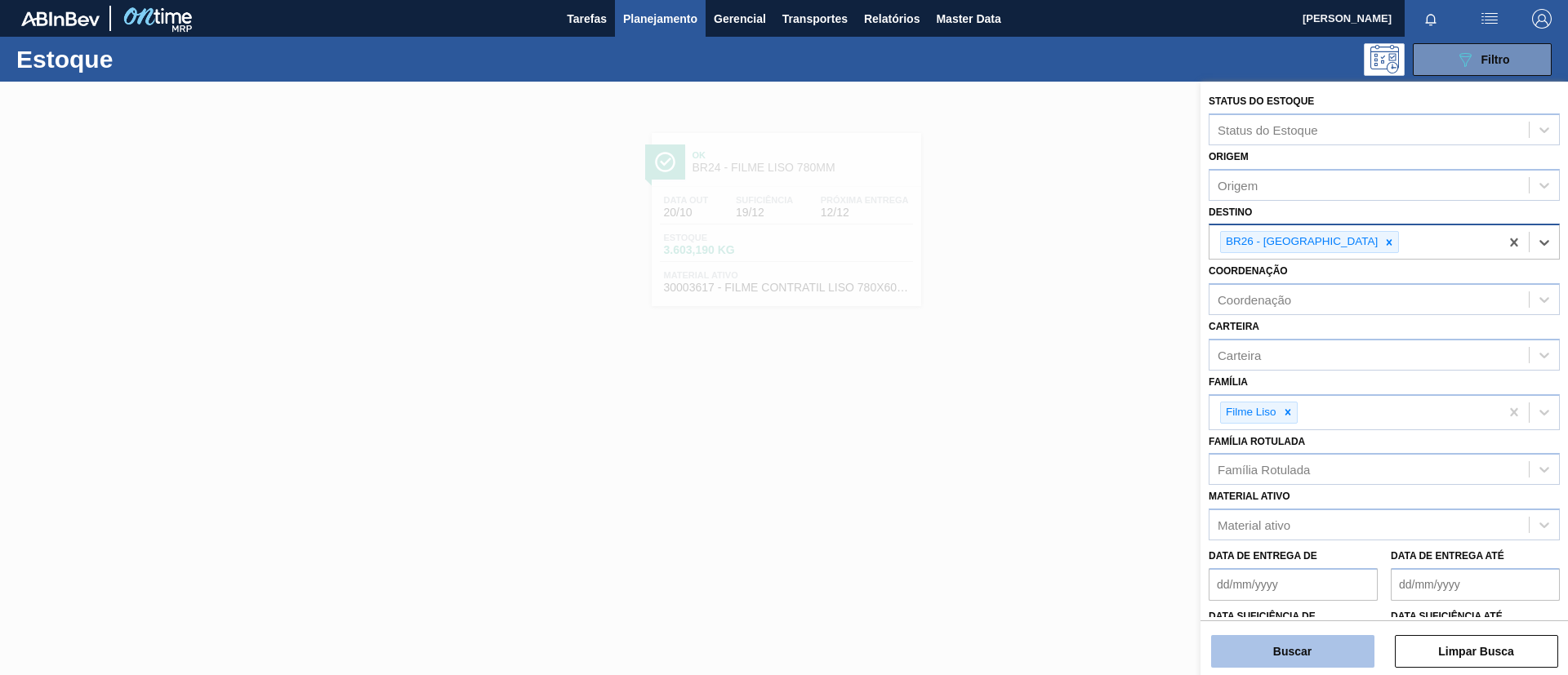
click at [1271, 662] on button "Buscar" at bounding box center [1293, 651] width 163 height 33
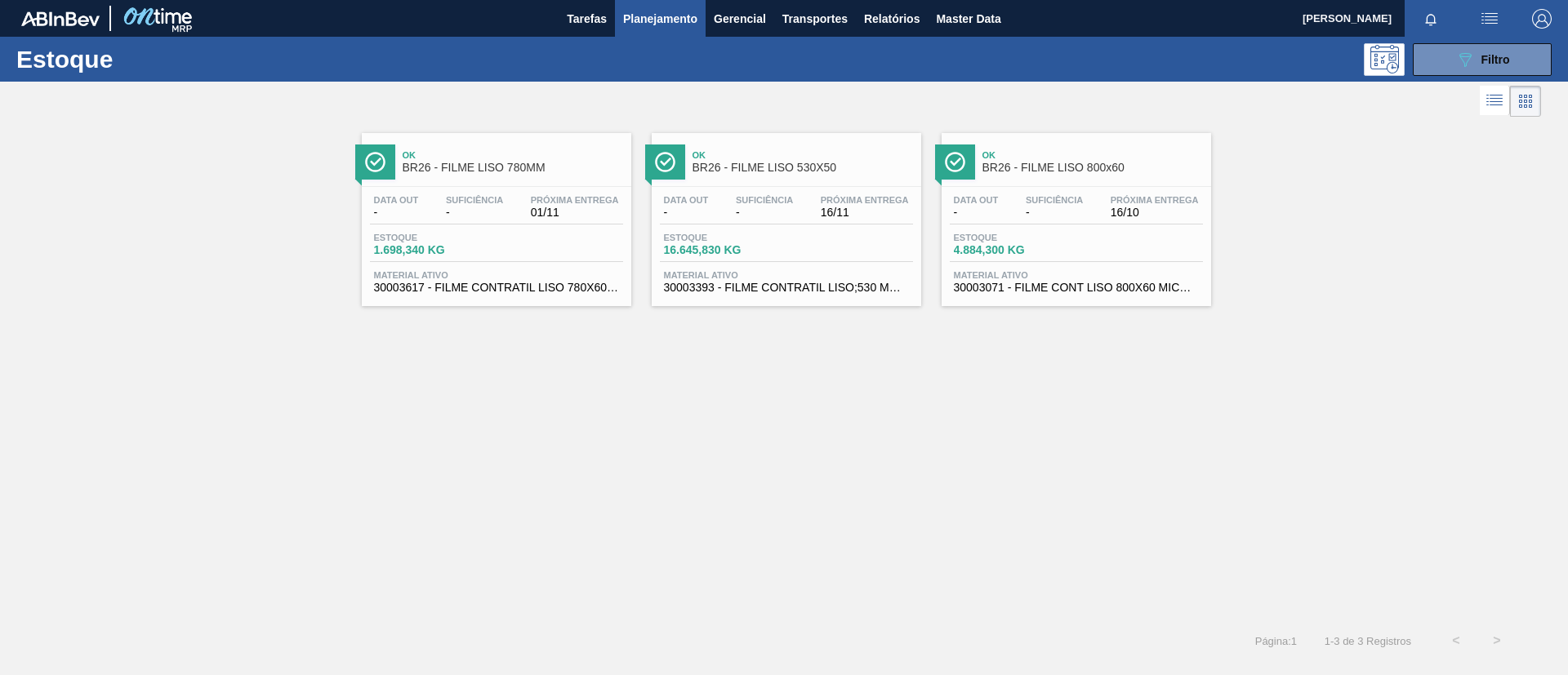
click at [544, 183] on div "Ok BR26 - FILME LISO 780MM Data out - Suficiência - Próxima Entrega 01/11 Estoq…" at bounding box center [497, 219] width 270 height 173
click at [808, 186] on div at bounding box center [785, 186] width 242 height 1
click at [1102, 158] on span "Ok" at bounding box center [1092, 154] width 220 height 10
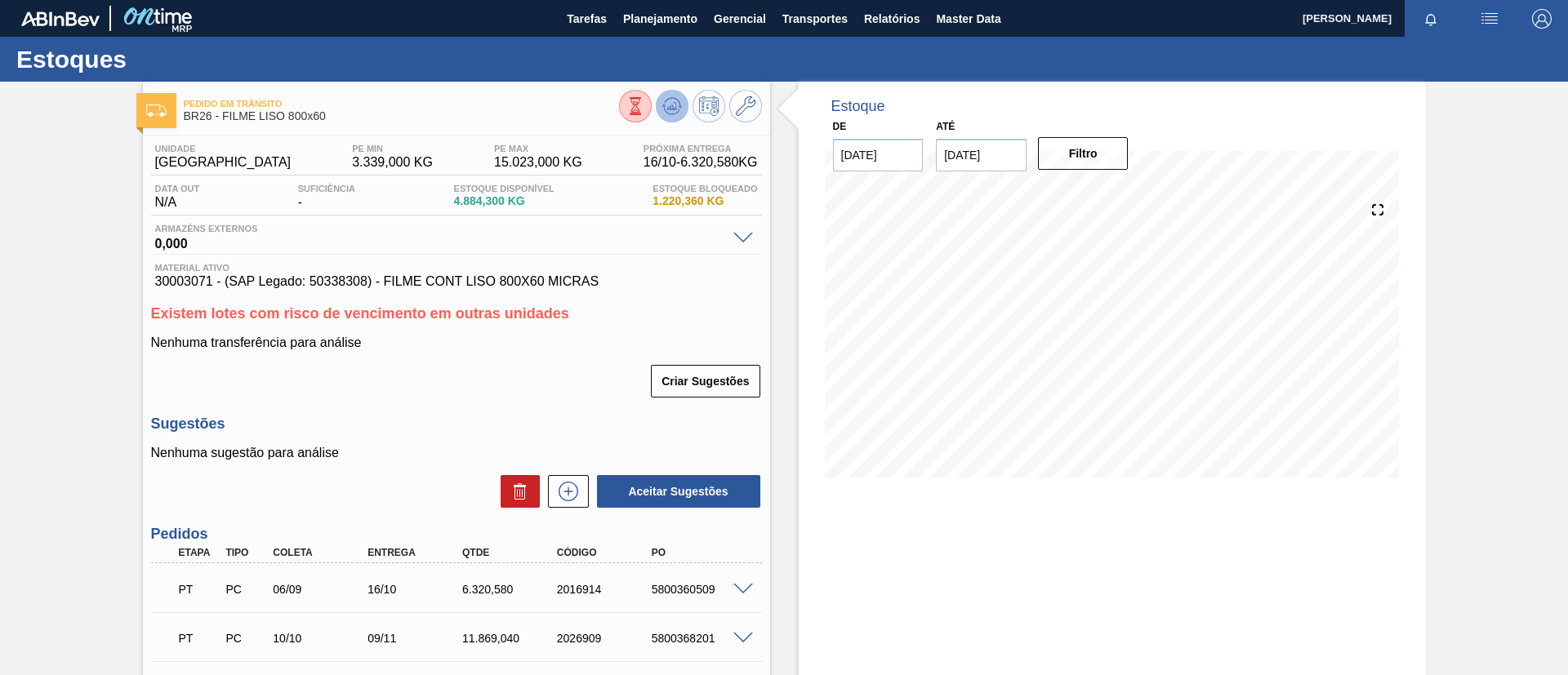
click at [673, 117] on button at bounding box center [672, 106] width 33 height 33
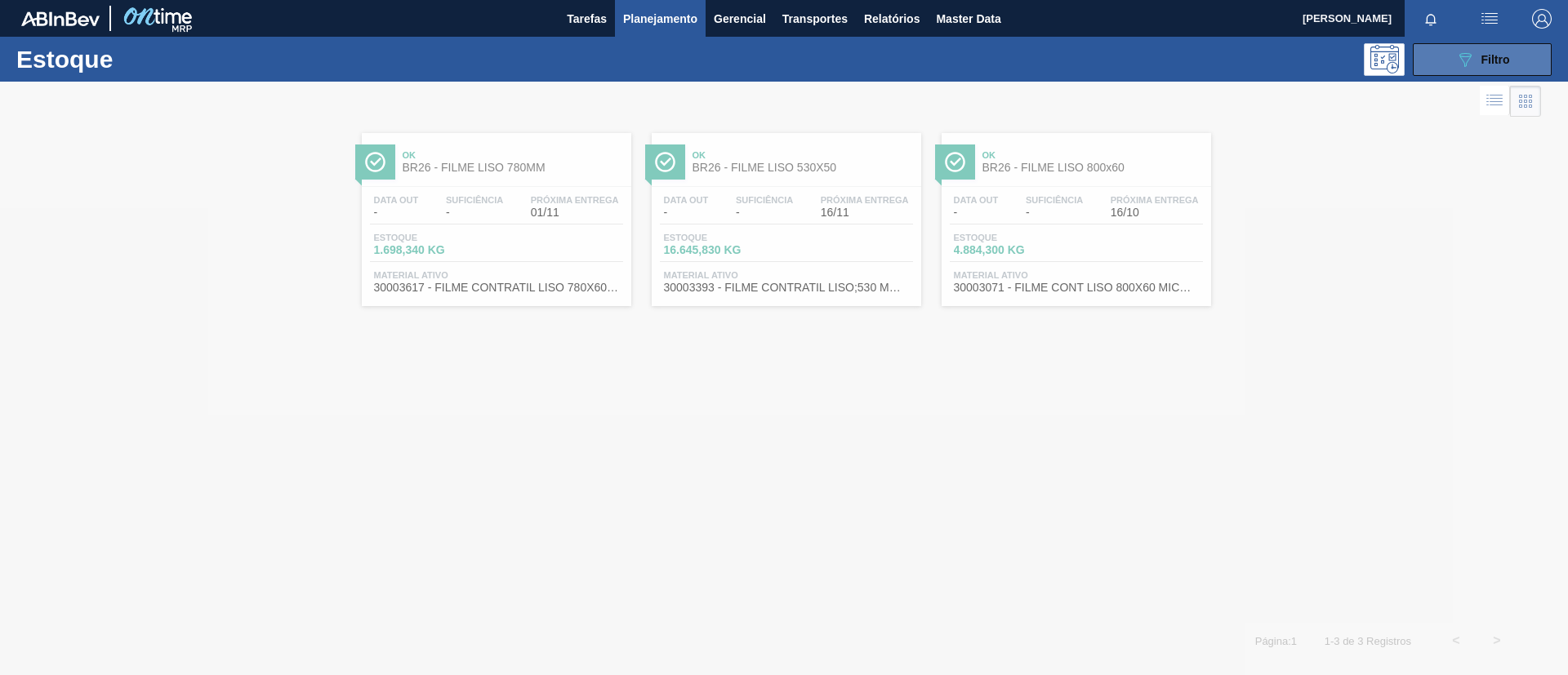
click at [1483, 69] on button "089F7B8B-B2A5-4AFE-B5C0-19BA573D28AC Filtro" at bounding box center [1482, 59] width 138 height 33
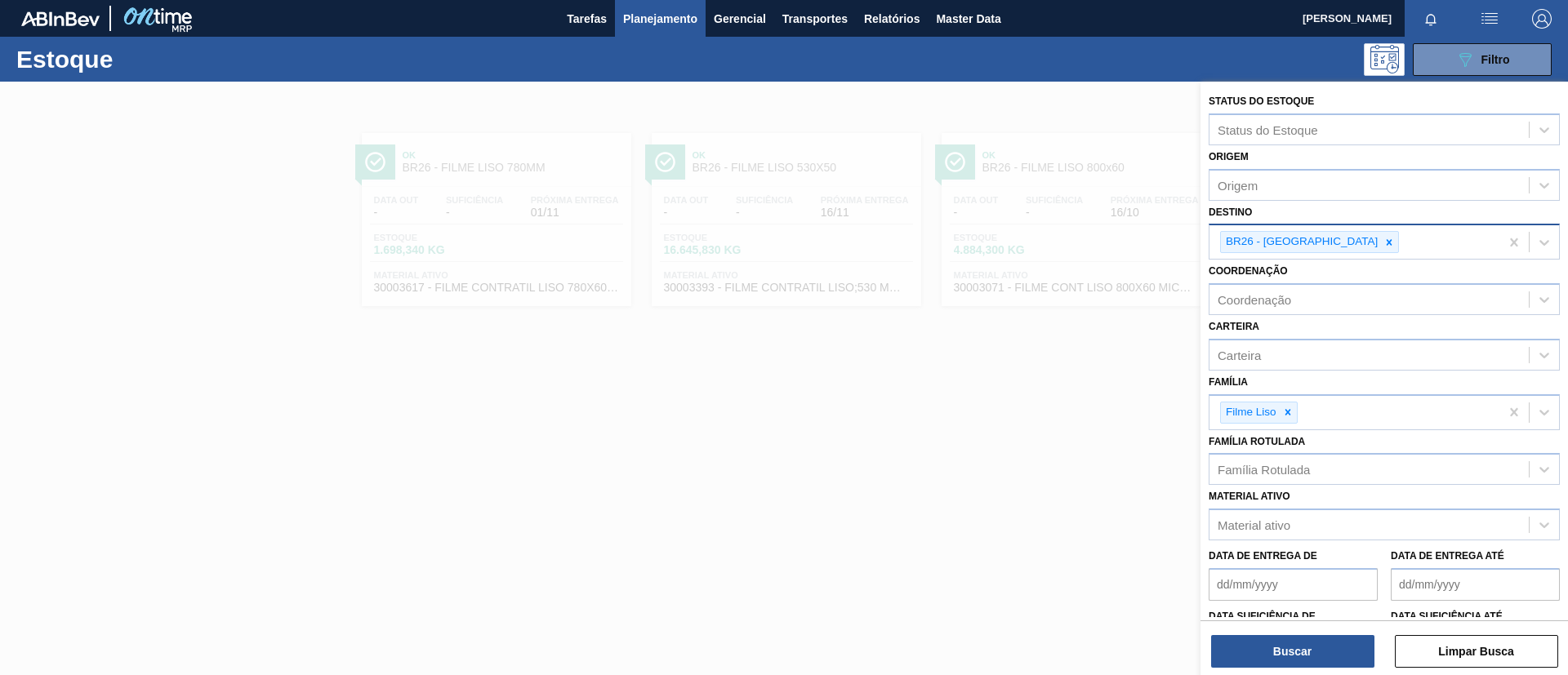
click at [1337, 239] on div "BR26 - Uberlândia" at bounding box center [1310, 241] width 179 height 22
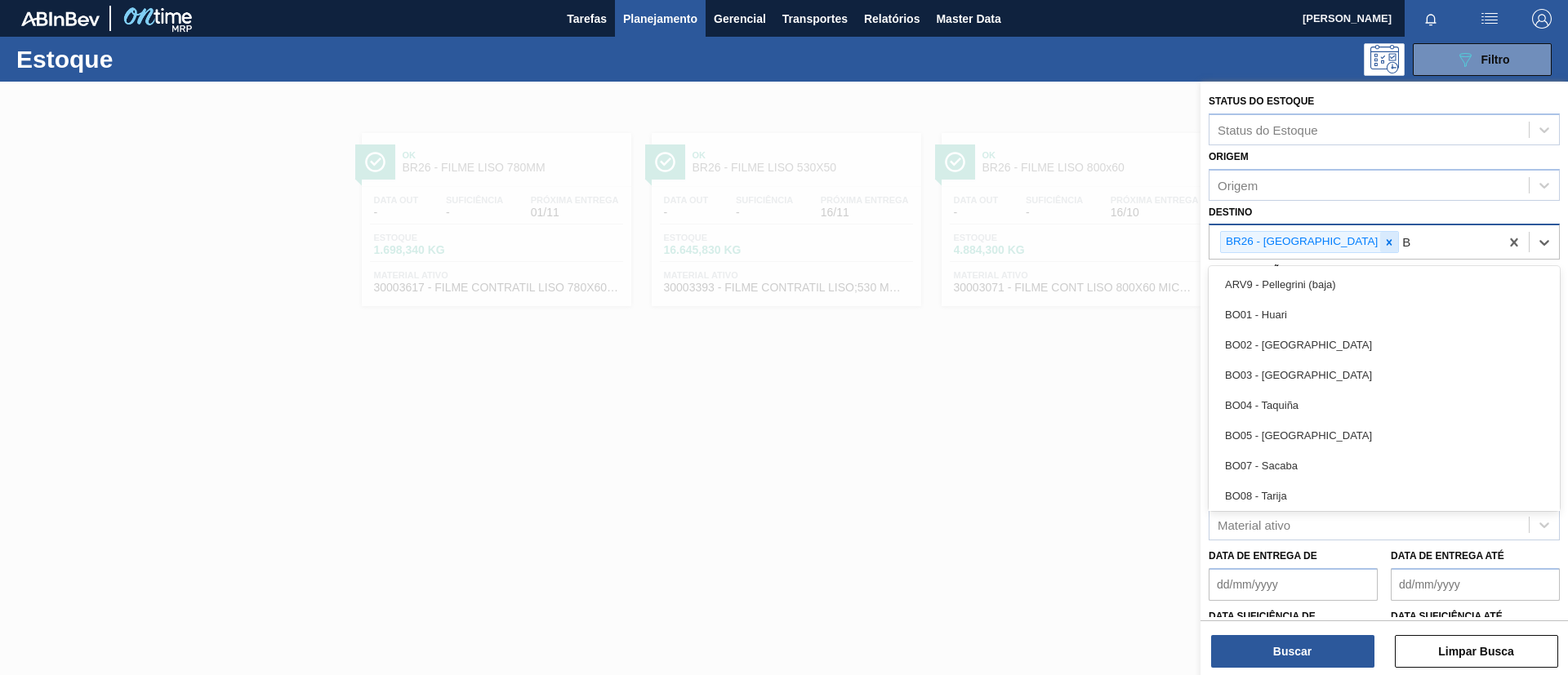
click at [1383, 239] on icon at bounding box center [1389, 242] width 12 height 12
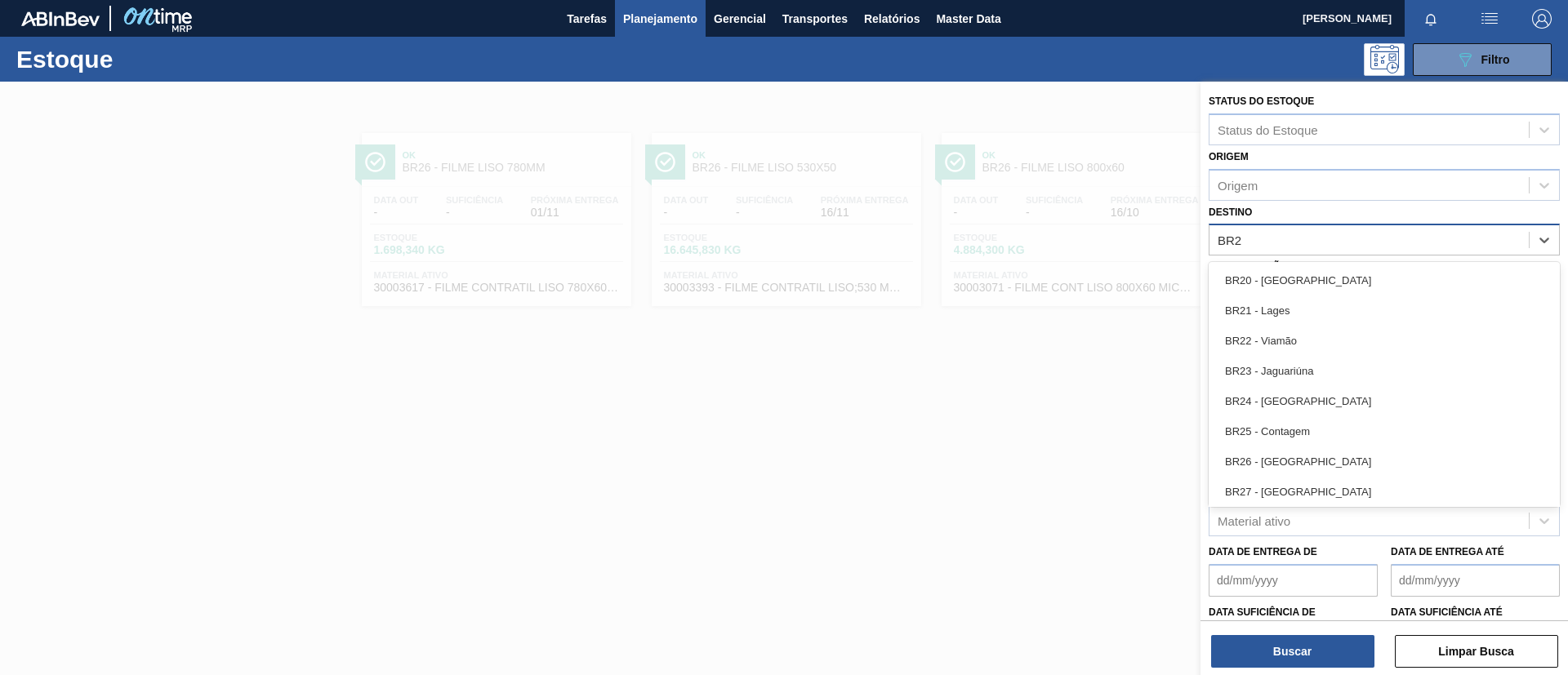
type input "BR27"
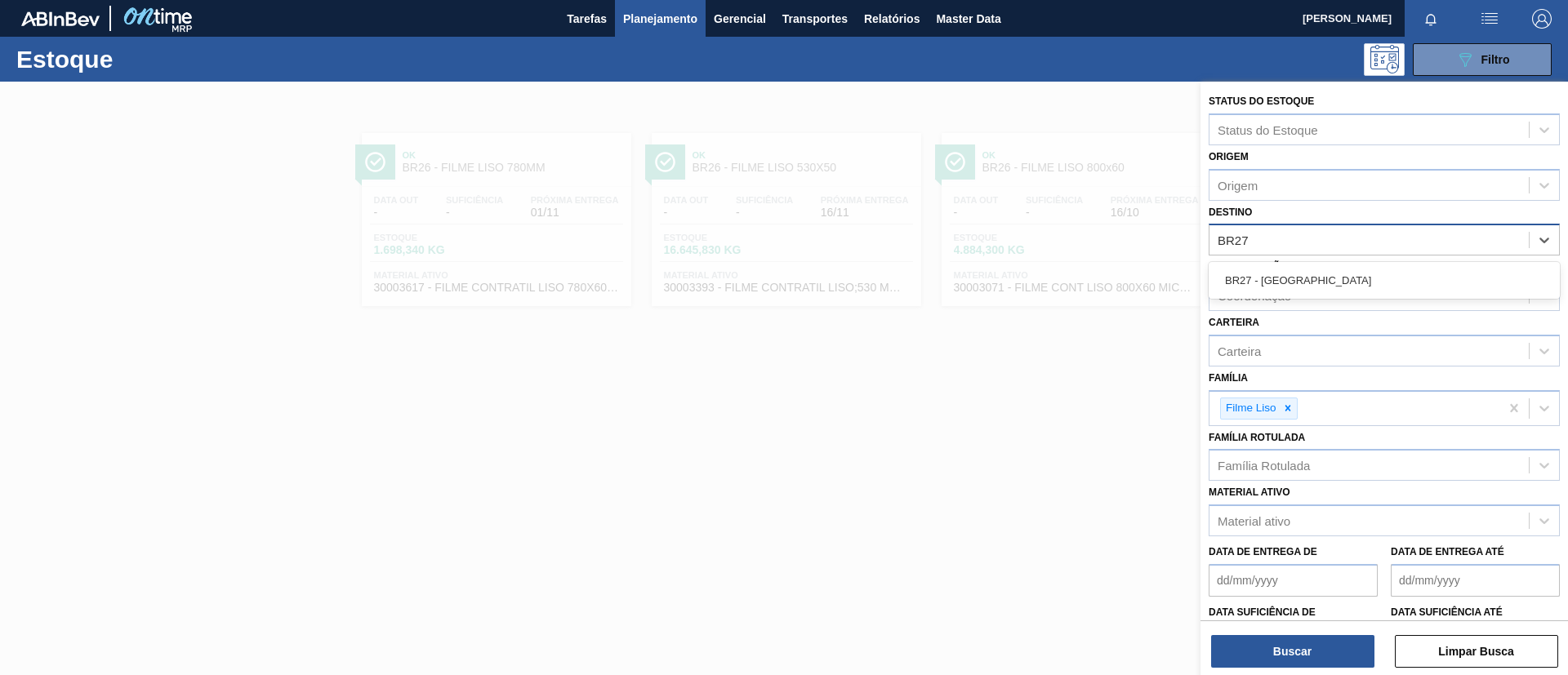
click at [1322, 262] on div "BR27 - Nova Minas" at bounding box center [1384, 279] width 351 height 36
click at [1324, 263] on div "BR27 - Nova Minas" at bounding box center [1384, 279] width 351 height 36
click at [1329, 273] on div "BR27 - Nova Minas" at bounding box center [1384, 280] width 351 height 30
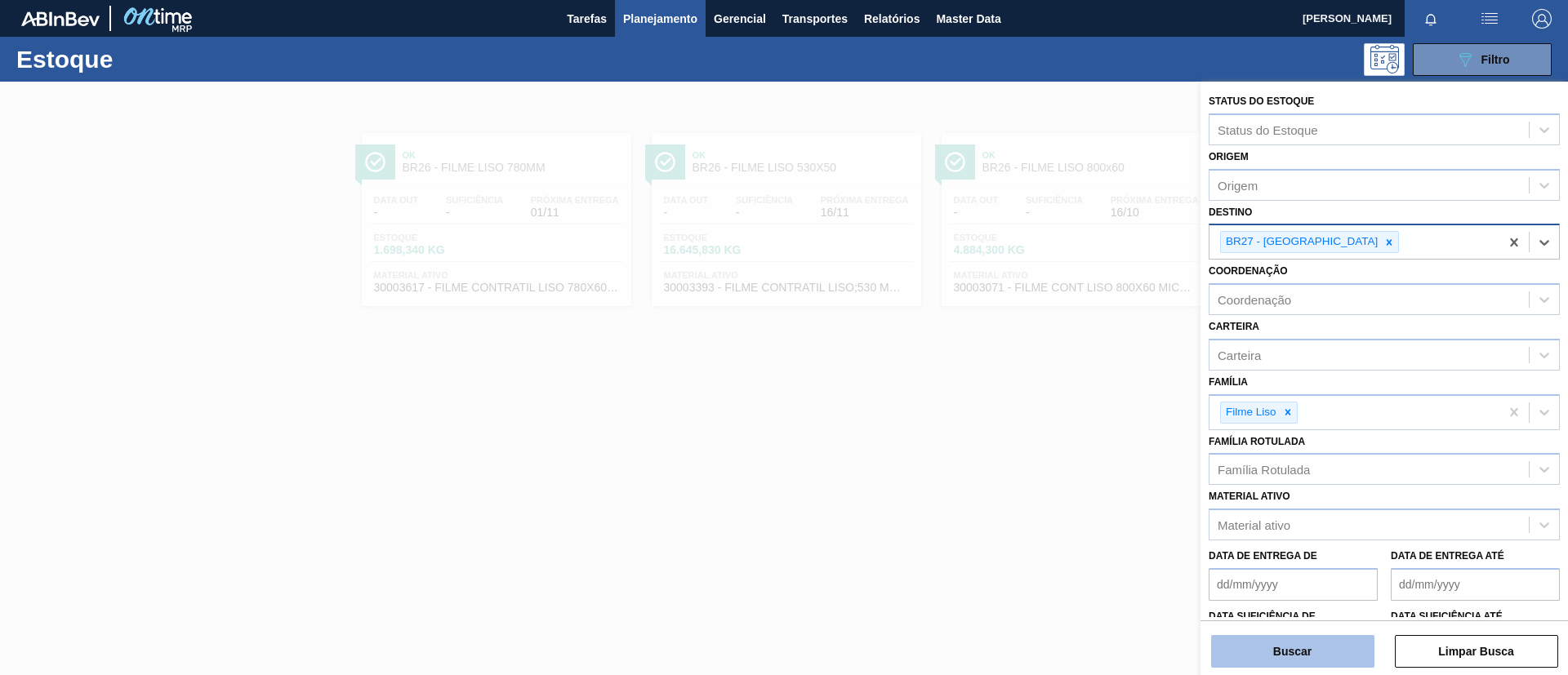
click at [1296, 645] on button "Buscar" at bounding box center [1293, 651] width 163 height 33
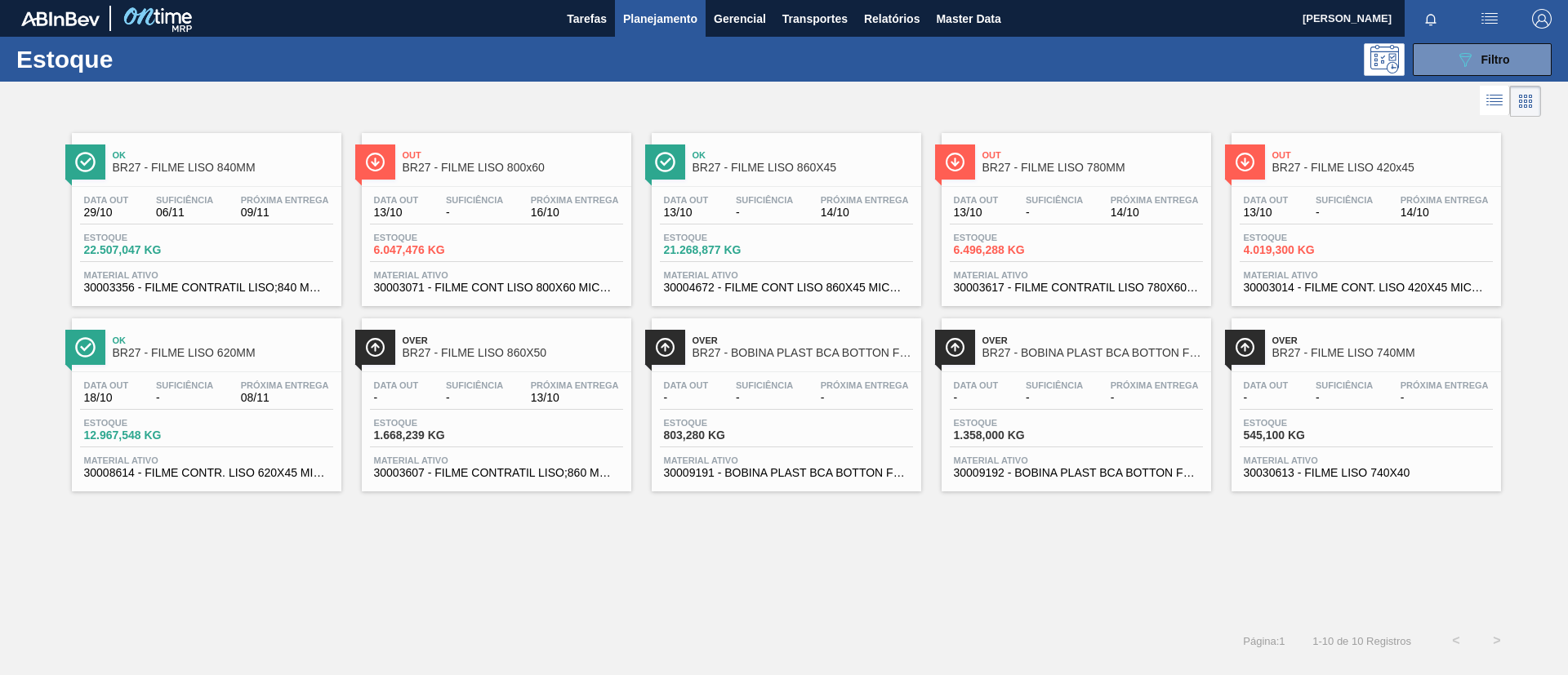
click at [218, 202] on div "Data out 29/10 Suficiência 06/11 Próxima Entrega 09/11" at bounding box center [206, 209] width 253 height 29
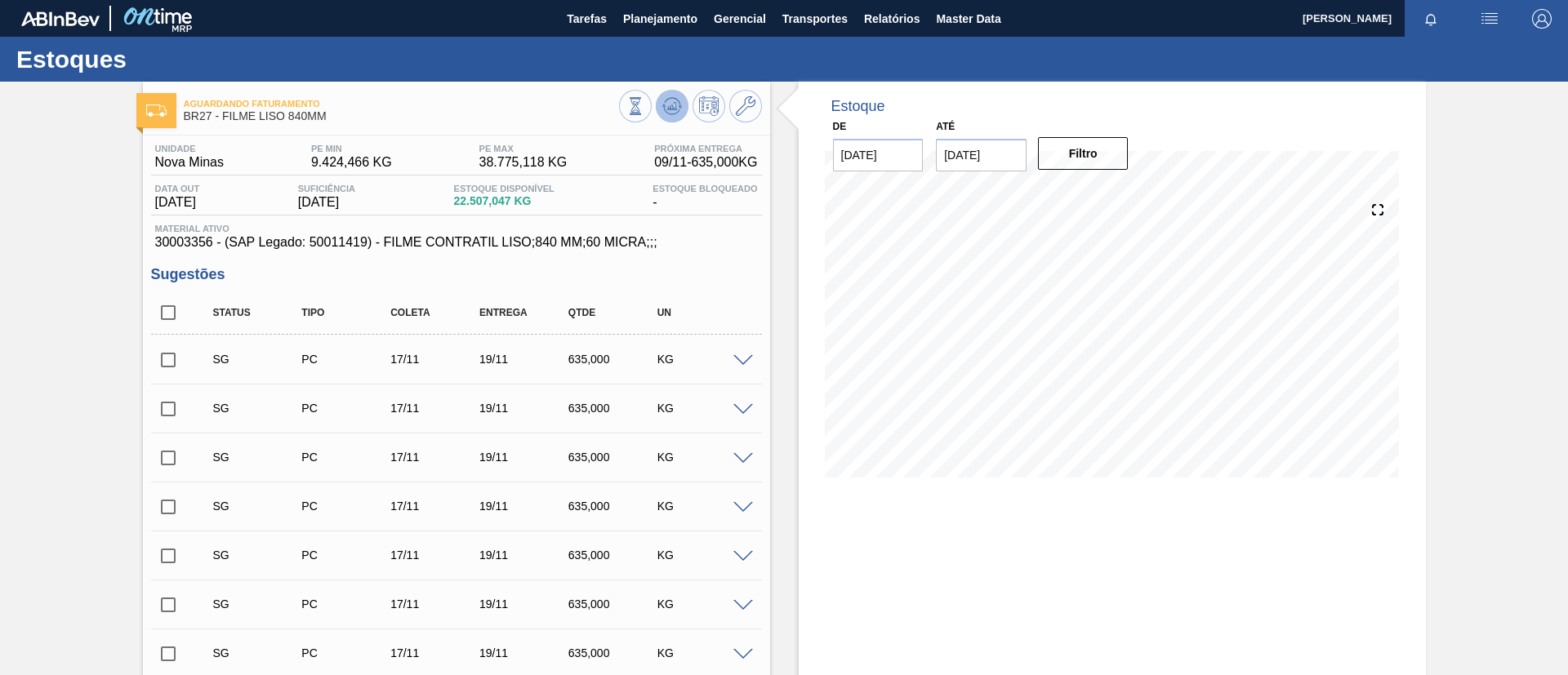
click at [671, 98] on icon at bounding box center [672, 106] width 20 height 20
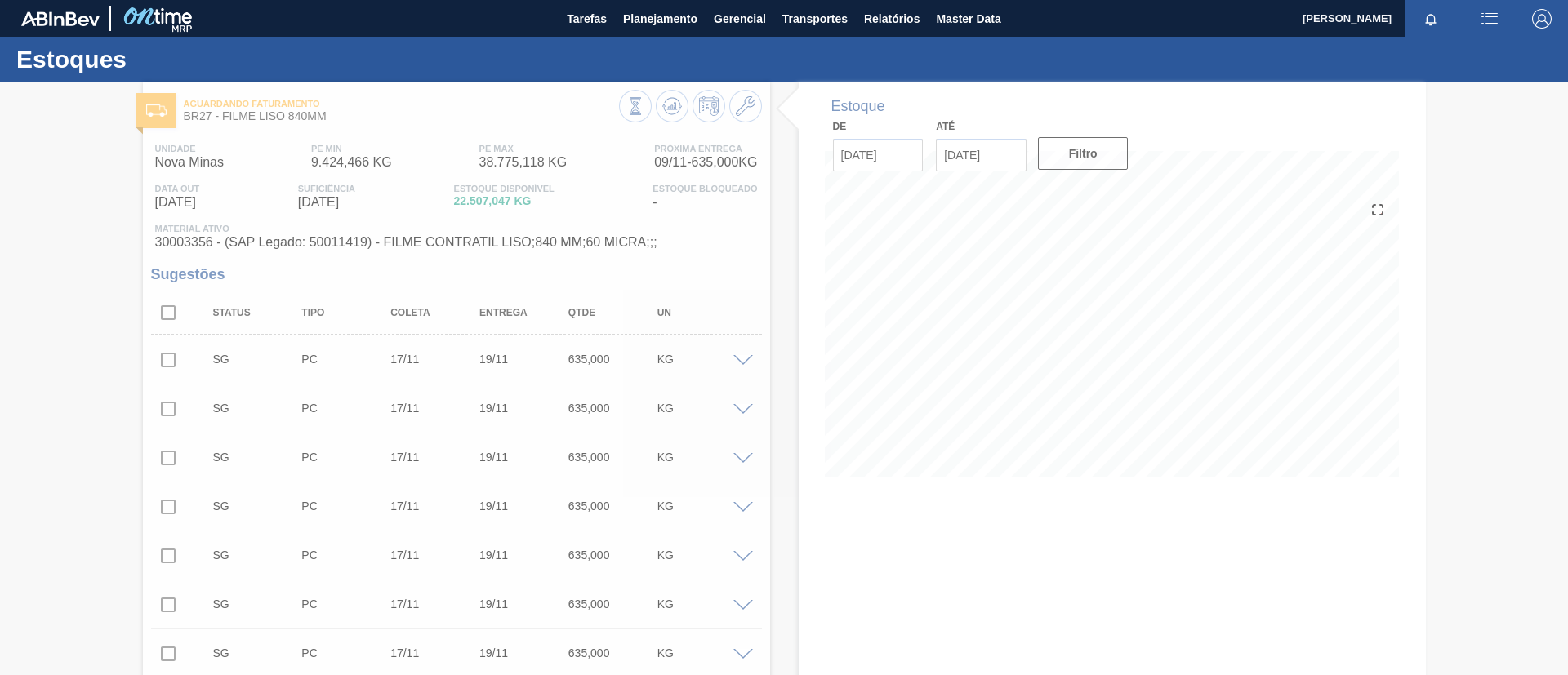
click at [746, 106] on div at bounding box center [784, 378] width 1568 height 593
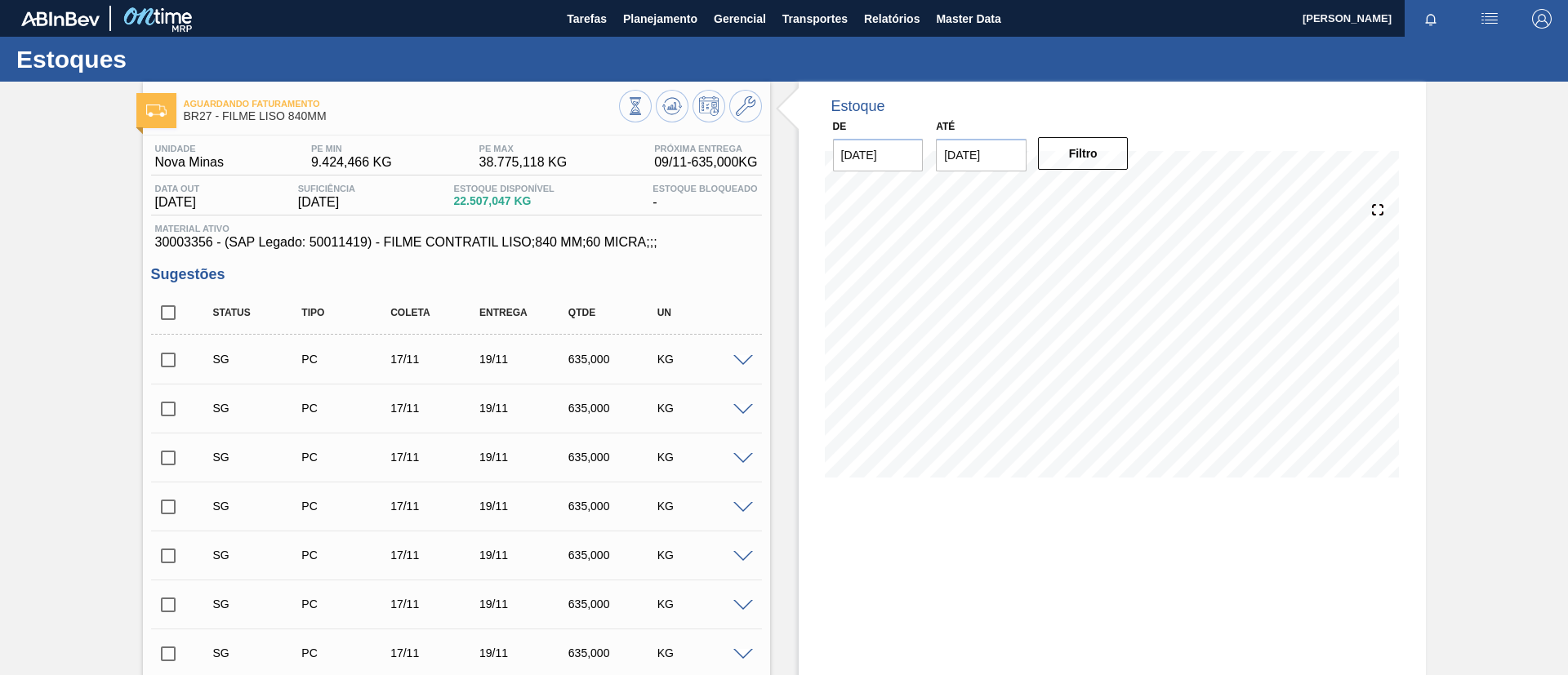
click at [746, 106] on icon at bounding box center [745, 106] width 20 height 20
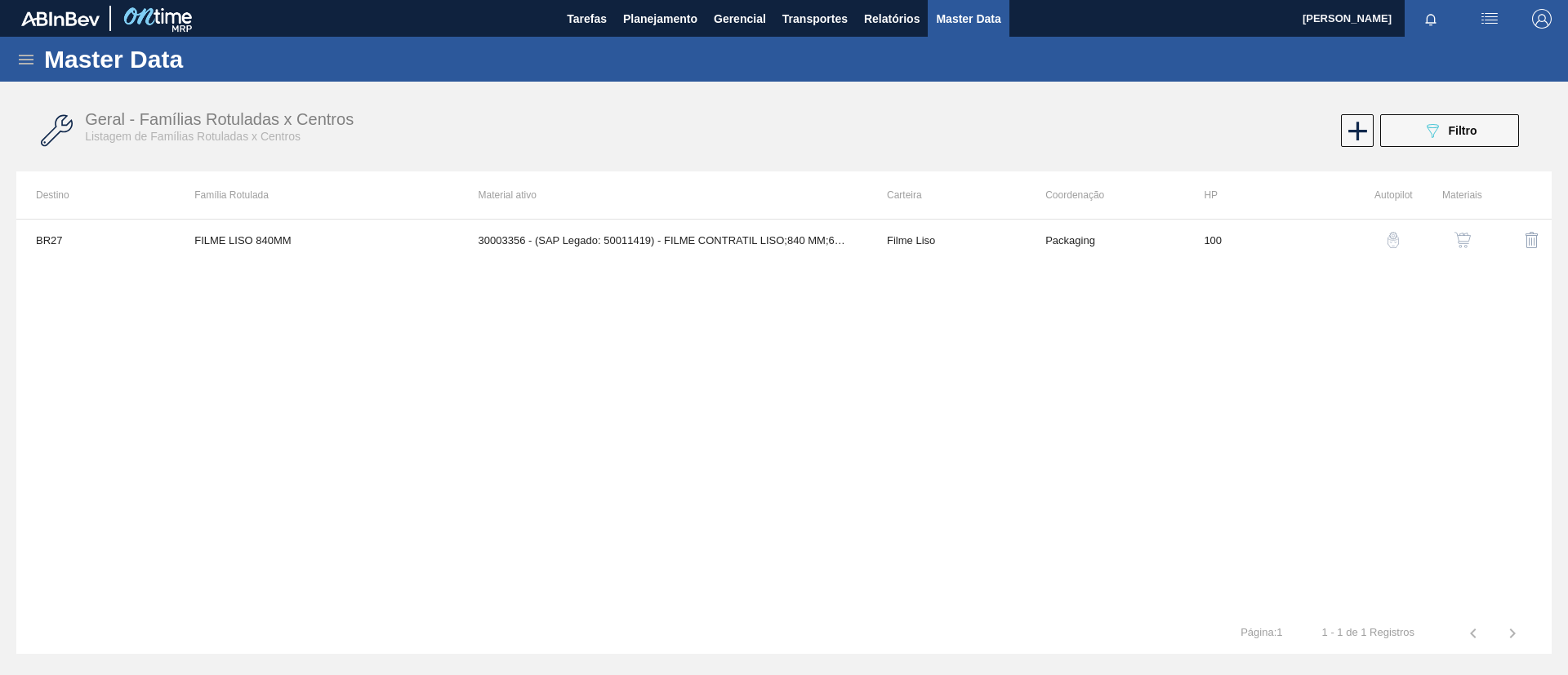
click at [1450, 239] on button "button" at bounding box center [1462, 239] width 39 height 39
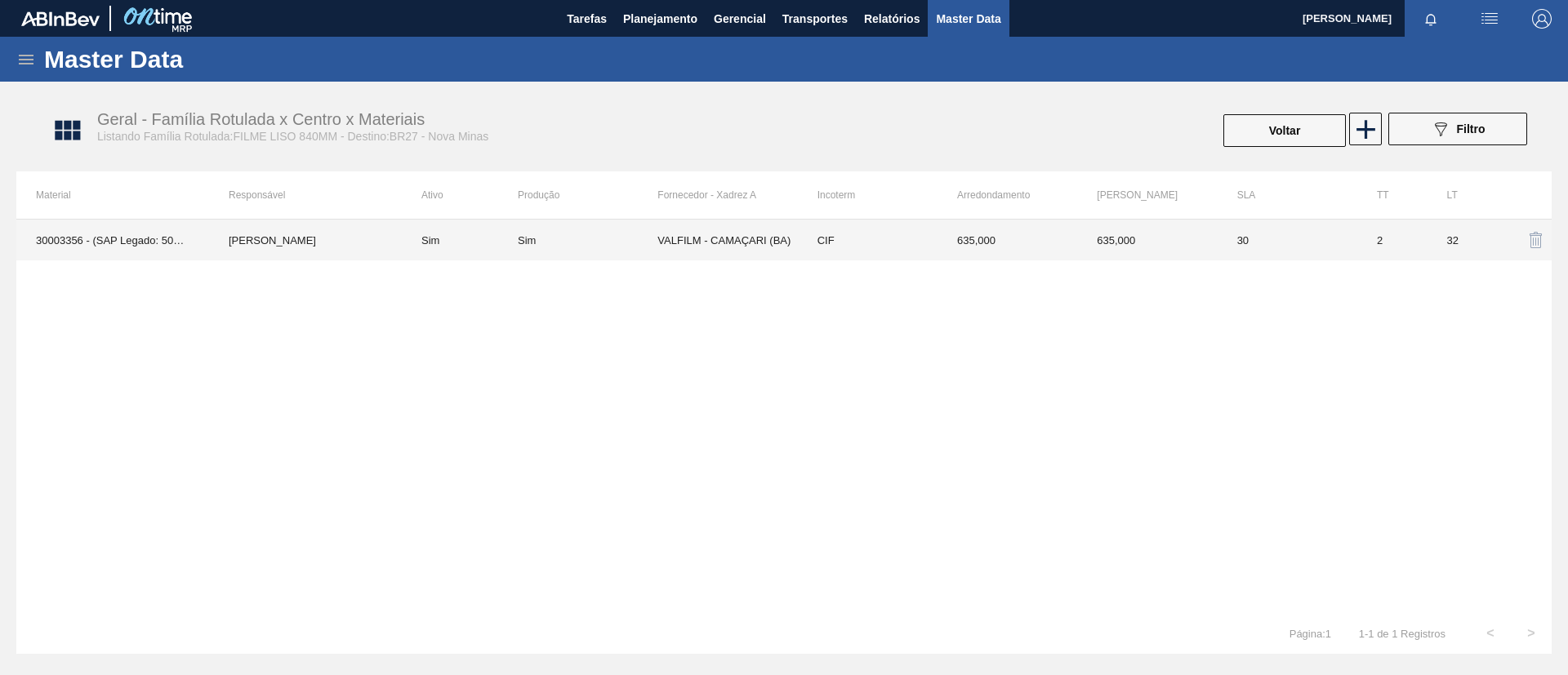
click at [526, 234] on div "Sim" at bounding box center [526, 240] width 18 height 12
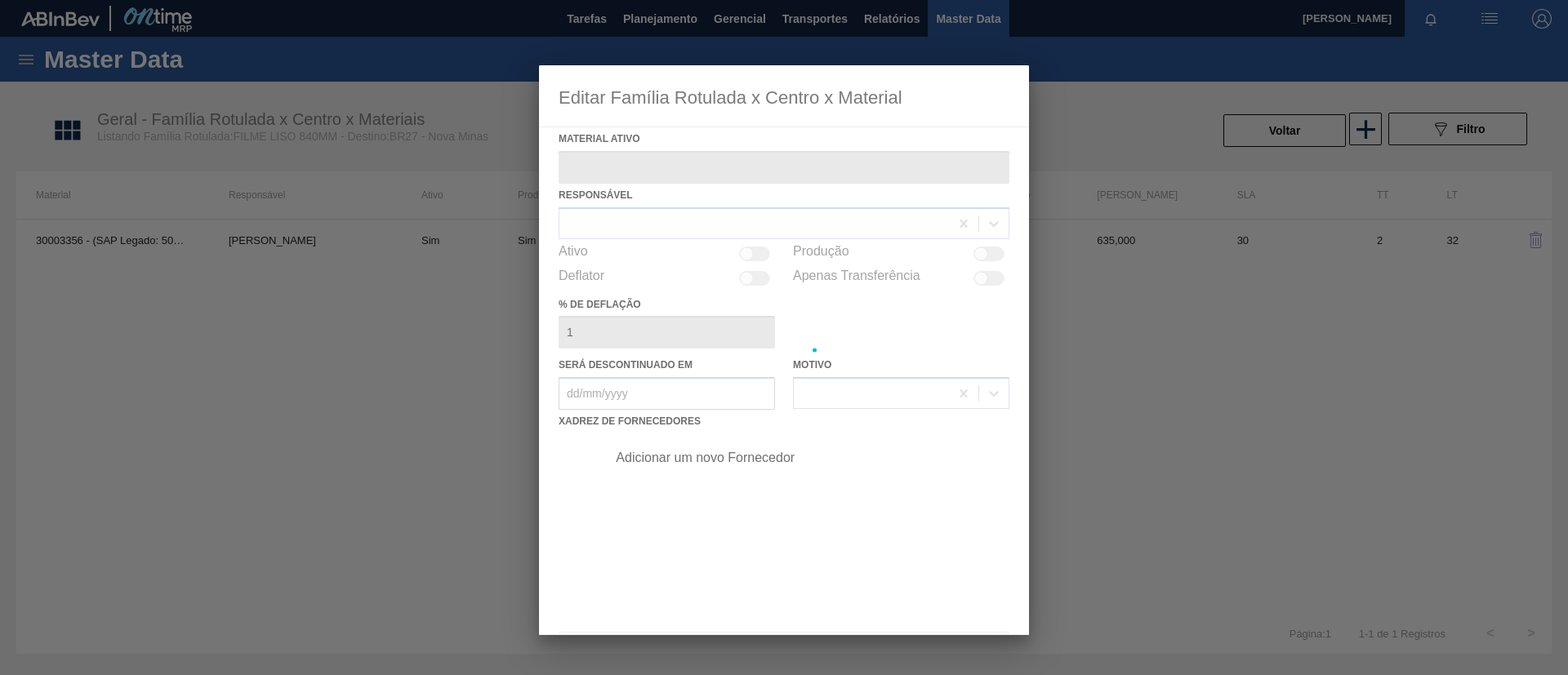
type ativo "30003356 - (SAP Legado: 50011419) - FILME CONTRATIL LISO;840 MM;60 MICRA;;;"
checkbox input "true"
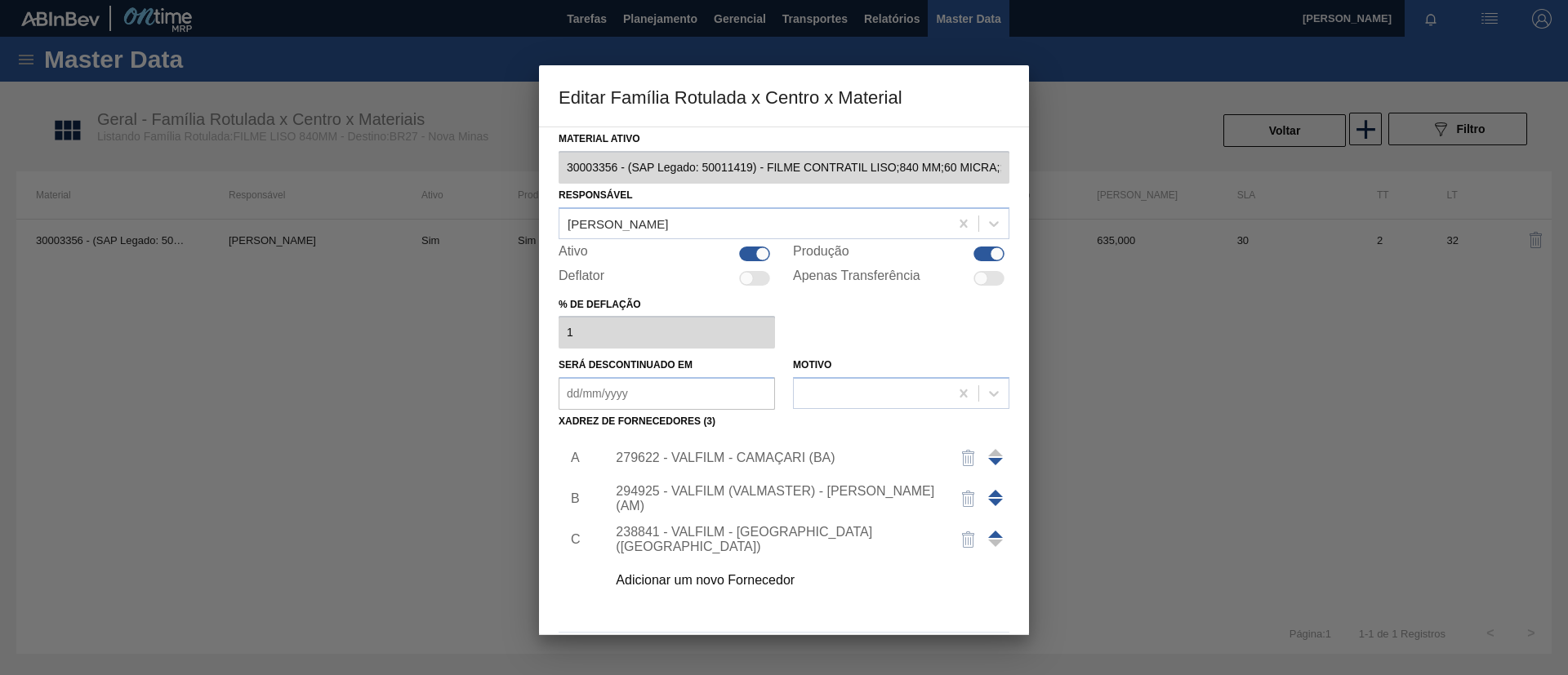
click at [992, 491] on span at bounding box center [995, 493] width 15 height 7
click at [833, 467] on div "294925 - VALFILM (VALMASTER) - MANAUS (AM)" at bounding box center [803, 458] width 413 height 41
click at [841, 451] on div "294925 - VALFILM (VALMASTER) - MANAUS (AM)" at bounding box center [776, 458] width 320 height 29
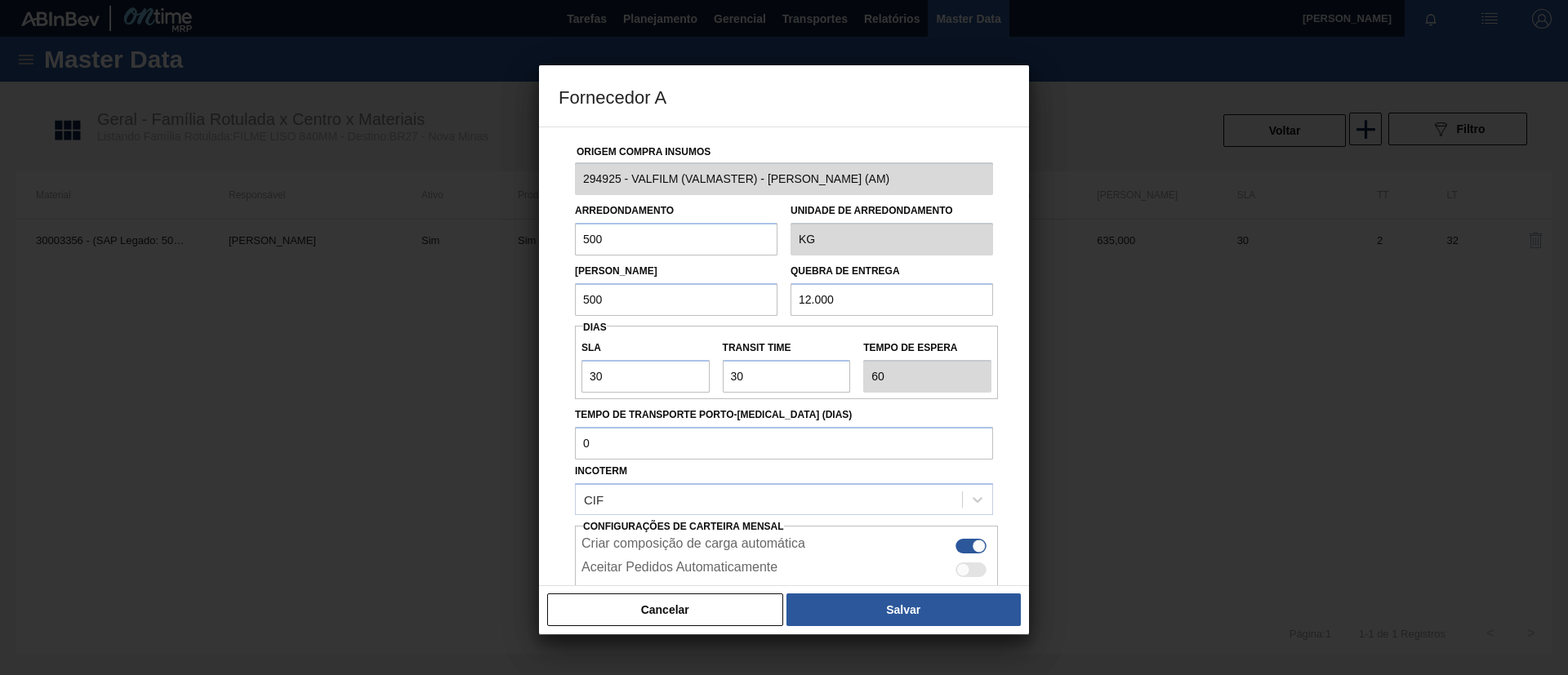
click at [855, 589] on div "Cancelar Salvar" at bounding box center [784, 609] width 490 height 49
click at [865, 598] on button "Salvar" at bounding box center [903, 609] width 234 height 33
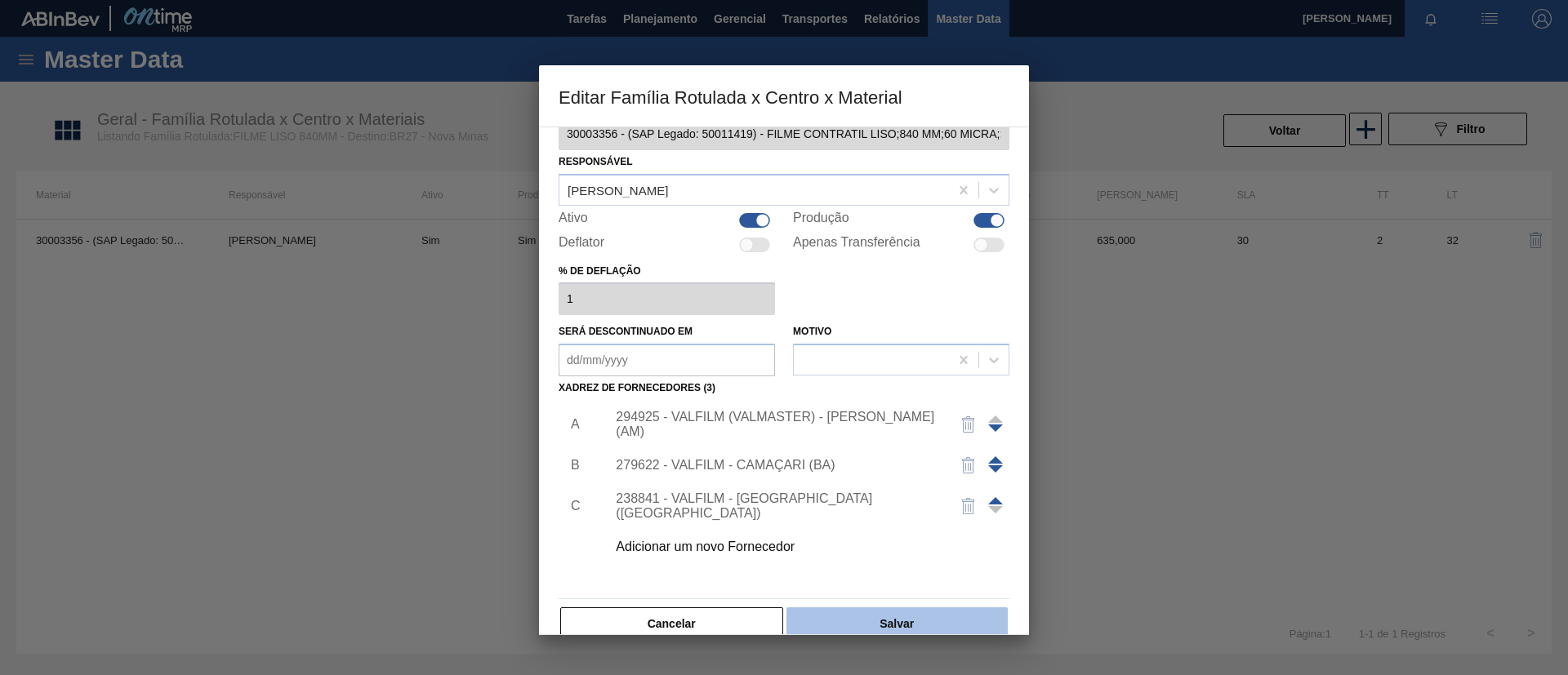
scroll to position [60, 0]
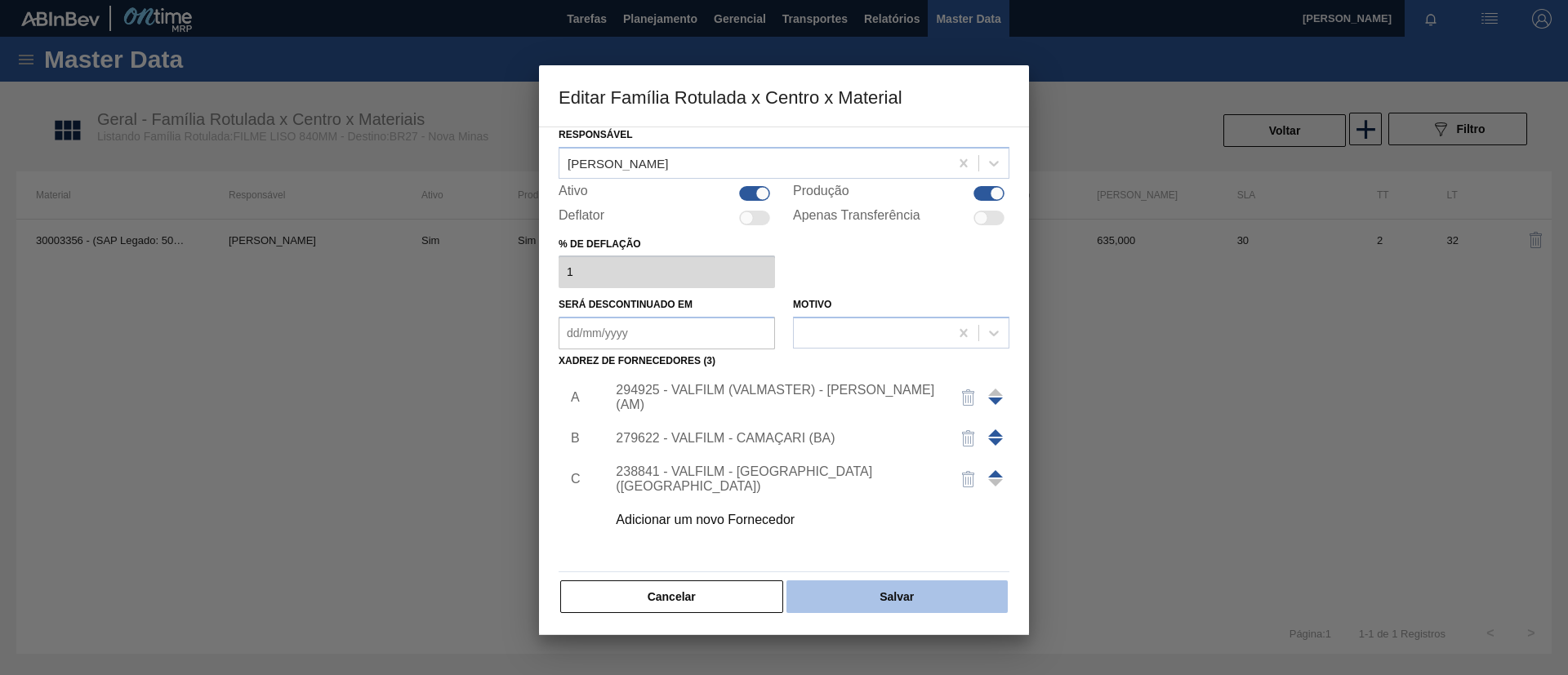
click at [918, 602] on button "Salvar" at bounding box center [896, 596] width 221 height 33
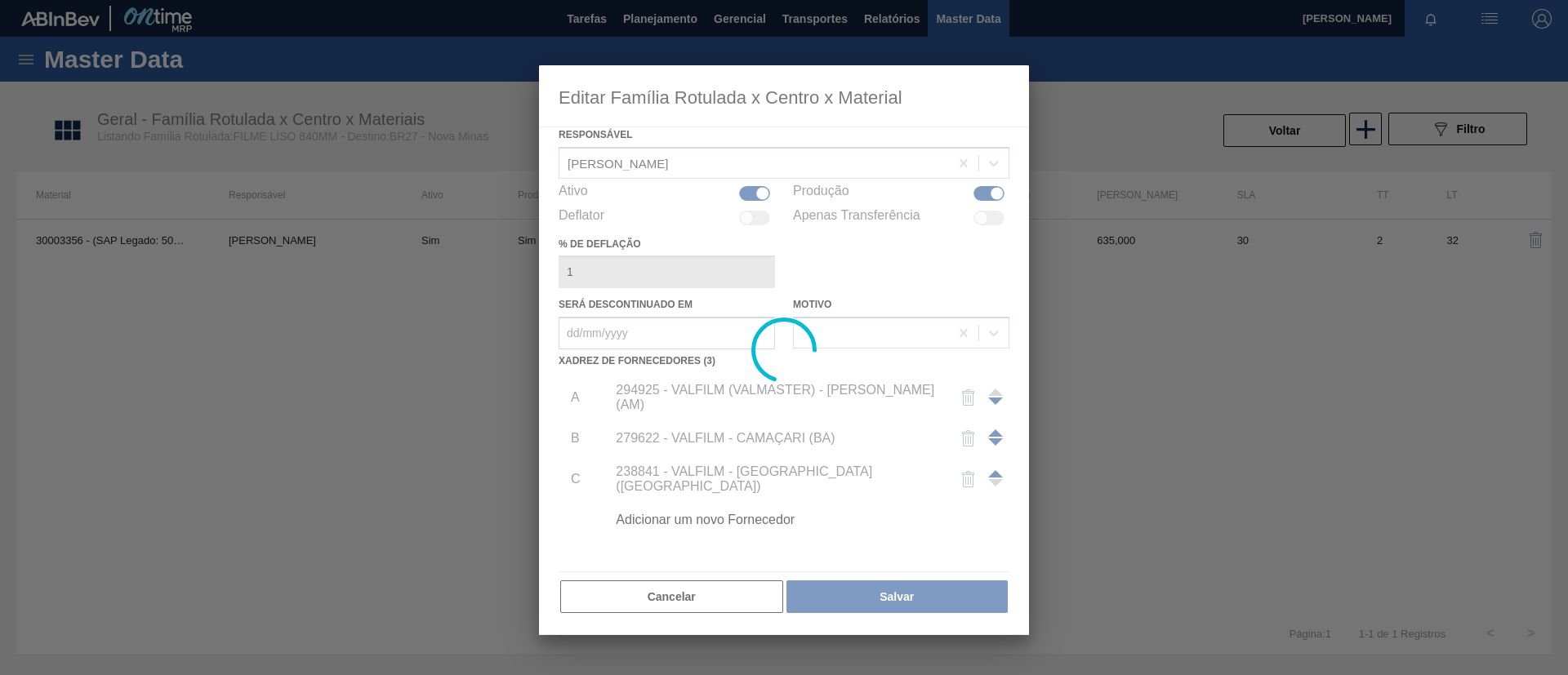
click at [920, 598] on div at bounding box center [784, 350] width 490 height 569
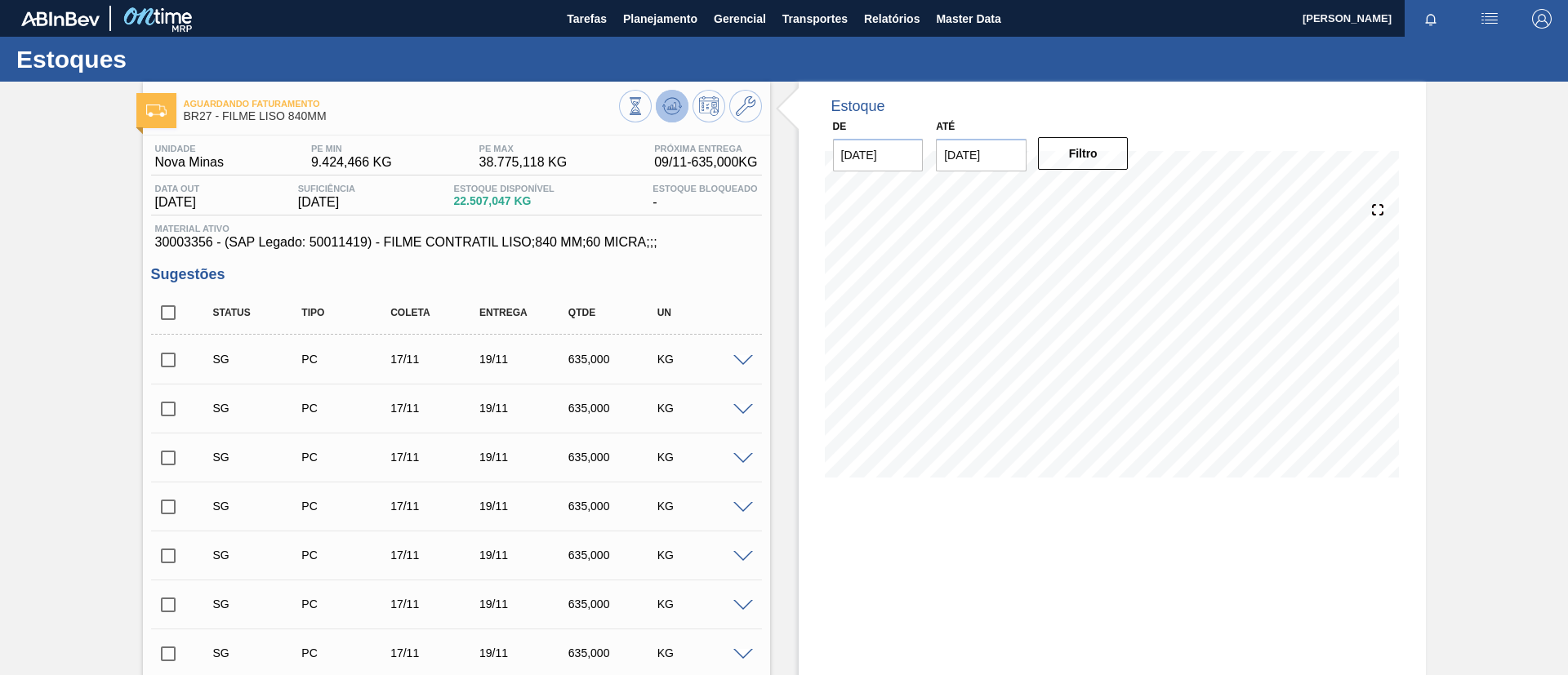
click at [668, 119] on button at bounding box center [672, 106] width 33 height 33
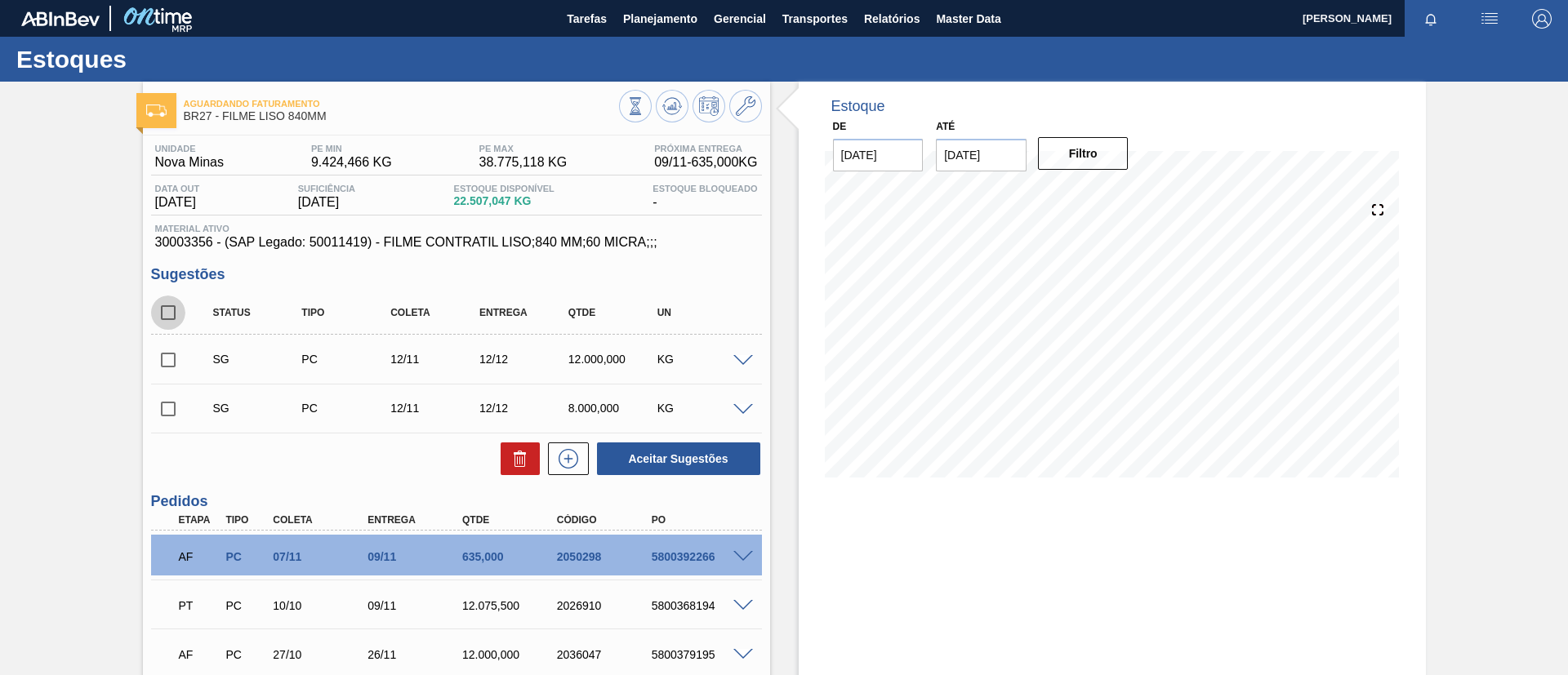
click at [168, 310] on input "checkbox" at bounding box center [168, 312] width 35 height 35
checkbox input "true"
click at [665, 460] on button "Aceitar Sugestões" at bounding box center [679, 459] width 163 height 33
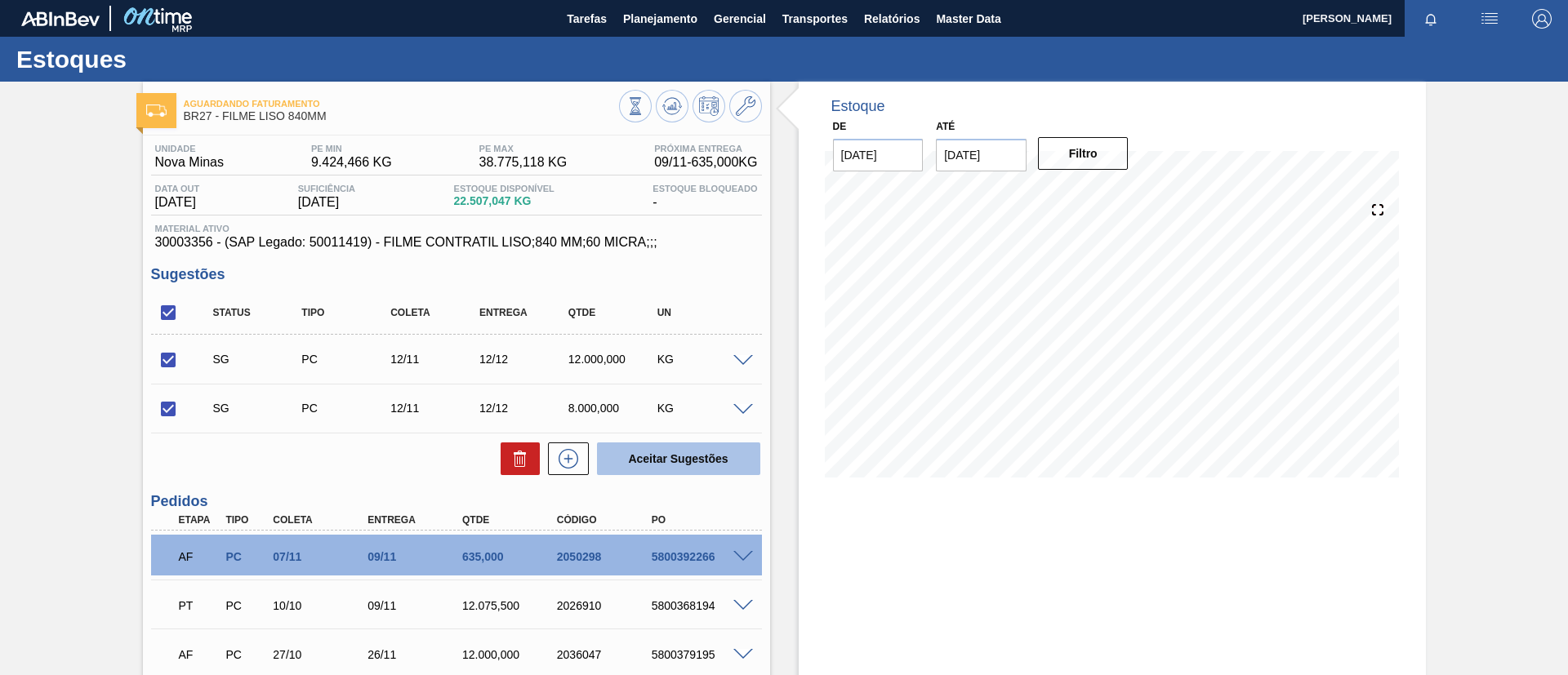
checkbox input "false"
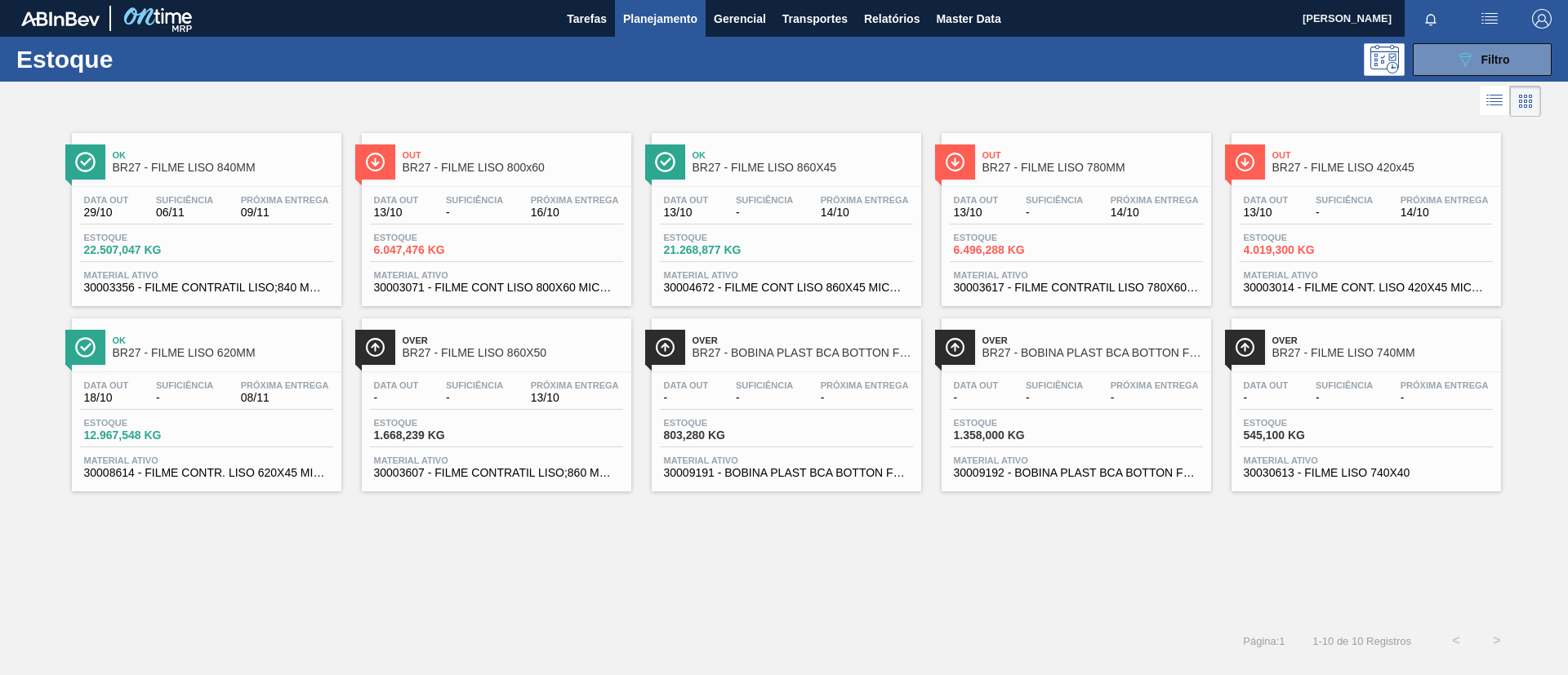
click at [529, 169] on span "BR27 - FILME LISO 800x60" at bounding box center [513, 168] width 220 height 12
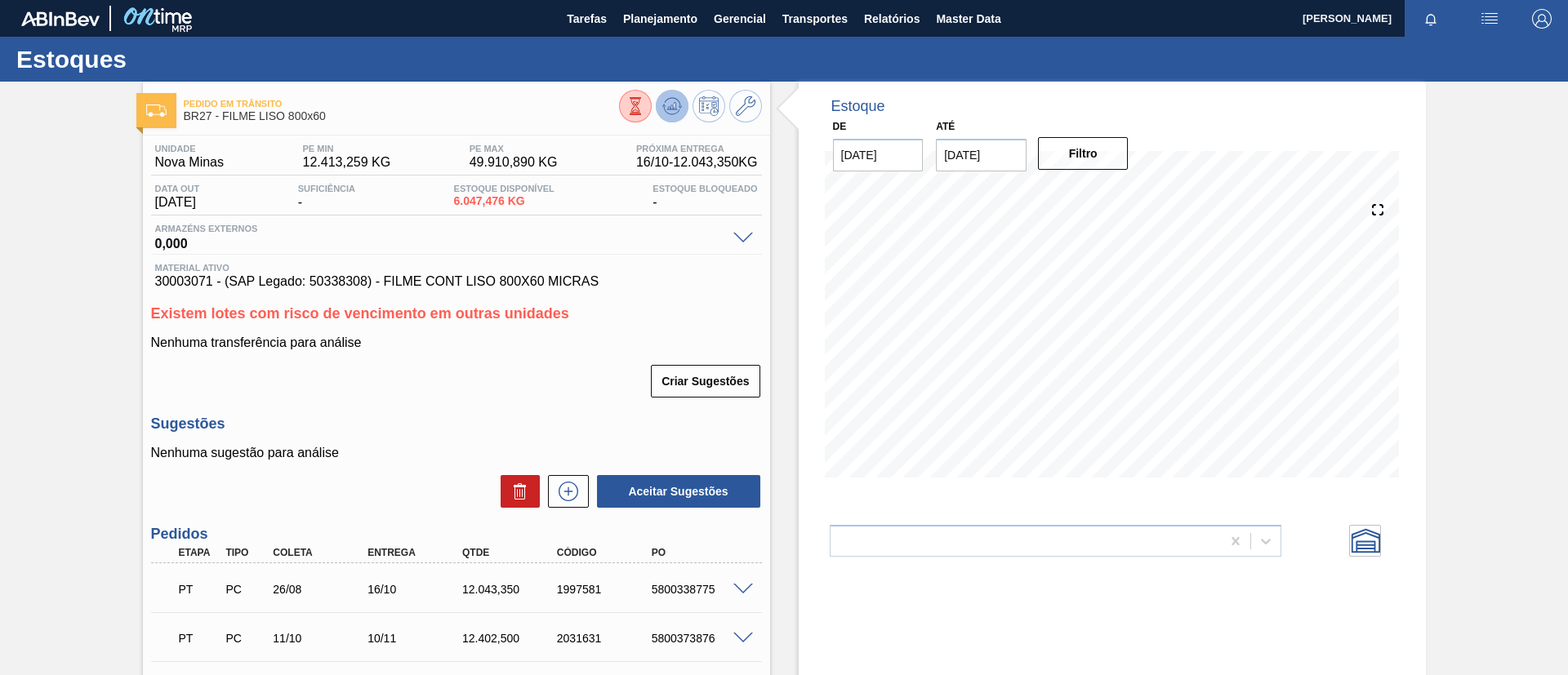
click at [656, 106] on button at bounding box center [672, 106] width 33 height 33
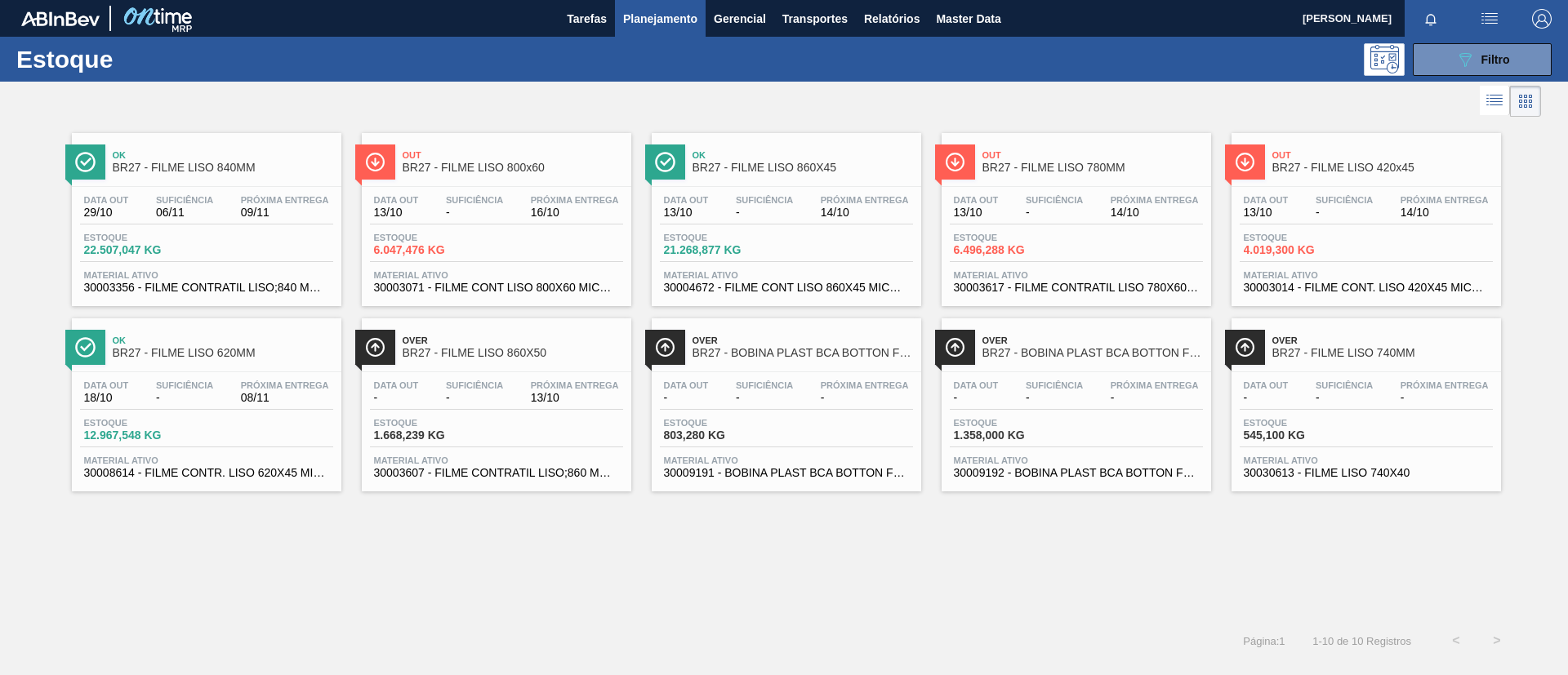
click at [844, 183] on div "Ok BR27 - FILME LISO 860X45 Data out 13/10 Suficiência - Próxima Entrega 14/10 …" at bounding box center [786, 219] width 270 height 173
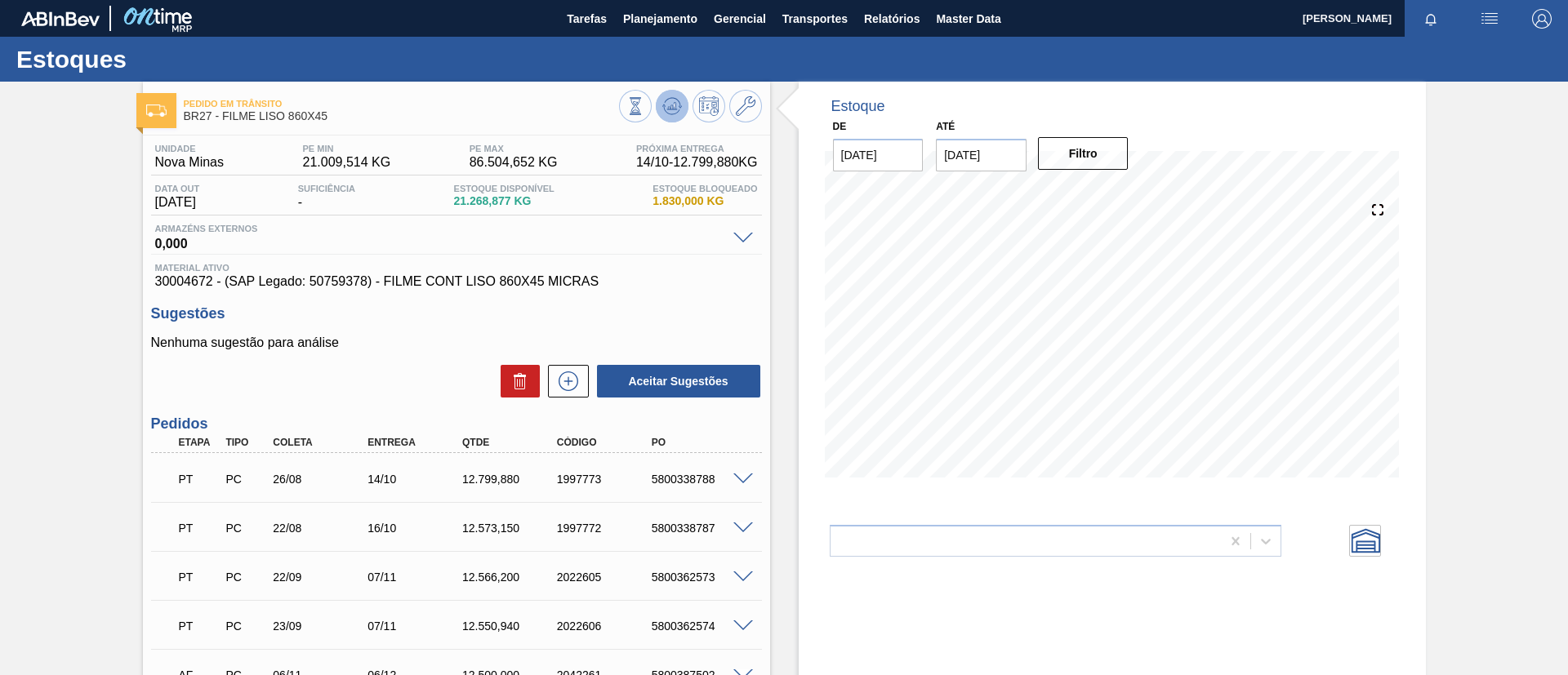
click at [668, 106] on icon at bounding box center [672, 106] width 20 height 20
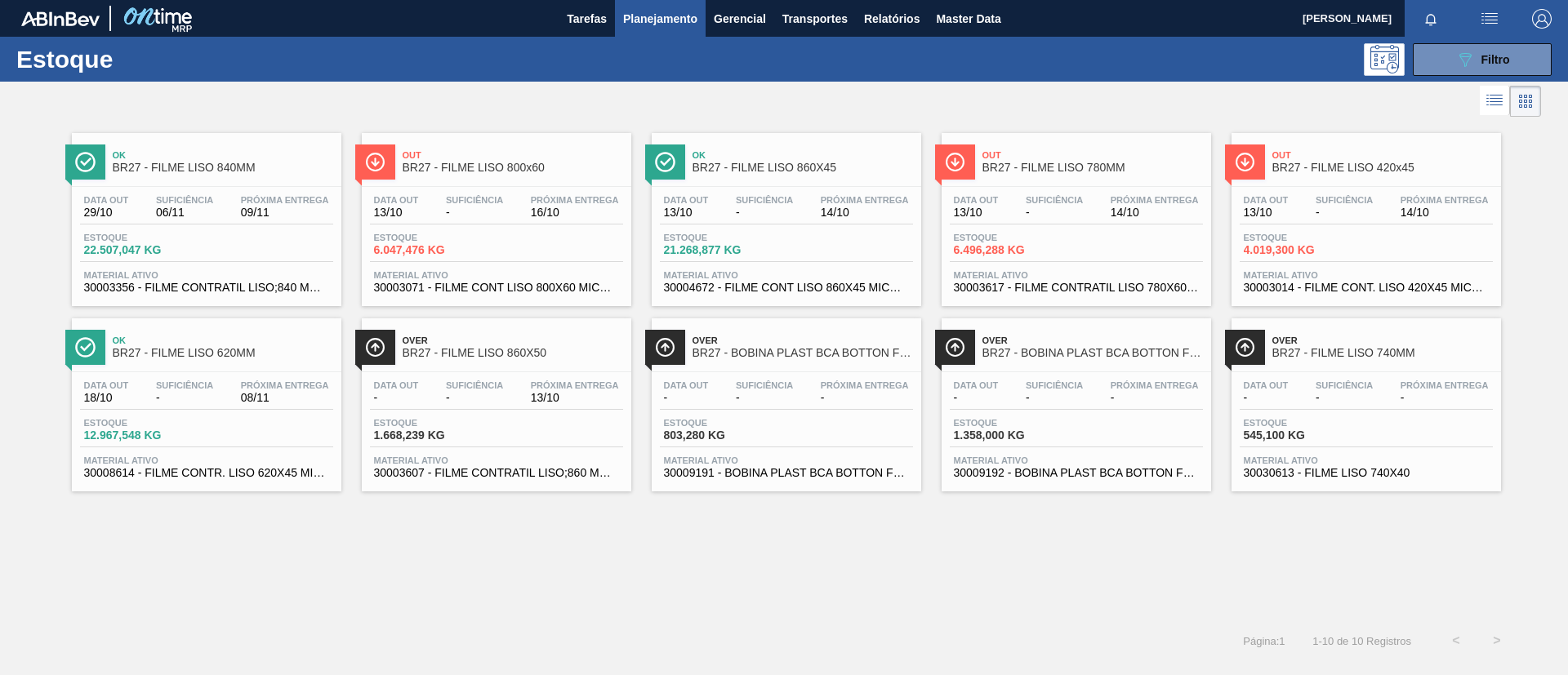
click at [1130, 159] on span "Out" at bounding box center [1092, 154] width 220 height 10
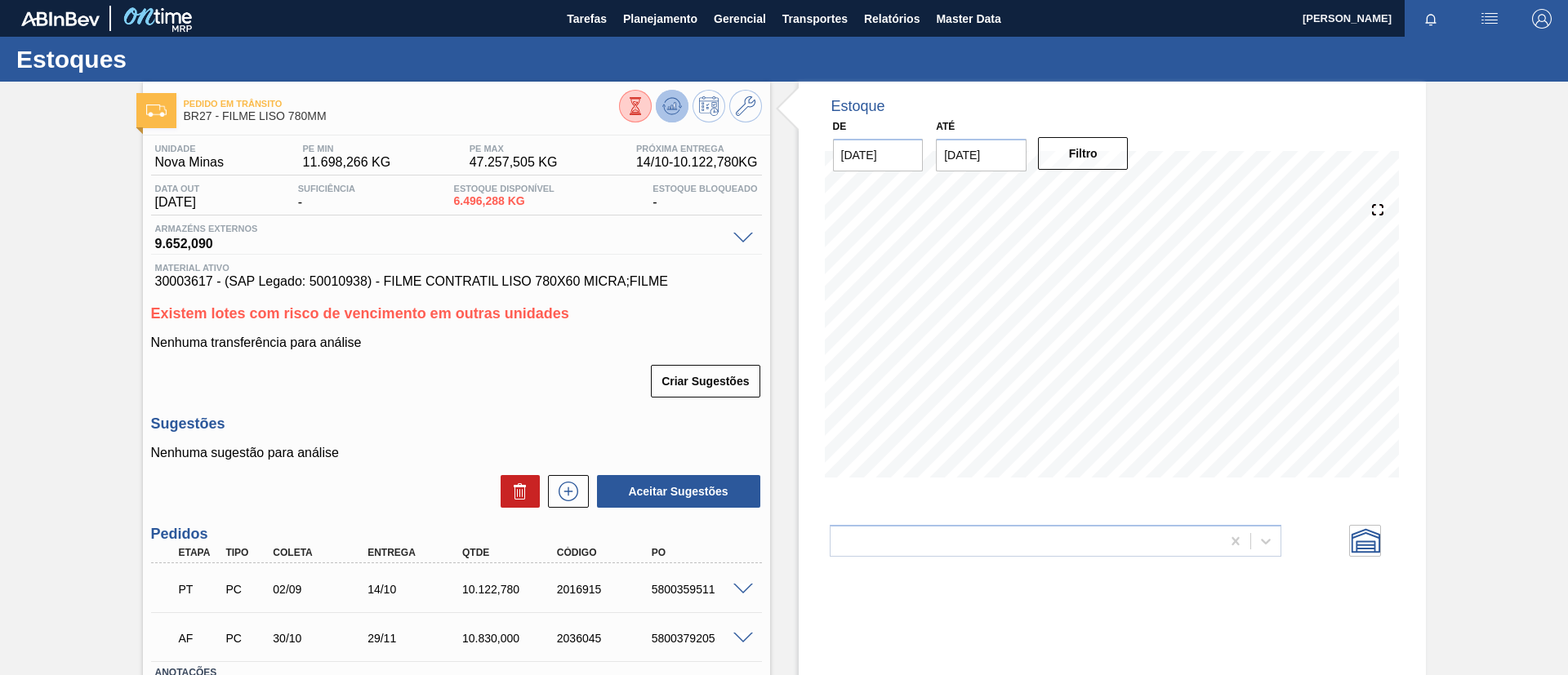
click at [668, 103] on icon at bounding box center [672, 106] width 20 height 20
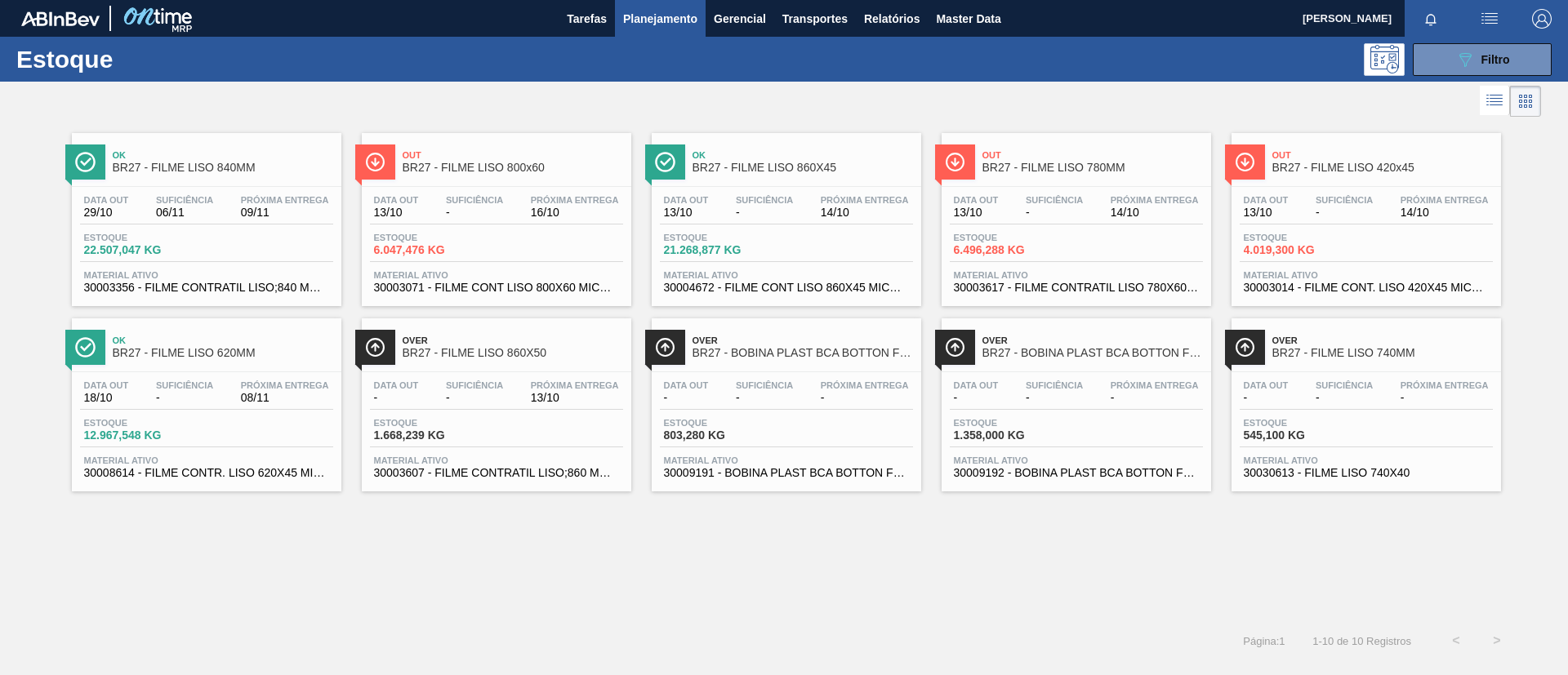
click at [1453, 178] on div "Out BR27 - FILME LISO 420x45" at bounding box center [1383, 161] width 220 height 36
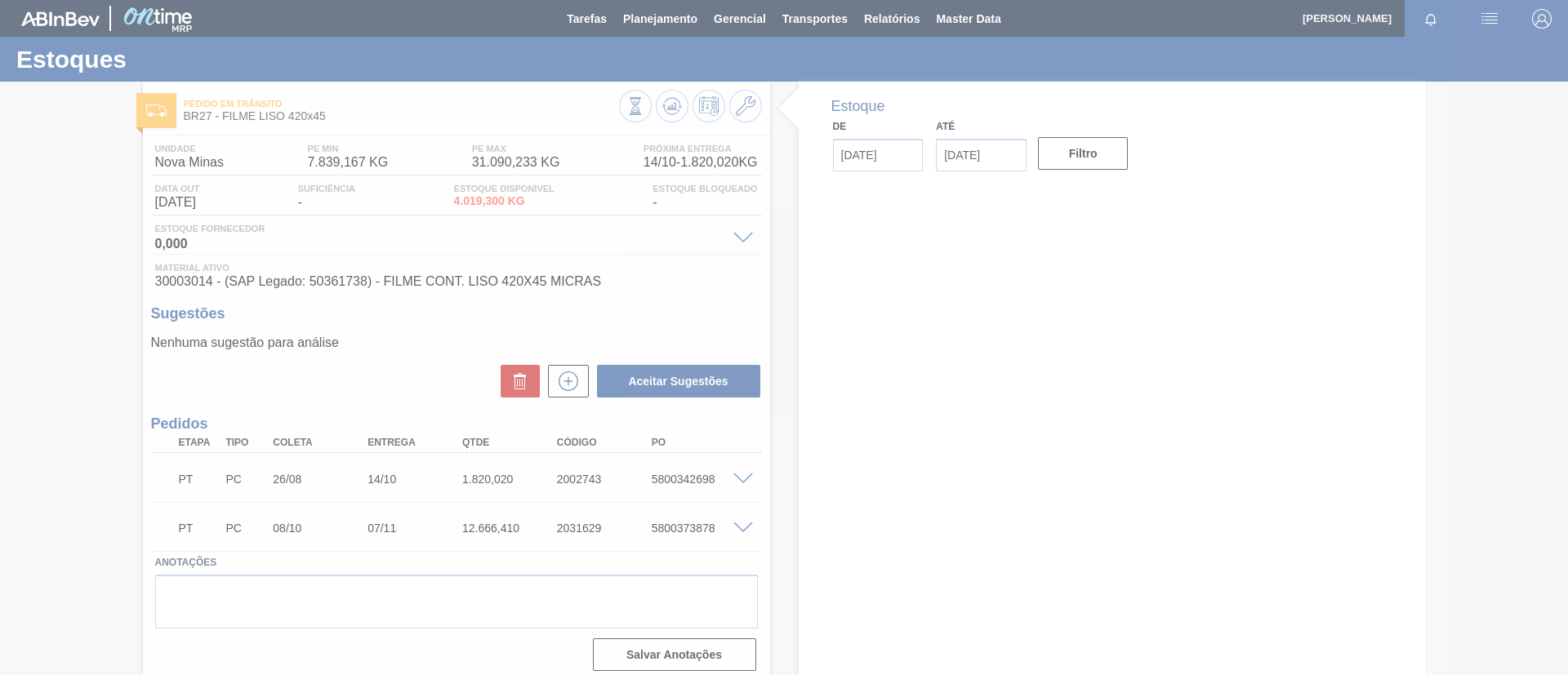
click at [673, 111] on div at bounding box center [784, 337] width 1568 height 675
click at [673, 112] on div at bounding box center [784, 337] width 1568 height 675
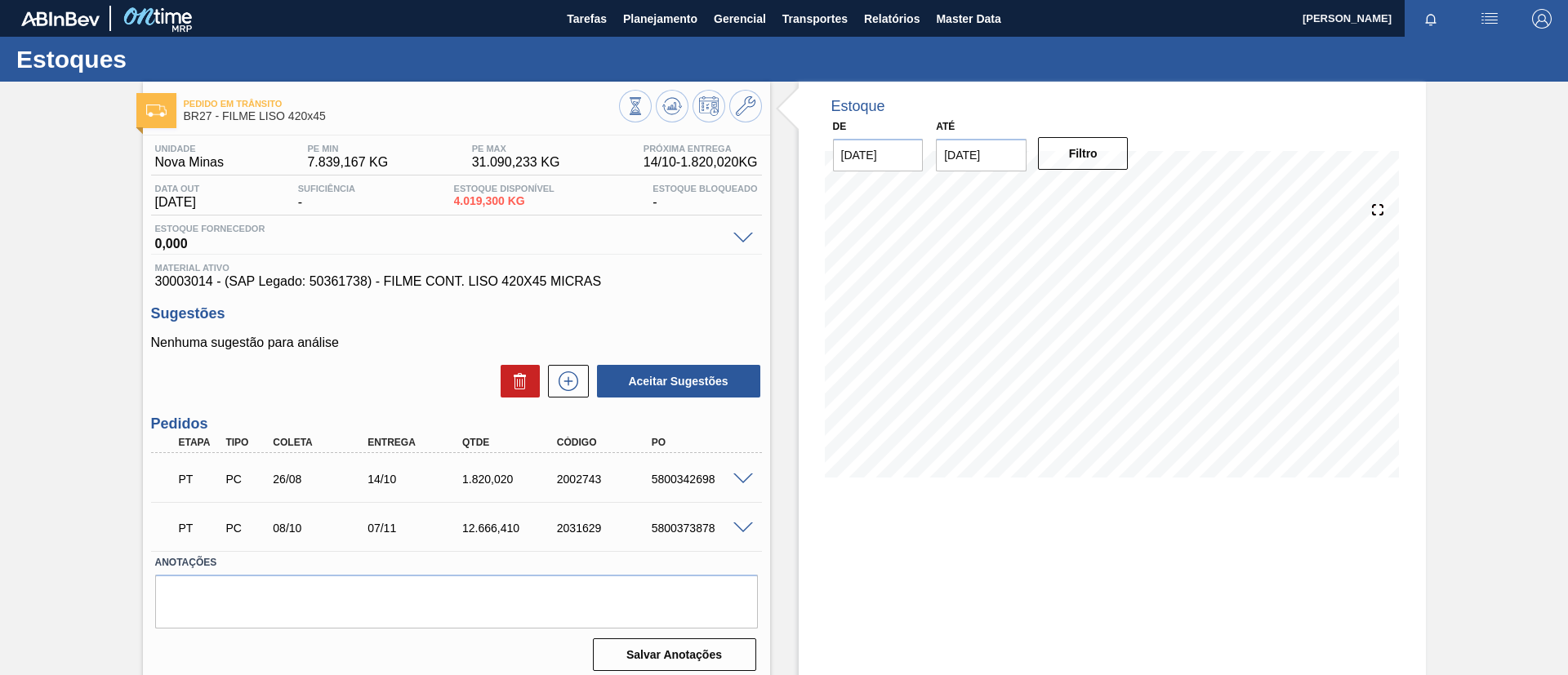
click at [673, 112] on icon at bounding box center [672, 106] width 20 height 20
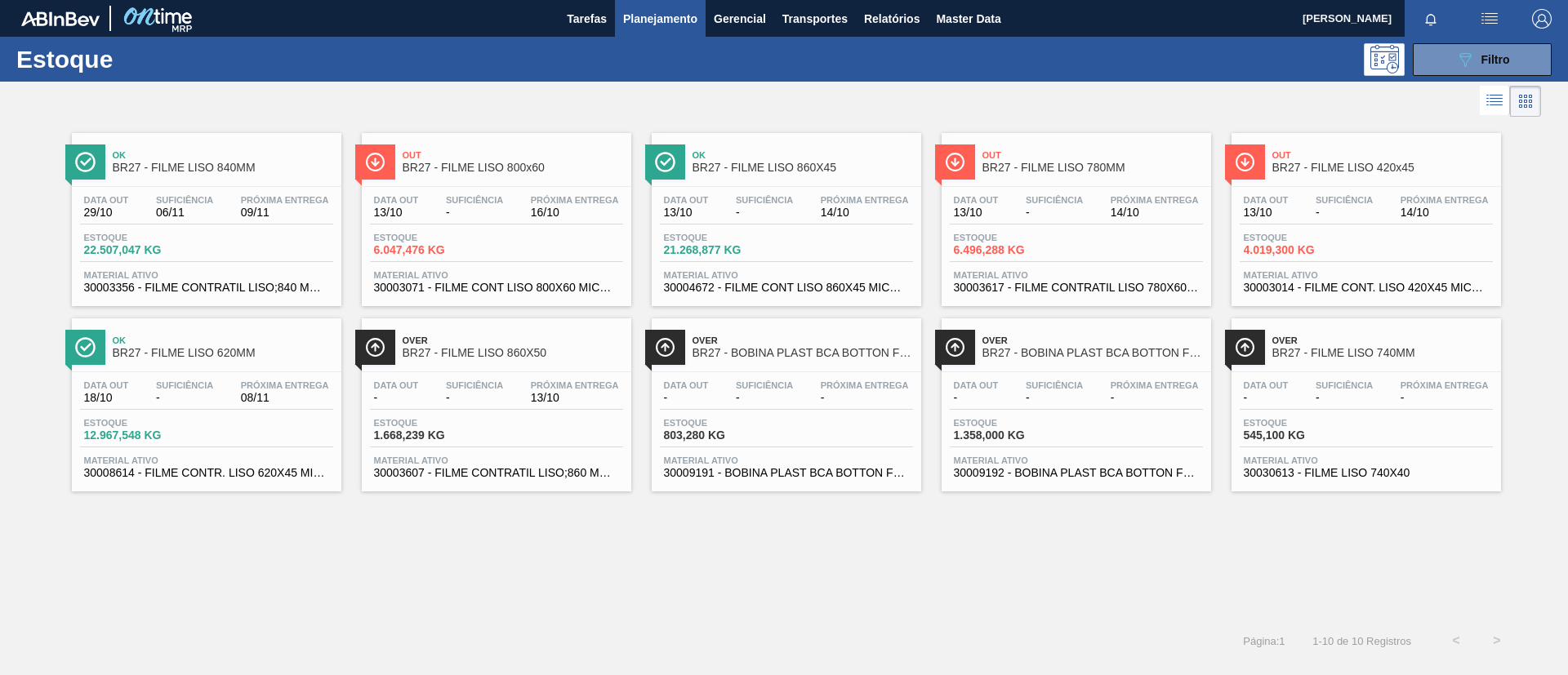
click at [191, 385] on span "Suficiência" at bounding box center [185, 385] width 57 height 10
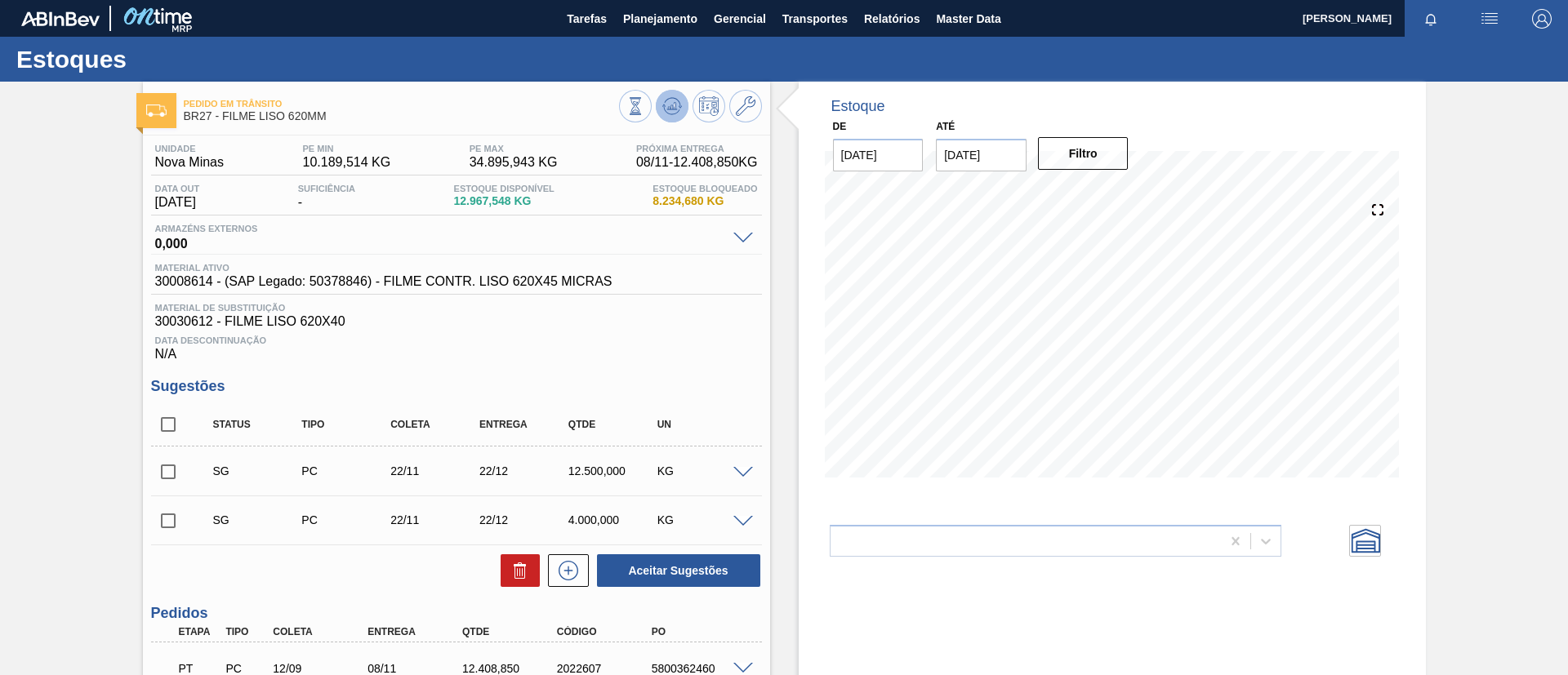
click at [669, 103] on icon at bounding box center [672, 106] width 20 height 20
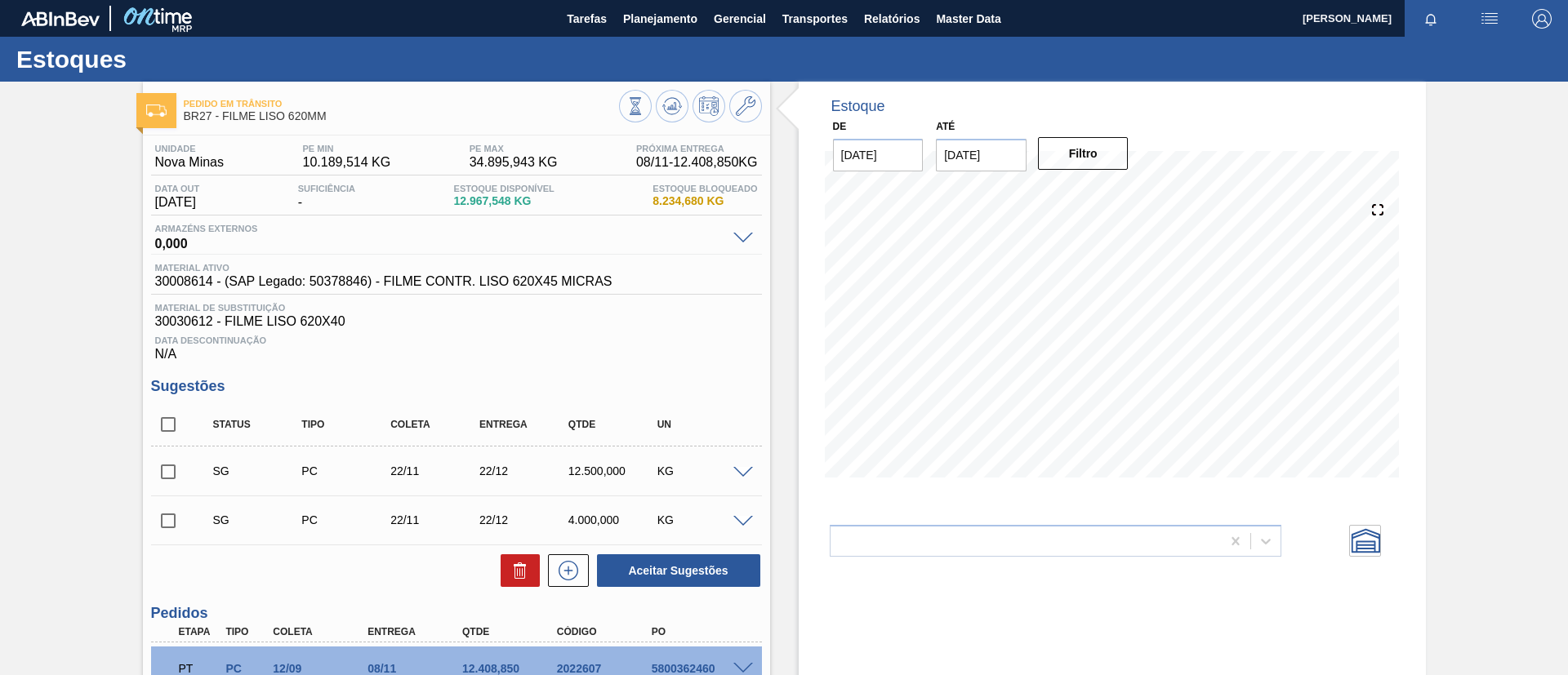
click at [169, 474] on input "checkbox" at bounding box center [168, 472] width 35 height 35
click at [703, 585] on button "Aceitar Sugestões" at bounding box center [679, 570] width 163 height 33
checkbox input "false"
click at [171, 475] on input "checkbox" at bounding box center [168, 472] width 35 height 35
click at [735, 564] on button "Aceitar Sugestões" at bounding box center [679, 570] width 163 height 33
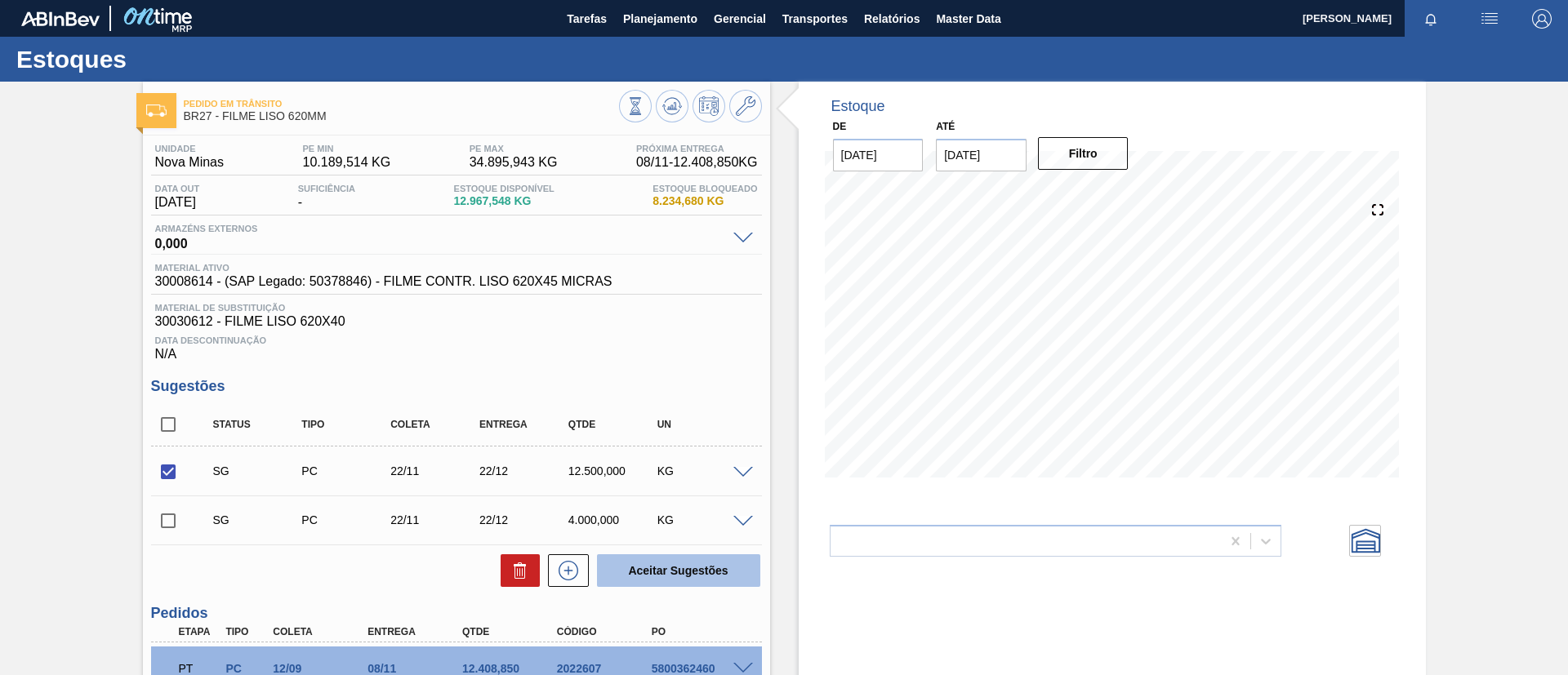
checkbox input "false"
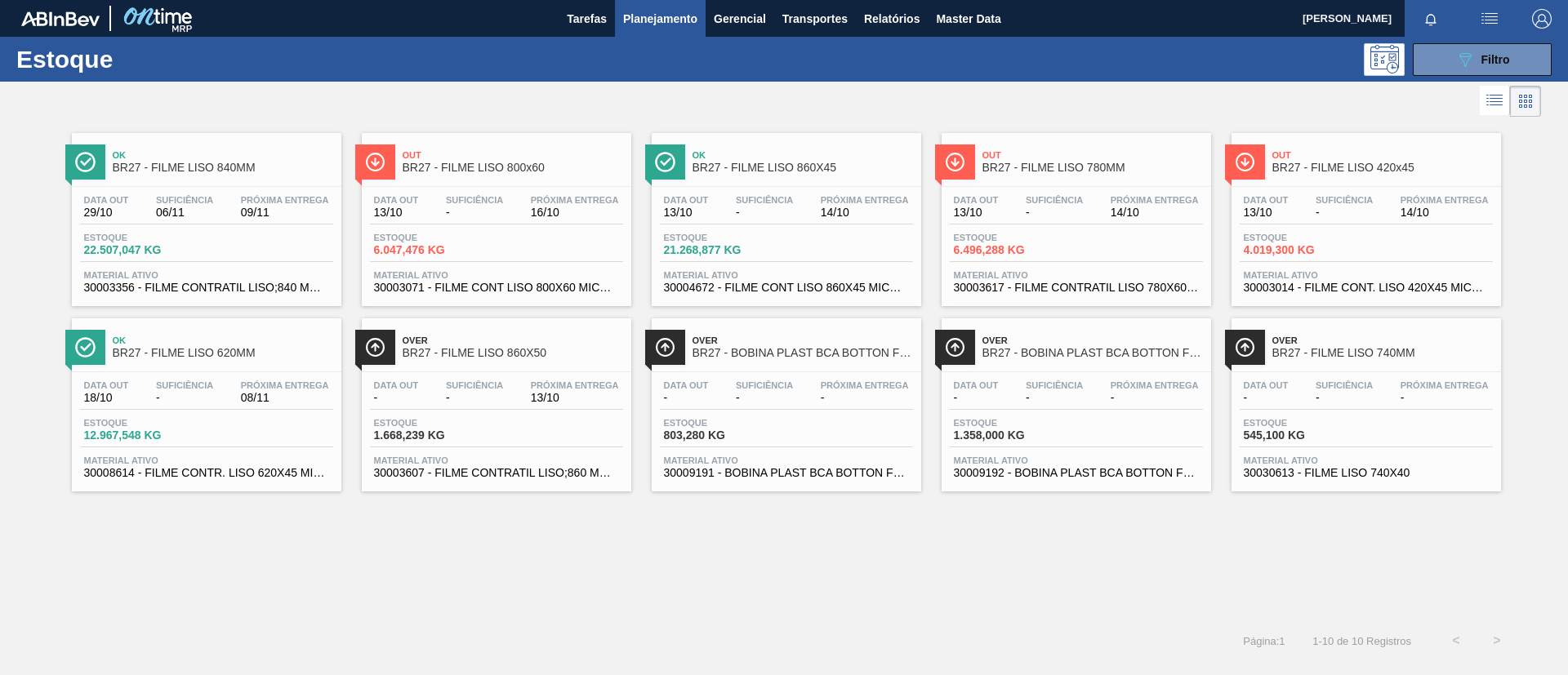
click at [1074, 186] on div at bounding box center [1076, 186] width 242 height 1
click at [845, 191] on div "Data out 13/10 Suficiência - Próxima Entrega 14/10 Estoque 21.268,877 KG Materi…" at bounding box center [786, 242] width 270 height 111
click at [1485, 61] on span "Filtro" at bounding box center [1495, 59] width 28 height 13
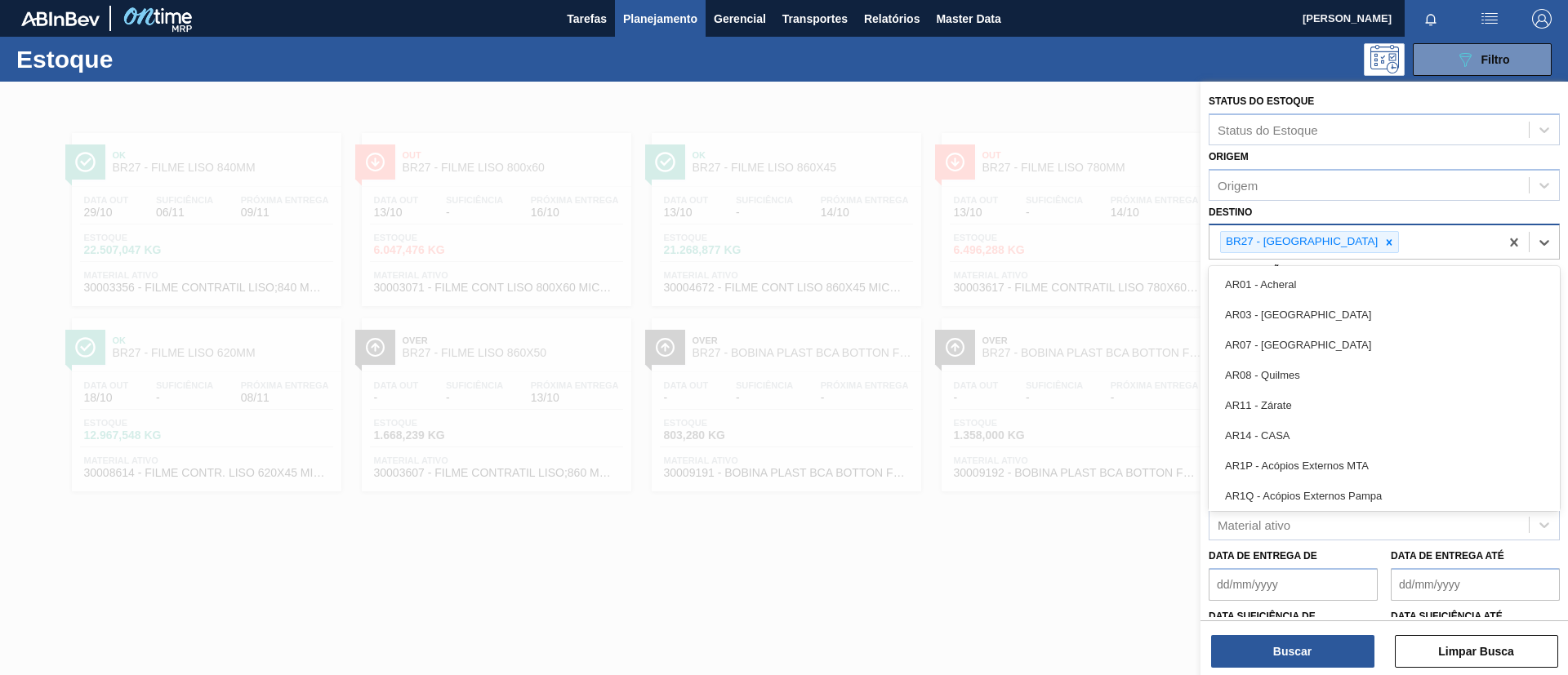
click at [1334, 254] on div "BR27 - Nova Minas" at bounding box center [1354, 242] width 290 height 34
click at [1383, 240] on icon at bounding box center [1389, 242] width 12 height 12
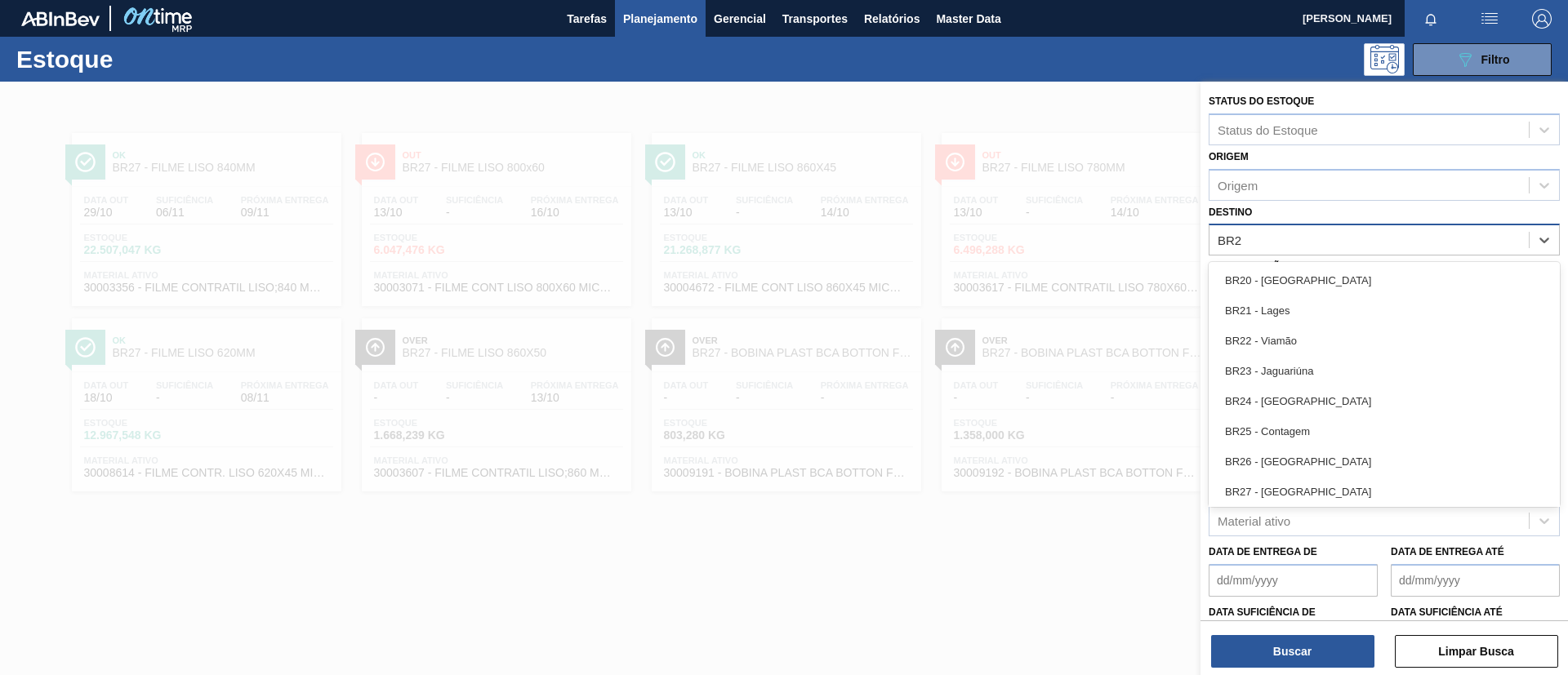
type input "BR28"
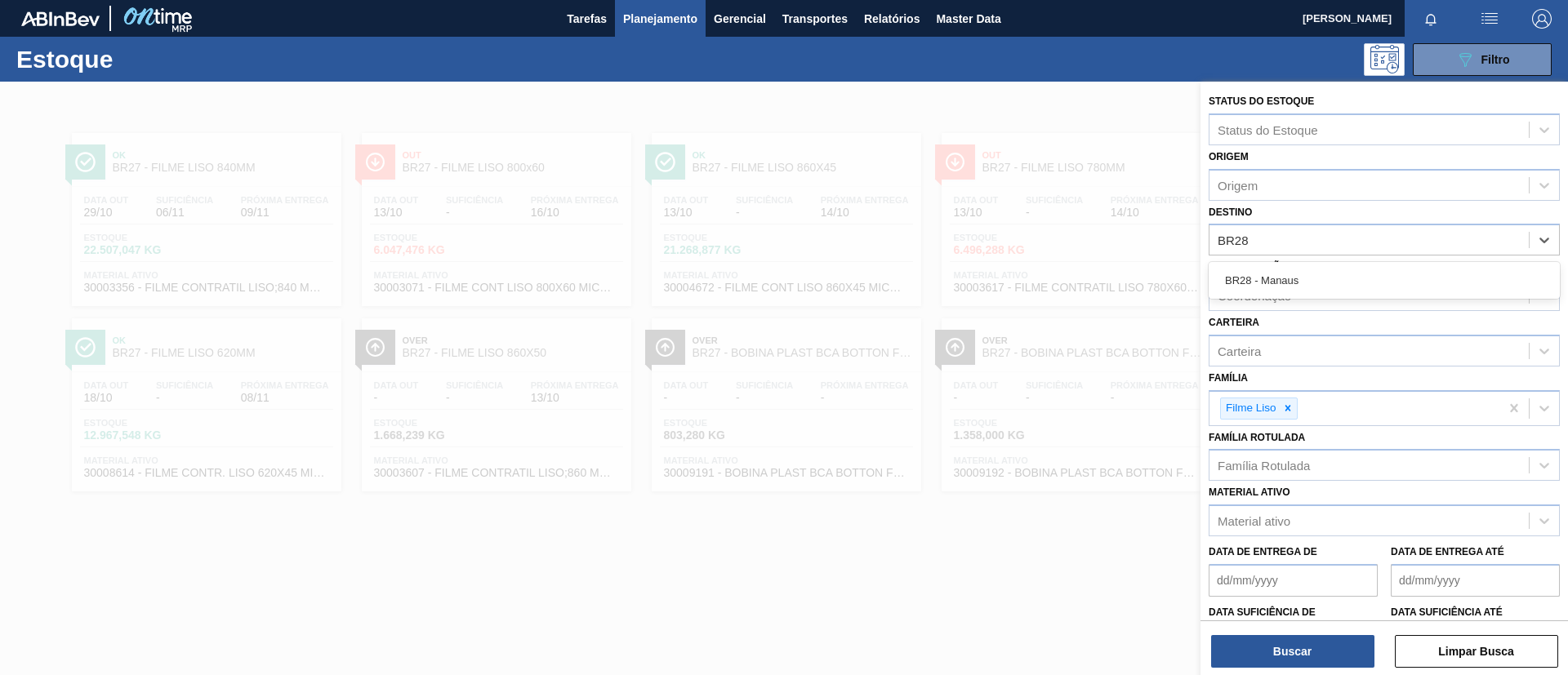
click at [1341, 296] on div "BR28 - Manaus" at bounding box center [1384, 279] width 351 height 36
click at [1335, 290] on div "BR28 - Manaus" at bounding box center [1384, 280] width 351 height 30
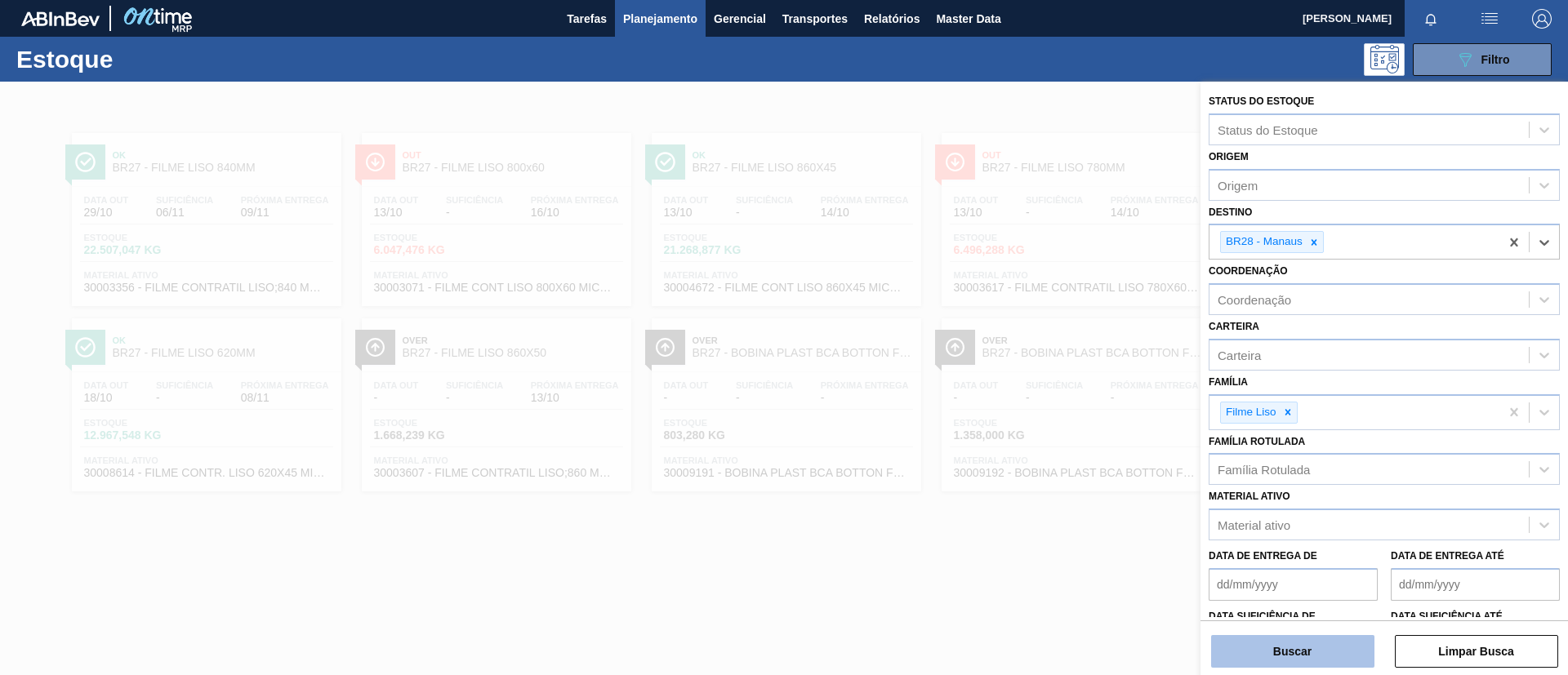
click at [1299, 664] on button "Buscar" at bounding box center [1293, 651] width 163 height 33
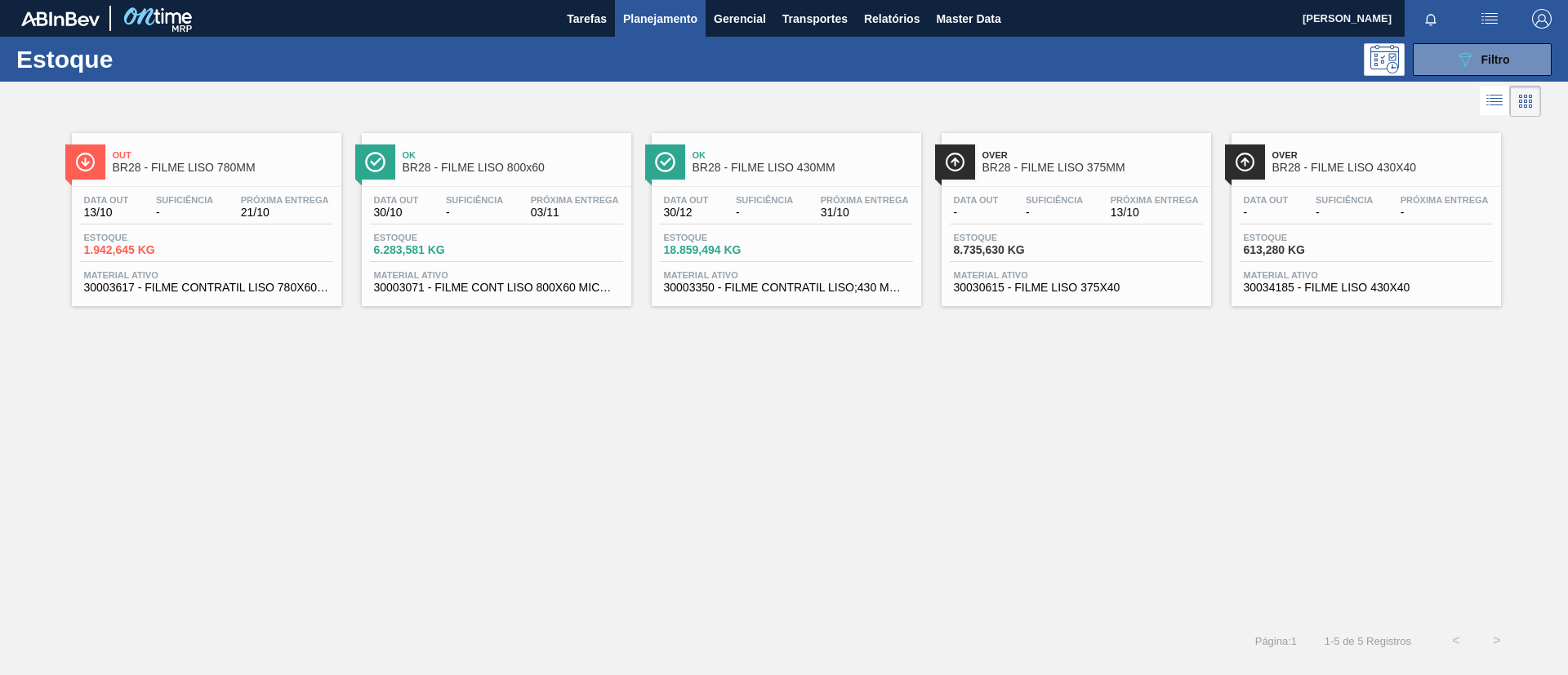
click at [193, 190] on div "Data out 13/10 Suficiência - Próxima Entrega 21/10 Estoque 1.942,645 KG Materia…" at bounding box center [207, 242] width 270 height 111
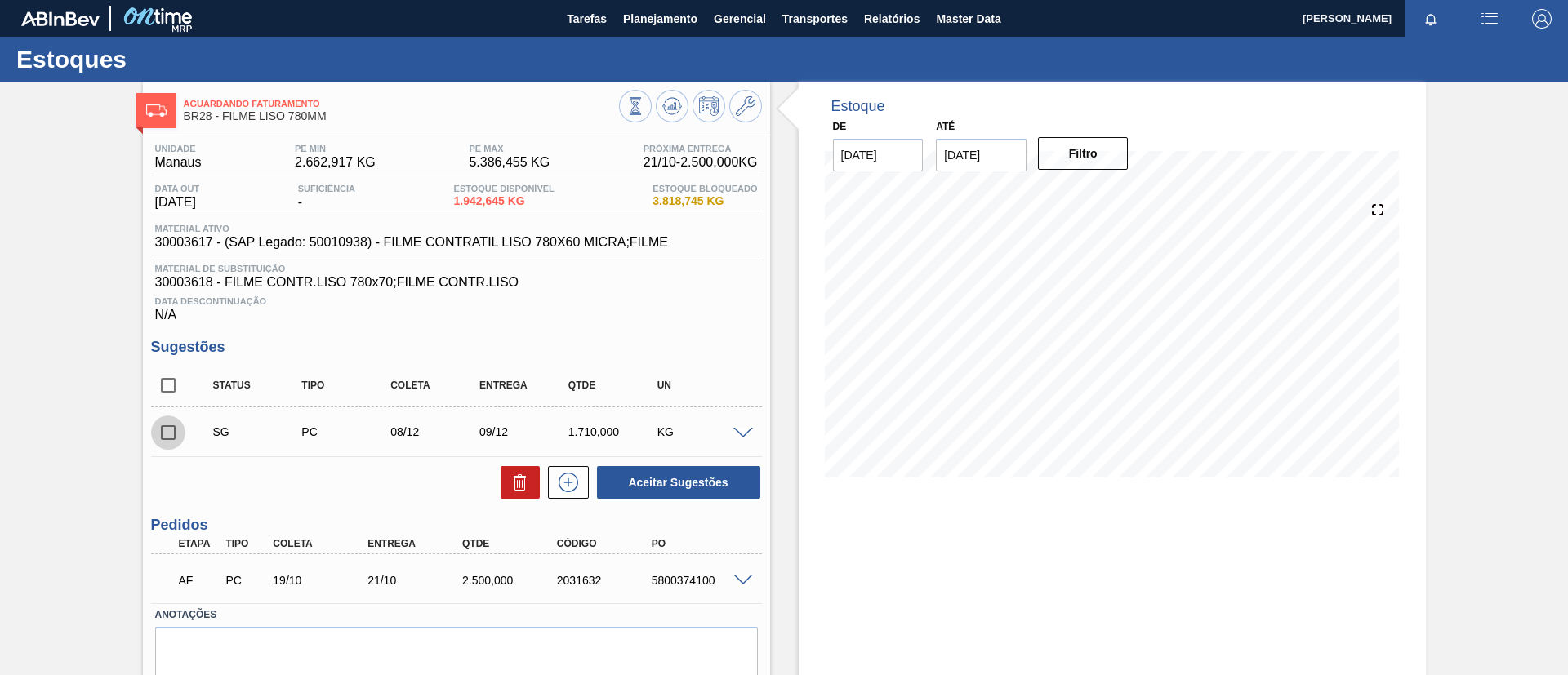
click at [169, 436] on input "checkbox" at bounding box center [168, 432] width 35 height 35
click at [746, 437] on div "SG PC 08/12 09/12 1.710,000 KG" at bounding box center [456, 432] width 611 height 41
click at [749, 439] on div "SG PC 08/12 09/12 1.710,000 KG" at bounding box center [456, 432] width 611 height 41
click at [739, 431] on span at bounding box center [743, 434] width 20 height 12
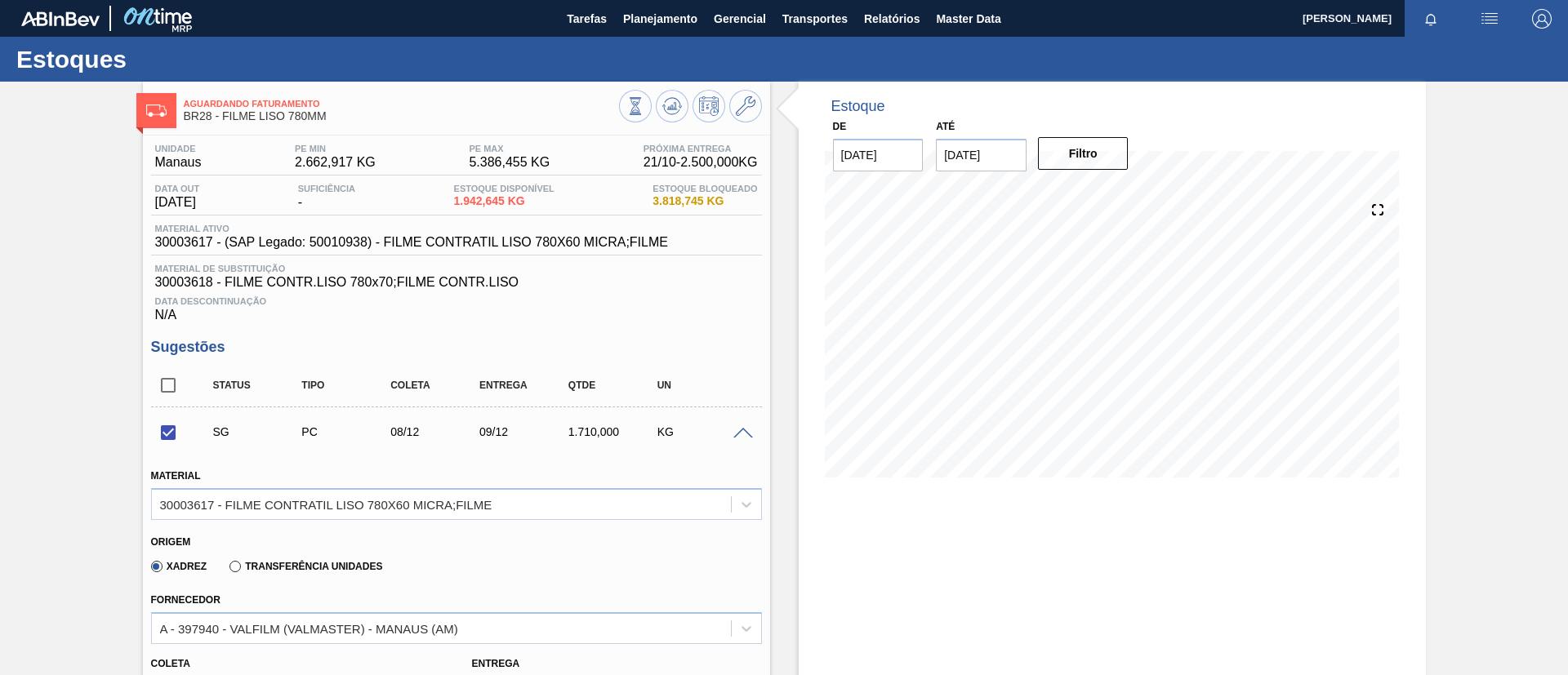
click at [739, 432] on span at bounding box center [743, 434] width 20 height 12
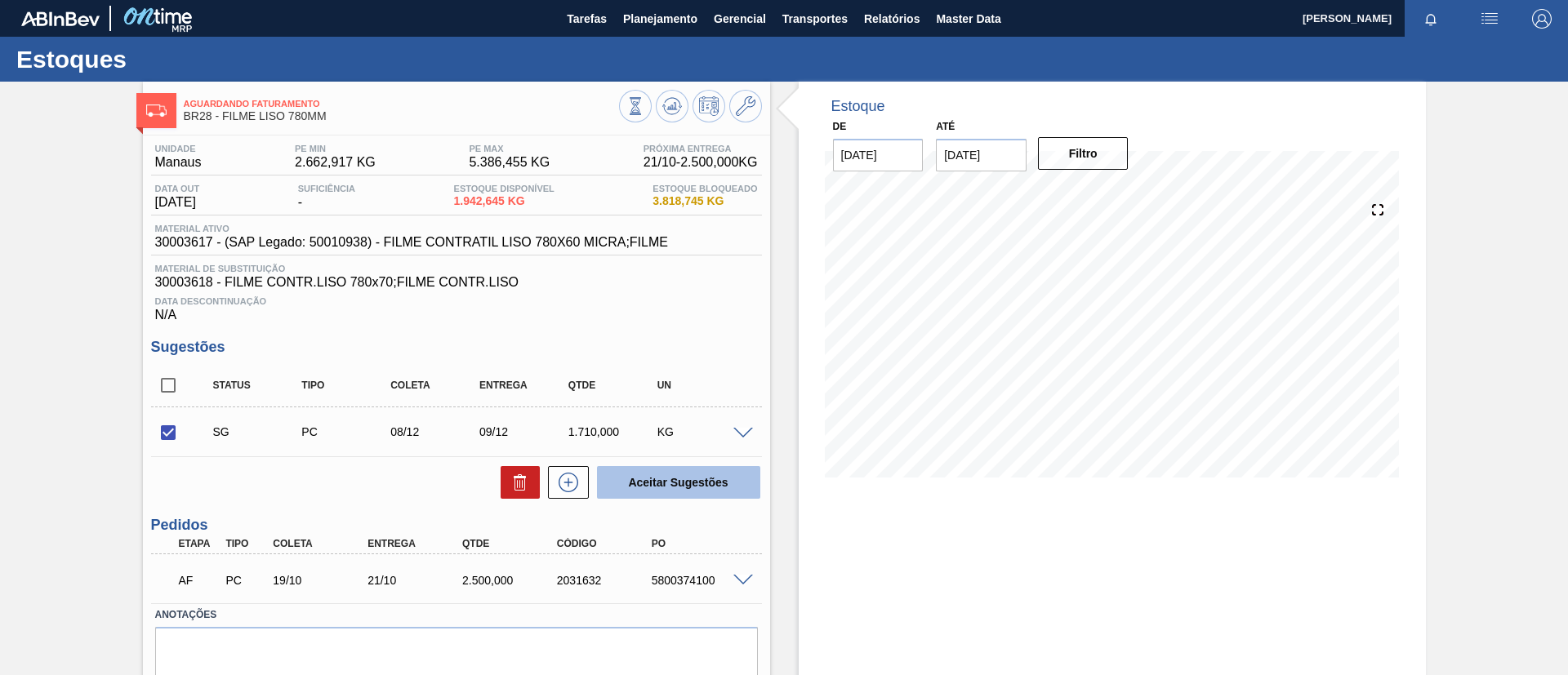
click at [729, 472] on button "Aceitar Sugestões" at bounding box center [679, 482] width 163 height 33
checkbox input "false"
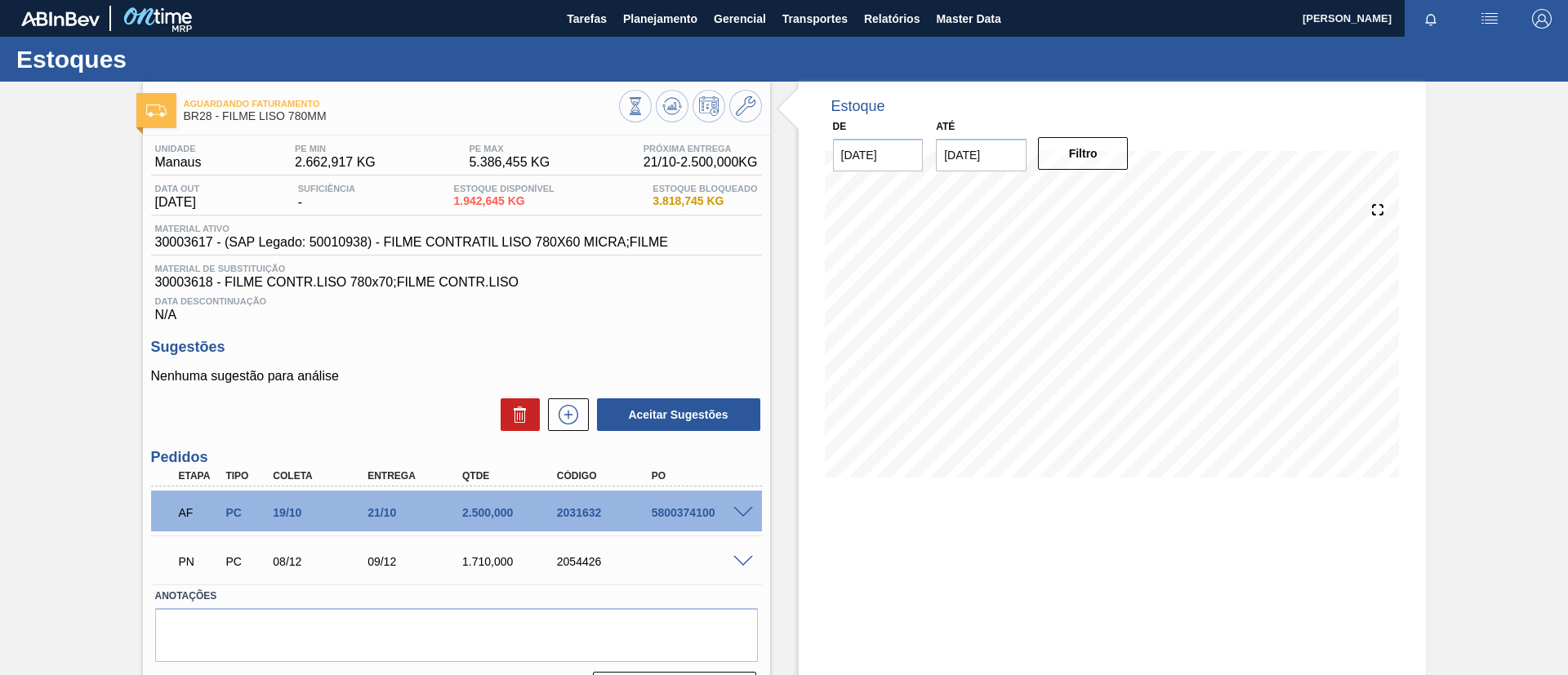
click at [733, 516] on span at bounding box center [743, 513] width 20 height 12
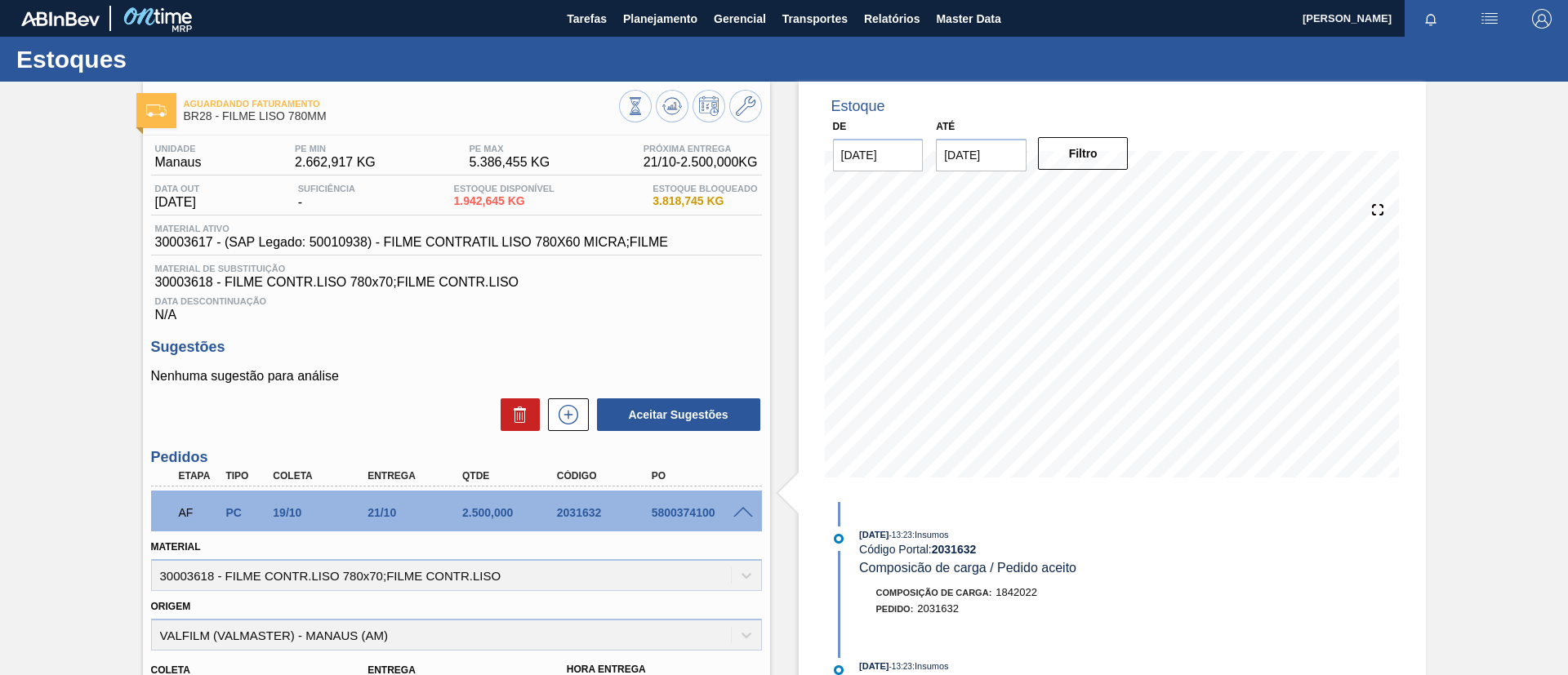
click at [731, 513] on div at bounding box center [745, 512] width 33 height 12
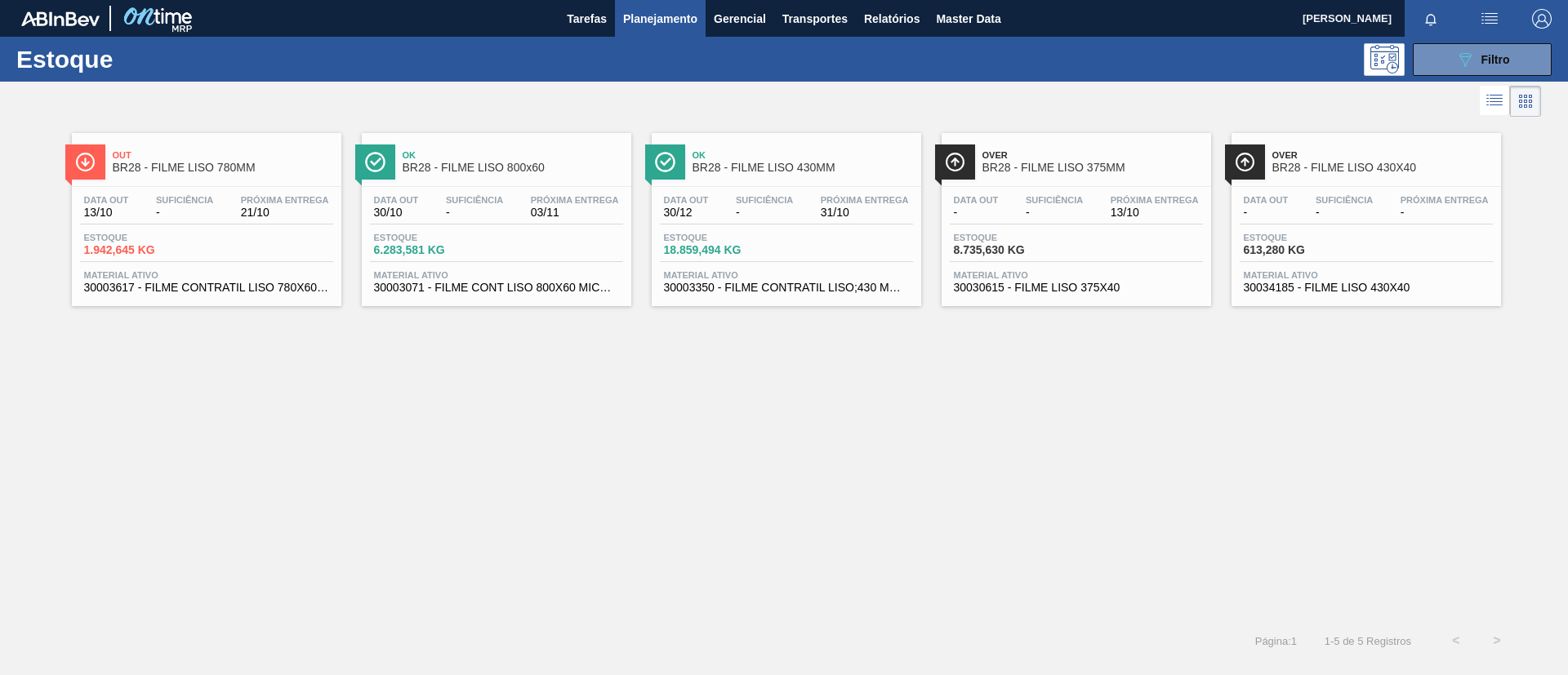
click at [508, 161] on span "BR28 - FILME LISO 800x60" at bounding box center [513, 168] width 220 height 12
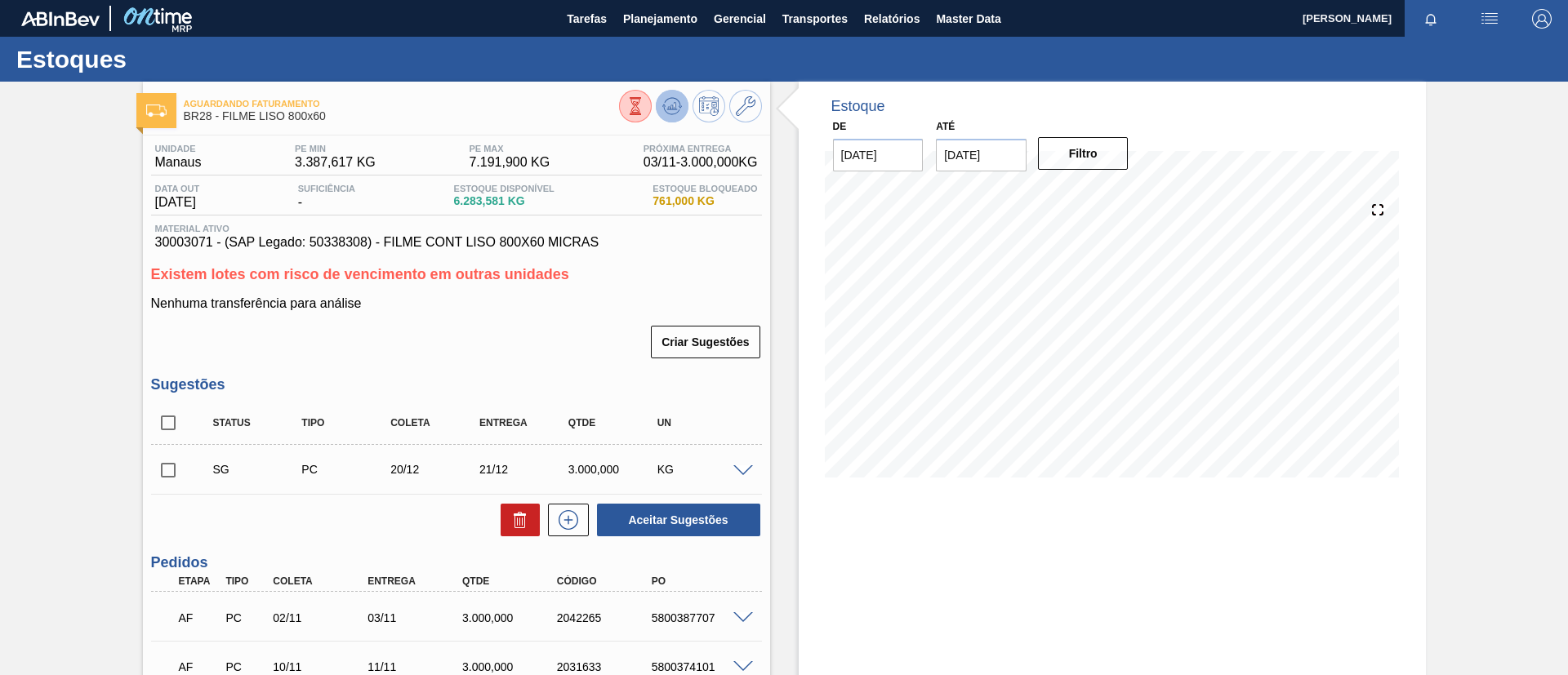
click at [665, 106] on icon at bounding box center [672, 106] width 20 height 20
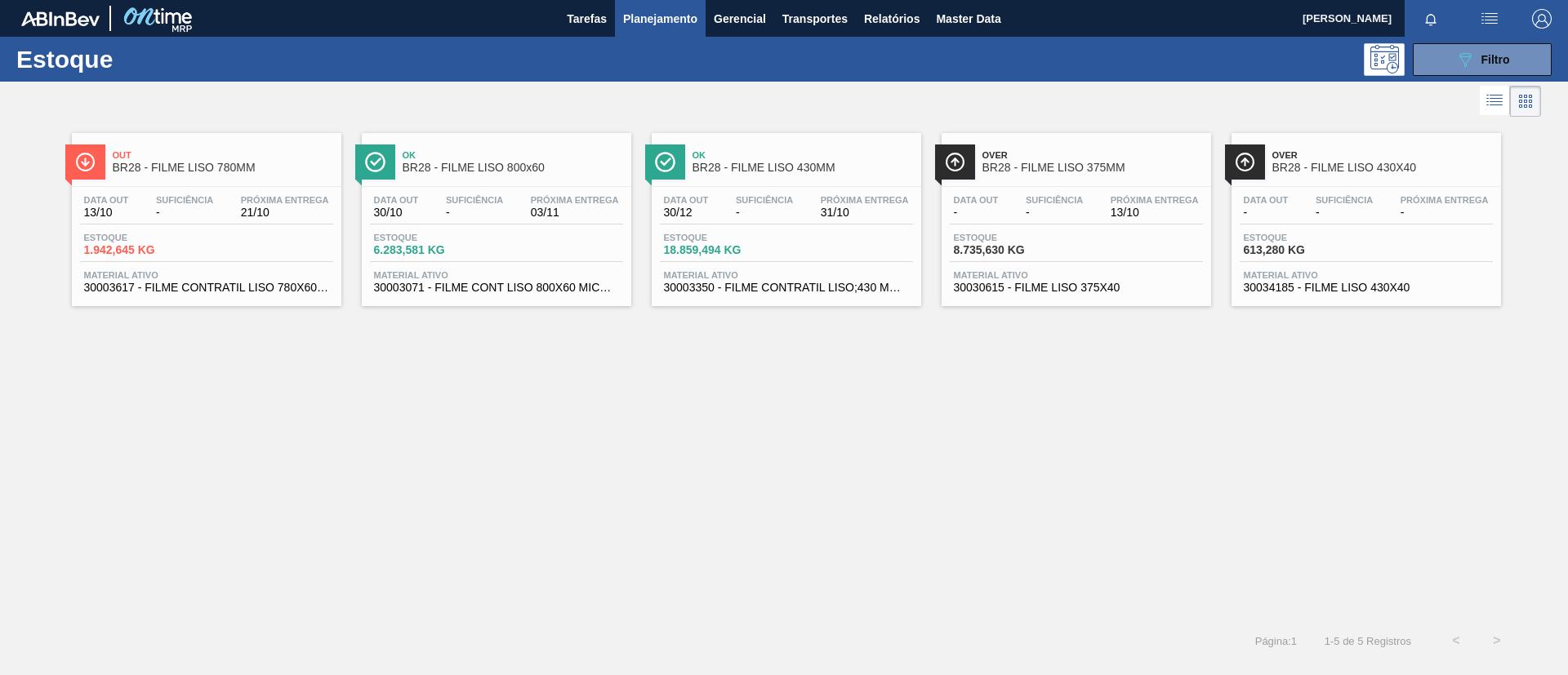
click at [835, 170] on span "BR28 - FILME LISO 430MM" at bounding box center [802, 168] width 220 height 12
click at [1109, 163] on span "BR28 - FILME LISO 375MM" at bounding box center [1092, 168] width 220 height 12
click at [1099, 169] on span "BR28 - FILME LISO 375MM" at bounding box center [1092, 168] width 220 height 12
click at [1494, 66] on div "089F7B8B-B2A5-4AFE-B5C0-19BA573D28AC Filtro" at bounding box center [1483, 59] width 55 height 20
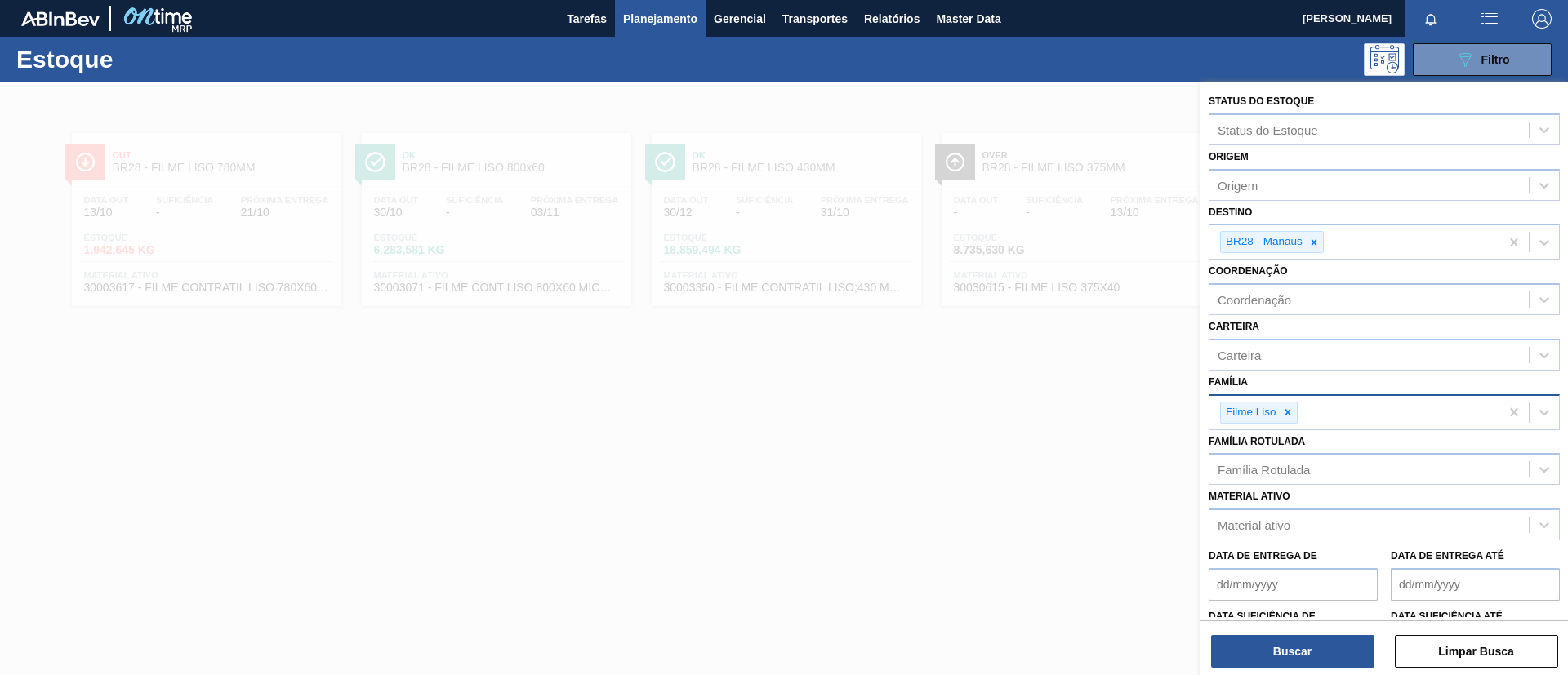
click at [1291, 404] on div at bounding box center [1288, 412] width 18 height 20
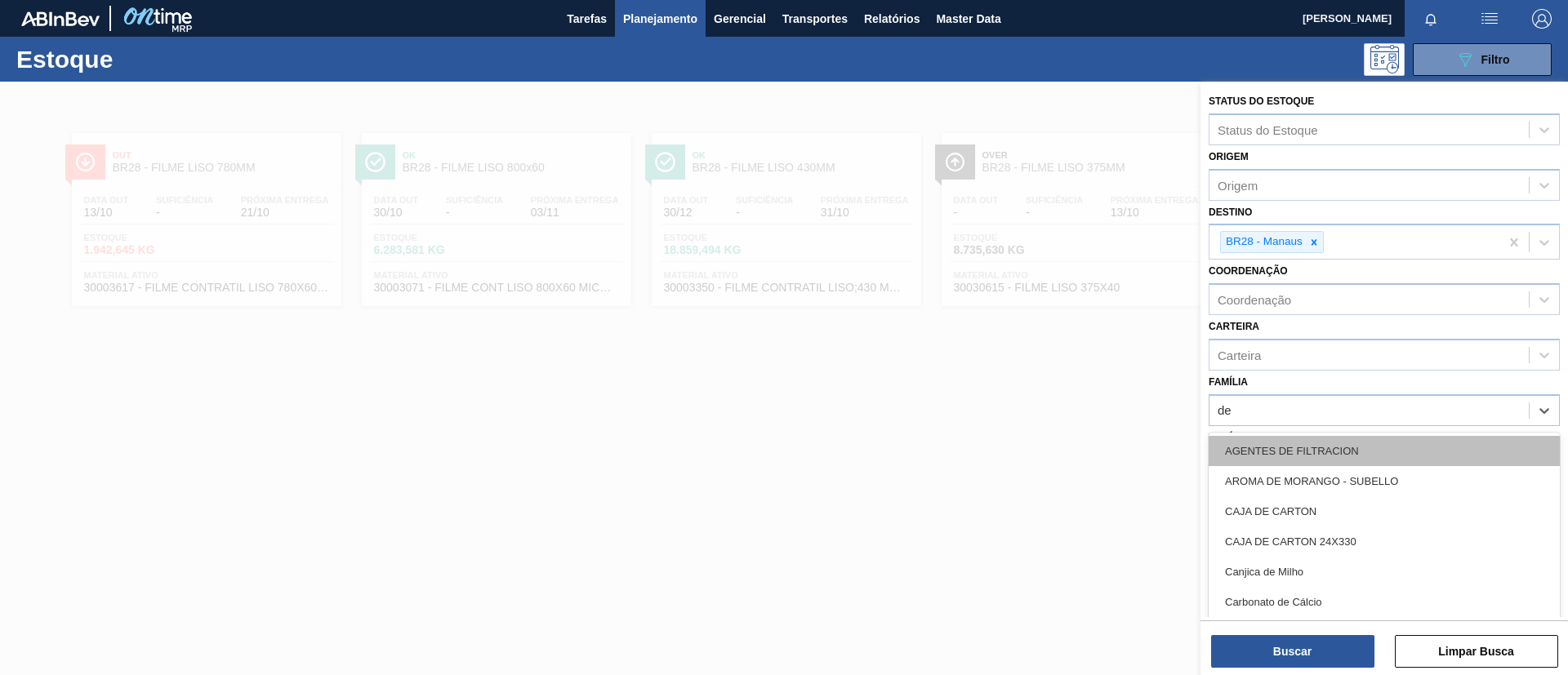
type input "dec"
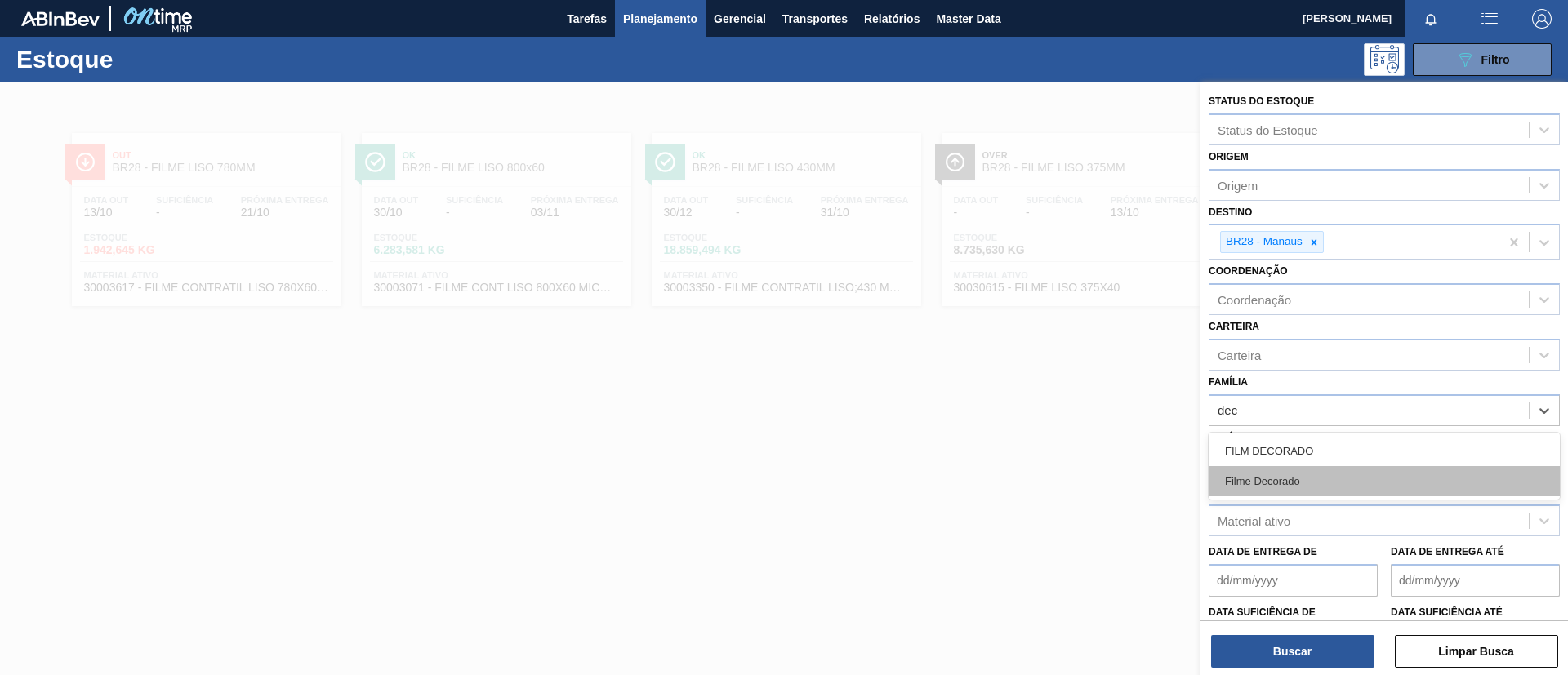
click at [1309, 472] on div "Filme Decorado" at bounding box center [1384, 481] width 351 height 30
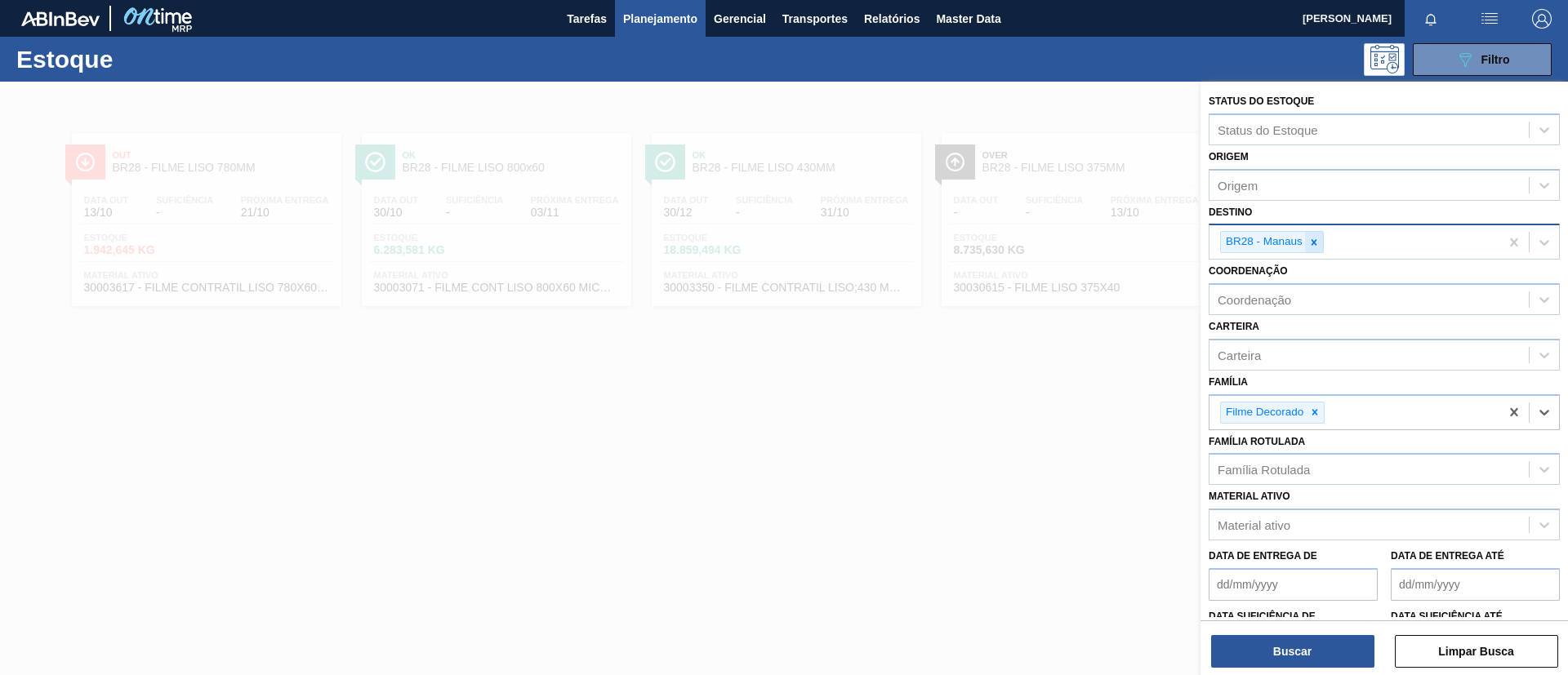
click at [1311, 239] on icon at bounding box center [1313, 242] width 12 height 12
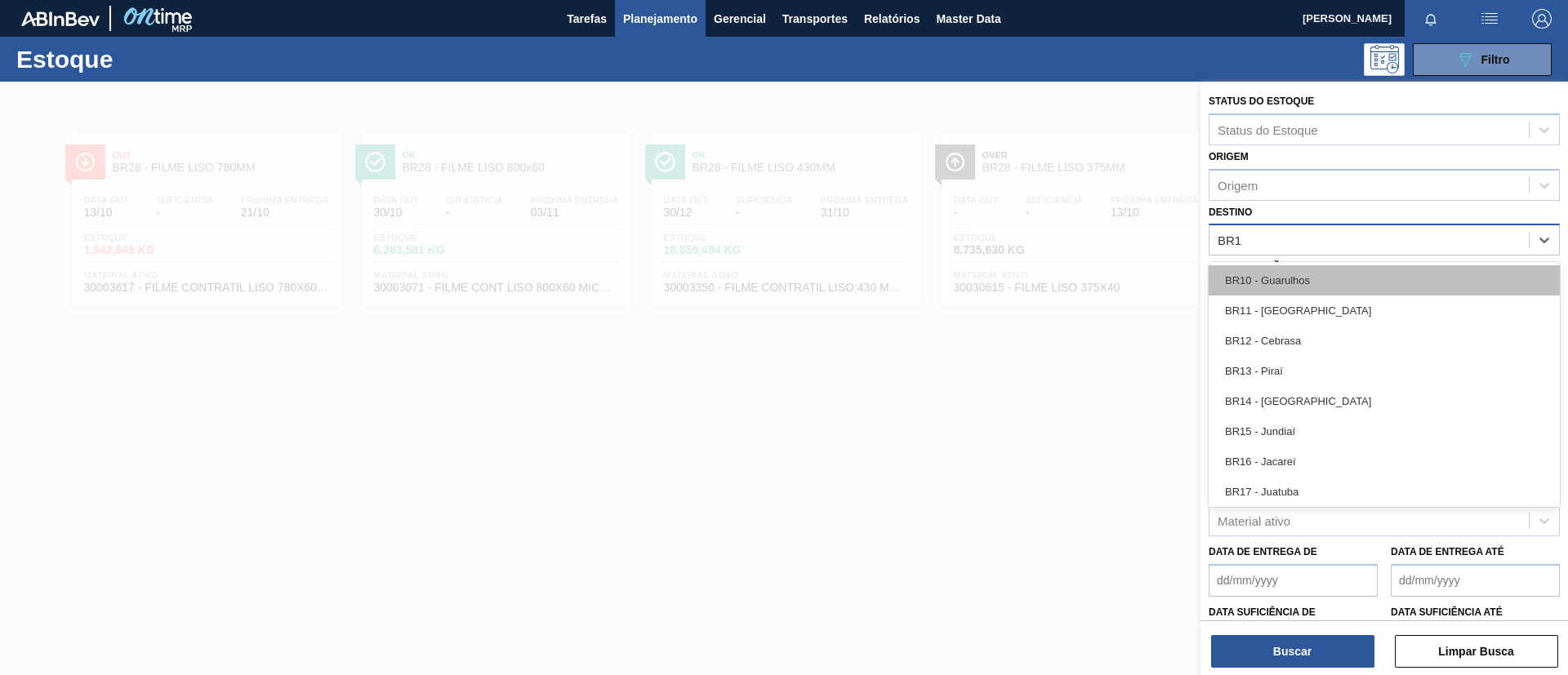
type input "BR15"
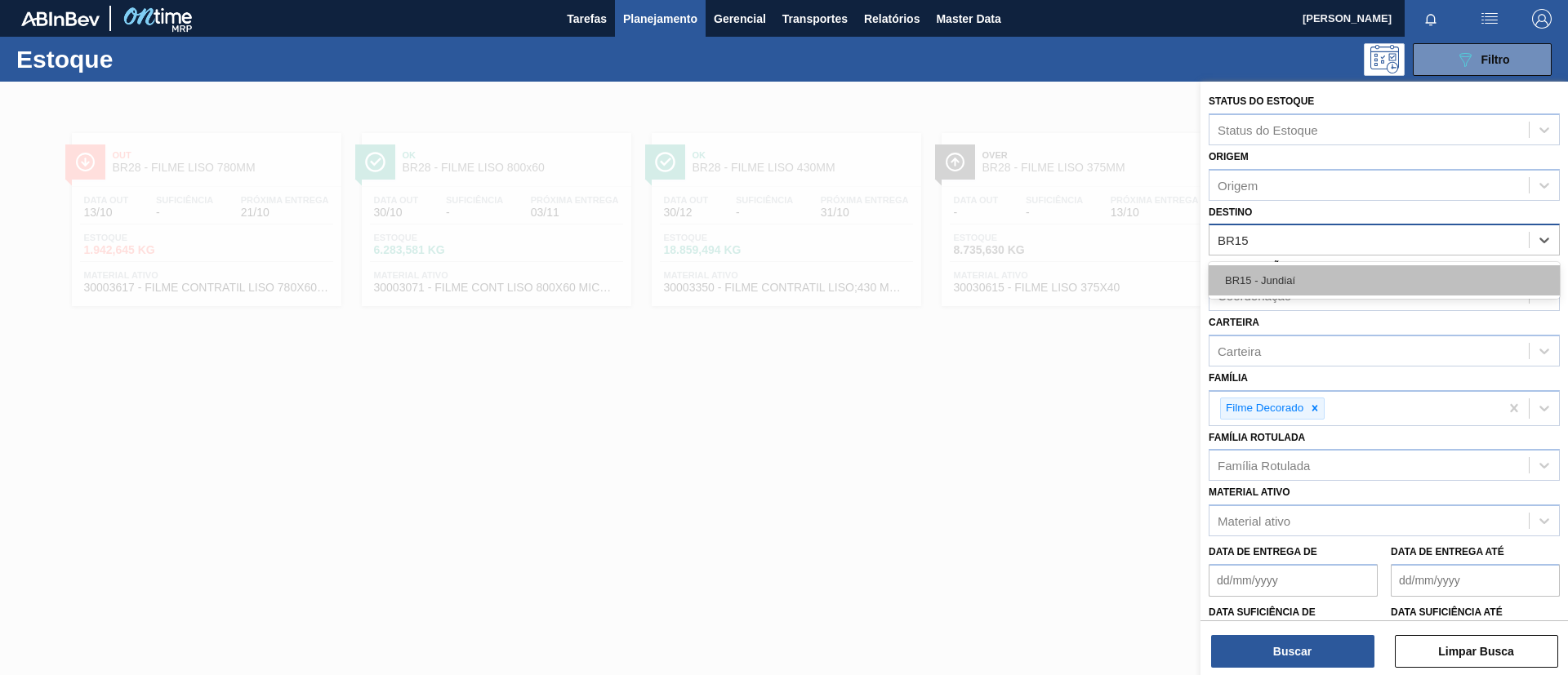
click at [1344, 289] on div "BR15 - Jundiaí" at bounding box center [1384, 280] width 351 height 30
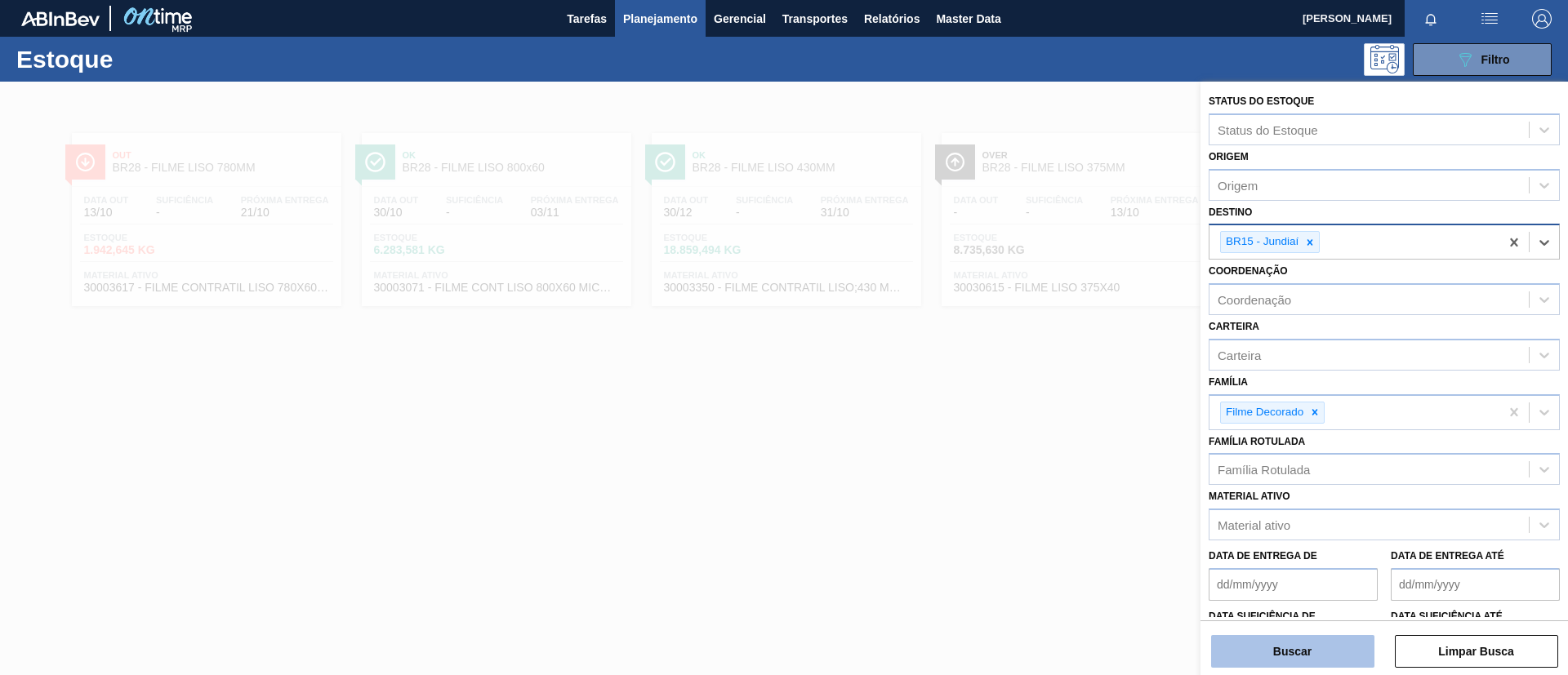
click at [1288, 656] on button "Buscar" at bounding box center [1293, 651] width 163 height 33
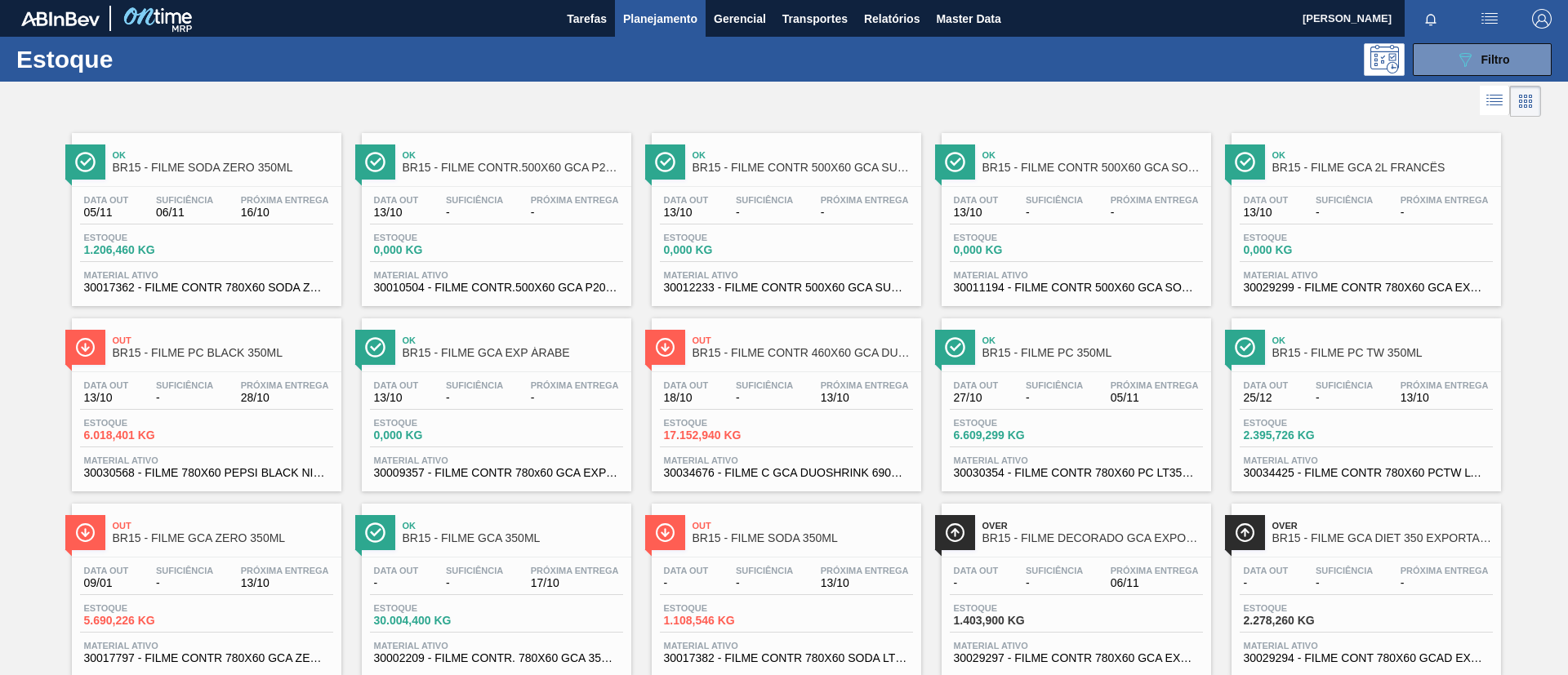
click at [149, 174] on div "Ok BR15 - FILME SODA ZERO 350ML" at bounding box center [223, 161] width 220 height 36
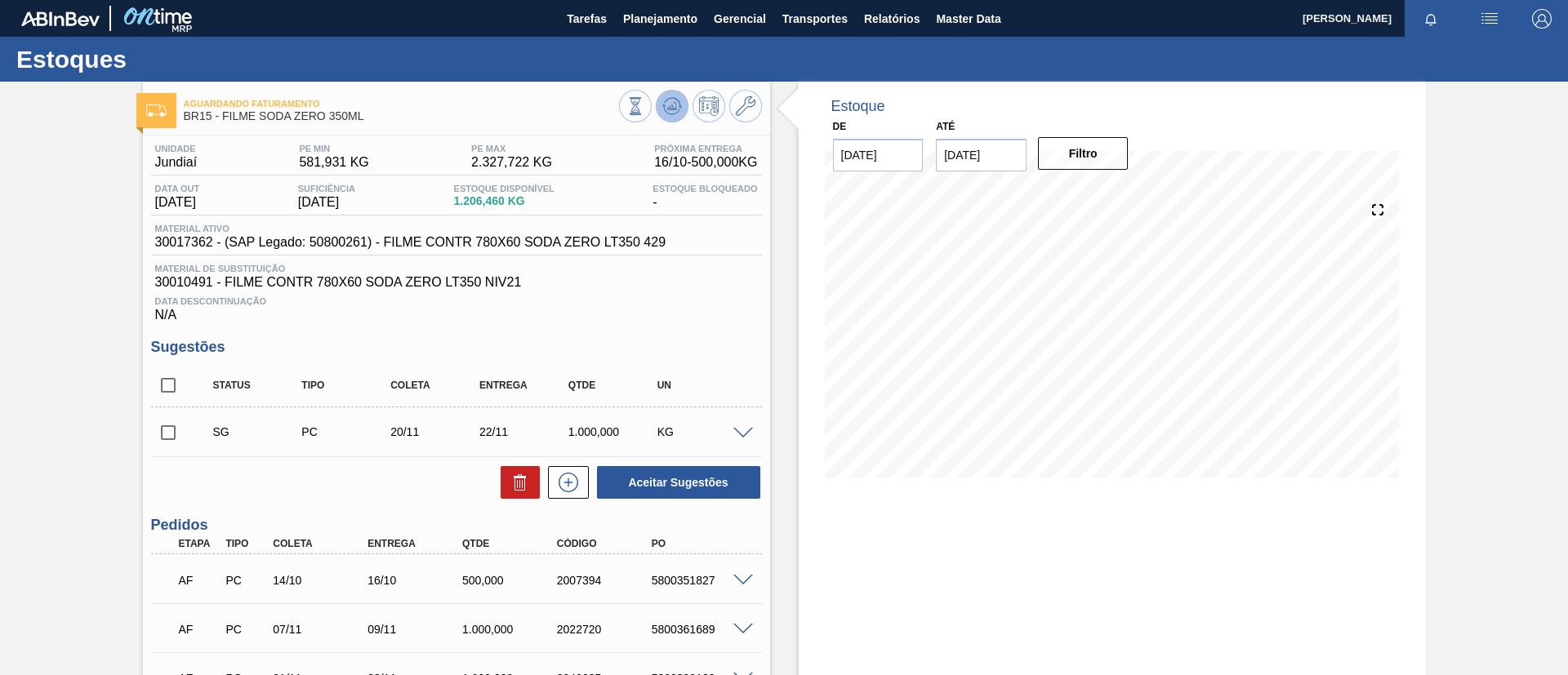
click at [671, 111] on icon at bounding box center [672, 106] width 20 height 20
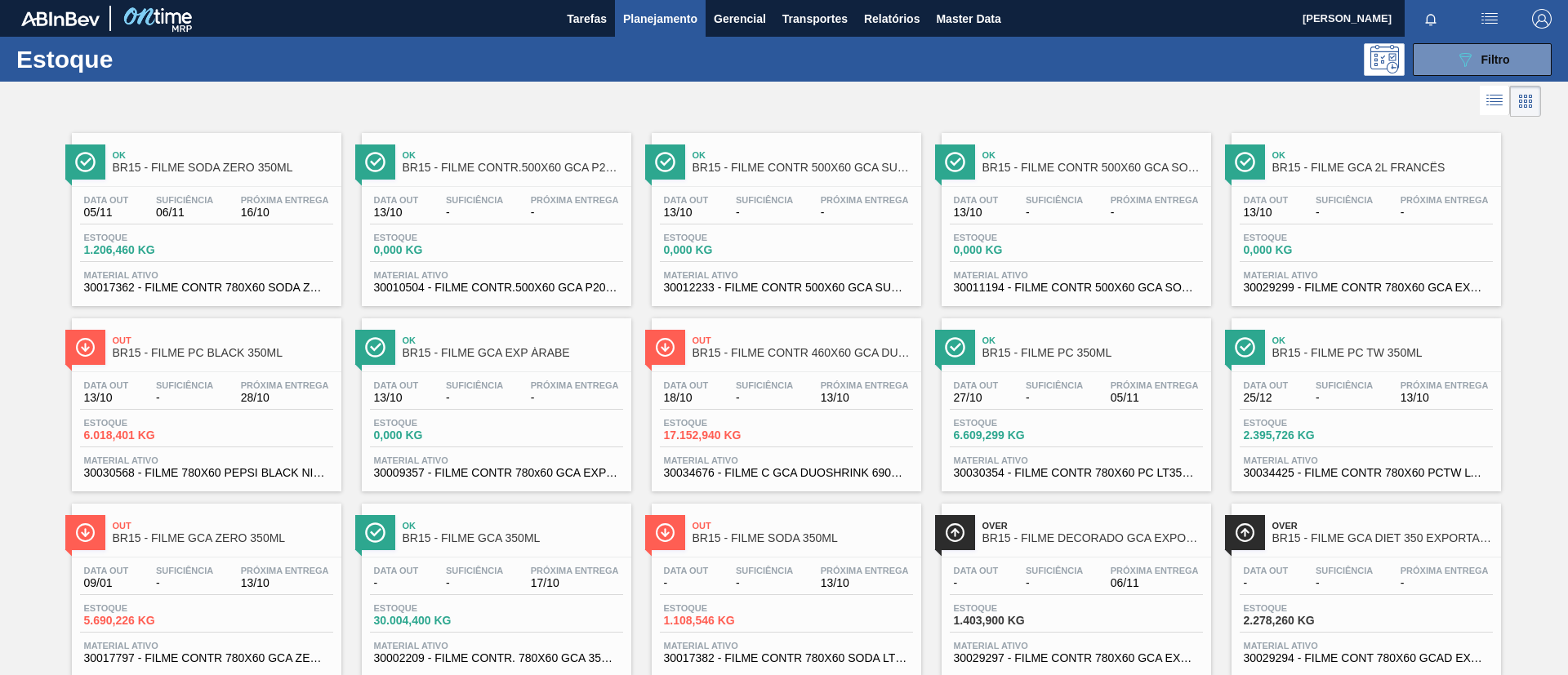
click at [250, 353] on span "BR15 - FILME PC BLACK 350ML" at bounding box center [223, 353] width 220 height 12
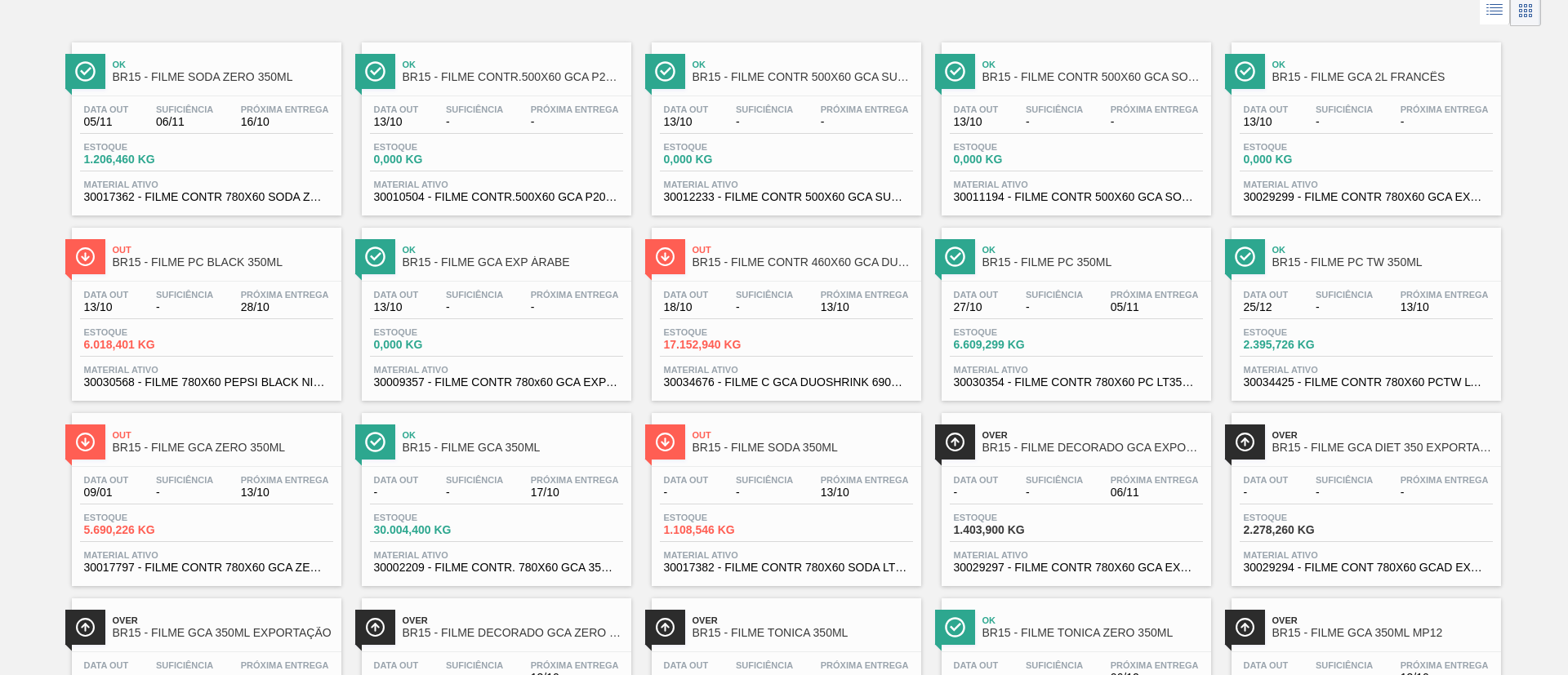
scroll to position [122, 0]
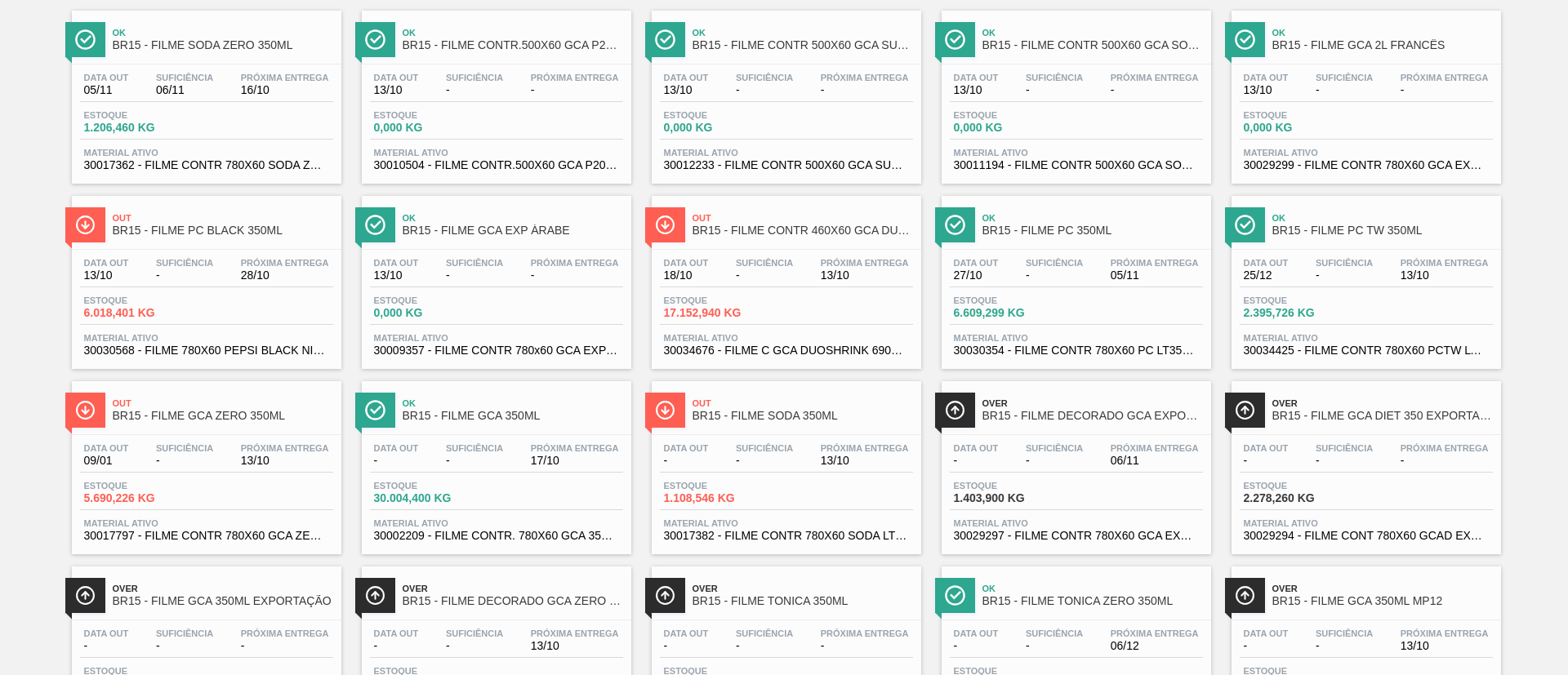
click at [1052, 229] on span "BR15 - FILME PC 350ML" at bounding box center [1092, 231] width 220 height 12
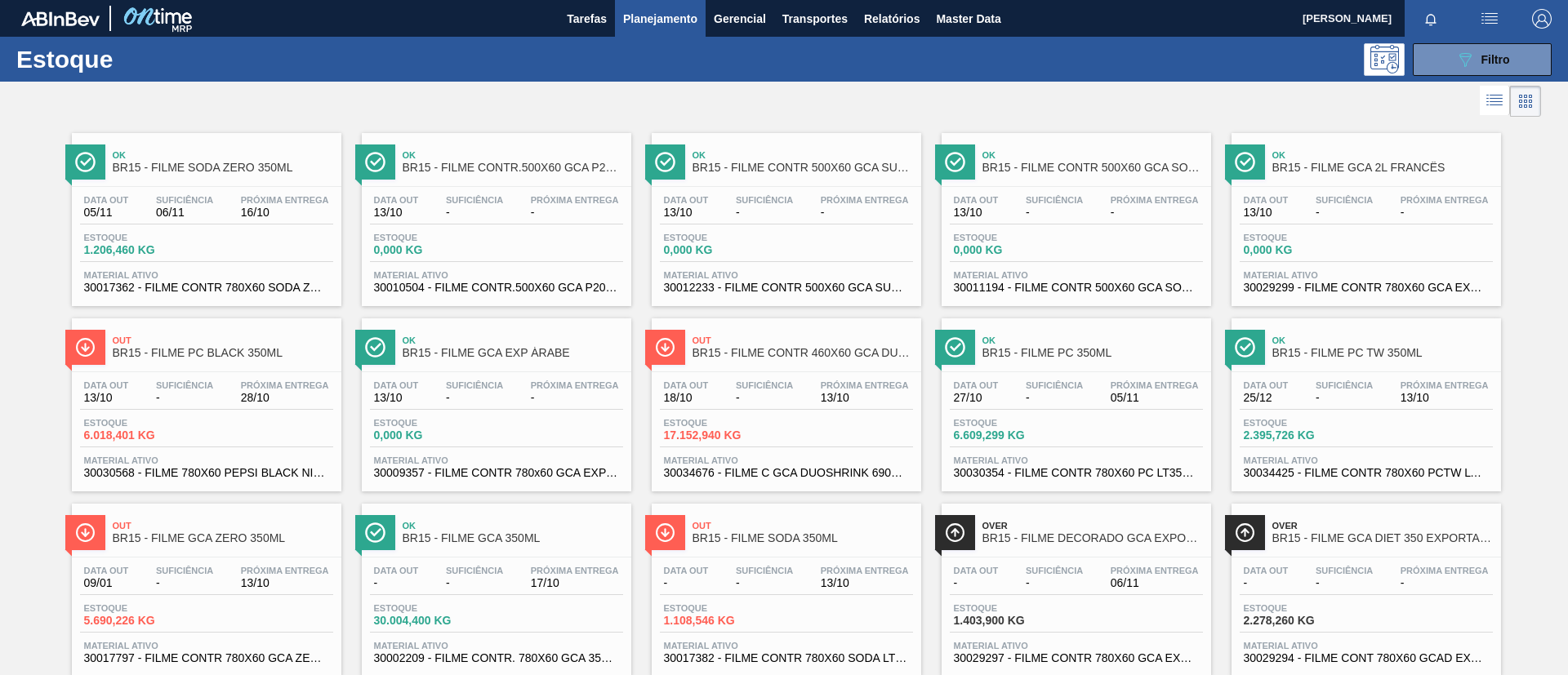
click at [1393, 345] on div "Ok BR15 - FILME PC TW 350ML" at bounding box center [1383, 347] width 220 height 36
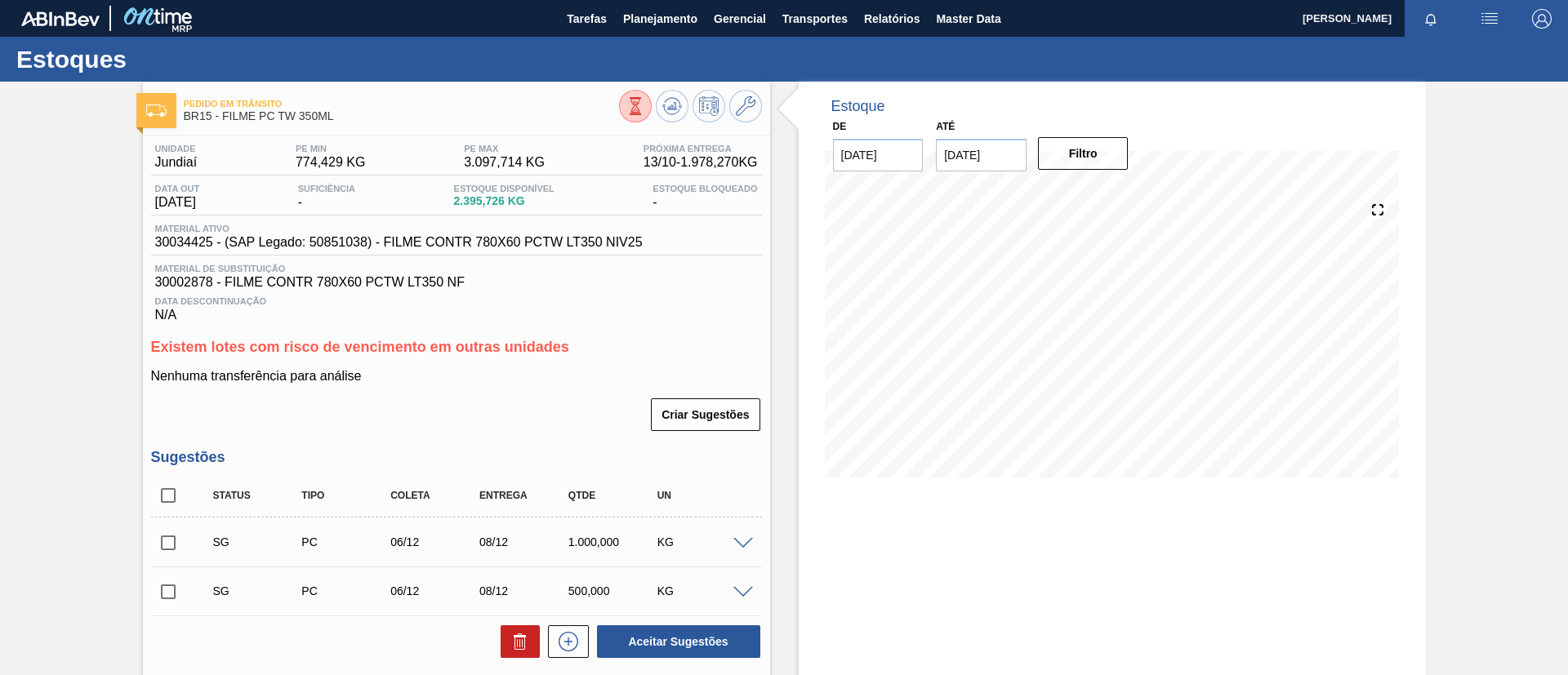
drag, startPoint x: 23, startPoint y: 262, endPoint x: 53, endPoint y: 106, distance: 158.9
click at [23, 263] on div "Pedido em Trânsito BR15 - FILME PC TW 350ML Unidade Jundiaí PE MIN 774,429 KG P…" at bounding box center [784, 514] width 1568 height 864
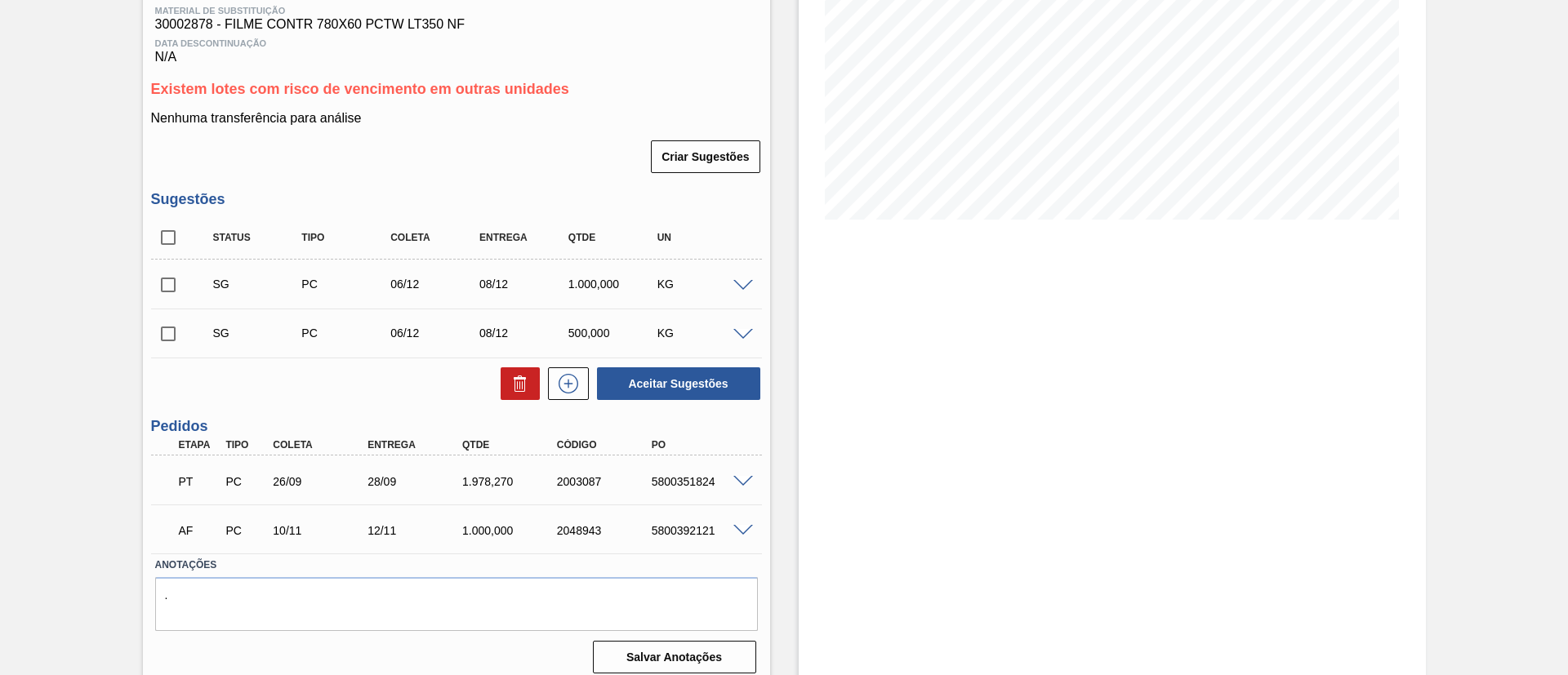
scroll to position [271, 0]
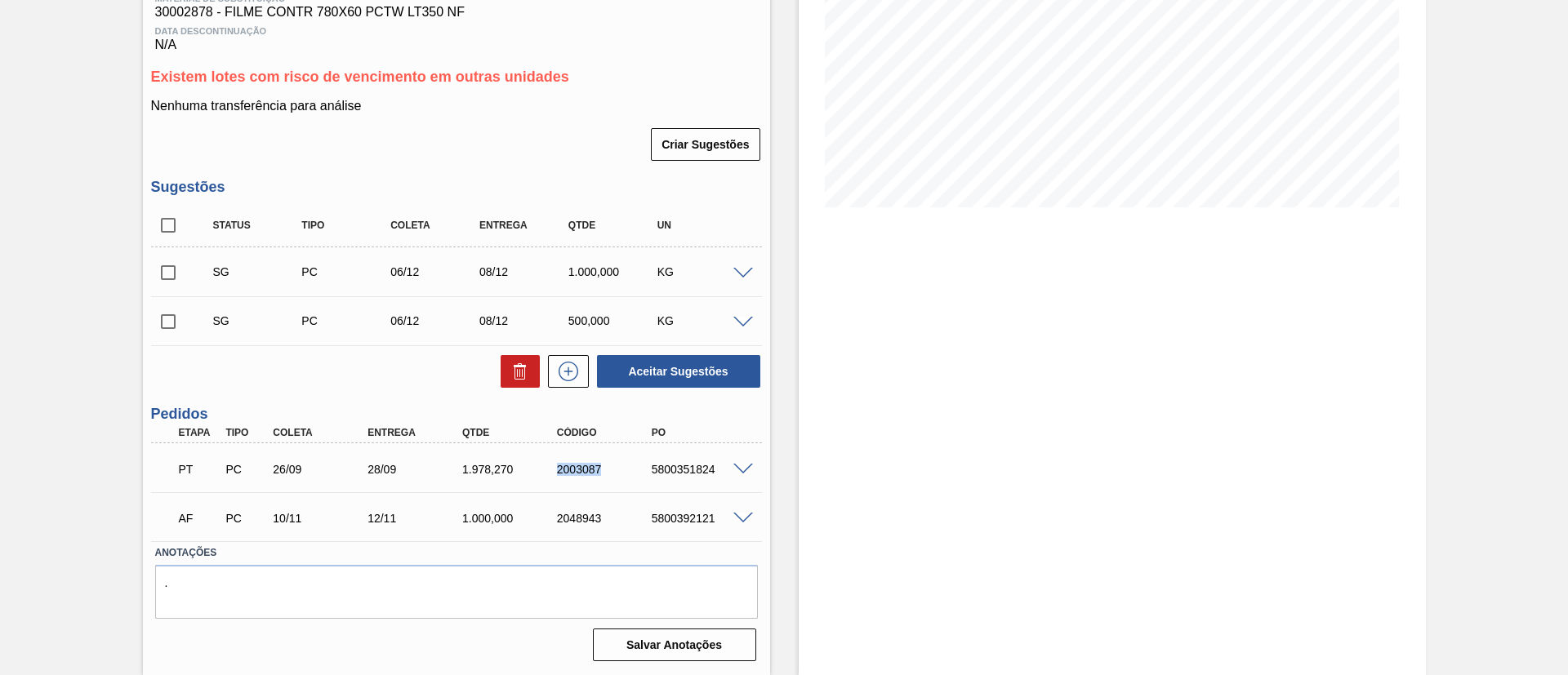
drag, startPoint x: 549, startPoint y: 465, endPoint x: 621, endPoint y: 474, distance: 72.6
click at [621, 474] on div "2003087" at bounding box center [594, 469] width 95 height 13
copy div "2003087"
click at [0, 276] on div "Pedido em Trânsito BR15 - FILME PC TW 350ML Unidade Jundiaí PE MIN 774,429 KG P…" at bounding box center [784, 243] width 1568 height 864
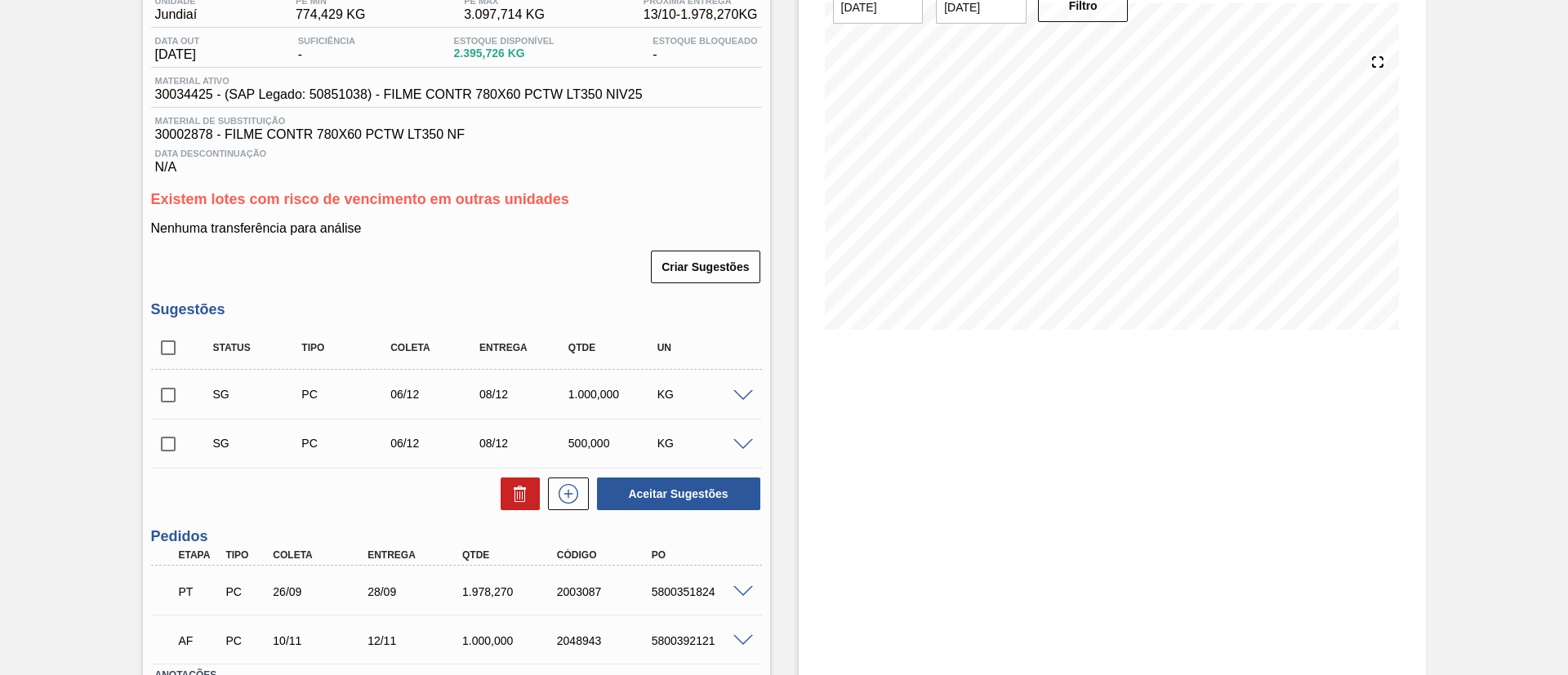
click at [169, 367] on div "Status Tipo Coleta Entrega Qtde UN" at bounding box center [456, 348] width 611 height 43
click at [169, 345] on input "checkbox" at bounding box center [168, 348] width 35 height 35
checkbox input "true"
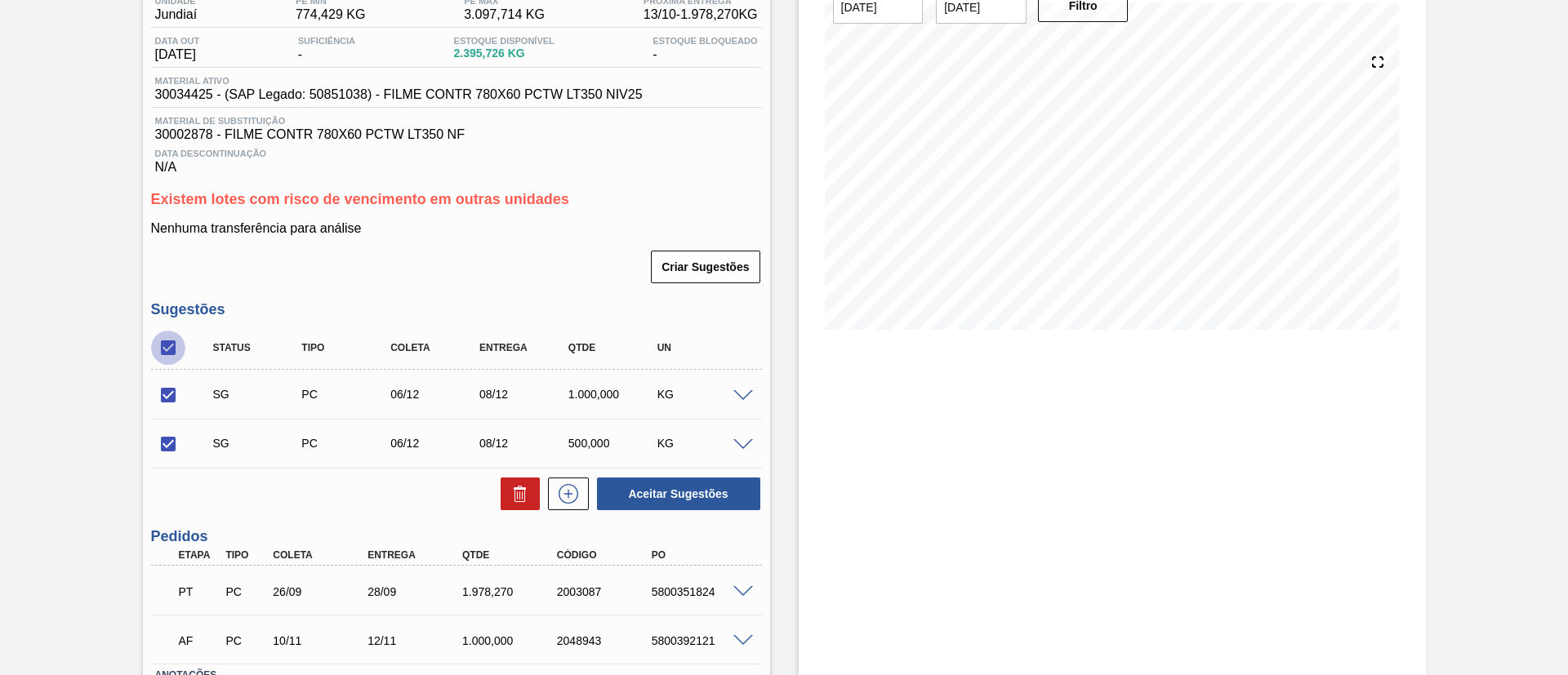
click at [175, 347] on input "checkbox" at bounding box center [168, 348] width 35 height 35
checkbox input "false"
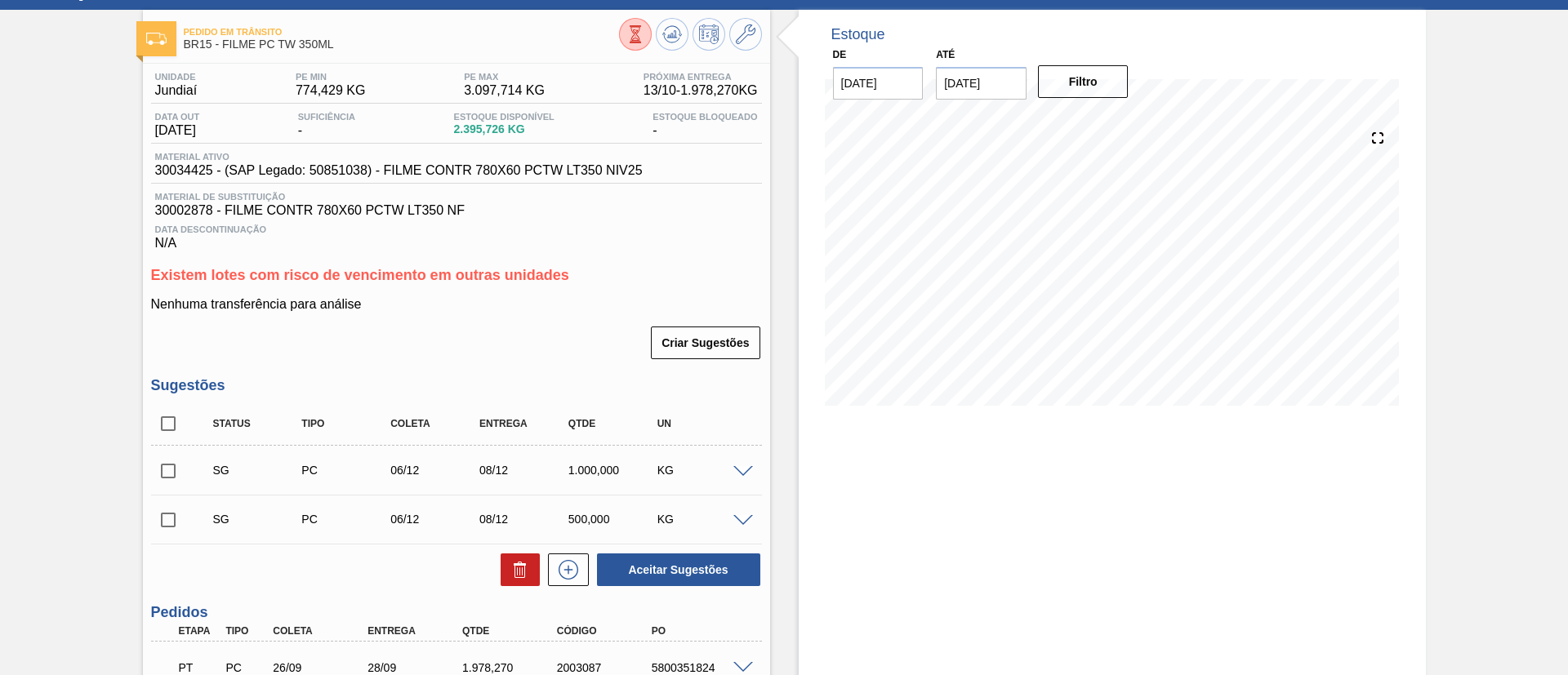
scroll to position [0, 0]
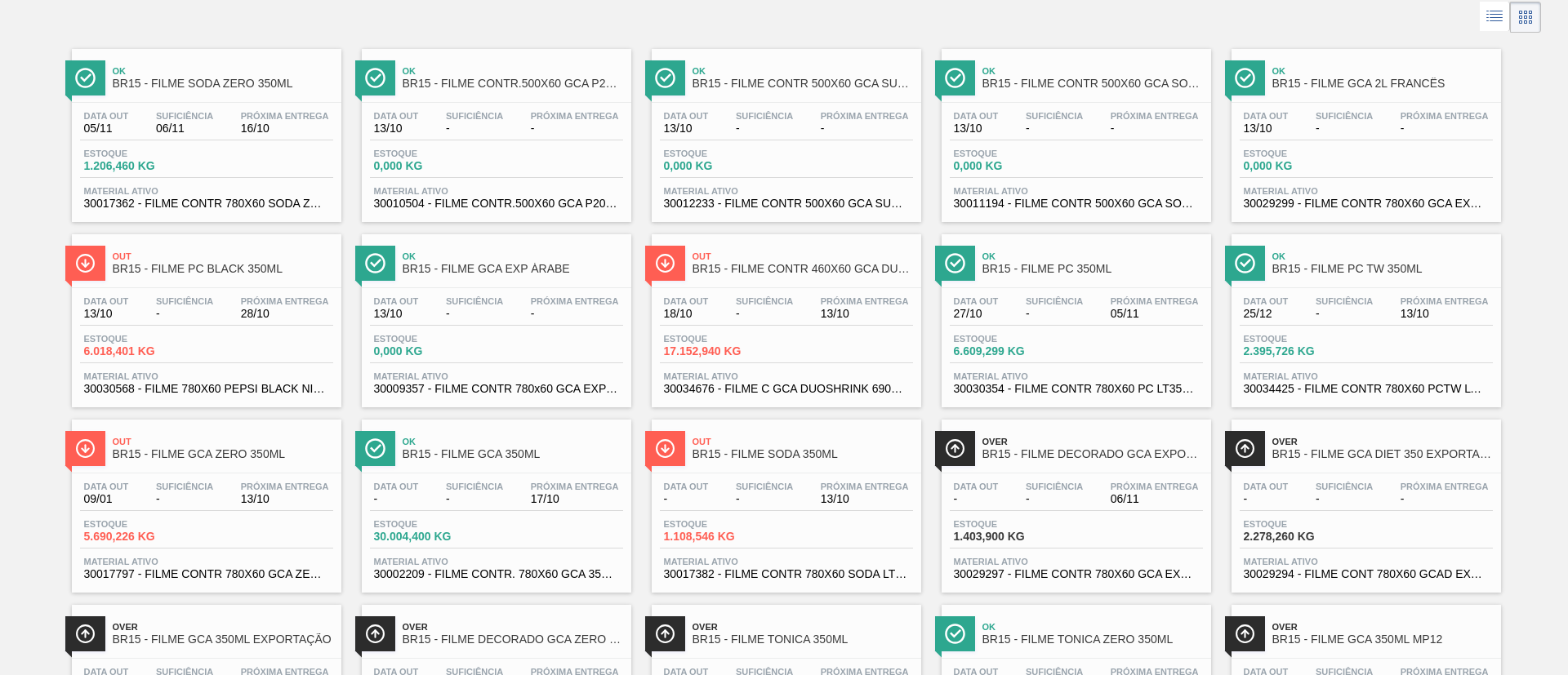
scroll to position [122, 0]
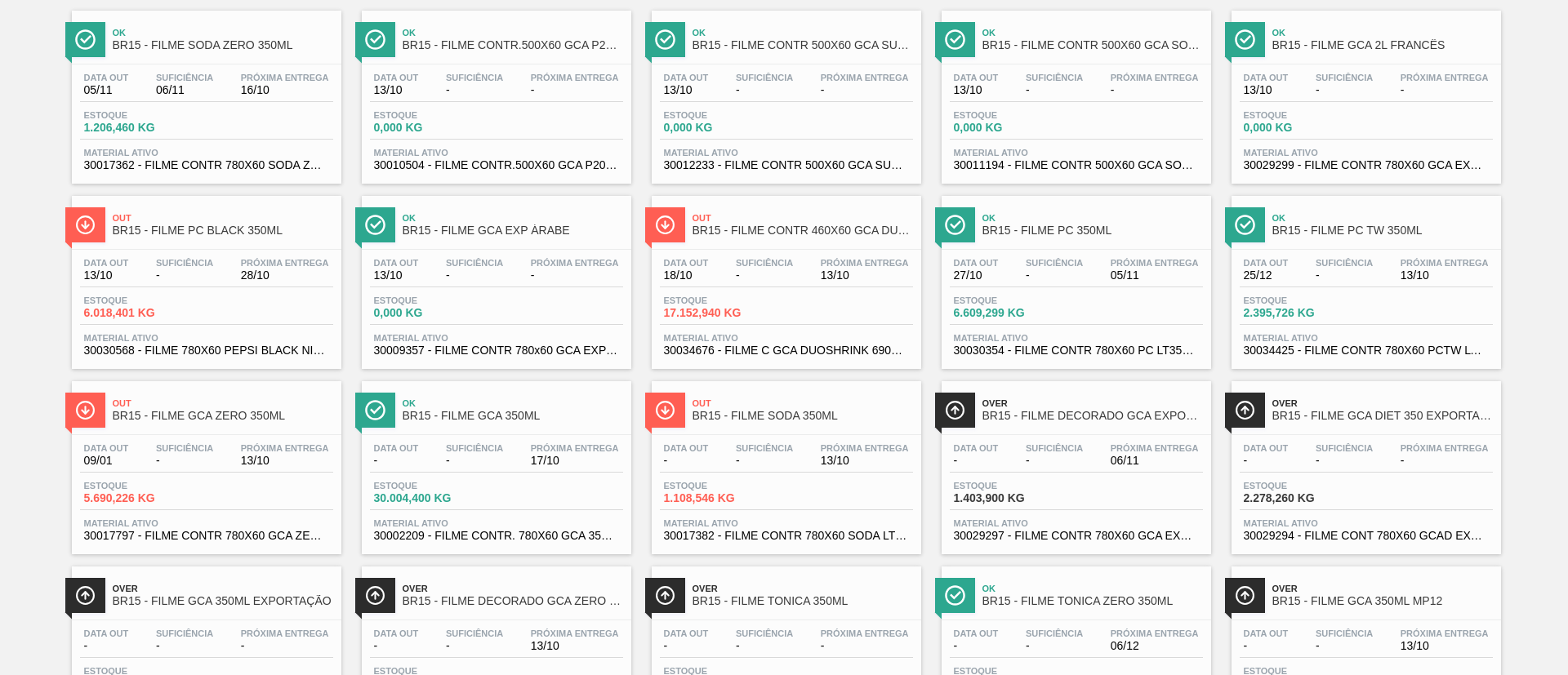
click at [289, 413] on span "BR15 - FILME GCA ZERO 350ML" at bounding box center [223, 416] width 220 height 12
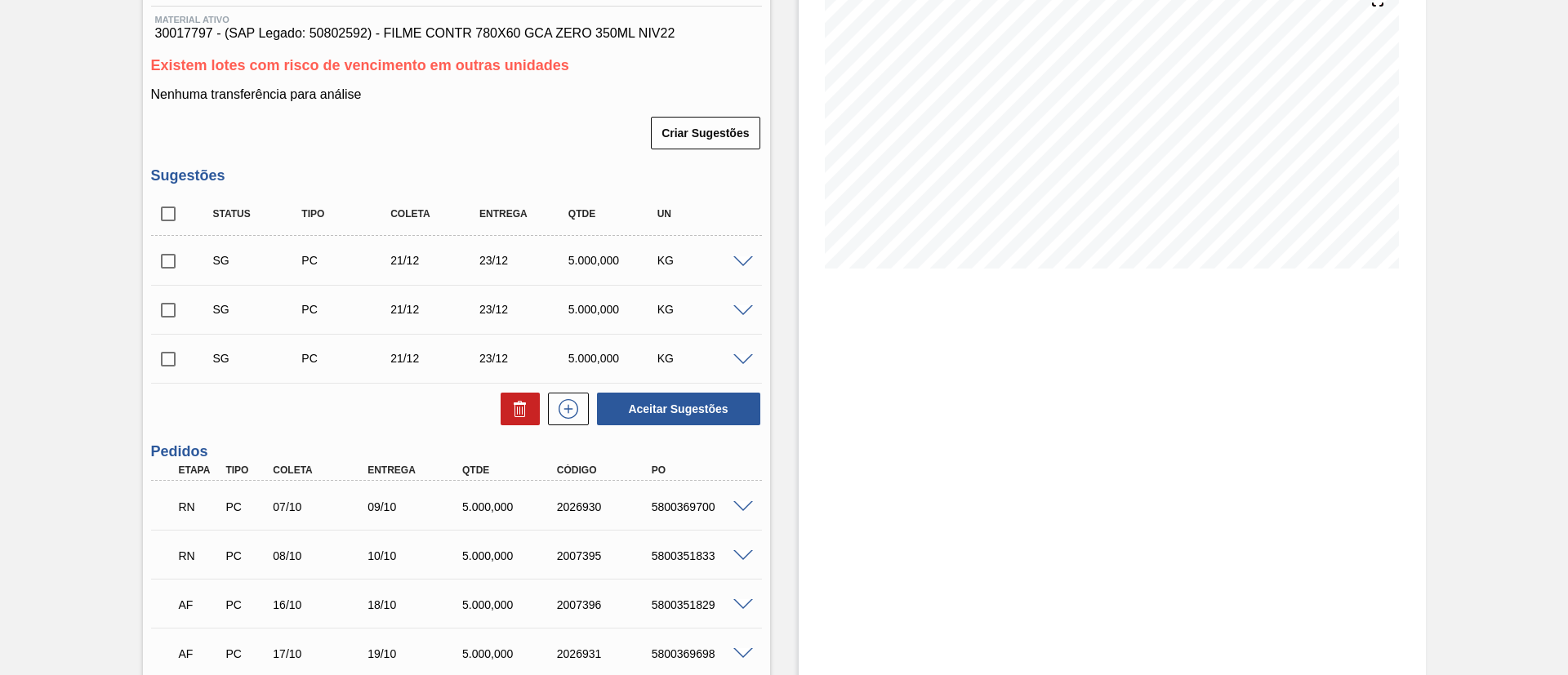
scroll to position [367, 0]
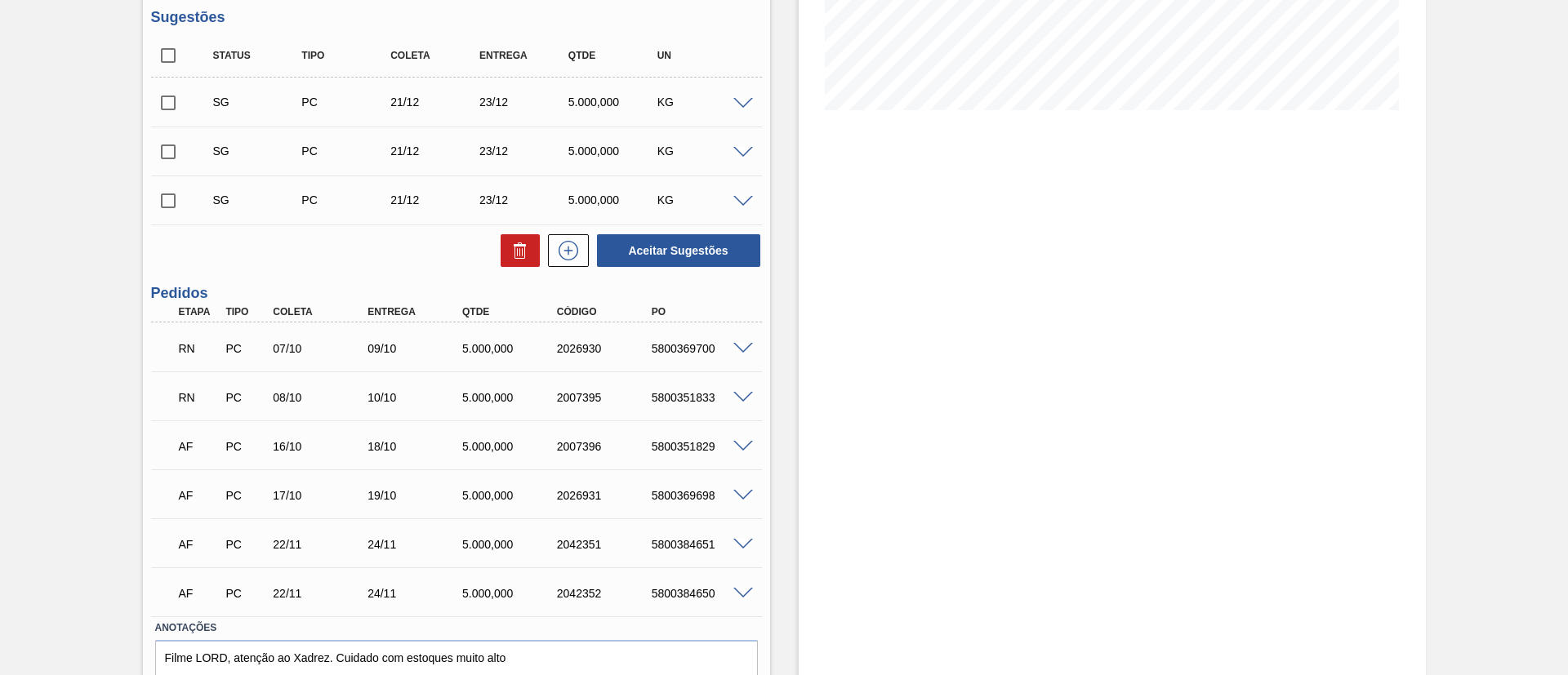
click at [751, 343] on span at bounding box center [743, 349] width 20 height 12
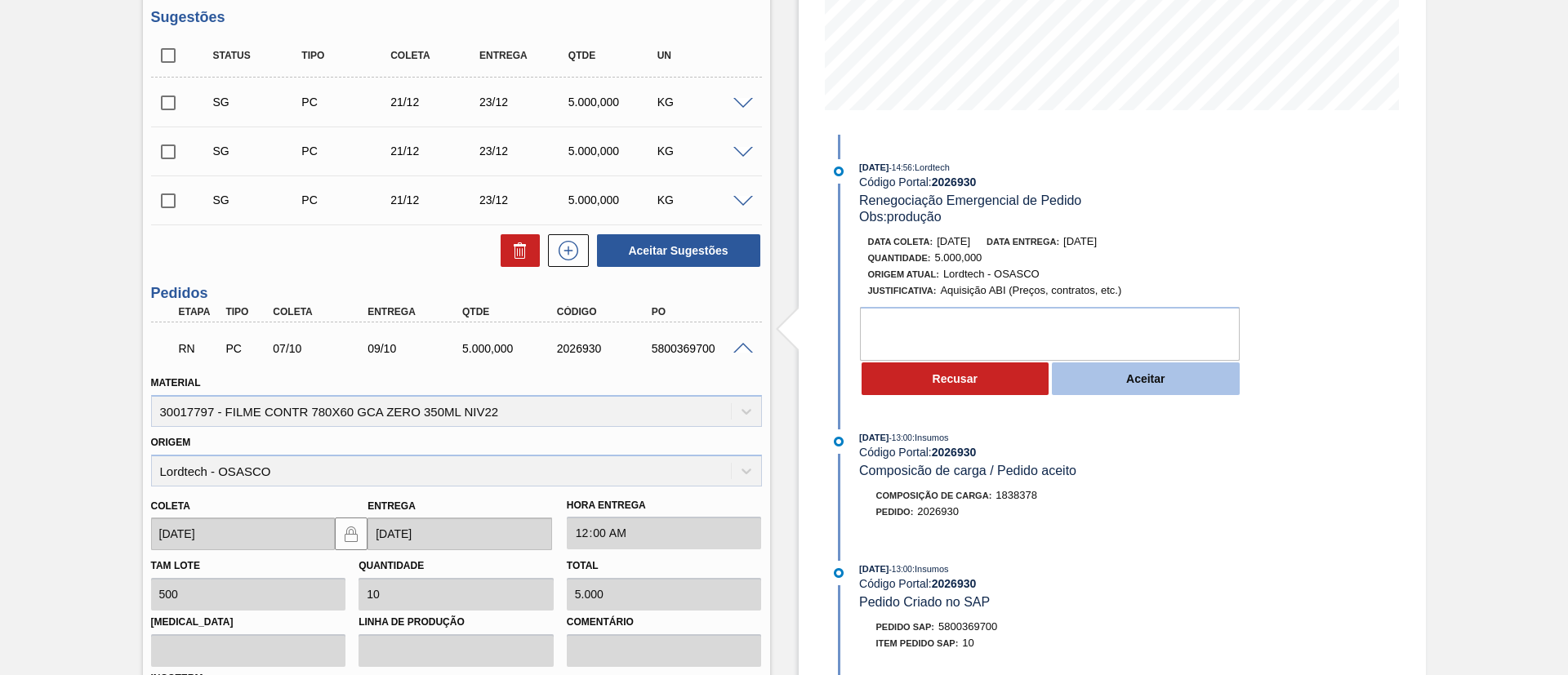
click at [1079, 370] on button "Aceitar" at bounding box center [1146, 379] width 188 height 33
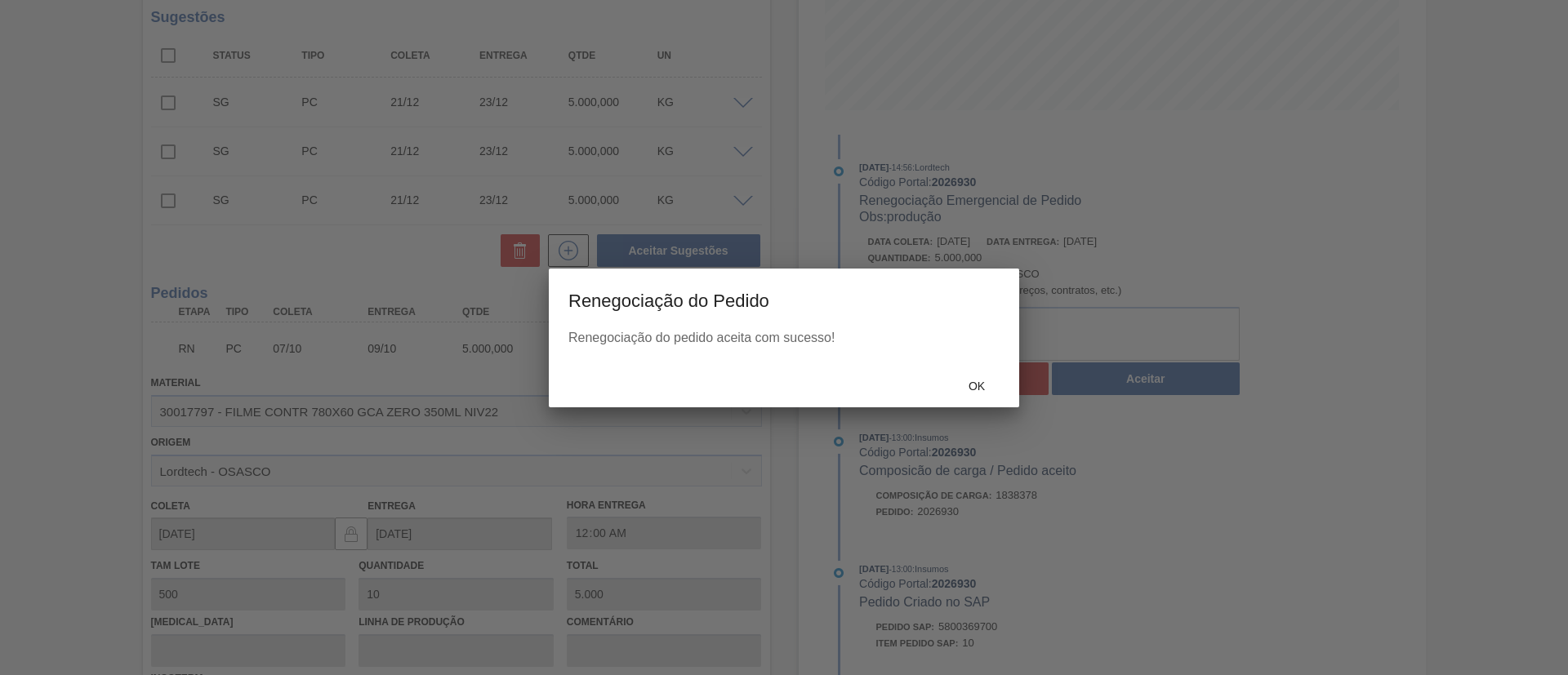
click at [927, 381] on div at bounding box center [784, 337] width 1568 height 675
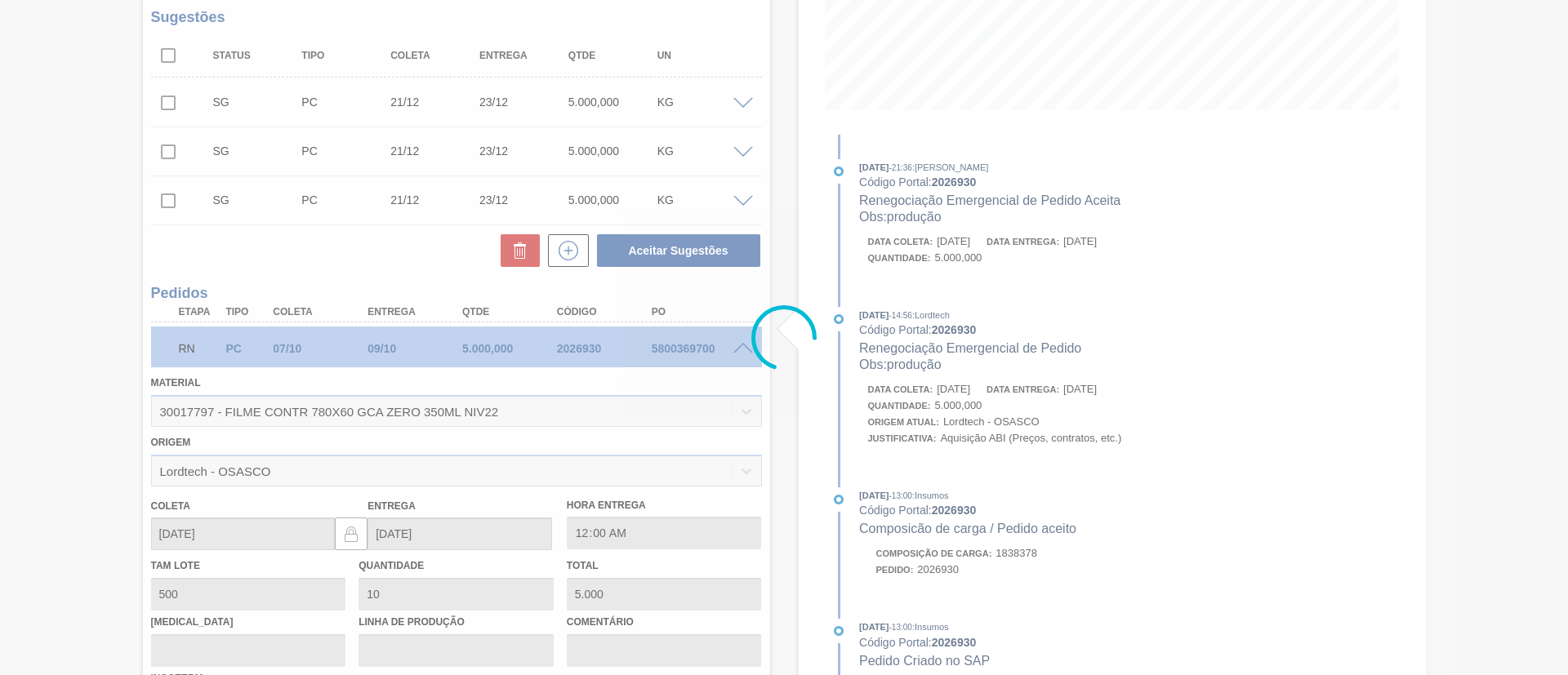
type input "produção"
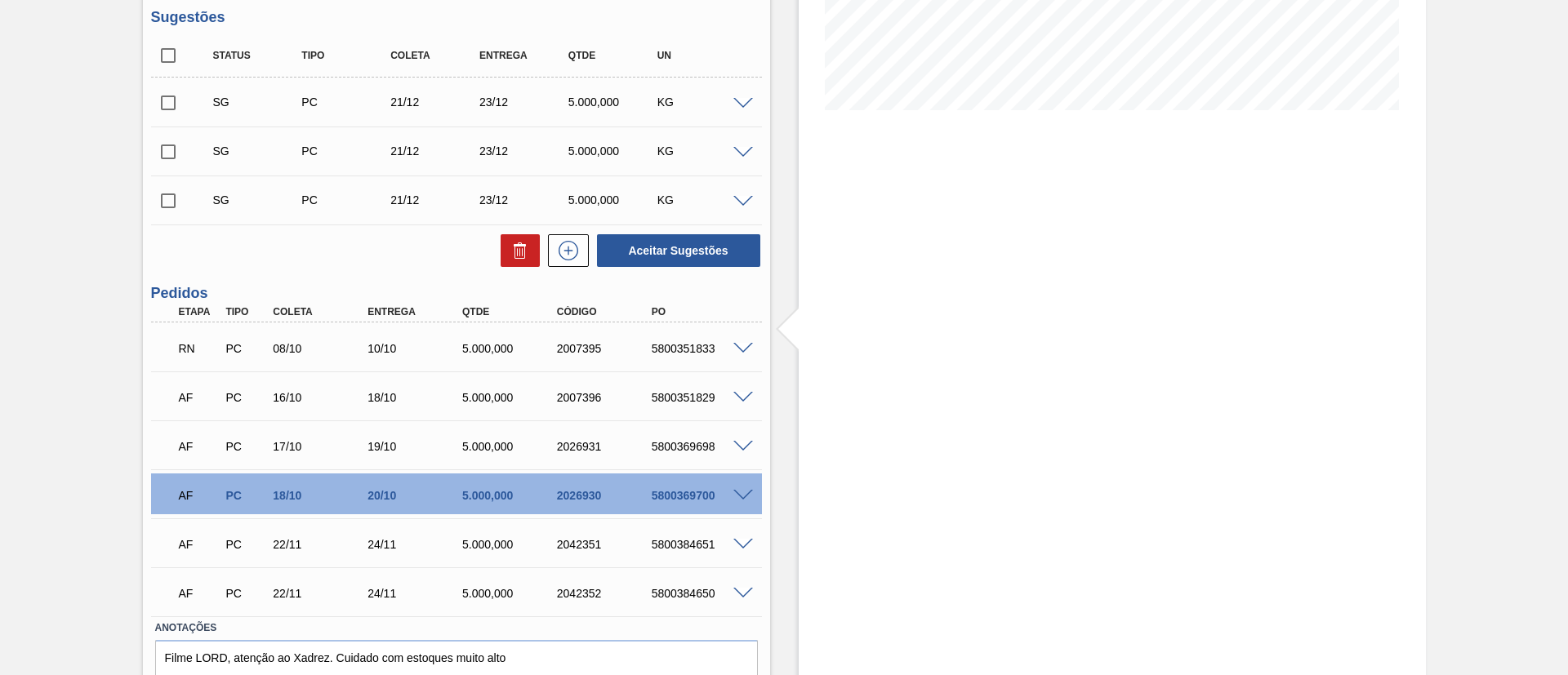
click at [711, 336] on div "RN PC 08/10 10/10 5.000,000 2007395 5800351833" at bounding box center [453, 347] width 568 height 33
click at [717, 342] on div "5800351833" at bounding box center [701, 349] width 106 height 13
click at [728, 346] on div "RN PC 08/10 10/10 5.000,000 2007395 5800351833" at bounding box center [456, 347] width 611 height 41
click at [735, 347] on span at bounding box center [743, 349] width 20 height 12
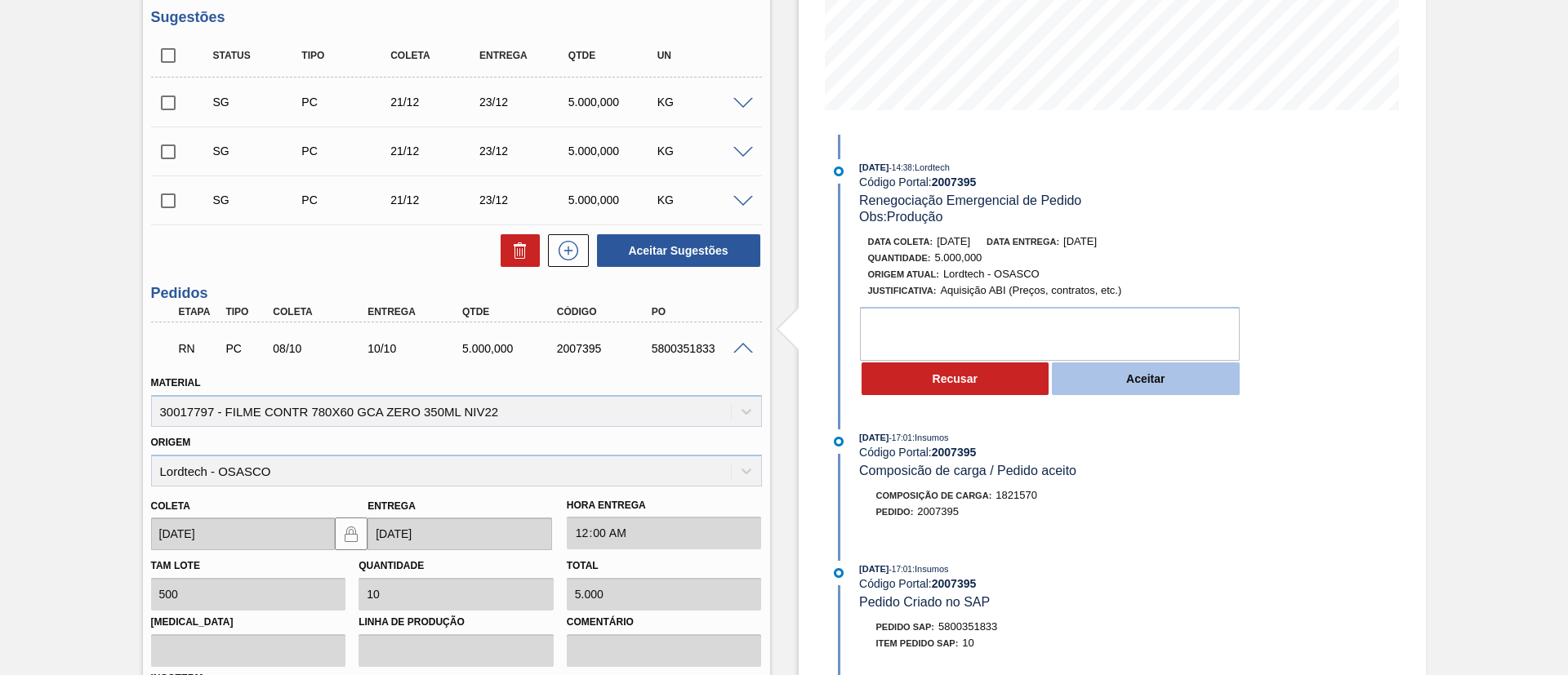
click at [1107, 365] on button "Aceitar" at bounding box center [1146, 379] width 188 height 33
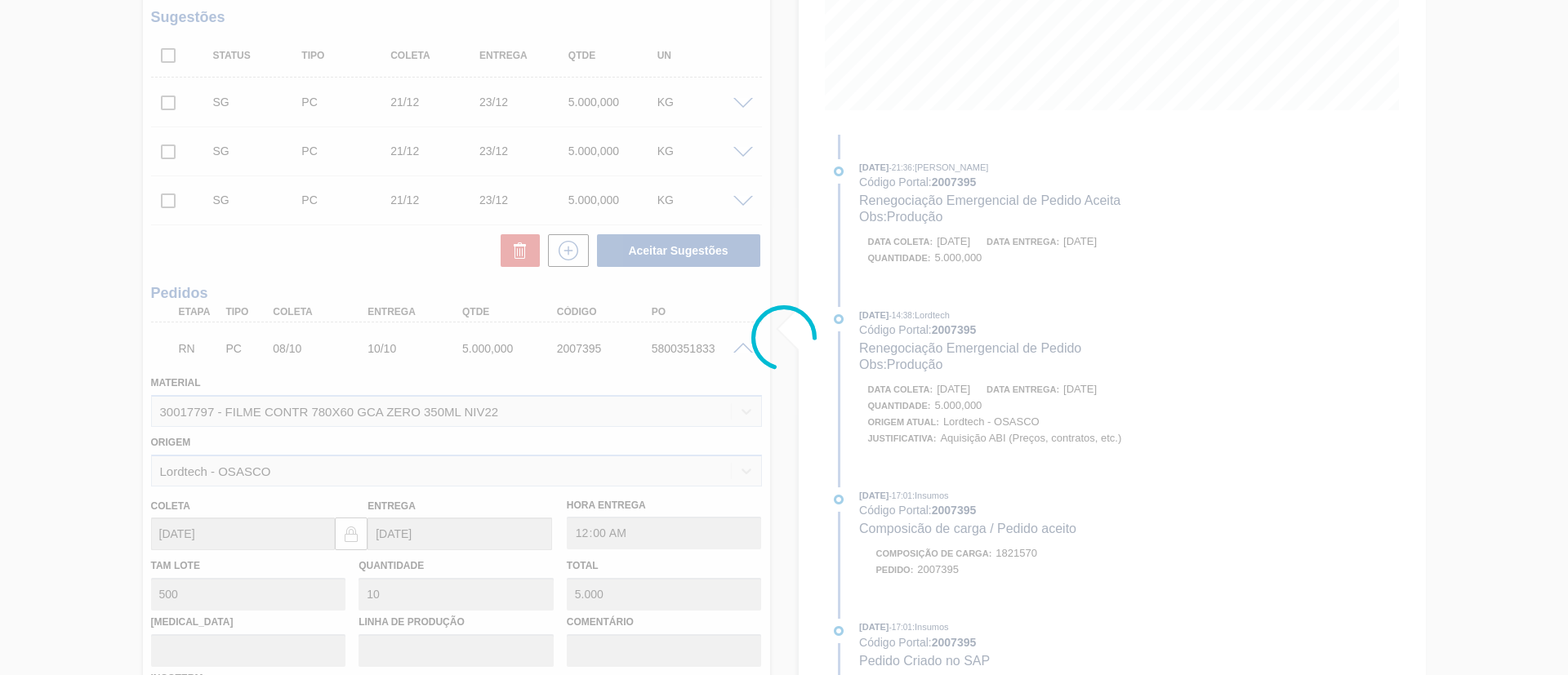
click at [976, 378] on div at bounding box center [784, 337] width 1568 height 675
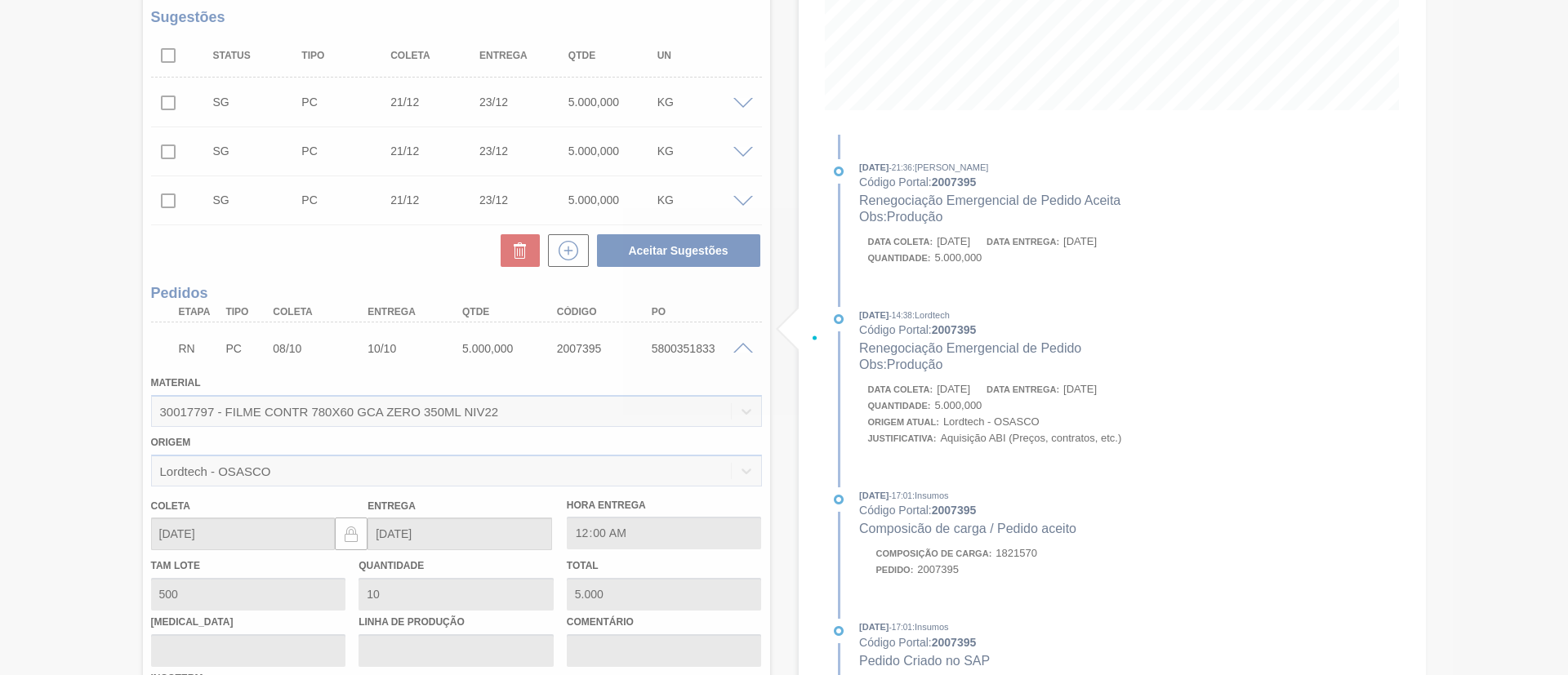
type input "Produção"
type input "18/10/2025"
type input "20/10/2025"
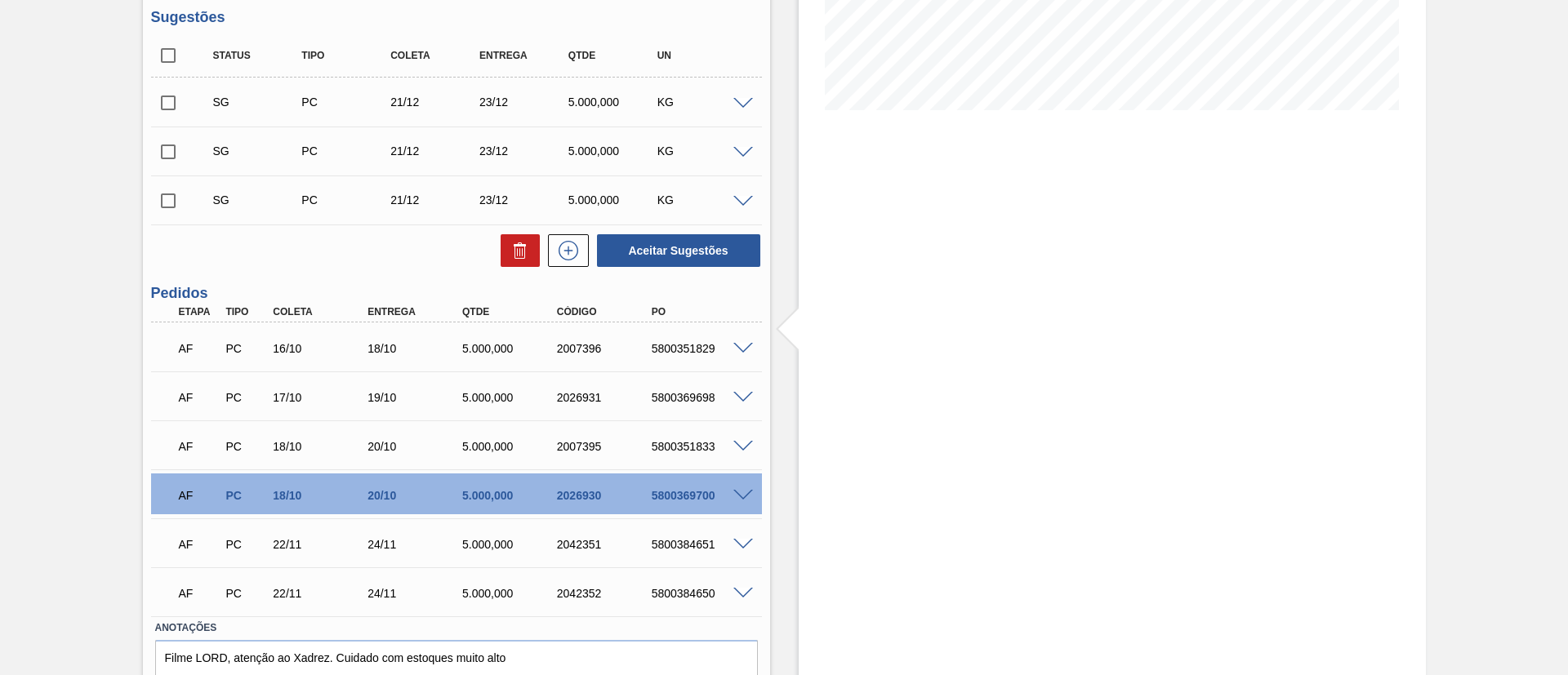
scroll to position [0, 0]
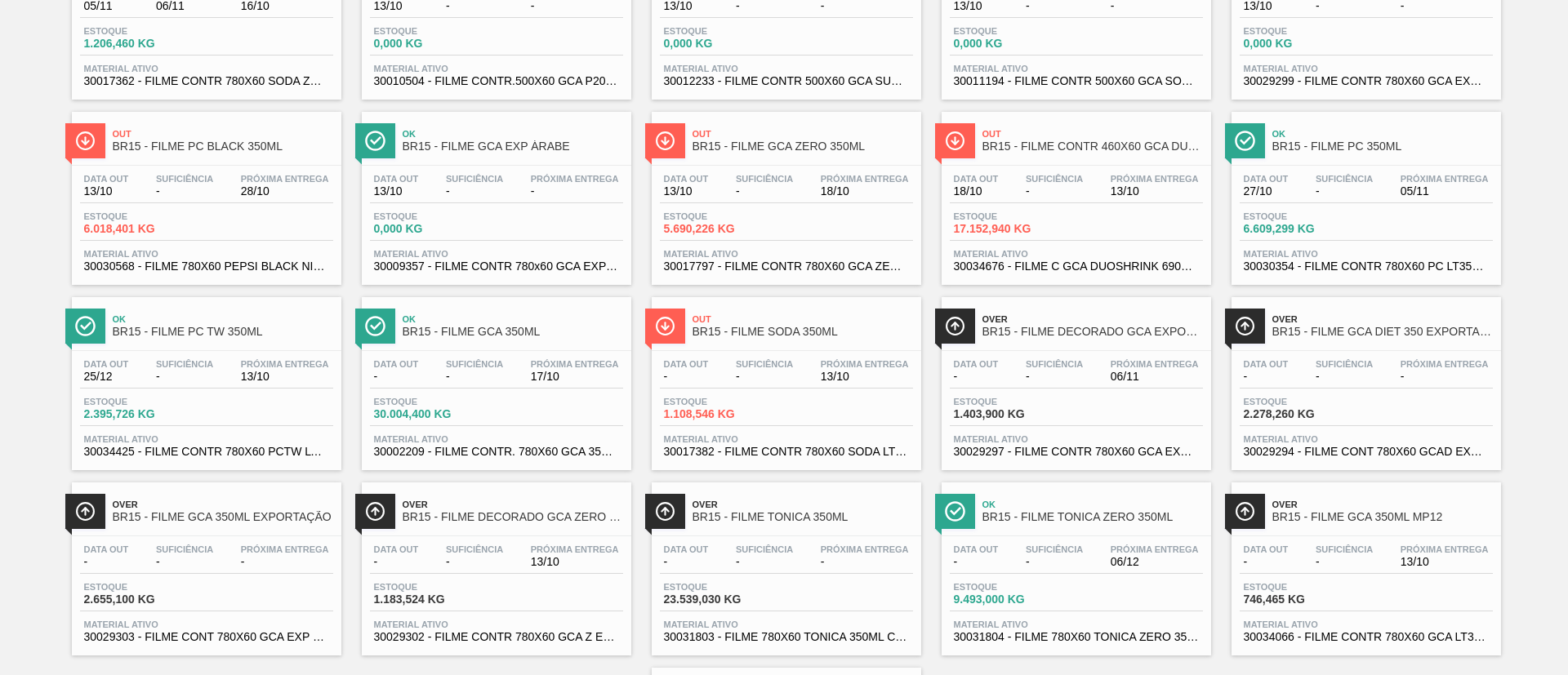
scroll to position [245, 0]
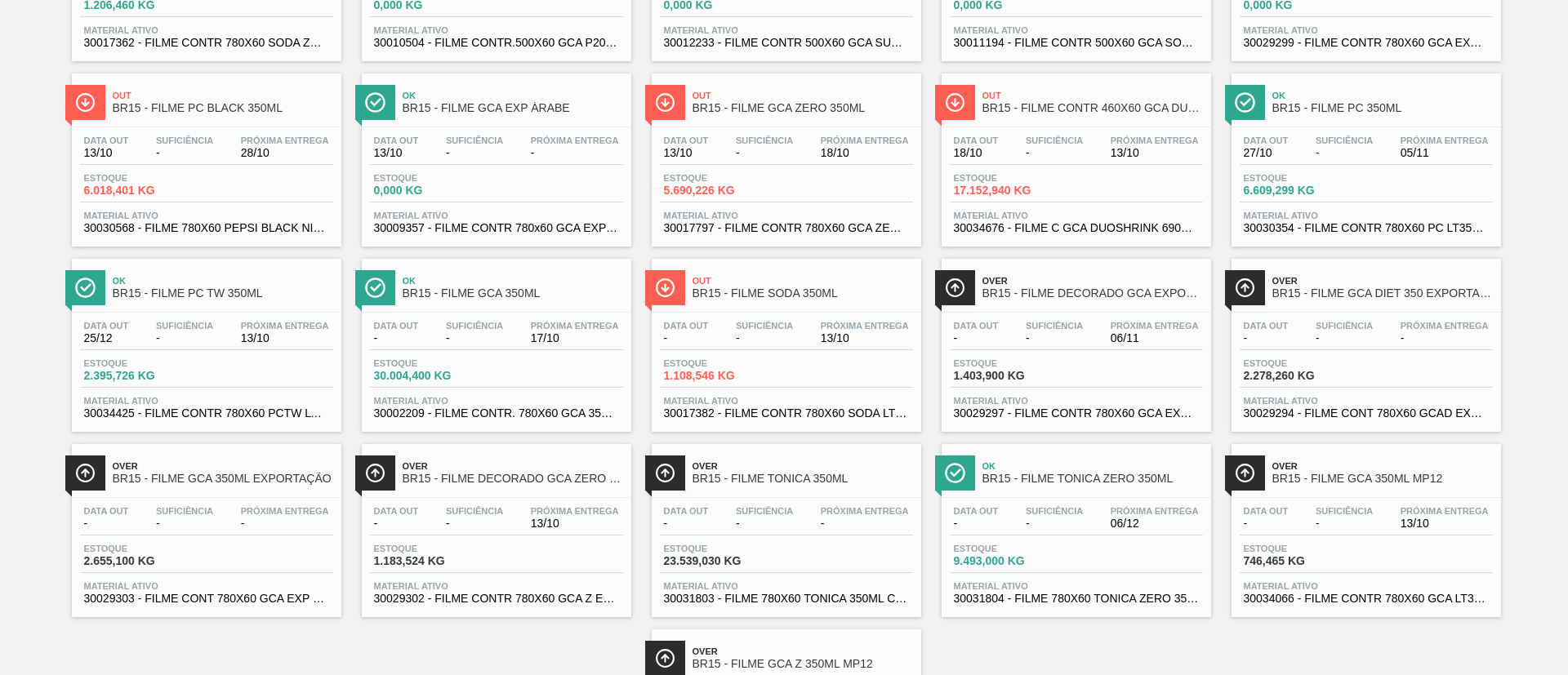
click at [499, 291] on span "BR15 - FILME GCA 350ML" at bounding box center [513, 294] width 220 height 12
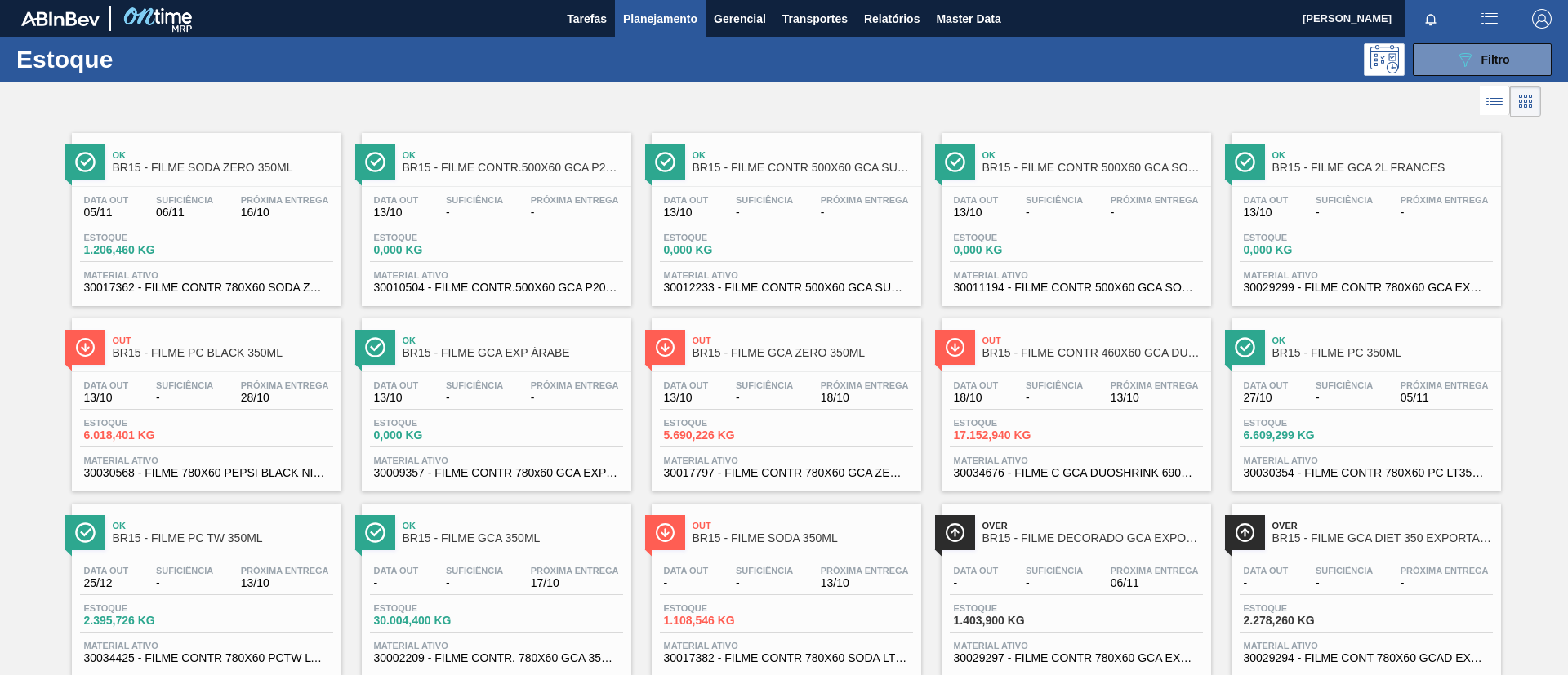
click at [816, 515] on div "Out BR15 - FILME SODA 350ML" at bounding box center [802, 532] width 220 height 36
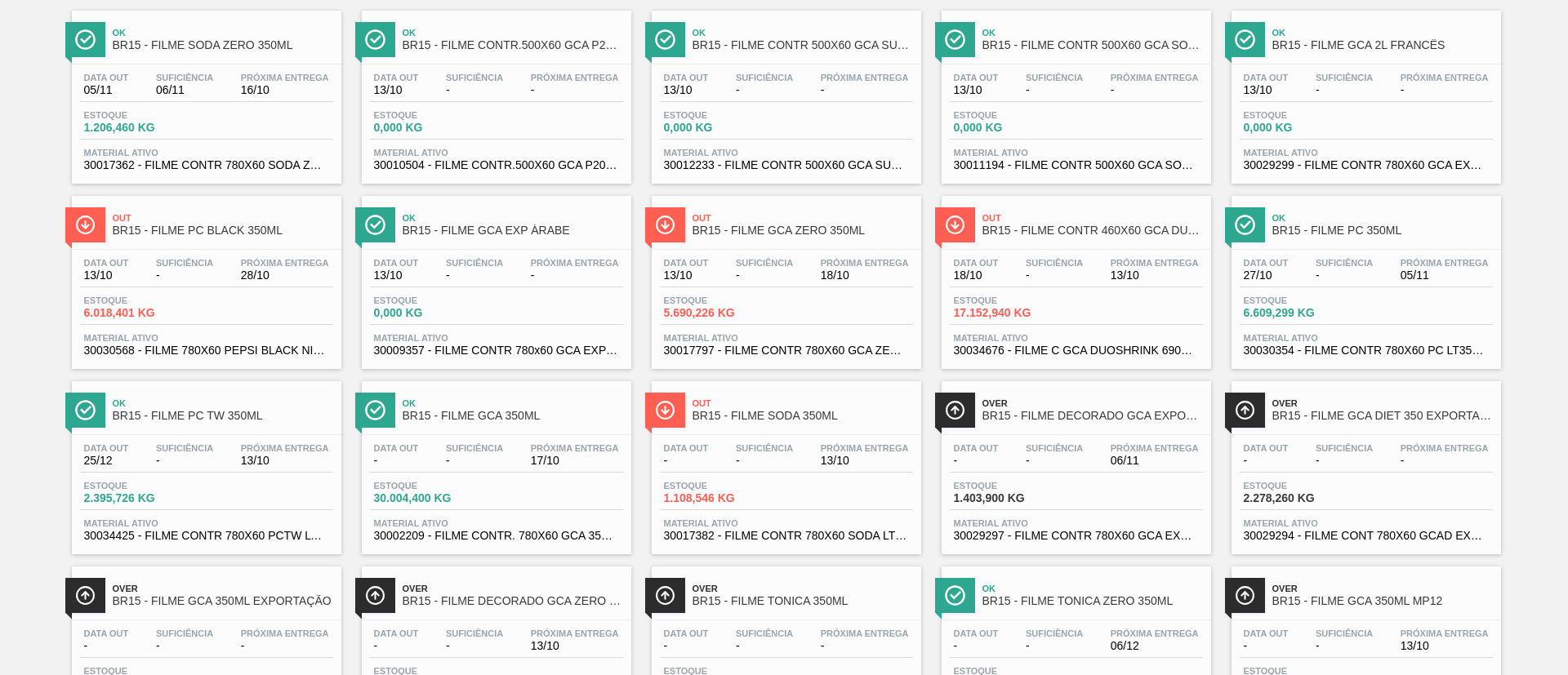
scroll to position [245, 0]
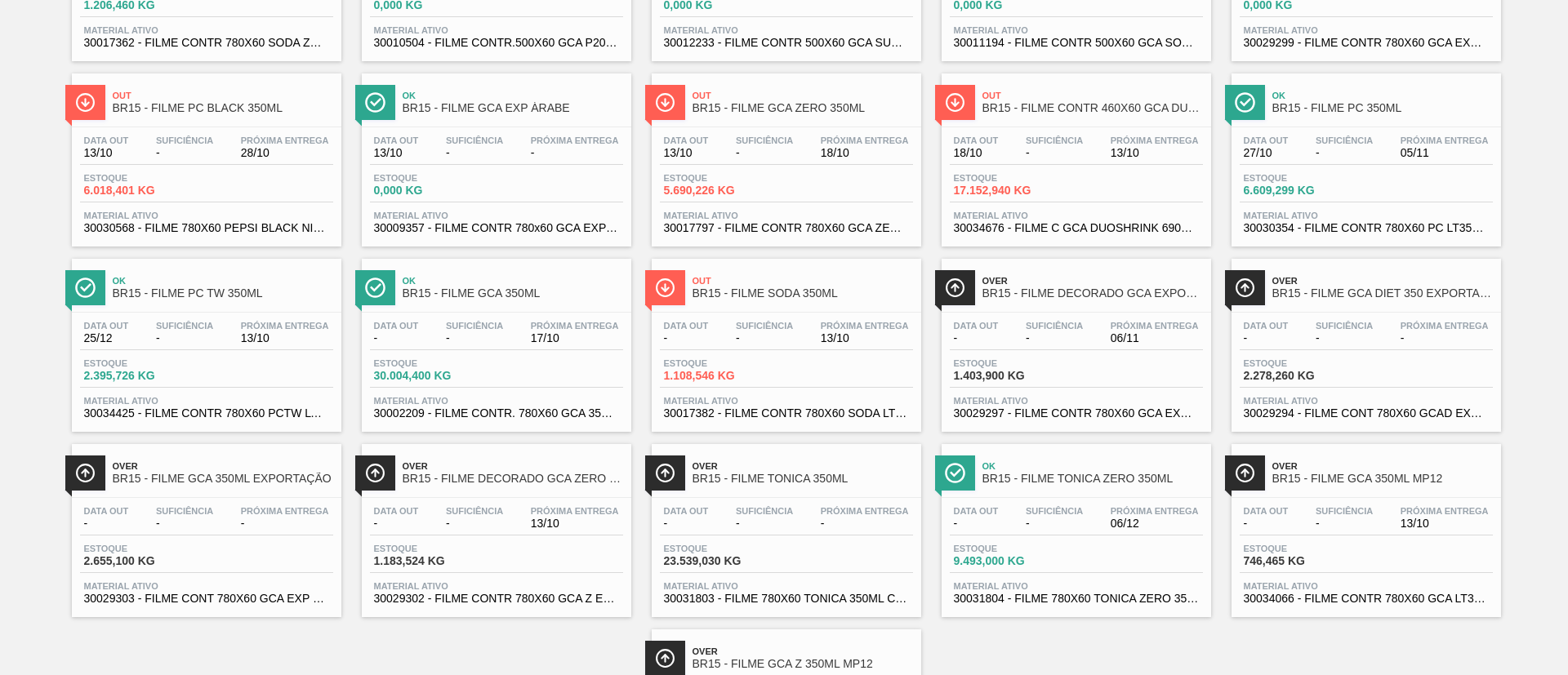
click at [783, 470] on span "Over" at bounding box center [802, 466] width 220 height 10
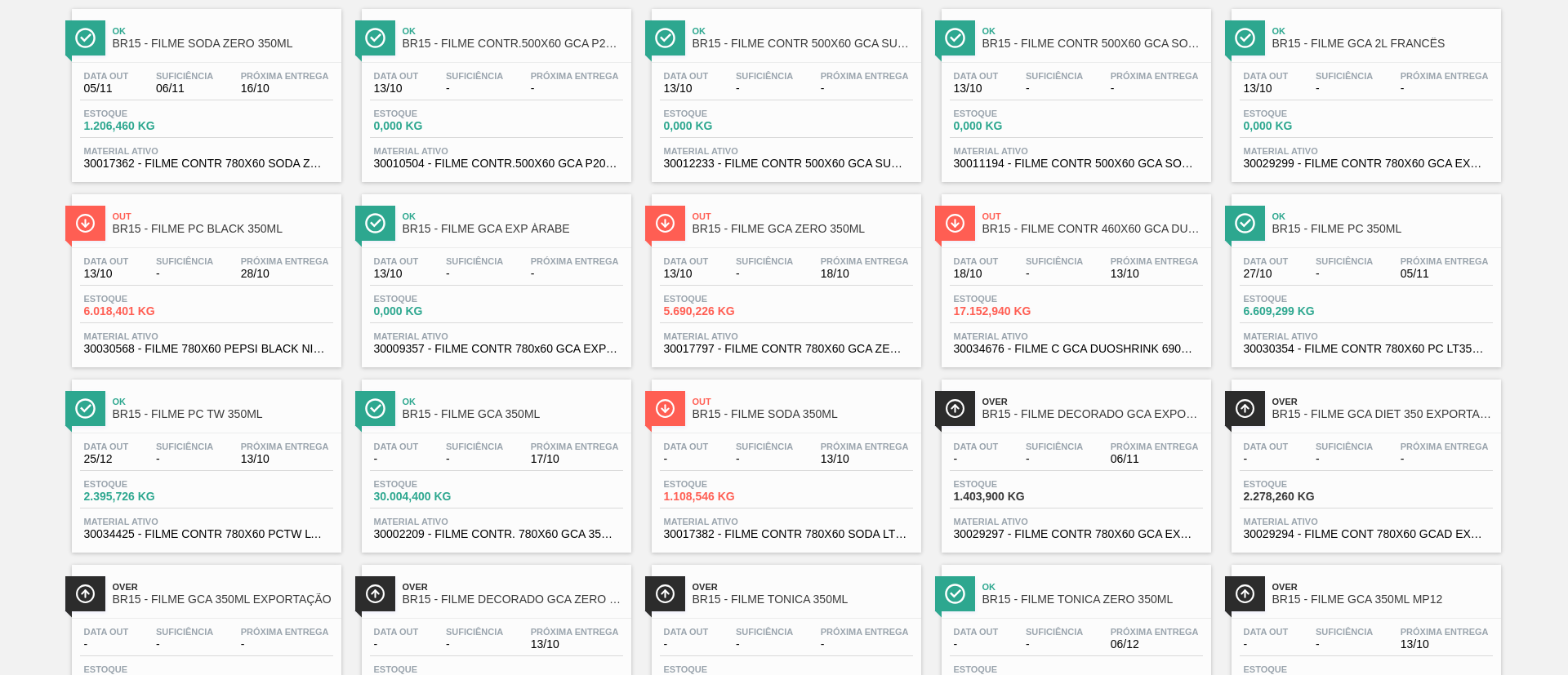
scroll to position [367, 0]
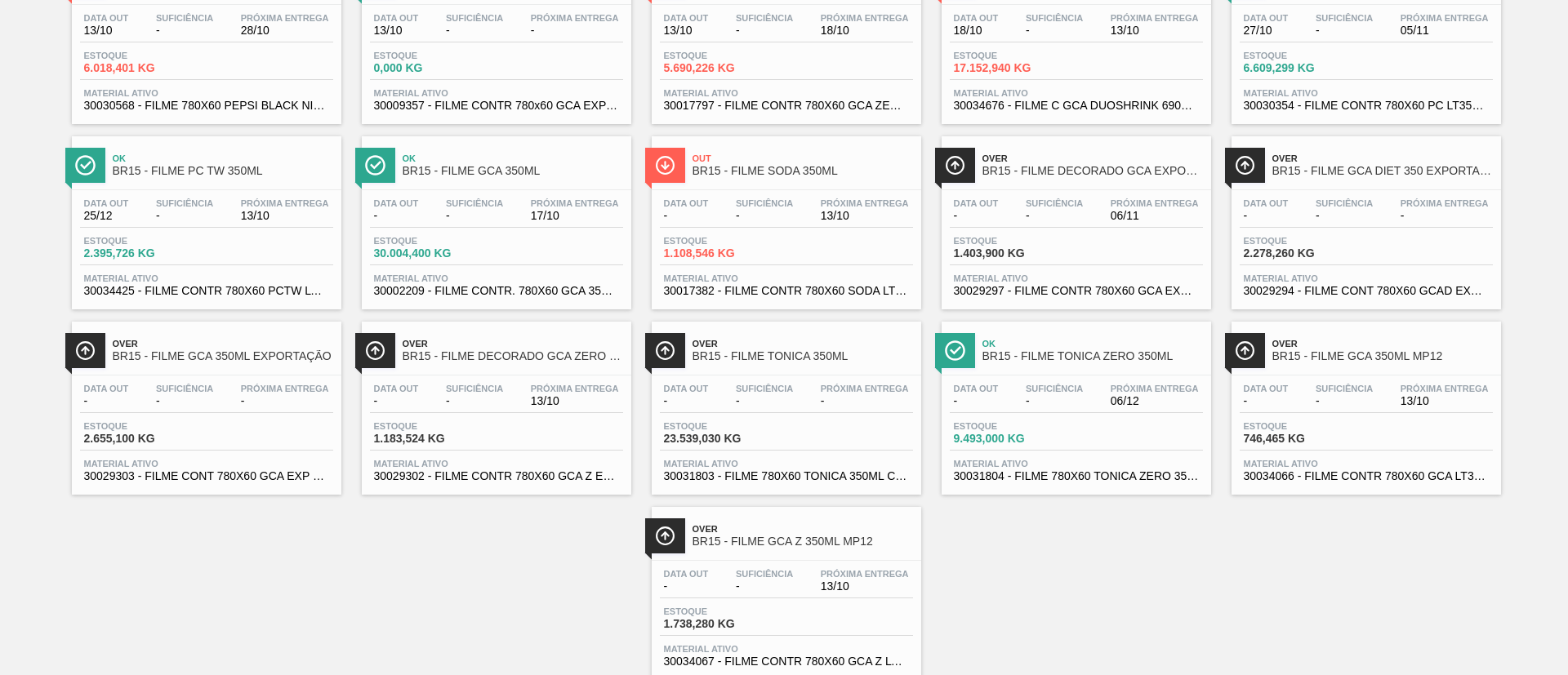
click at [1103, 353] on span "BR15 - FILME TONICA ZERO 350ML" at bounding box center [1092, 357] width 220 height 12
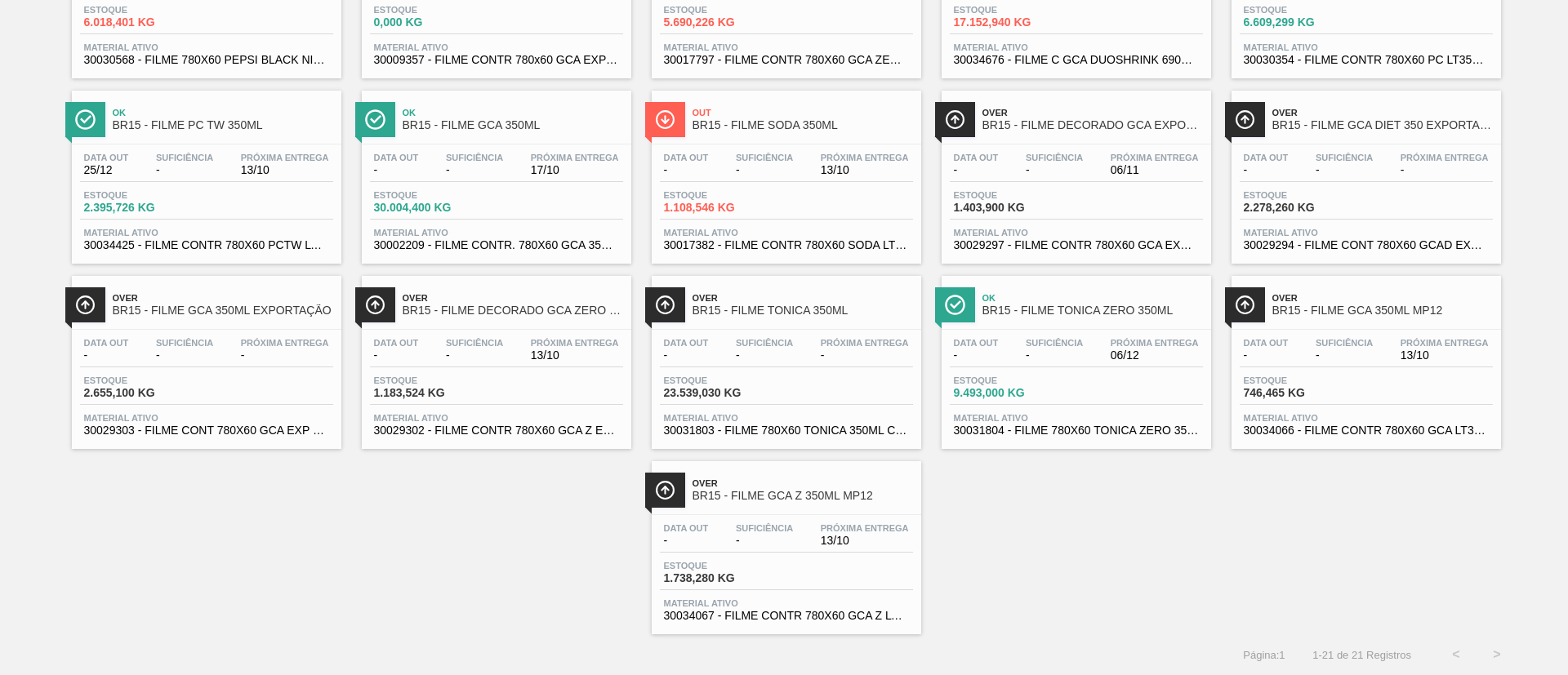
click at [1069, 311] on span "BR15 - FILME TONICA ZERO 350ML" at bounding box center [1092, 310] width 220 height 12
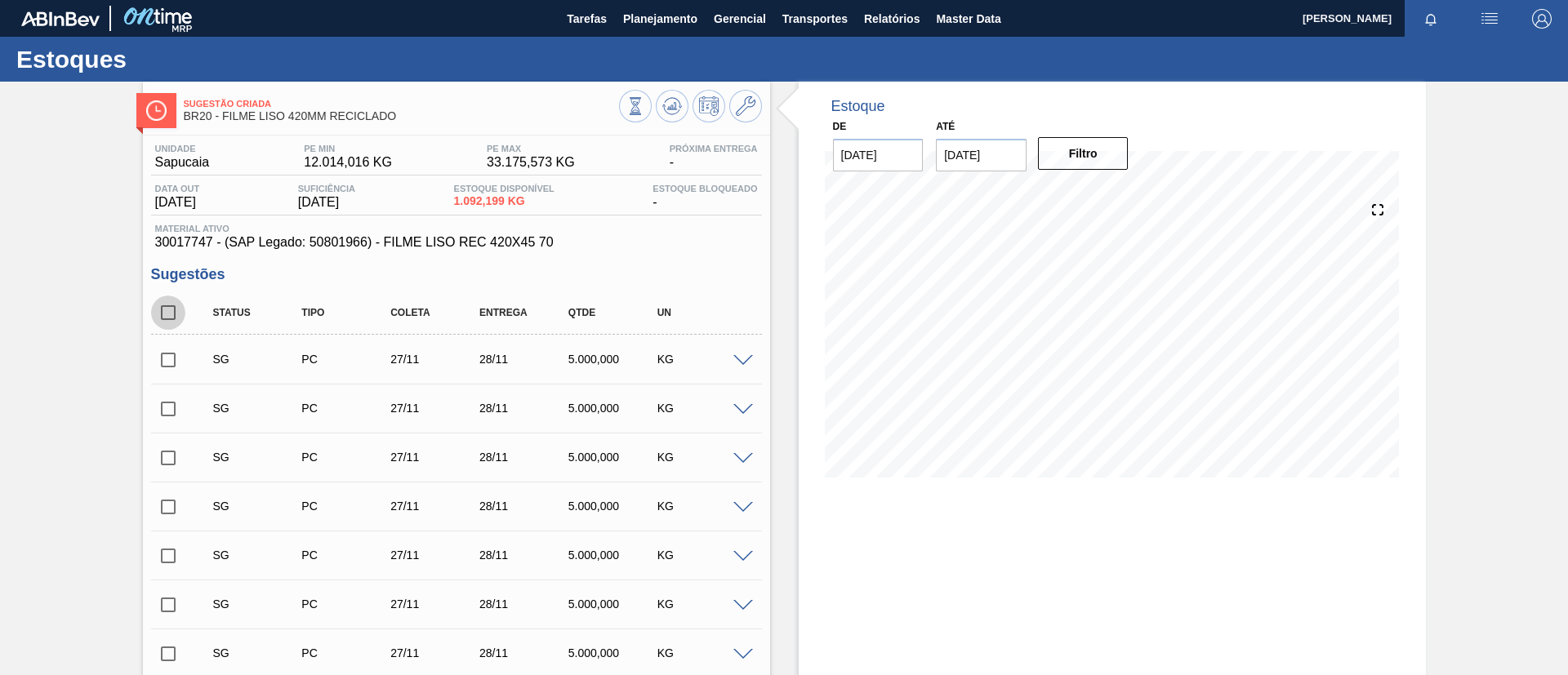
click at [172, 308] on input "checkbox" at bounding box center [168, 312] width 35 height 35
checkbox input "true"
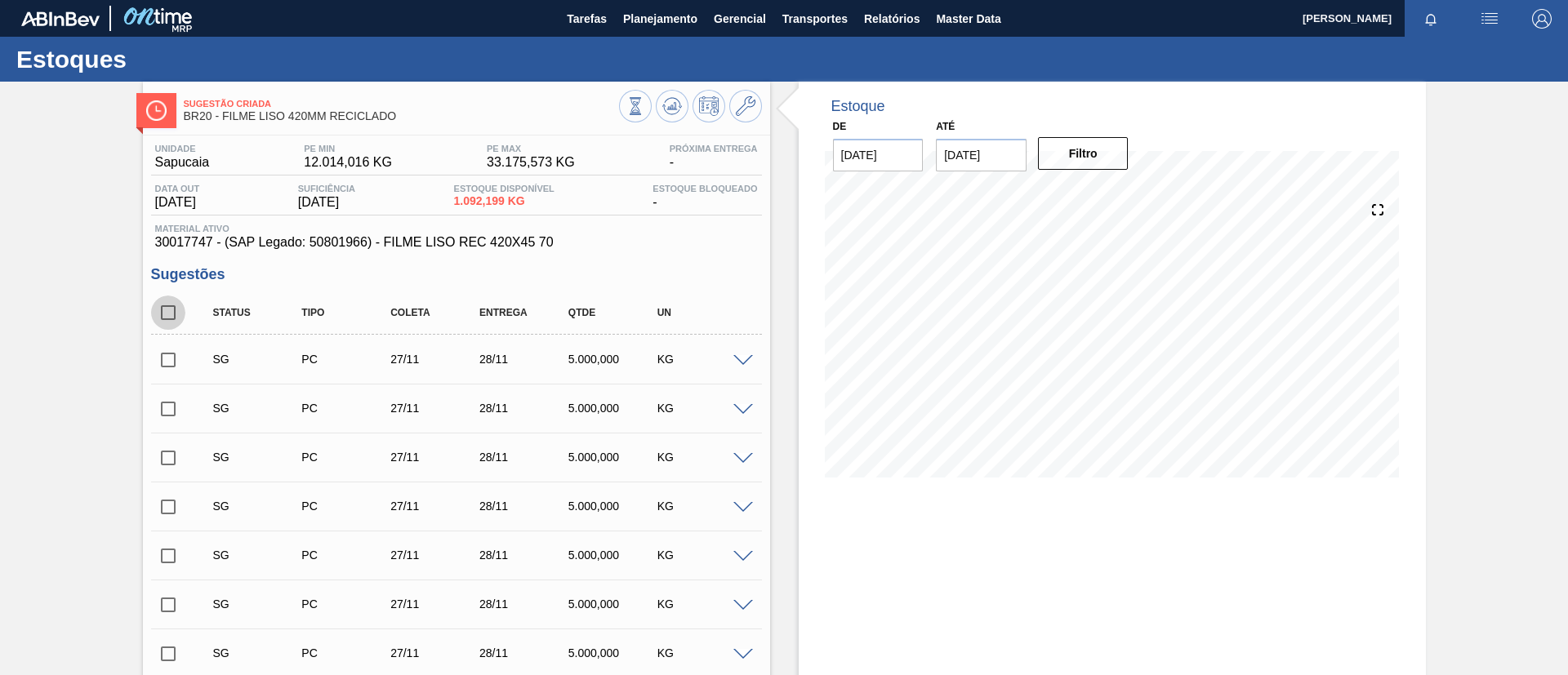
checkbox input "true"
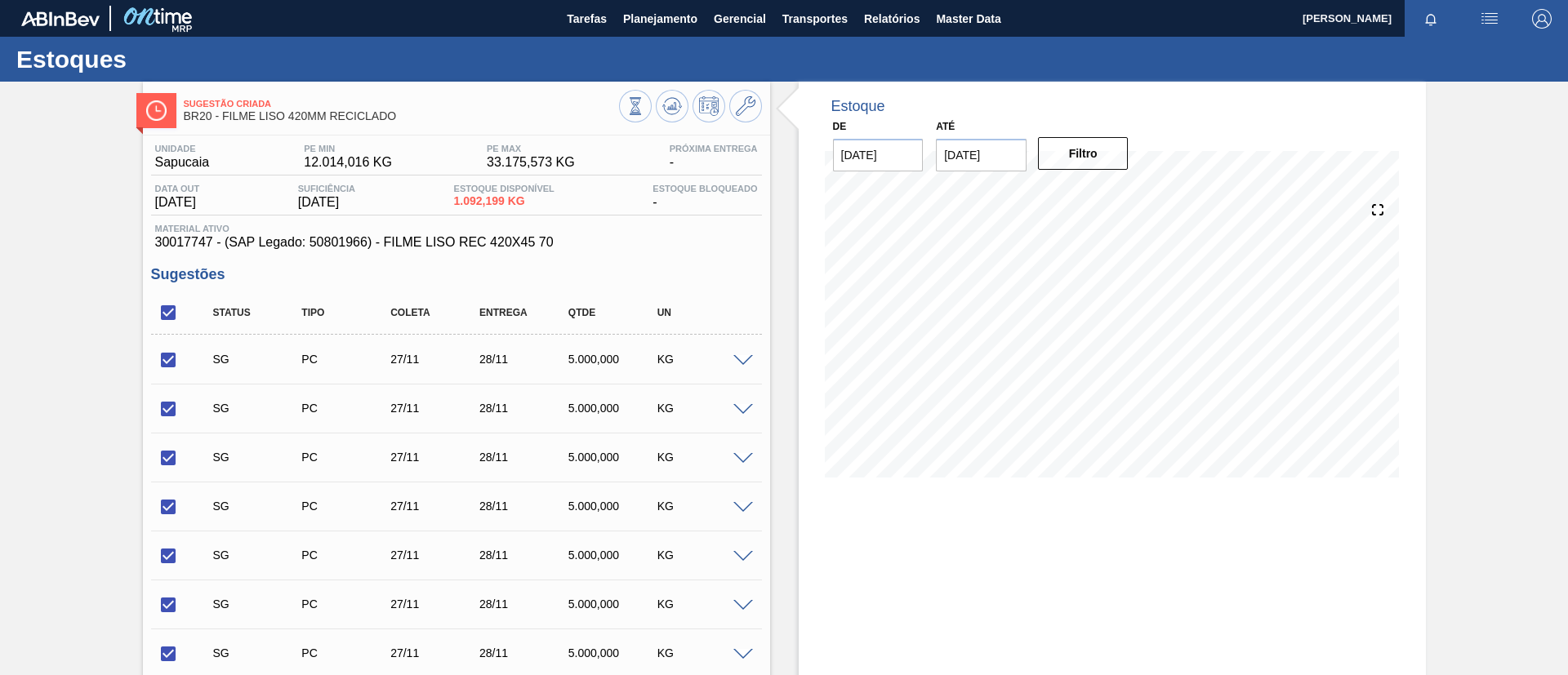
scroll to position [303, 0]
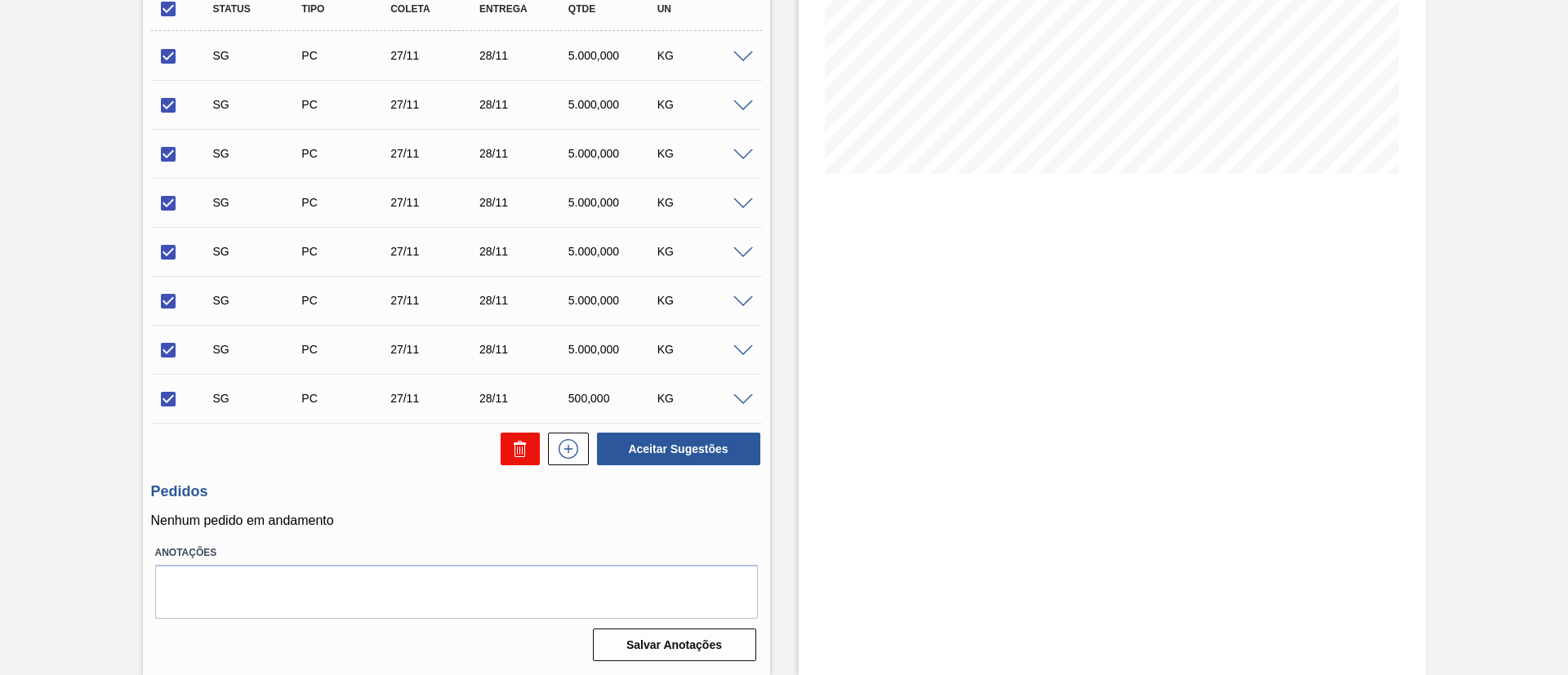
click at [501, 452] on button at bounding box center [520, 449] width 39 height 33
checkbox input "false"
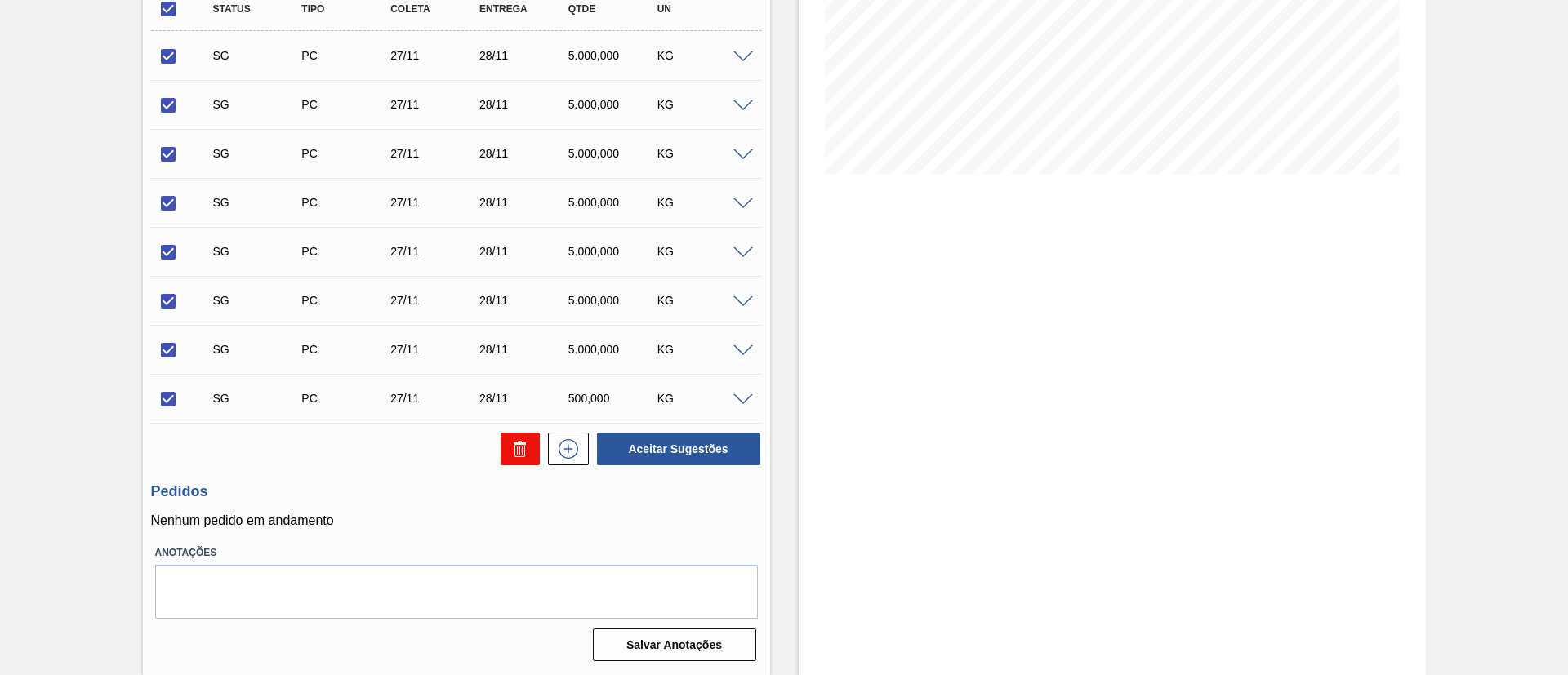
checkbox input "false"
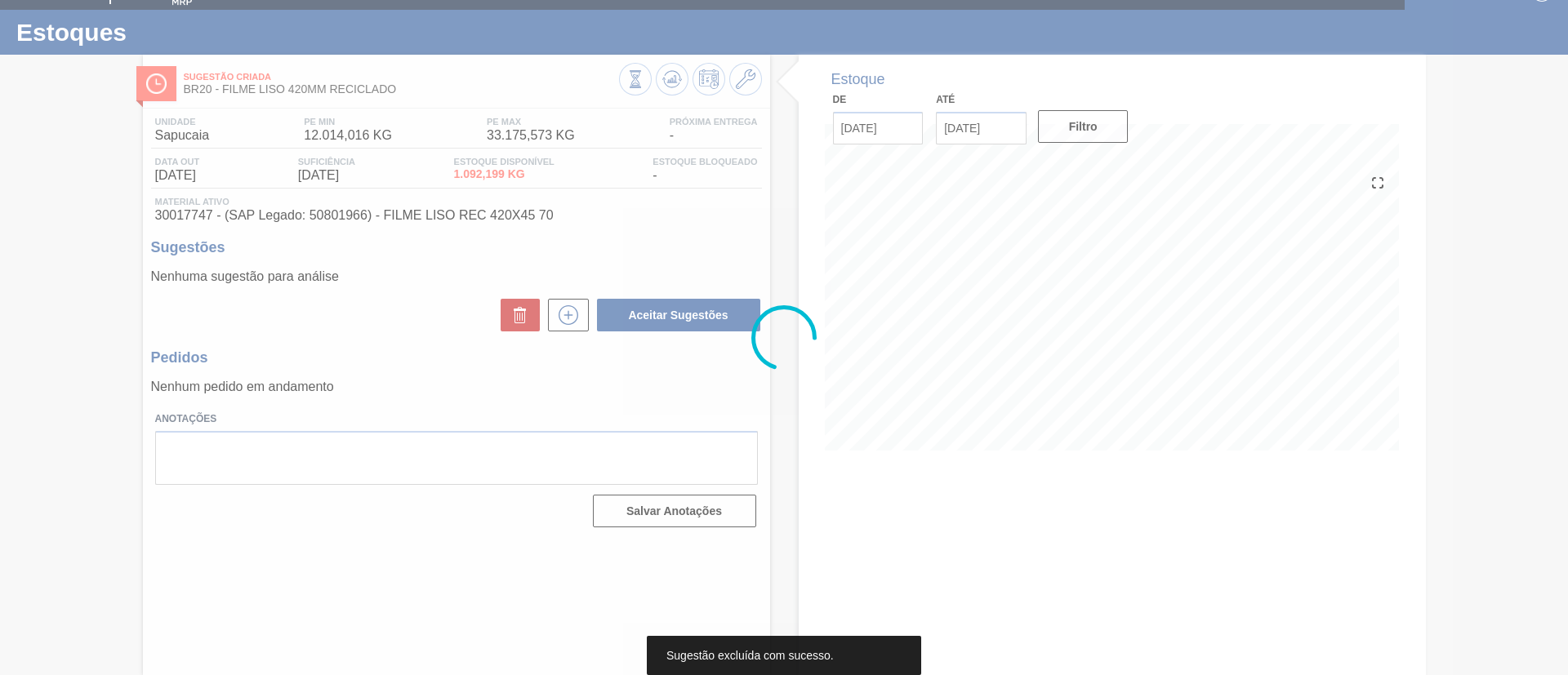
scroll to position [27, 0]
